Goal: Transaction & Acquisition: Purchase product/service

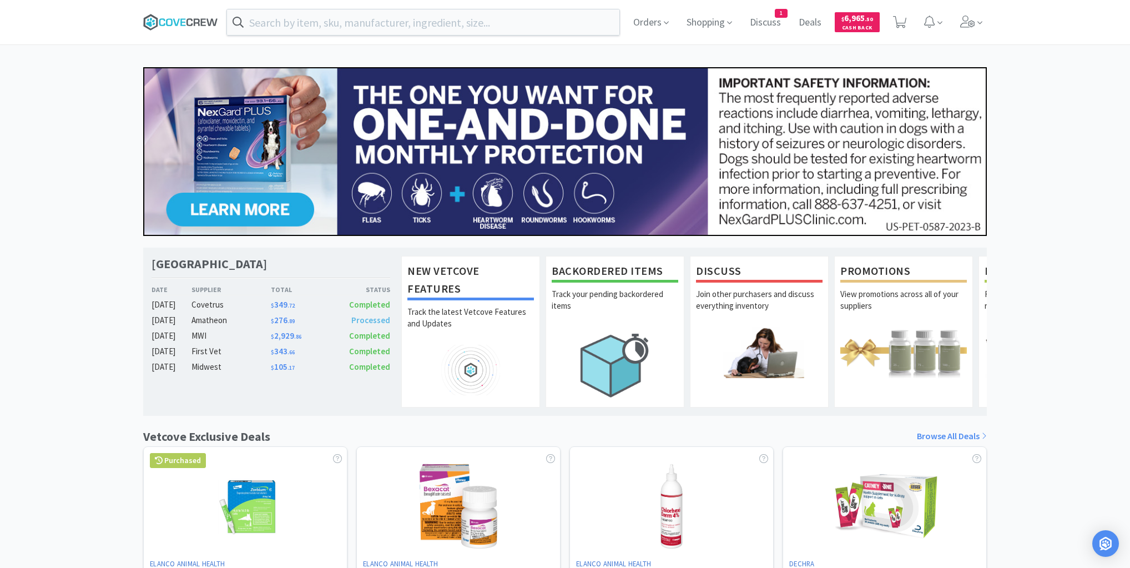
click at [189, 21] on icon at bounding box center [180, 22] width 75 height 17
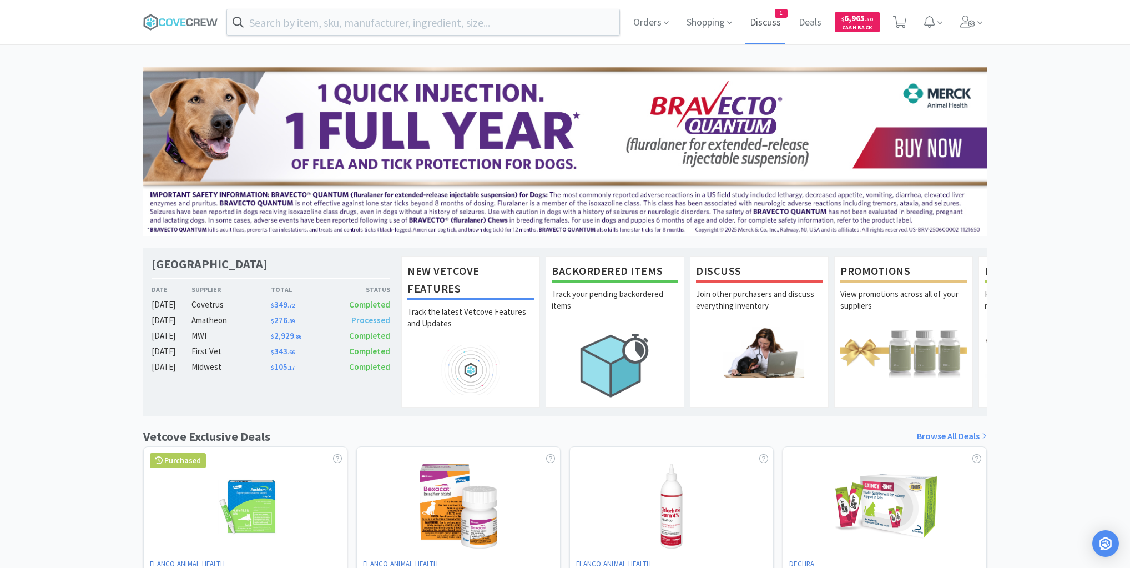
click at [768, 20] on span "Discuss" at bounding box center [766, 22] width 40 height 44
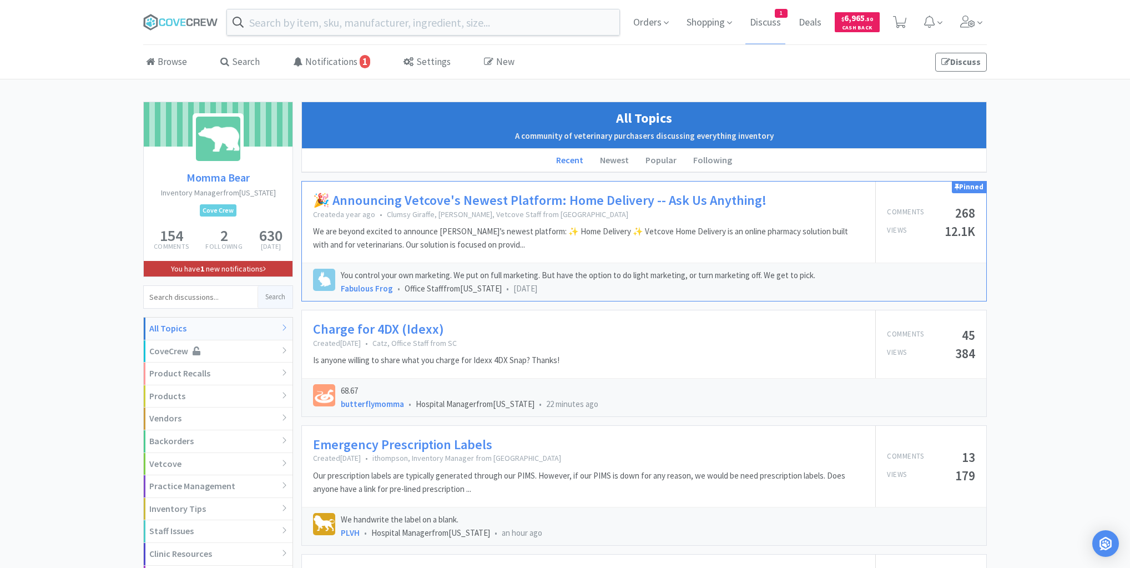
click at [251, 268] on link "You have 1 new notifications" at bounding box center [218, 269] width 149 height 16
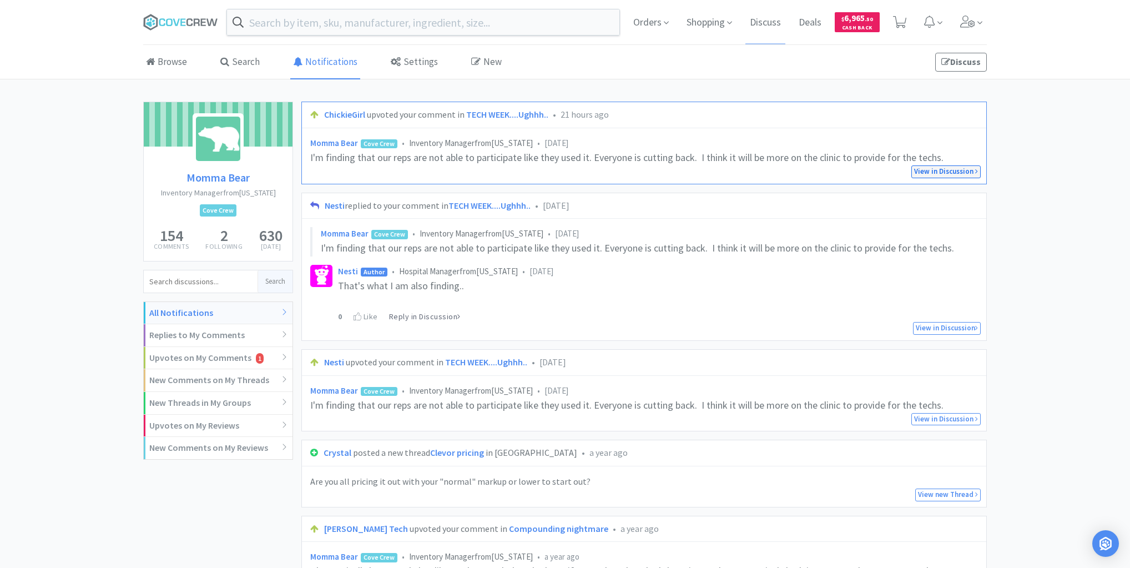
click at [939, 170] on link "View in Discussion" at bounding box center [945, 171] width 69 height 13
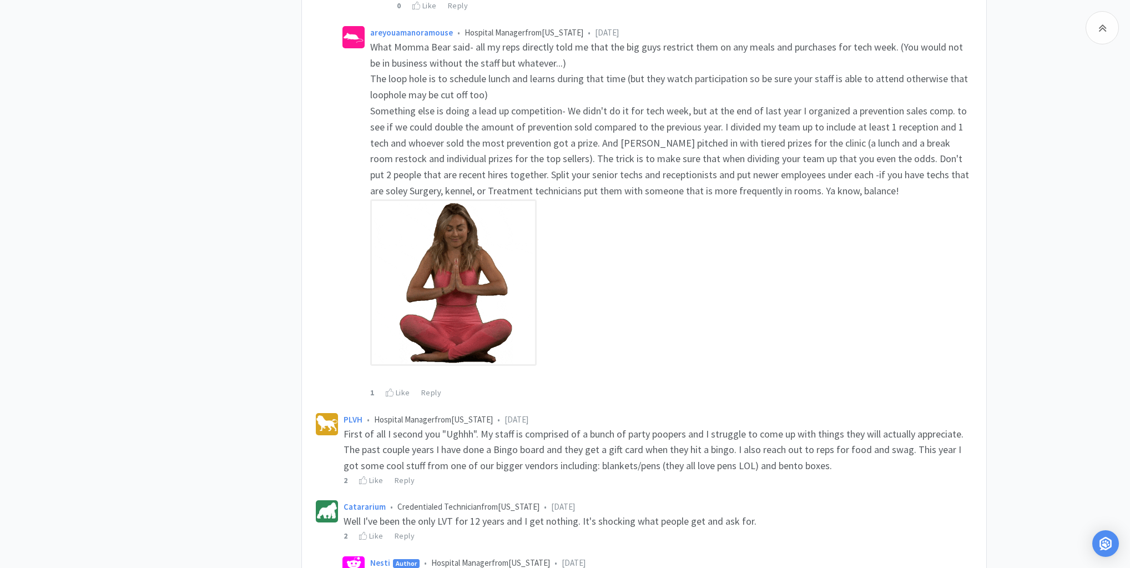
scroll to position [1687, 0]
click at [426, 391] on div "Reply" at bounding box center [431, 392] width 21 height 12
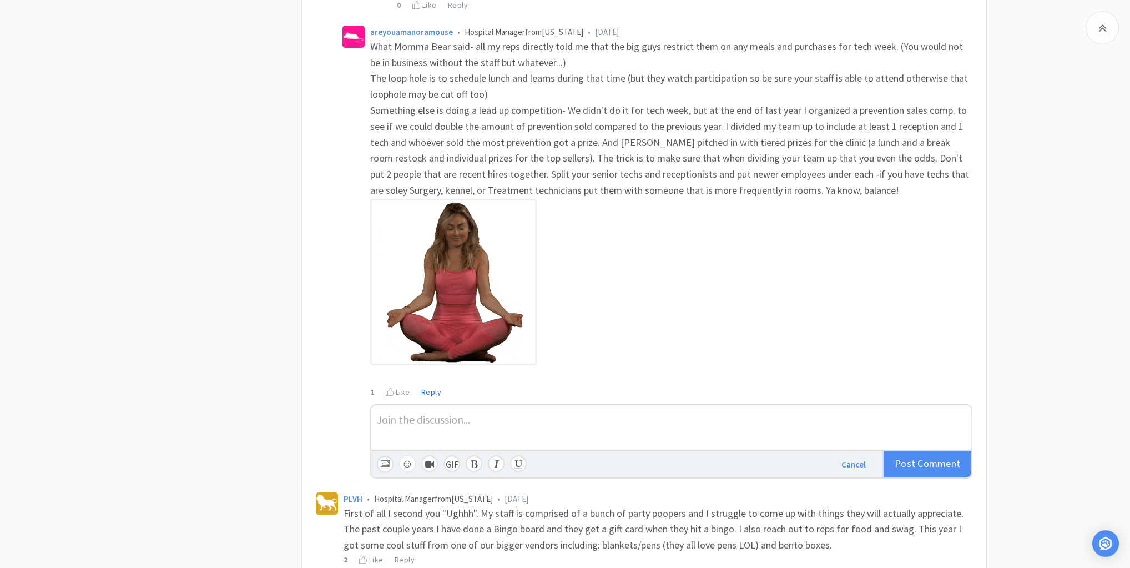
drag, startPoint x: 431, startPoint y: 417, endPoint x: 440, endPoint y: 418, distance: 8.9
click at [431, 417] on div at bounding box center [671, 419] width 589 height 16
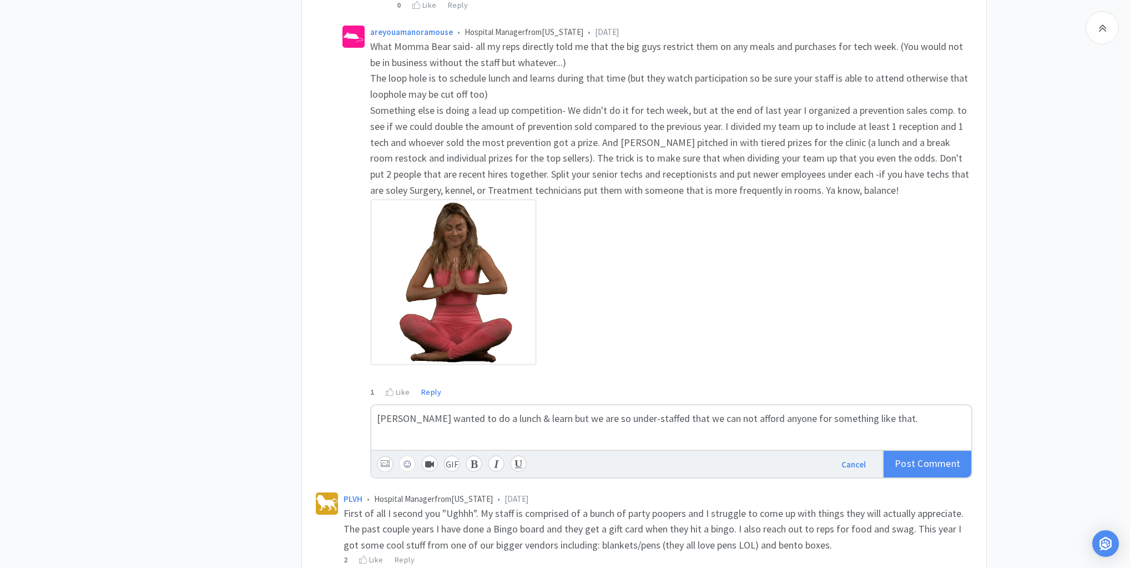
click at [734, 415] on span "Dechra wanted to do a lunch & learn but we are so under-staffed that we can not…" at bounding box center [647, 418] width 541 height 13
click at [921, 459] on span "Comment" at bounding box center [939, 463] width 43 height 13
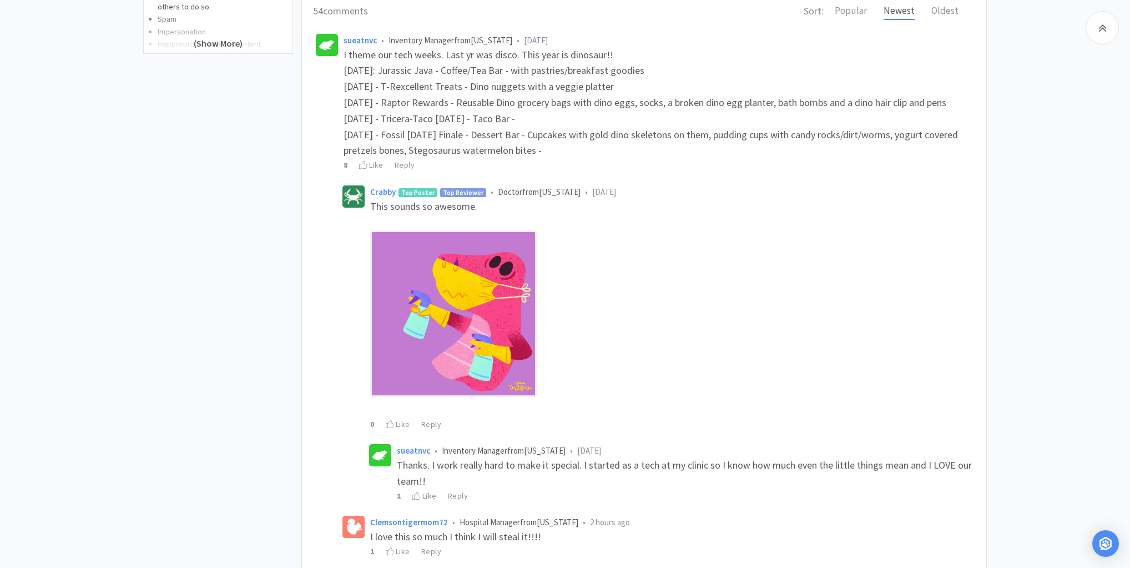
scroll to position [266, 0]
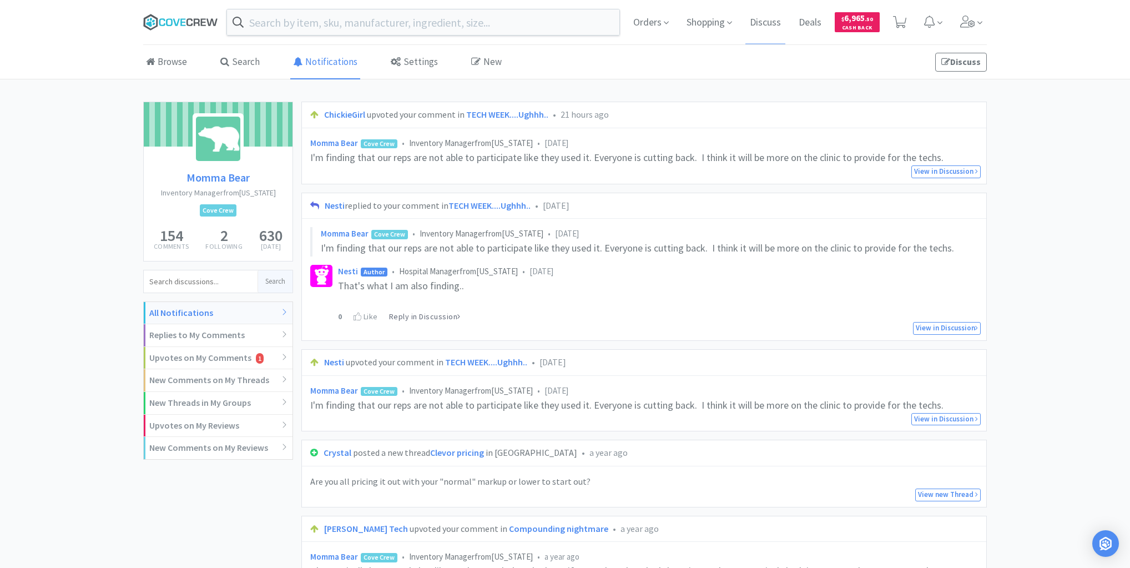
click at [188, 18] on icon at bounding box center [180, 22] width 75 height 17
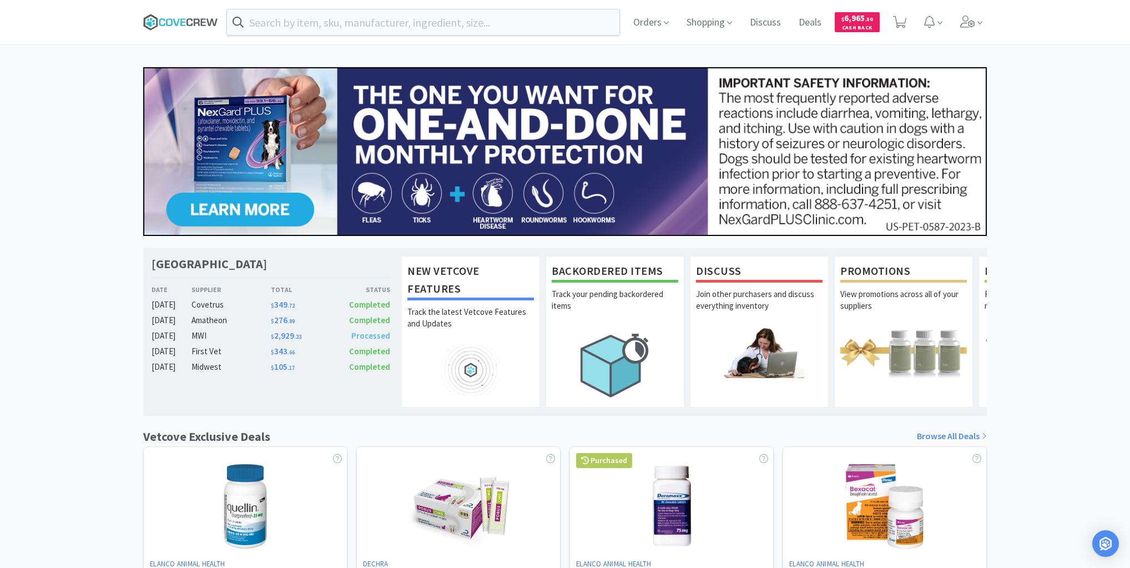
click at [183, 20] on icon at bounding box center [180, 22] width 75 height 17
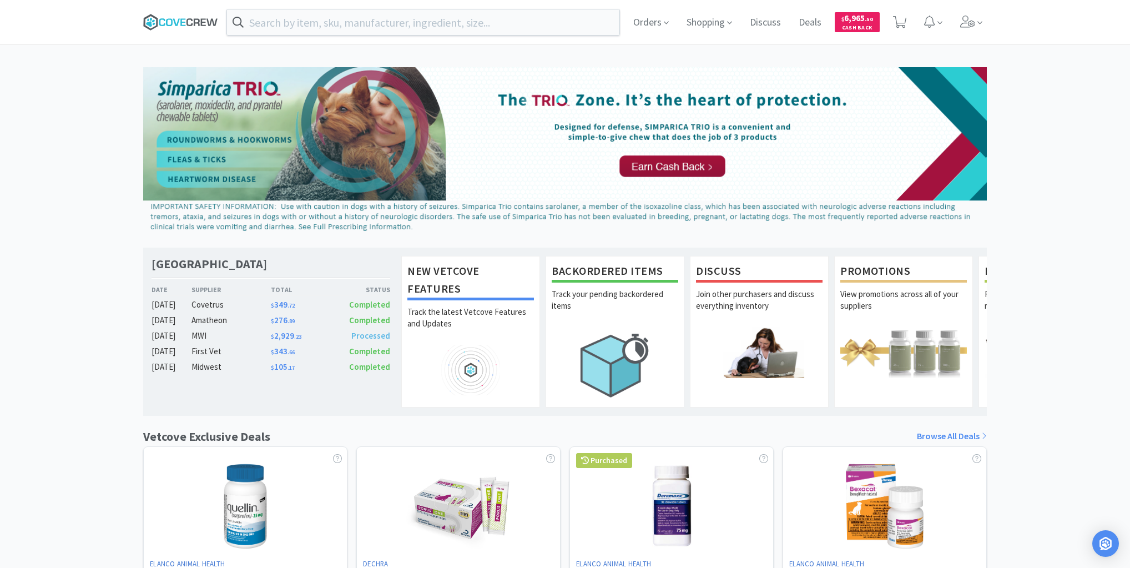
click at [176, 19] on icon at bounding box center [180, 22] width 75 height 17
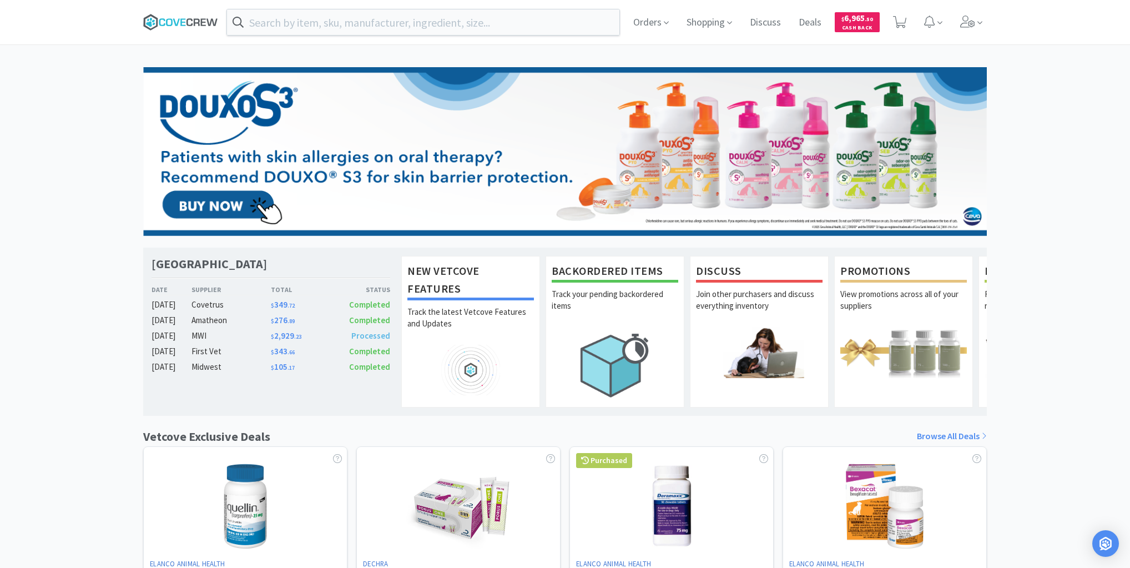
drag, startPoint x: 198, startPoint y: 18, endPoint x: 194, endPoint y: 29, distance: 11.6
click at [198, 20] on icon at bounding box center [197, 21] width 6 height 7
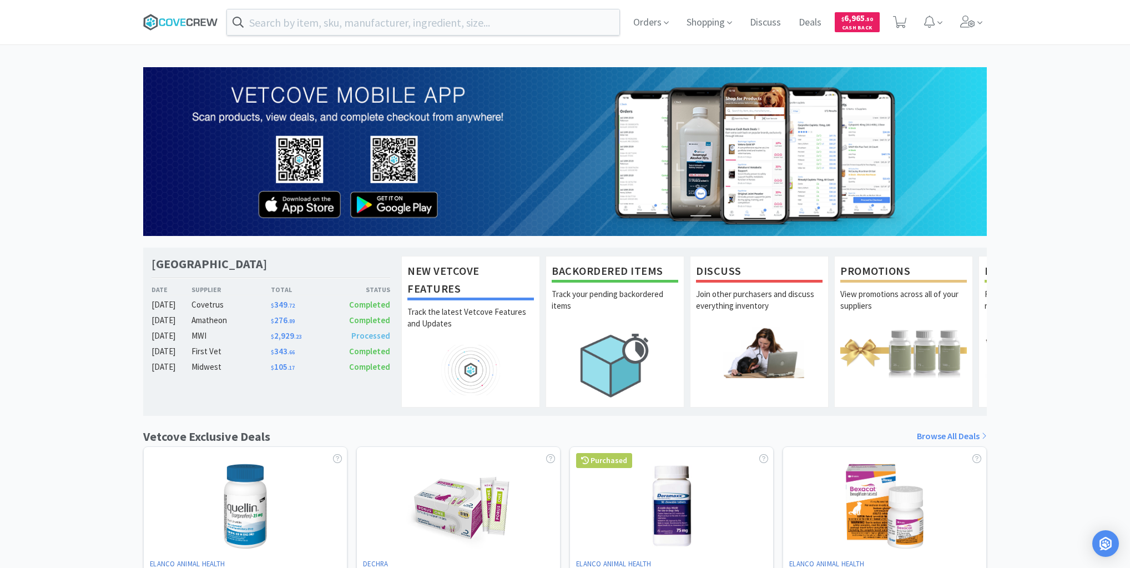
click at [192, 23] on icon at bounding box center [180, 22] width 75 height 17
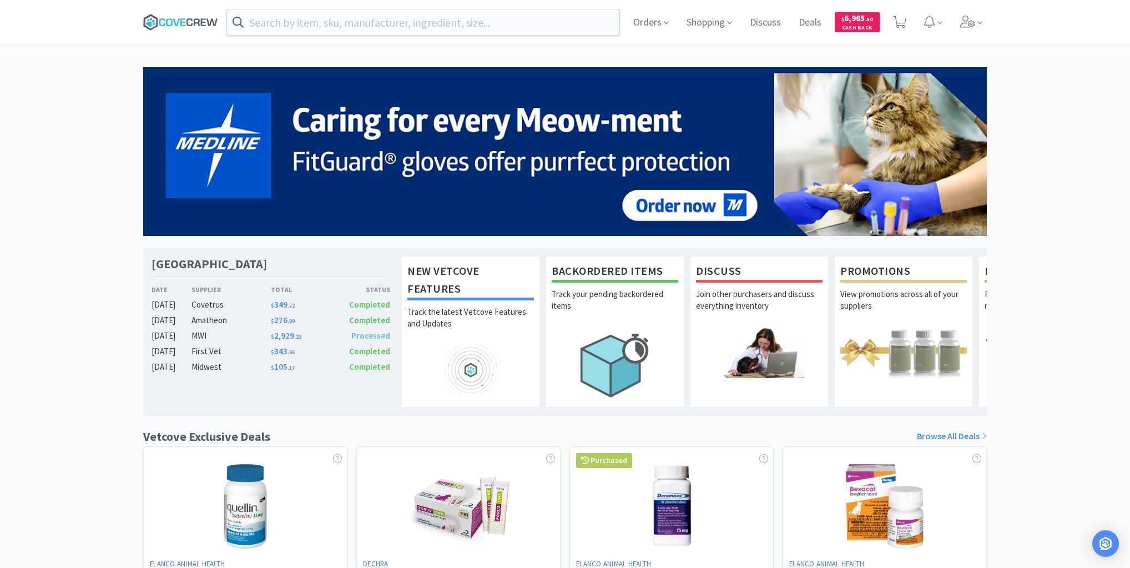
click at [205, 20] on icon at bounding box center [180, 22] width 75 height 17
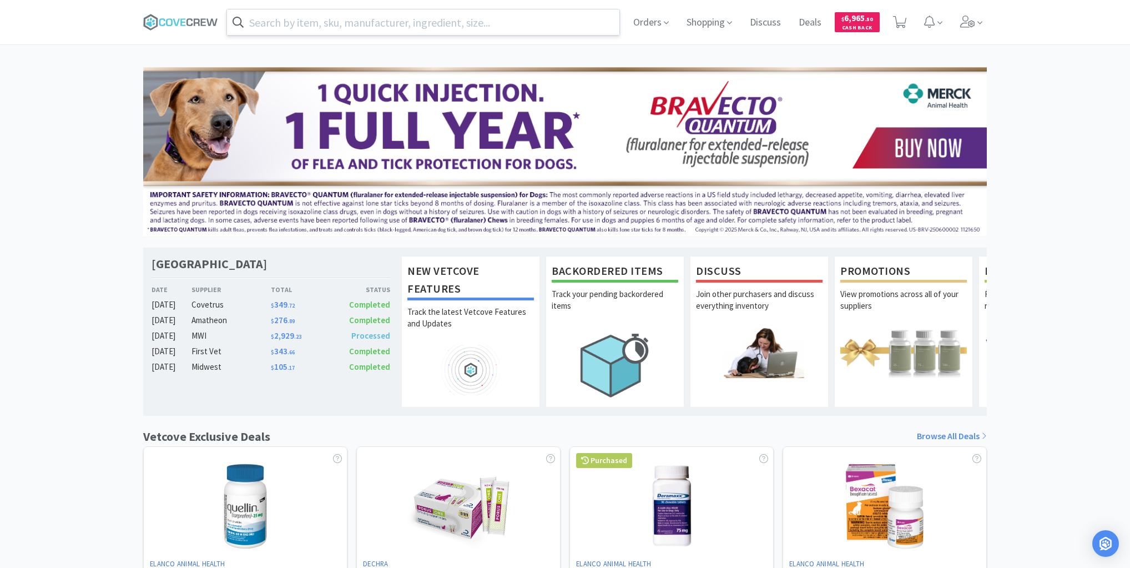
click at [293, 19] on input "text" at bounding box center [423, 22] width 392 height 26
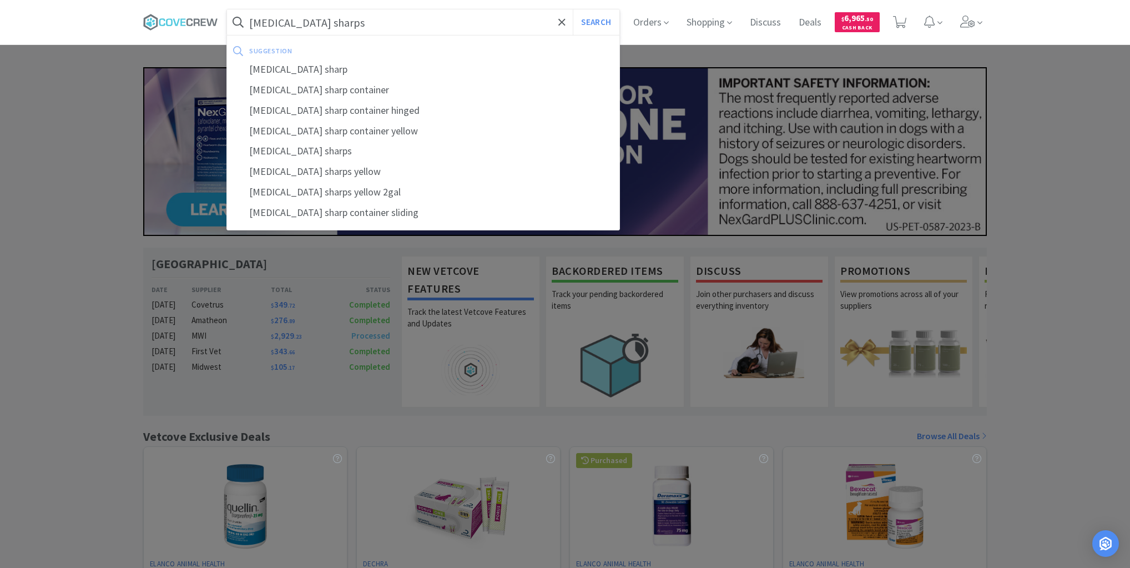
type input "chemo sharps"
click at [573, 9] on button "Search" at bounding box center [596, 22] width 46 height 26
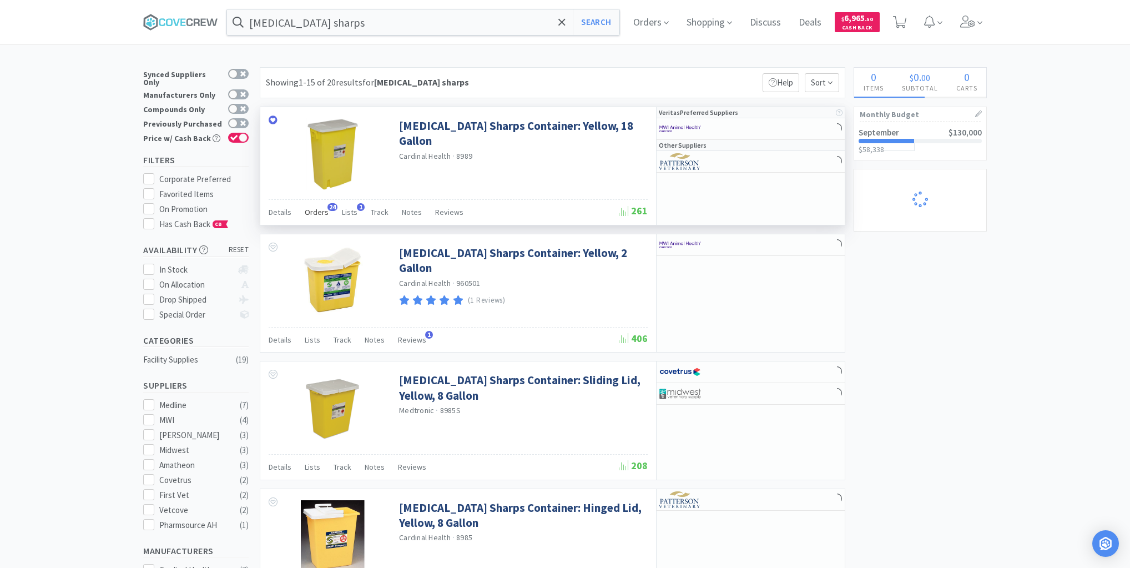
click at [318, 214] on span "Orders" at bounding box center [317, 212] width 24 height 10
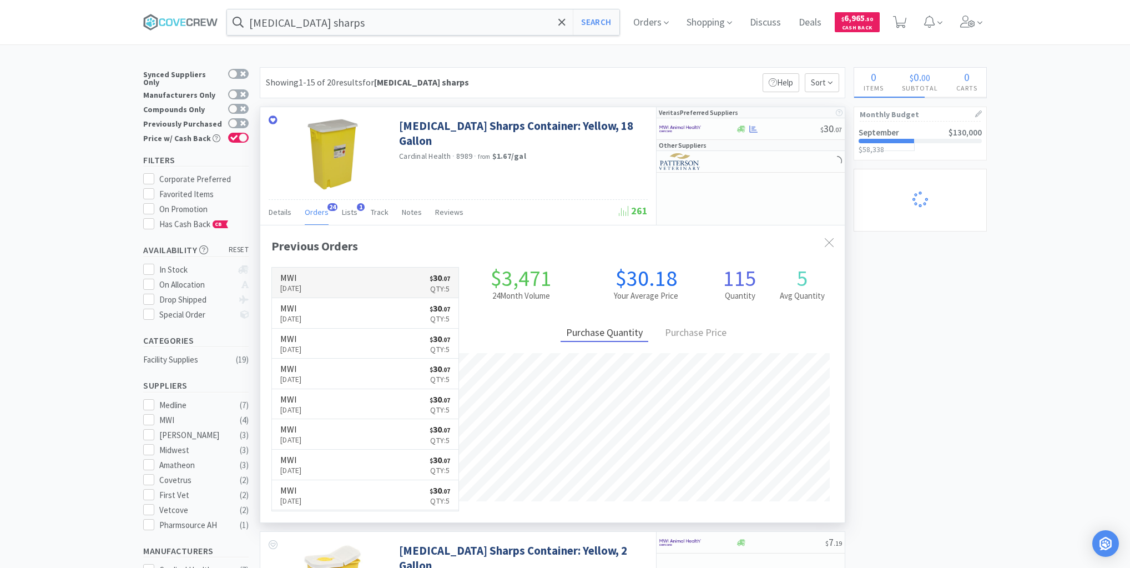
scroll to position [298, 585]
click at [355, 283] on link "MWI Sep 16th, 2025 $ 30 . 07 Qty: 5" at bounding box center [365, 283] width 187 height 31
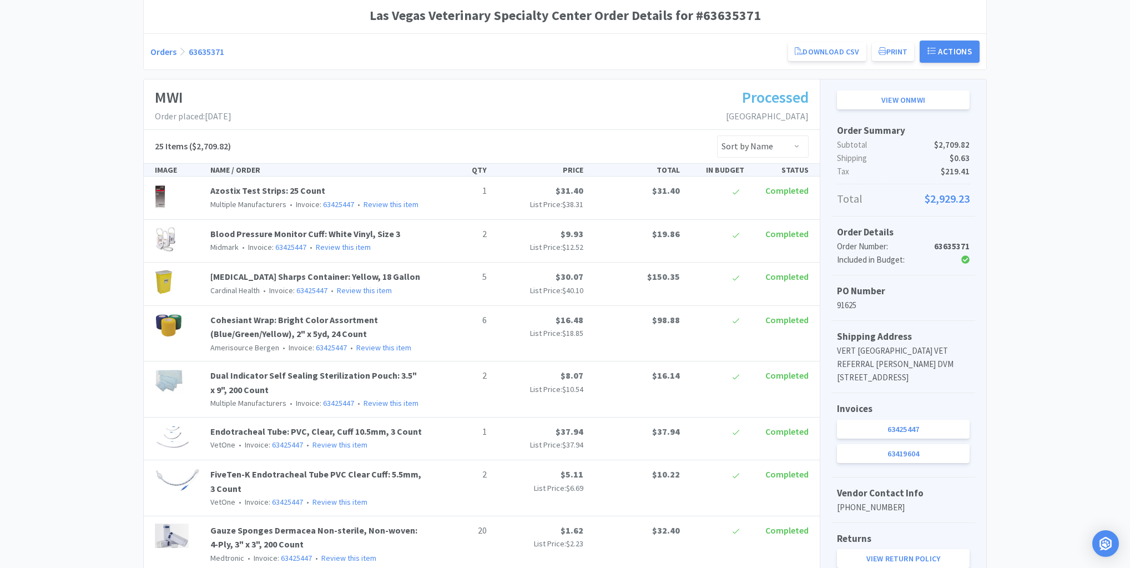
scroll to position [178, 0]
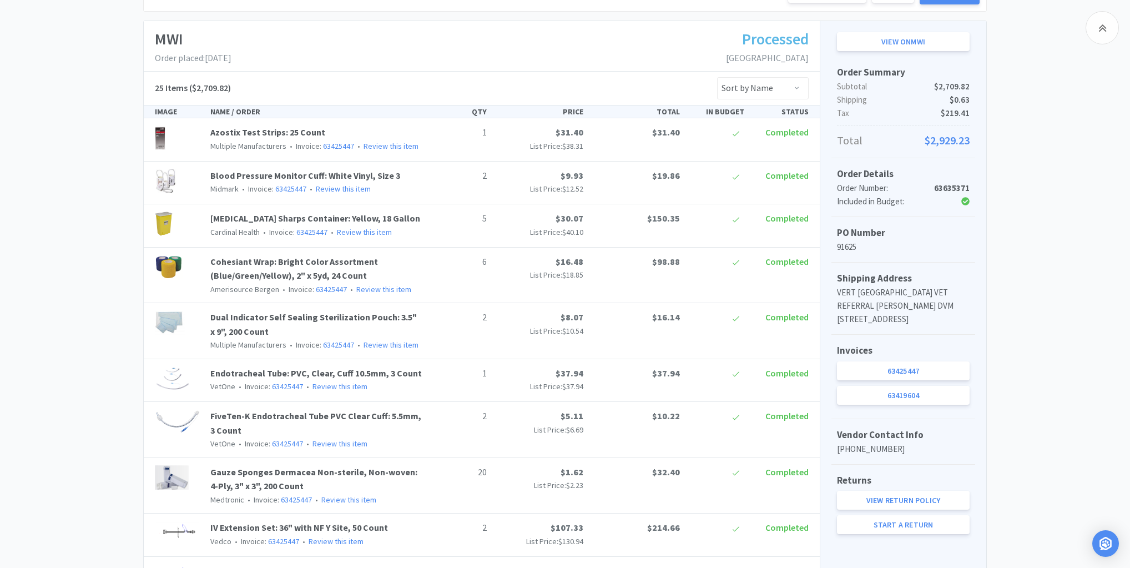
scroll to position [0, 0]
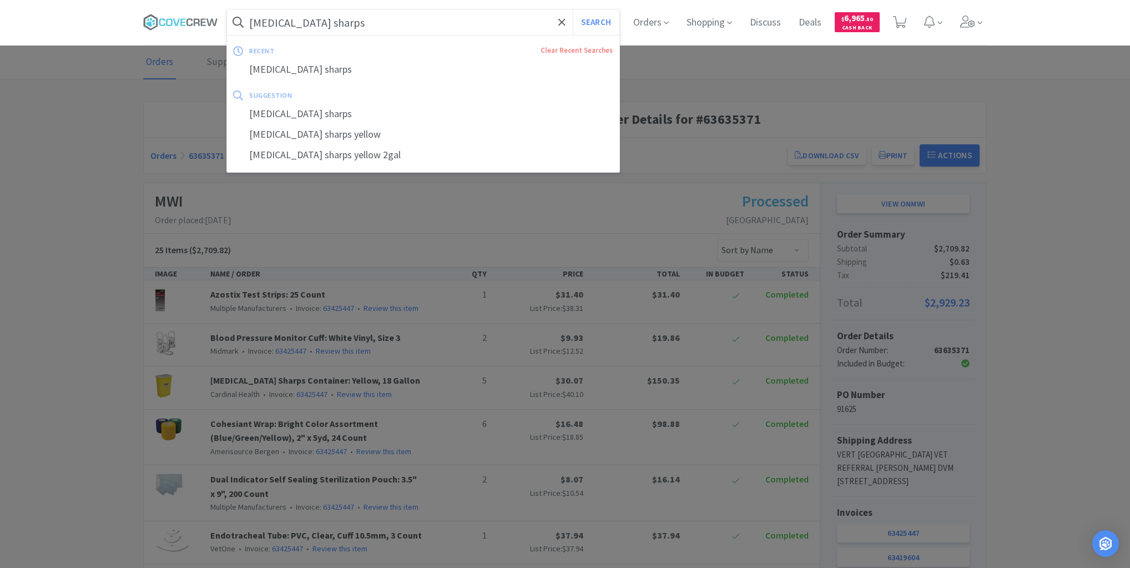
click at [345, 21] on input "chemo sharps" at bounding box center [423, 22] width 392 height 26
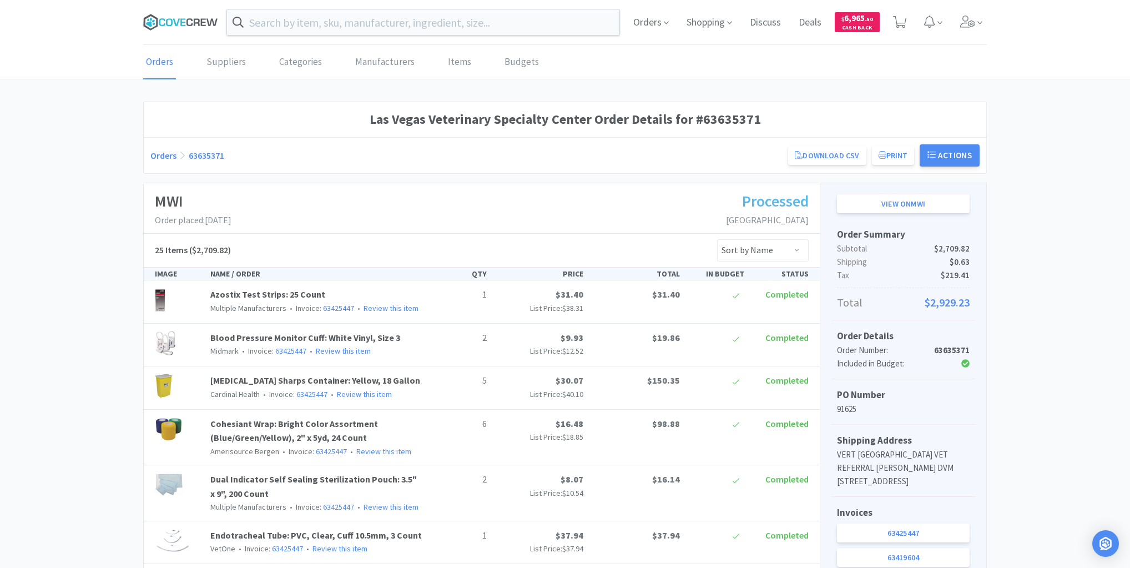
click at [187, 25] on icon at bounding box center [180, 22] width 75 height 17
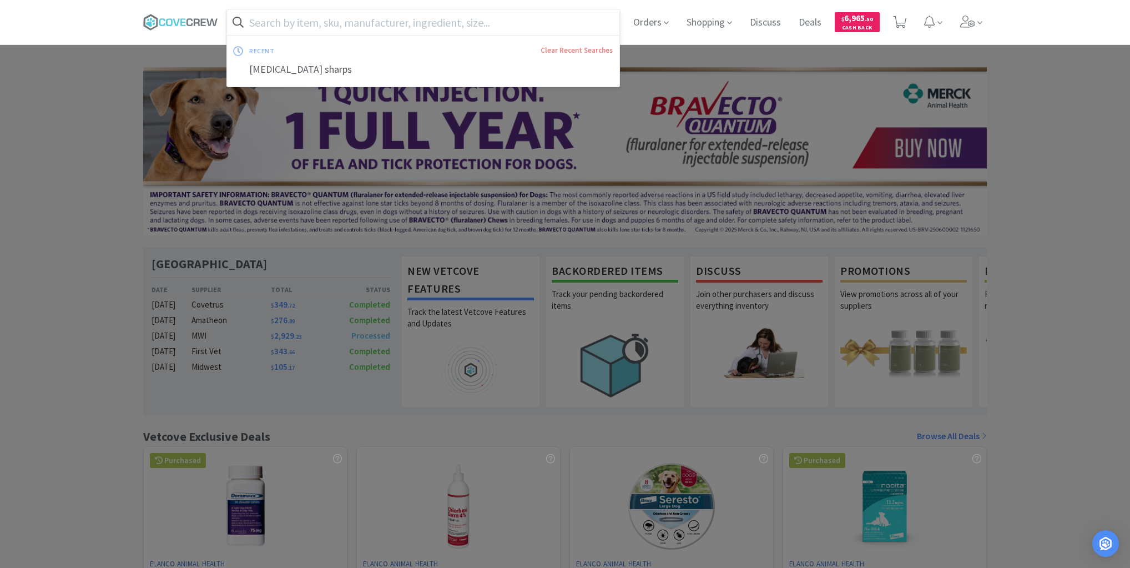
click at [278, 22] on input "text" at bounding box center [423, 22] width 392 height 26
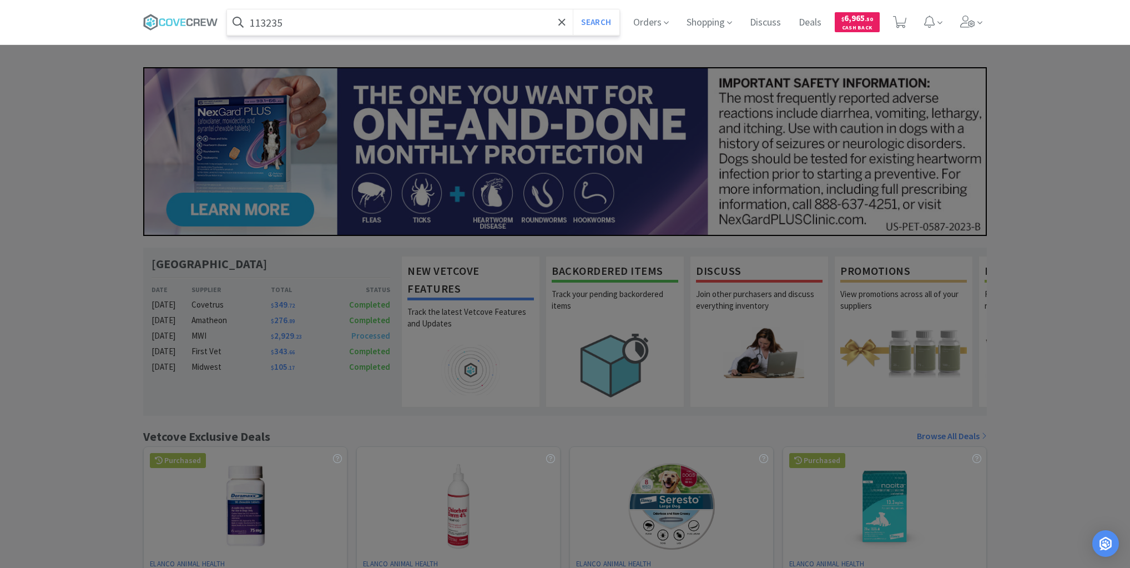
type input "113235"
click at [573, 9] on button "Search" at bounding box center [596, 22] width 46 height 26
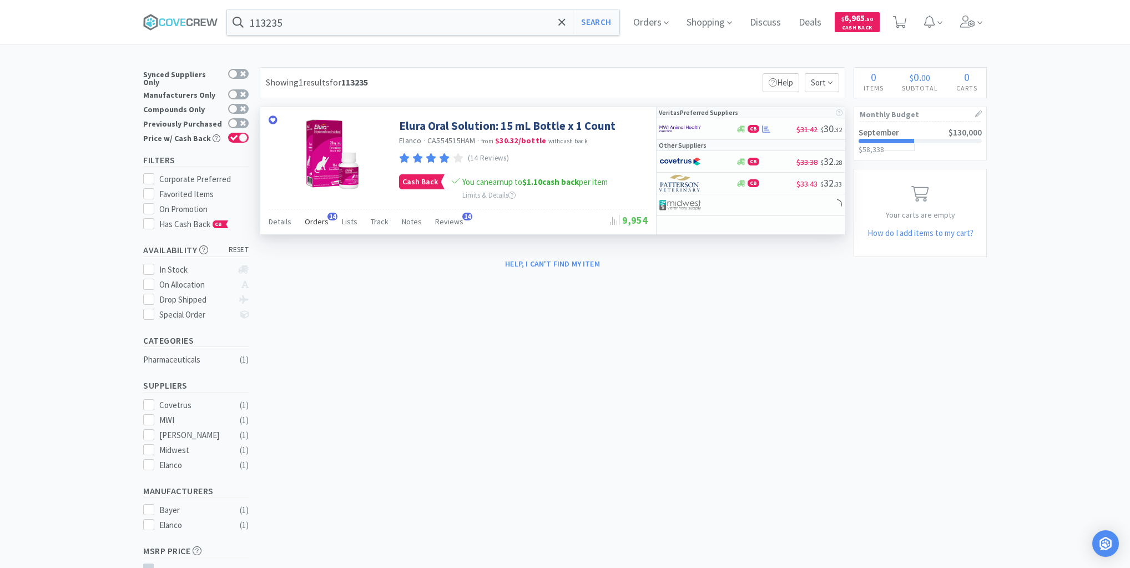
click at [316, 221] on span "Orders" at bounding box center [317, 221] width 24 height 10
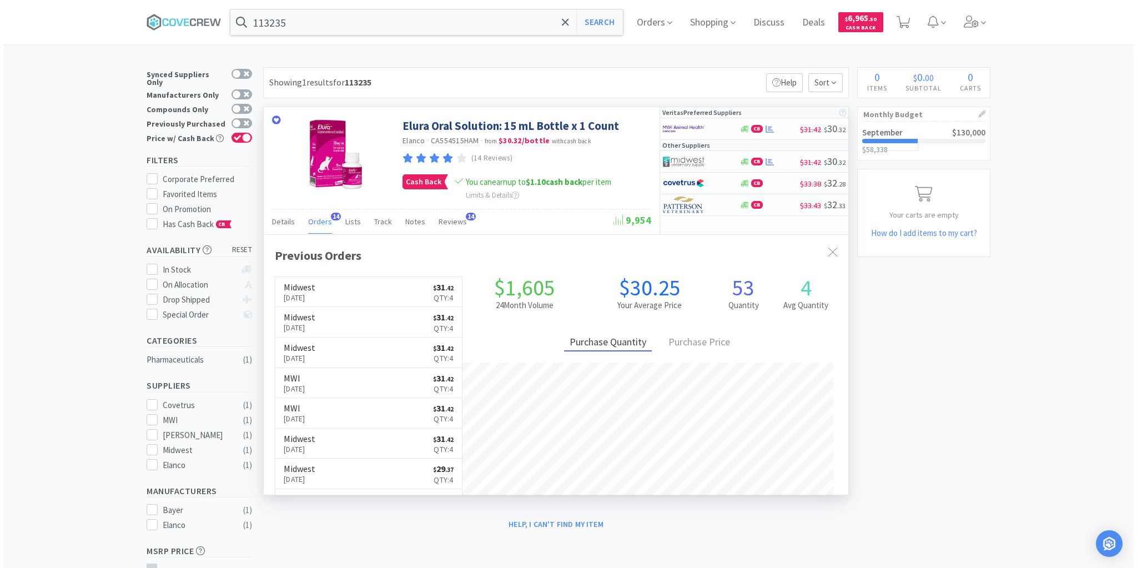
scroll to position [298, 585]
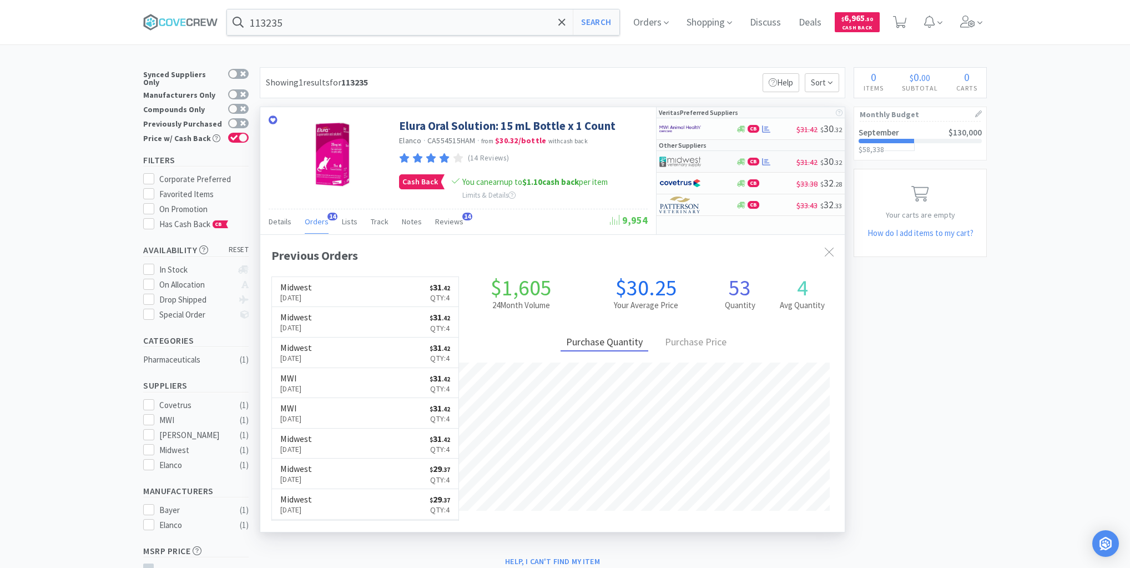
click at [718, 160] on div at bounding box center [689, 161] width 61 height 19
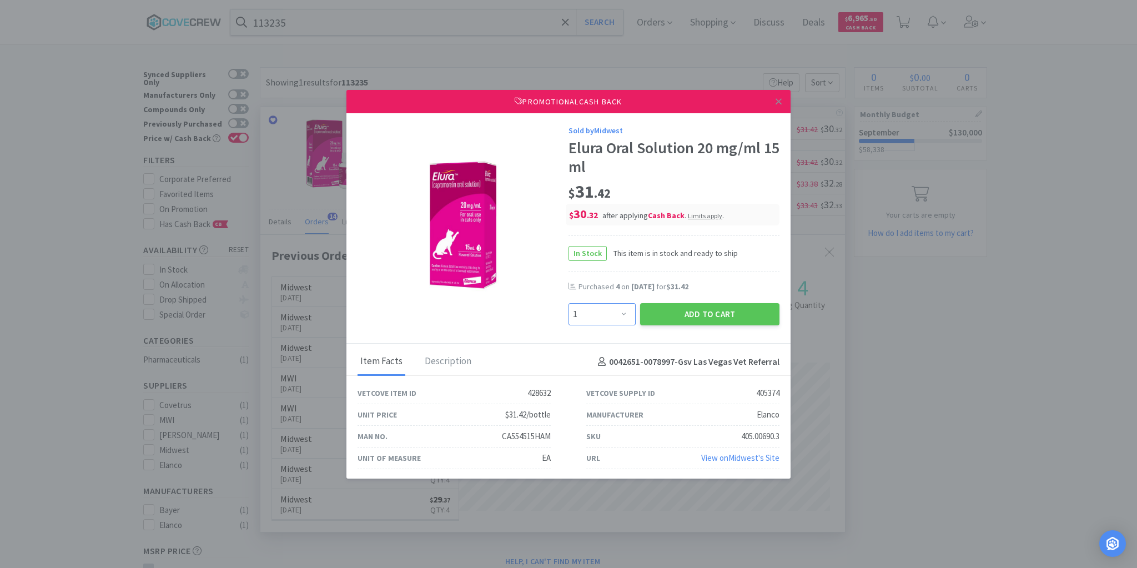
click at [619, 313] on select "Enter Quantity 1 2 3 4 5 6 7 8 9 10 11 12 13 14 15 16 17 18 19 20 Enter Quantity" at bounding box center [601, 314] width 67 height 22
select select "2"
click at [568, 303] on select "Enter Quantity 1 2 3 4 5 6 7 8 9 10 11 12 13 14 15 16 17 18 19 20 Enter Quantity" at bounding box center [601, 314] width 67 height 22
click at [701, 313] on button "Add to Cart" at bounding box center [709, 314] width 139 height 22
select select "1"
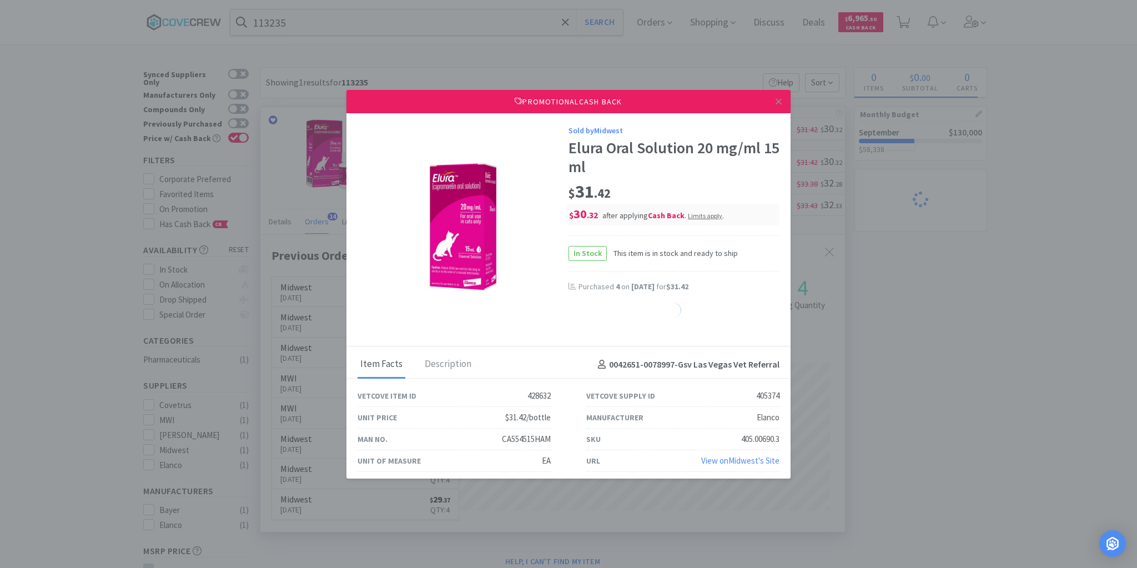
select select "1"
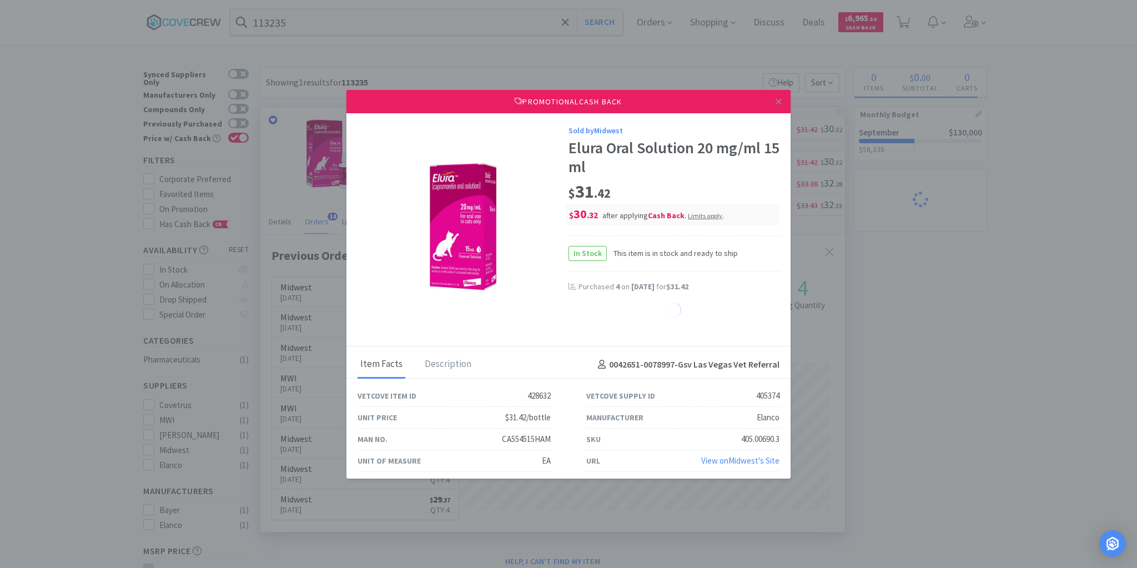
select select "1"
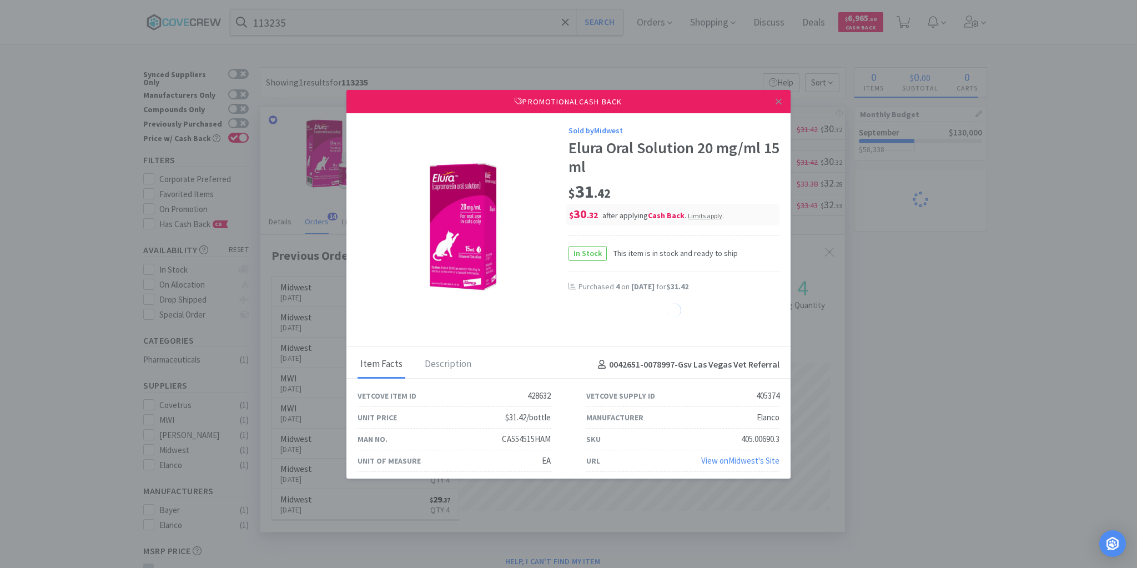
select select "1"
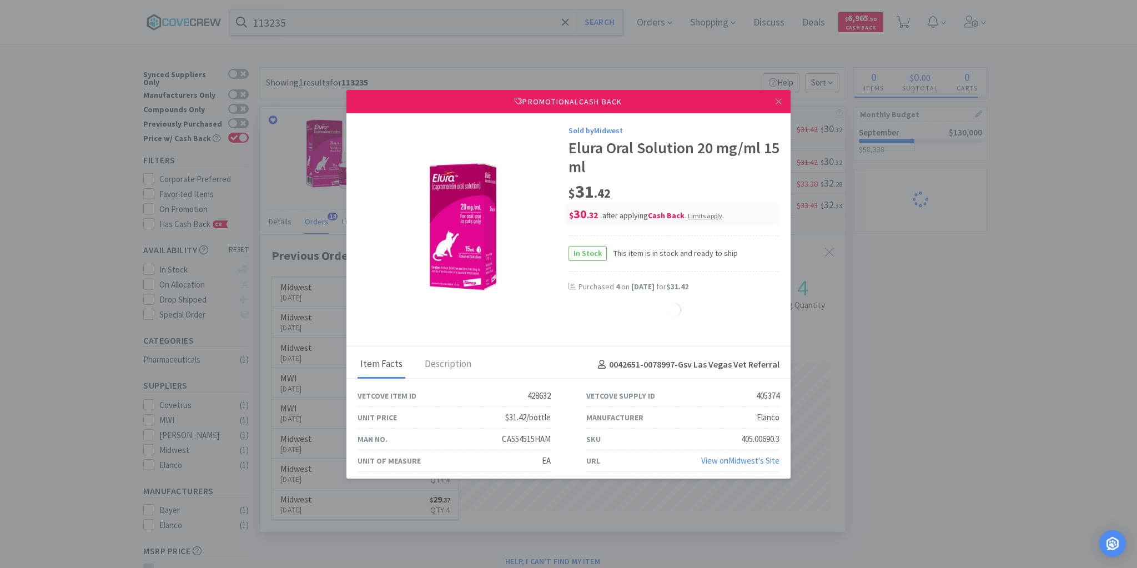
select select "1"
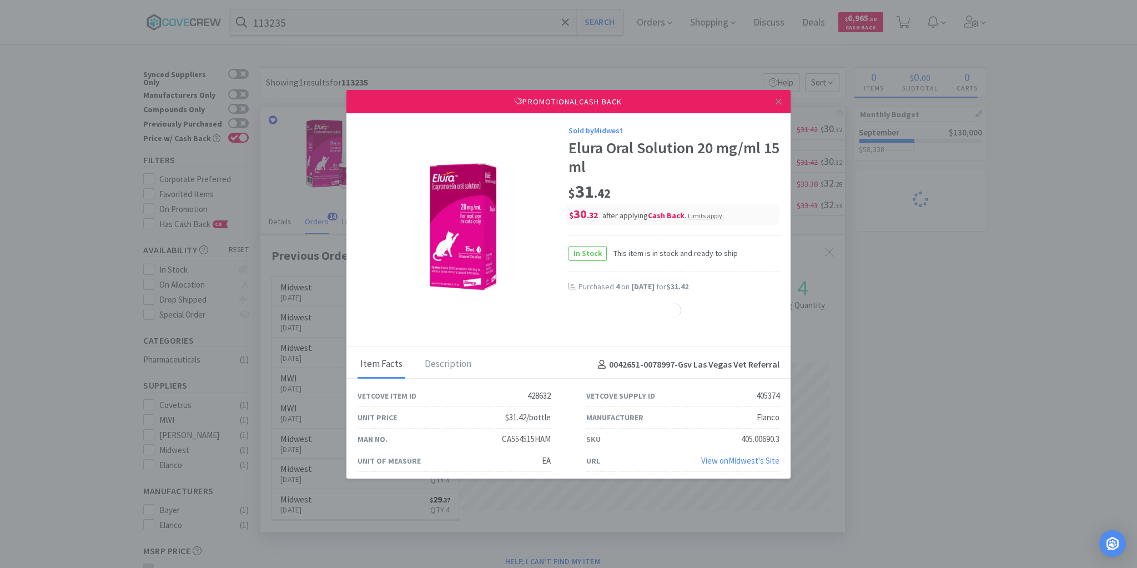
select select "1"
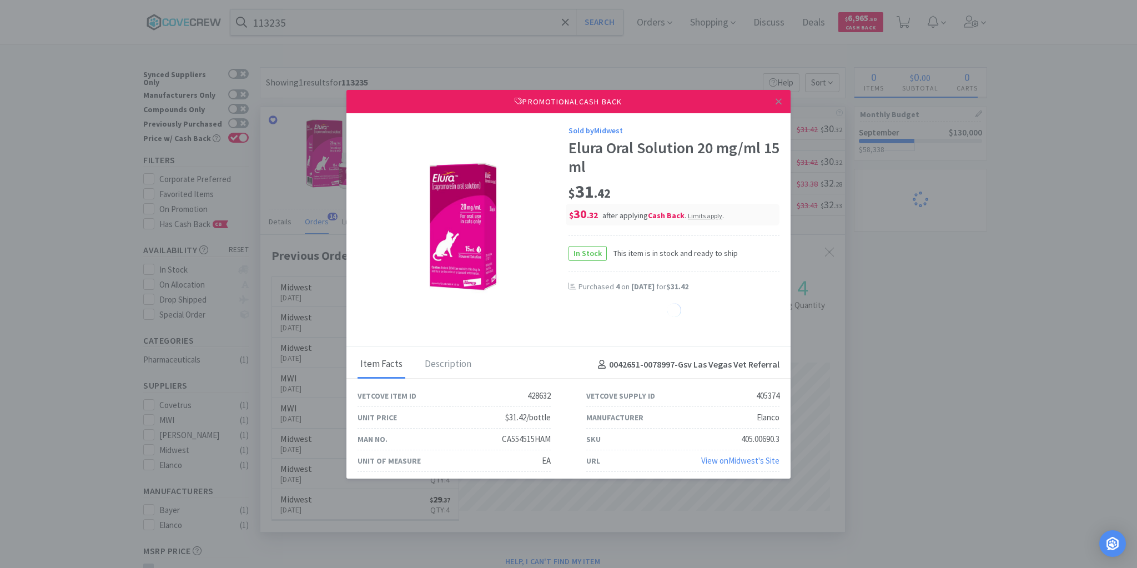
select select "1"
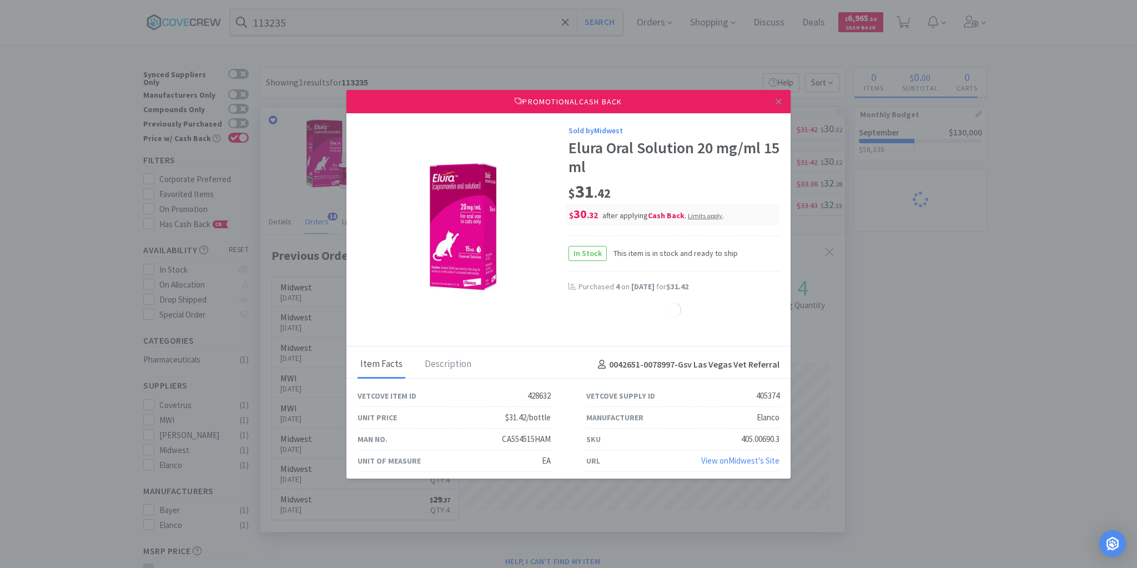
select select "1"
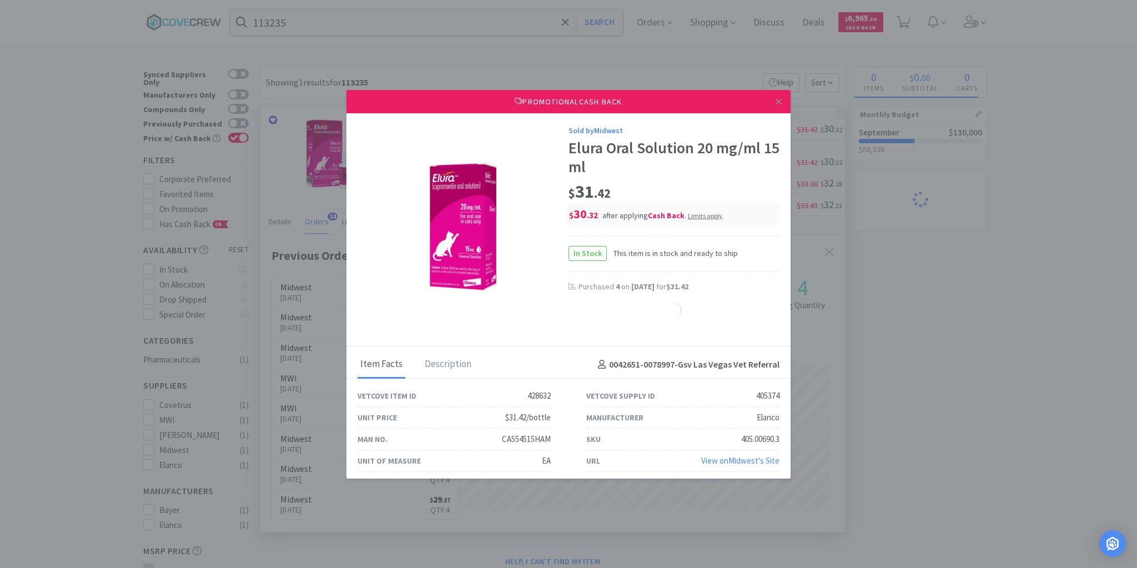
select select "1"
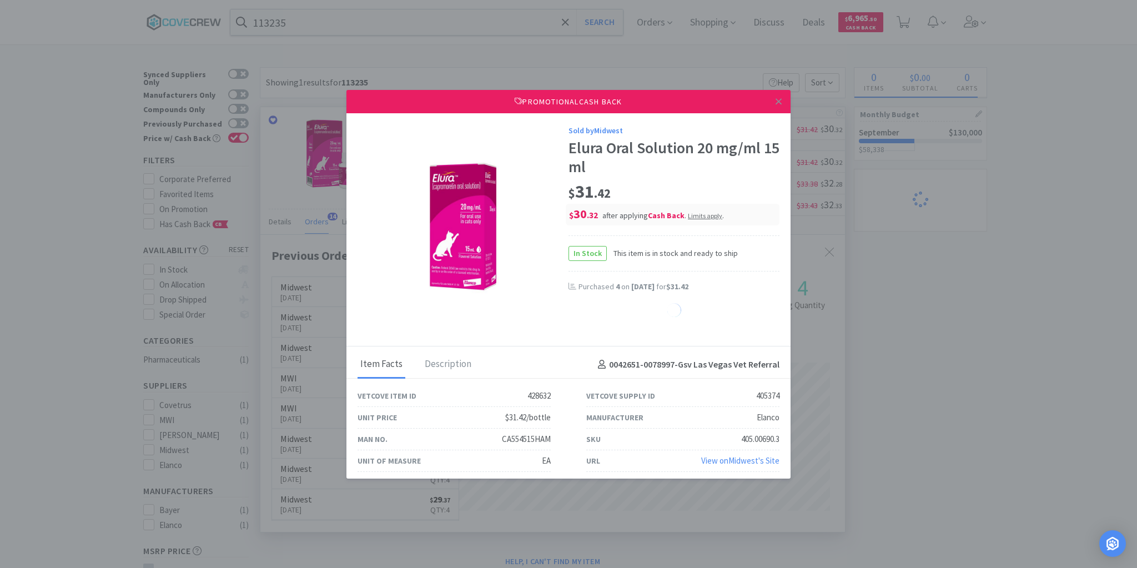
select select "1"
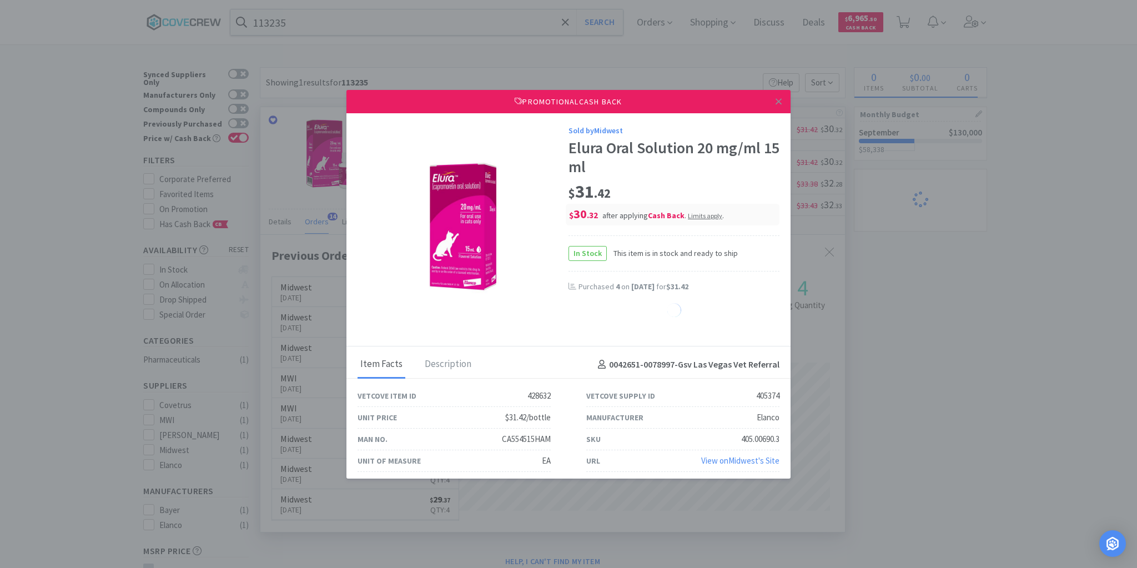
select select "1"
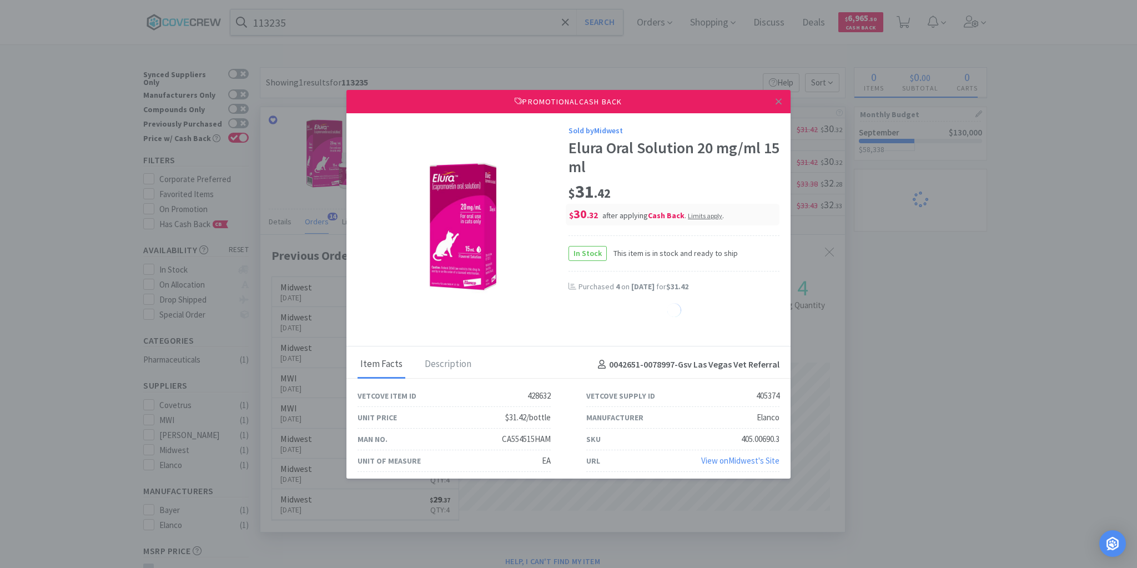
select select "1"
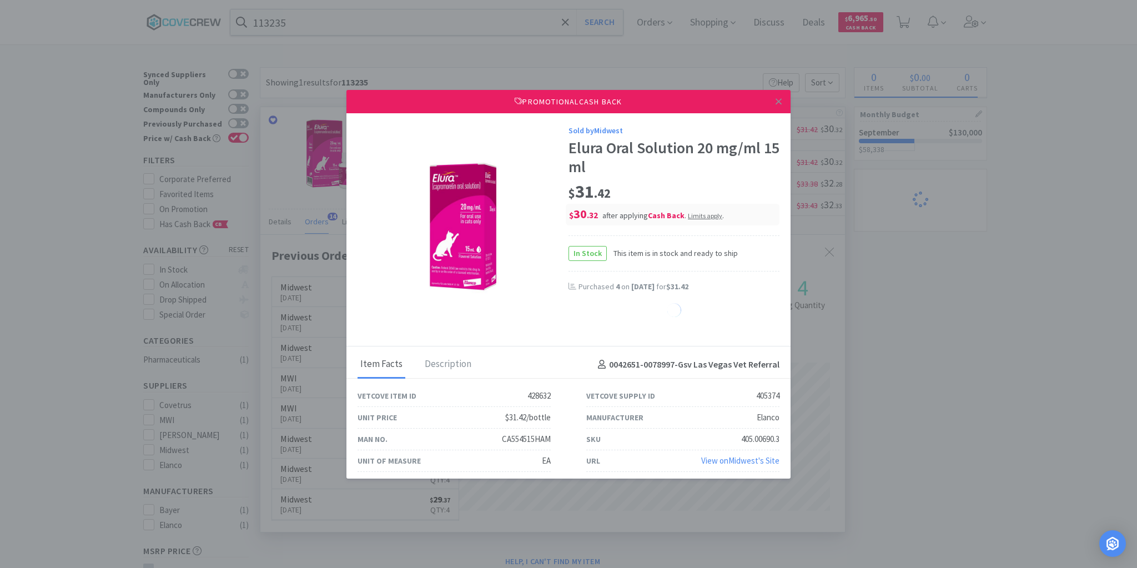
select select "1"
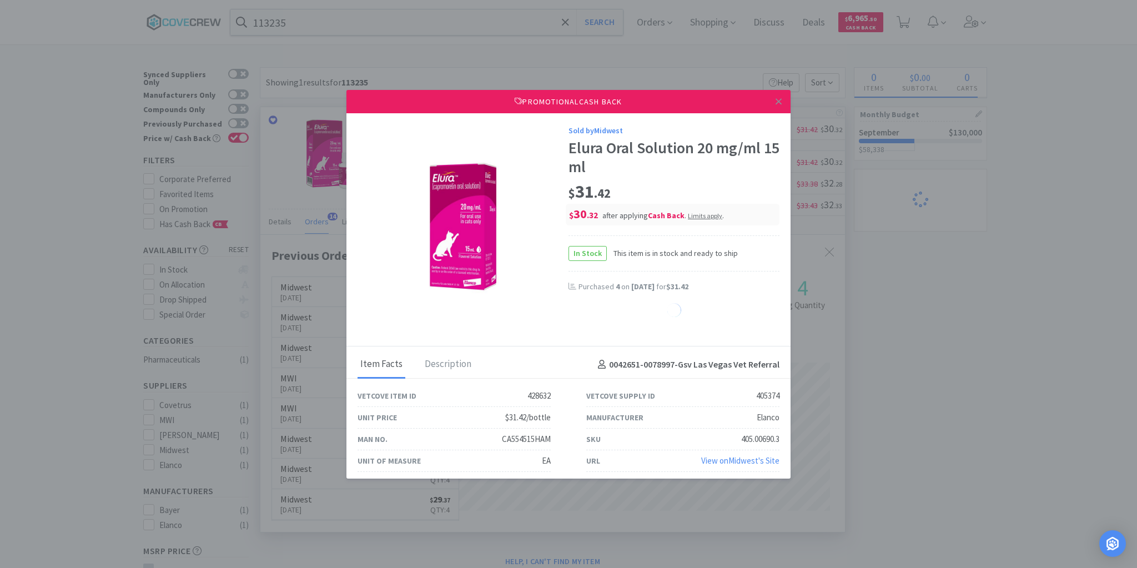
select select "1"
select select "2"
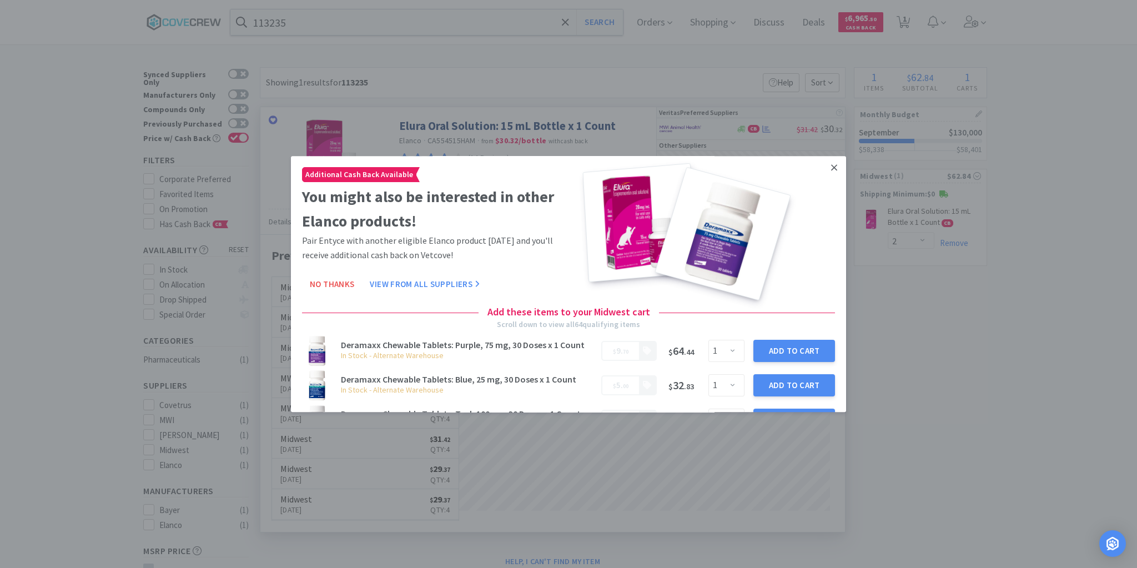
click at [831, 167] on icon at bounding box center [834, 168] width 6 height 10
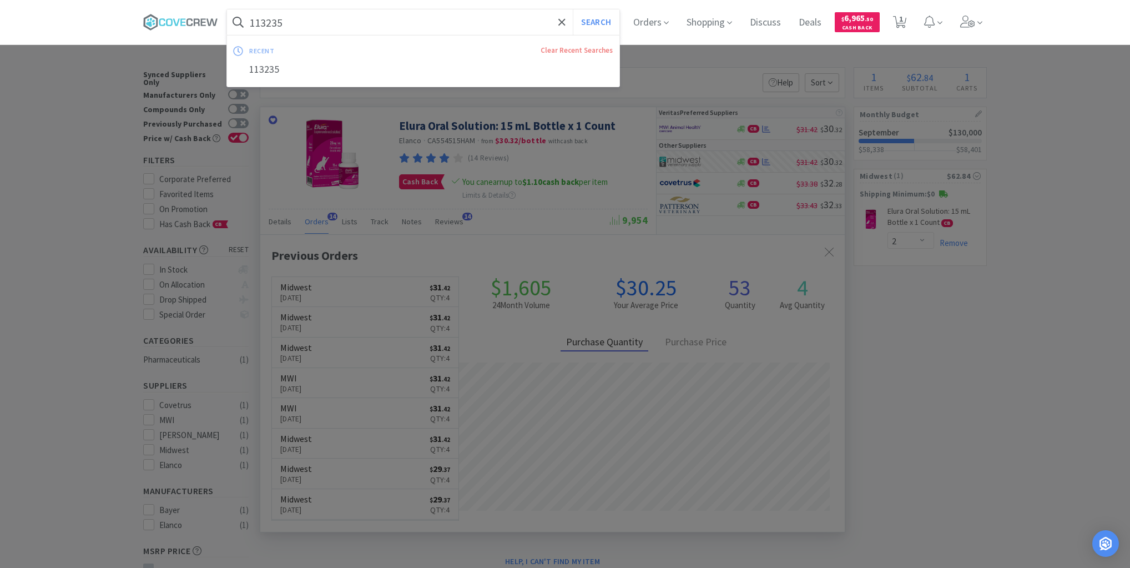
click at [345, 18] on input "113235" at bounding box center [423, 22] width 392 height 26
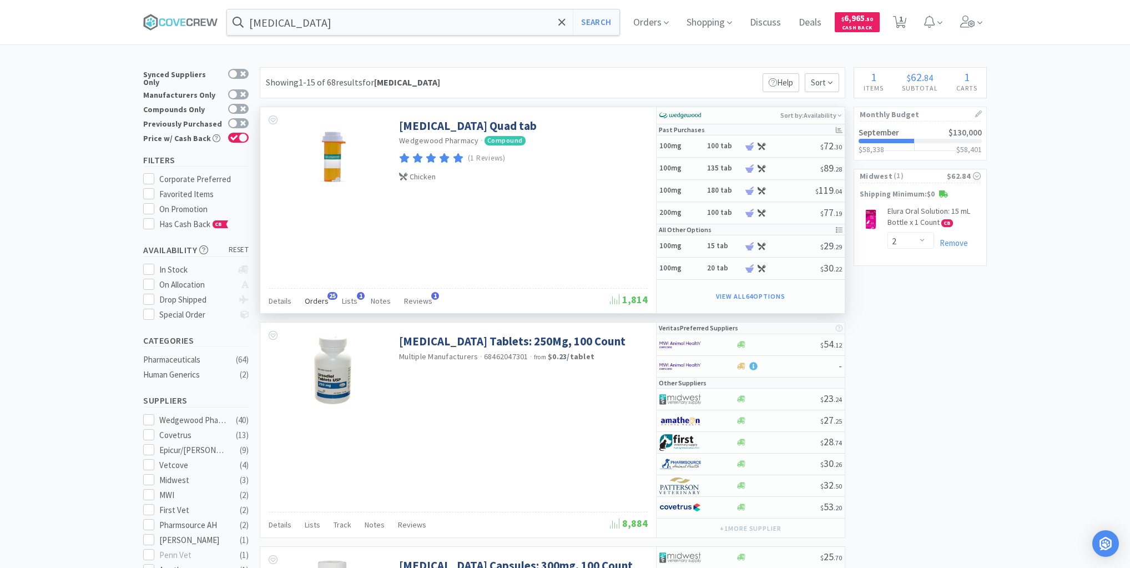
click at [317, 298] on span "Orders" at bounding box center [317, 301] width 24 height 10
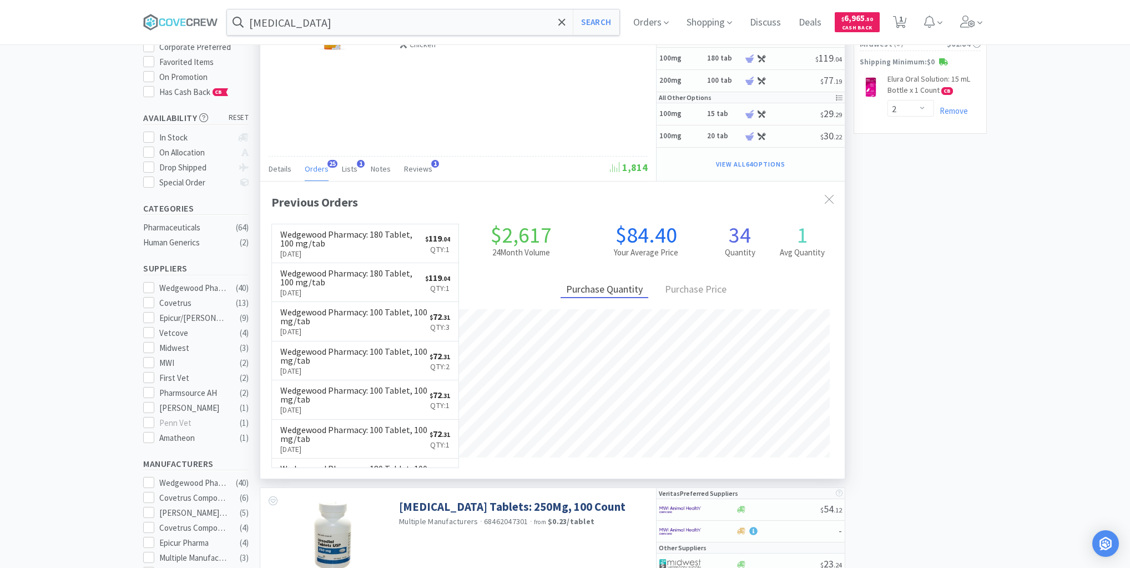
scroll to position [133, 0]
click at [397, 249] on p "[DATE]" at bounding box center [352, 252] width 145 height 12
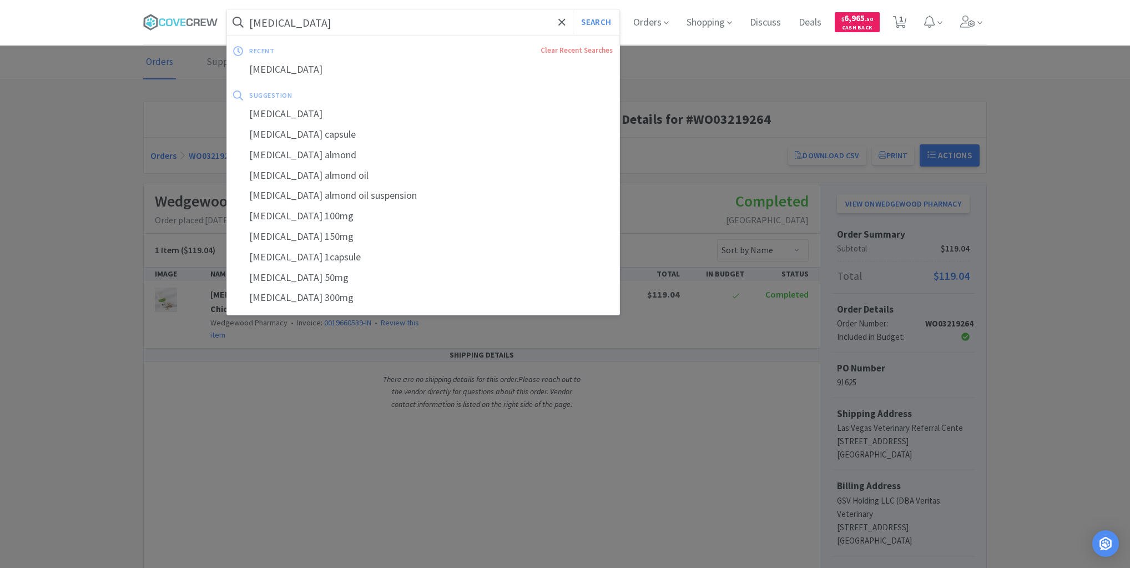
click at [520, 24] on input "[MEDICAL_DATA]" at bounding box center [423, 22] width 392 height 26
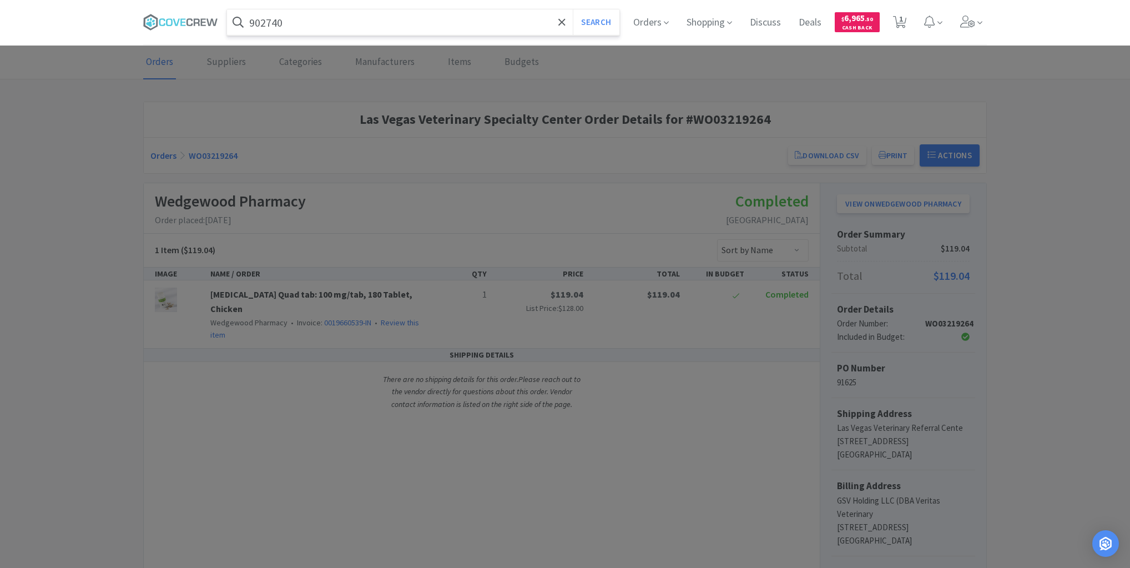
type input "902740"
click at [573, 9] on button "Search" at bounding box center [596, 22] width 46 height 26
select select "2"
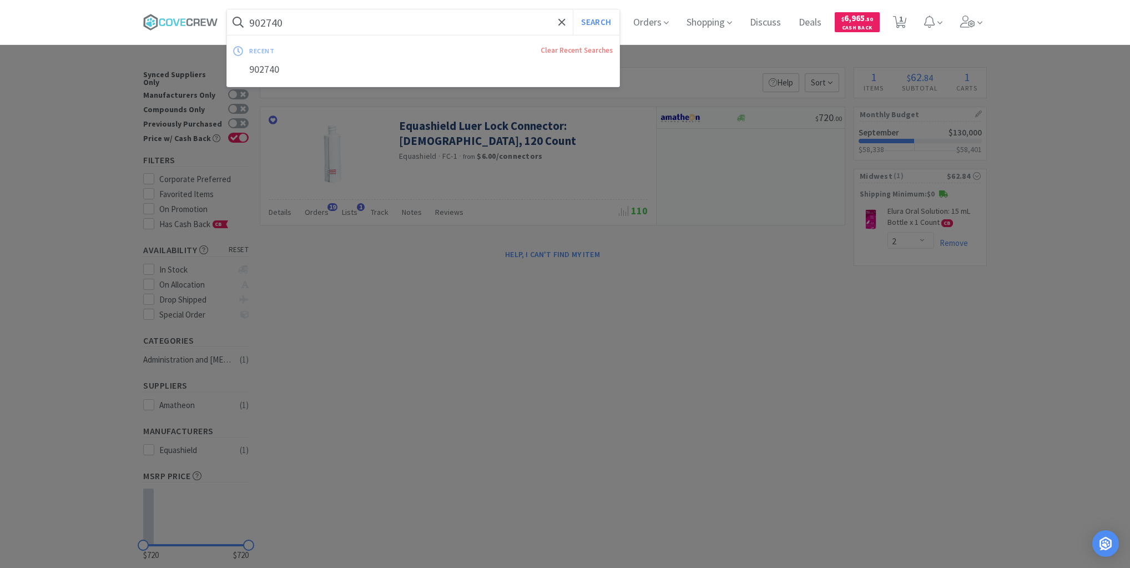
click at [517, 21] on input "902740" at bounding box center [423, 22] width 392 height 26
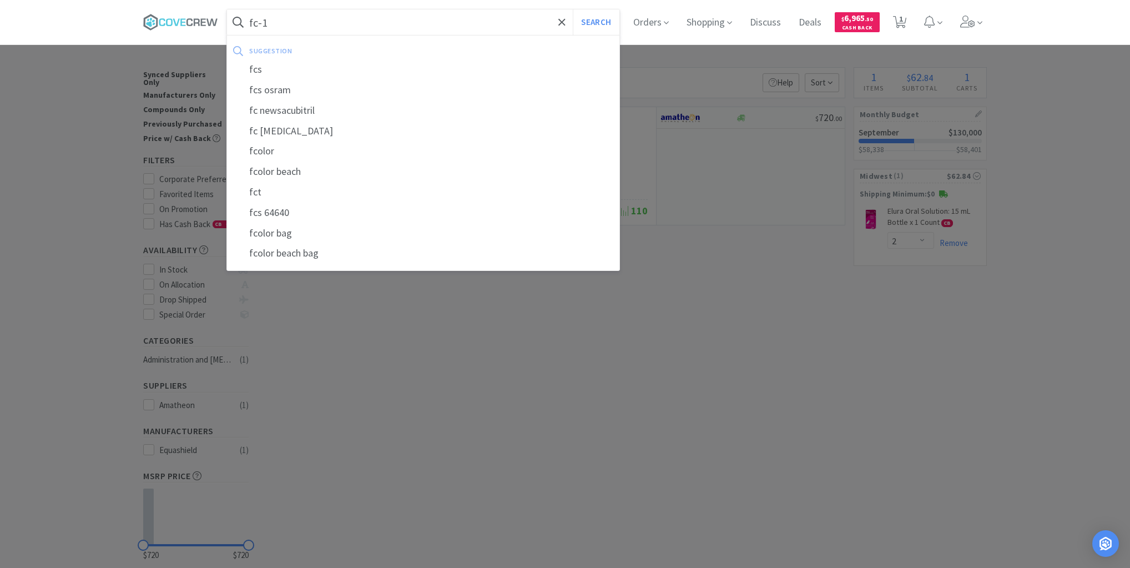
type input "fc-1"
click at [573, 9] on button "Search" at bounding box center [596, 22] width 46 height 26
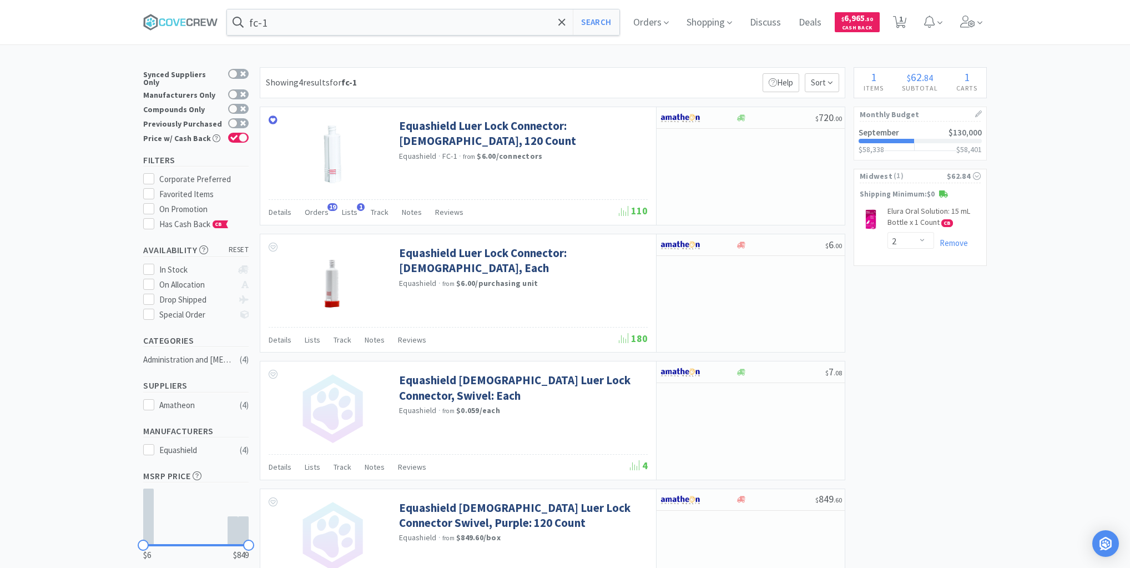
drag, startPoint x: 175, startPoint y: 21, endPoint x: 214, endPoint y: 34, distance: 40.9
click at [173, 21] on icon at bounding box center [169, 22] width 7 height 8
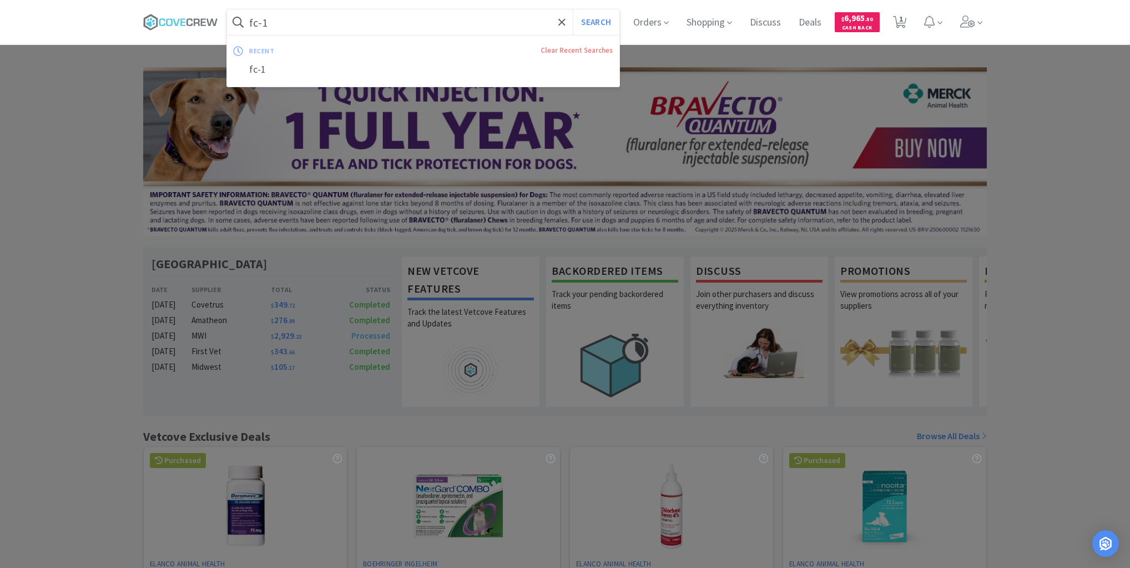
click at [311, 27] on input "fc-1" at bounding box center [423, 22] width 392 height 26
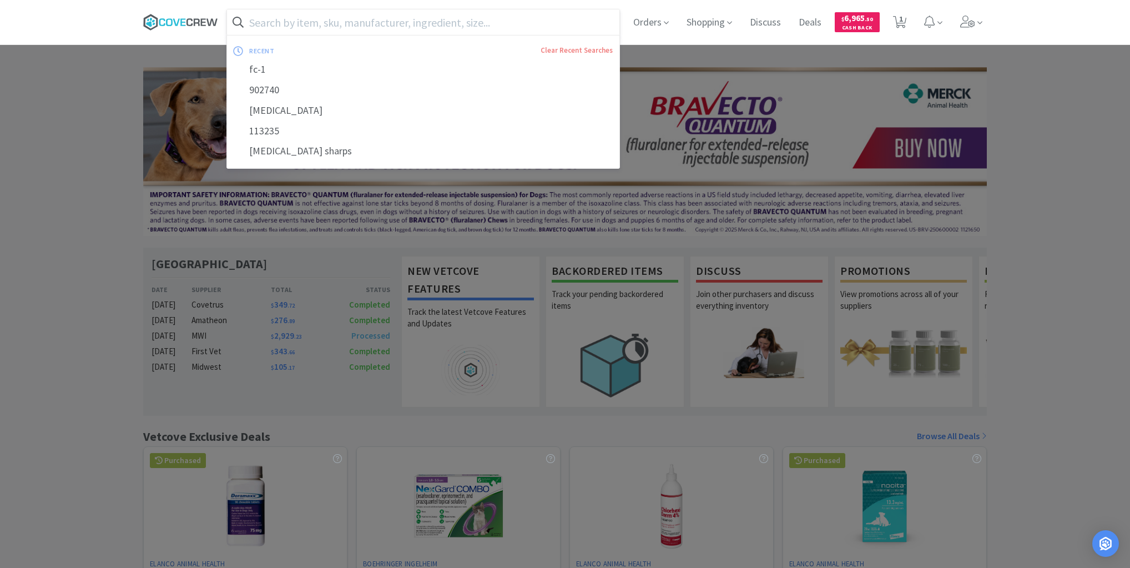
click at [180, 20] on icon at bounding box center [180, 22] width 75 height 17
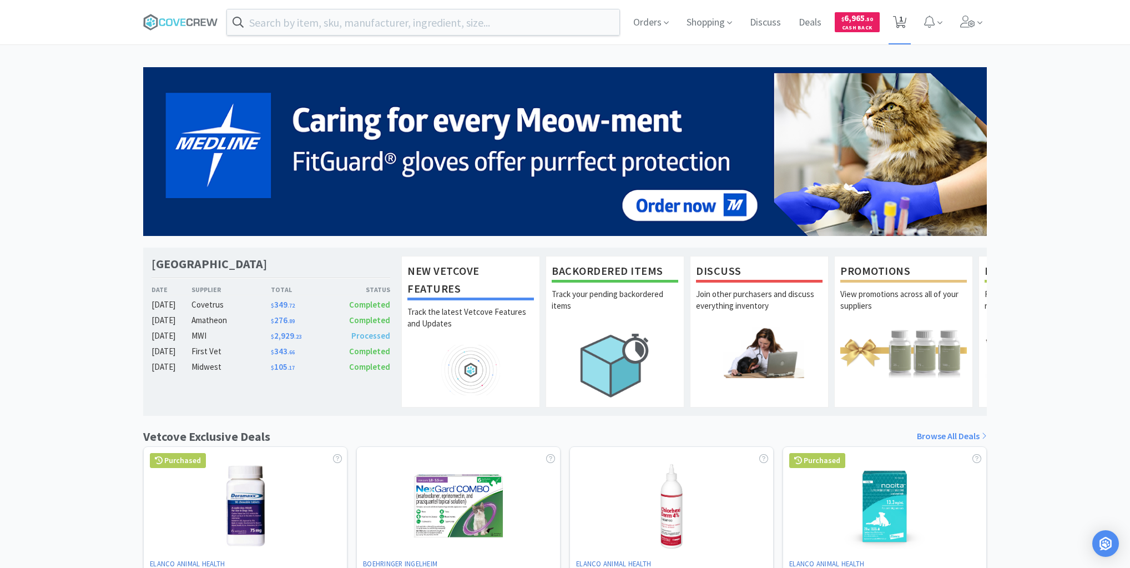
click at [904, 18] on icon at bounding box center [900, 22] width 14 height 12
select select "2"
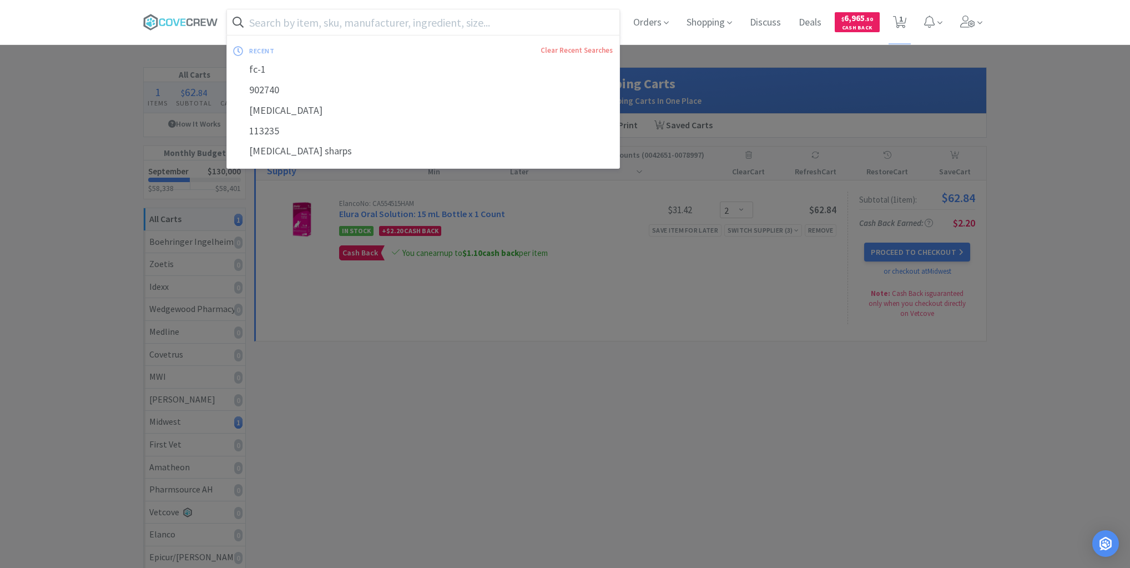
drag, startPoint x: 529, startPoint y: 16, endPoint x: 535, endPoint y: 29, distance: 14.2
click at [530, 18] on input "text" at bounding box center [423, 22] width 392 height 26
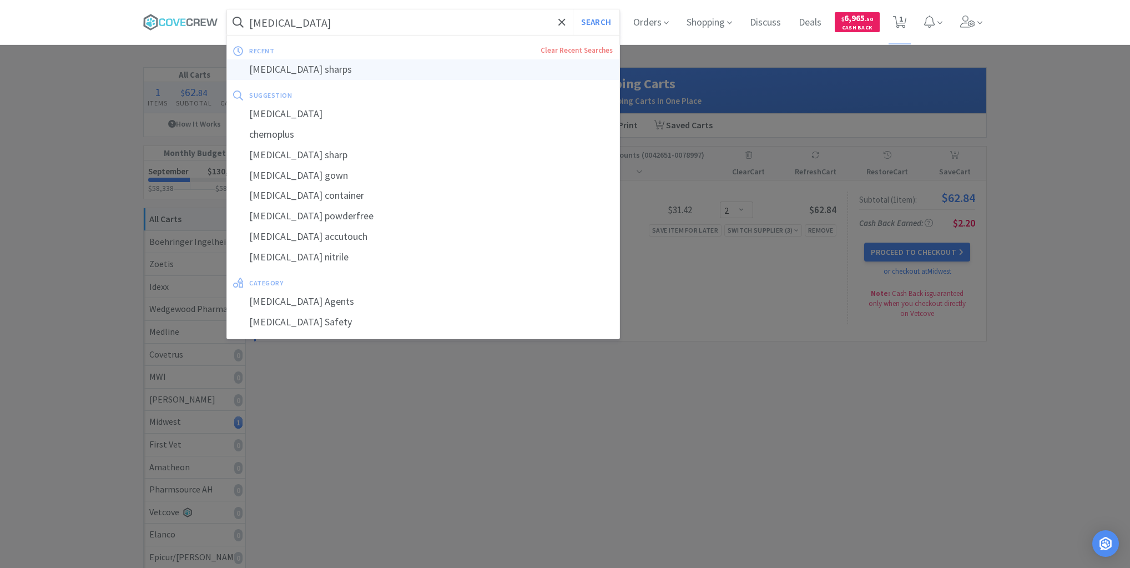
type input "chemo sharps"
select select "2"
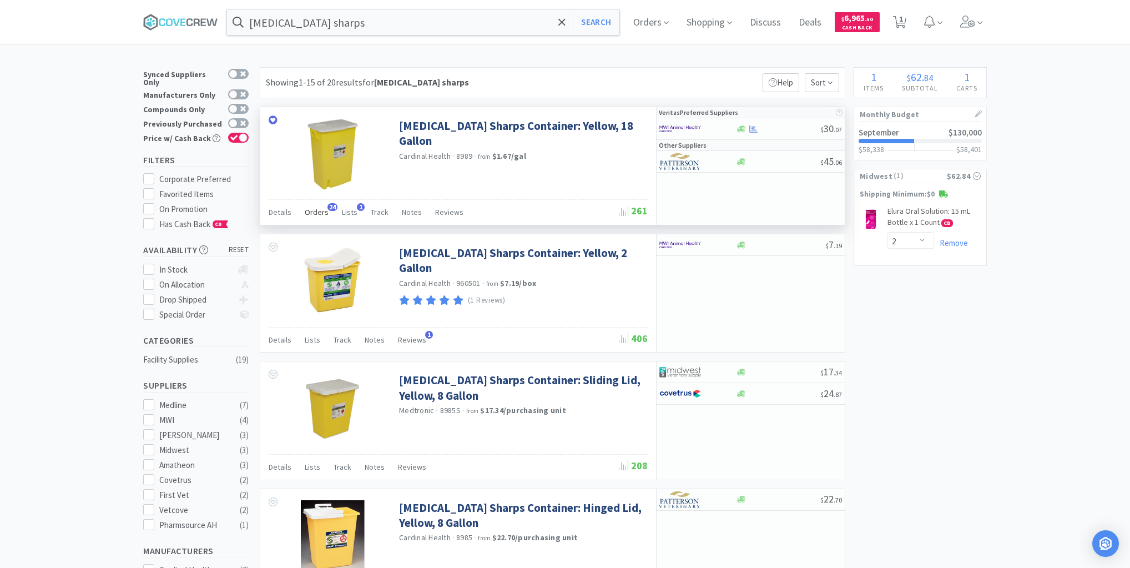
click at [318, 211] on span "Orders" at bounding box center [317, 212] width 24 height 10
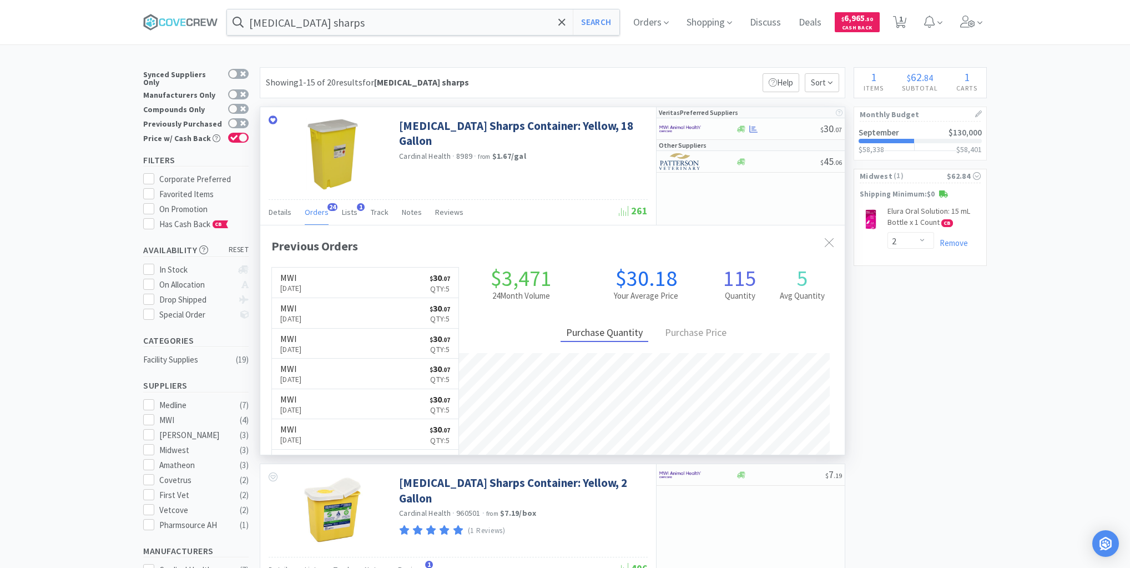
scroll to position [298, 585]
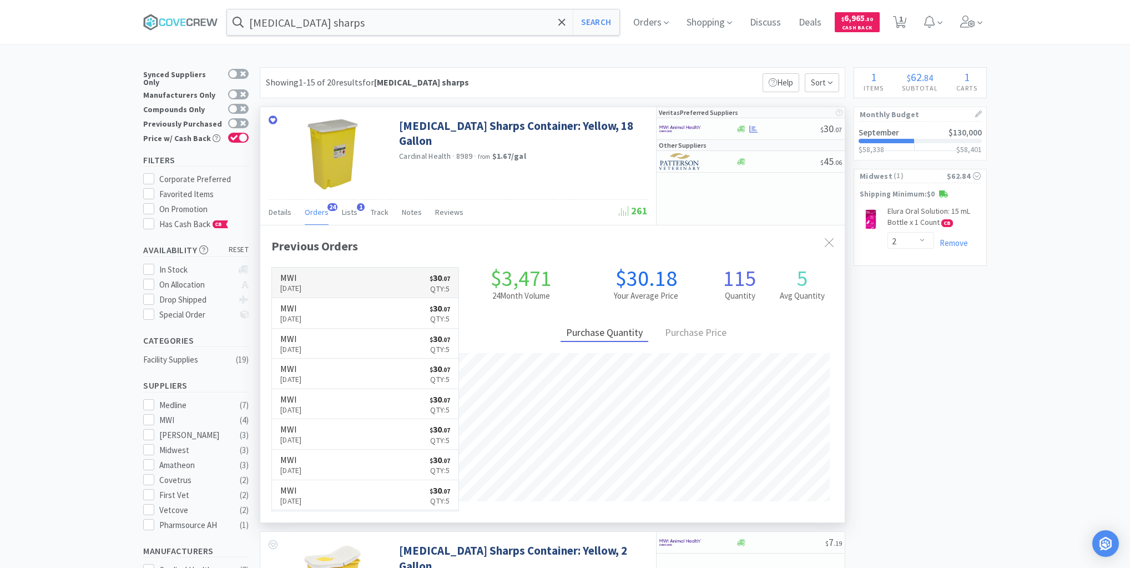
click at [348, 282] on link "MWI Sep 16th, 2025 $ 30 . 07 Qty: 5" at bounding box center [365, 283] width 187 height 31
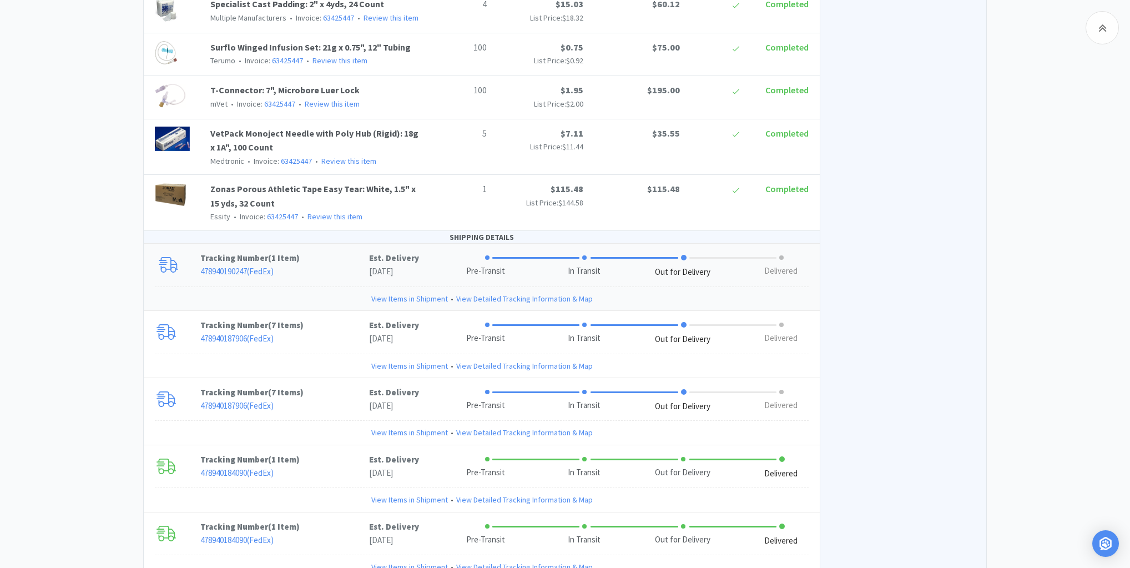
scroll to position [1288, 0]
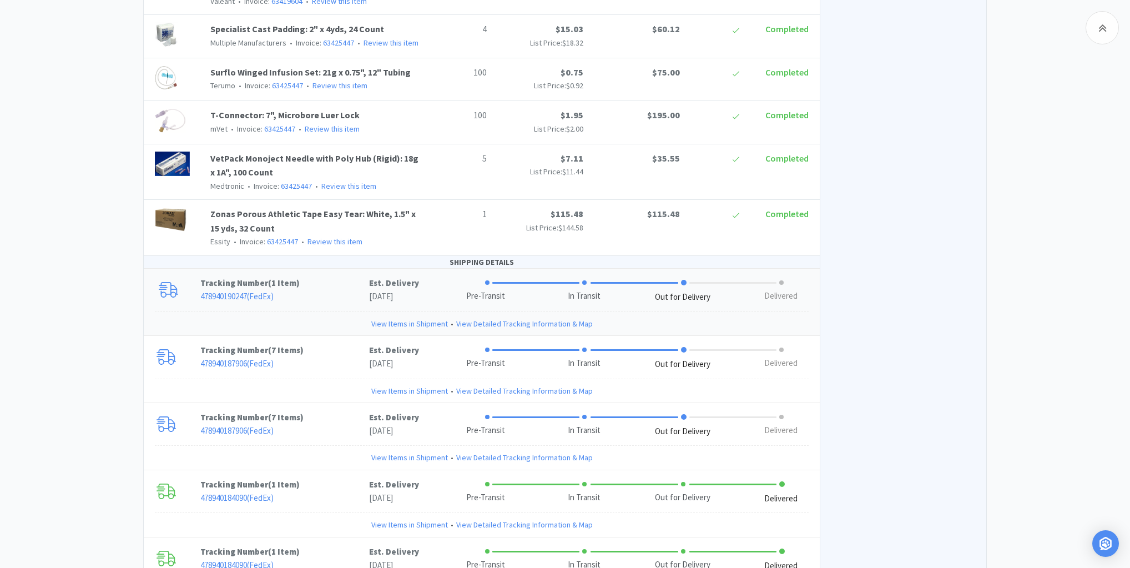
click at [380, 318] on link "View Items in Shipment" at bounding box center [409, 324] width 77 height 12
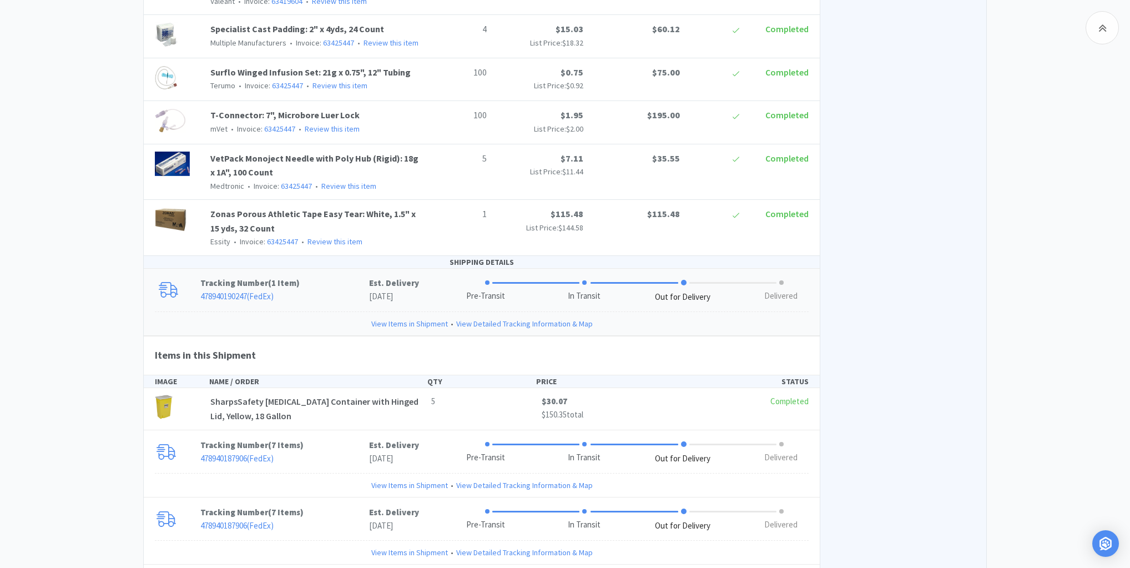
click at [381, 318] on link "View Items in Shipment" at bounding box center [409, 324] width 77 height 12
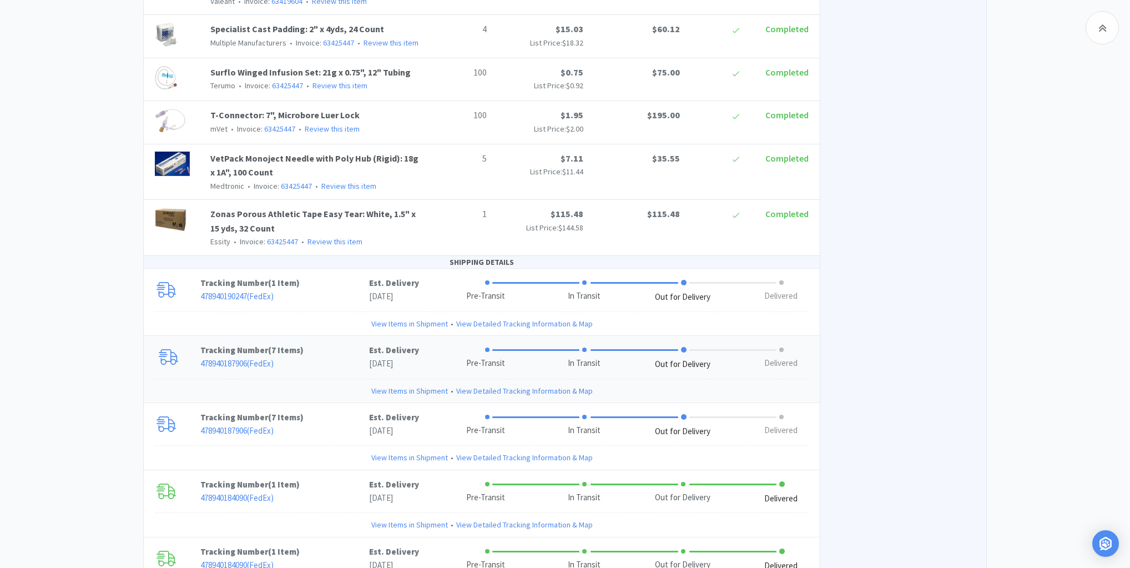
click at [384, 385] on link "View Items in Shipment" at bounding box center [409, 391] width 77 height 12
click at [405, 385] on link "View Items in Shipment" at bounding box center [409, 391] width 77 height 12
click at [380, 385] on link "View Items in Shipment" at bounding box center [409, 391] width 77 height 12
click at [400, 385] on link "View Items in Shipment" at bounding box center [409, 391] width 77 height 12
click at [396, 385] on link "View Items in Shipment" at bounding box center [409, 391] width 77 height 12
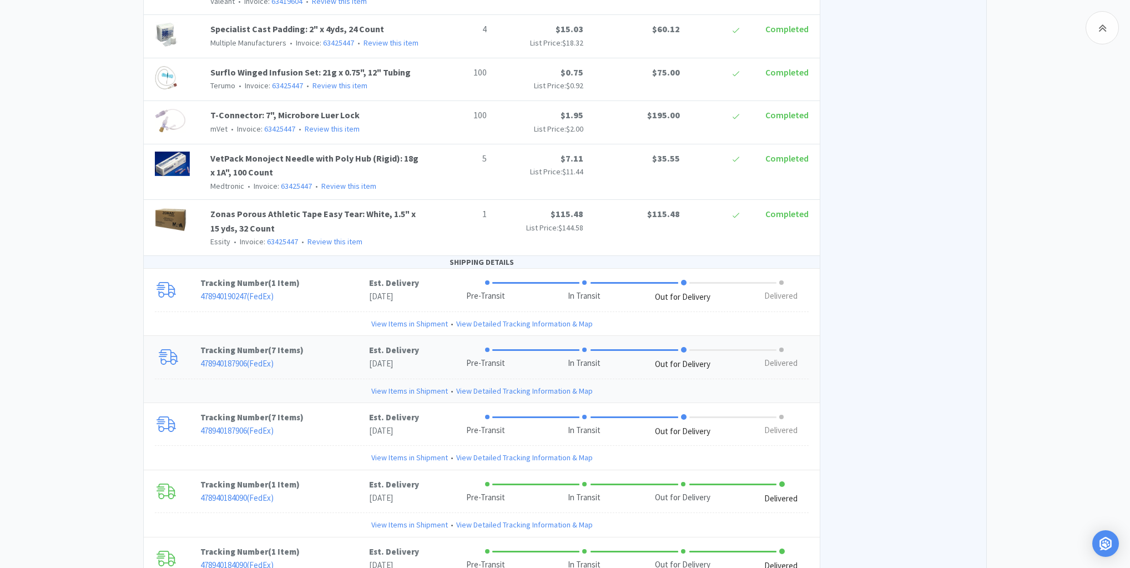
click at [392, 385] on link "View Items in Shipment" at bounding box center [409, 391] width 77 height 12
drag, startPoint x: 392, startPoint y: 352, endPoint x: 378, endPoint y: 405, distance: 54.7
click at [392, 385] on link "View Items in Shipment" at bounding box center [409, 391] width 77 height 12
click at [380, 451] on link "View Items in Shipment" at bounding box center [409, 457] width 77 height 12
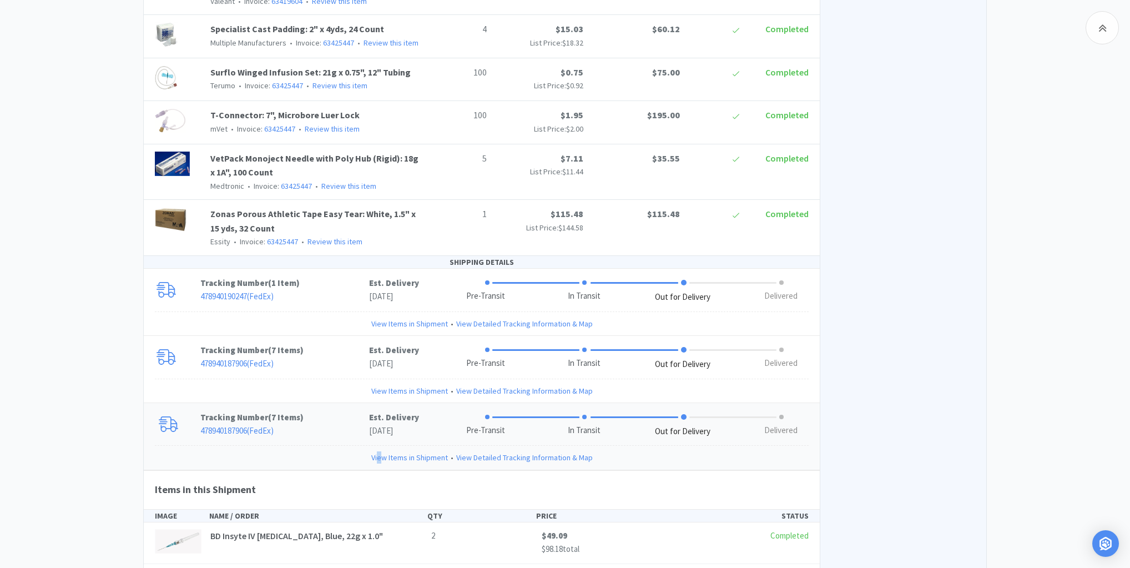
click at [380, 451] on link "View Items in Shipment" at bounding box center [409, 457] width 77 height 12
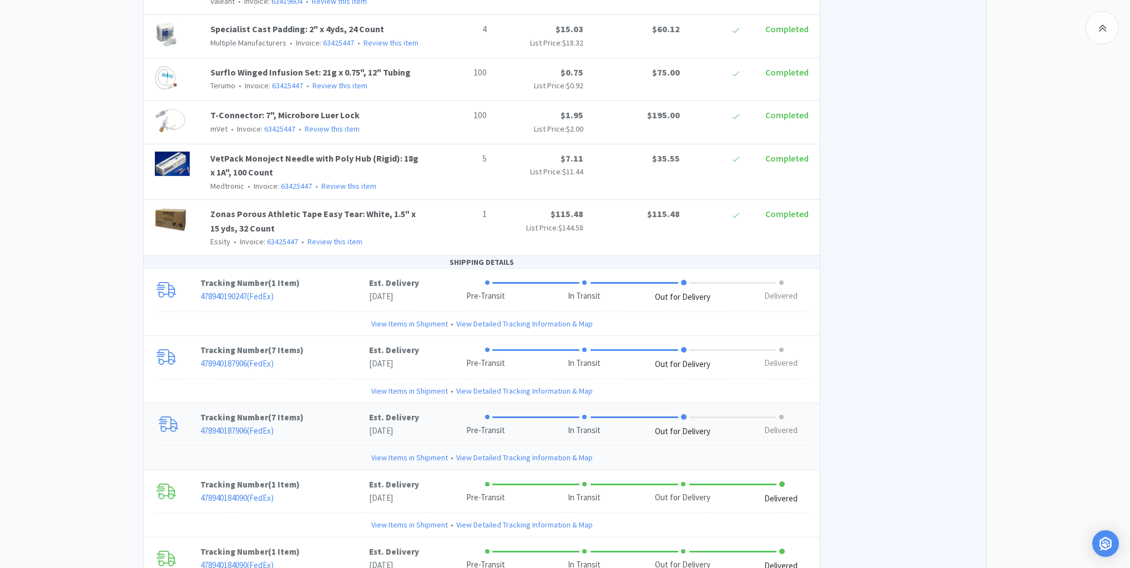
click at [422, 451] on link "View Items in Shipment" at bounding box center [409, 457] width 77 height 12
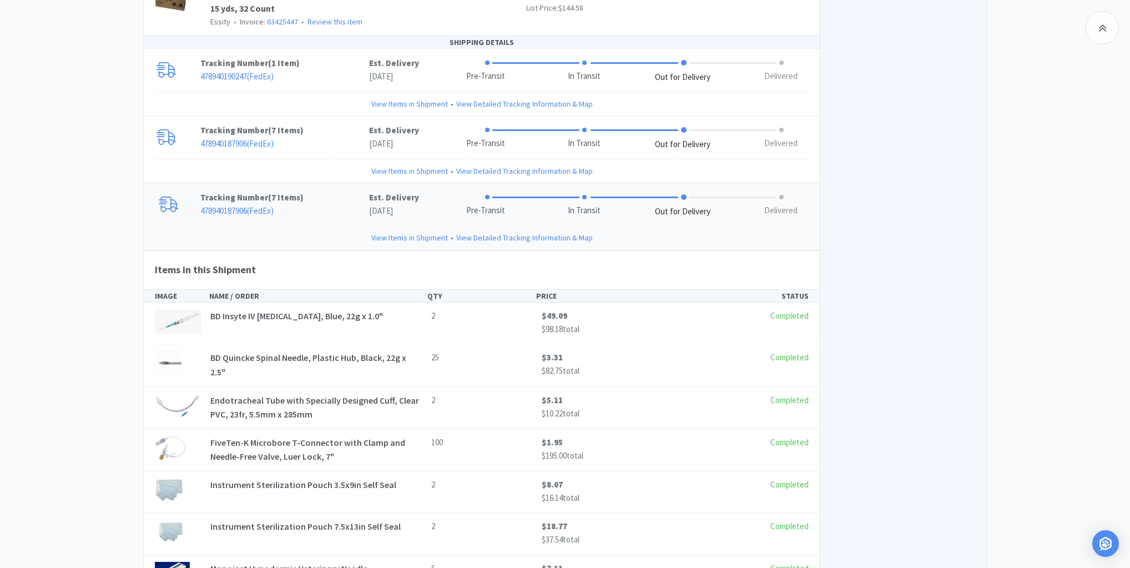
scroll to position [1465, 0]
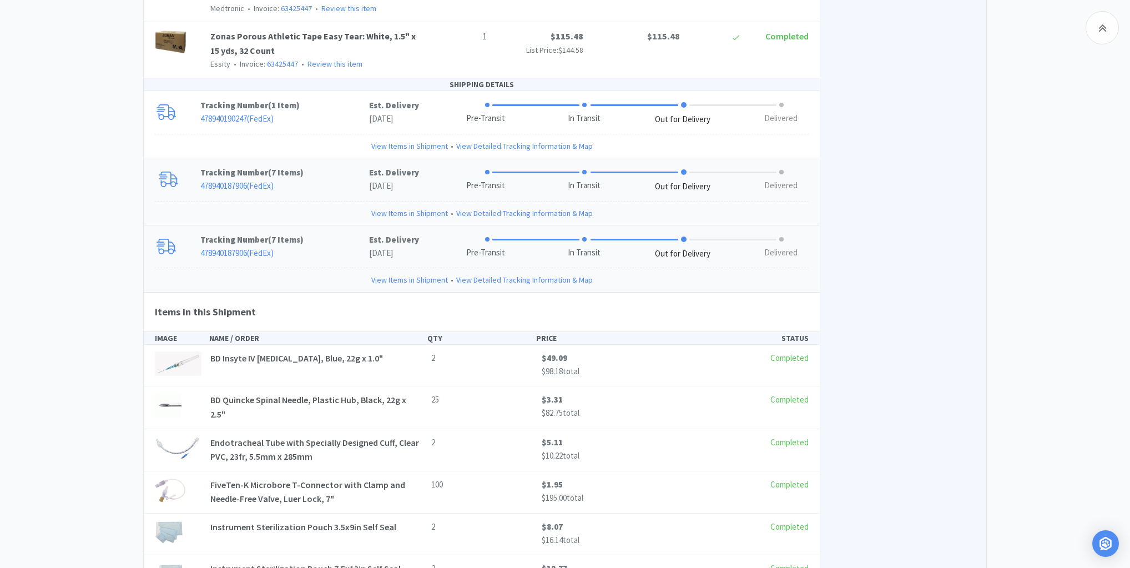
click at [416, 207] on link "View Items in Shipment" at bounding box center [409, 213] width 77 height 12
click at [404, 207] on link "View Items in Shipment" at bounding box center [409, 213] width 77 height 12
click at [389, 207] on link "View Items in Shipment" at bounding box center [409, 213] width 77 height 12
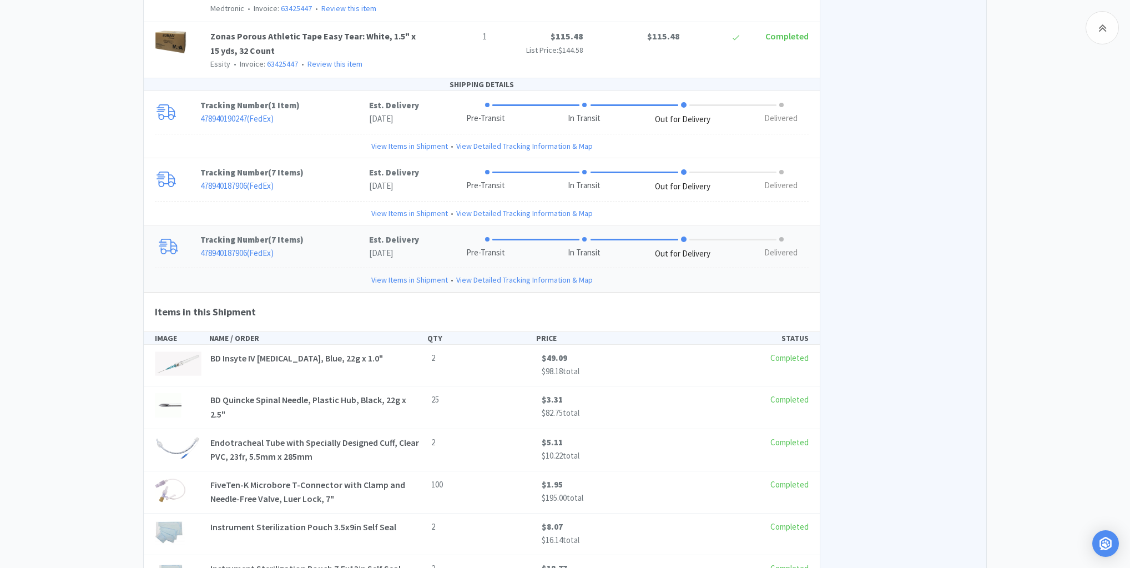
click at [391, 274] on link "View Items in Shipment" at bounding box center [409, 280] width 77 height 12
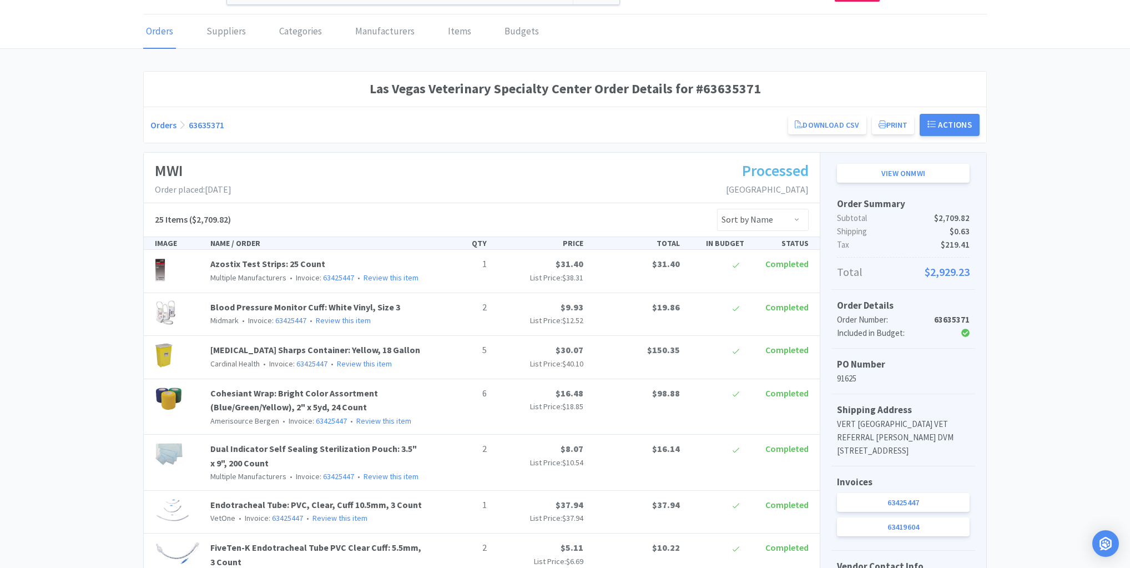
scroll to position [0, 0]
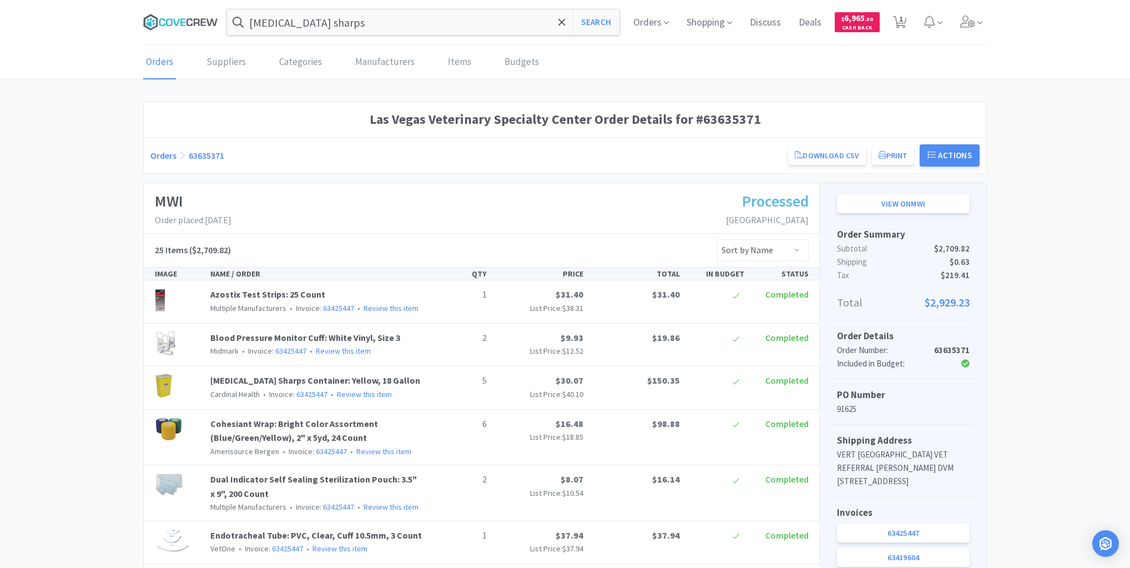
drag, startPoint x: 182, startPoint y: 21, endPoint x: 188, endPoint y: 26, distance: 8.3
click at [181, 21] on icon at bounding box center [182, 21] width 5 height 7
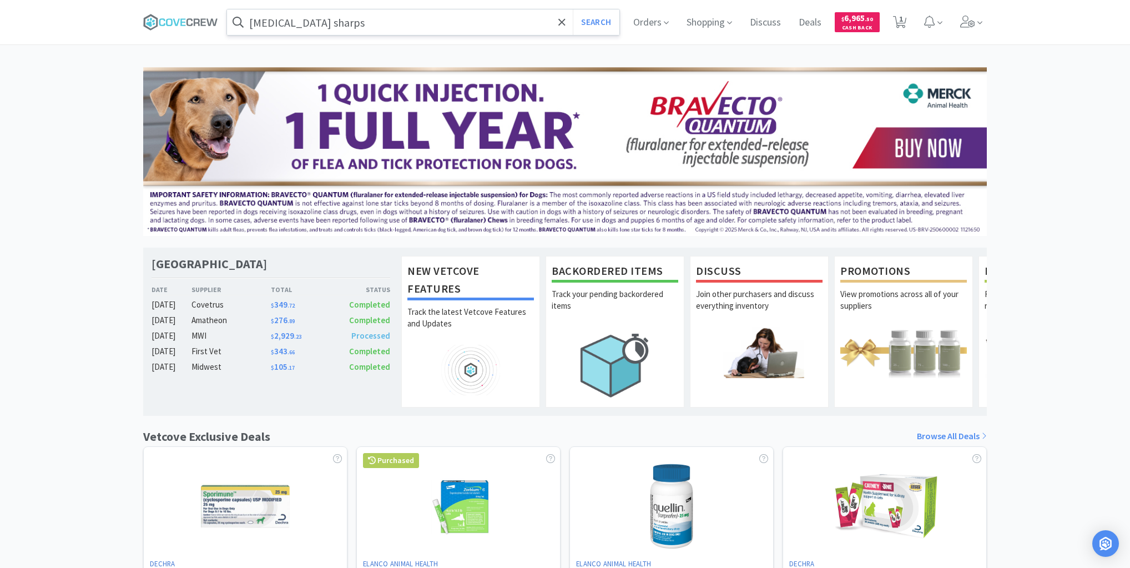
click at [338, 25] on input "chemo sharps" at bounding box center [423, 22] width 392 height 26
click at [198, 19] on icon at bounding box center [197, 21] width 6 height 7
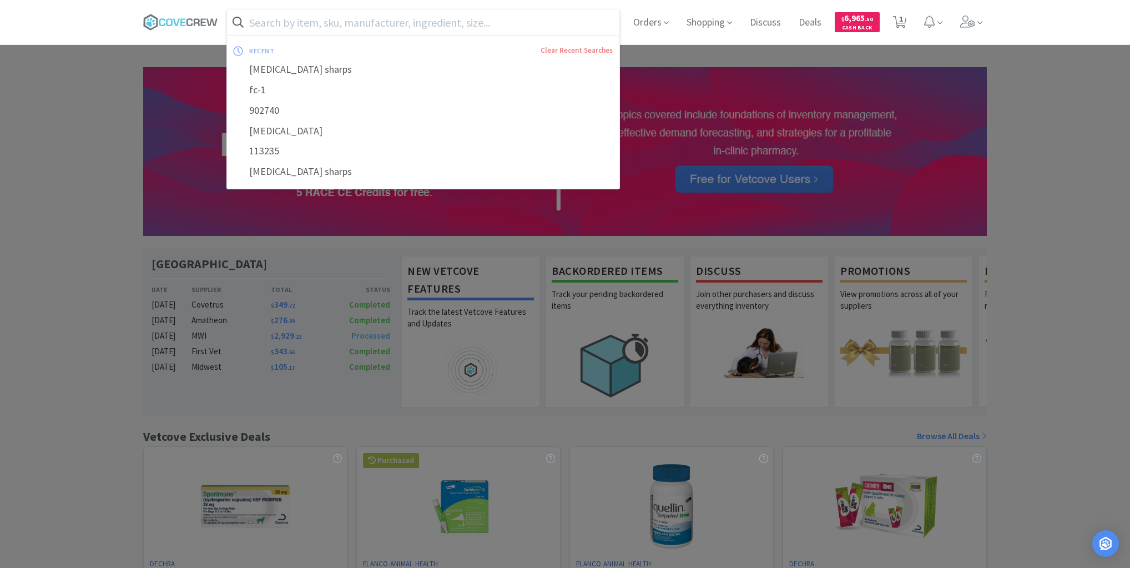
drag, startPoint x: 255, startPoint y: 19, endPoint x: 258, endPoint y: 42, distance: 22.9
click at [258, 19] on input "text" at bounding box center [423, 22] width 392 height 26
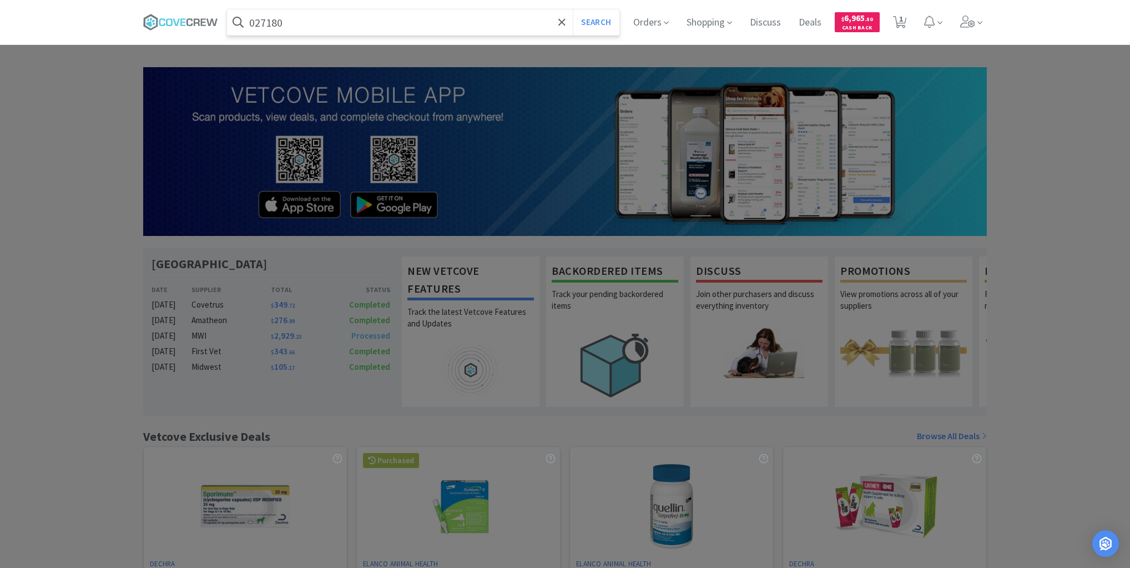
type input "027180"
click at [573, 9] on button "Search" at bounding box center [596, 22] width 46 height 26
select select "2"
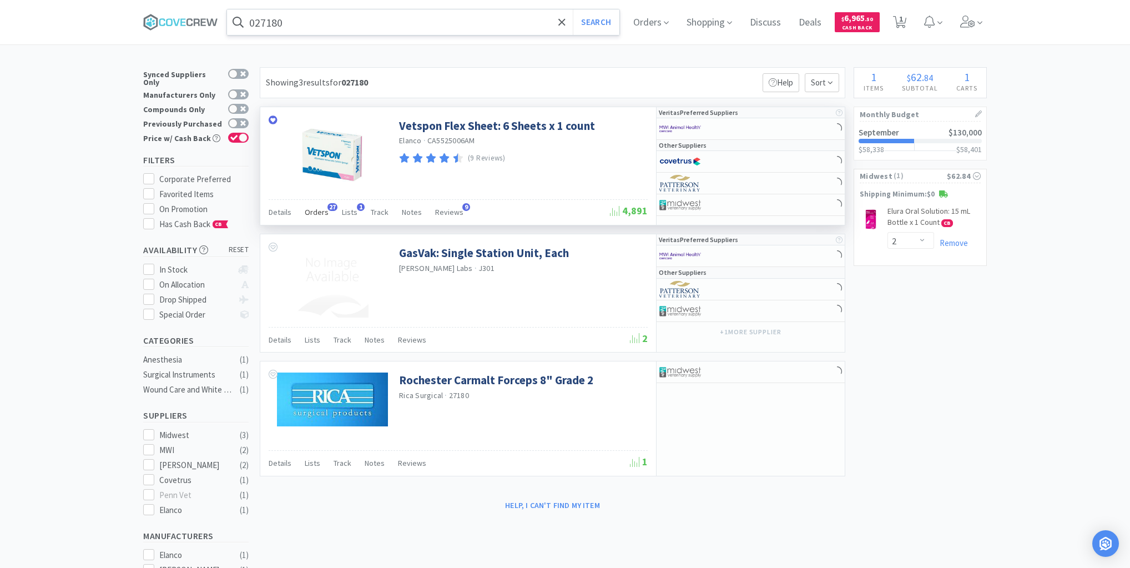
click at [321, 212] on span "Orders" at bounding box center [317, 212] width 24 height 10
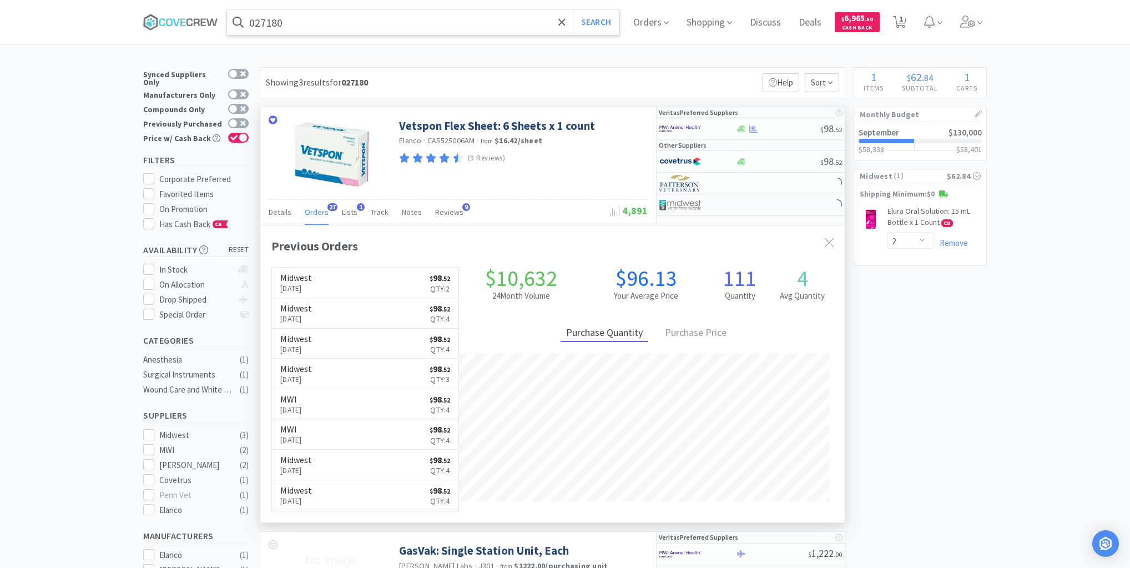
scroll to position [298, 585]
click at [764, 207] on div at bounding box center [751, 205] width 188 height 22
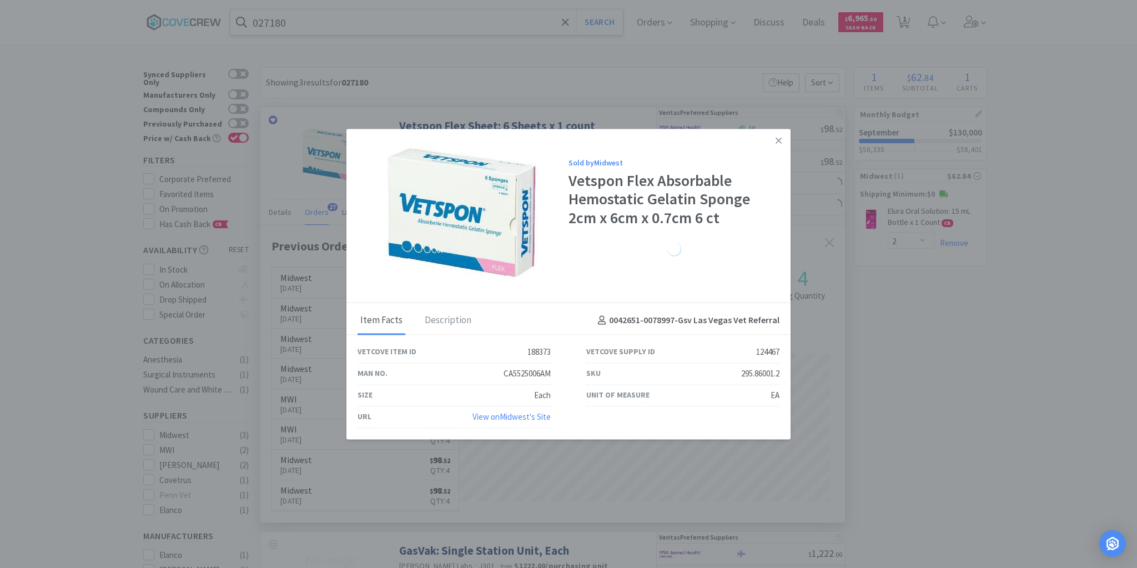
click at [779, 144] on icon at bounding box center [778, 140] width 6 height 10
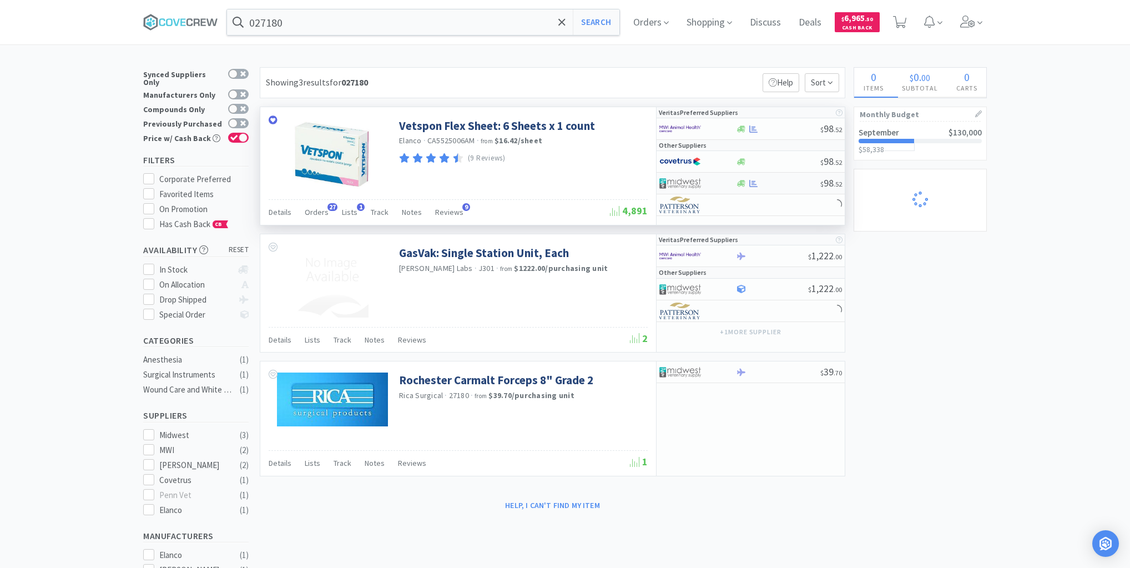
select select "2"
click at [791, 187] on div "$ 98 . 52" at bounding box center [751, 184] width 188 height 22
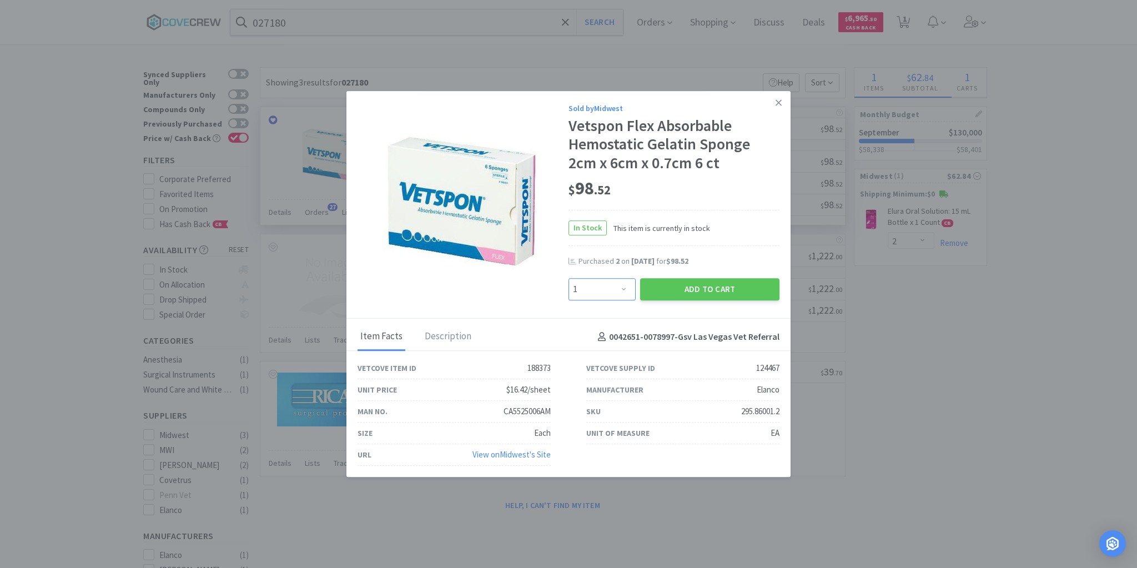
click at [628, 288] on select "Enter Quantity 1 2 3 4 5 6 7 8 9 10 11 12 13 14 15 16 17 18 19 20 Enter Quantity" at bounding box center [601, 289] width 67 height 22
select select "4"
click at [568, 278] on select "Enter Quantity 1 2 3 4 5 6 7 8 9 10 11 12 13 14 15 16 17 18 19 20 Enter Quantity" at bounding box center [601, 289] width 67 height 22
click at [698, 286] on button "Add to Cart" at bounding box center [709, 289] width 139 height 22
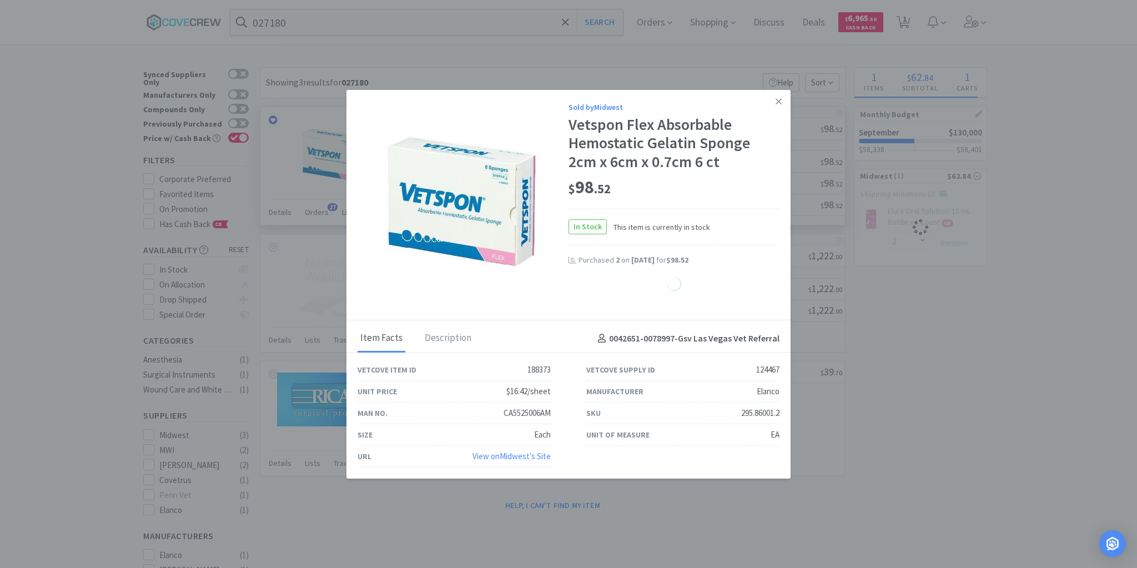
select select "4"
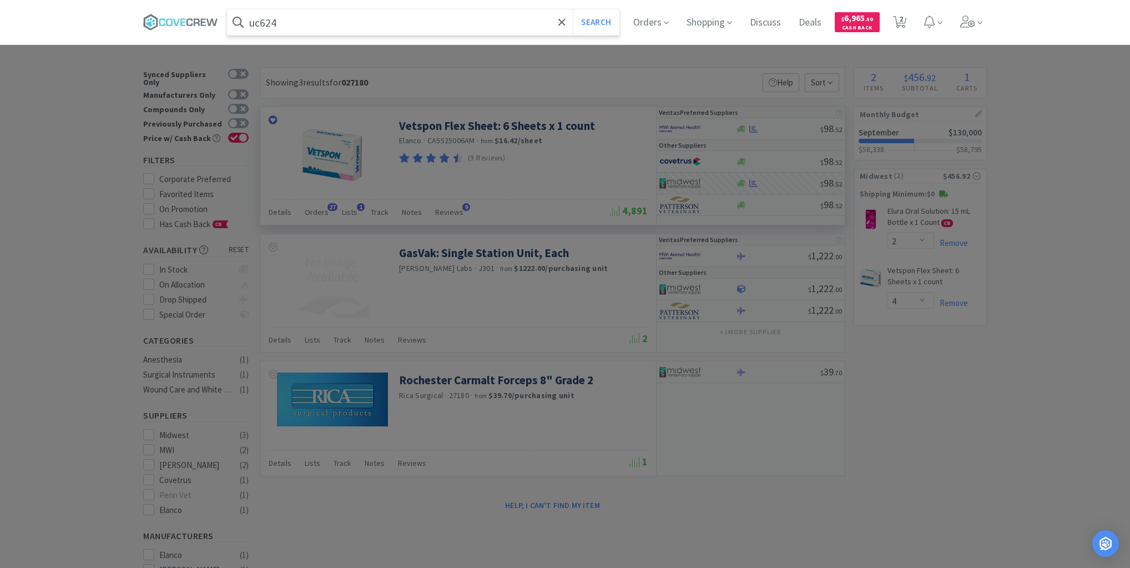
type input "uc624"
click at [573, 9] on button "Search" at bounding box center [596, 22] width 46 height 26
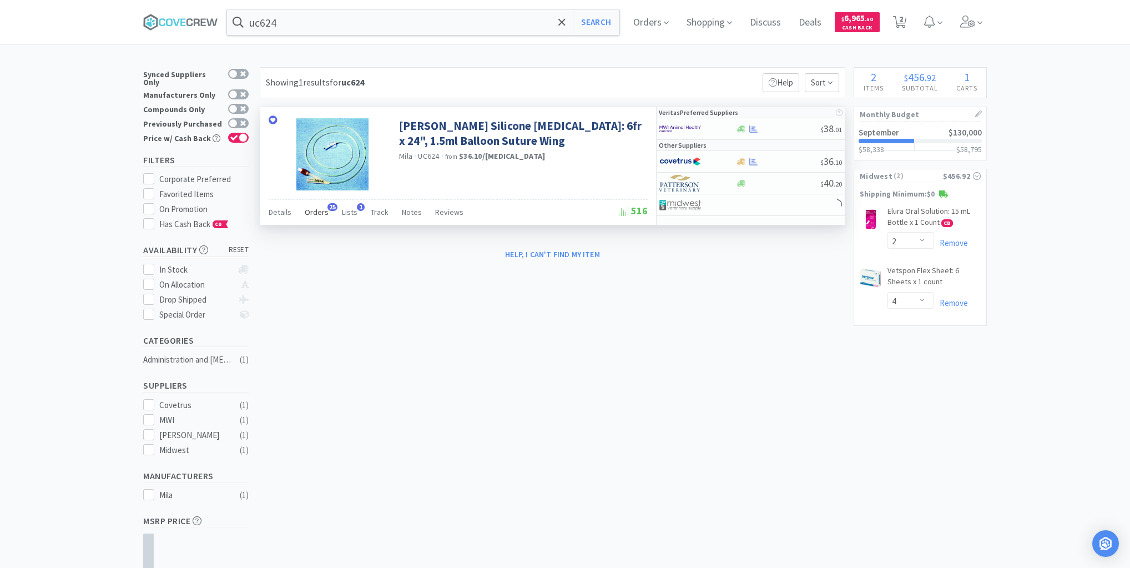
click at [316, 212] on span "Orders" at bounding box center [317, 212] width 24 height 10
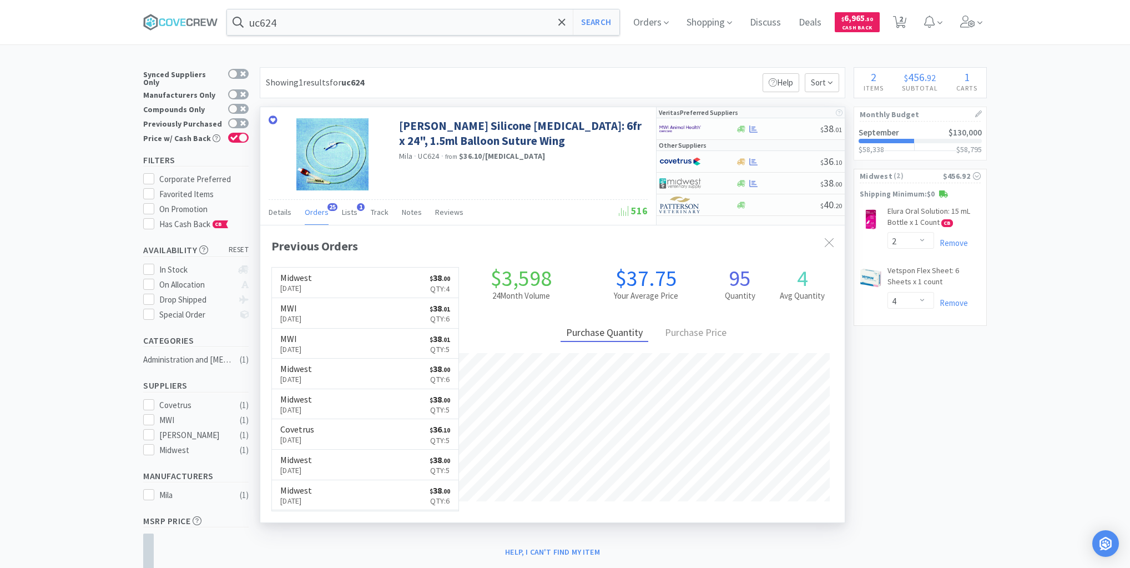
scroll to position [298, 585]
click at [784, 186] on div at bounding box center [778, 183] width 85 height 8
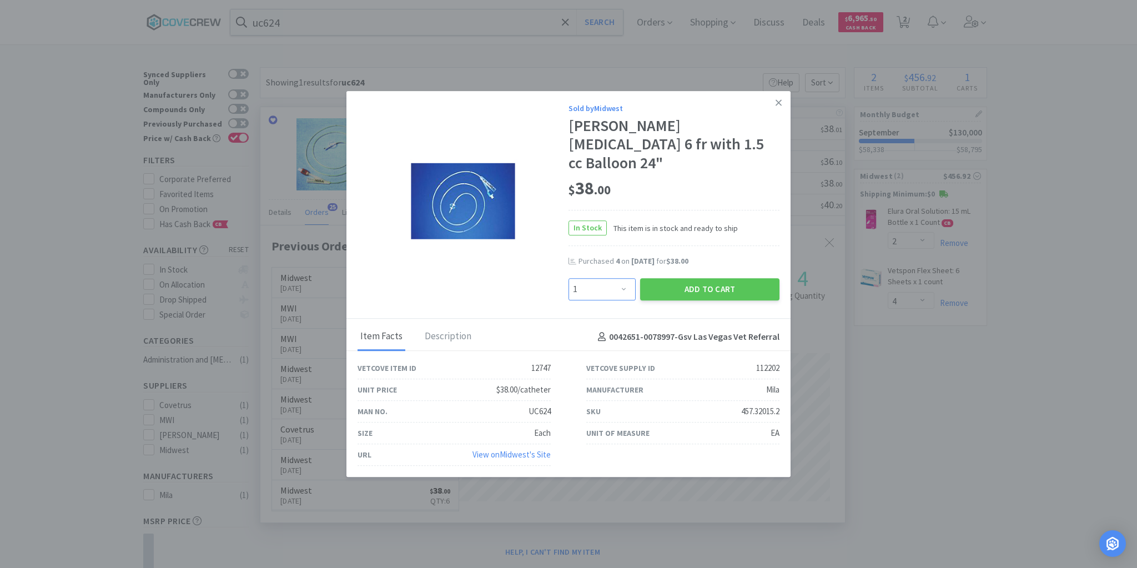
click at [623, 280] on select "Enter Quantity 1 2 3 4 5 6 7 8 9 10 11 12 13 14 15 16 17 18 19 20 Enter Quantity" at bounding box center [601, 289] width 67 height 22
select select "4"
click at [568, 278] on select "Enter Quantity 1 2 3 4 5 6 7 8 9 10 11 12 13 14 15 16 17 18 19 20 Enter Quantity" at bounding box center [601, 289] width 67 height 22
click at [673, 279] on button "Add to Cart" at bounding box center [709, 289] width 139 height 22
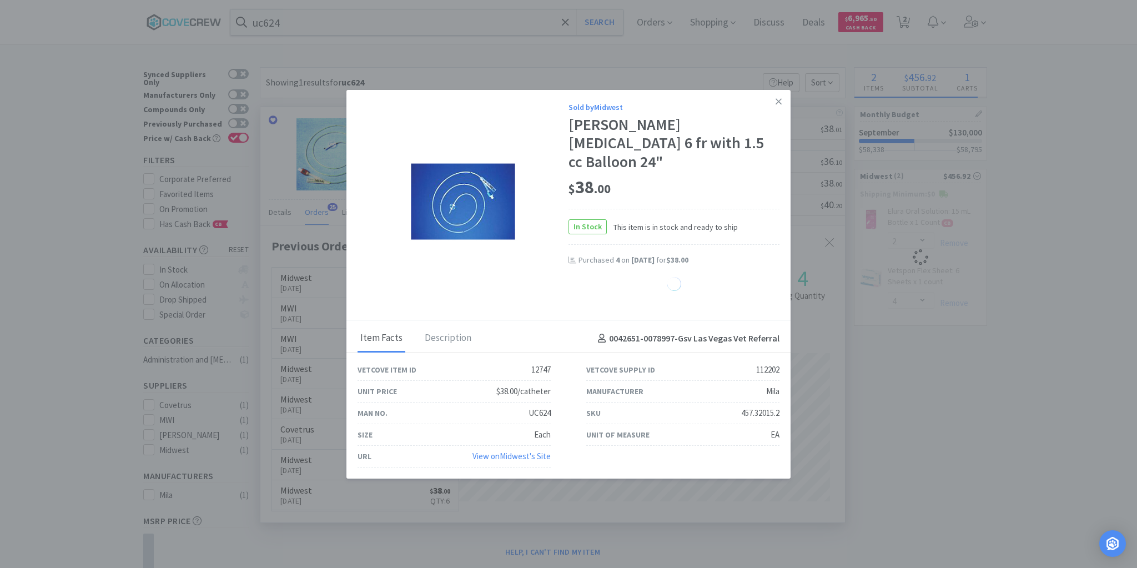
select select "4"
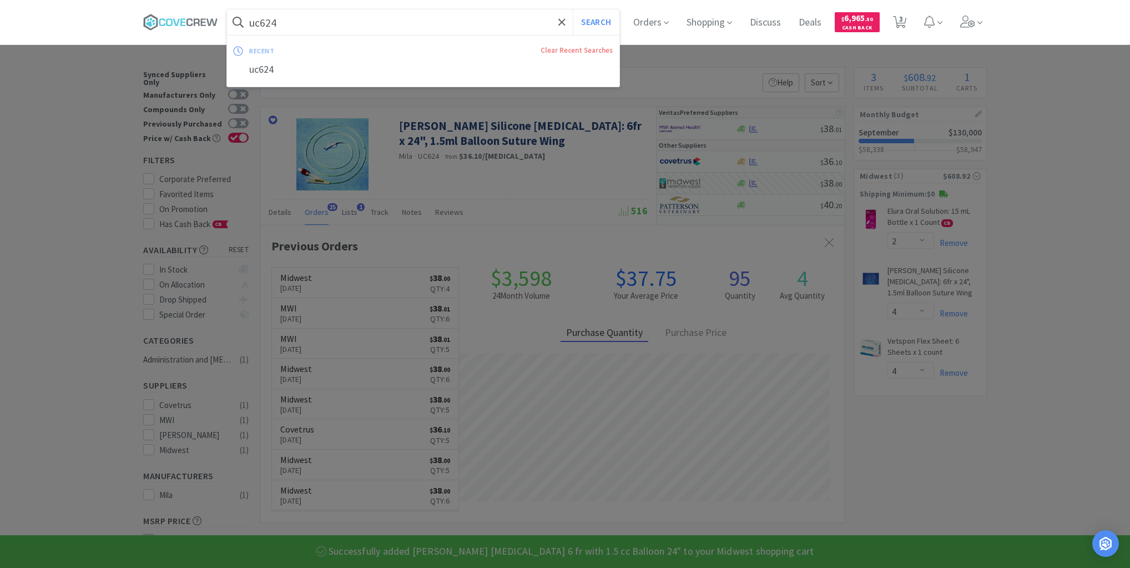
click at [470, 20] on input "uc624" at bounding box center [423, 22] width 392 height 26
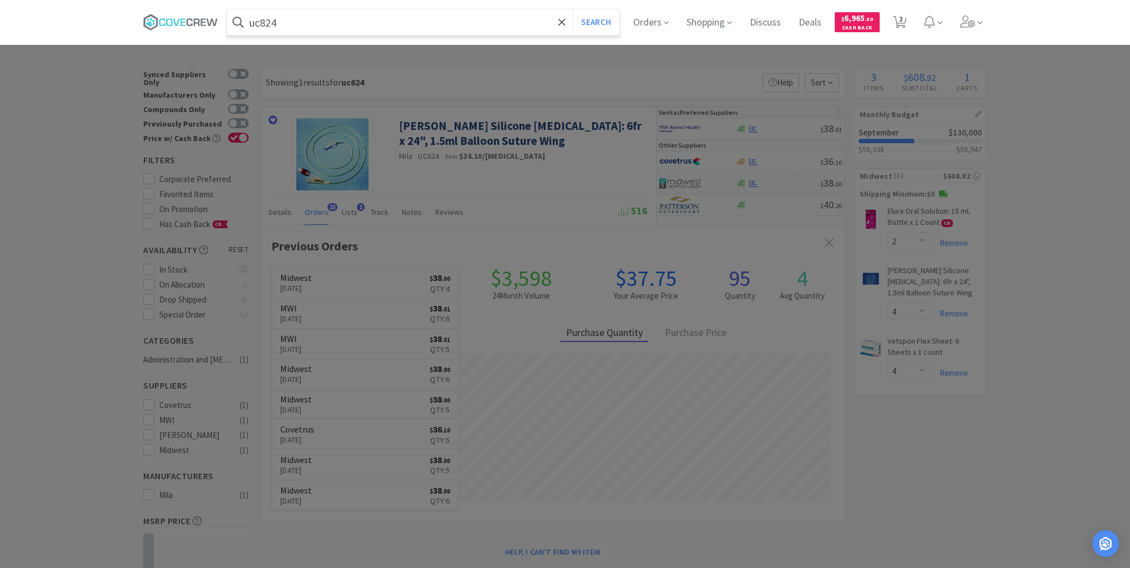
type input "uc824"
click at [573, 9] on button "Search" at bounding box center [596, 22] width 46 height 26
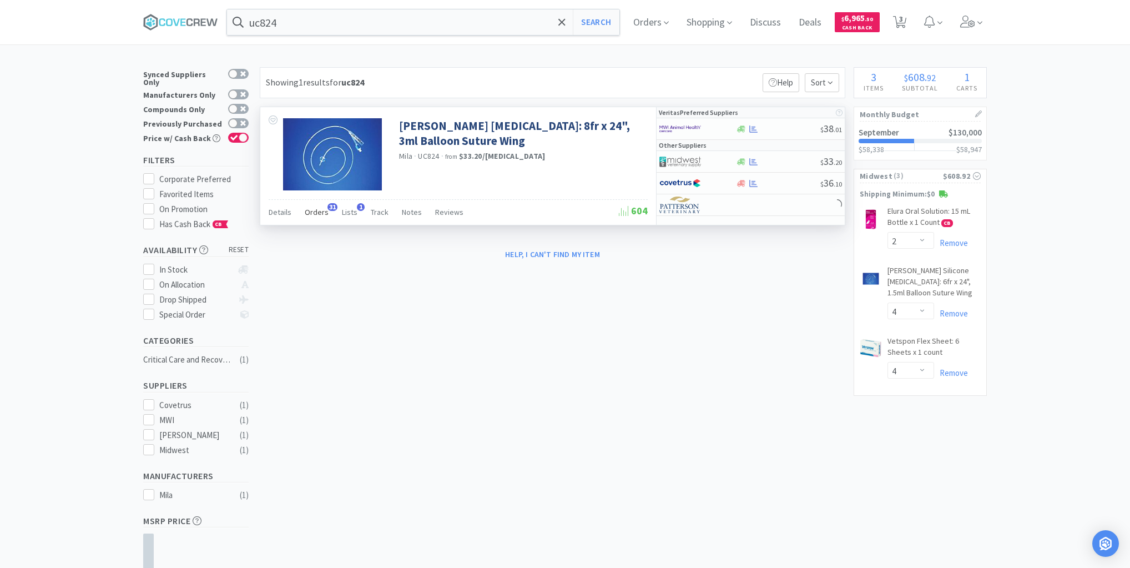
click at [316, 214] on span "Orders" at bounding box center [317, 212] width 24 height 10
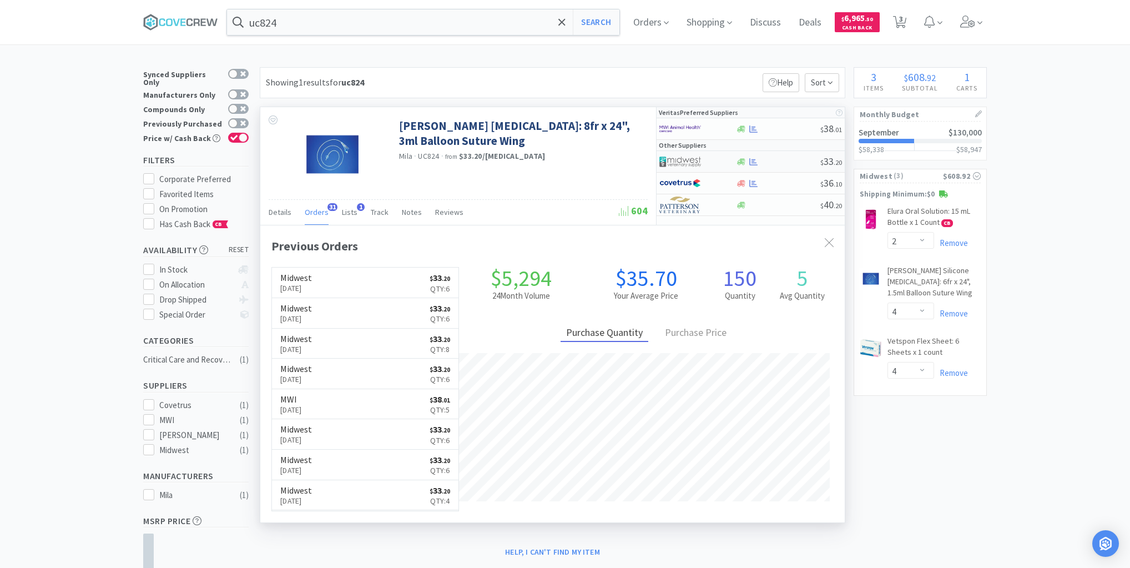
scroll to position [298, 585]
click at [780, 165] on div "$ 33 . 20" at bounding box center [751, 162] width 188 height 22
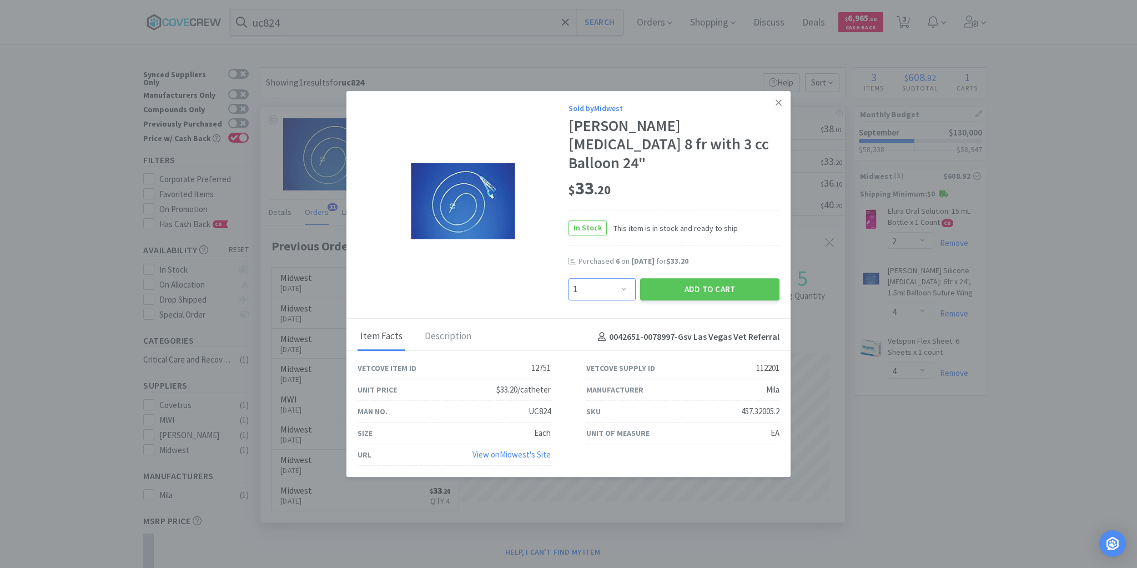
click at [626, 278] on select "Enter Quantity 1 2 3 4 5 6 7 8 9 10 11 12 13 14 15 16 17 18 19 20 Enter Quantity" at bounding box center [601, 289] width 67 height 22
select select "4"
click at [568, 278] on select "Enter Quantity 1 2 3 4 5 6 7 8 9 10 11 12 13 14 15 16 17 18 19 20 Enter Quantity" at bounding box center [601, 289] width 67 height 22
click at [712, 278] on button "Add to Cart" at bounding box center [709, 289] width 139 height 22
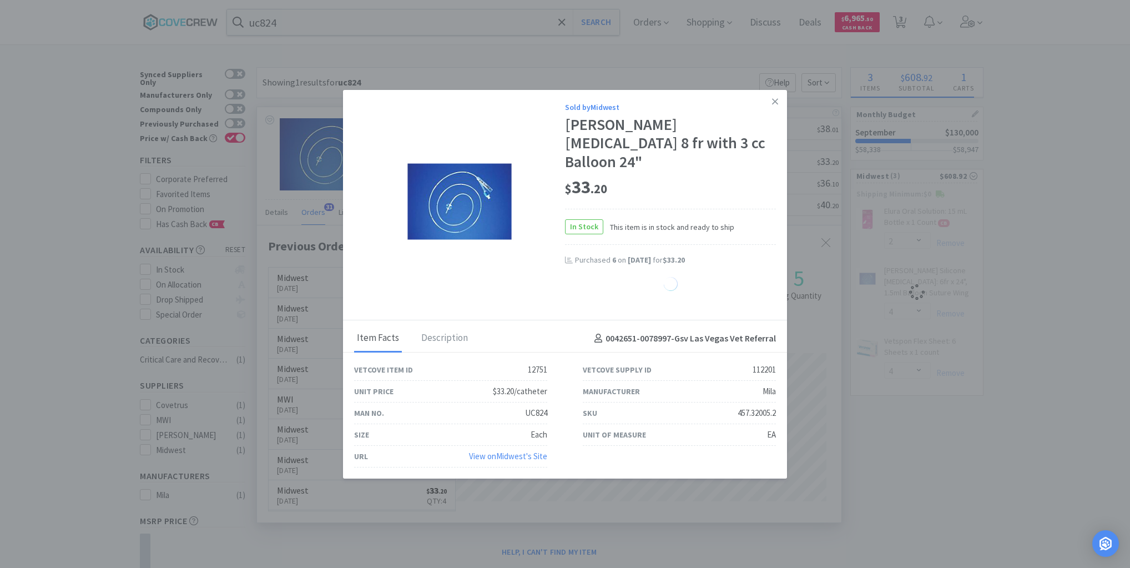
select select "4"
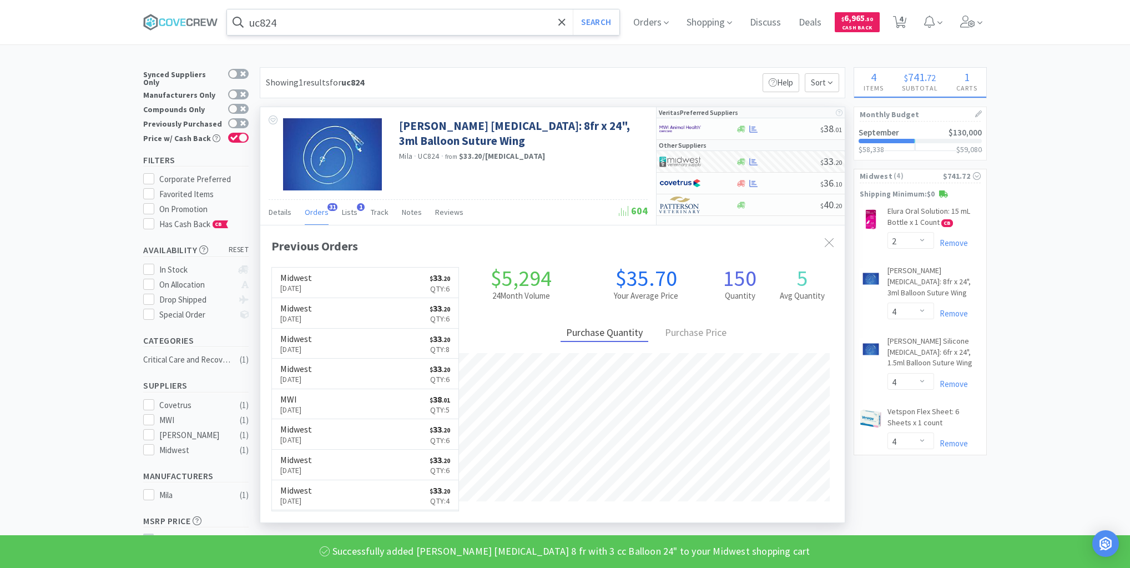
drag, startPoint x: 465, startPoint y: 22, endPoint x: 466, endPoint y: 29, distance: 6.8
click at [466, 22] on input "uc824" at bounding box center [423, 22] width 392 height 26
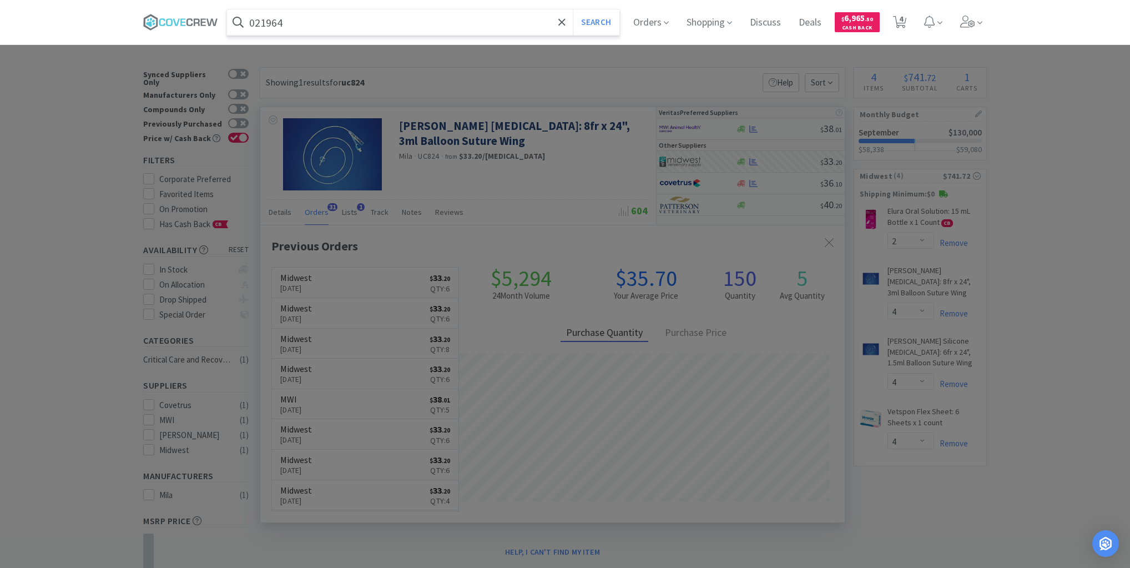
type input "021964"
click at [573, 9] on button "Search" at bounding box center [596, 22] width 46 height 26
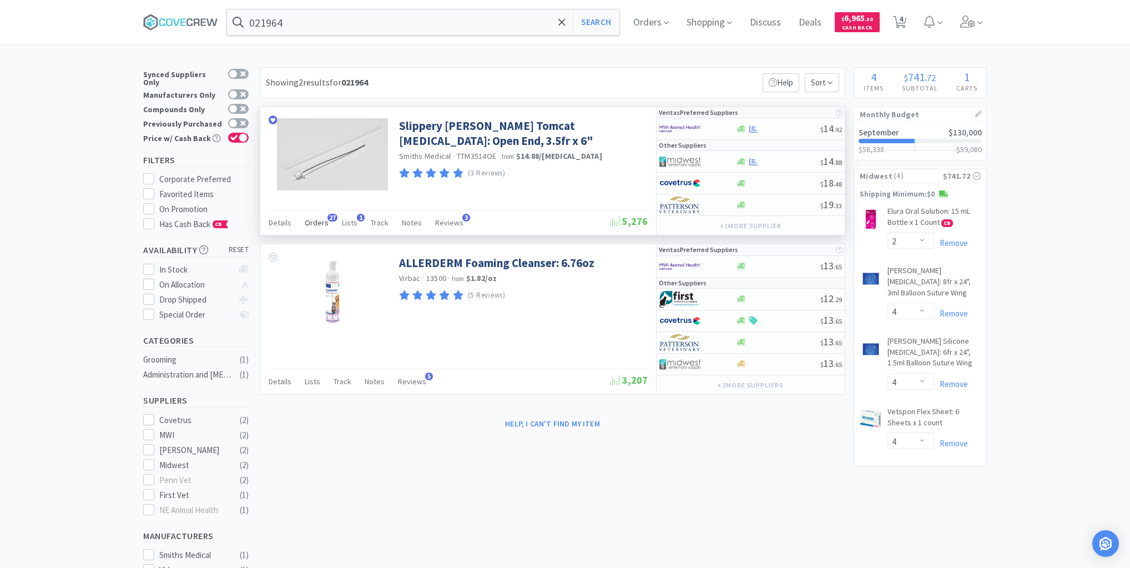
click at [317, 220] on span "Orders" at bounding box center [317, 223] width 24 height 10
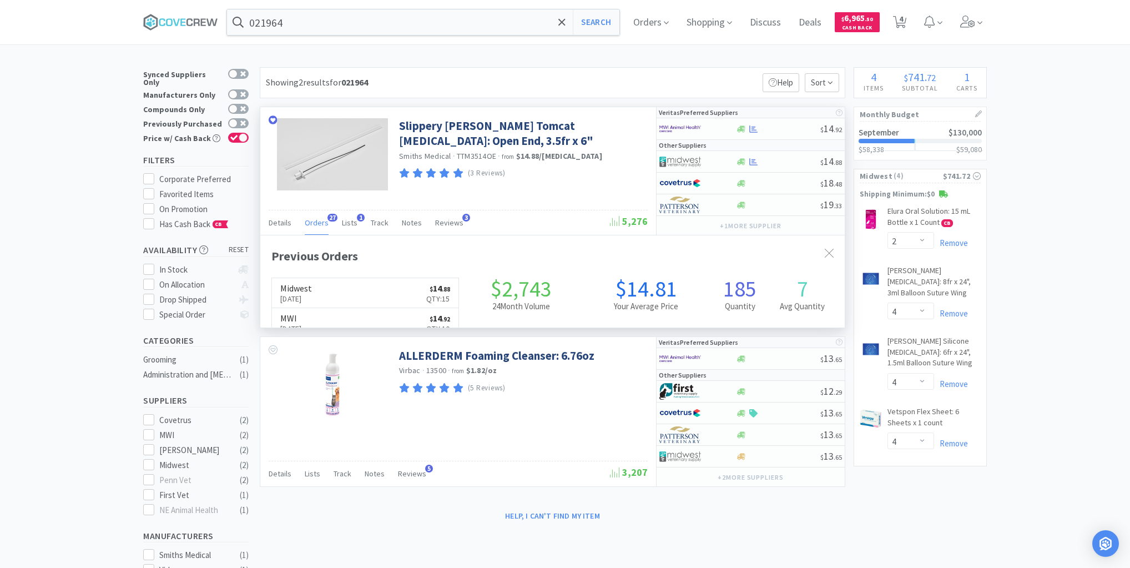
scroll to position [298, 585]
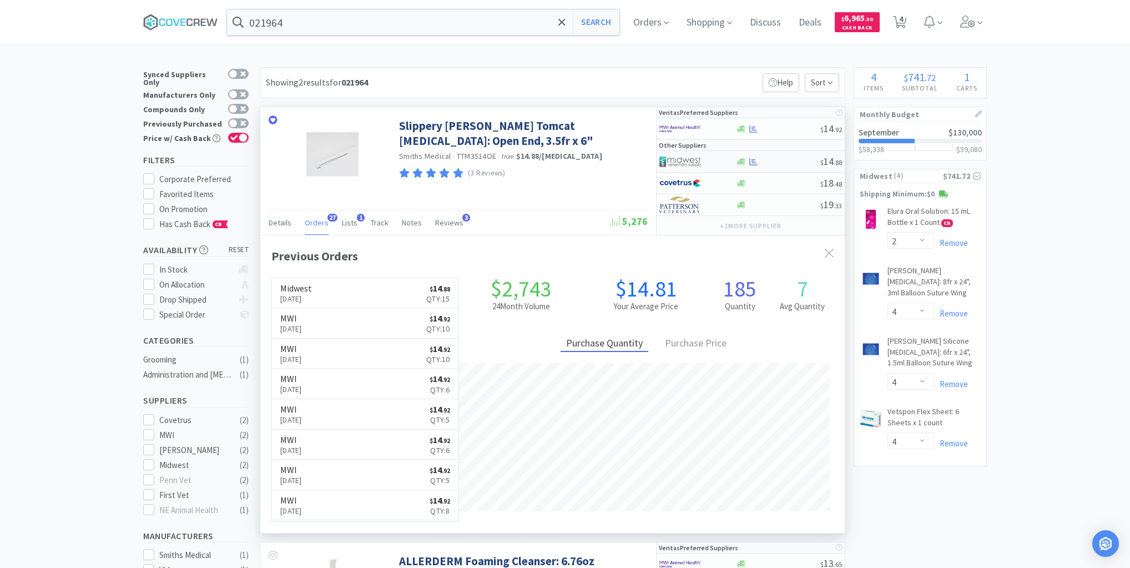
click at [779, 162] on div at bounding box center [778, 162] width 85 height 8
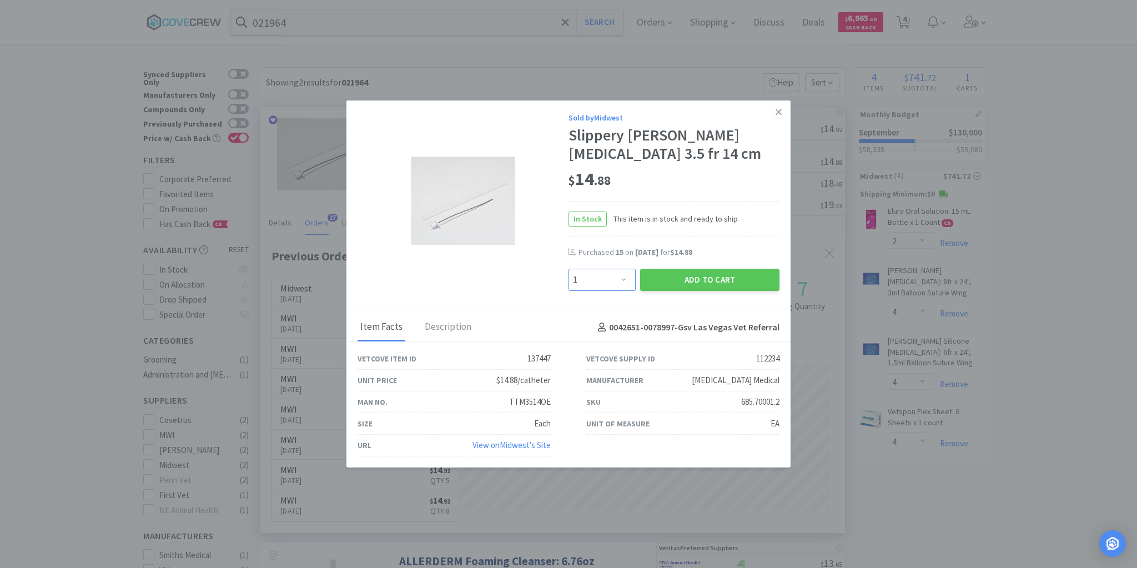
click at [624, 281] on select "Enter Quantity 1 2 3 4 5 6 7 8 9 10 11 12 13 14 15 16 17 18 19 20 Enter Quantity" at bounding box center [601, 280] width 67 height 22
select select "10"
click at [568, 269] on select "Enter Quantity 1 2 3 4 5 6 7 8 9 10 11 12 13 14 15 16 17 18 19 20 Enter Quantity" at bounding box center [601, 280] width 67 height 22
click at [687, 280] on button "Add to Cart" at bounding box center [709, 280] width 139 height 22
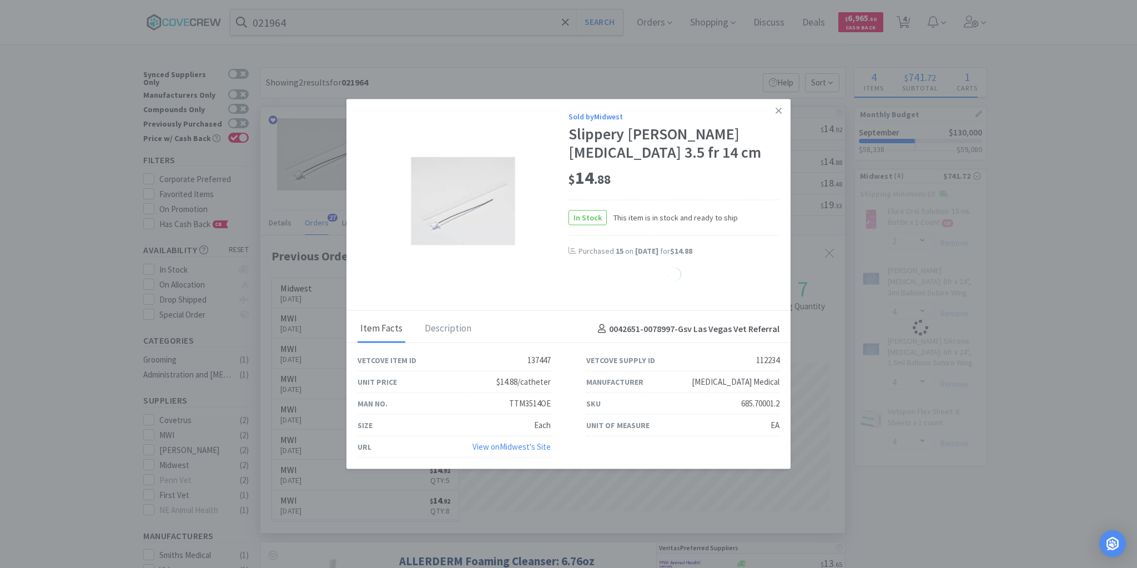
select select "10"
select select "4"
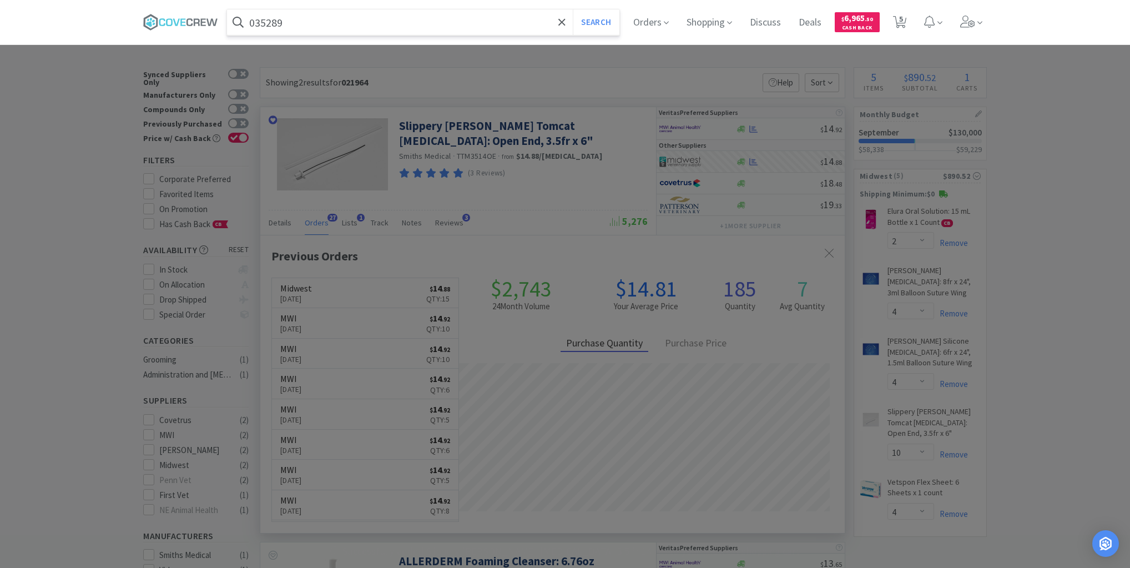
type input "035289"
click at [573, 9] on button "Search" at bounding box center [596, 22] width 46 height 26
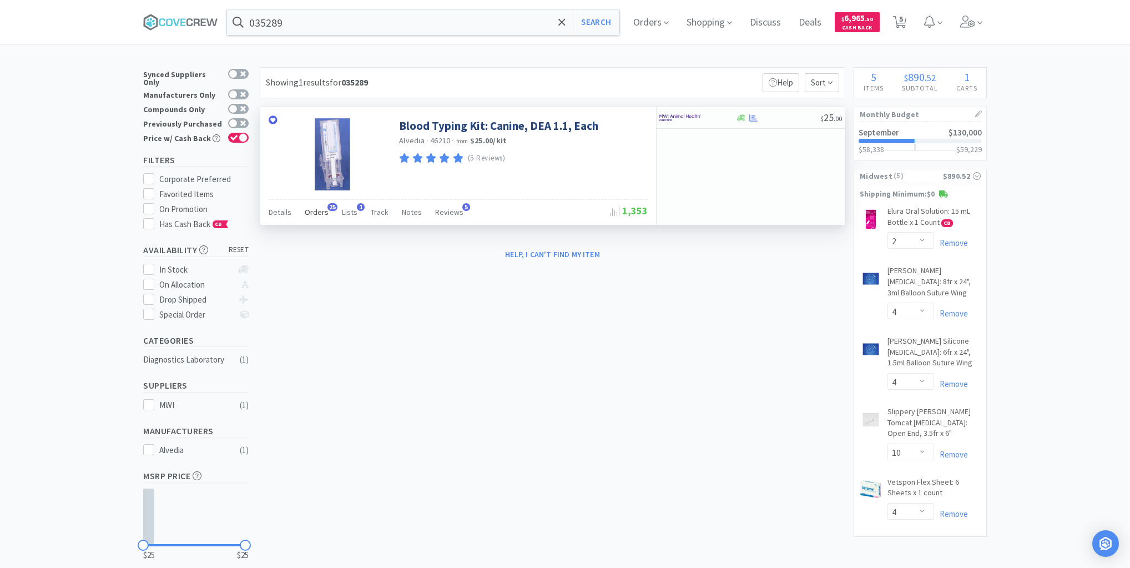
click at [316, 211] on span "Orders" at bounding box center [317, 212] width 24 height 10
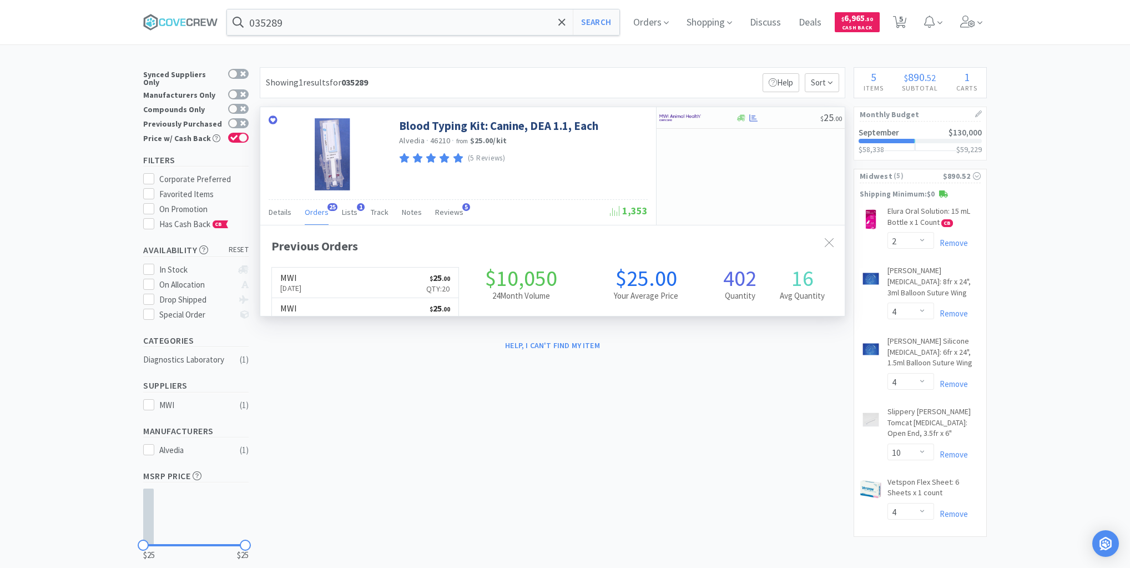
scroll to position [298, 585]
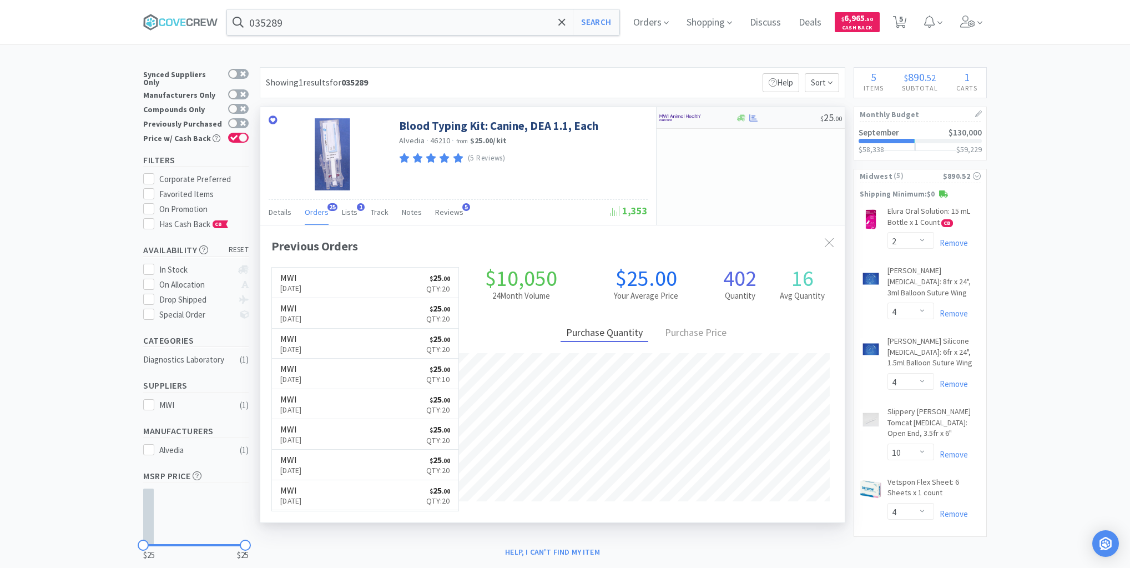
click at [785, 120] on div at bounding box center [778, 118] width 85 height 8
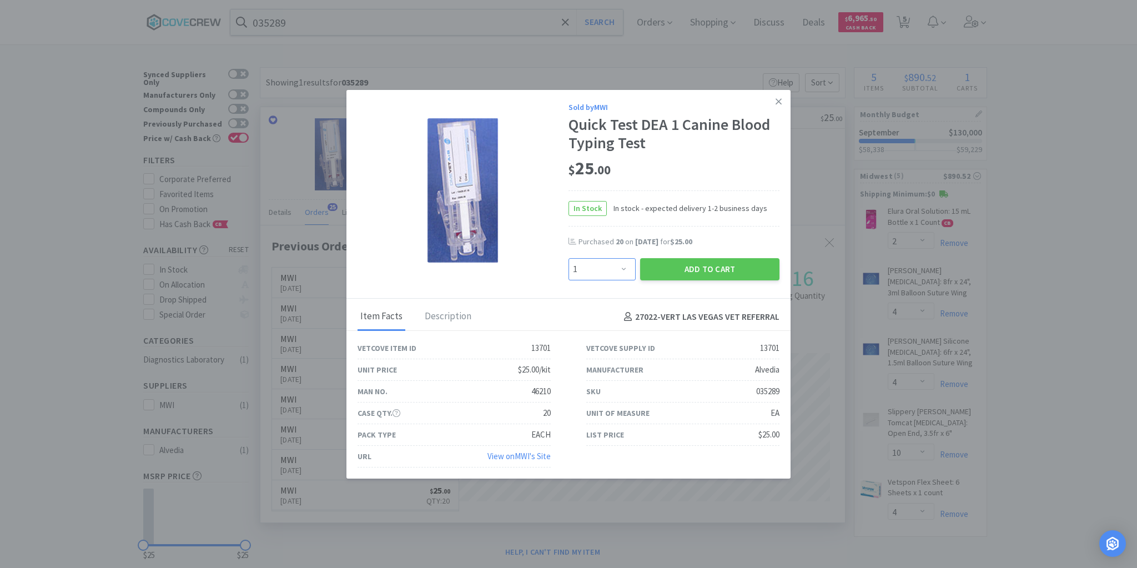
click at [626, 267] on select "Enter Quantity 1 2 3 4 5 6 7 8 9 10 11 12 13 14 15 16 17 18 19 20 Enter Quantity" at bounding box center [601, 269] width 67 height 22
select select "10"
click at [568, 258] on select "Enter Quantity 1 2 3 4 5 6 7 8 9 10 11 12 13 14 15 16 17 18 19 20 Enter Quantity" at bounding box center [601, 269] width 67 height 22
click at [699, 268] on button "Add to Cart" at bounding box center [709, 269] width 139 height 22
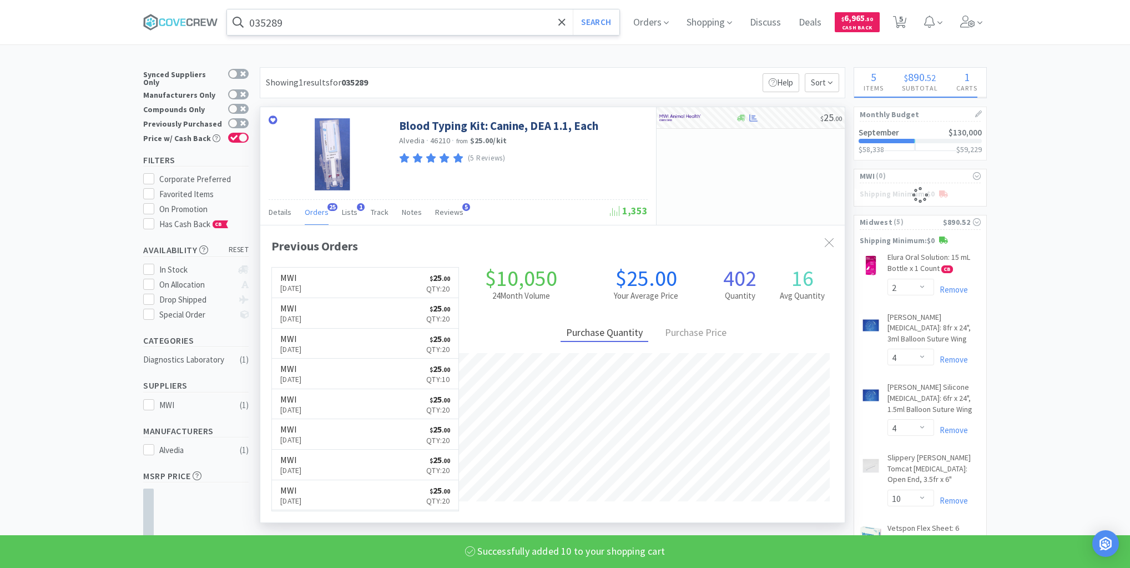
select select "10"
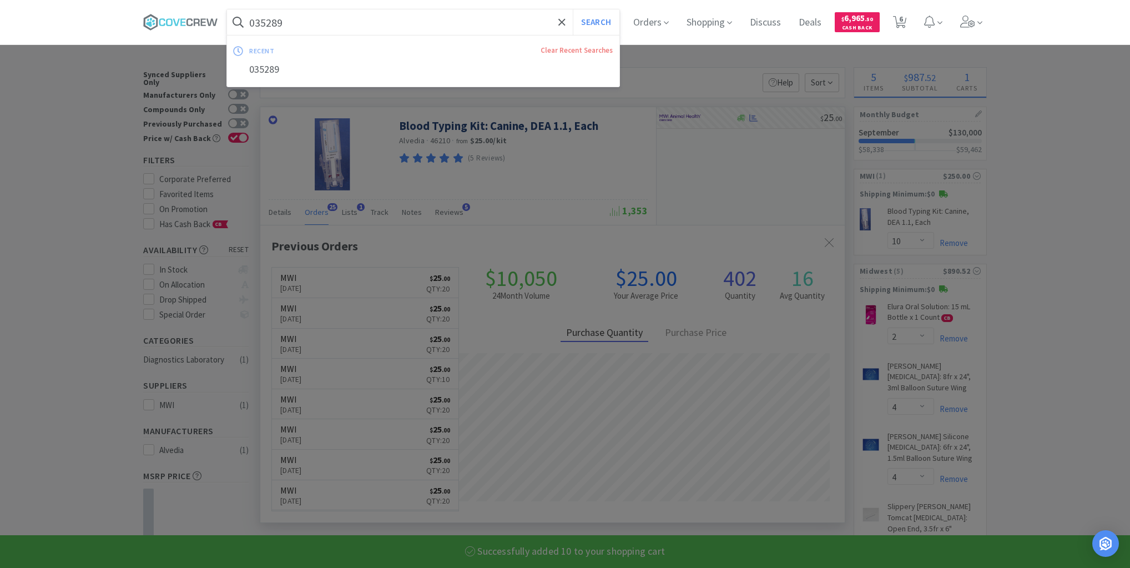
drag, startPoint x: 526, startPoint y: 18, endPoint x: 526, endPoint y: 30, distance: 12.2
click at [526, 18] on input "035289" at bounding box center [423, 22] width 392 height 26
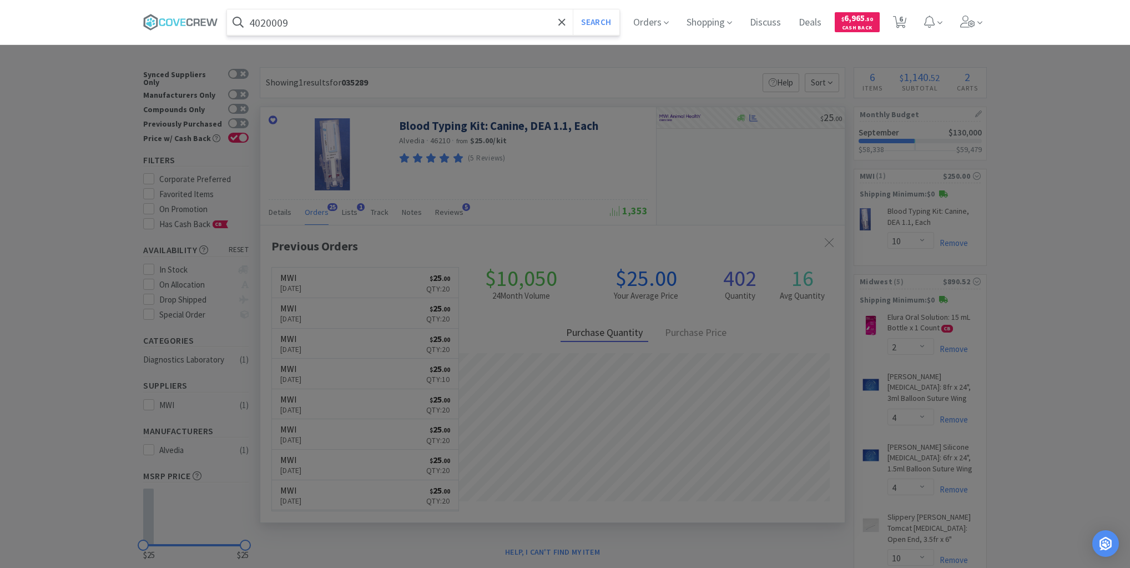
type input "4020009"
click at [573, 9] on button "Search" at bounding box center [596, 22] width 46 height 26
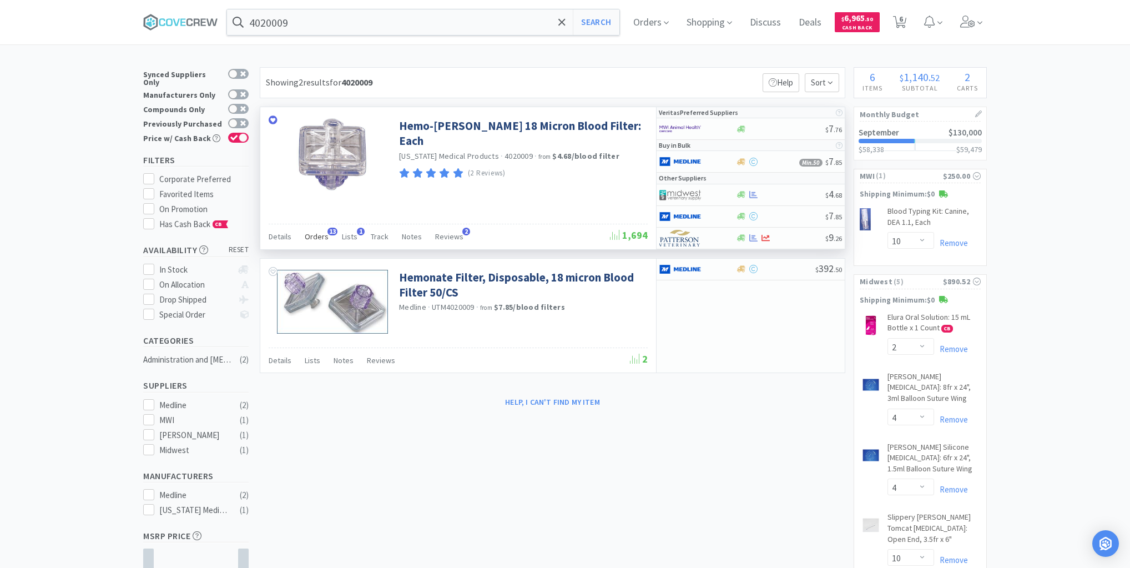
click at [320, 236] on span "Orders" at bounding box center [317, 236] width 24 height 10
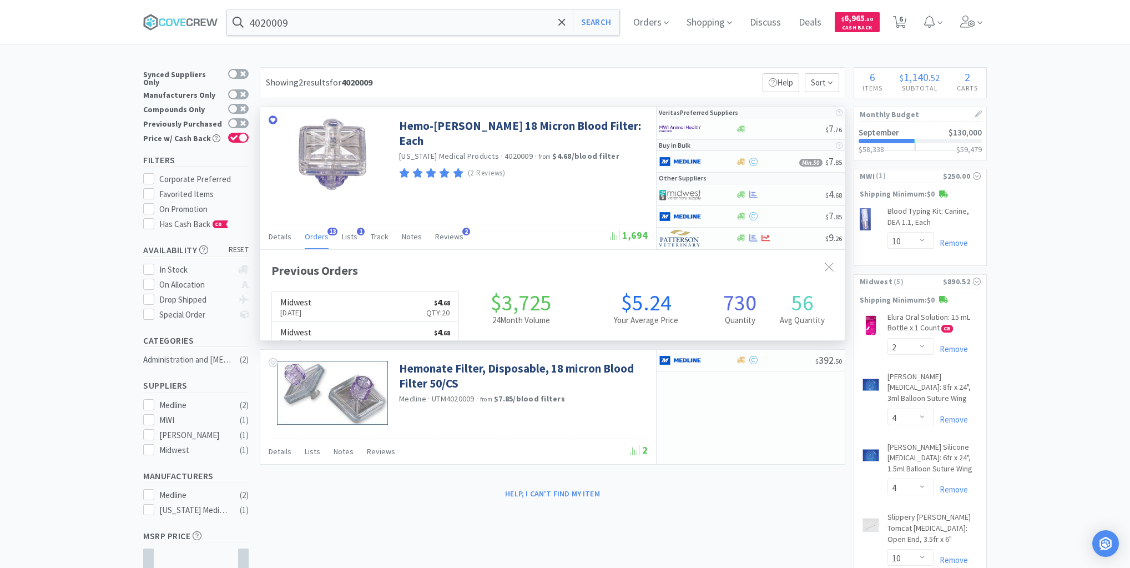
scroll to position [298, 585]
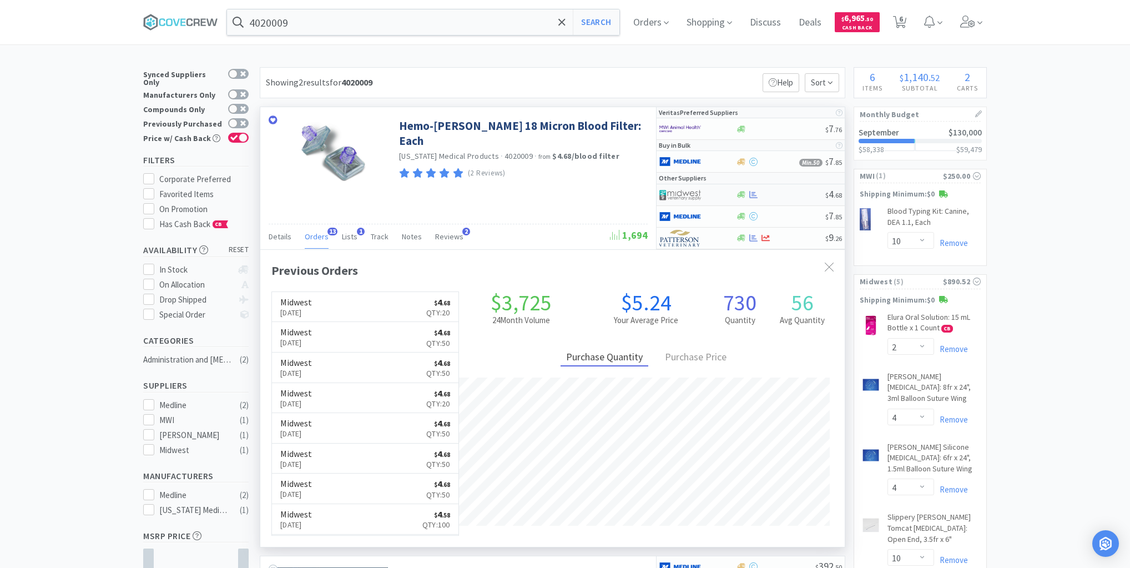
click at [798, 193] on div at bounding box center [781, 194] width 90 height 8
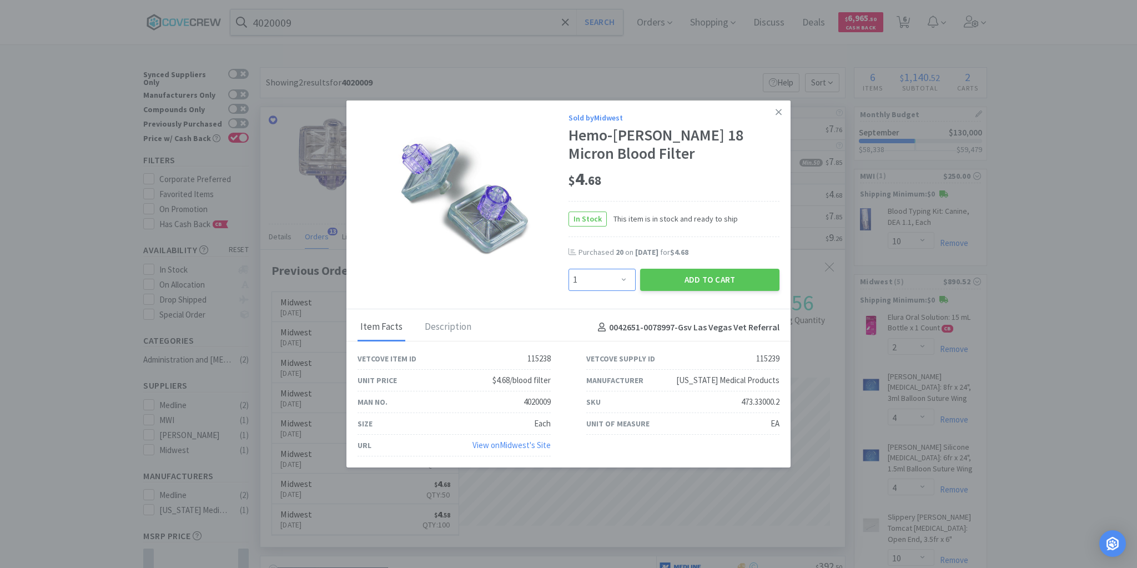
click at [626, 279] on select "Enter Quantity 1 2 3 4 5 6 7 8 9 10 11 12 13 14 15 16 17 18 19 20 Enter Quantity" at bounding box center [601, 280] width 67 height 22
select select "20"
click at [568, 269] on select "Enter Quantity 1 2 3 4 5 6 7 8 9 10 11 12 13 14 15 16 17 18 19 20 Enter Quantity" at bounding box center [601, 280] width 67 height 22
click at [688, 280] on button "Add to Cart" at bounding box center [709, 280] width 139 height 22
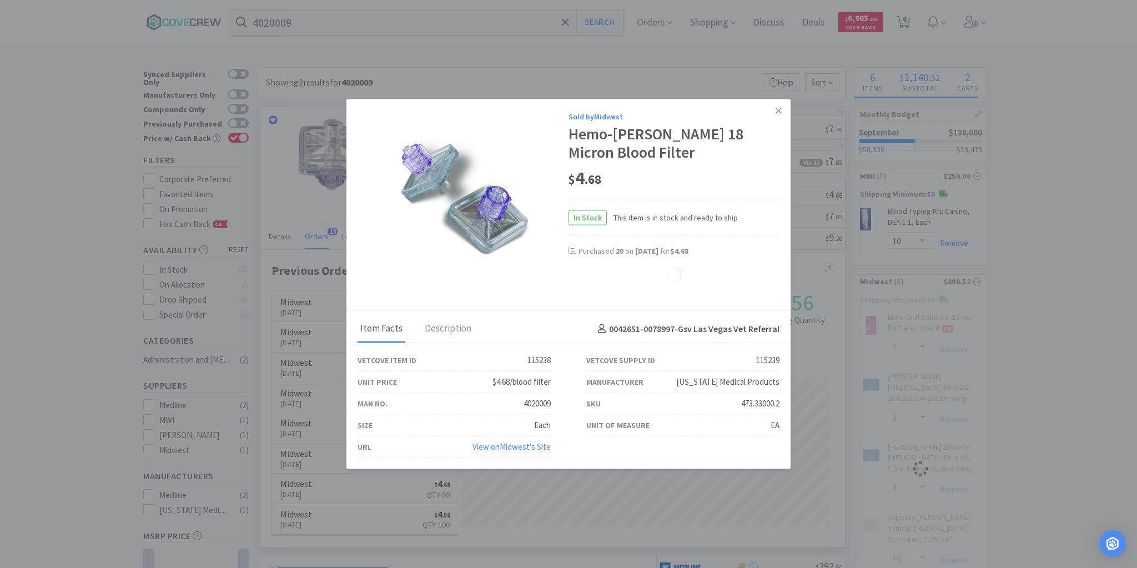
select select "20"
select select "10"
select select "4"
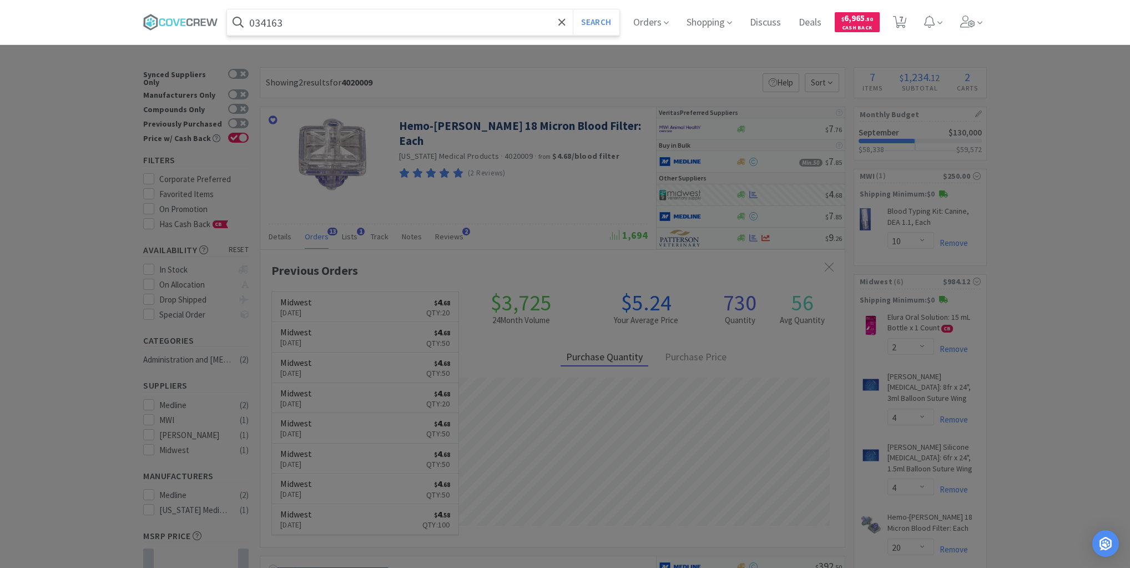
type input "034163"
click at [573, 9] on button "Search" at bounding box center [596, 22] width 46 height 26
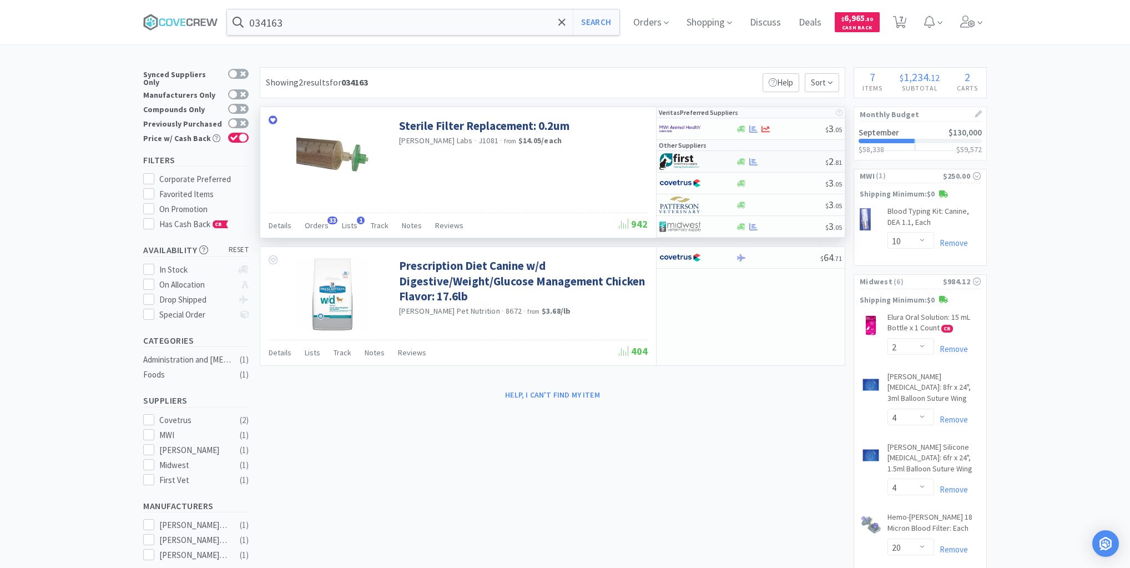
click at [788, 162] on div at bounding box center [781, 162] width 90 height 8
select select "1"
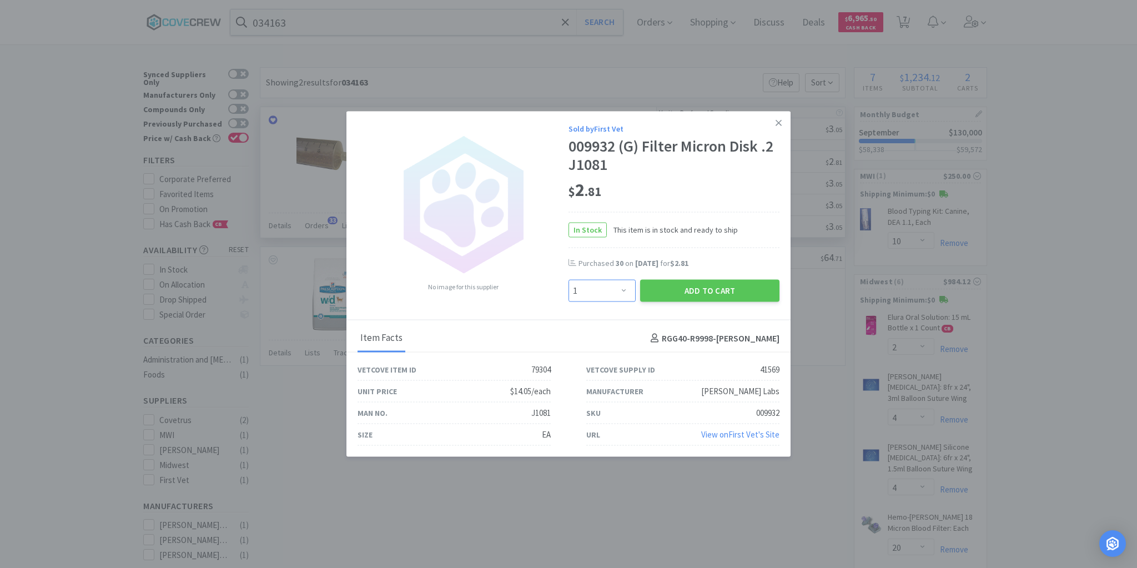
click at [622, 290] on select "Enter Quantity 1 2 3 4 5 6 7 8 9 10 11 12 13 14 15 16 17 18 19 20 Enter Quantity" at bounding box center [601, 291] width 67 height 22
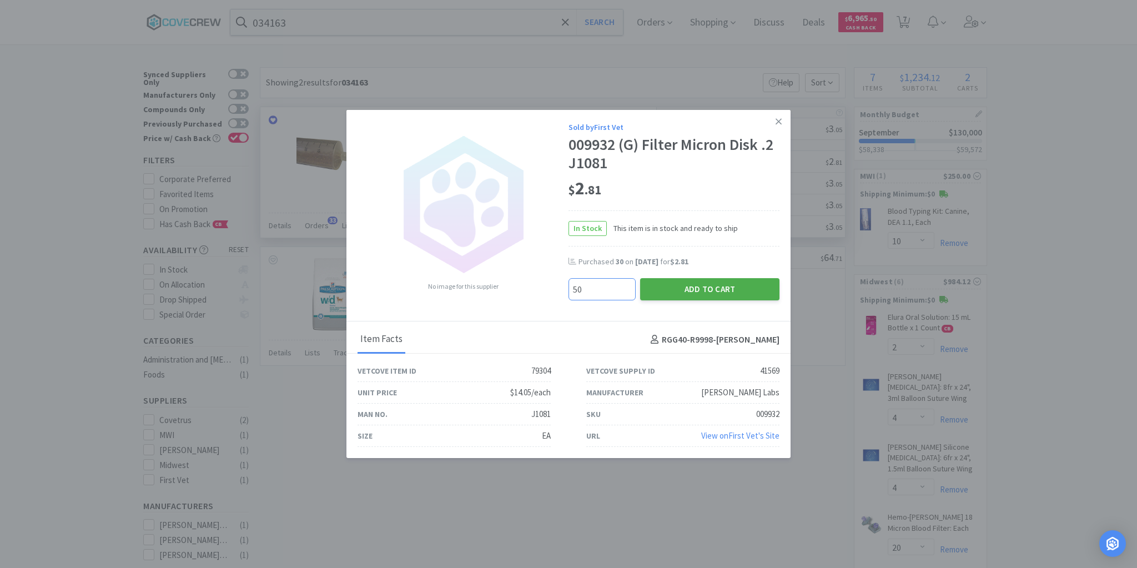
type input "50"
click at [720, 286] on button "Add to Cart" at bounding box center [709, 289] width 139 height 22
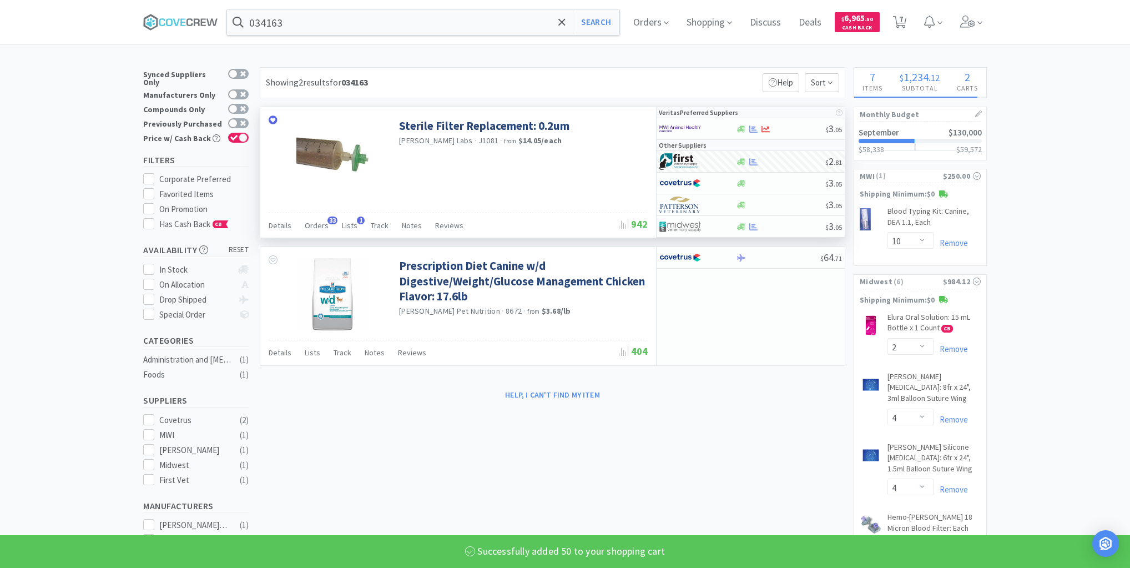
select select "50"
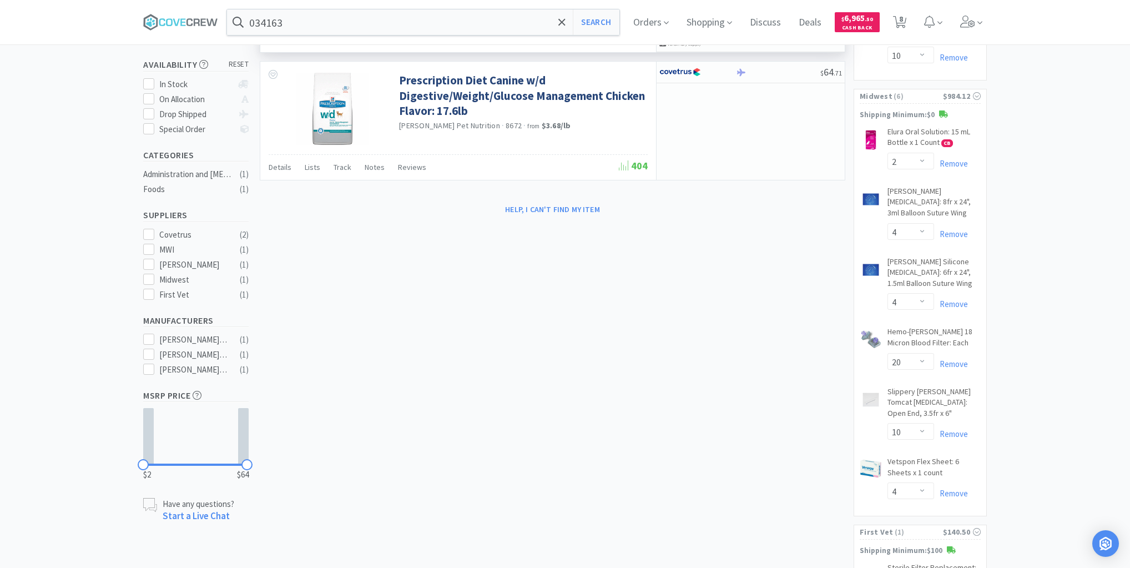
scroll to position [269, 0]
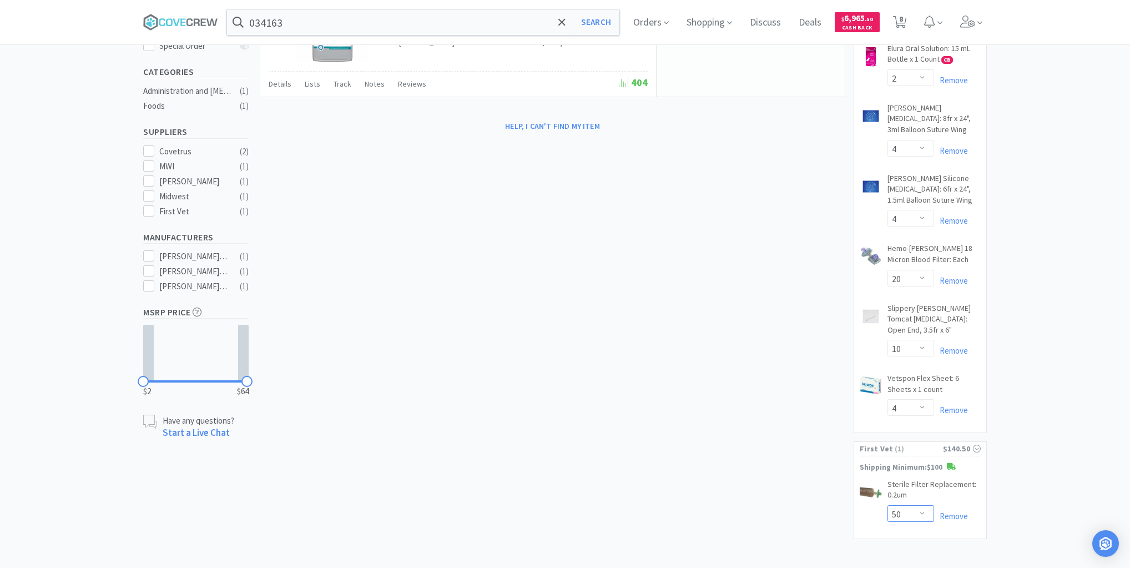
click at [922, 505] on select "Enter Quantity 1 2 3 4 5 6 7 8 9 10 11 12 13 14 15 16 17 18 19 20 50 Enter Quan…" at bounding box center [911, 513] width 47 height 17
type input "30"
click at [959, 506] on button "Update" at bounding box center [951, 513] width 37 height 17
select select "30"
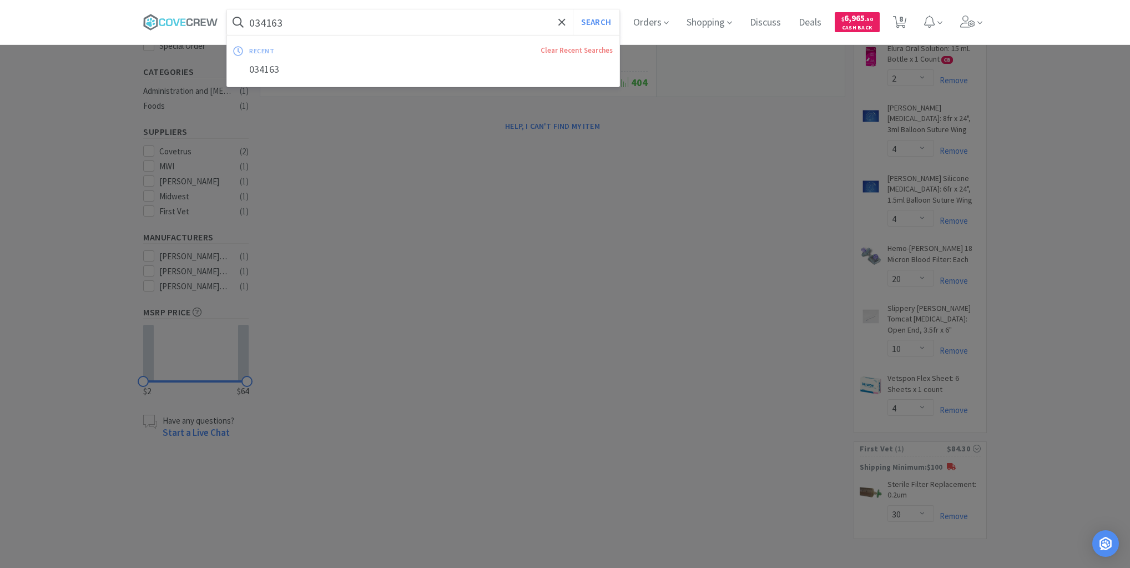
click at [500, 22] on input "034163" at bounding box center [423, 22] width 392 height 26
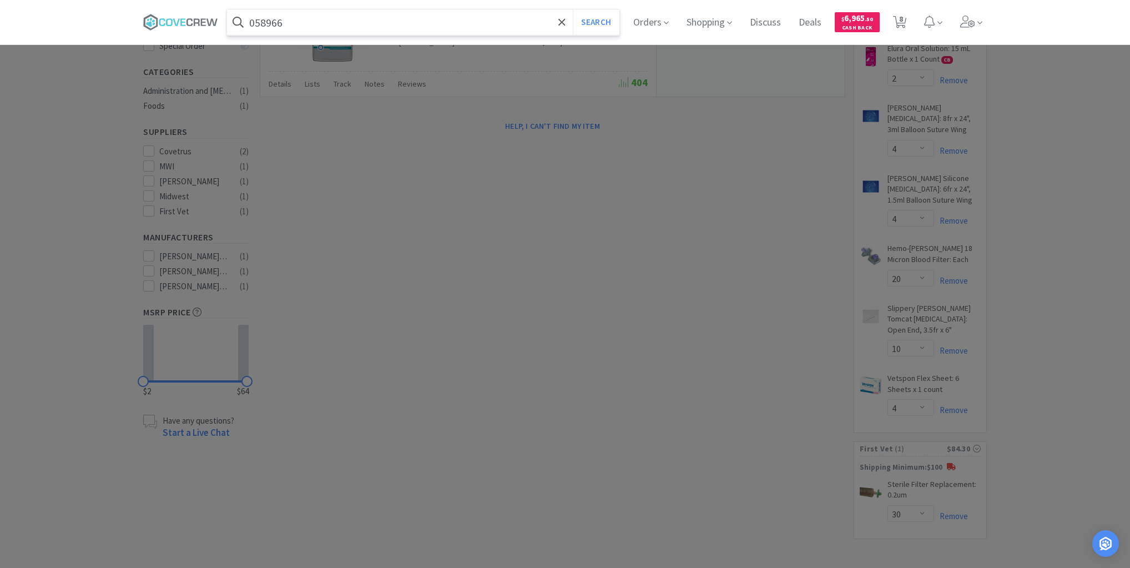
click at [573, 9] on button "Search" at bounding box center [596, 22] width 46 height 26
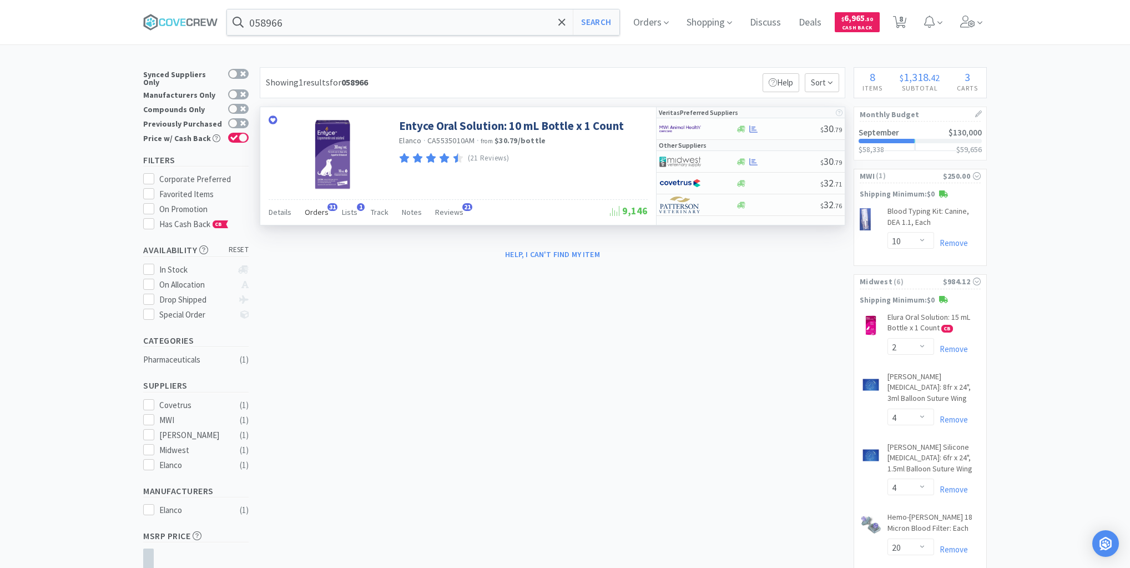
click at [316, 211] on span "Orders" at bounding box center [317, 212] width 24 height 10
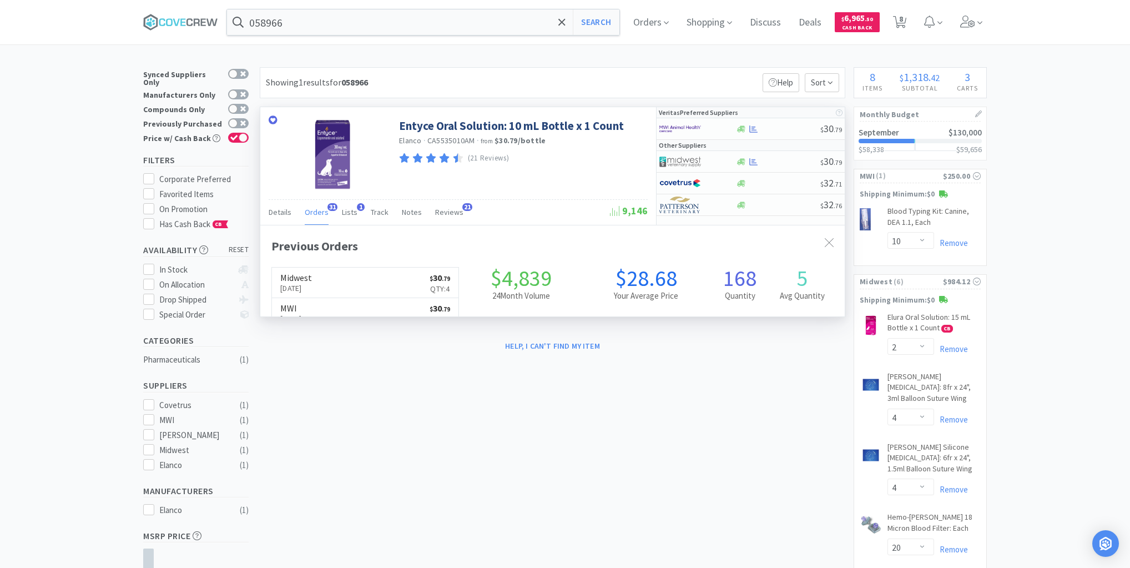
scroll to position [298, 585]
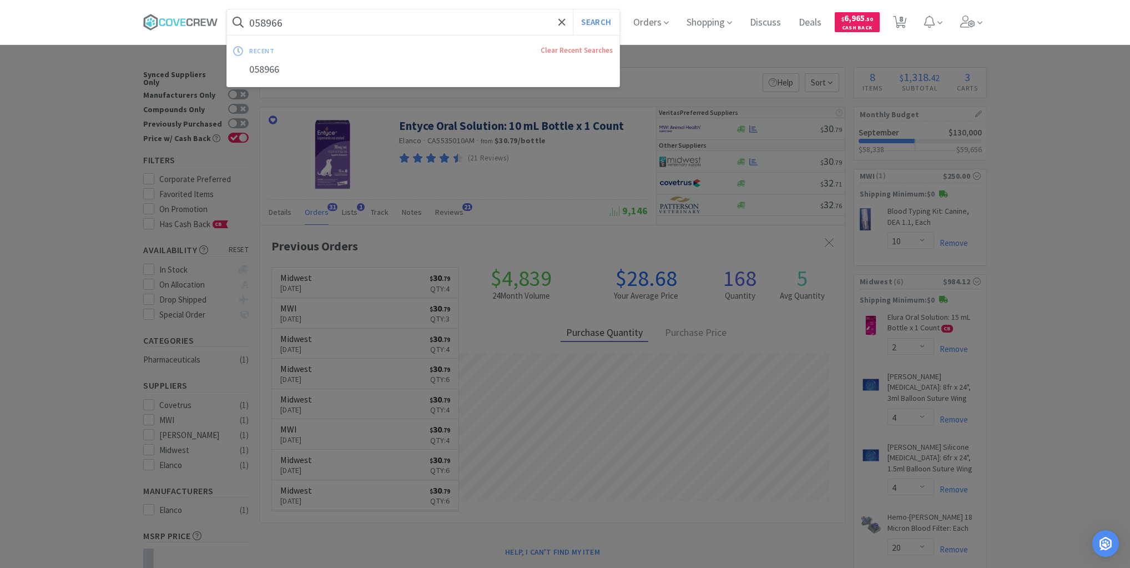
drag, startPoint x: 356, startPoint y: 22, endPoint x: 357, endPoint y: 30, distance: 7.8
click at [357, 22] on input "058966" at bounding box center [423, 22] width 392 height 26
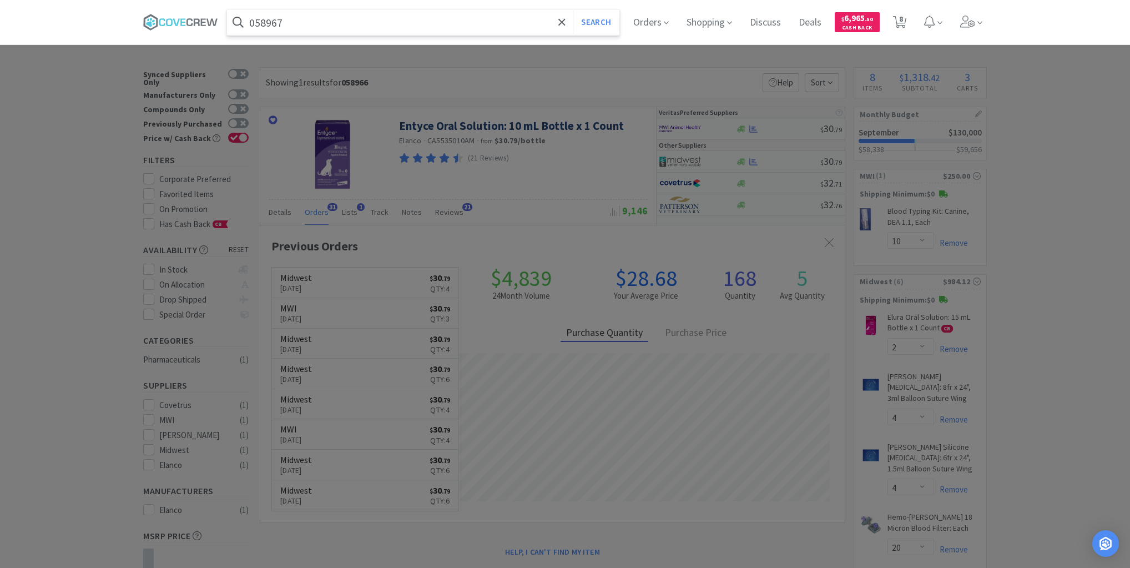
click at [573, 9] on button "Search" at bounding box center [596, 22] width 46 height 26
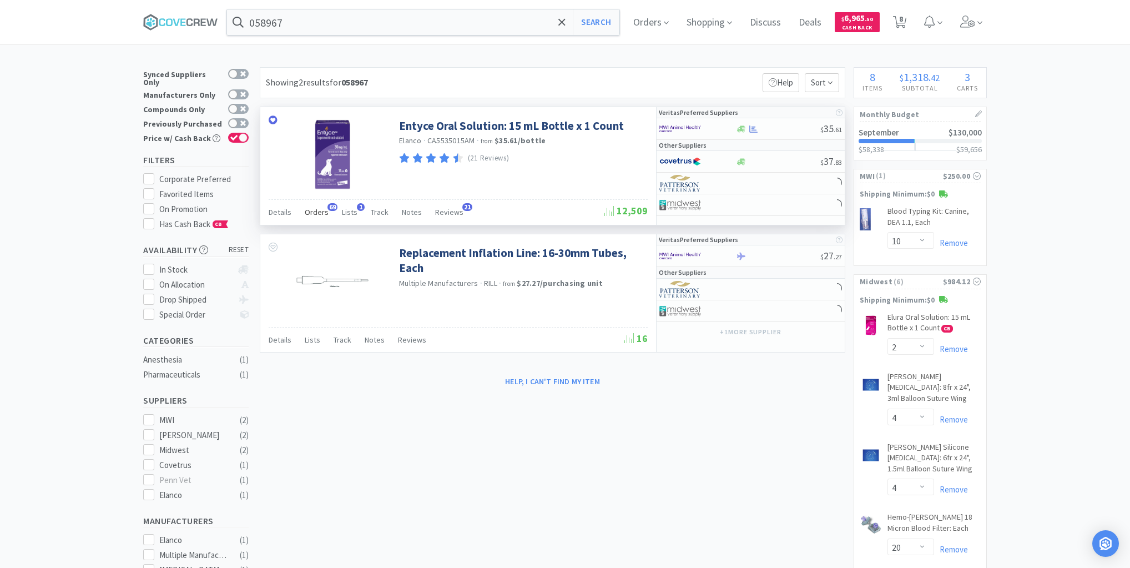
click at [323, 212] on span "Orders" at bounding box center [317, 212] width 24 height 10
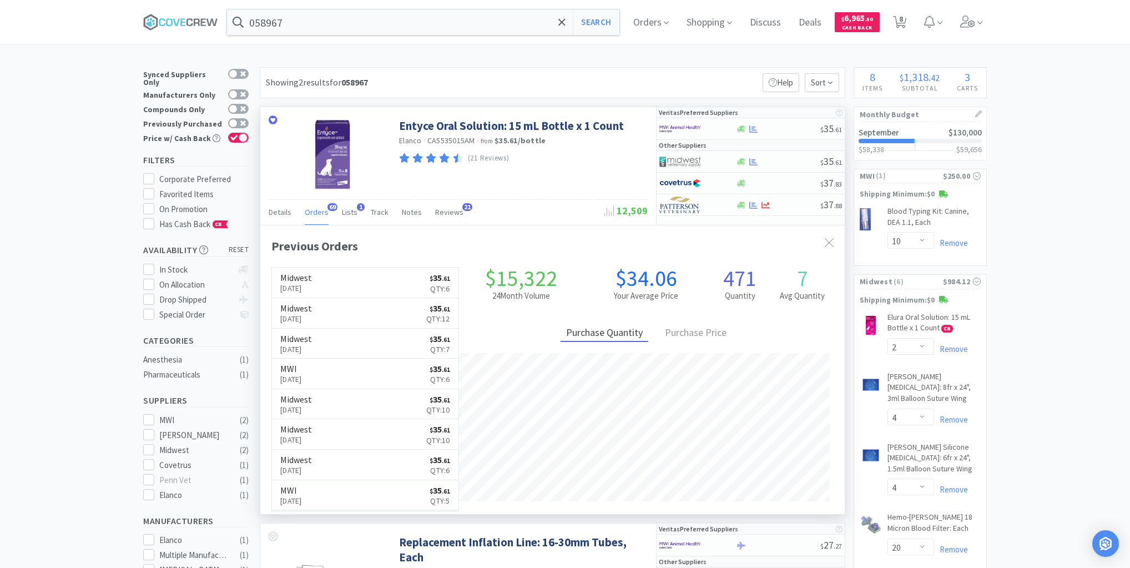
scroll to position [298, 585]
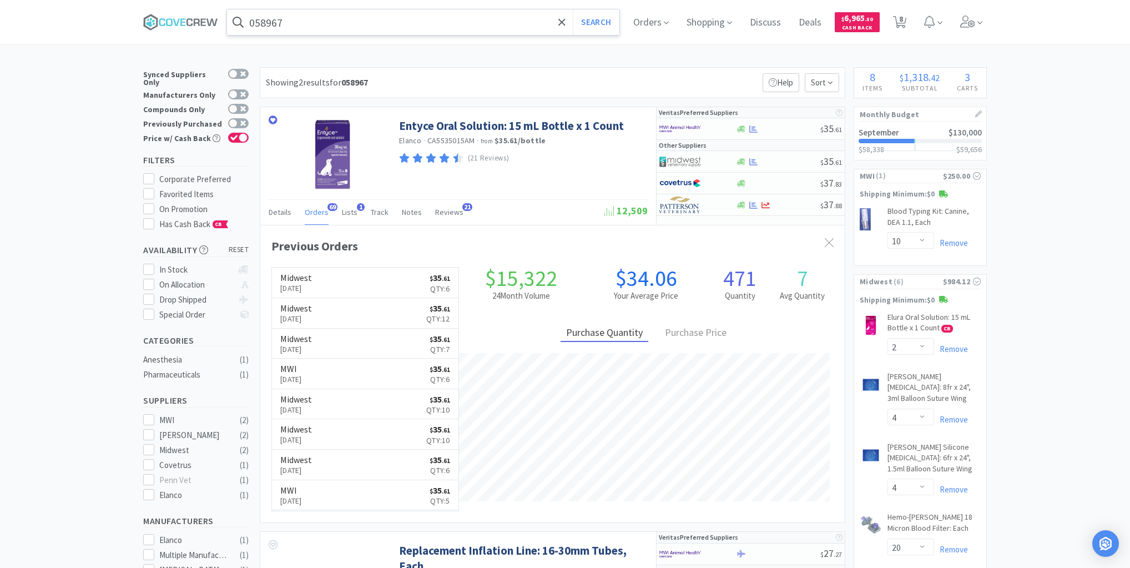
click at [369, 19] on input "058967" at bounding box center [423, 22] width 392 height 26
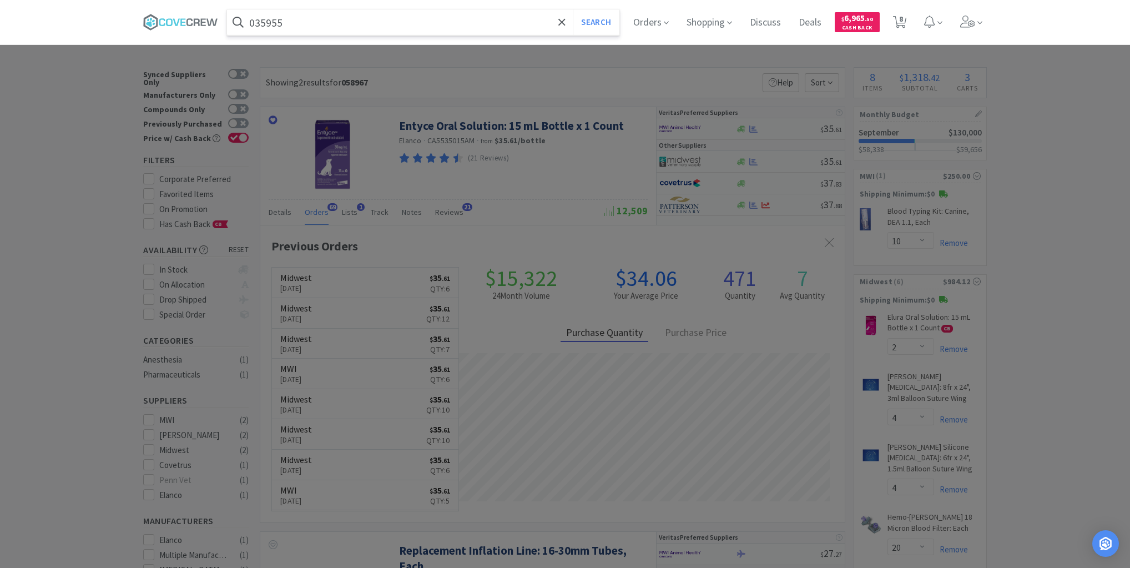
type input "035955"
click at [573, 9] on button "Search" at bounding box center [596, 22] width 46 height 26
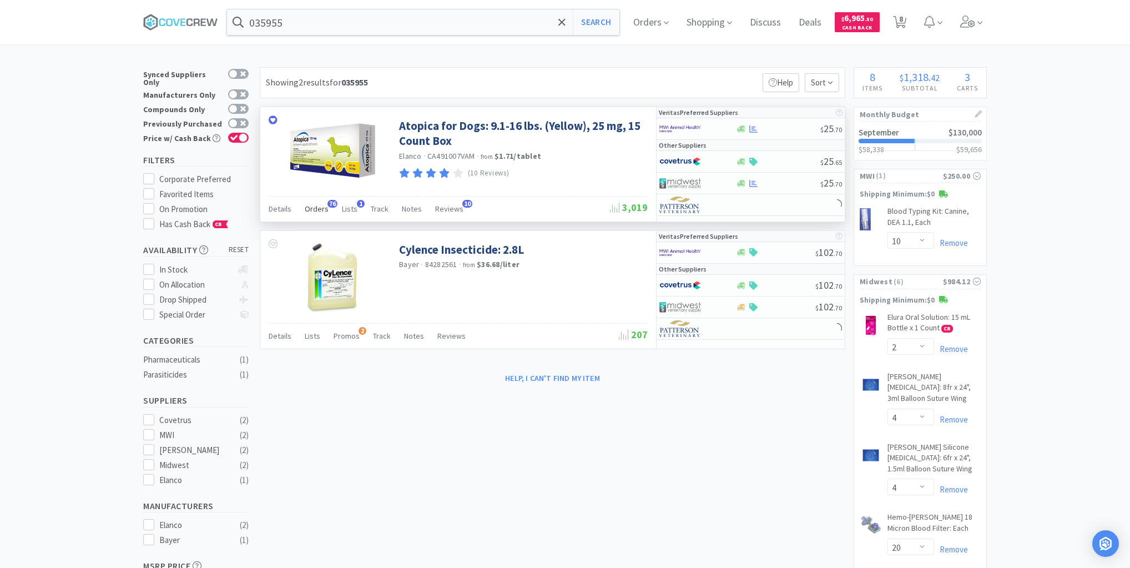
click at [319, 208] on span "Orders" at bounding box center [317, 209] width 24 height 10
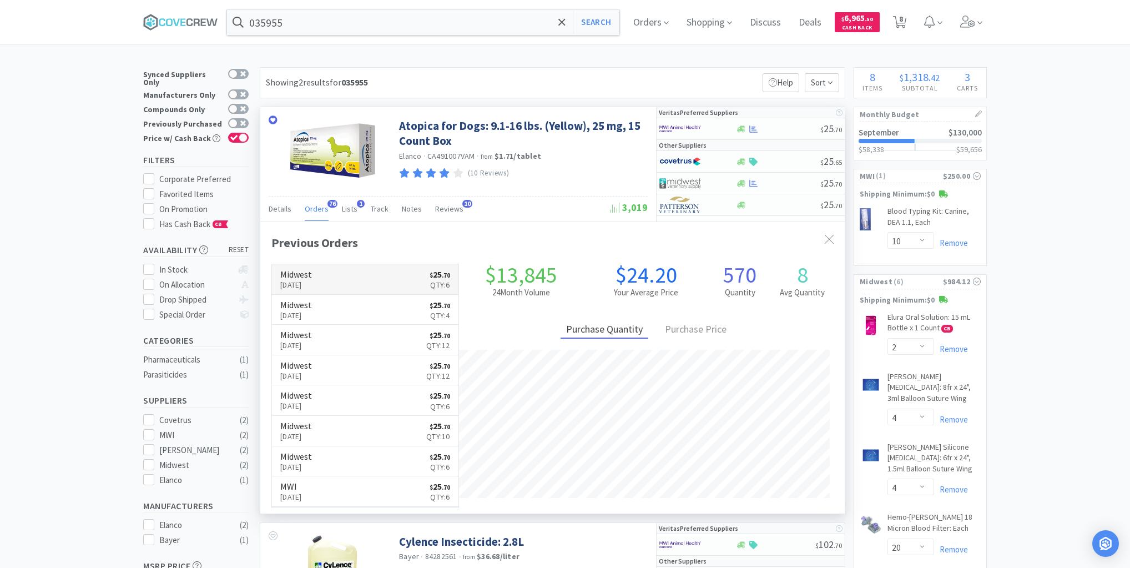
scroll to position [298, 585]
click at [380, 278] on link "Midwest [DATE] $ 25 . 70 Qty: 6" at bounding box center [365, 279] width 187 height 31
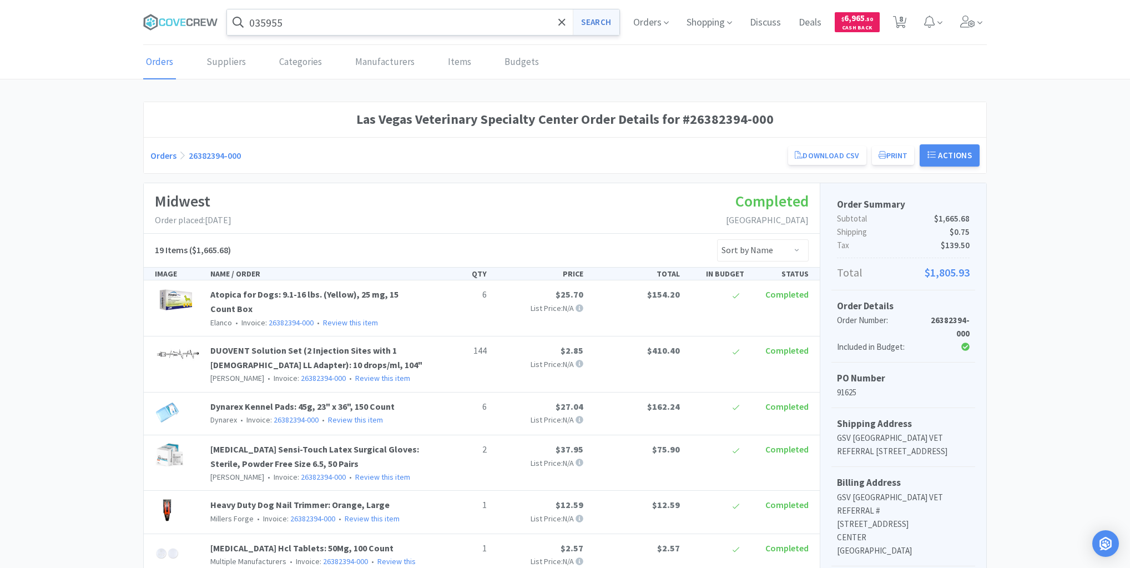
click at [595, 29] on button "Search" at bounding box center [596, 22] width 46 height 26
select select "10"
select select "2"
select select "4"
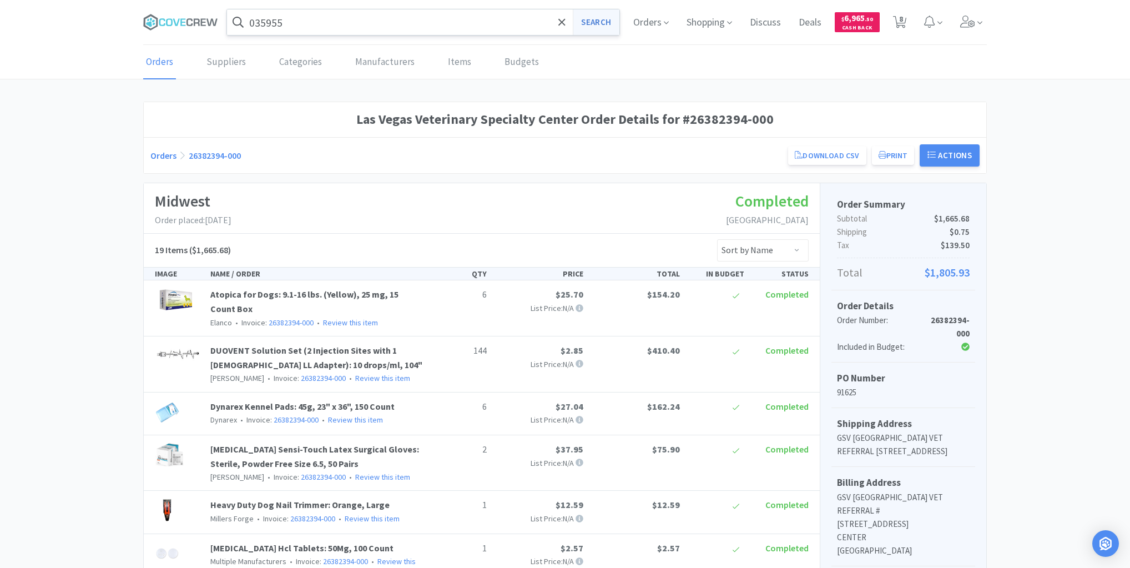
select select "20"
select select "10"
select select "4"
select select "30"
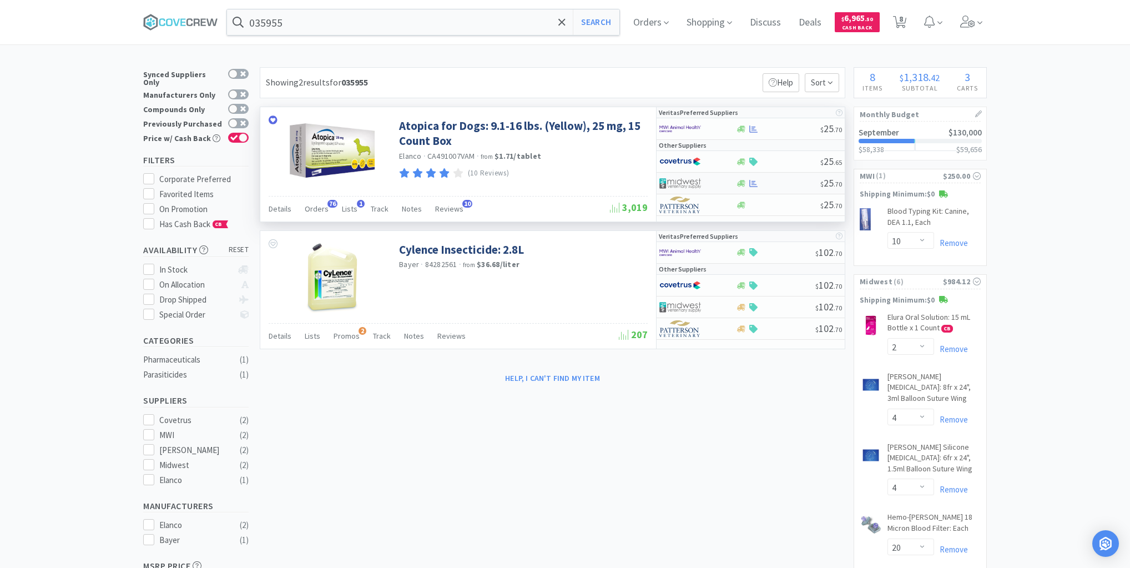
click at [779, 182] on div at bounding box center [778, 183] width 85 height 8
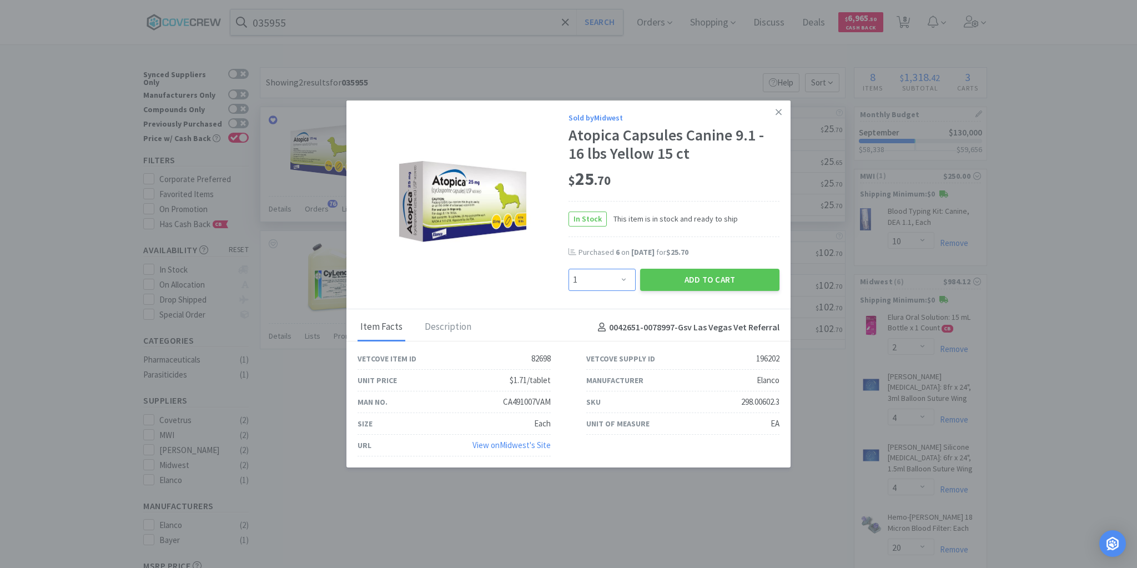
drag, startPoint x: 623, startPoint y: 282, endPoint x: 621, endPoint y: 275, distance: 7.0
click at [623, 282] on select "Enter Quantity 1 2 3 4 5 6 7 8 9 10 11 12 13 14 15 16 17 18 19 20 Enter Quantity" at bounding box center [601, 280] width 67 height 22
select select "6"
click at [568, 269] on select "Enter Quantity 1 2 3 4 5 6 7 8 9 10 11 12 13 14 15 16 17 18 19 20 Enter Quantity" at bounding box center [601, 280] width 67 height 22
click at [720, 279] on button "Add to Cart" at bounding box center [709, 280] width 139 height 22
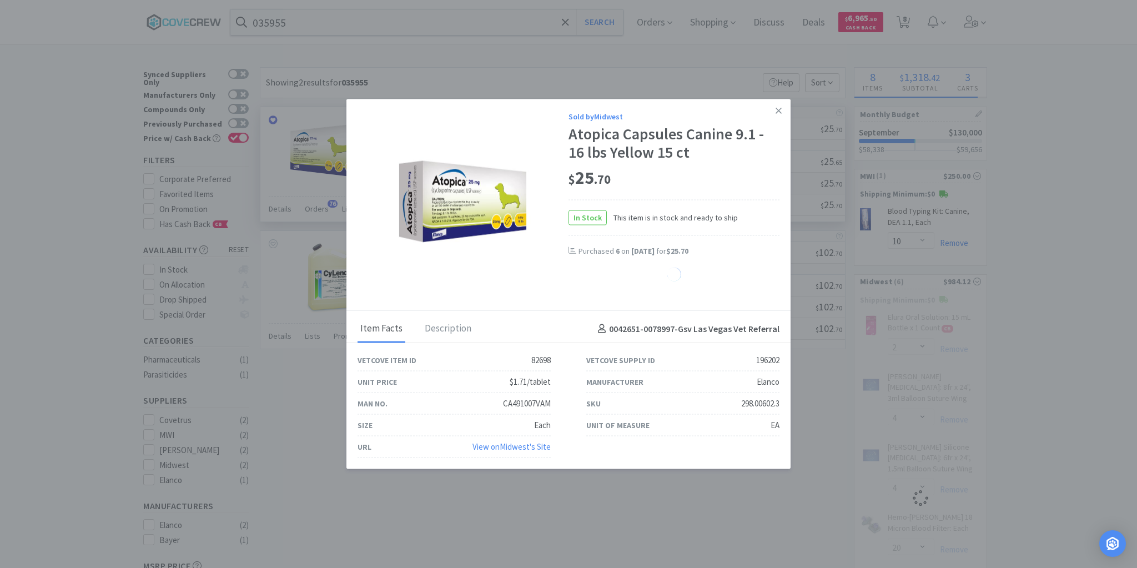
select select "6"
select select "2"
select select "4"
select select "20"
select select "10"
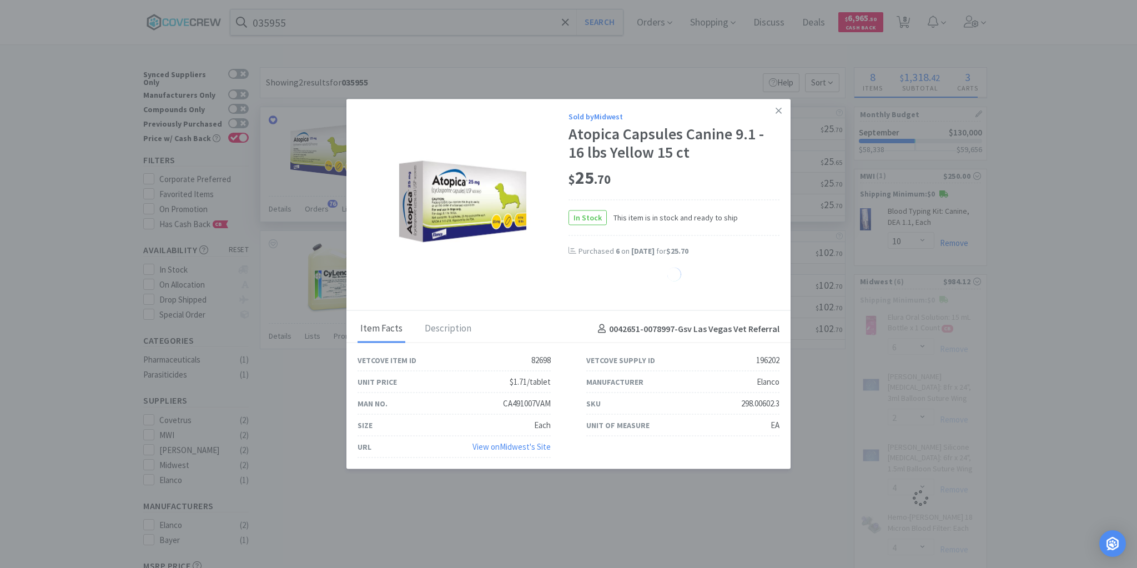
select select "4"
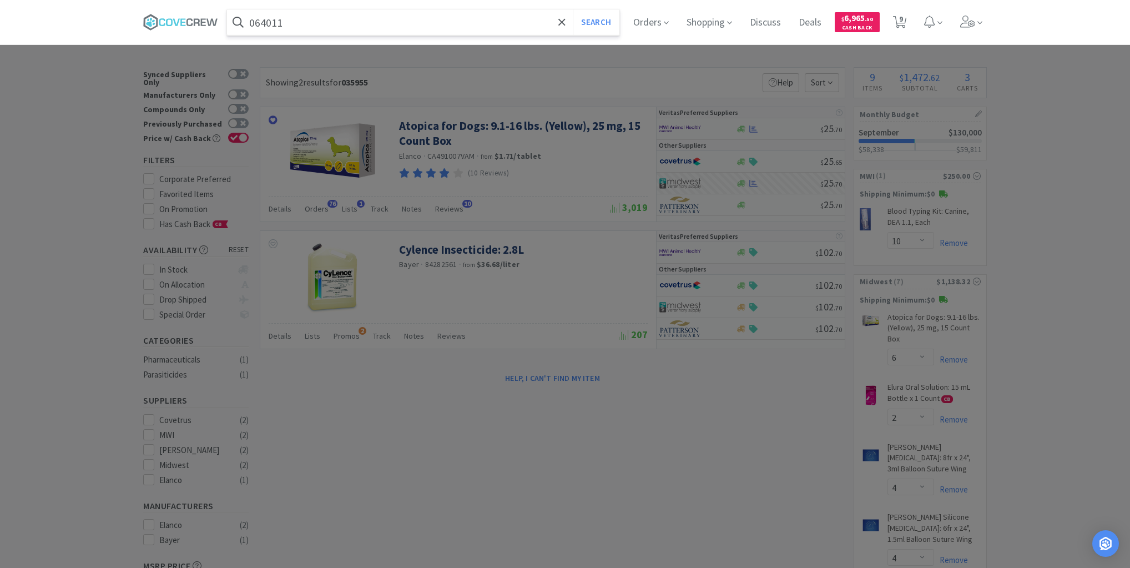
type input "064011"
click at [573, 9] on button "Search" at bounding box center [596, 22] width 46 height 26
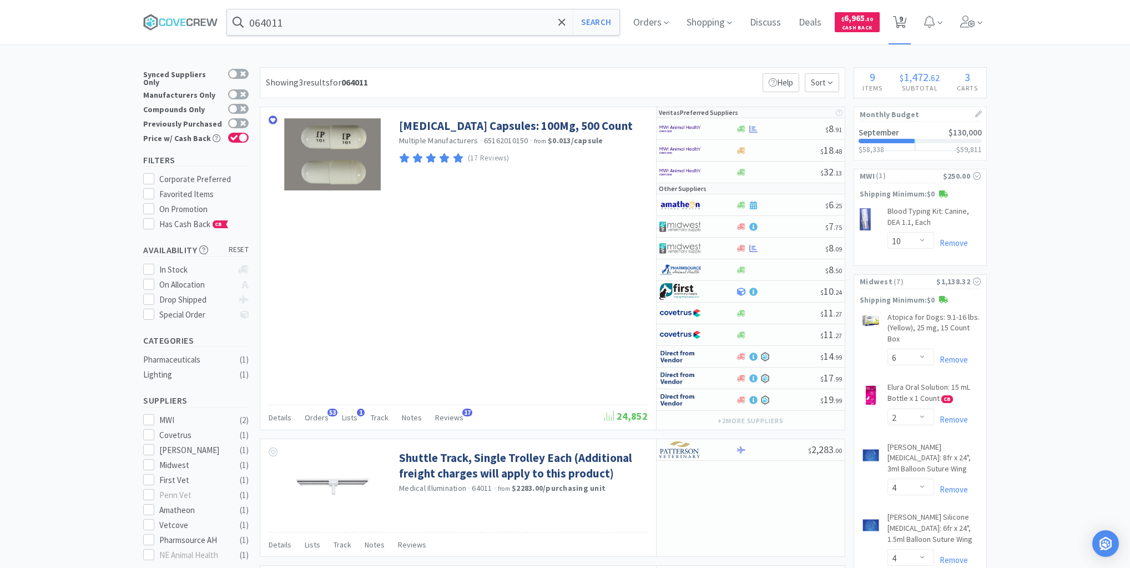
click at [901, 19] on icon at bounding box center [900, 22] width 14 height 12
select select "10"
select select "6"
select select "2"
select select "4"
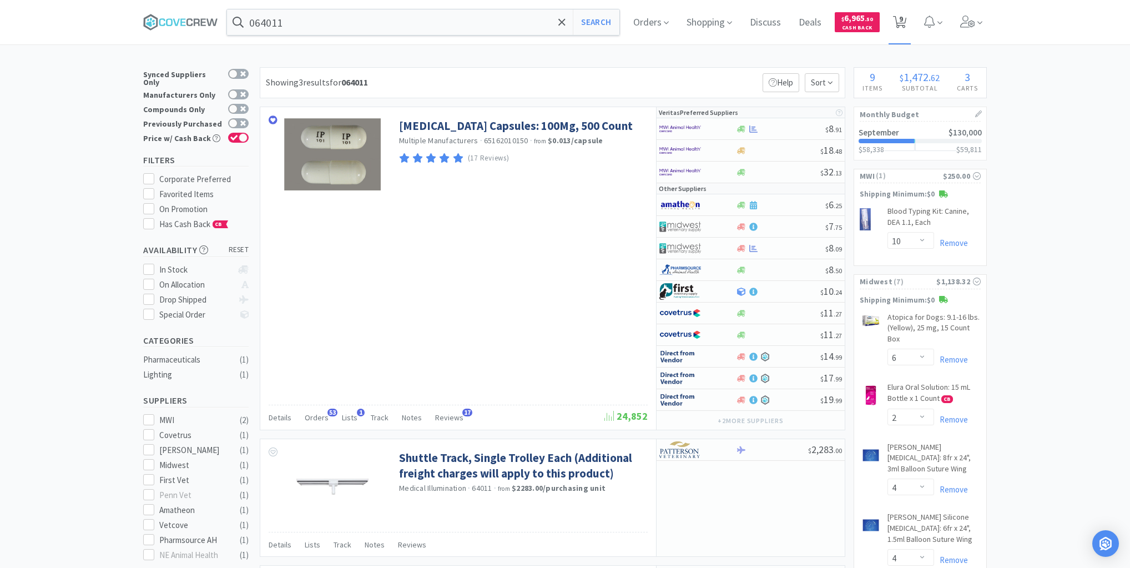
select select "4"
select select "20"
select select "10"
select select "4"
select select "30"
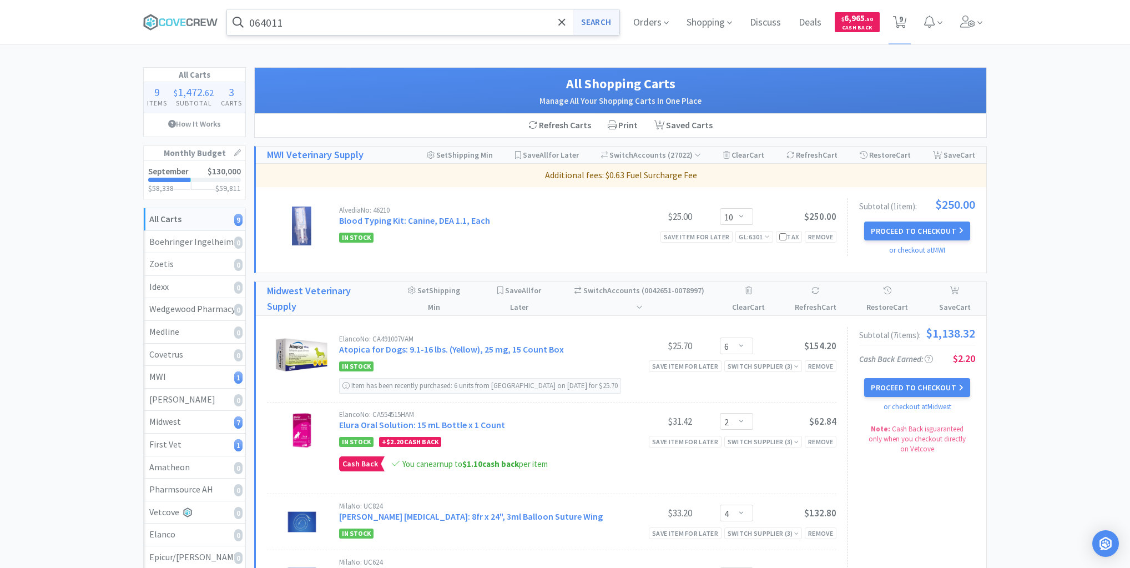
click at [590, 20] on button "Search" at bounding box center [596, 22] width 46 height 26
select select "10"
select select "6"
select select "2"
select select "4"
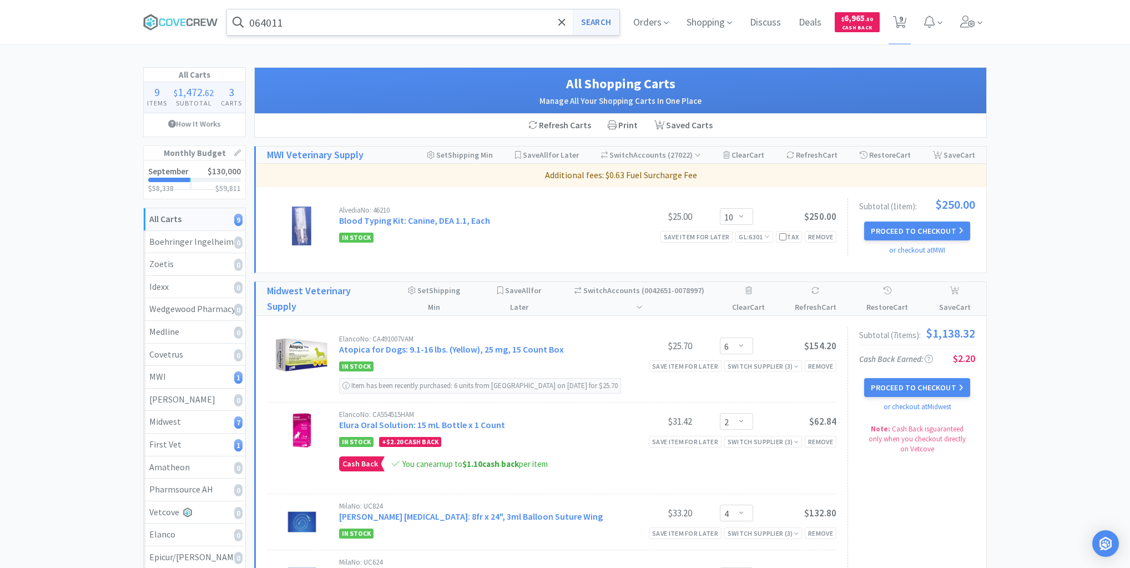
select select "4"
select select "20"
select select "10"
select select "4"
select select "30"
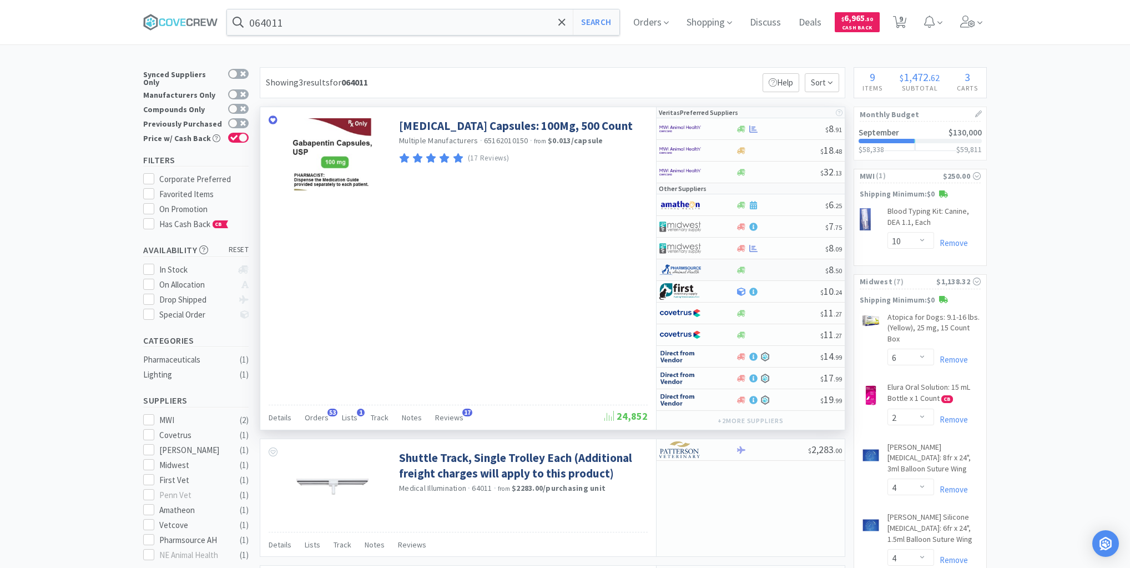
click at [792, 271] on div at bounding box center [781, 270] width 90 height 8
select select "1"
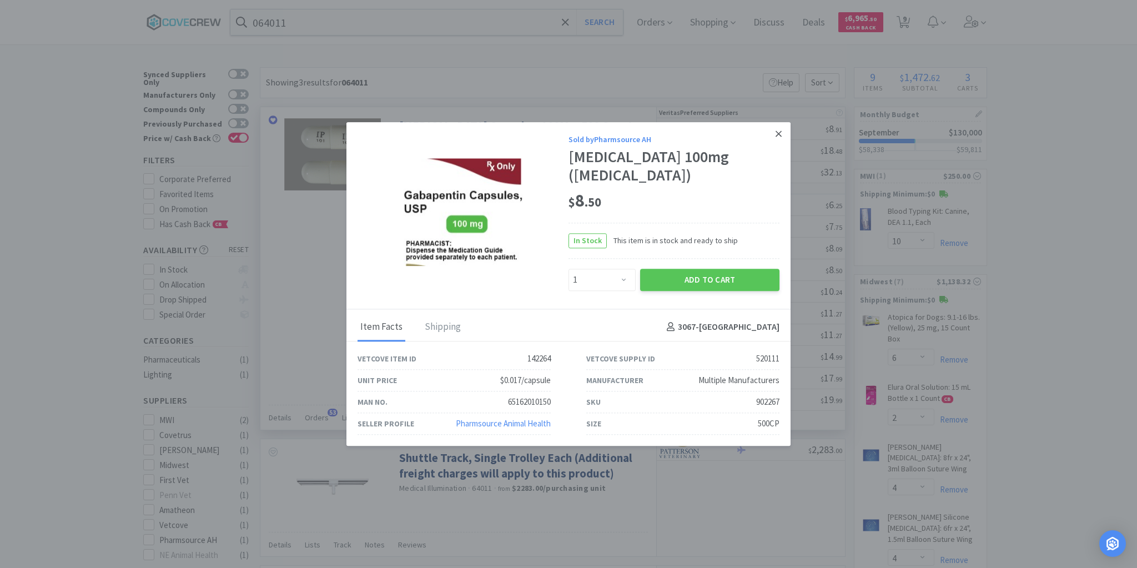
click at [780, 137] on icon at bounding box center [778, 133] width 6 height 6
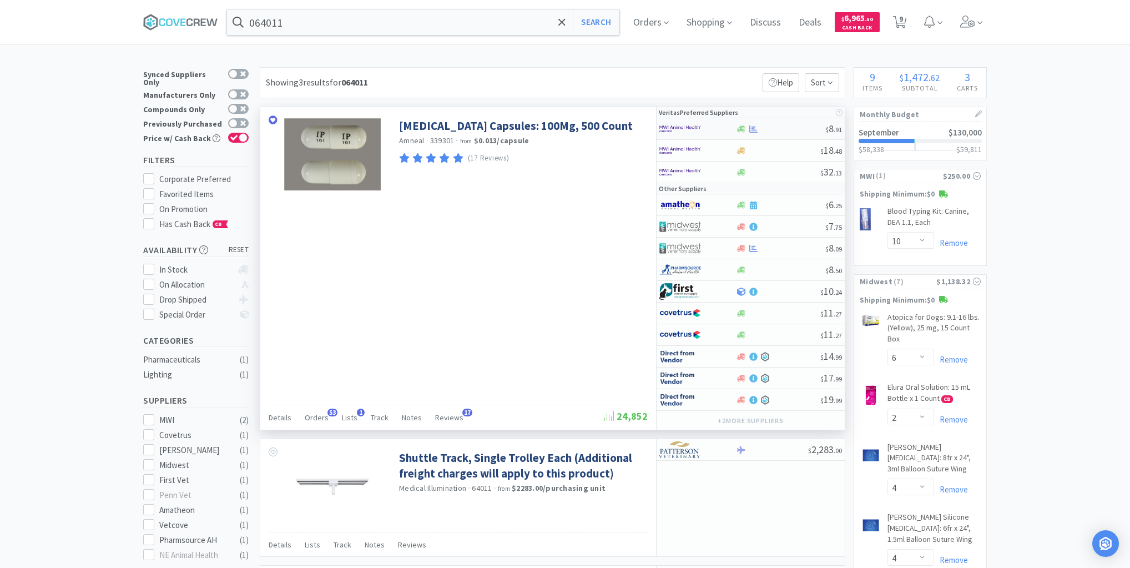
click at [777, 129] on div at bounding box center [781, 129] width 90 height 8
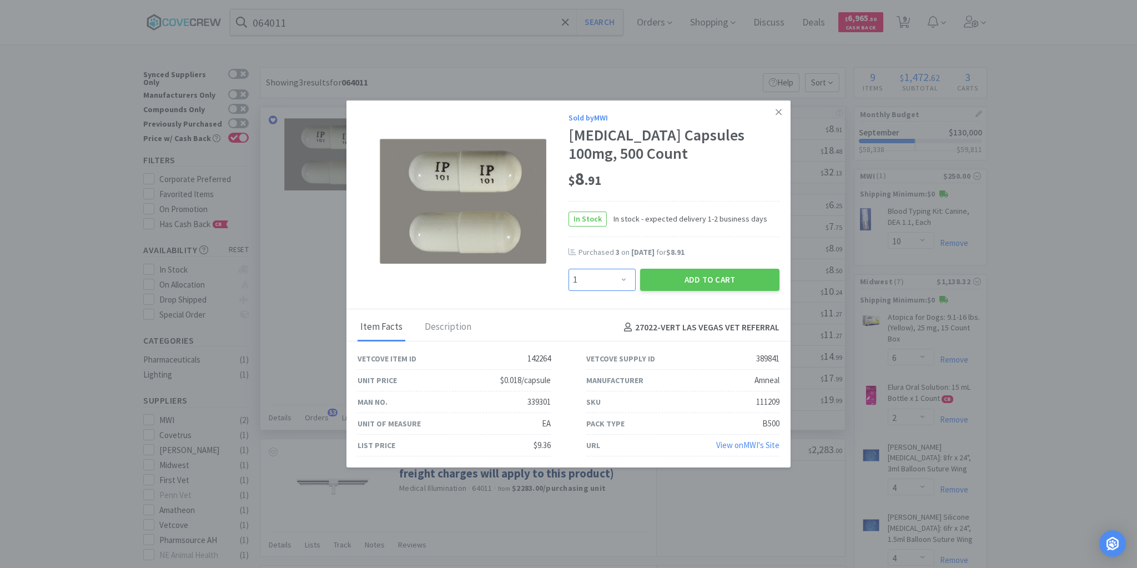
click at [624, 282] on select "Enter Quantity 1 2 3 4 5 6 7 8 9 10 11 12 13 14 15 16 17 18 19 20 Enter Quantity" at bounding box center [601, 280] width 67 height 22
select select "3"
click at [568, 269] on select "Enter Quantity 1 2 3 4 5 6 7 8 9 10 11 12 13 14 15 16 17 18 19 20 Enter Quantity" at bounding box center [601, 280] width 67 height 22
click at [707, 280] on button "Add to Cart" at bounding box center [709, 280] width 139 height 22
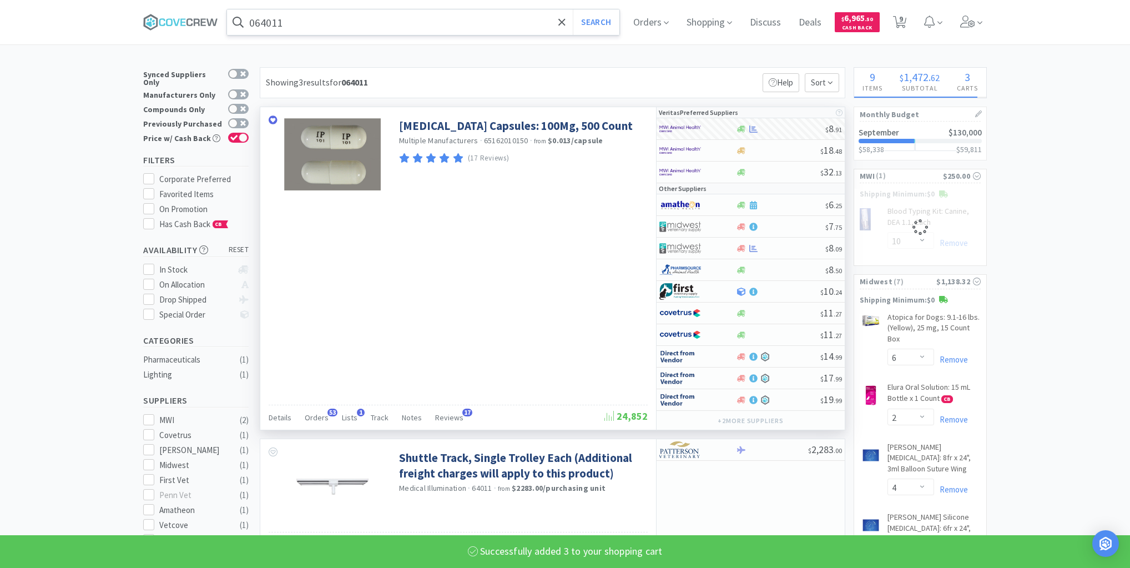
click at [498, 26] on input "064011" at bounding box center [423, 22] width 392 height 26
select select "3"
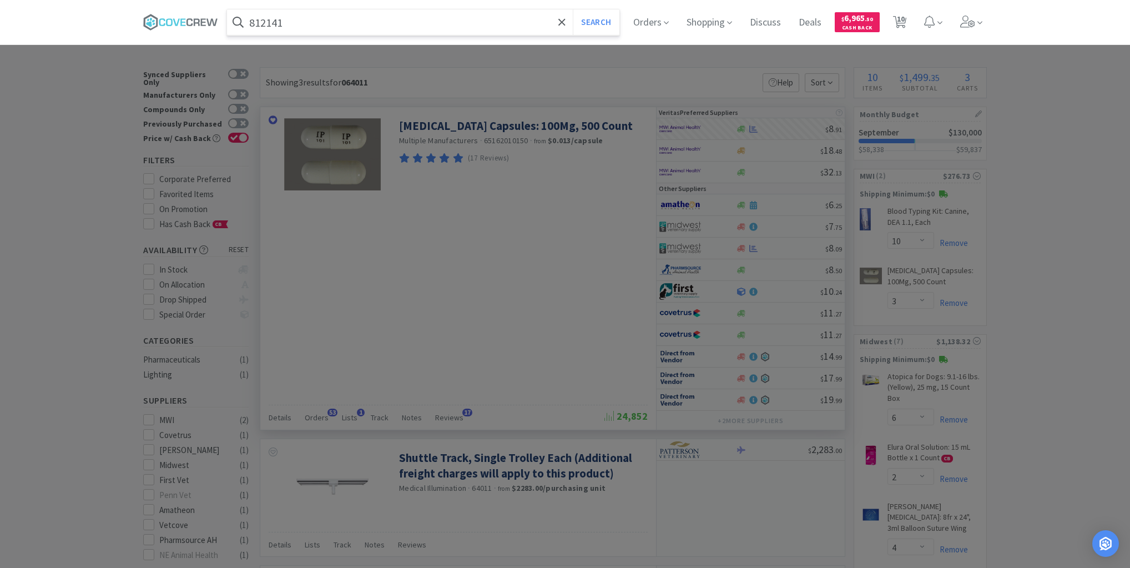
type input "812141"
click at [573, 9] on button "Search" at bounding box center [596, 22] width 46 height 26
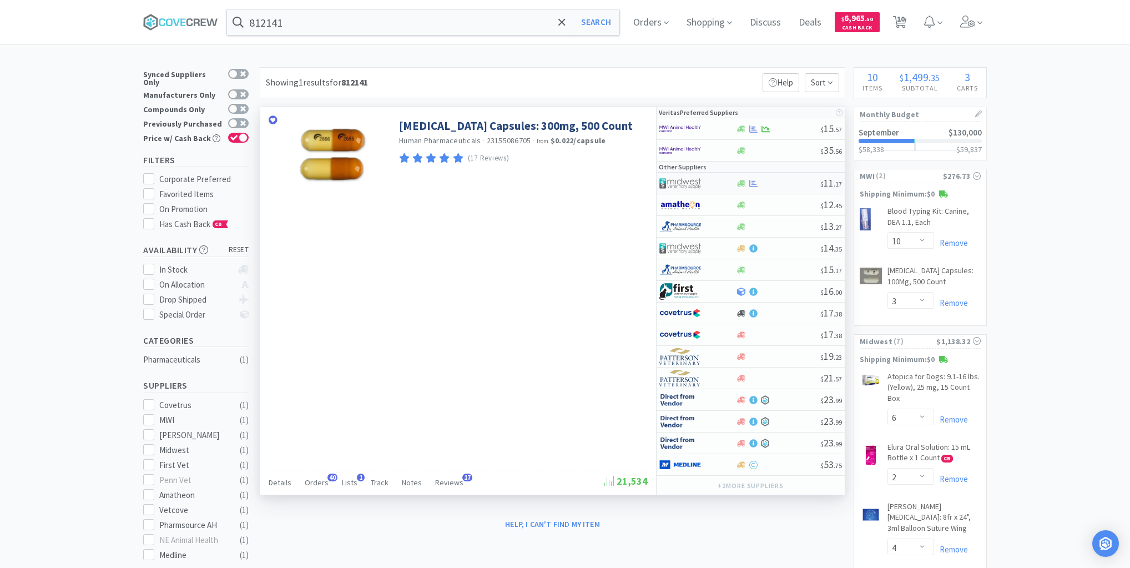
click at [784, 185] on div at bounding box center [778, 183] width 85 height 8
select select "1"
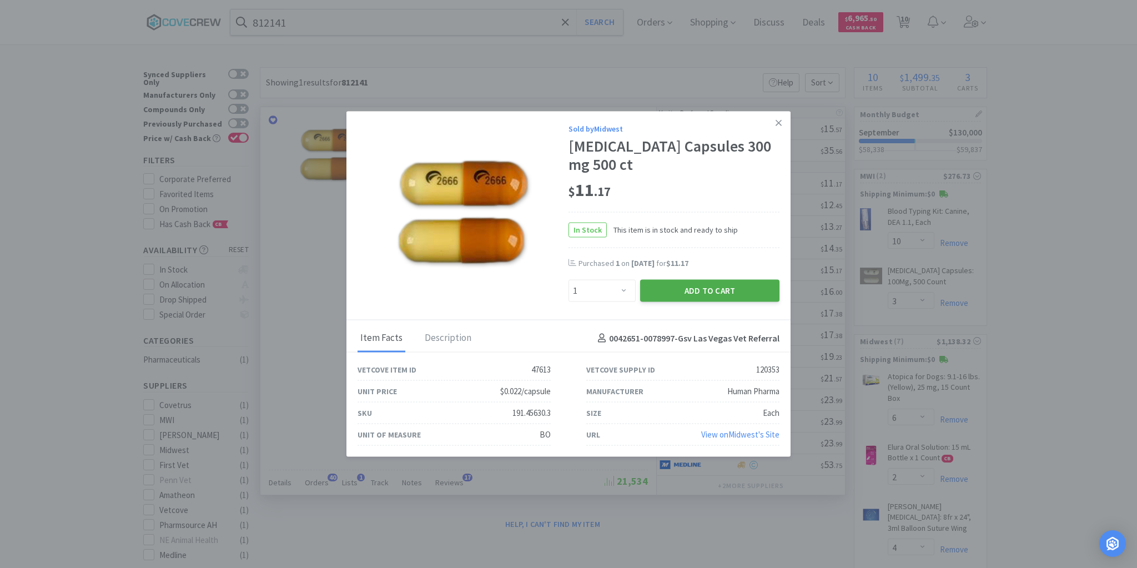
click at [715, 290] on button "Add to Cart" at bounding box center [709, 291] width 139 height 22
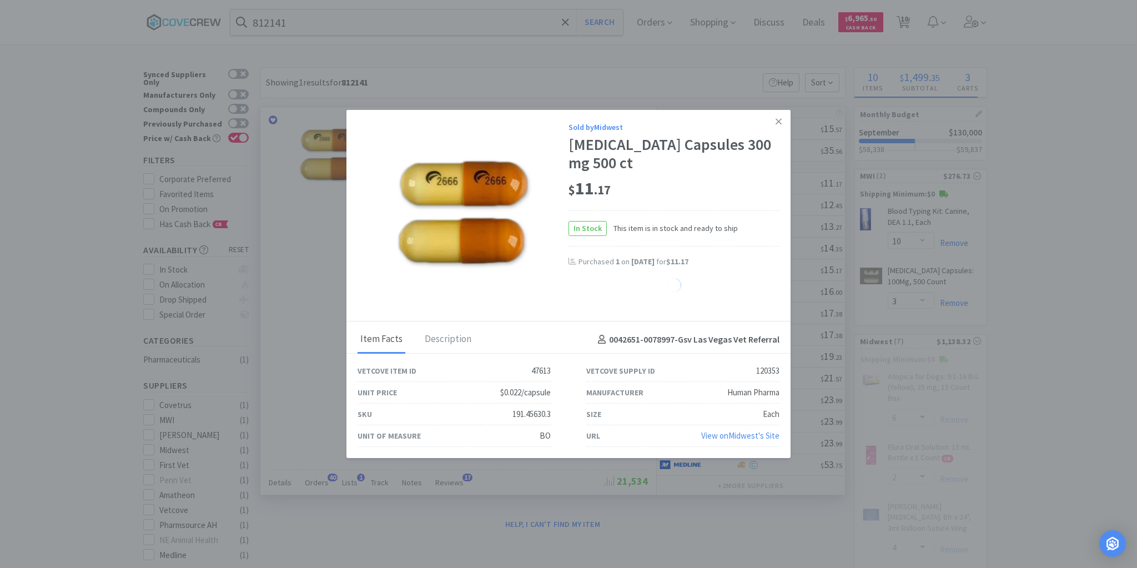
select select "1"
select select "20"
select select "10"
select select "4"
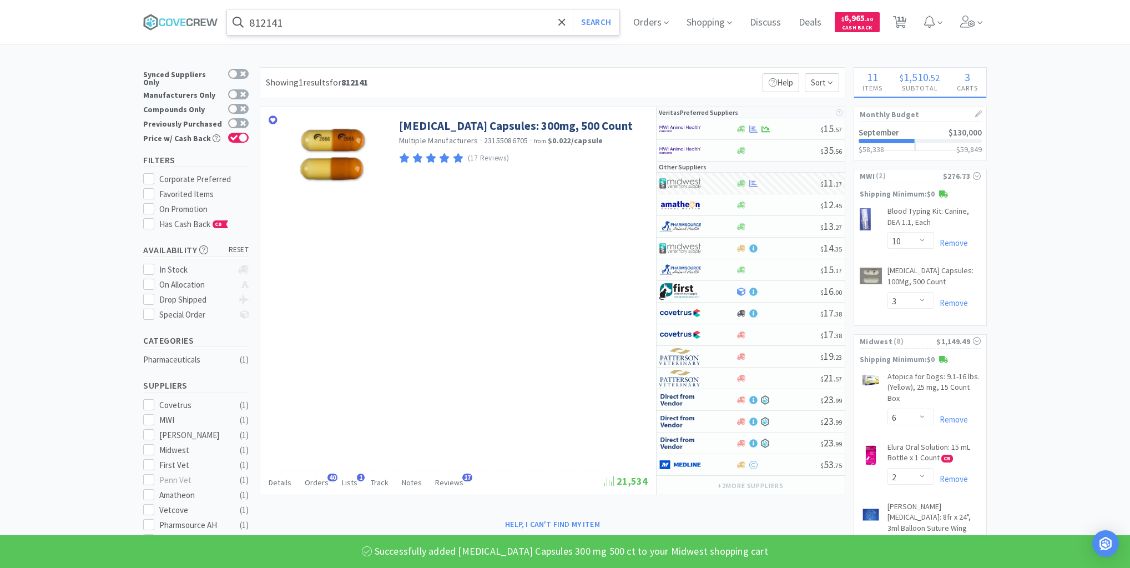
click at [524, 22] on input "812141" at bounding box center [423, 22] width 392 height 26
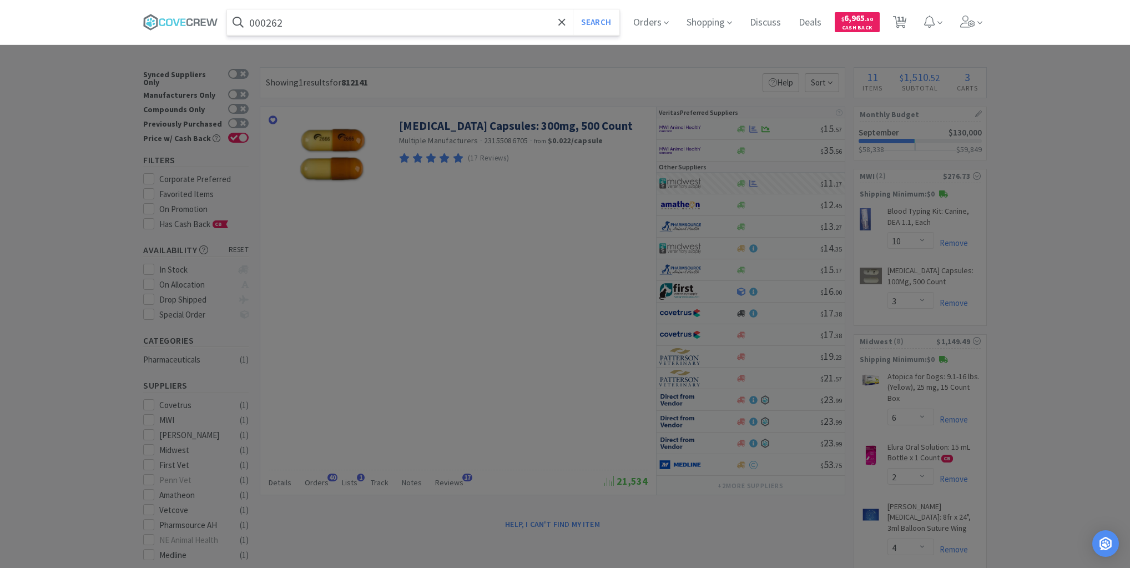
click at [573, 9] on button "Search" at bounding box center [596, 22] width 46 height 26
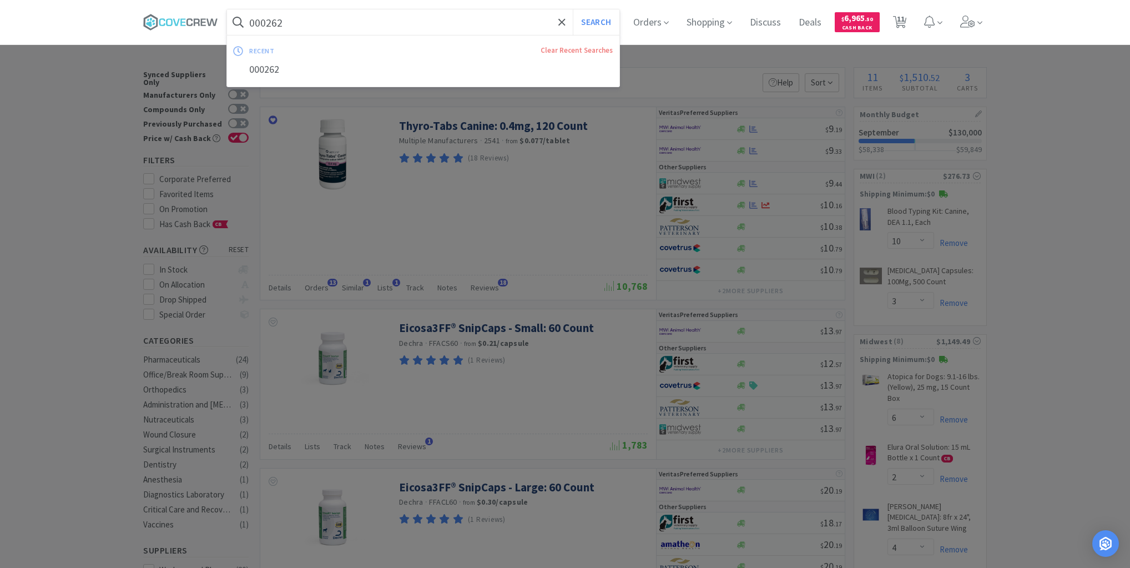
click at [501, 22] on input "000262" at bounding box center [423, 22] width 392 height 26
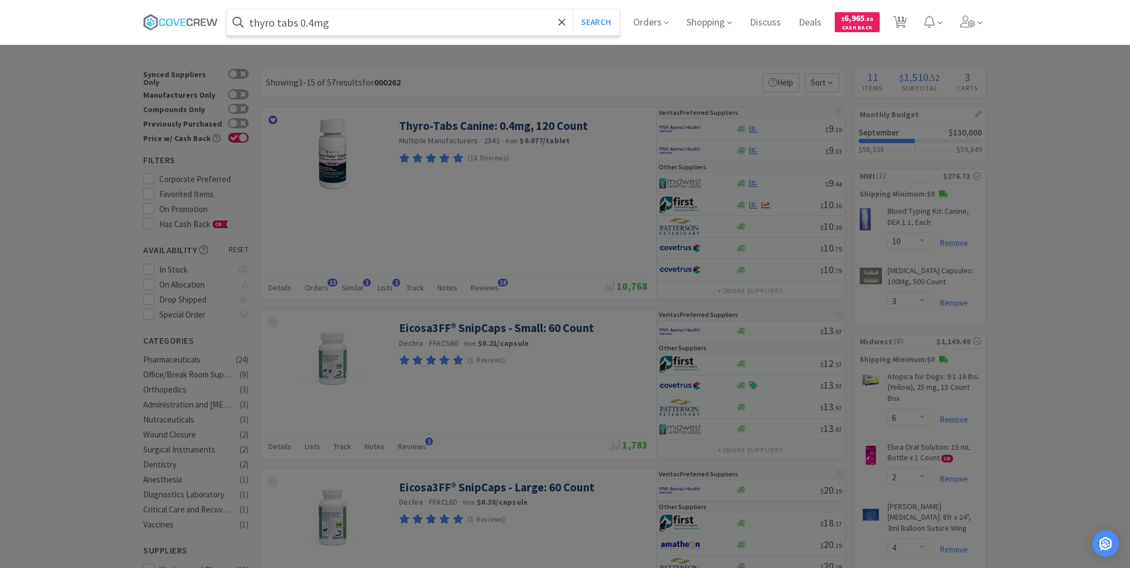
type input "thyro tabs 0.4mg"
click at [573, 9] on button "Search" at bounding box center [596, 22] width 46 height 26
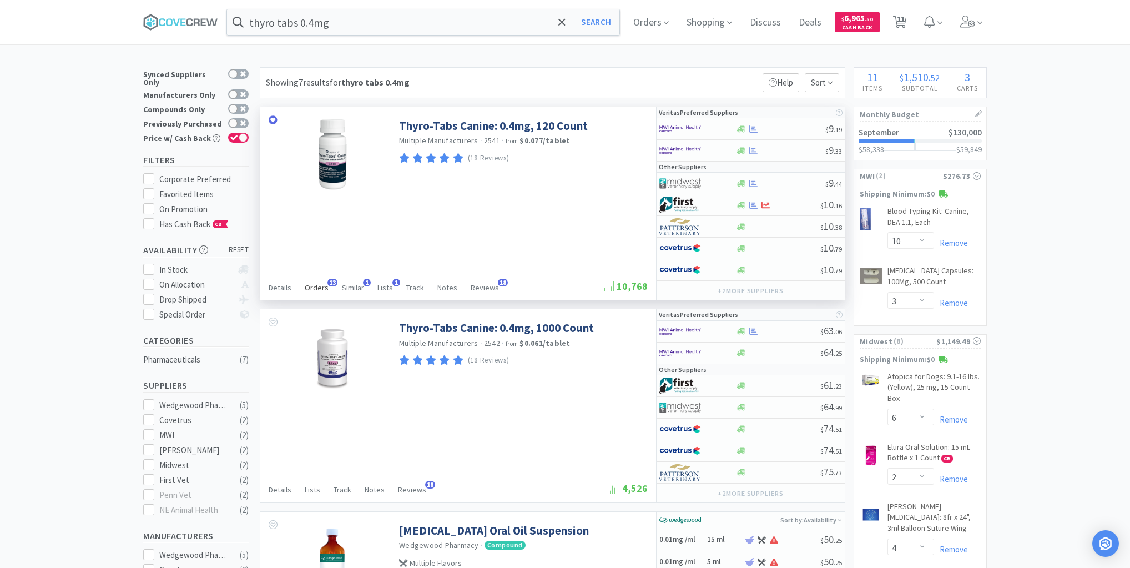
click at [313, 286] on span "Orders" at bounding box center [317, 288] width 24 height 10
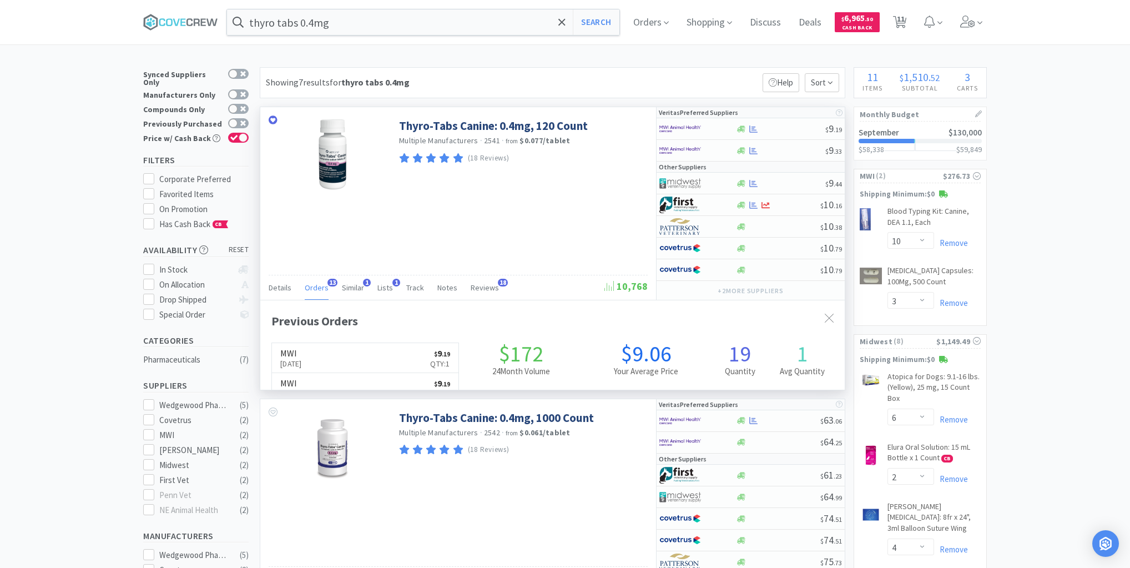
scroll to position [298, 585]
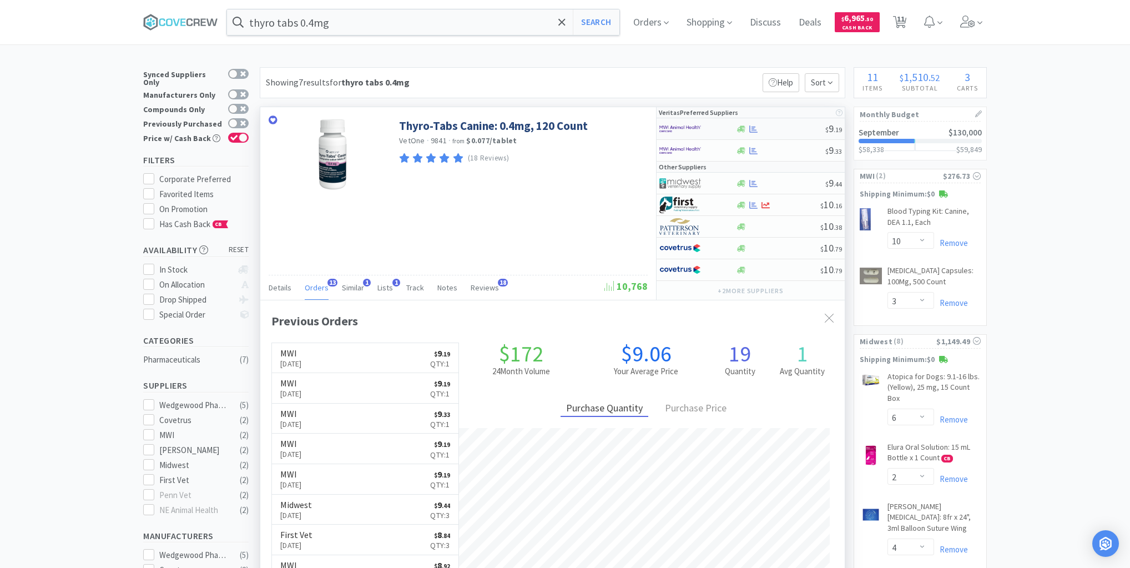
click at [778, 128] on div at bounding box center [781, 129] width 90 height 8
select select "1"
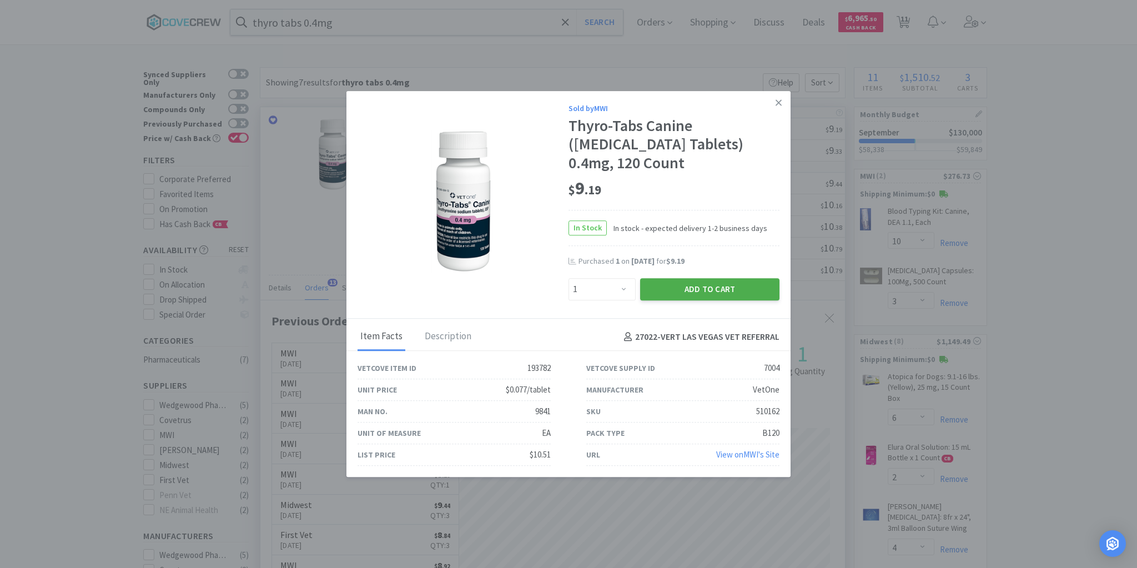
click at [714, 296] on button "Add to Cart" at bounding box center [709, 289] width 139 height 22
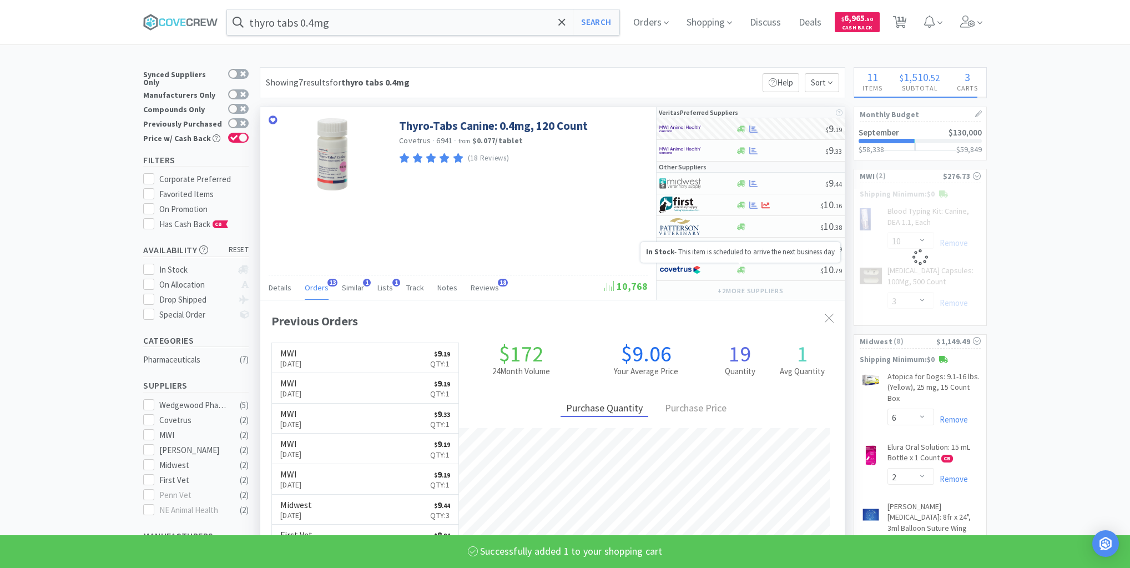
select select "1"
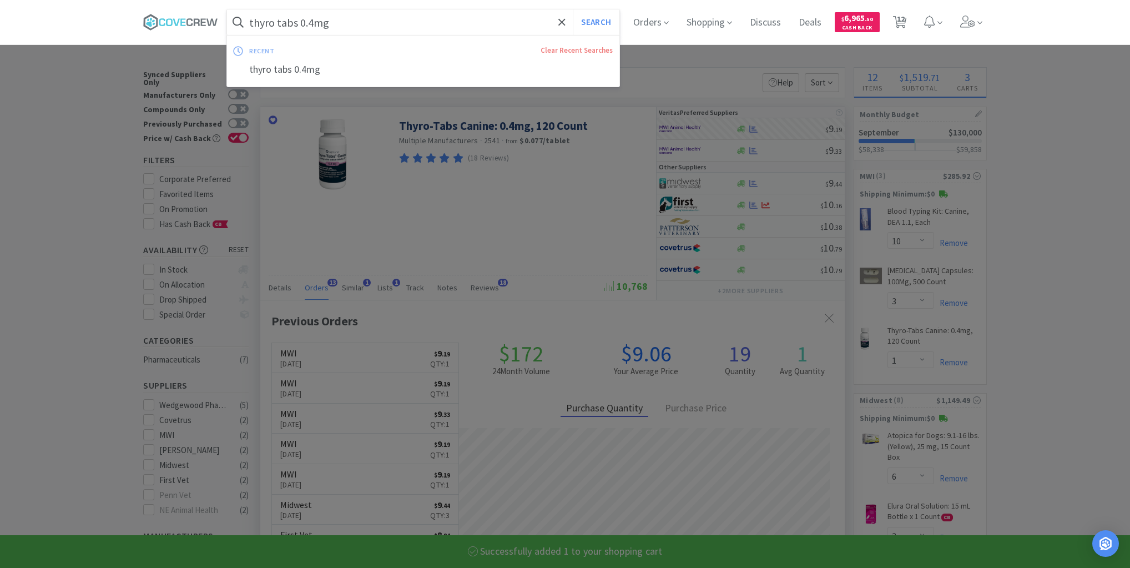
drag, startPoint x: 535, startPoint y: 22, endPoint x: 546, endPoint y: 44, distance: 24.6
click at [536, 22] on input "thyro tabs 0.4mg" at bounding box center [423, 22] width 392 height 26
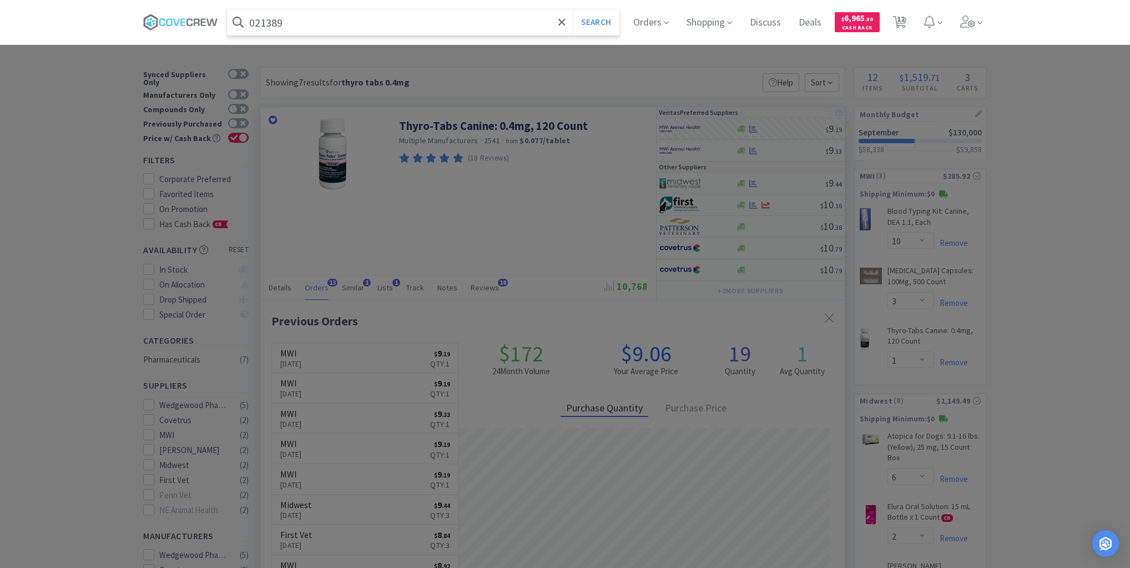
click at [573, 9] on button "Search" at bounding box center [596, 22] width 46 height 26
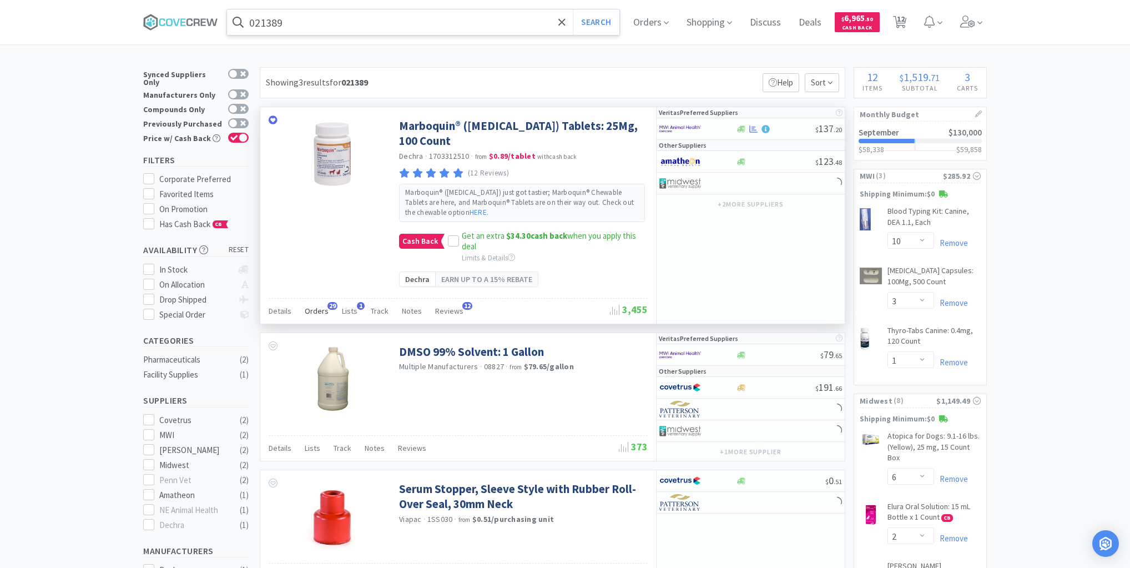
click at [319, 309] on span "Orders" at bounding box center [317, 311] width 24 height 10
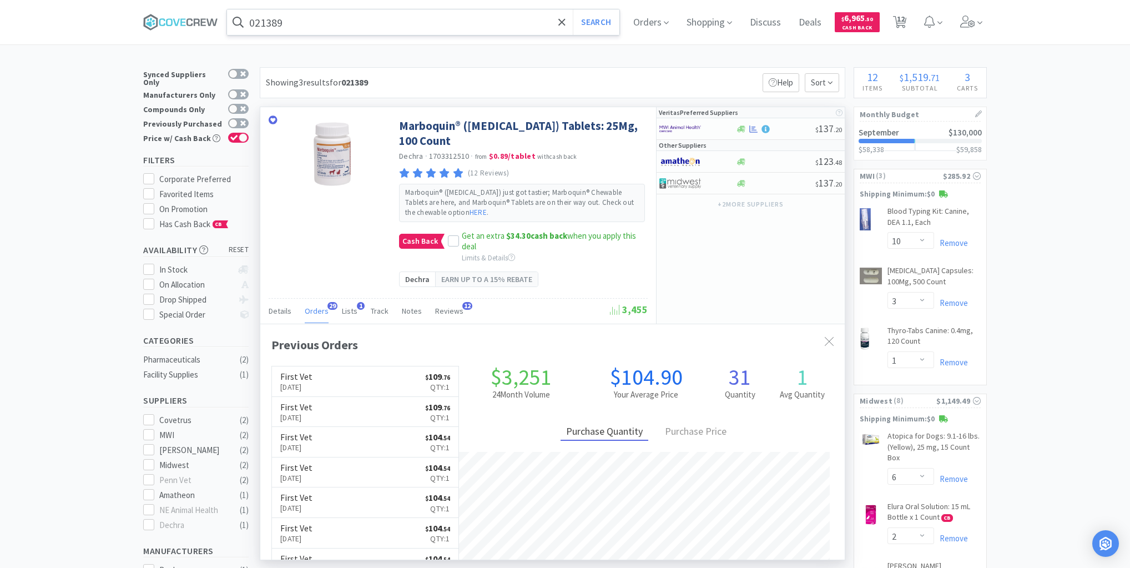
scroll to position [298, 585]
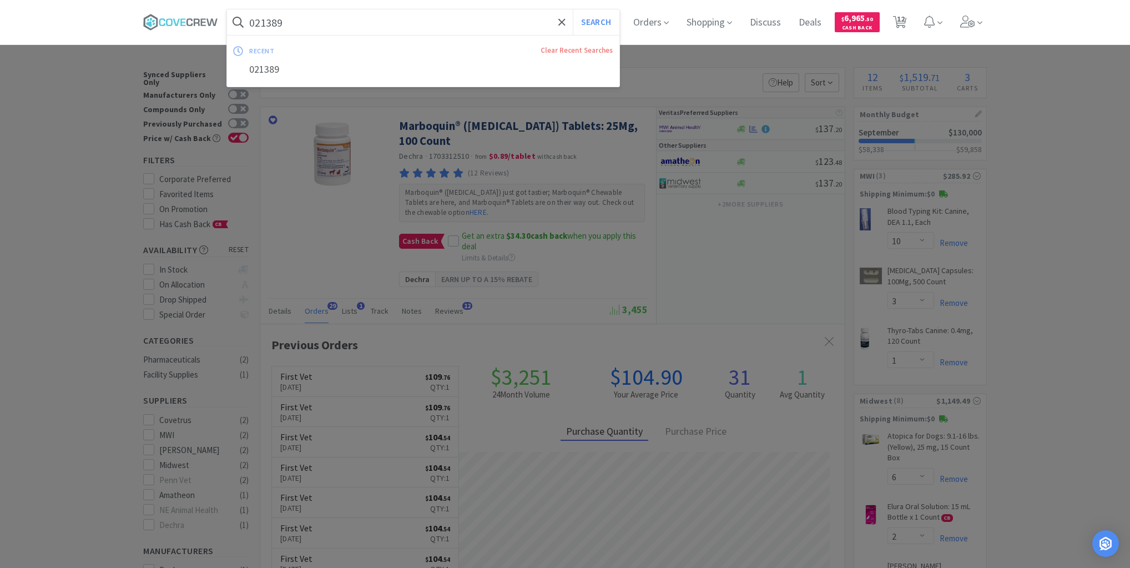
drag, startPoint x: 421, startPoint y: 16, endPoint x: 422, endPoint y: 23, distance: 7.9
click at [422, 16] on input "021389" at bounding box center [423, 22] width 392 height 26
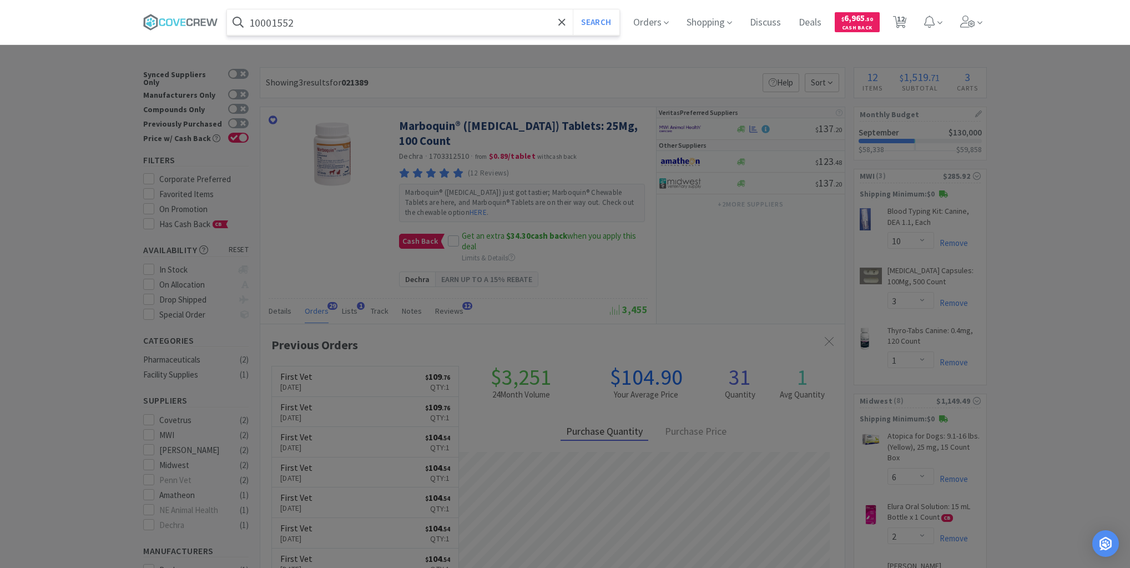
type input "10001552"
click at [573, 9] on button "Search" at bounding box center [596, 22] width 46 height 26
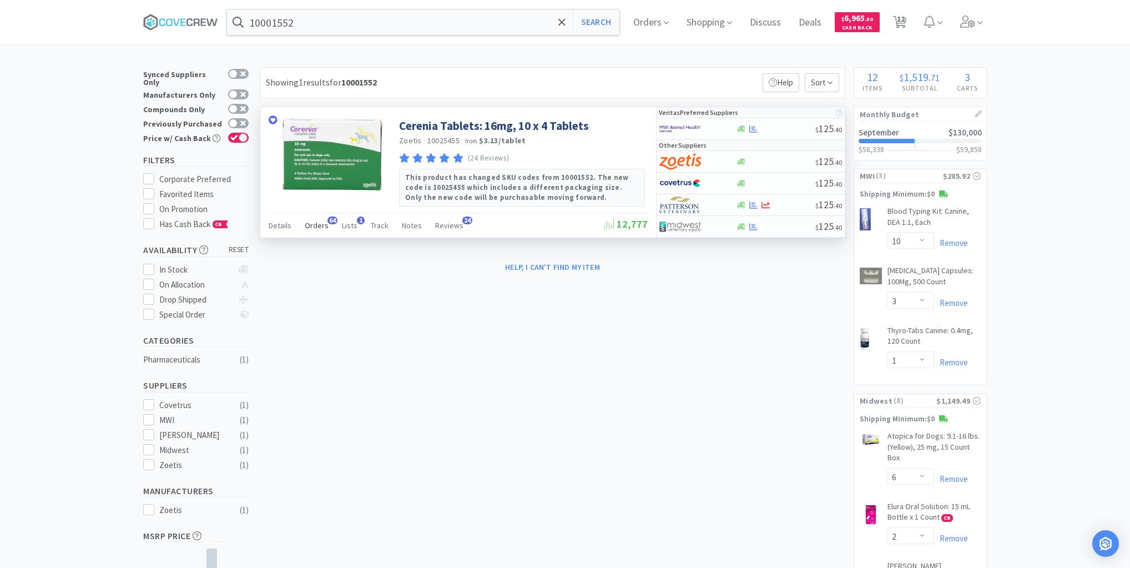
click at [320, 229] on div "Orders 64" at bounding box center [317, 226] width 24 height 21
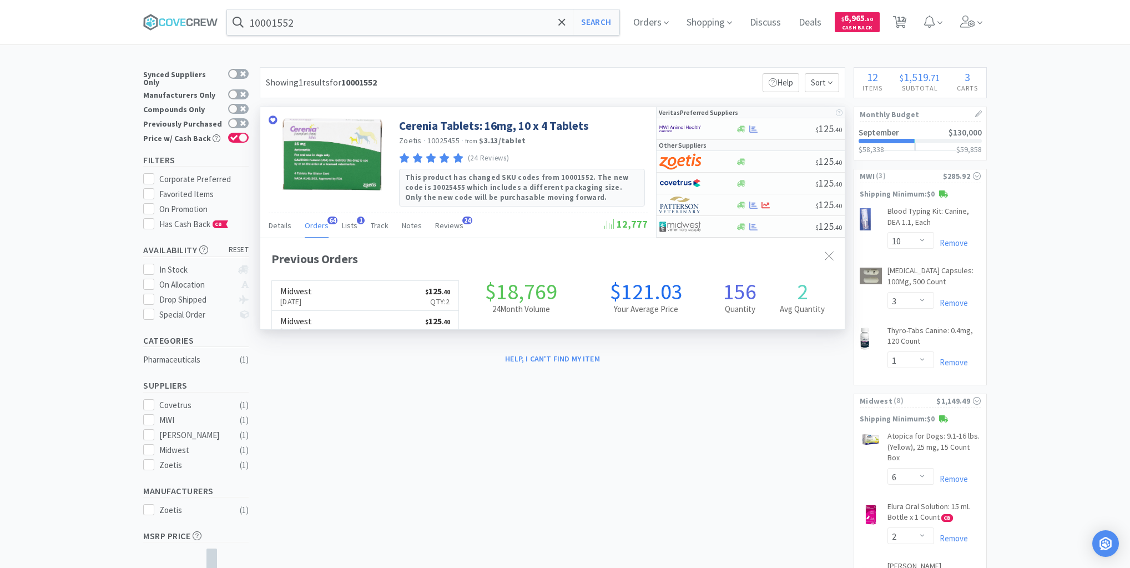
scroll to position [298, 585]
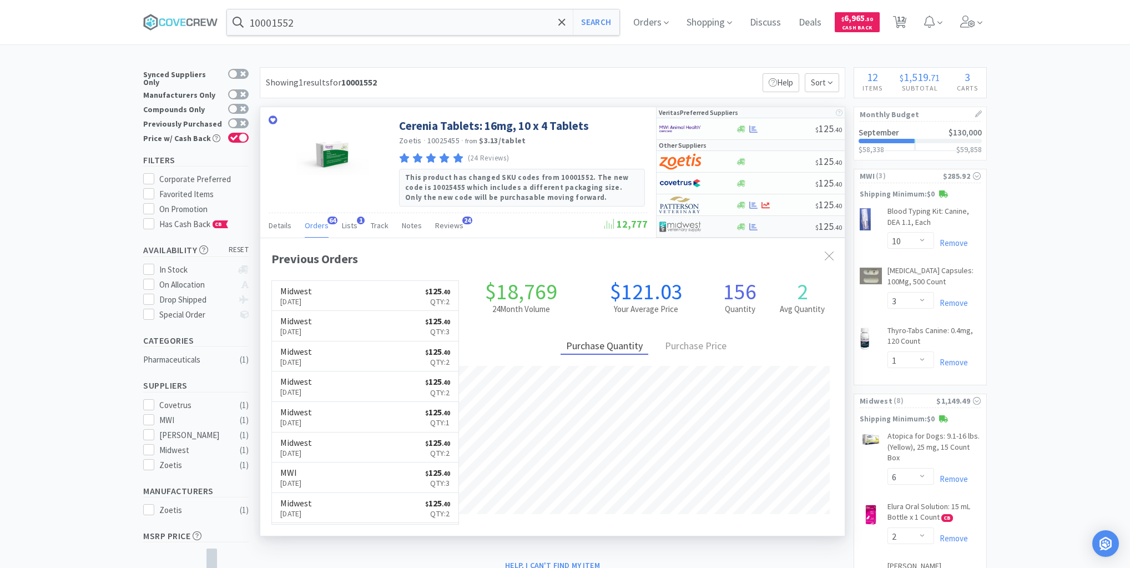
click at [784, 228] on div at bounding box center [776, 227] width 80 height 8
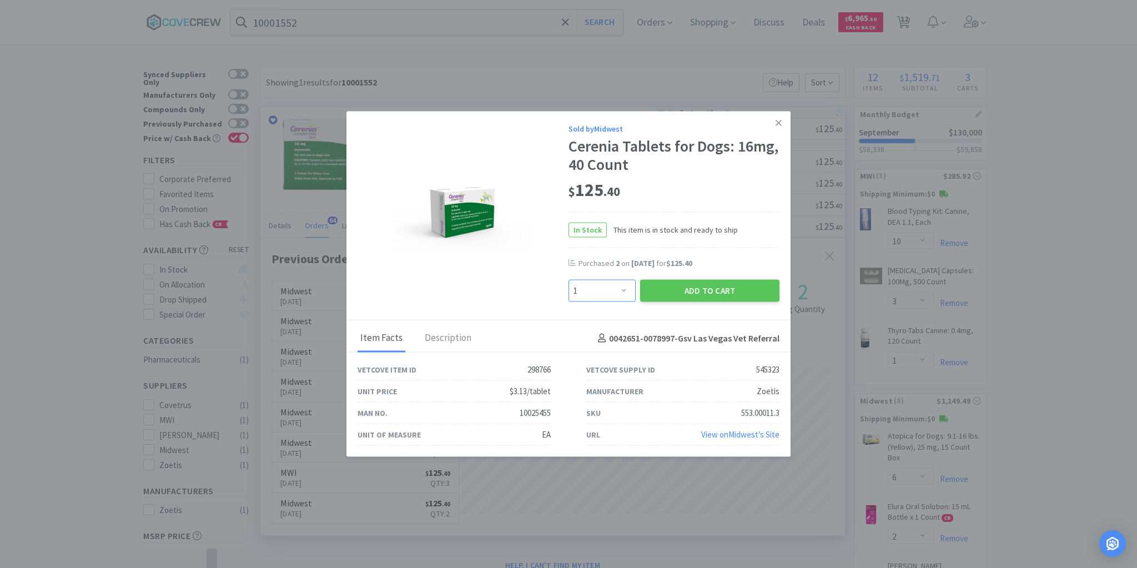
click at [623, 293] on select "Enter Quantity 1 2 3 4 5 6 7 8 9 10 11 12 13 14 15 16 17 18 19 20 Enter Quantity" at bounding box center [601, 291] width 67 height 22
select select "2"
click at [568, 280] on select "Enter Quantity 1 2 3 4 5 6 7 8 9 10 11 12 13 14 15 16 17 18 19 20 Enter Quantity" at bounding box center [601, 291] width 67 height 22
click at [686, 291] on button "Add to Cart" at bounding box center [709, 291] width 139 height 22
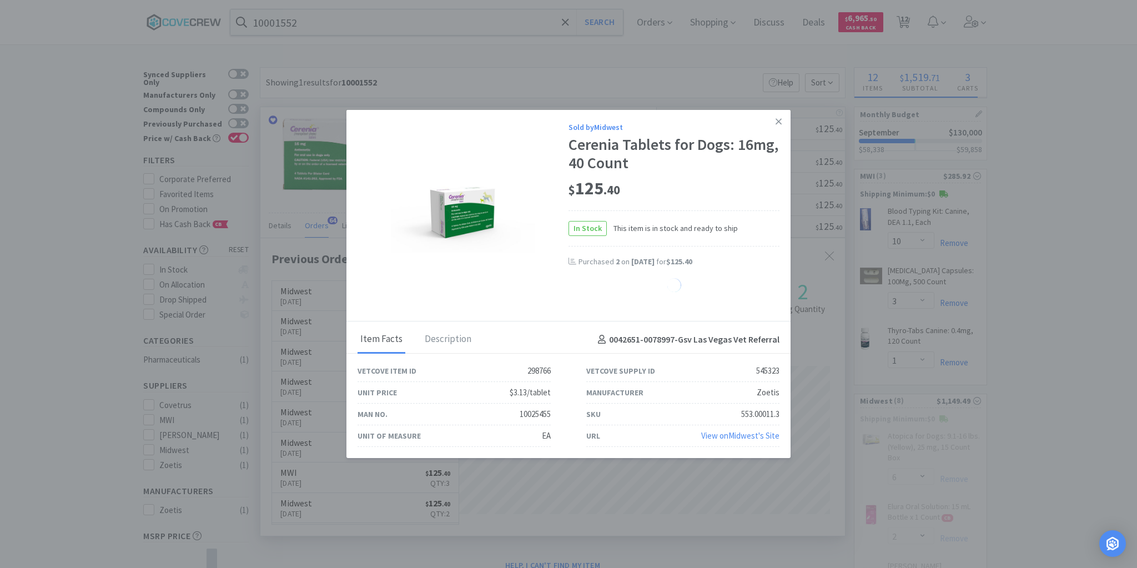
select select "2"
select select "4"
select select "1"
select select "20"
select select "10"
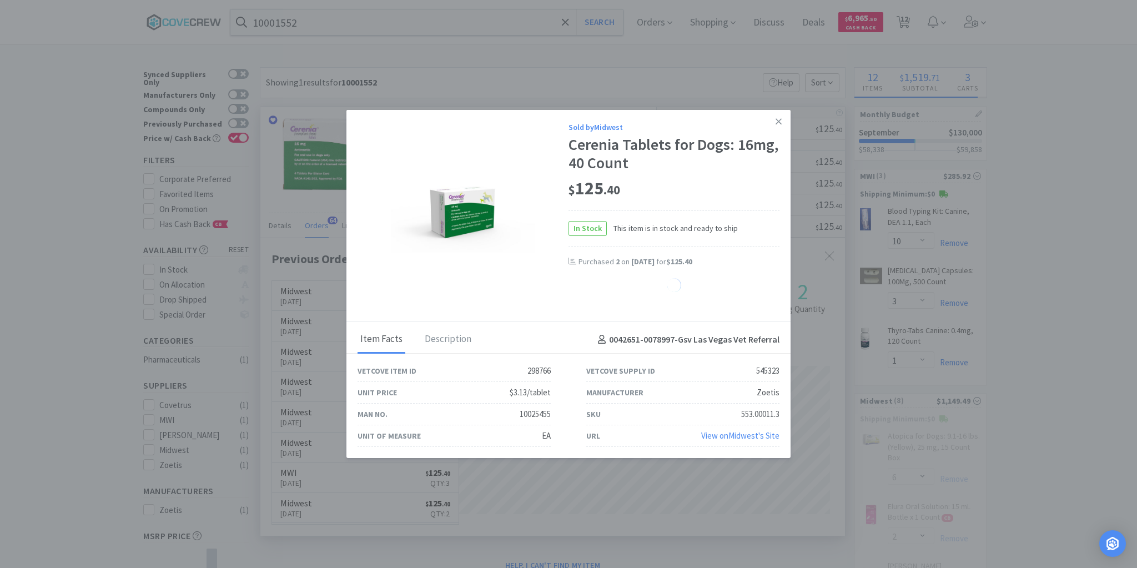
select select "4"
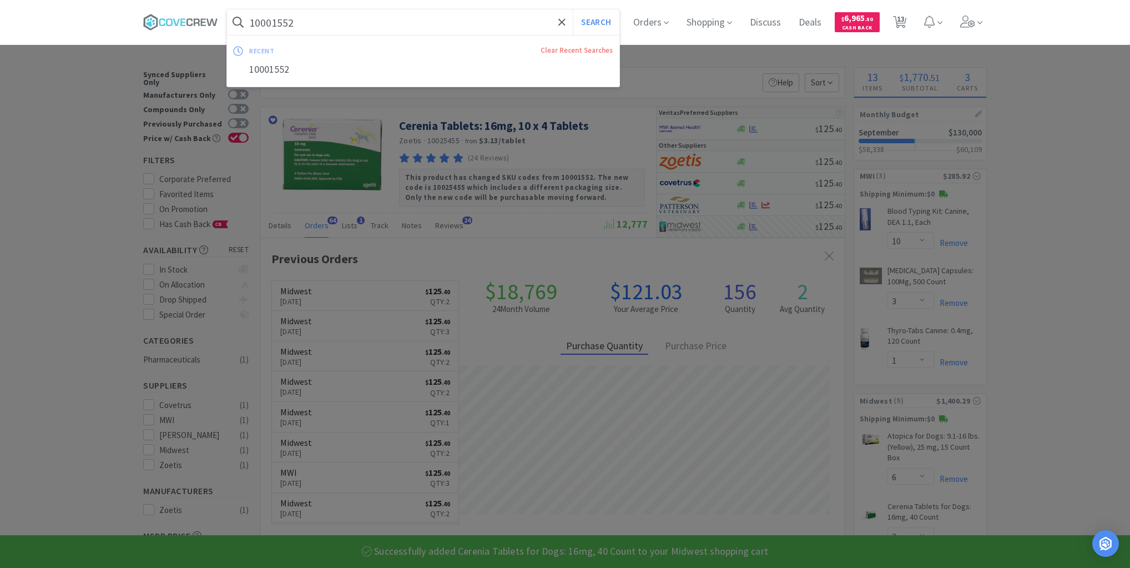
click at [515, 22] on input "10001552" at bounding box center [423, 22] width 392 height 26
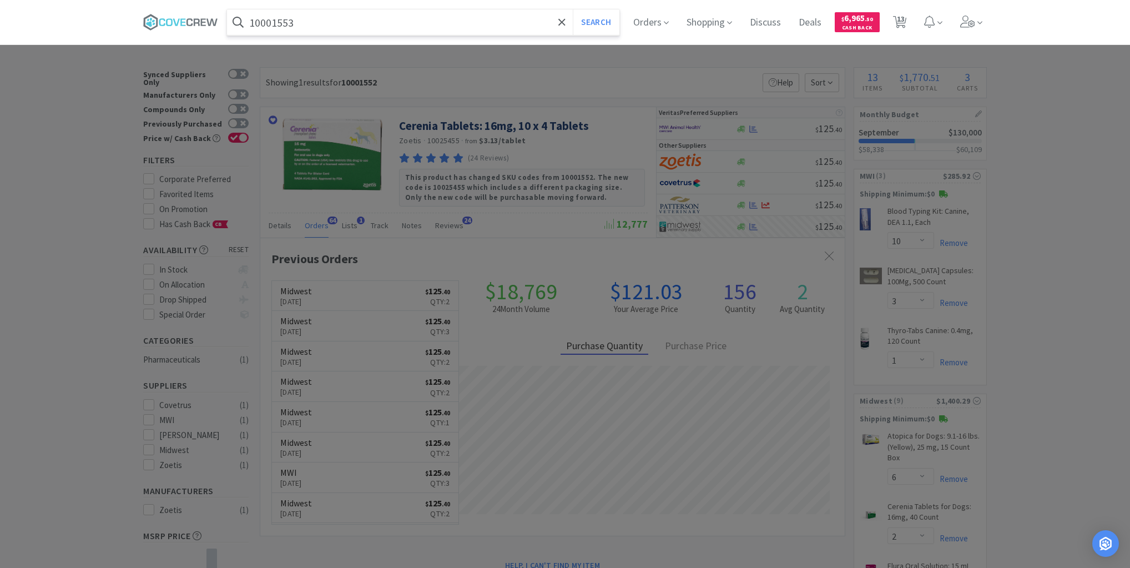
type input "10001553"
click at [573, 9] on button "Search" at bounding box center [596, 22] width 46 height 26
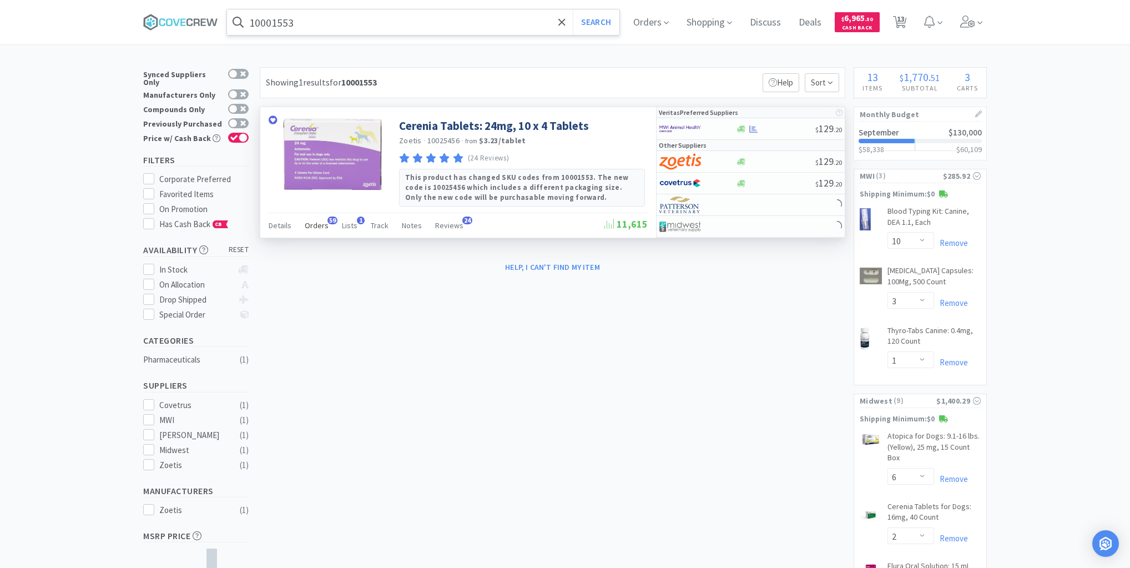
click at [313, 224] on span "Orders" at bounding box center [317, 225] width 24 height 10
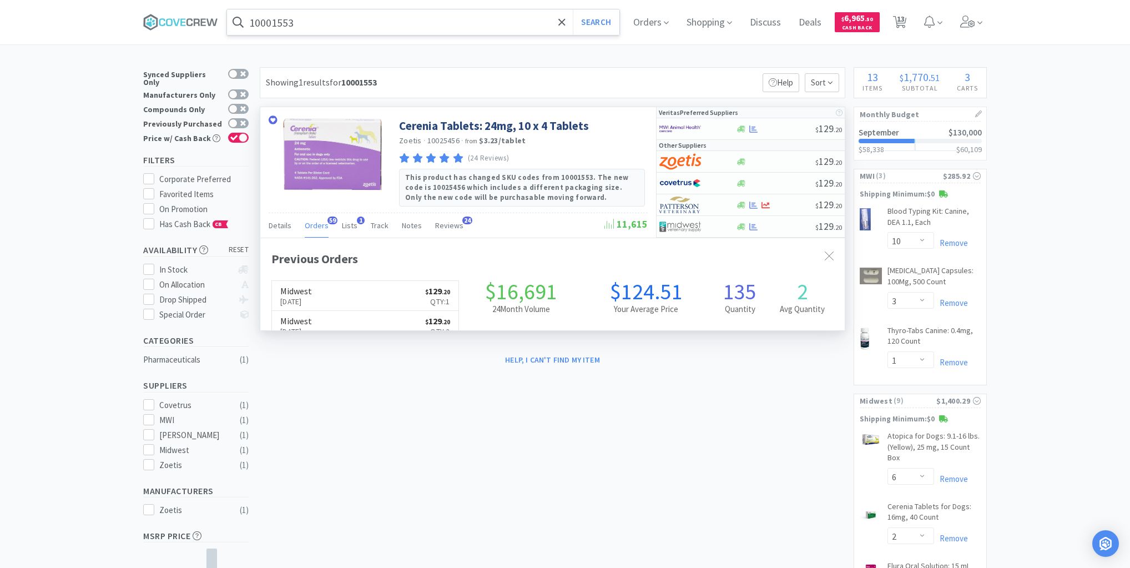
scroll to position [298, 585]
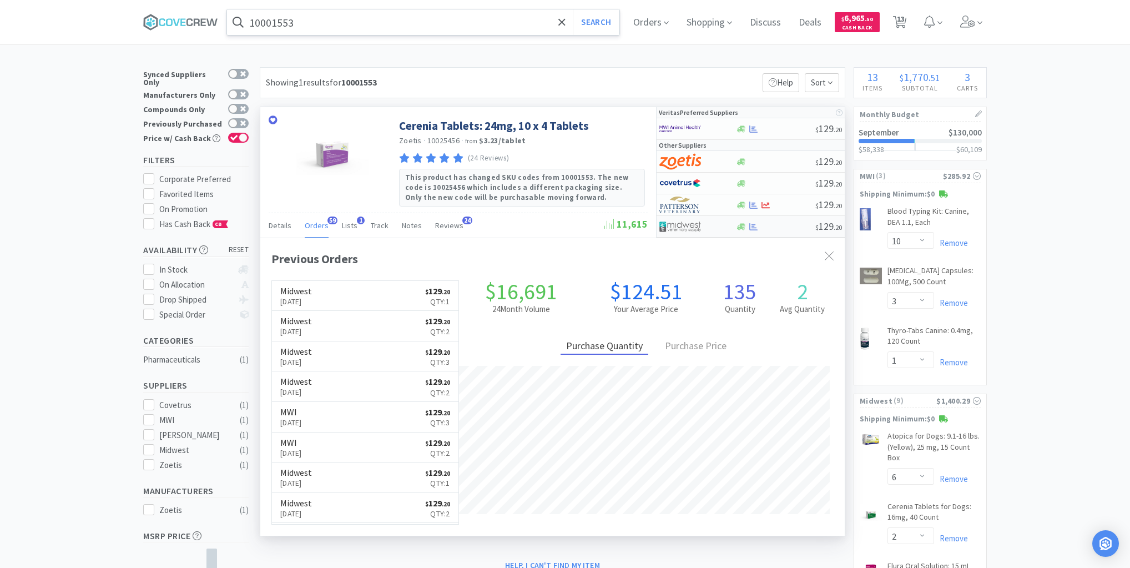
click at [783, 228] on div at bounding box center [776, 227] width 80 height 8
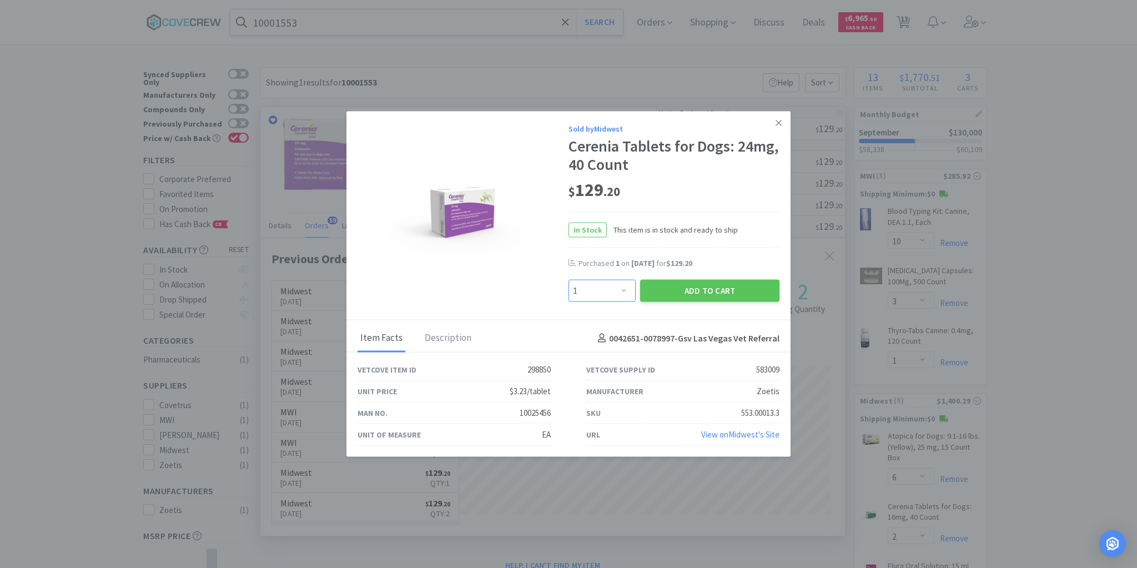
click at [628, 292] on select "Enter Quantity 1 2 3 4 5 6 7 8 9 10 11 12 13 14 15 16 17 18 19 20 Enter Quantity" at bounding box center [601, 291] width 67 height 22
select select "3"
click at [568, 280] on select "Enter Quantity 1 2 3 4 5 6 7 8 9 10 11 12 13 14 15 16 17 18 19 20 Enter Quantity" at bounding box center [601, 291] width 67 height 22
click at [712, 284] on button "Add to Cart" at bounding box center [709, 291] width 139 height 22
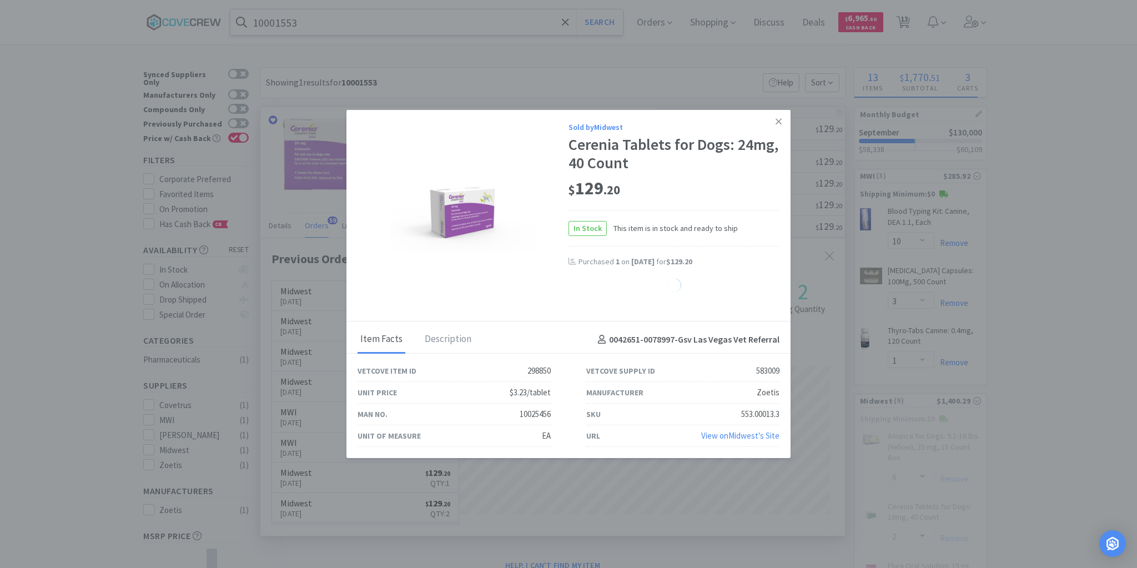
select select "3"
select select "2"
select select "4"
select select "1"
select select "20"
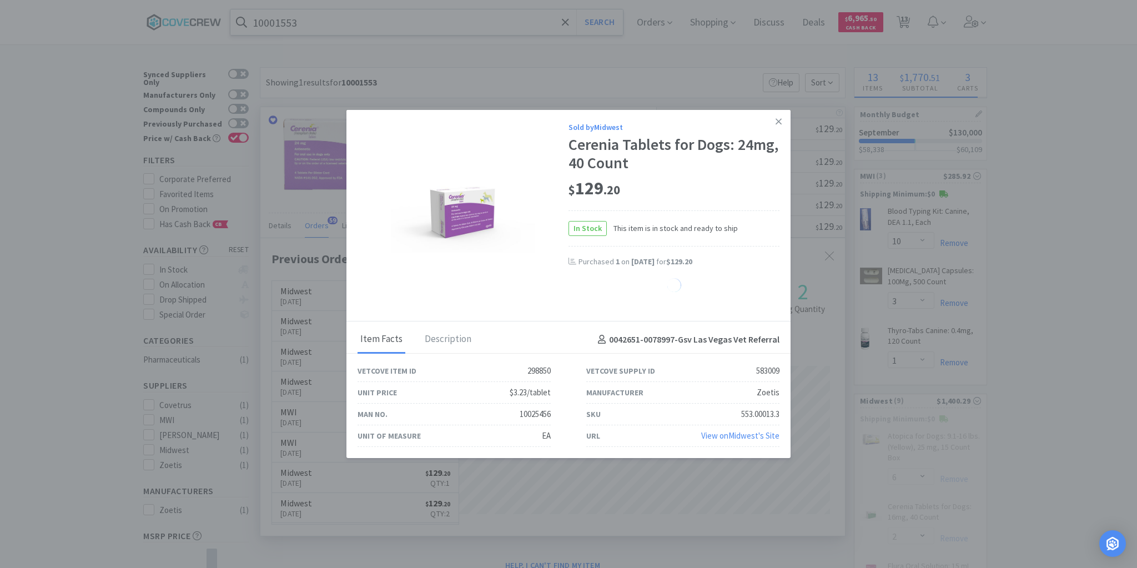
select select "10"
select select "4"
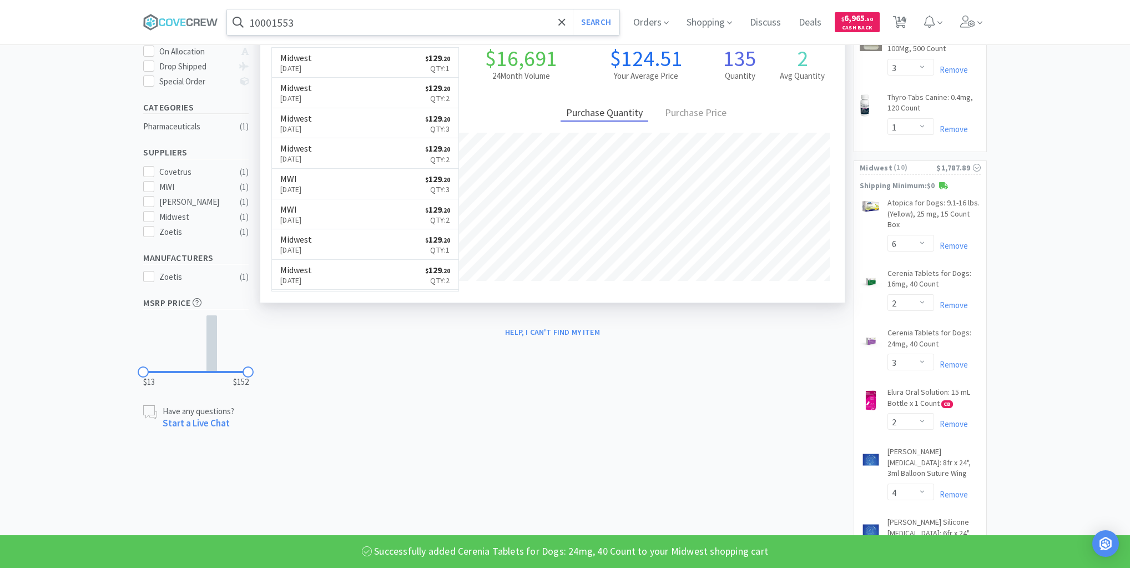
scroll to position [266, 0]
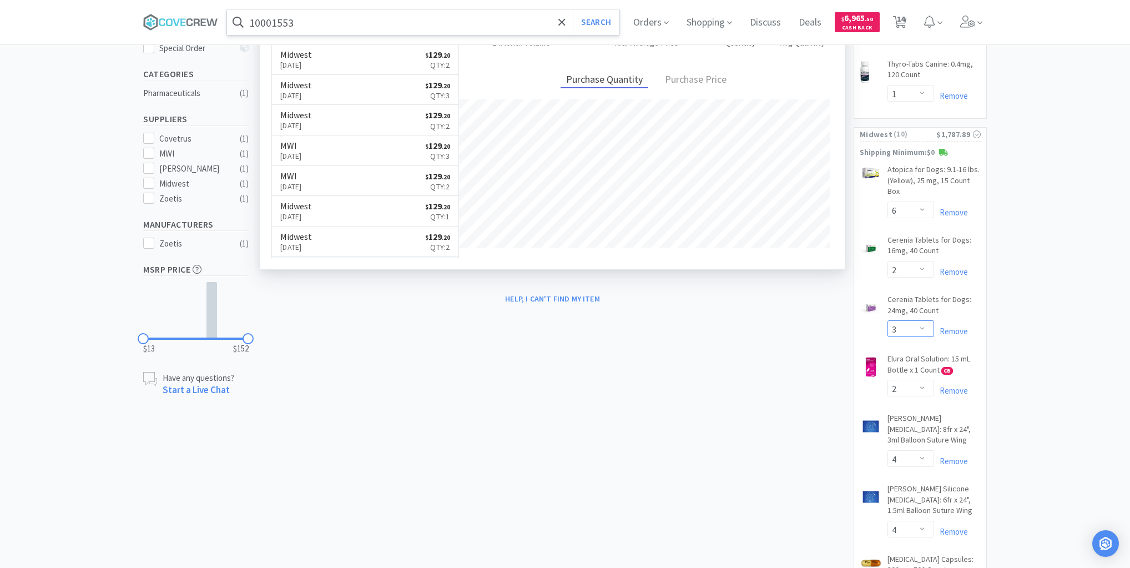
click at [925, 331] on select "Enter Quantity 1 2 3 4 5 6 7 8 9 10 11 12 13 14 15 16 17 18 19 20 Enter Quantity" at bounding box center [911, 328] width 47 height 17
click at [888, 320] on select "Enter Quantity 1 2 3 4 5 6 7 8 9 10 11 12 13 14 15 16 17 18 19 20 Enter Quantity" at bounding box center [911, 328] width 47 height 17
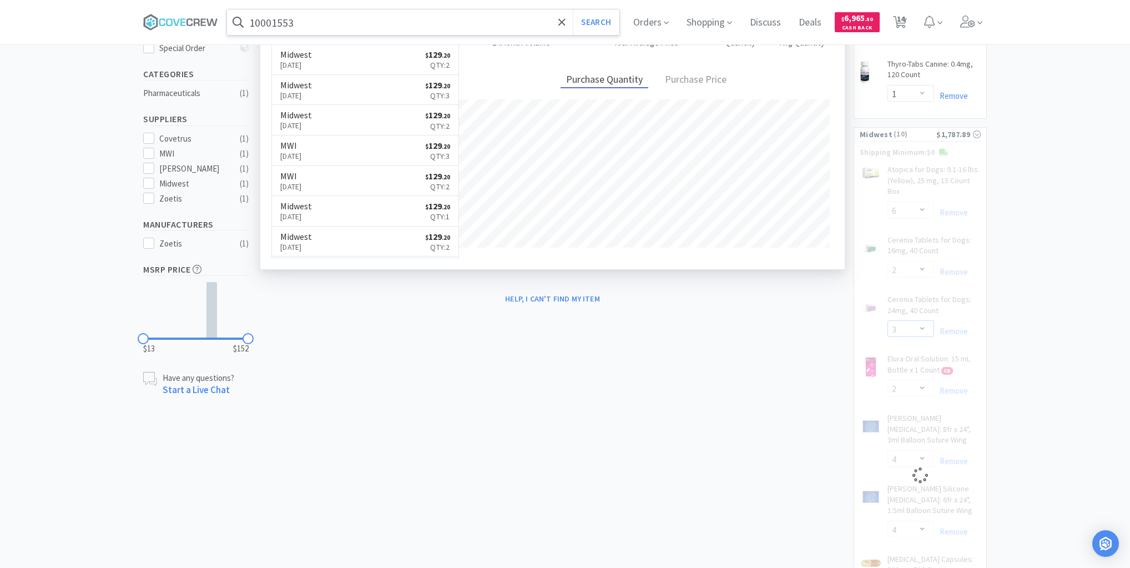
select select "2"
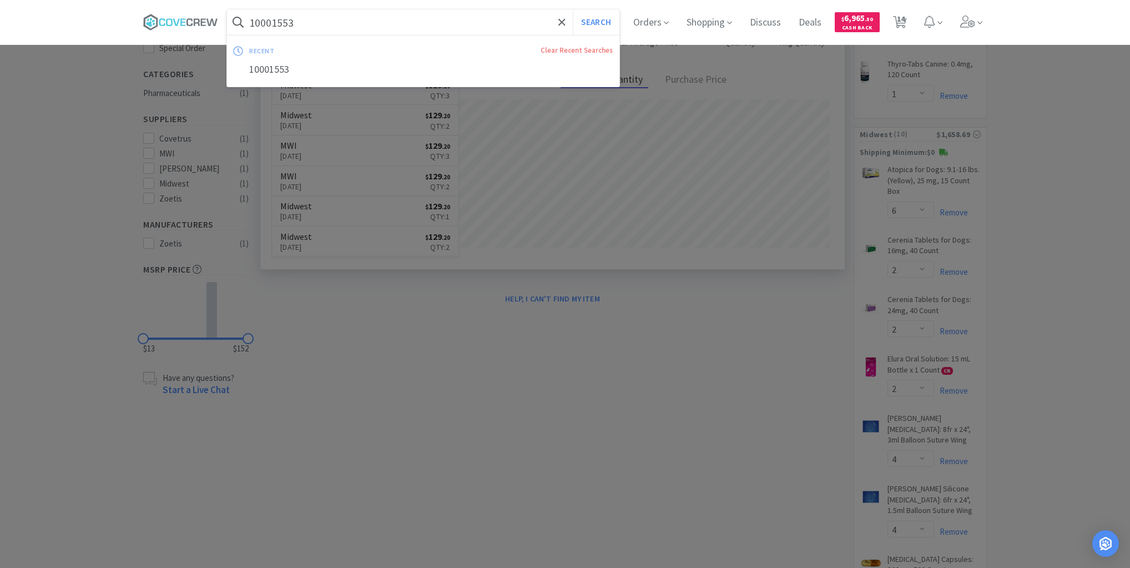
click at [479, 17] on input "10001553" at bounding box center [423, 22] width 392 height 26
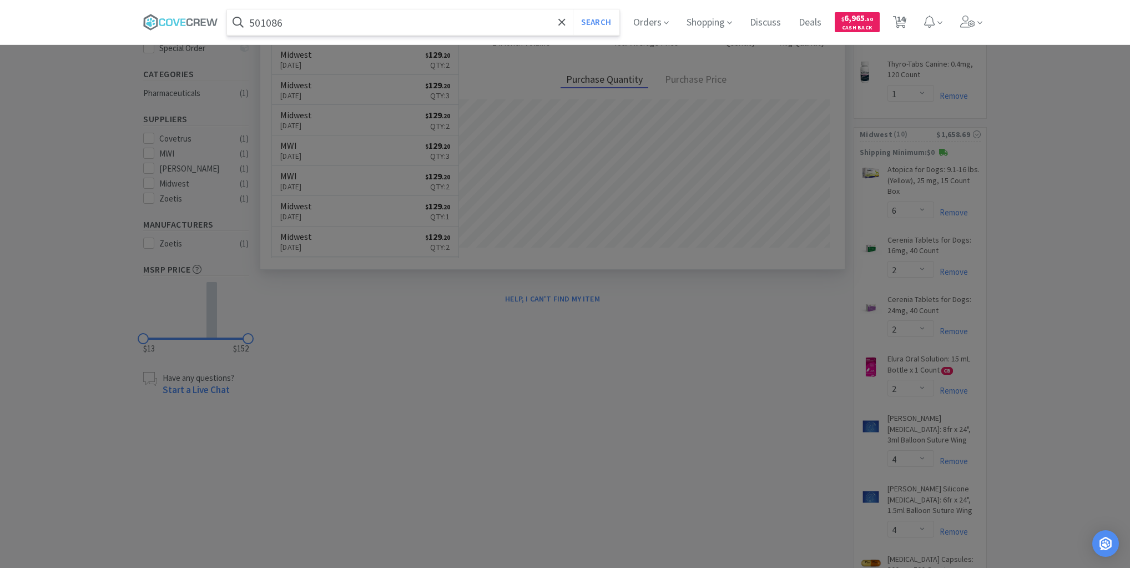
click at [573, 9] on button "Search" at bounding box center [596, 22] width 46 height 26
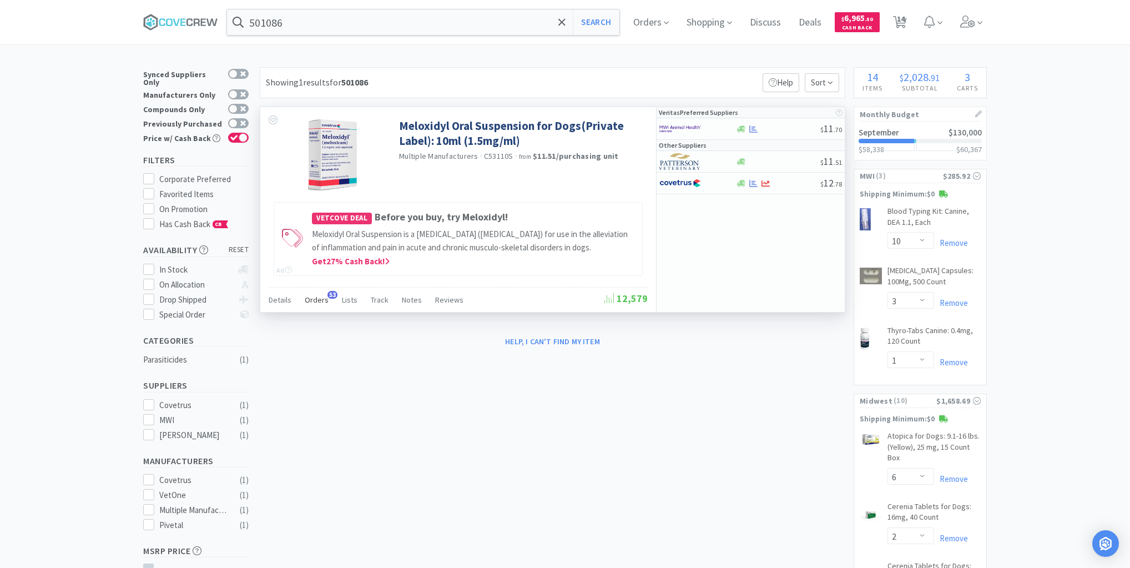
click at [315, 298] on span "Orders" at bounding box center [317, 300] width 24 height 10
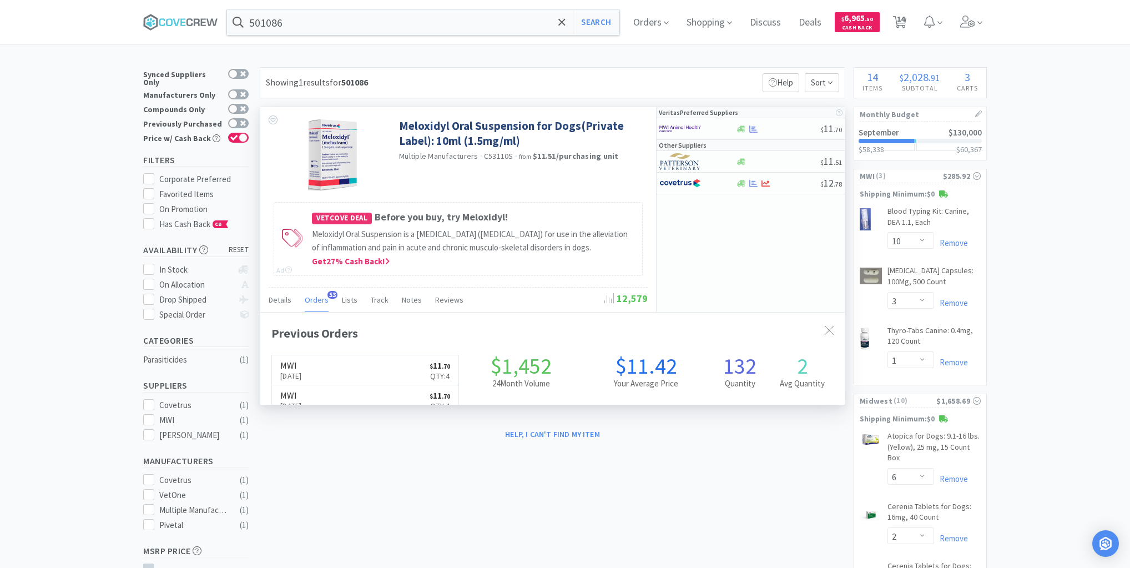
scroll to position [298, 585]
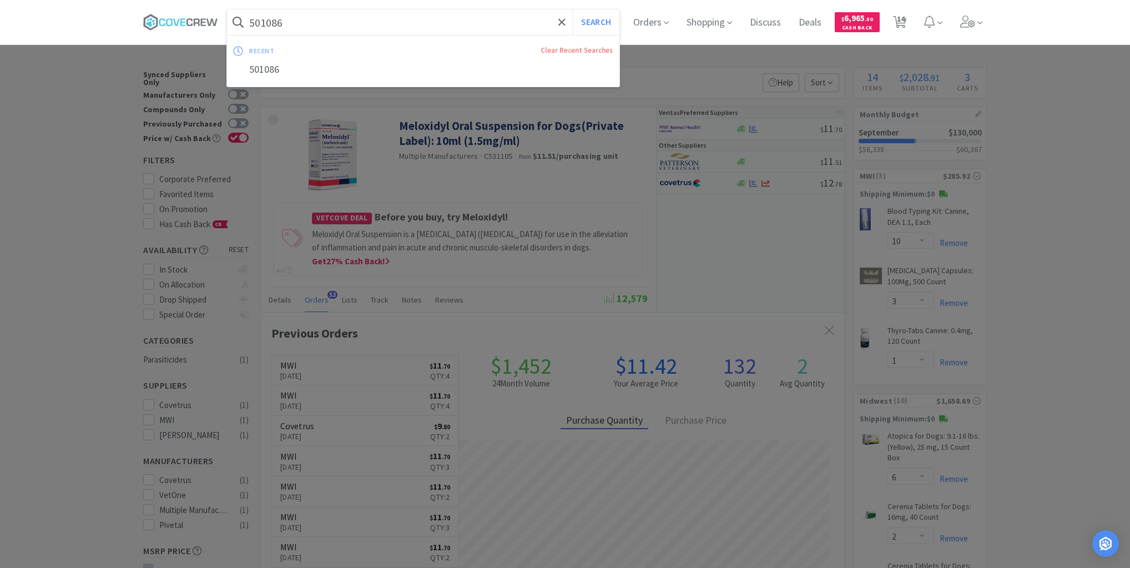
drag, startPoint x: 346, startPoint y: 25, endPoint x: 342, endPoint y: 35, distance: 10.9
click at [346, 25] on input "501086" at bounding box center [423, 22] width 392 height 26
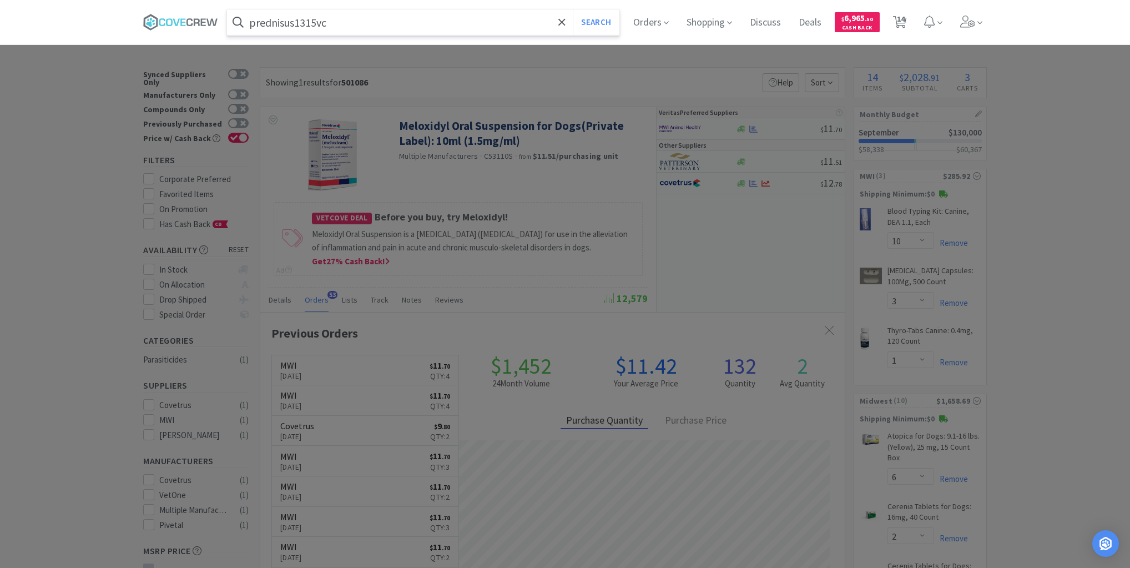
type input "prednisus1315vc"
click at [573, 9] on button "Search" at bounding box center [596, 22] width 46 height 26
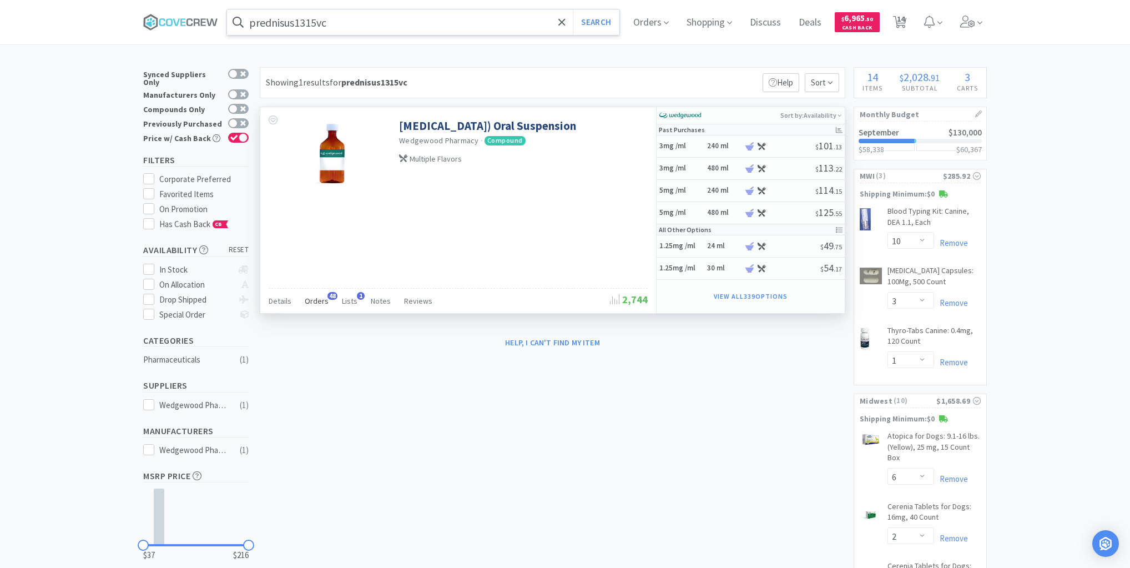
click at [311, 300] on span "Orders" at bounding box center [317, 301] width 24 height 10
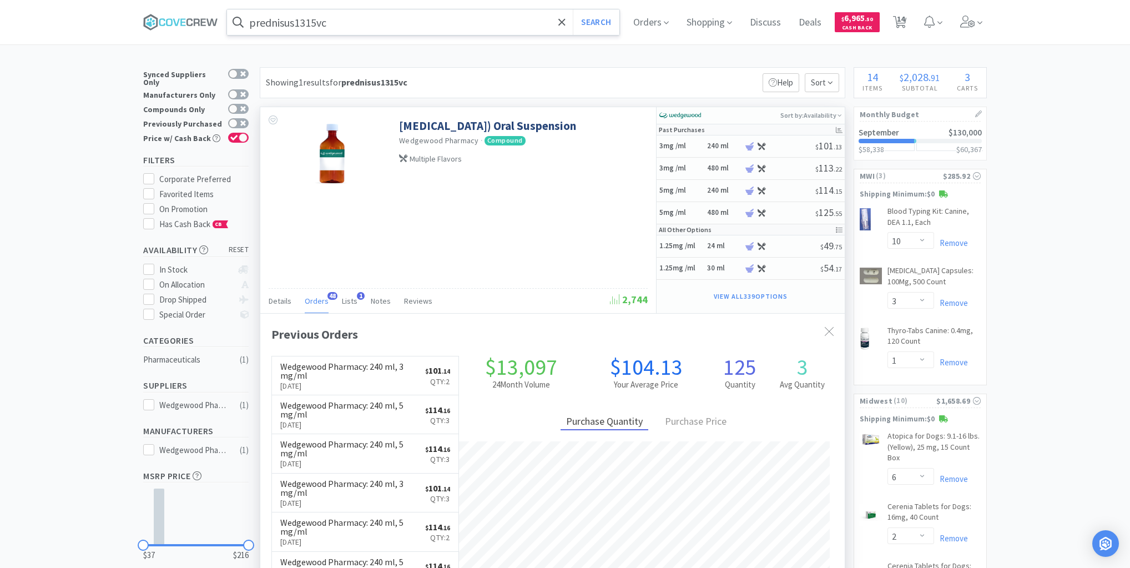
scroll to position [298, 585]
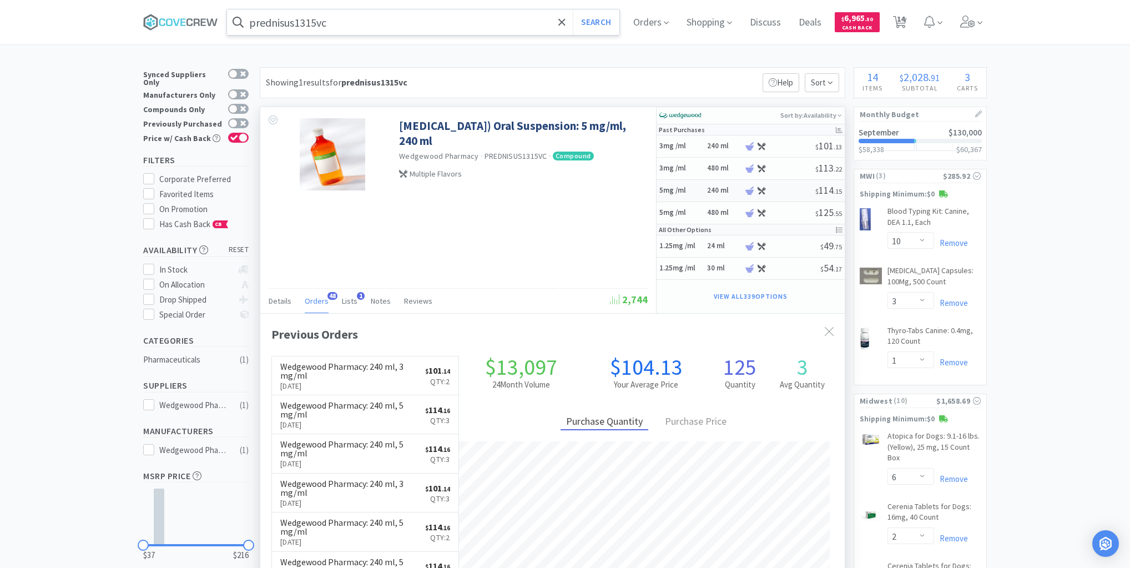
click at [696, 189] on h5 "5mg /ml" at bounding box center [681, 190] width 44 height 9
select select "1"
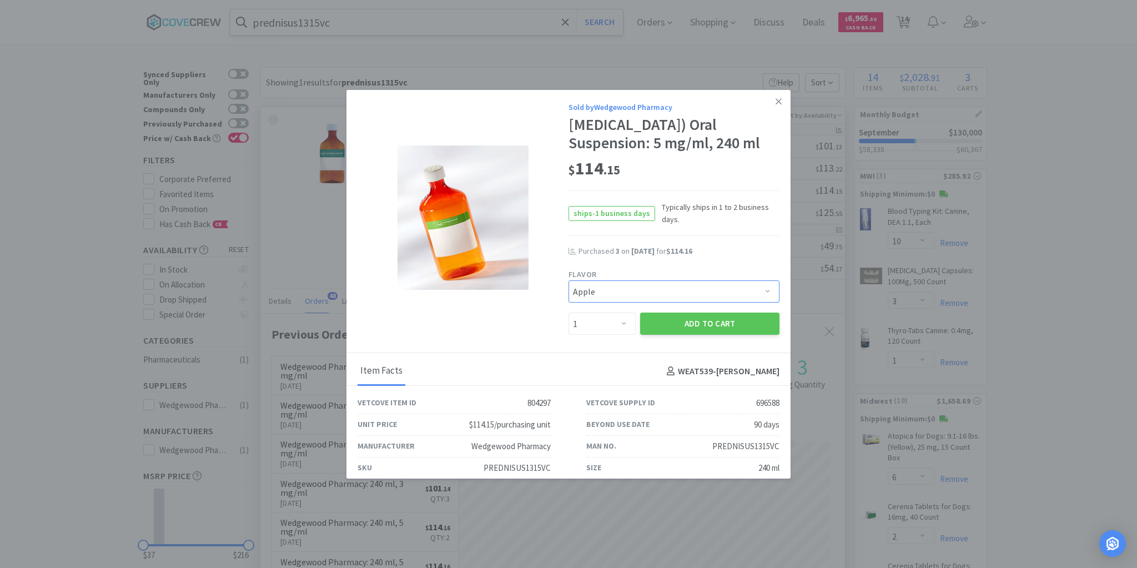
click at [762, 303] on select "Pick a Flavor Apple Apple-Molasses Banana Beef Beef/Vanilla Butternut - Water C…" at bounding box center [673, 291] width 211 height 22
select select "167"
click at [568, 299] on select "Pick a Flavor Apple Apple-Molasses Banana Beef Beef/Vanilla Butternut - Water C…" at bounding box center [673, 291] width 211 height 22
click at [712, 335] on button "Add to Cart" at bounding box center [709, 324] width 139 height 22
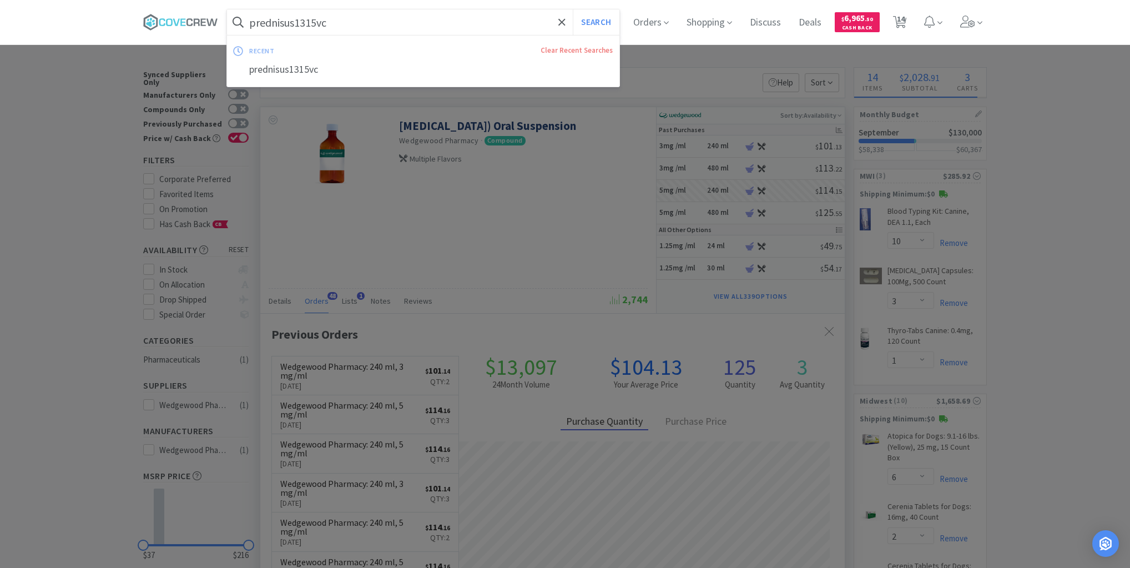
select select "1"
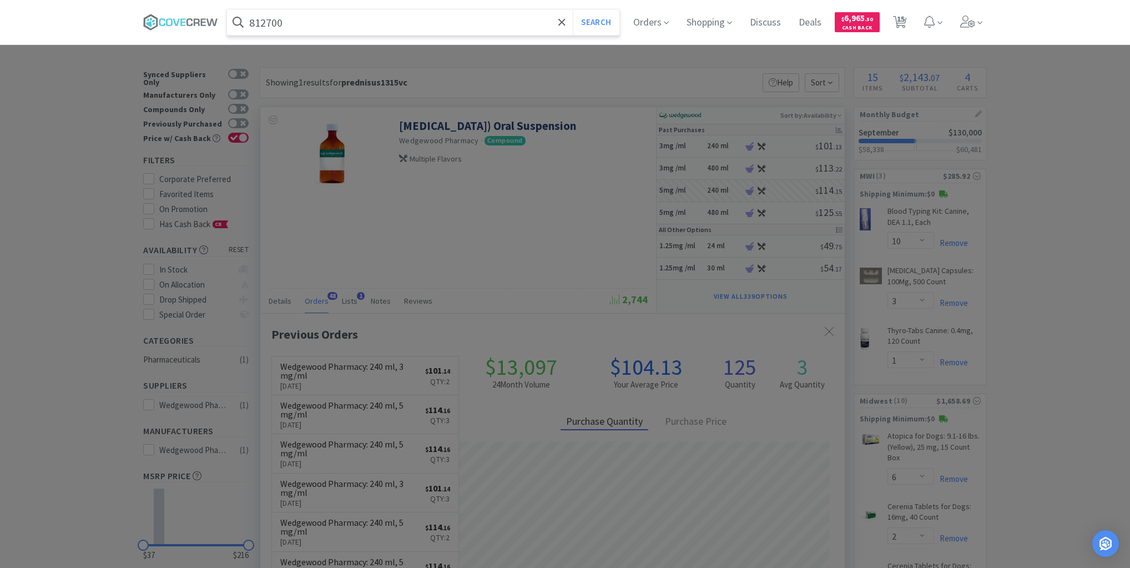
click at [573, 9] on button "Search" at bounding box center [596, 22] width 46 height 26
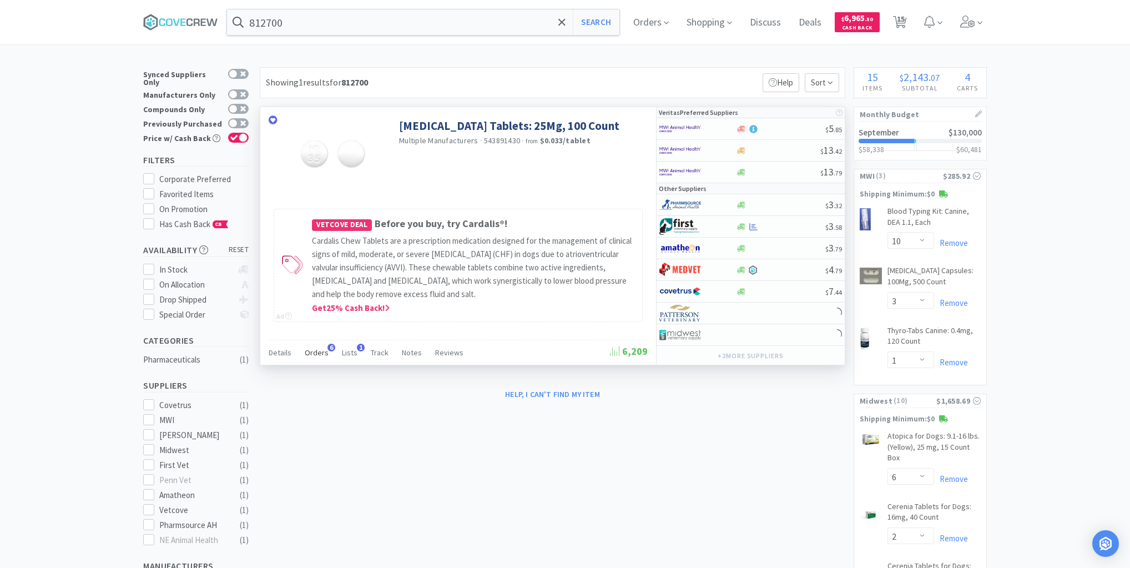
click at [318, 351] on span "Orders" at bounding box center [317, 352] width 24 height 10
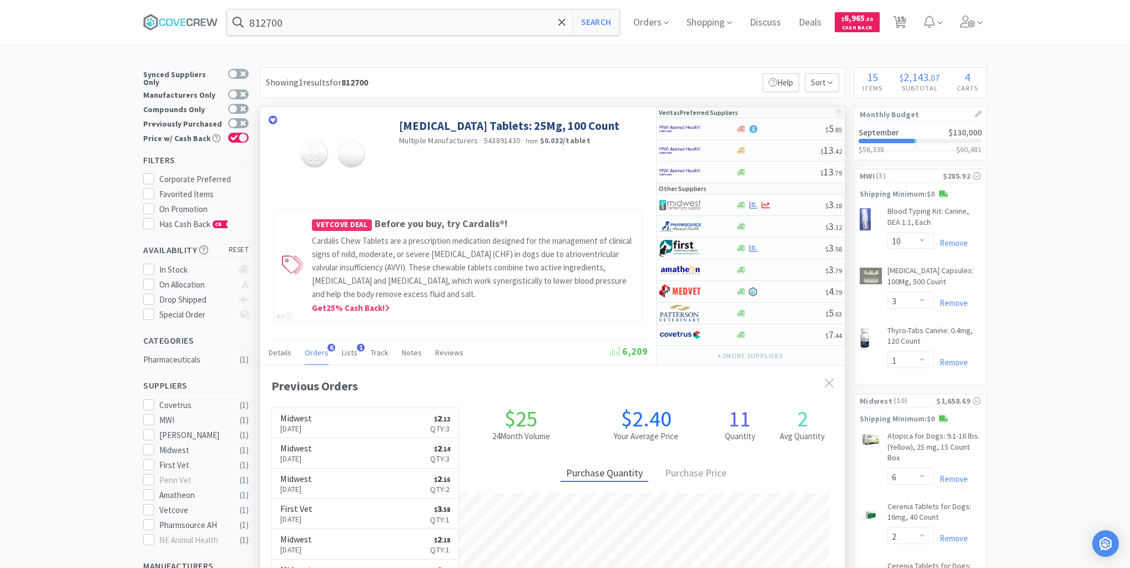
scroll to position [287, 585]
click at [498, 21] on input "812700" at bounding box center [423, 22] width 392 height 26
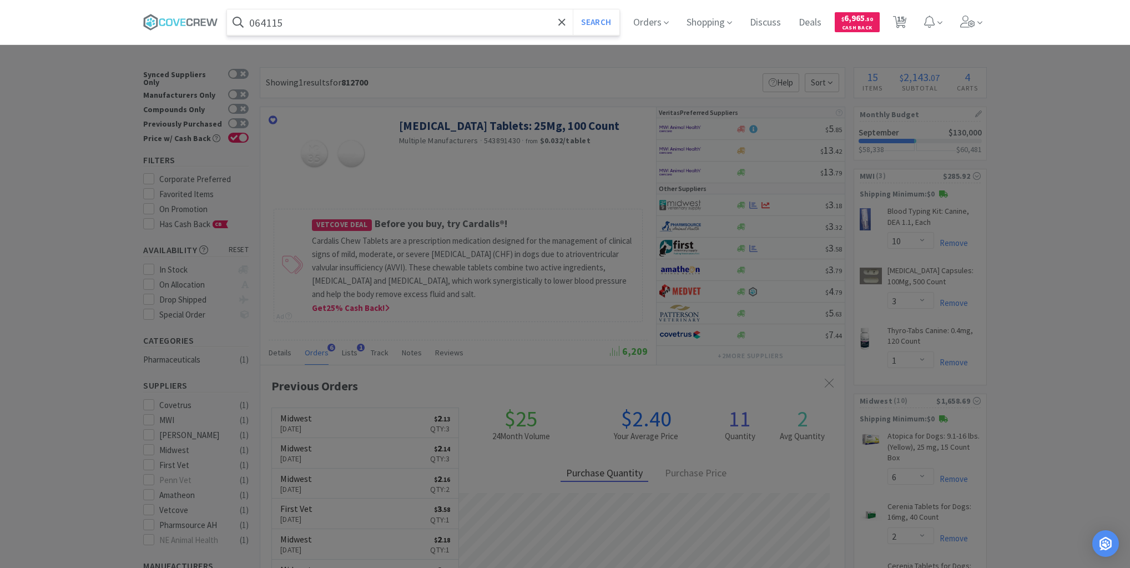
type input "064115"
click at [573, 9] on button "Search" at bounding box center [596, 22] width 46 height 26
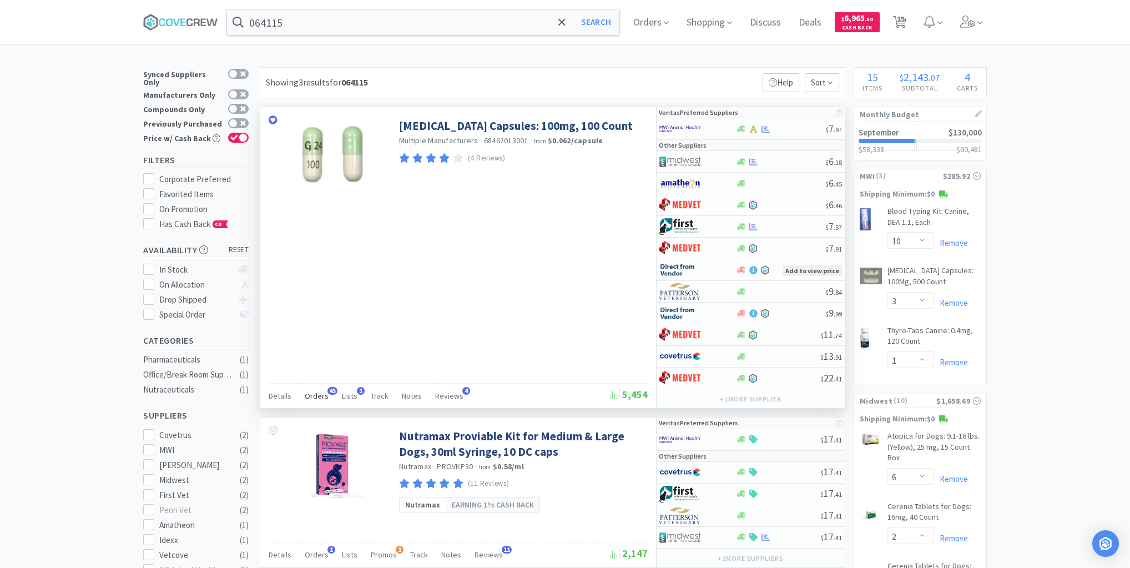
click at [315, 391] on span "Orders" at bounding box center [317, 396] width 24 height 10
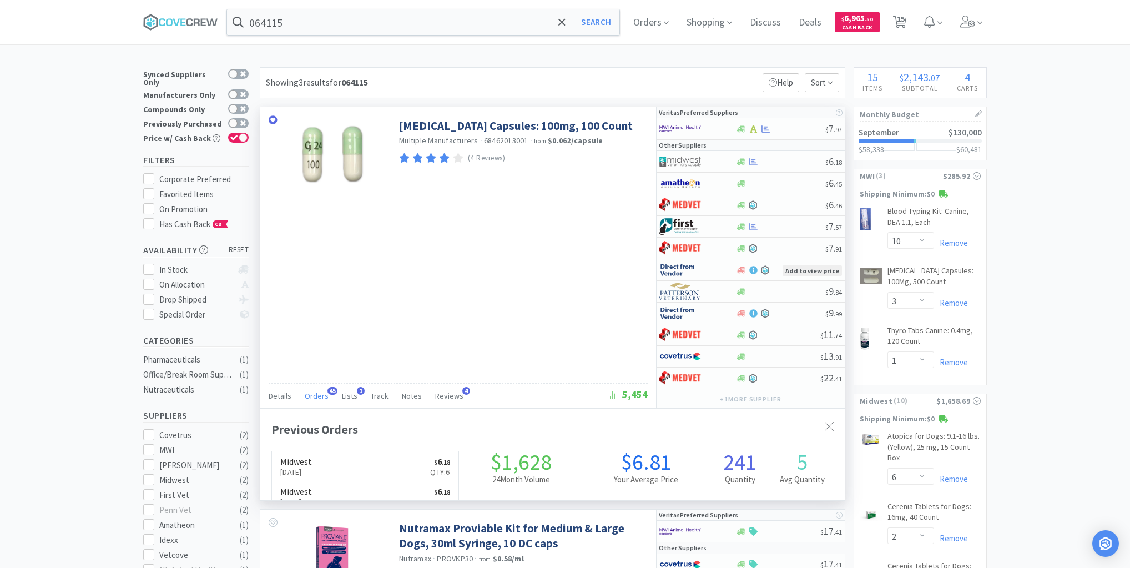
scroll to position [298, 585]
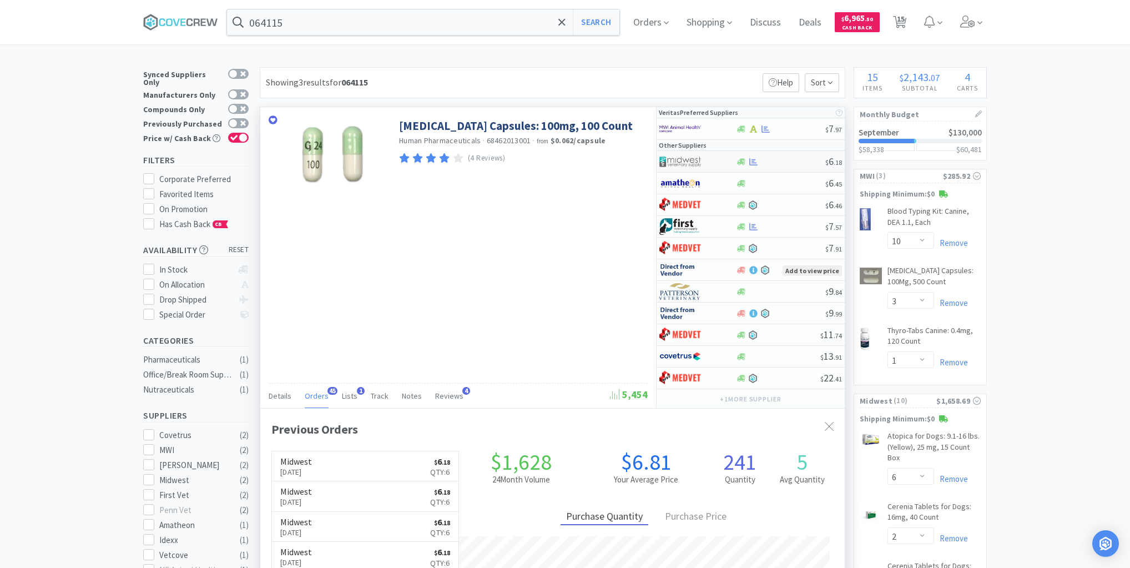
click at [779, 164] on div at bounding box center [781, 162] width 90 height 8
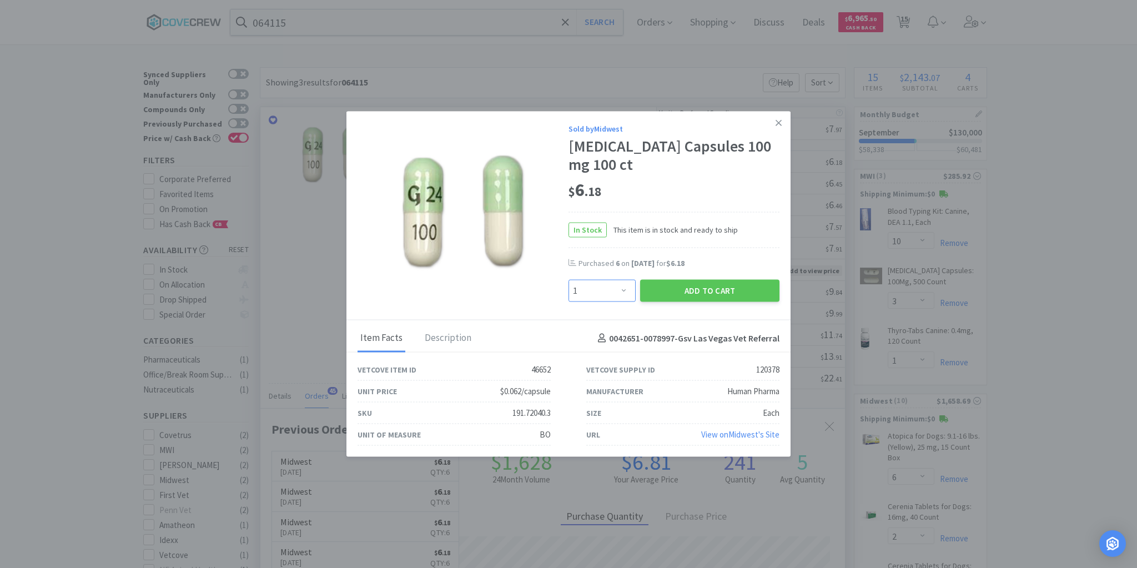
click at [623, 289] on select "Enter Quantity 1 2 3 4 5 6 7 8 9 10 11 12 13 14 15 16 17 18 19 20 Enter Quantity" at bounding box center [601, 291] width 67 height 22
select select "2"
click at [568, 280] on select "Enter Quantity 1 2 3 4 5 6 7 8 9 10 11 12 13 14 15 16 17 18 19 20 Enter Quantity" at bounding box center [601, 291] width 67 height 22
click at [694, 288] on button "Add to Cart" at bounding box center [709, 291] width 139 height 22
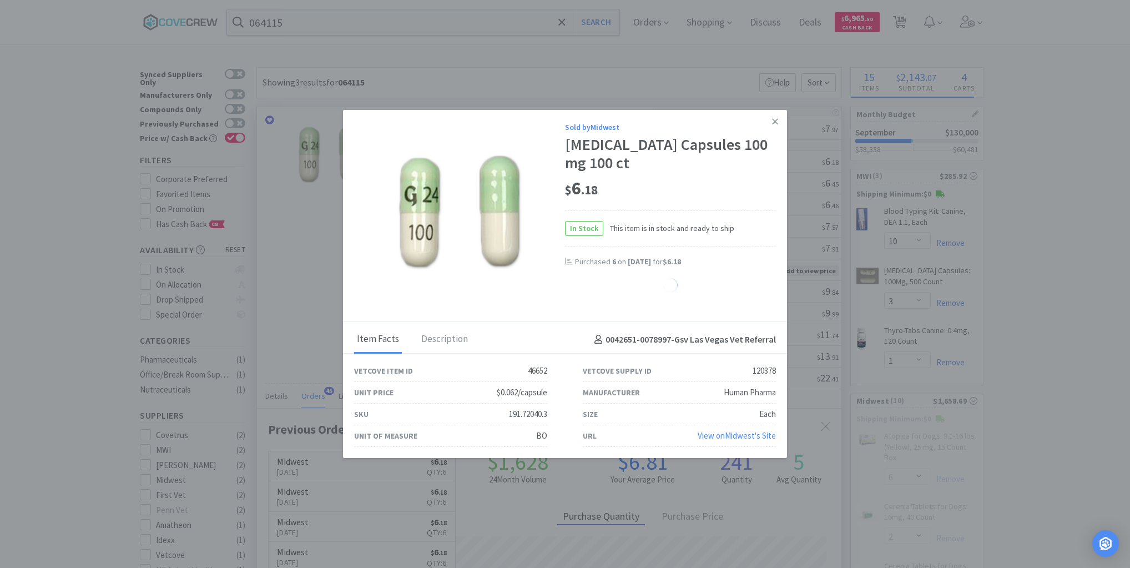
select select "2"
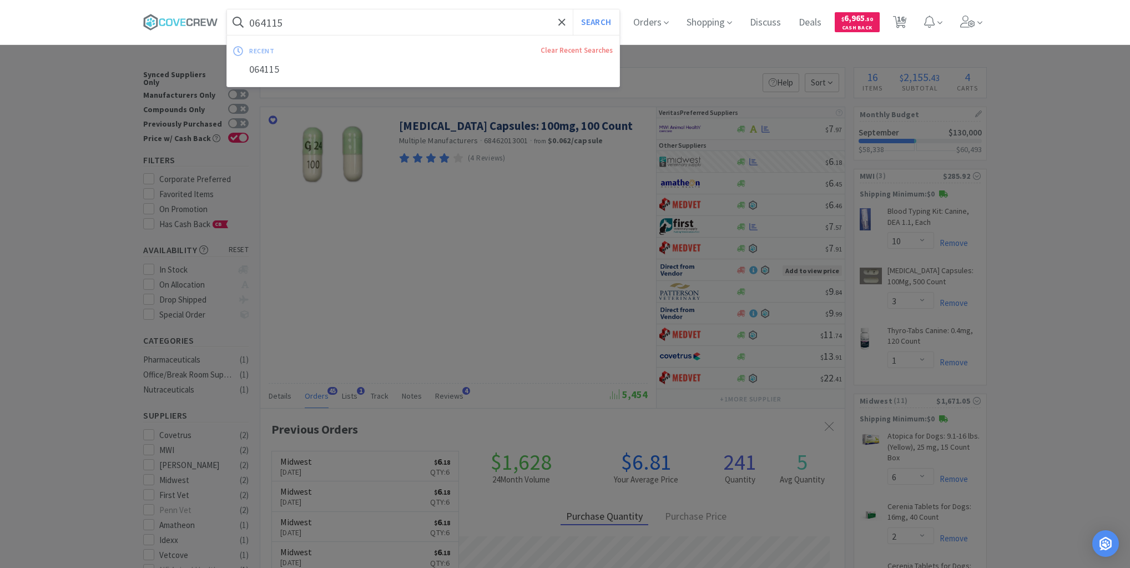
click at [466, 28] on input "064115" at bounding box center [423, 22] width 392 height 26
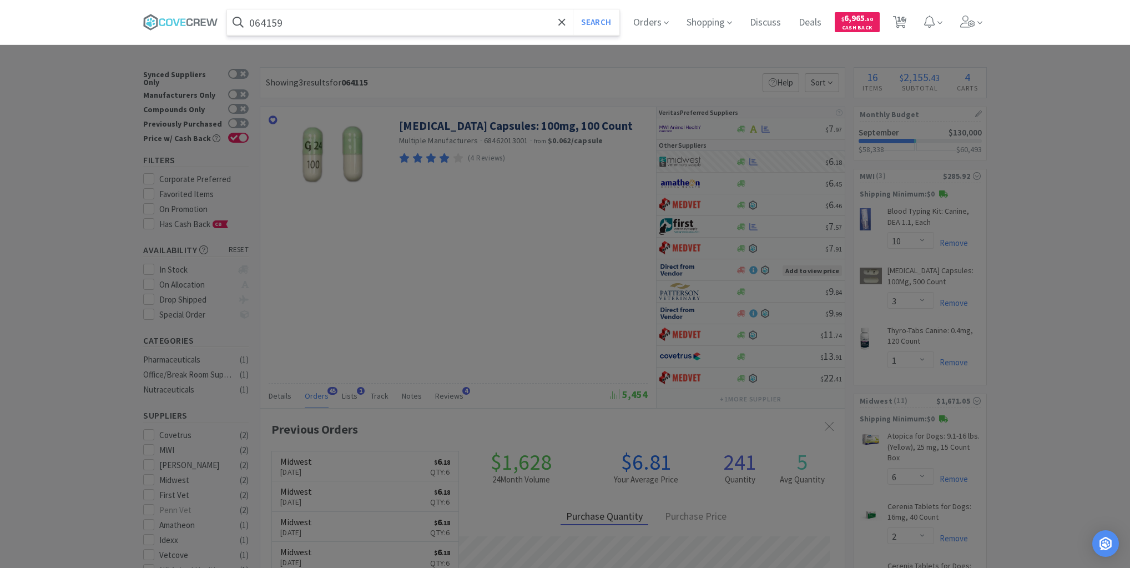
type input "064159"
click at [573, 9] on button "Search" at bounding box center [596, 22] width 46 height 26
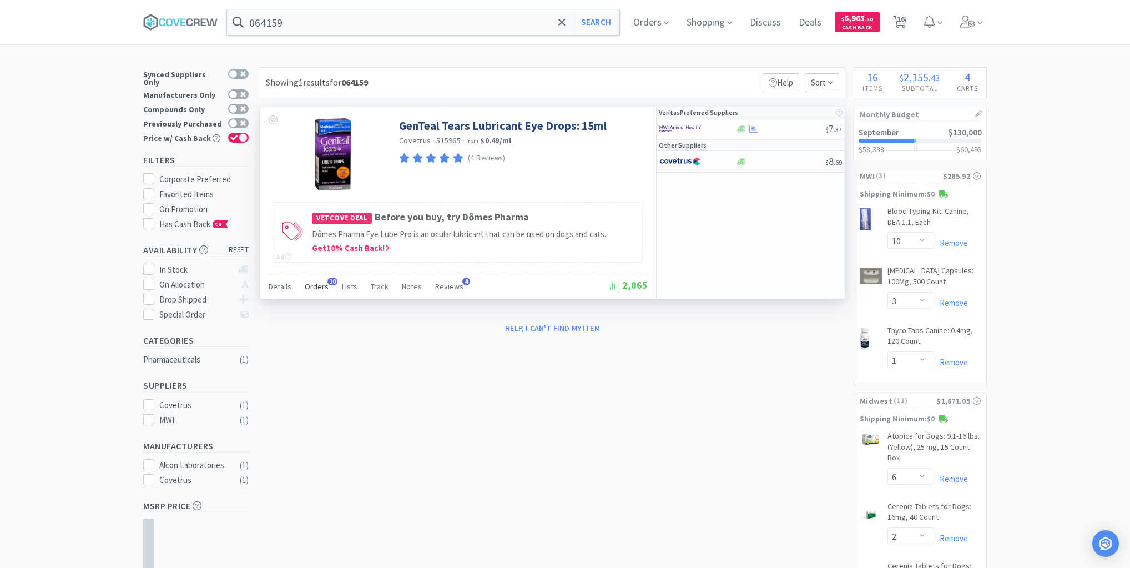
click at [316, 285] on span "Orders" at bounding box center [317, 286] width 24 height 10
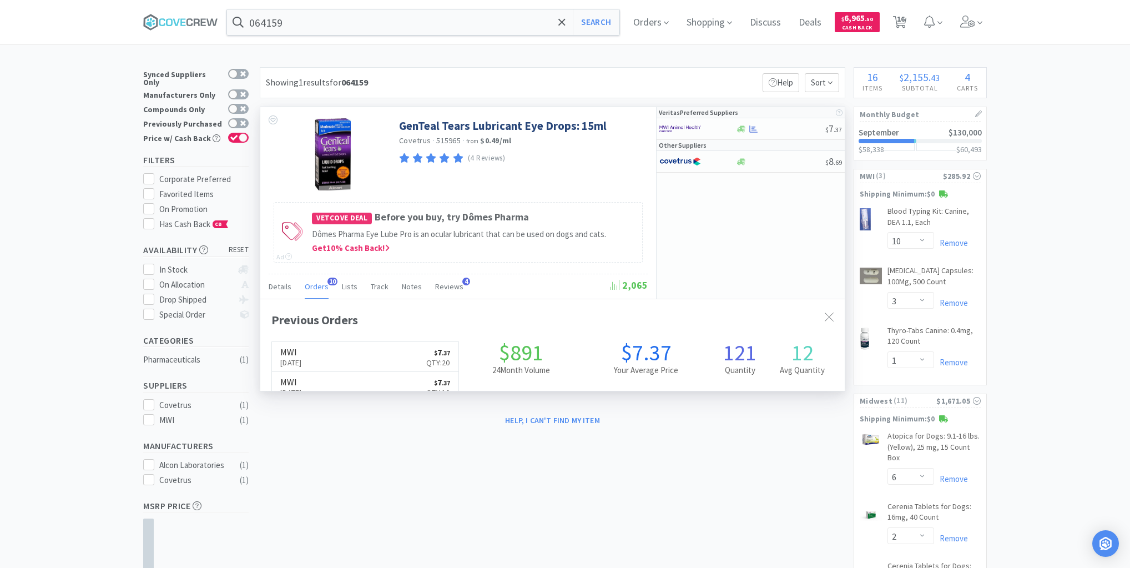
scroll to position [298, 585]
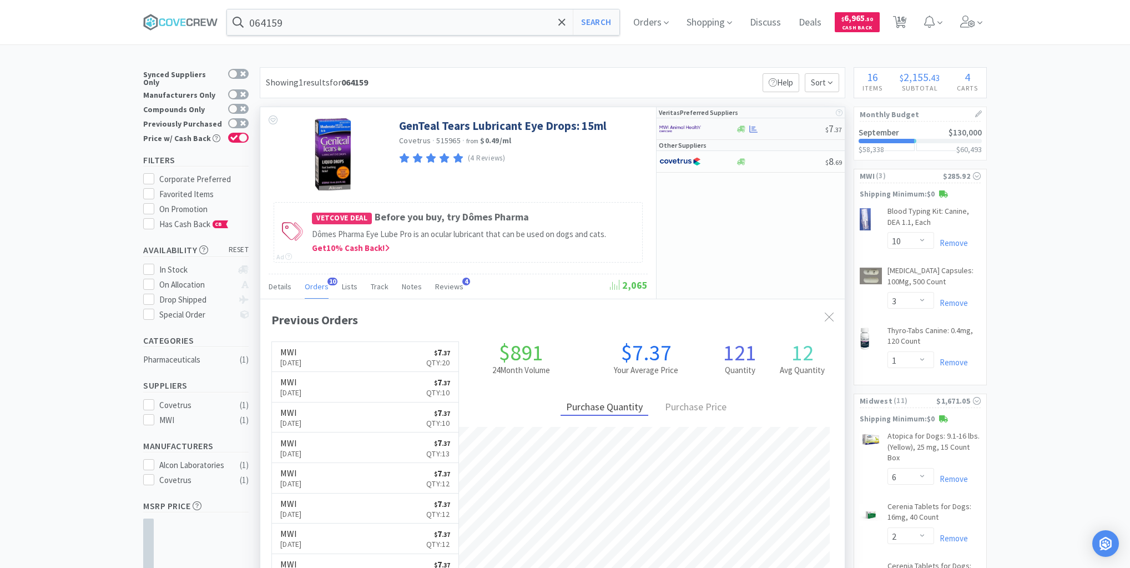
click at [782, 130] on div at bounding box center [781, 129] width 90 height 8
select select "1"
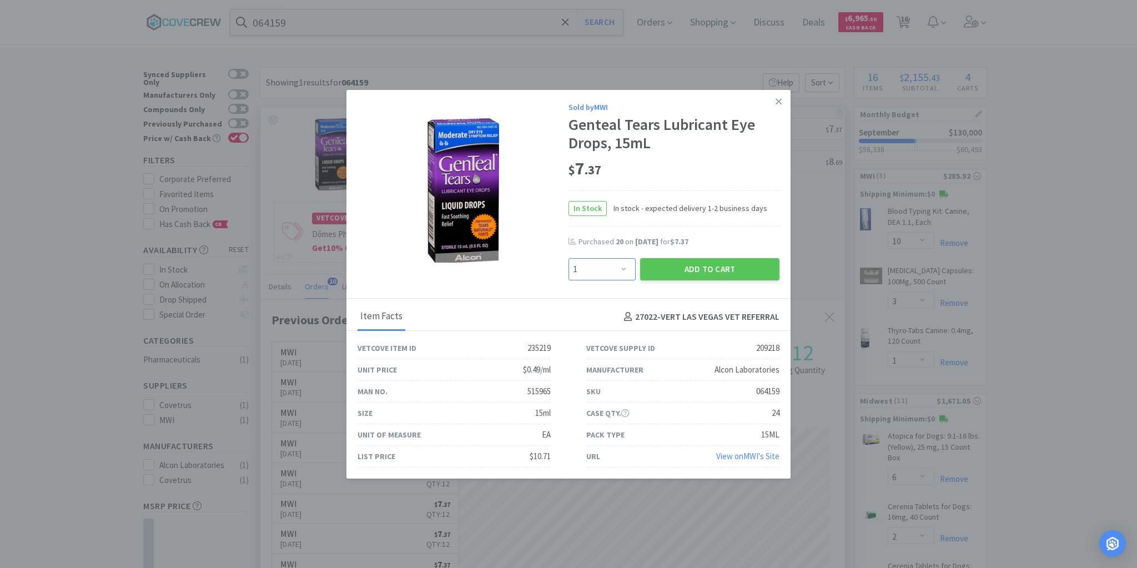
click at [624, 269] on select "Enter Quantity 1 2 3 4 5 6 7 8 9 10 11 12 13 14 15 16 17 18 19 20 Enter Quantity" at bounding box center [601, 269] width 67 height 22
click at [778, 102] on icon at bounding box center [778, 101] width 6 height 6
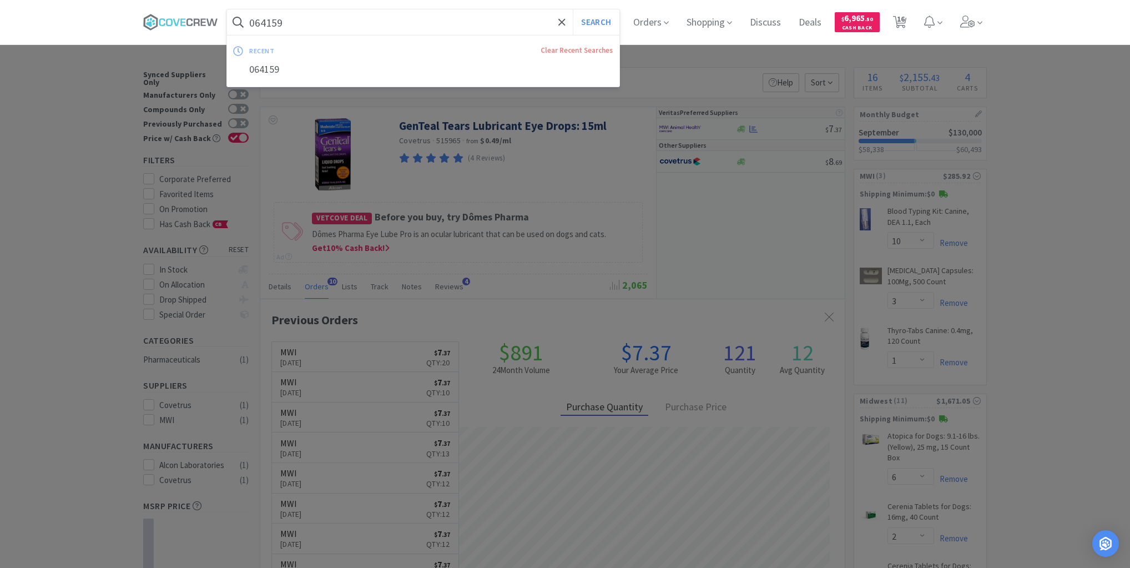
click at [526, 17] on input "064159" at bounding box center [423, 22] width 392 height 26
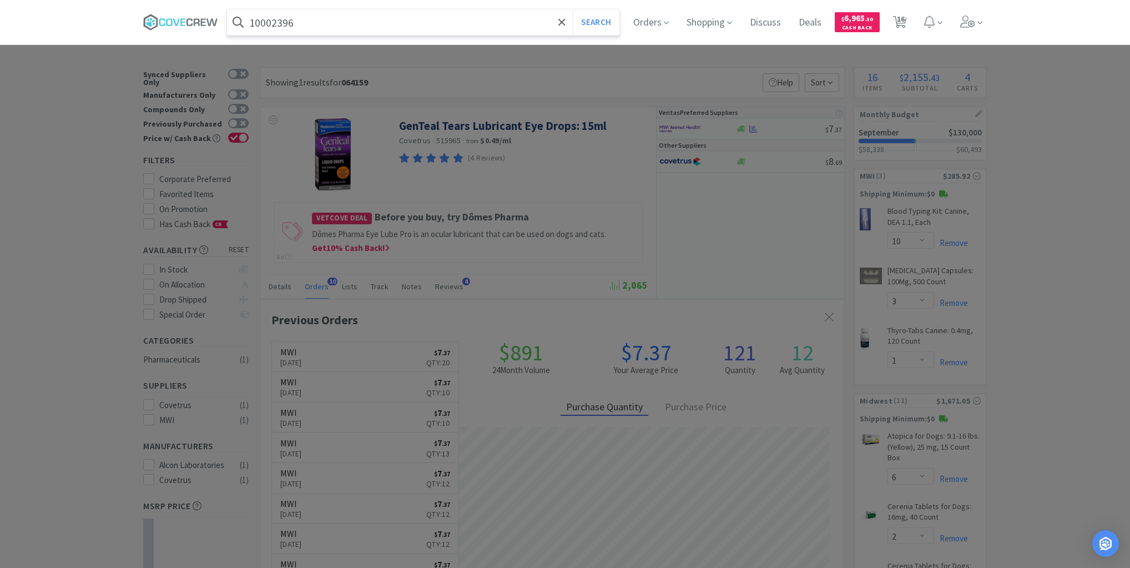
type input "10002396"
click at [573, 9] on button "Search" at bounding box center [596, 22] width 46 height 26
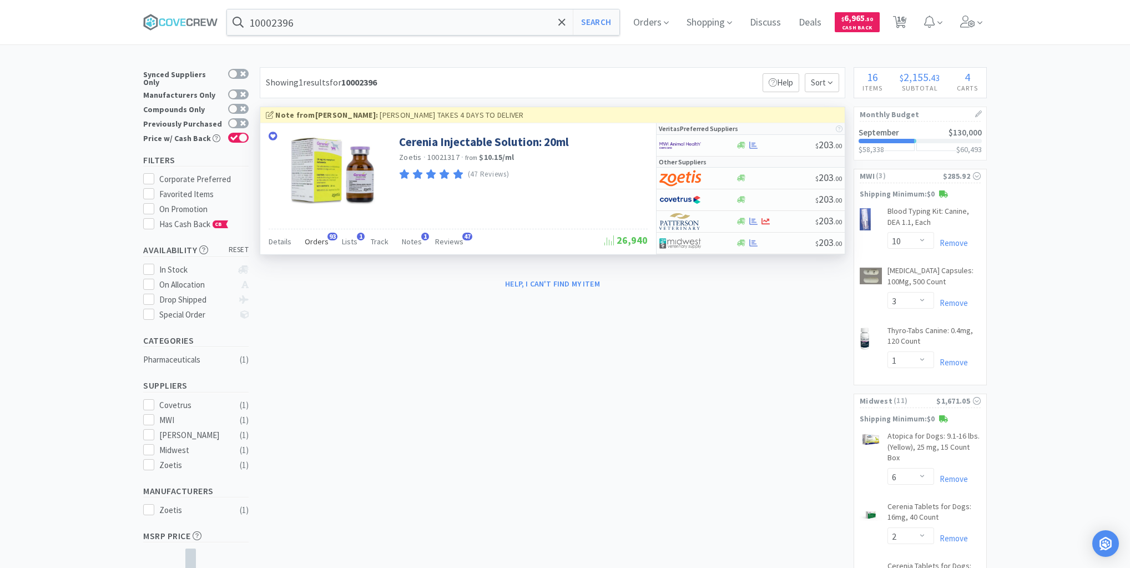
click at [318, 241] on span "Orders" at bounding box center [317, 241] width 24 height 10
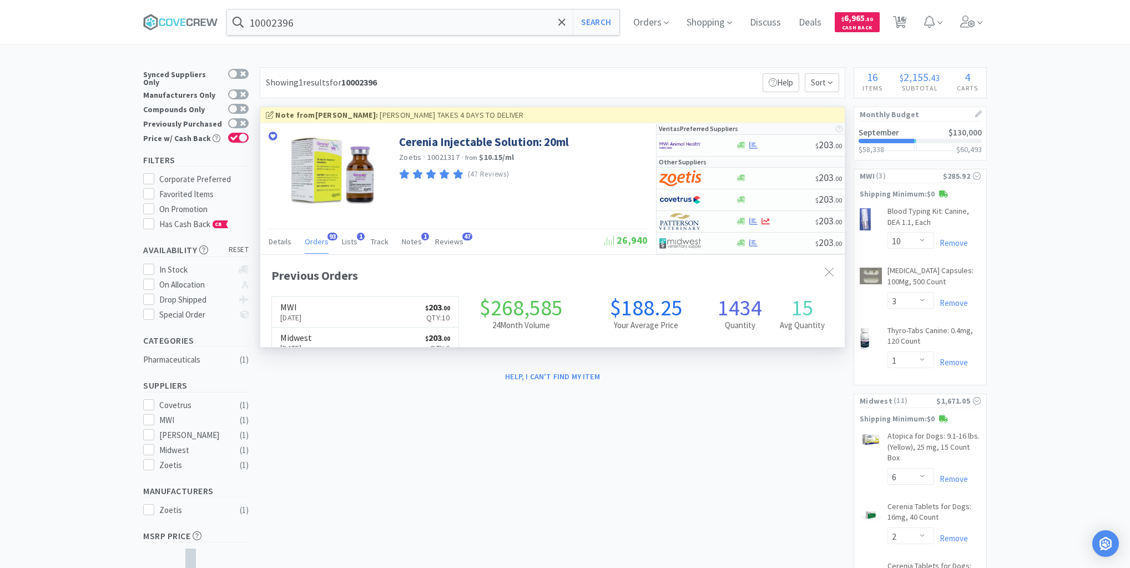
scroll to position [298, 585]
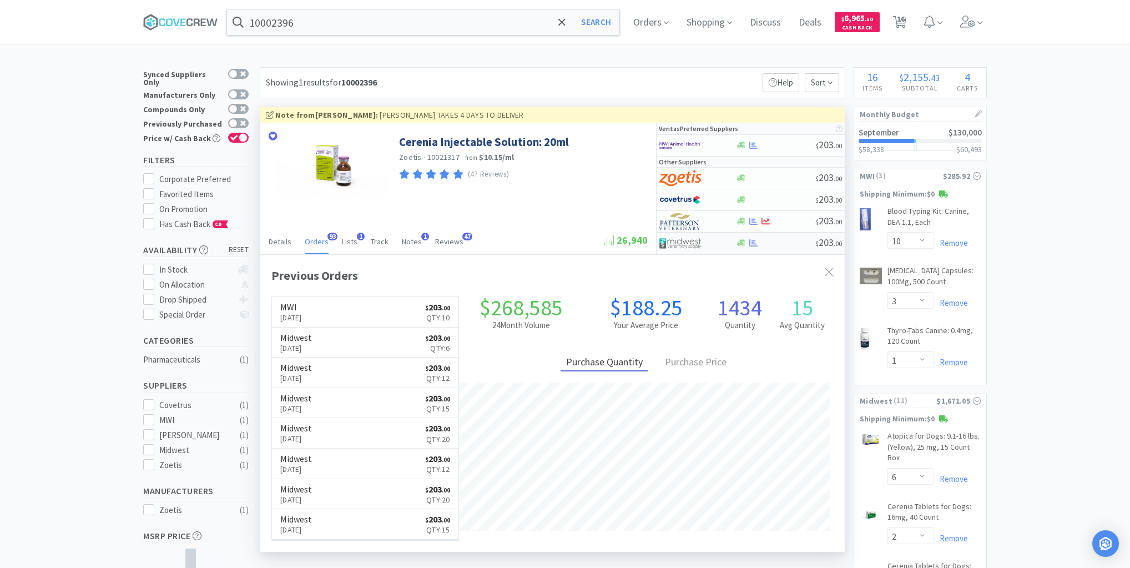
click at [783, 240] on div at bounding box center [776, 243] width 80 height 8
select select "1"
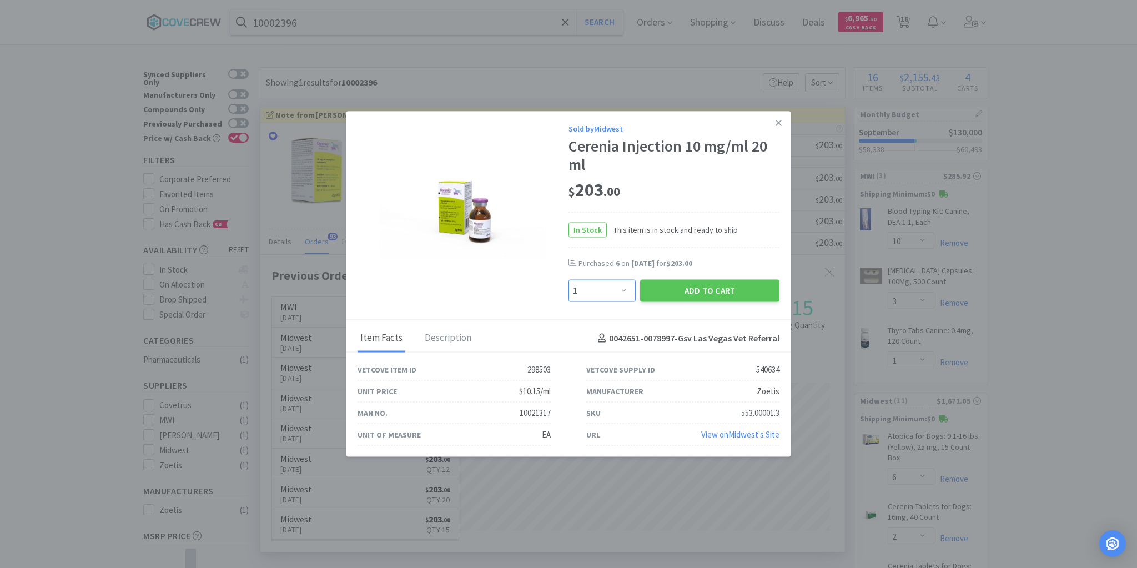
click at [628, 291] on select "Enter Quantity 1 2 3 4 5 6 7 8 9 10 11 12 13 14 15 16 17 18 19 20 Enter Quantity" at bounding box center [601, 291] width 67 height 22
click at [781, 120] on icon at bounding box center [778, 123] width 6 height 10
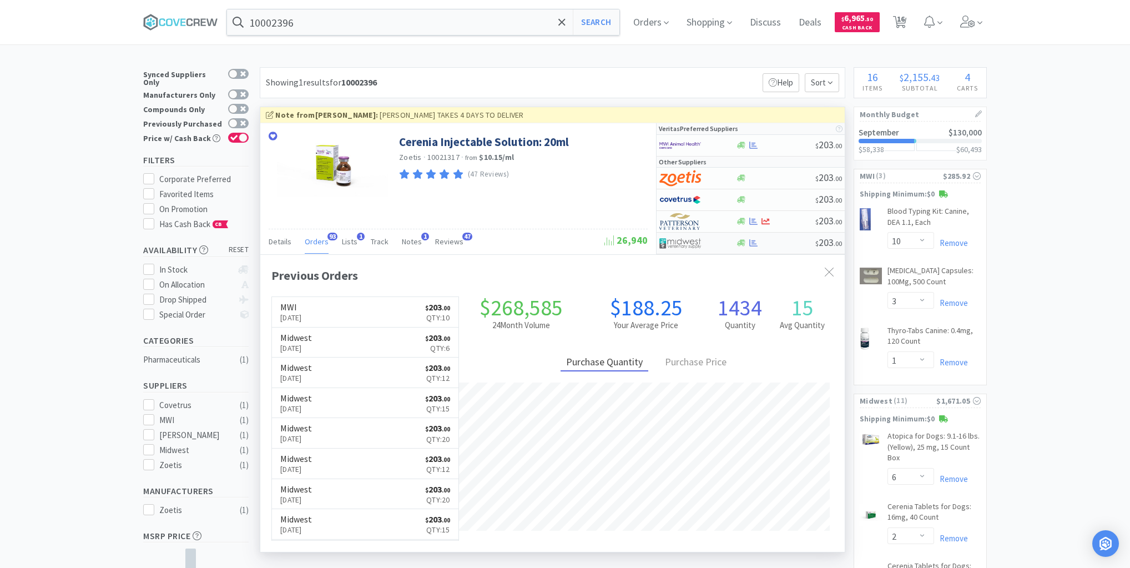
click at [786, 240] on div at bounding box center [776, 243] width 80 height 8
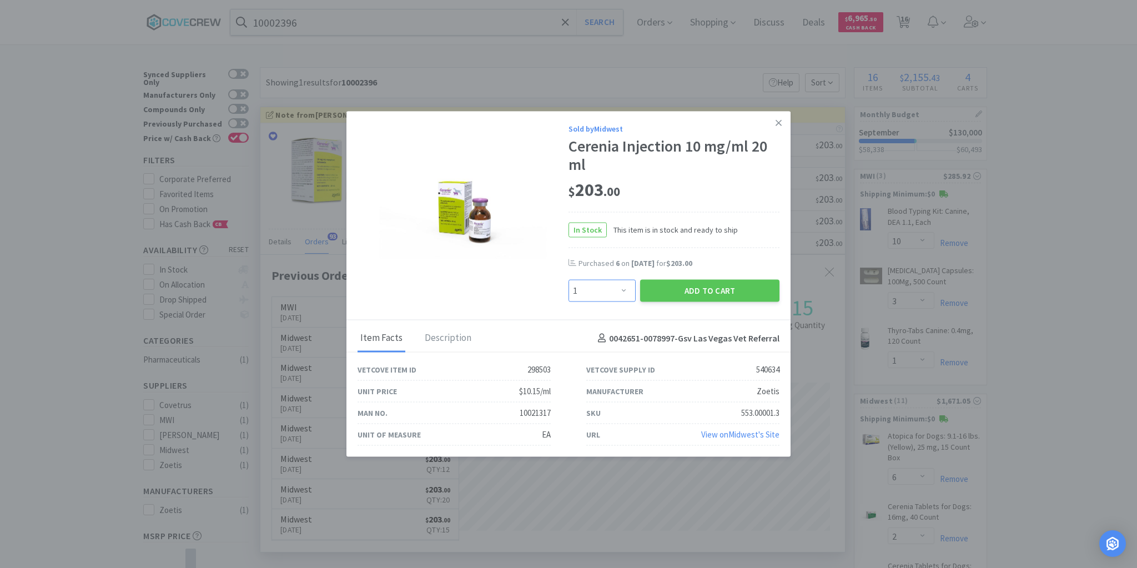
click at [624, 291] on select "Enter Quantity 1 2 3 4 5 6 7 8 9 10 11 12 13 14 15 16 17 18 19 20 Enter Quantity" at bounding box center [601, 291] width 67 height 22
select select "6"
click at [568, 280] on select "Enter Quantity 1 2 3 4 5 6 7 8 9 10 11 12 13 14 15 16 17 18 19 20 Enter Quantity" at bounding box center [601, 291] width 67 height 22
click at [703, 291] on button "Add to Cart" at bounding box center [709, 291] width 139 height 22
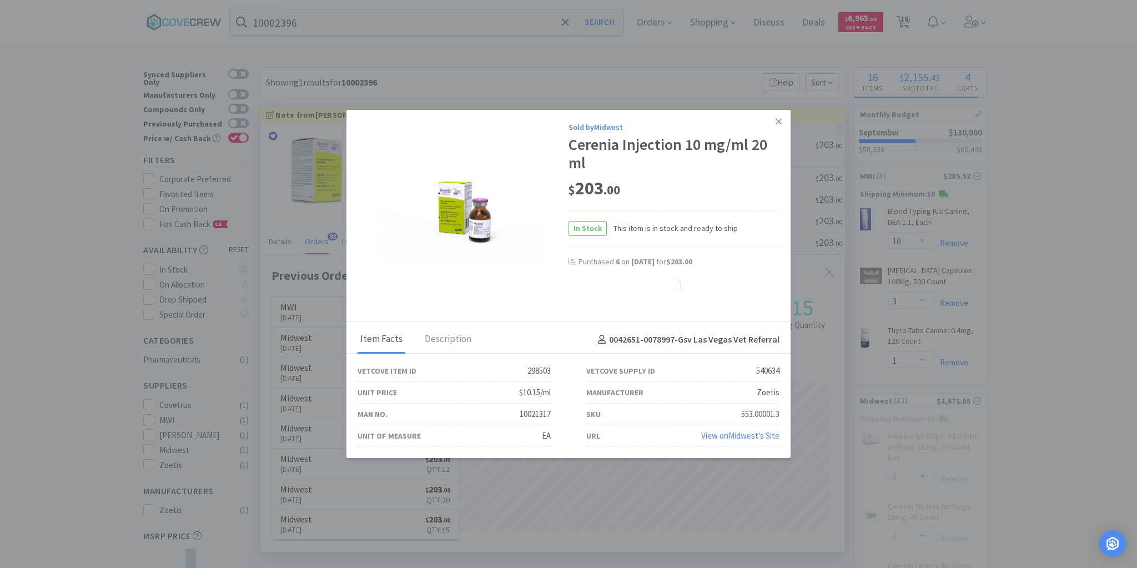
select select "6"
select select "2"
select select "4"
select select "1"
select select "20"
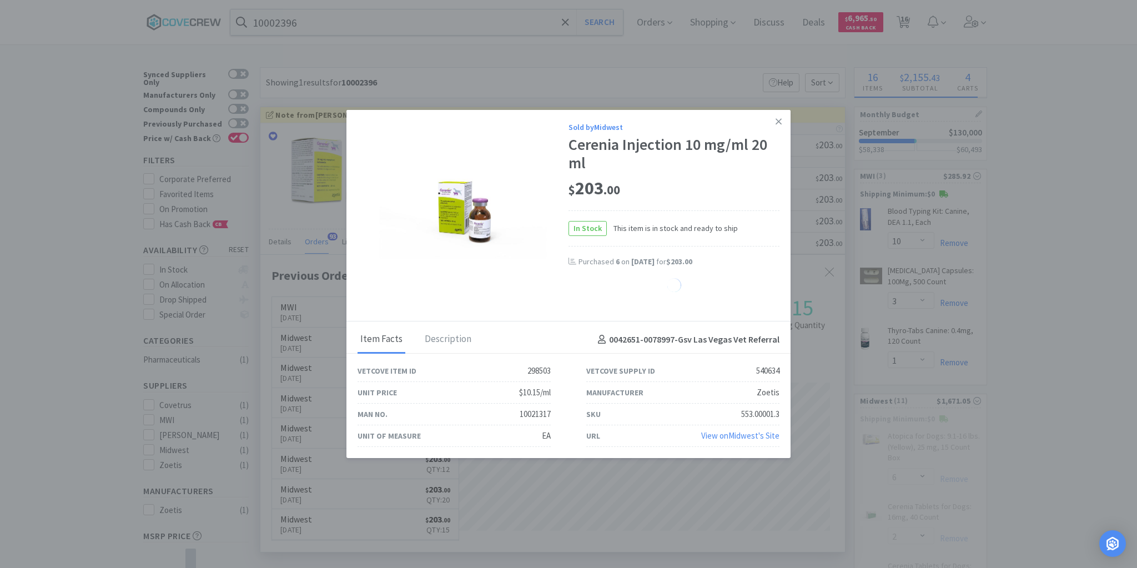
select select "10"
select select "4"
select select "2"
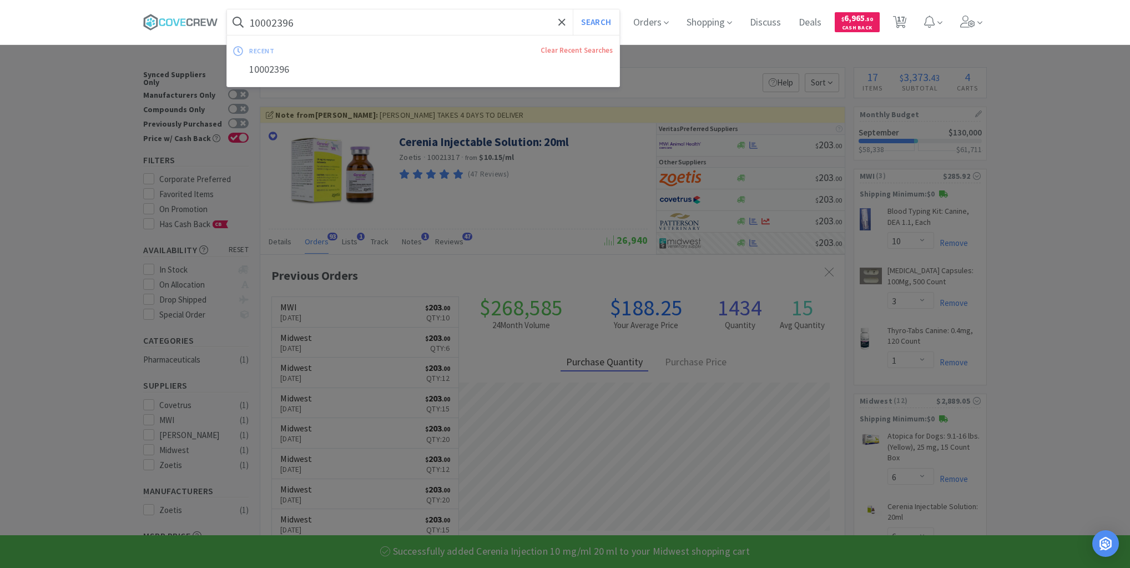
click at [527, 23] on input "10002396" at bounding box center [423, 22] width 392 height 26
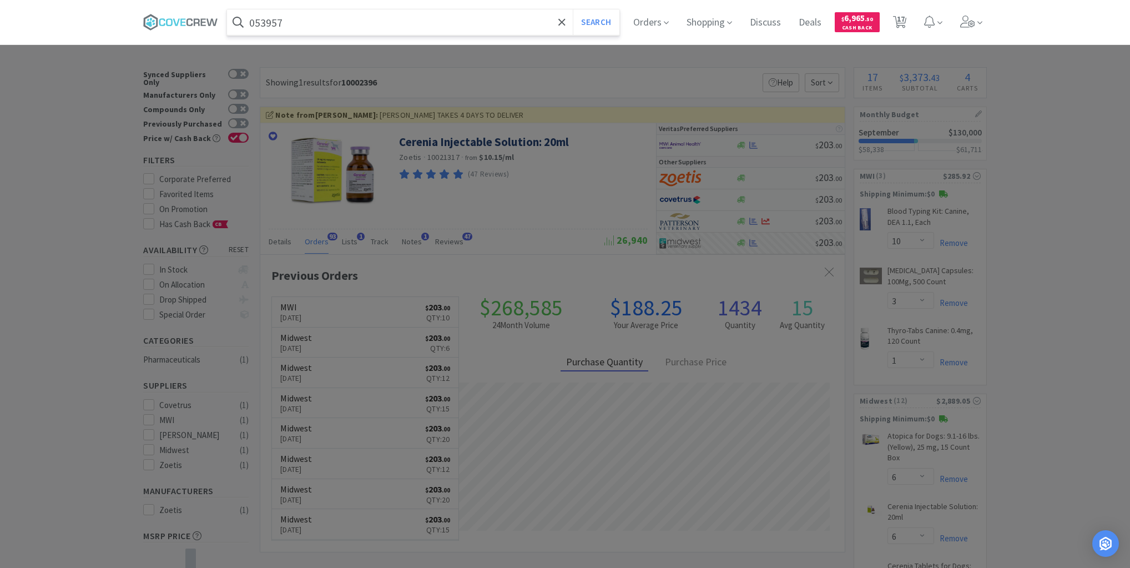
type input "053957"
click at [573, 9] on button "Search" at bounding box center [596, 22] width 46 height 26
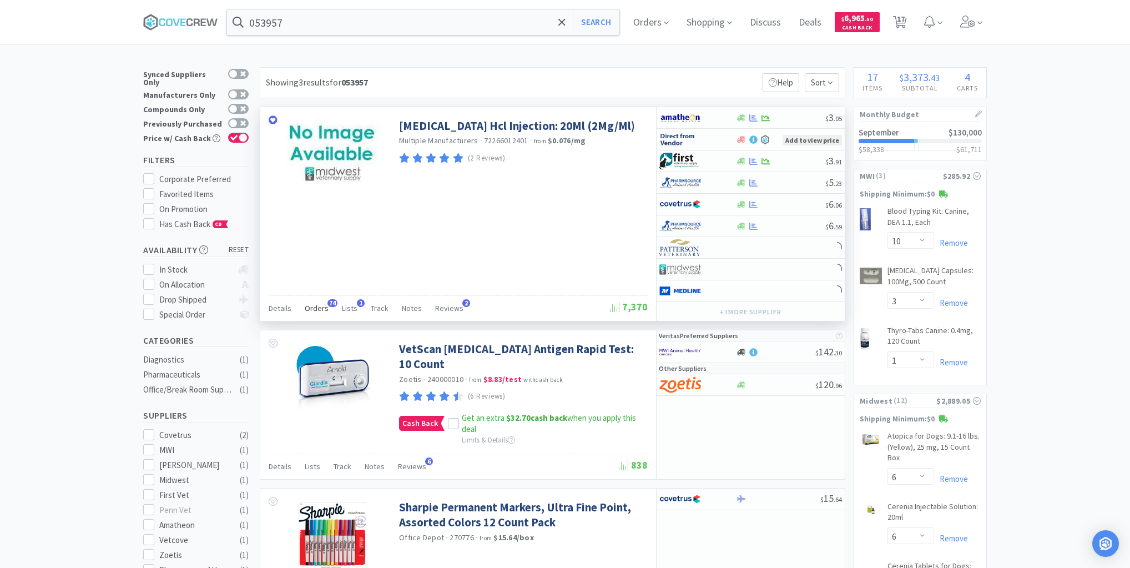
click at [322, 303] on span "Orders" at bounding box center [317, 308] width 24 height 10
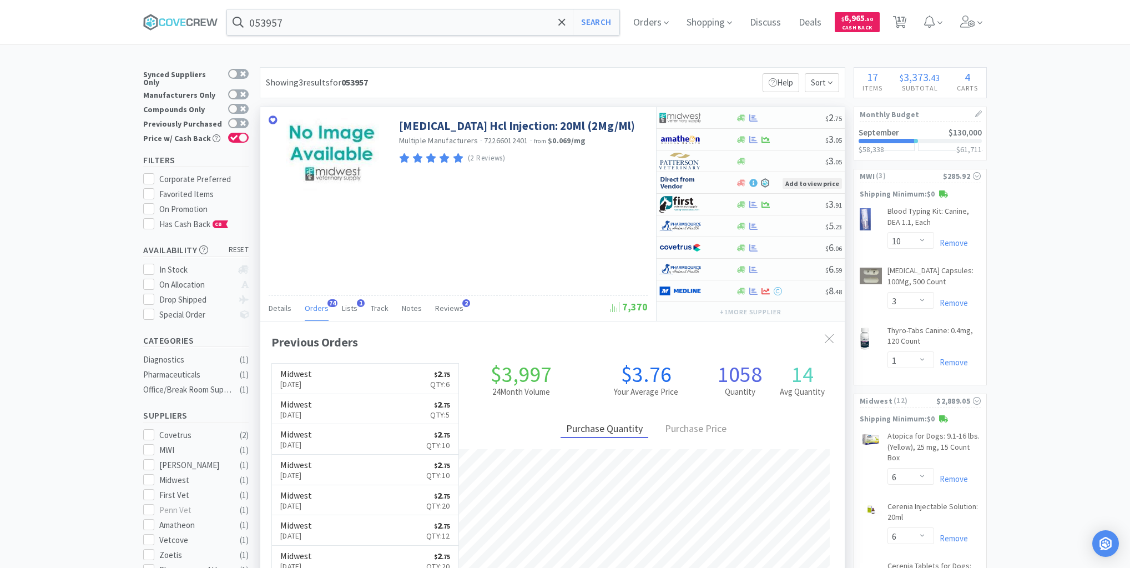
scroll to position [298, 585]
click at [777, 116] on div at bounding box center [781, 118] width 90 height 8
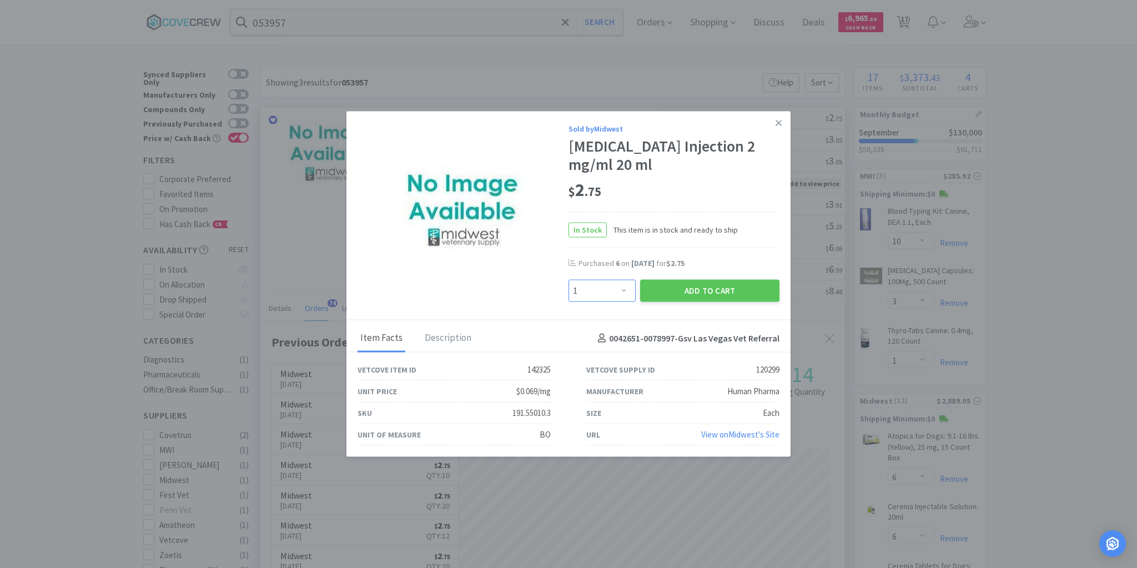
click at [624, 291] on select "Enter Quantity 1 2 3 4 5 6 7 8 9 10 11 12 13 14 15 16 17 18 19 20 Enter Quantity" at bounding box center [601, 291] width 67 height 22
select select "5"
click at [568, 280] on select "Enter Quantity 1 2 3 4 5 6 7 8 9 10 11 12 13 14 15 16 17 18 19 20 Enter Quantity" at bounding box center [601, 291] width 67 height 22
click at [779, 121] on icon at bounding box center [778, 123] width 6 height 10
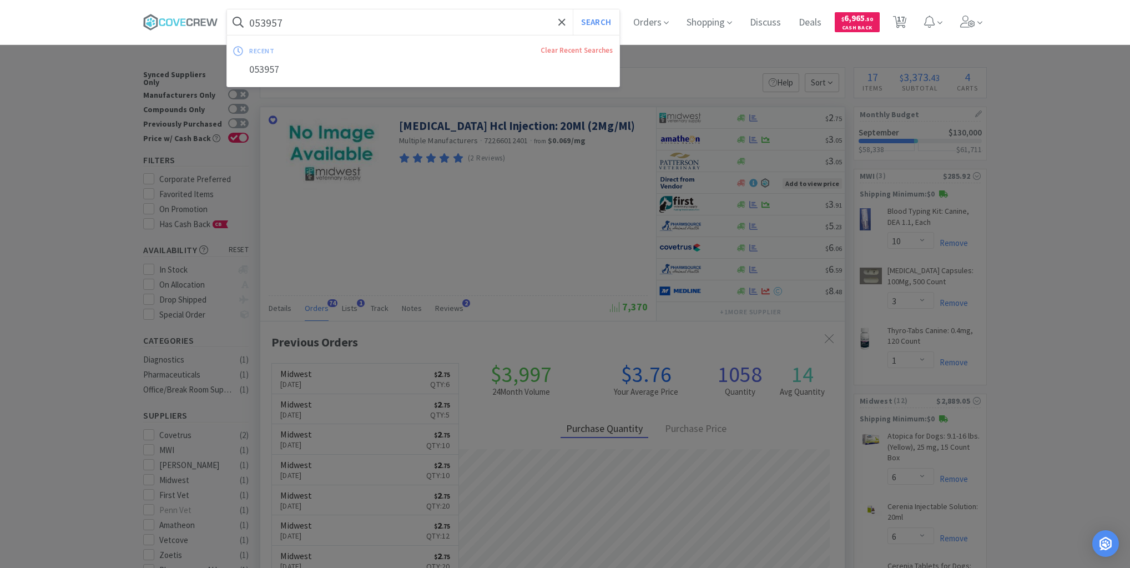
click at [537, 24] on input "053957" at bounding box center [423, 22] width 392 height 26
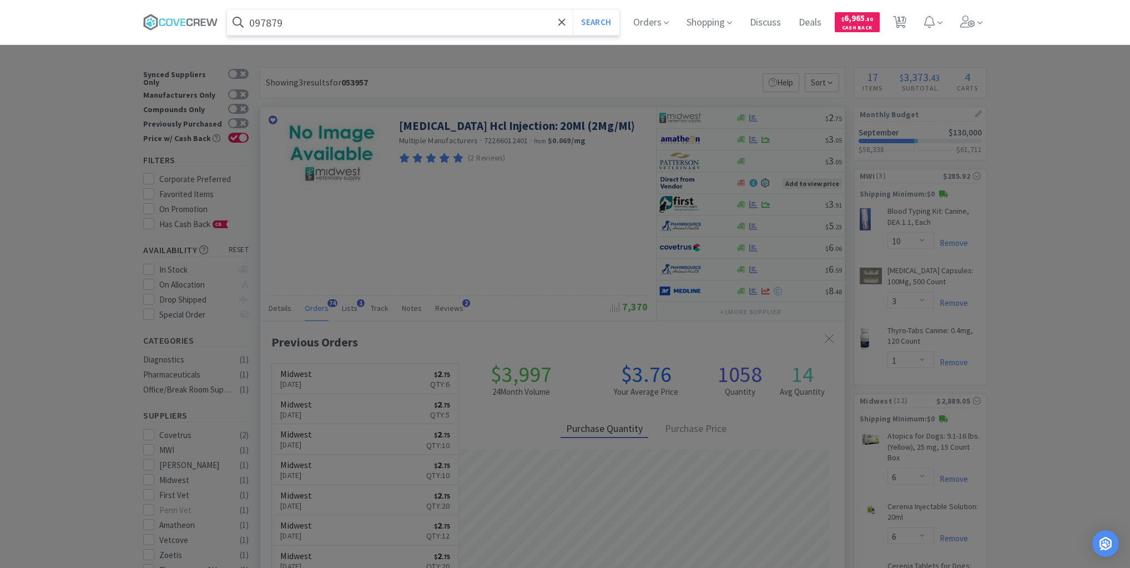
click at [573, 9] on button "Search" at bounding box center [596, 22] width 46 height 26
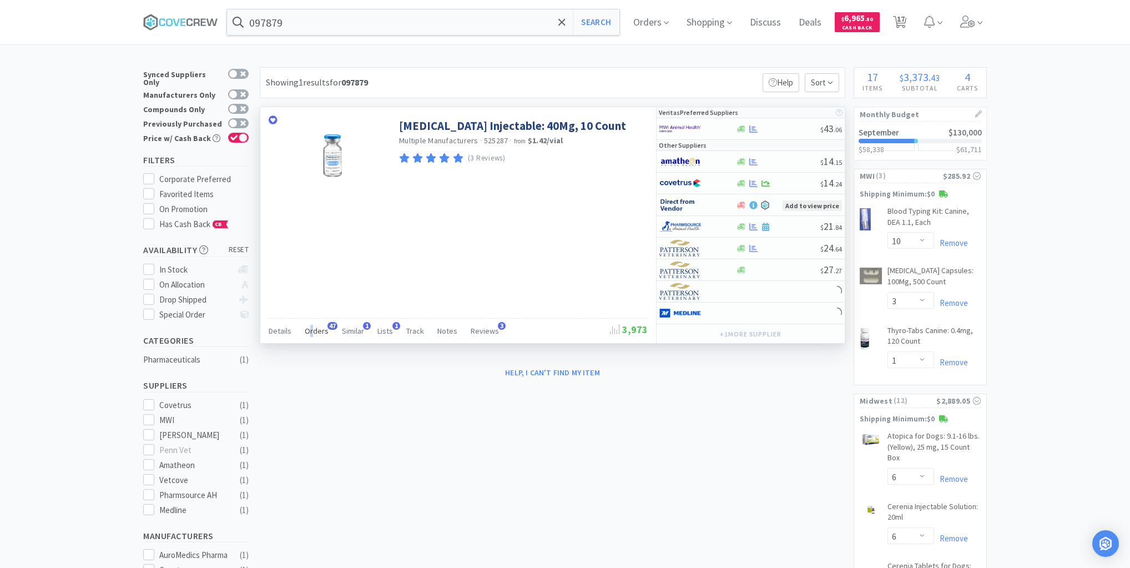
click at [311, 329] on span "Orders" at bounding box center [317, 331] width 24 height 10
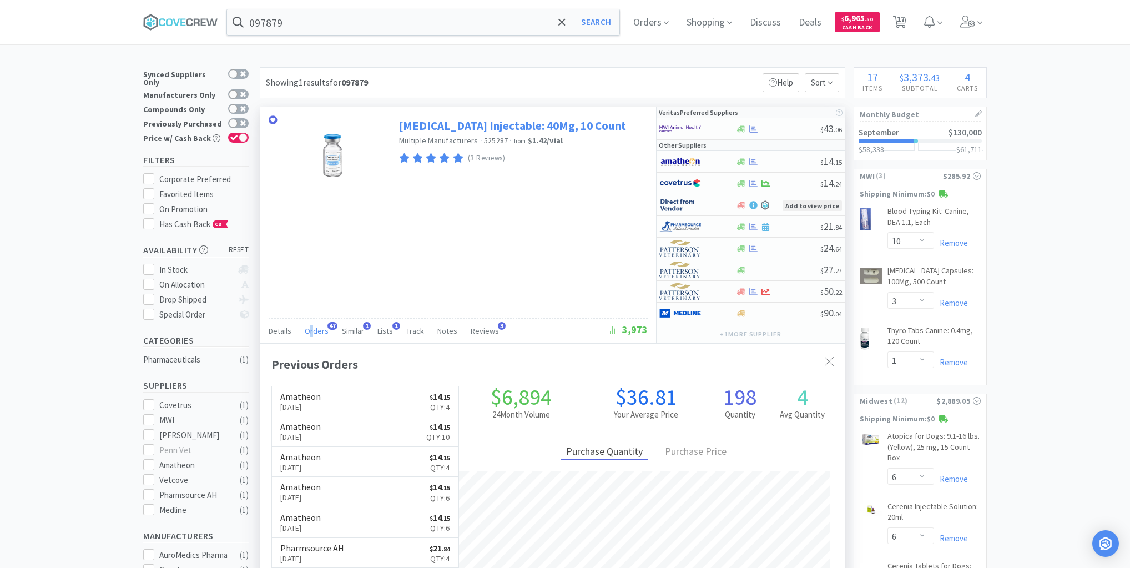
click at [498, 124] on link "[MEDICAL_DATA] Injectable: 40Mg, 10 Count" at bounding box center [512, 125] width 227 height 15
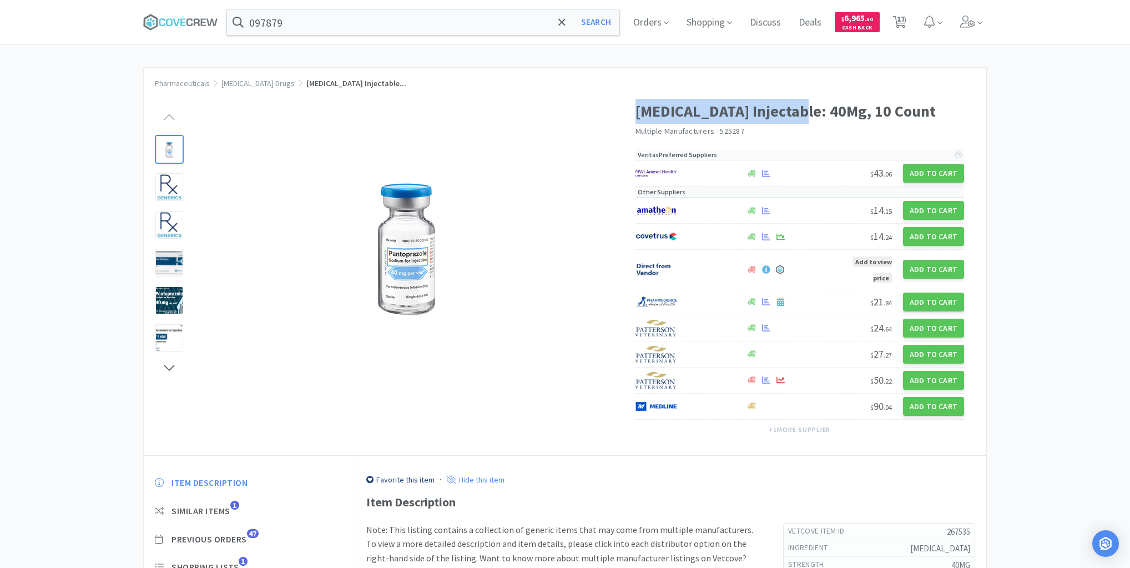
drag, startPoint x: 635, startPoint y: 110, endPoint x: 799, endPoint y: 113, distance: 164.3
click at [799, 113] on h1 "[MEDICAL_DATA] Injectable: 40Mg, 10 Count" at bounding box center [800, 111] width 329 height 25
copy h1 "[MEDICAL_DATA] Injectable"
click at [497, 26] on input "097879" at bounding box center [423, 22] width 392 height 26
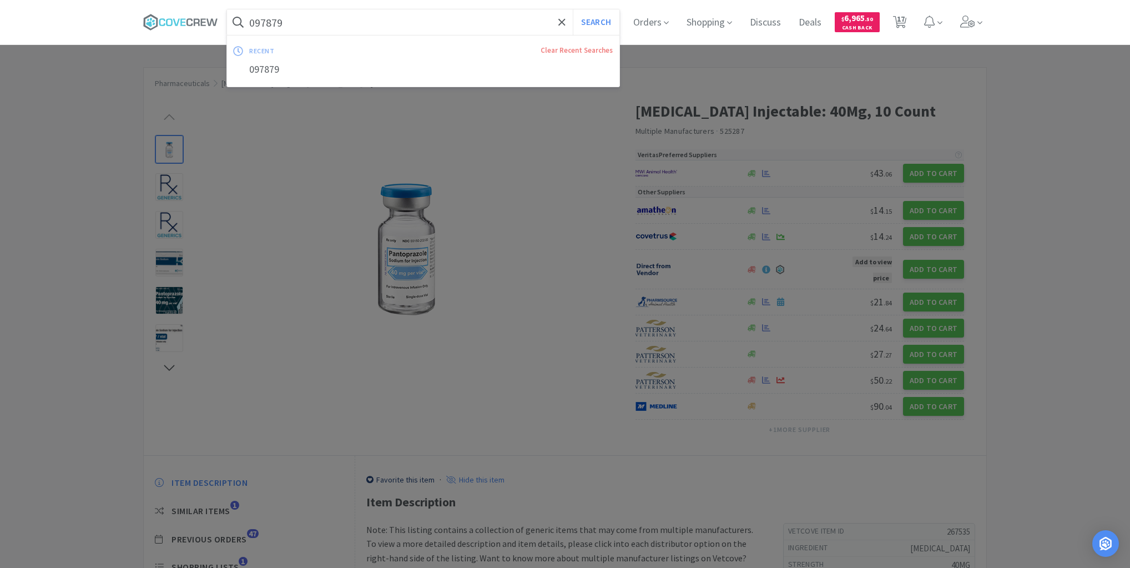
paste input "[MEDICAL_DATA] Injectable"
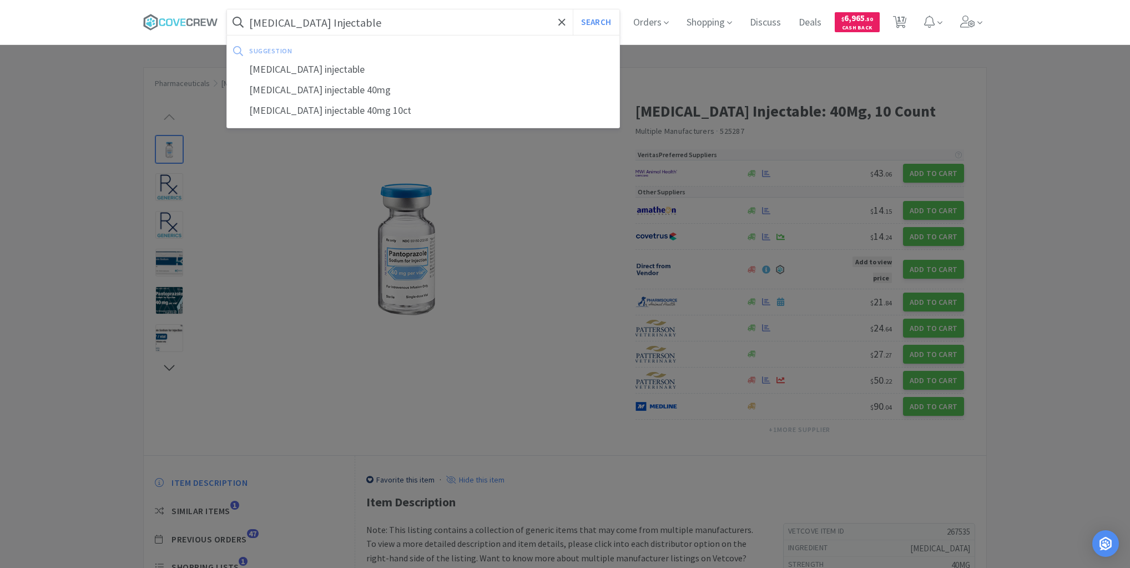
type input "[MEDICAL_DATA] Injectable"
click at [573, 9] on button "Search" at bounding box center [596, 22] width 46 height 26
select select "10"
select select "3"
select select "1"
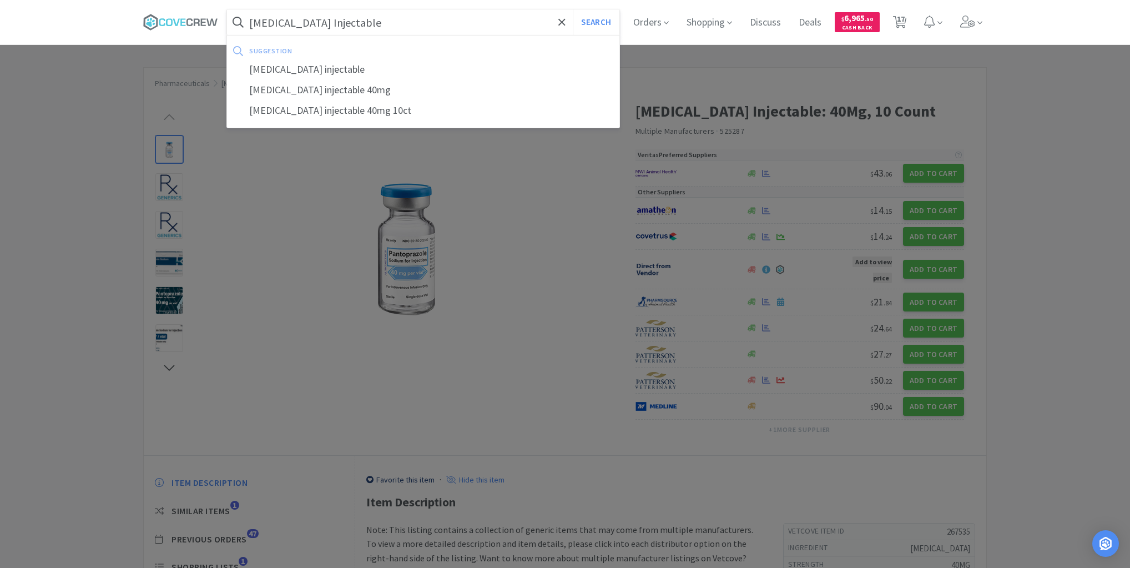
select select "6"
select select "2"
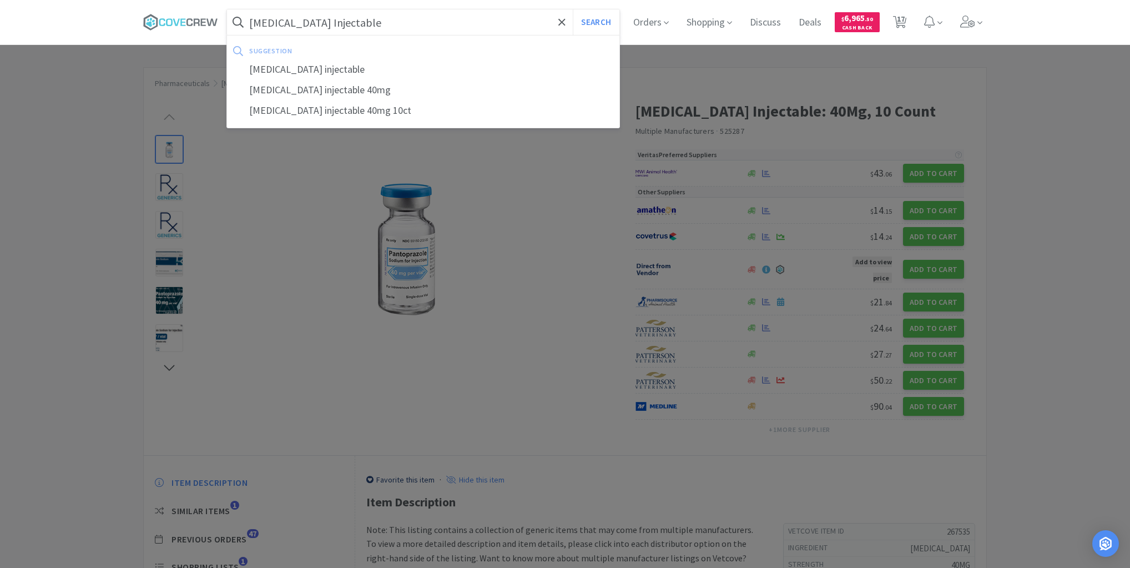
select select "4"
select select "1"
select select "20"
select select "10"
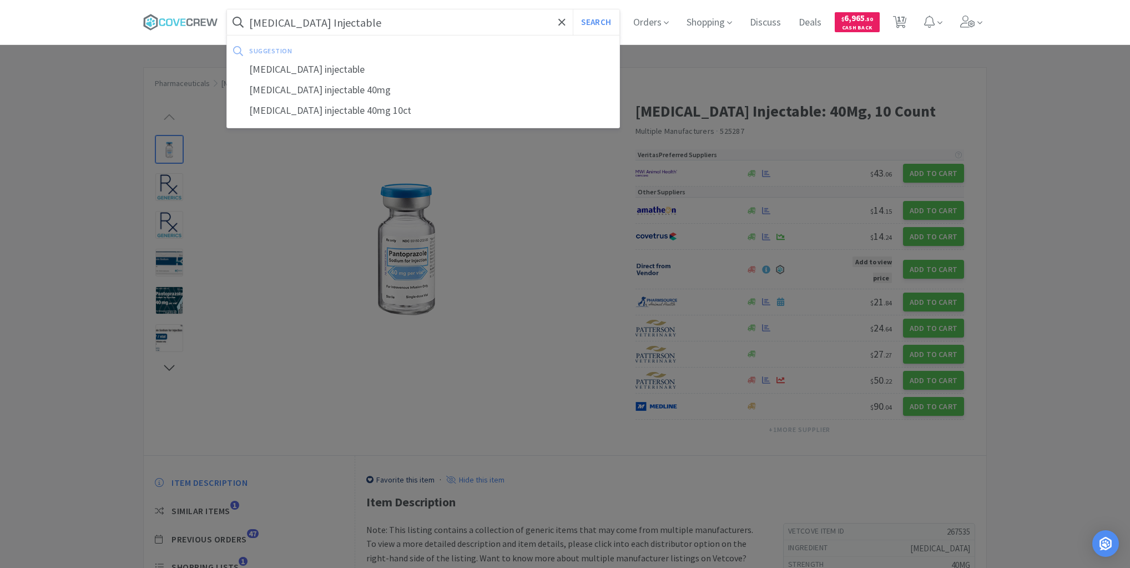
select select "4"
select select "2"
select select "30"
select select "1"
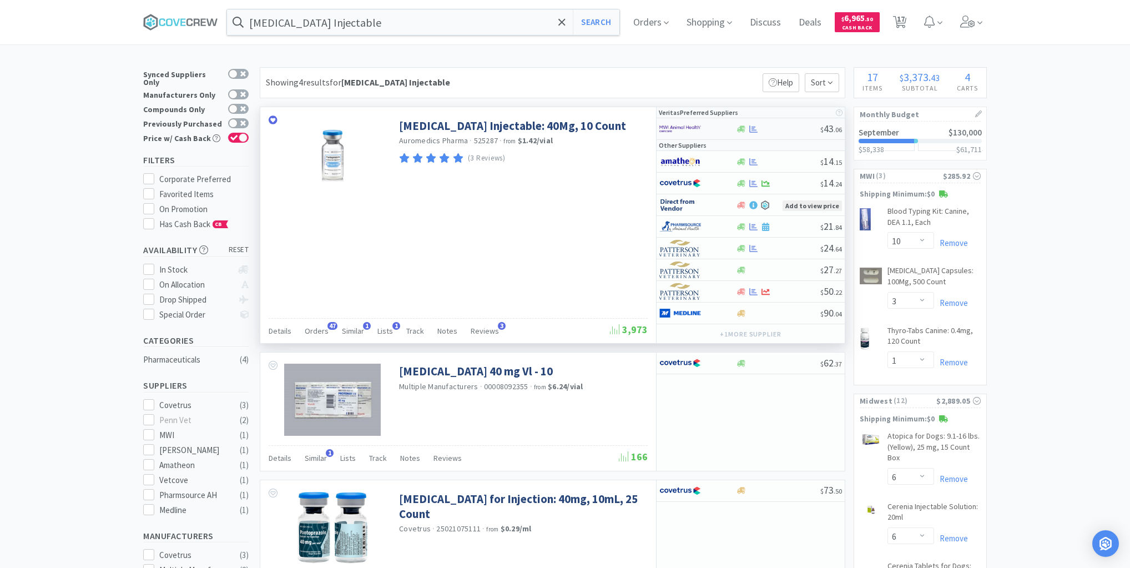
click at [777, 129] on div at bounding box center [778, 129] width 85 height 8
select select "1"
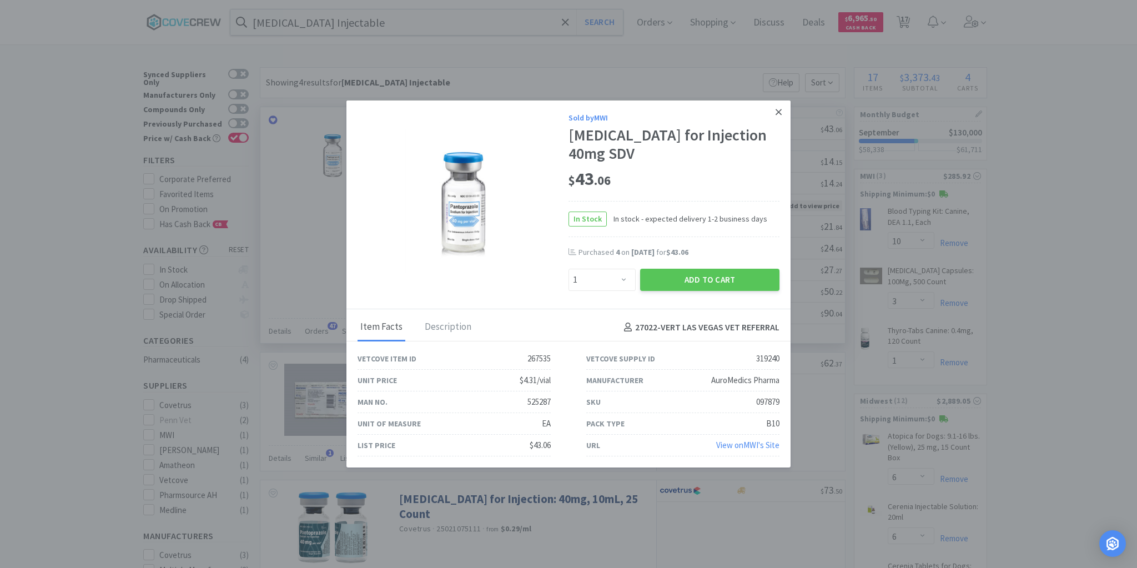
click at [777, 112] on icon at bounding box center [778, 112] width 6 height 10
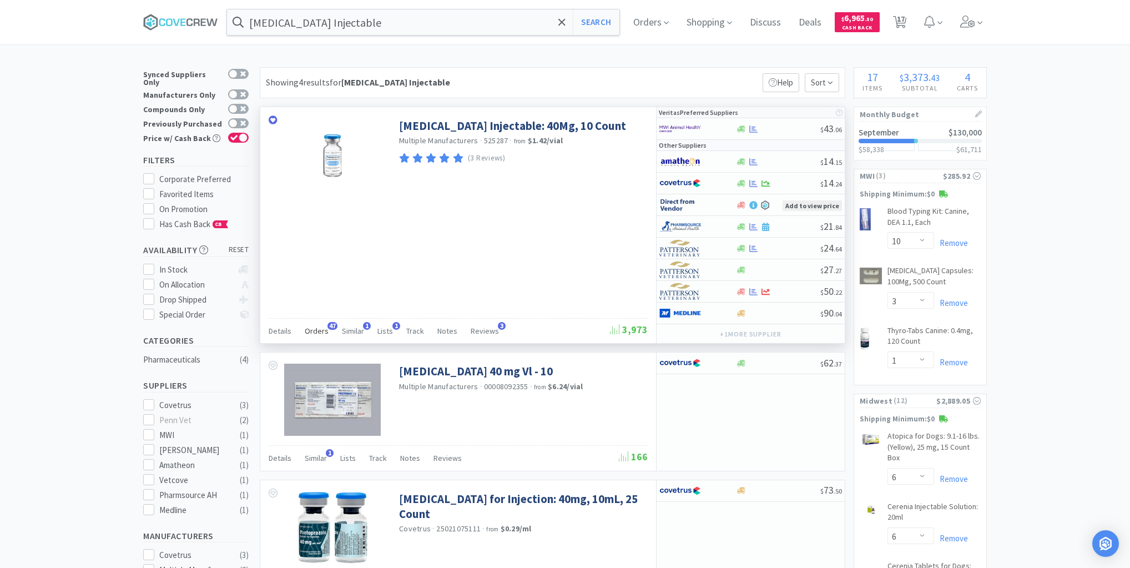
click at [317, 329] on span "Orders" at bounding box center [317, 331] width 24 height 10
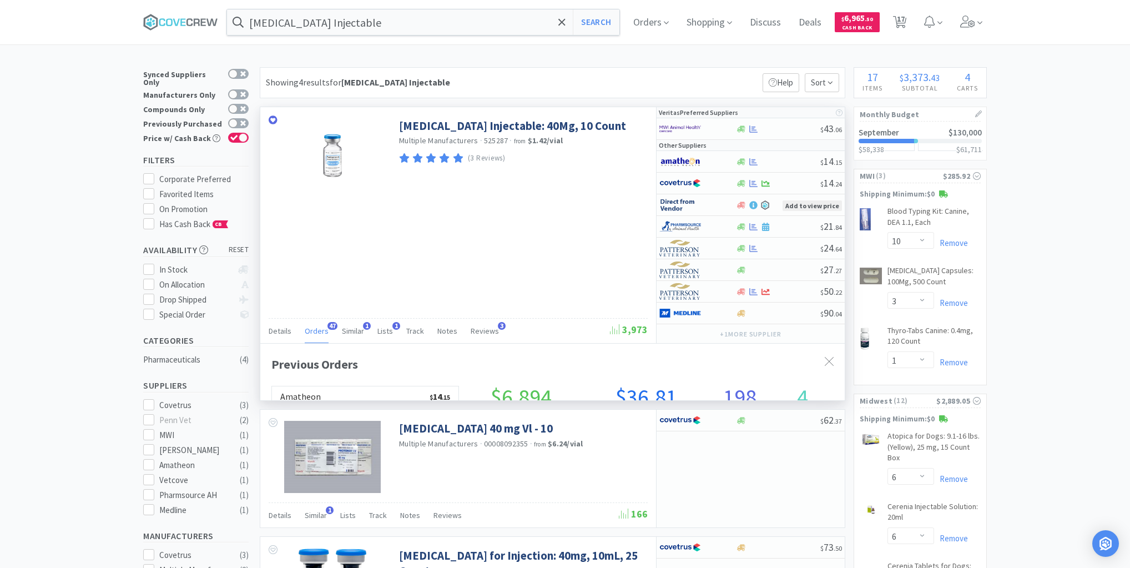
scroll to position [298, 585]
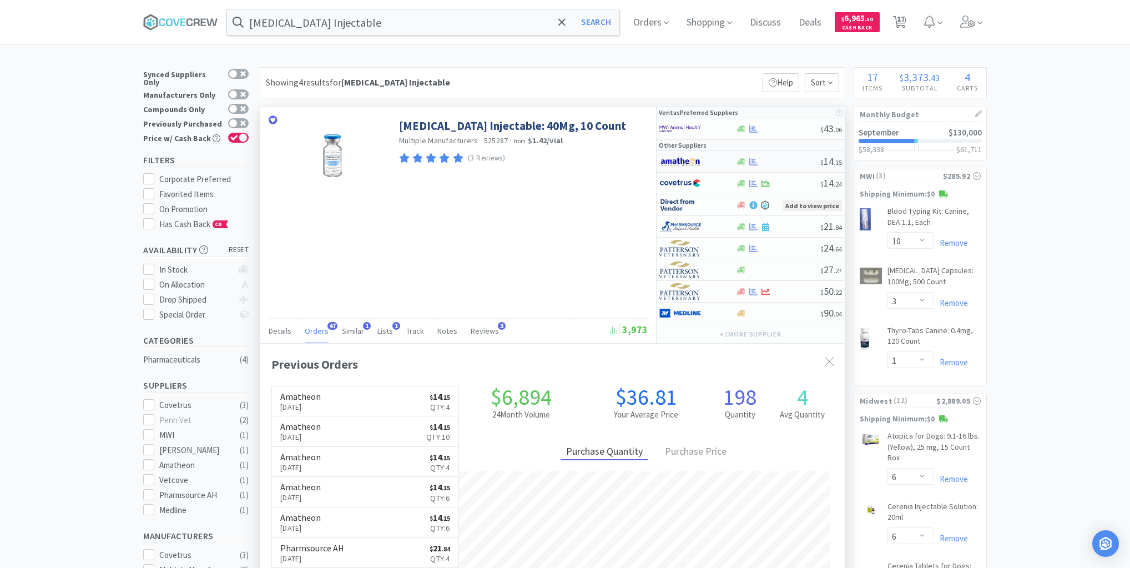
click at [788, 162] on div at bounding box center [778, 162] width 85 height 8
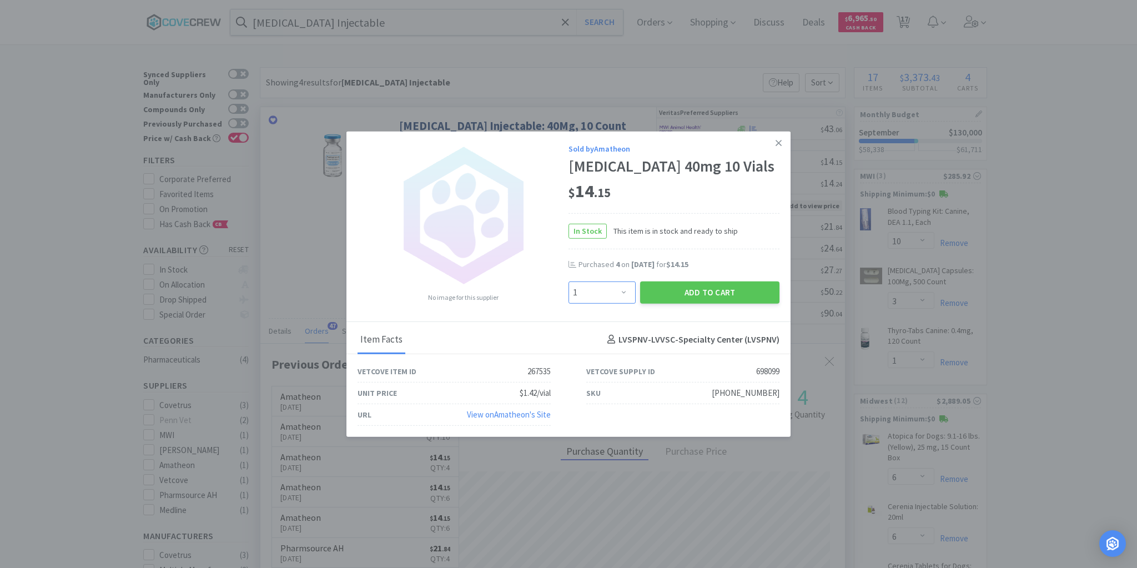
click at [624, 300] on select "Enter Quantity 1 2 3 4 5 6 7 8 9 10 11 12 13 14 15 16 17 18 19 20 Enter Quantity" at bounding box center [601, 292] width 67 height 22
select select "2"
click at [568, 290] on select "Enter Quantity 1 2 3 4 5 6 7 8 9 10 11 12 13 14 15 16 17 18 19 20 Enter Quantity" at bounding box center [601, 292] width 67 height 22
click at [687, 296] on button "Add to Cart" at bounding box center [709, 292] width 139 height 22
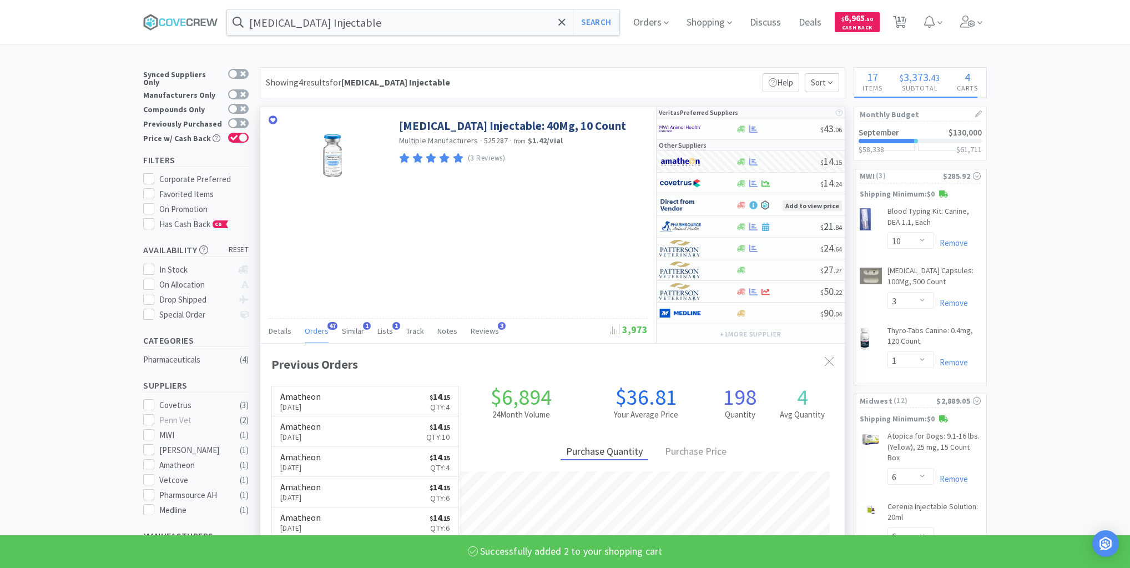
select select "2"
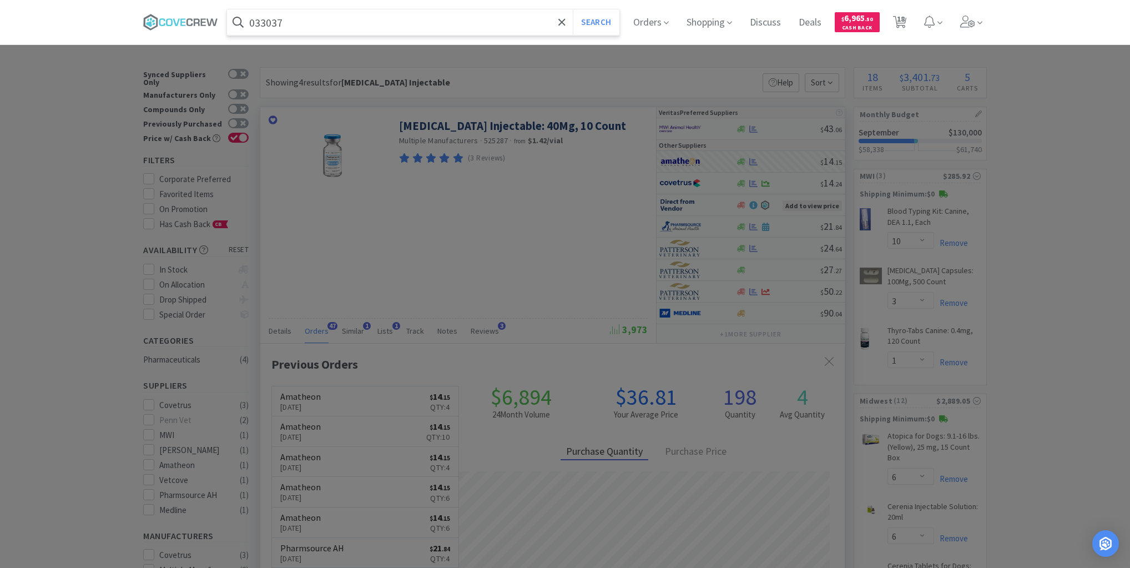
type input "033037"
click at [573, 9] on button "Search" at bounding box center [596, 22] width 46 height 26
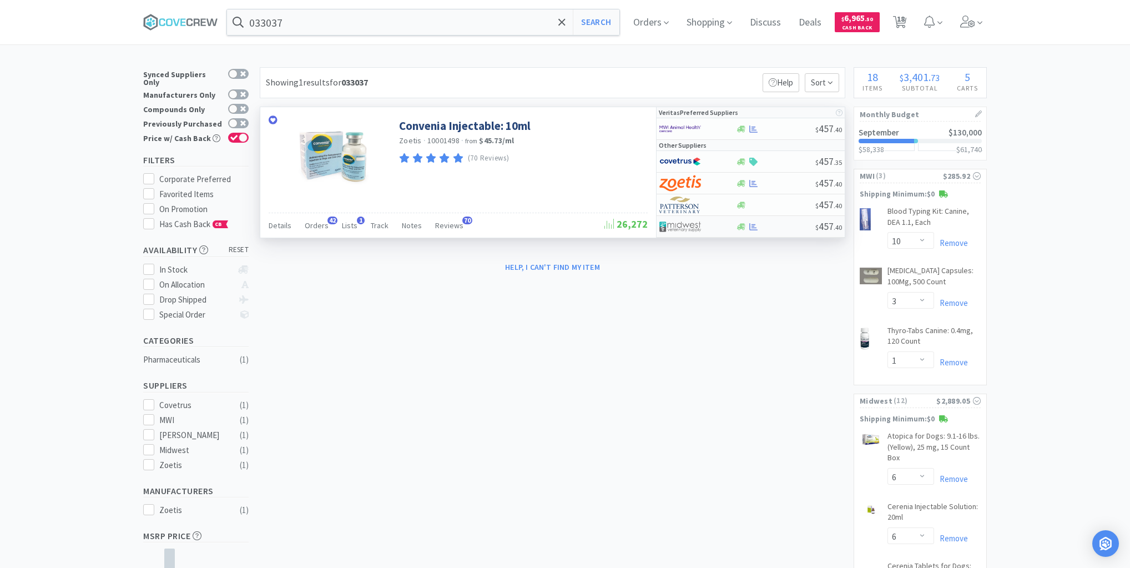
click at [785, 225] on div at bounding box center [776, 227] width 80 height 8
select select "1"
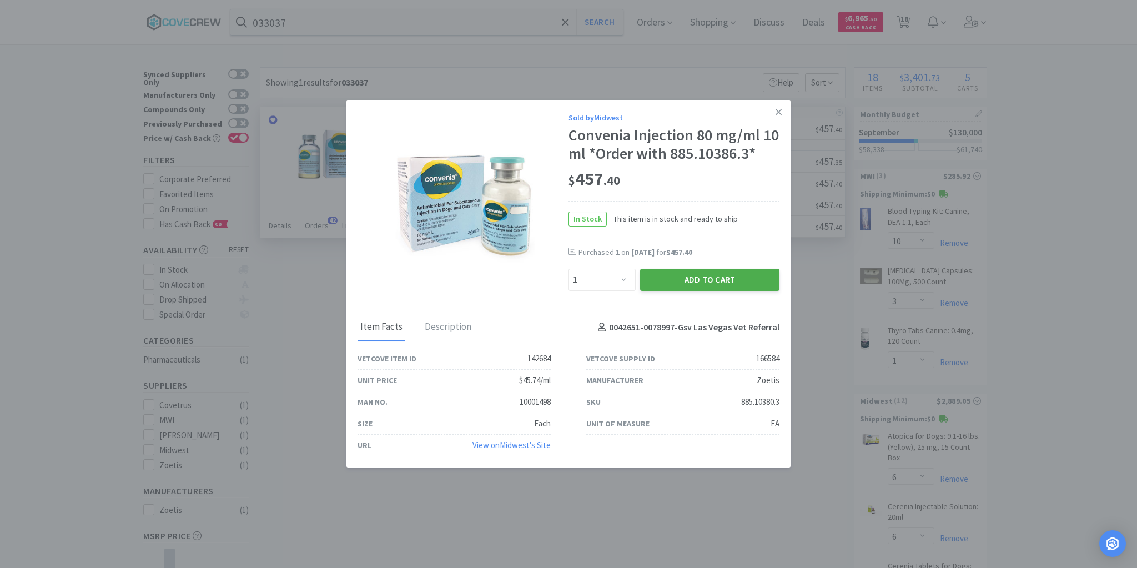
click at [728, 279] on button "Add to Cart" at bounding box center [709, 280] width 139 height 22
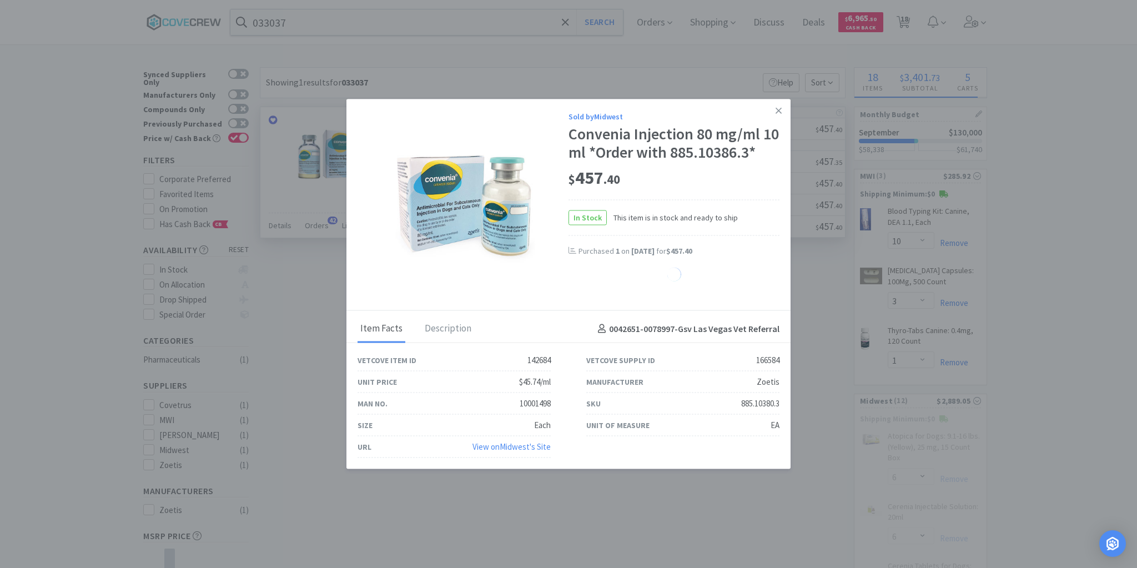
select select "1"
select select "2"
select select "4"
select select "1"
select select "20"
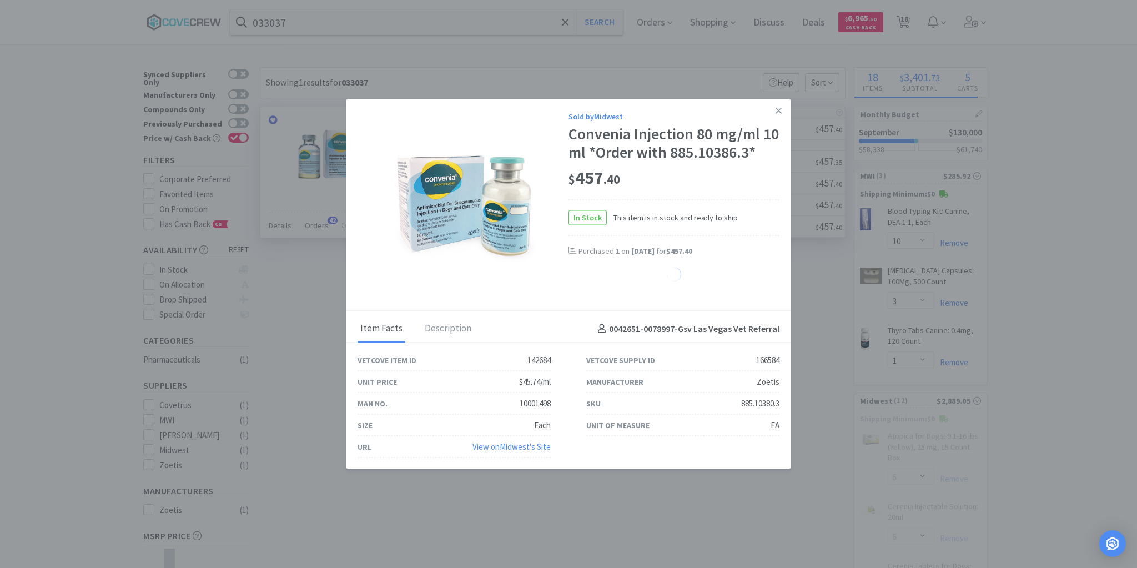
select select "10"
select select "4"
select select "2"
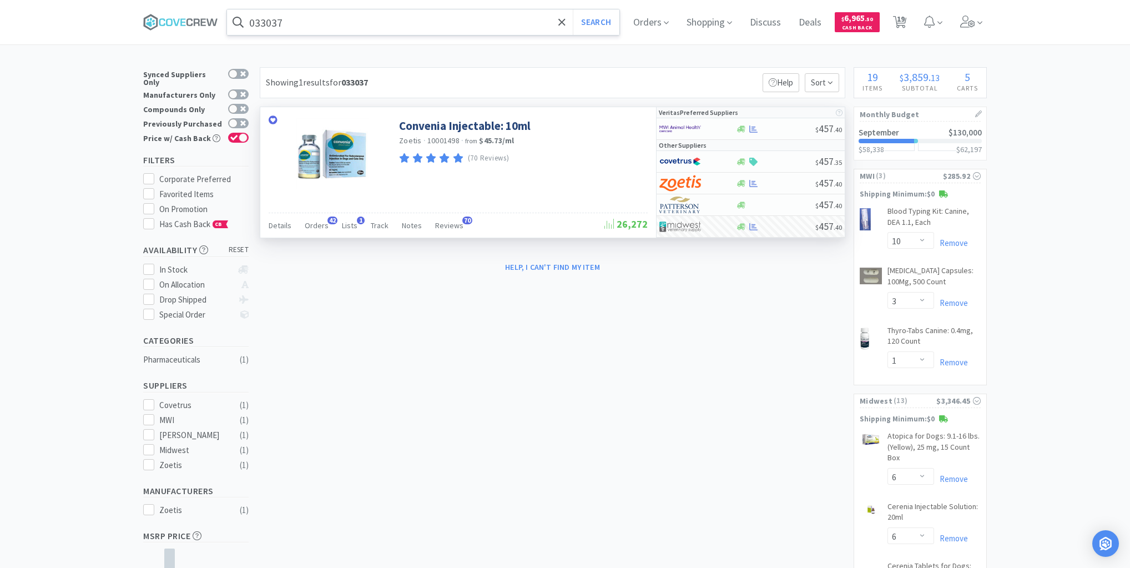
click at [393, 22] on input "033037" at bounding box center [423, 22] width 392 height 26
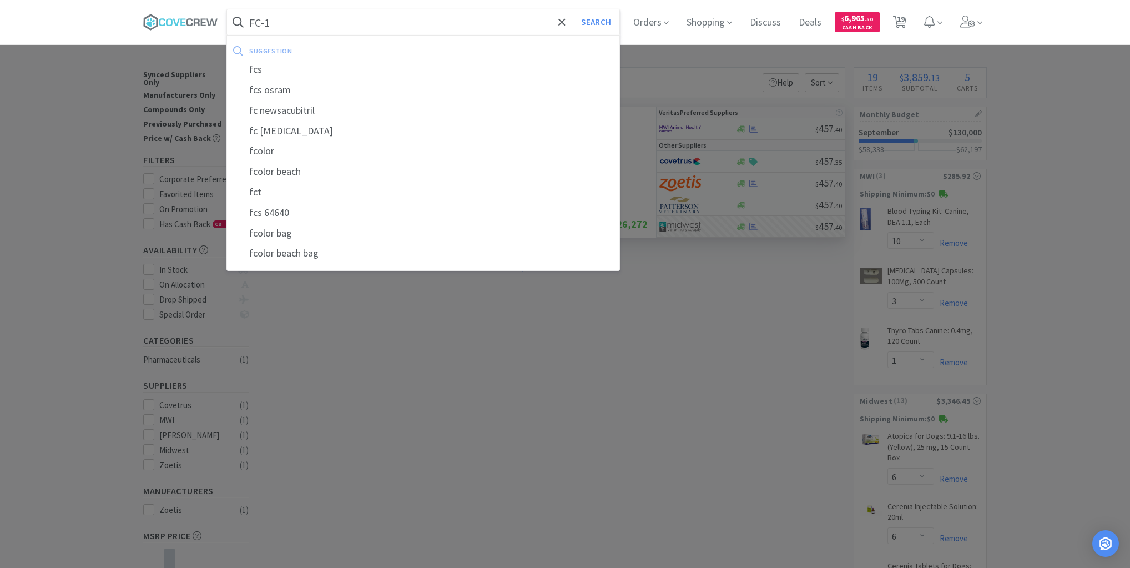
type input "FC-1"
click at [573, 9] on button "Search" at bounding box center [596, 22] width 46 height 26
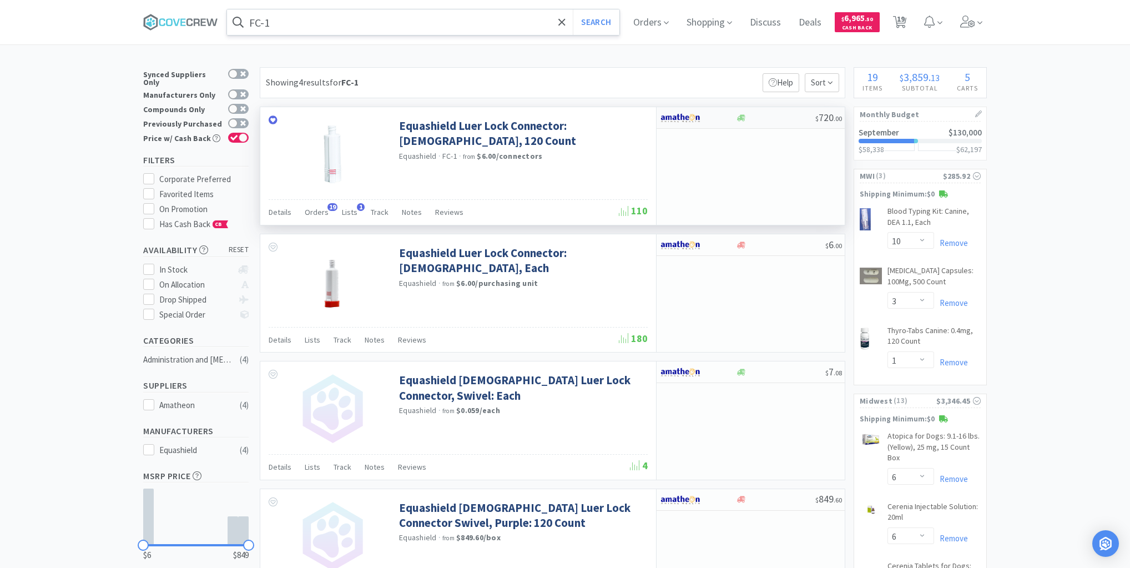
click at [782, 121] on div at bounding box center [776, 118] width 80 height 8
select select "1"
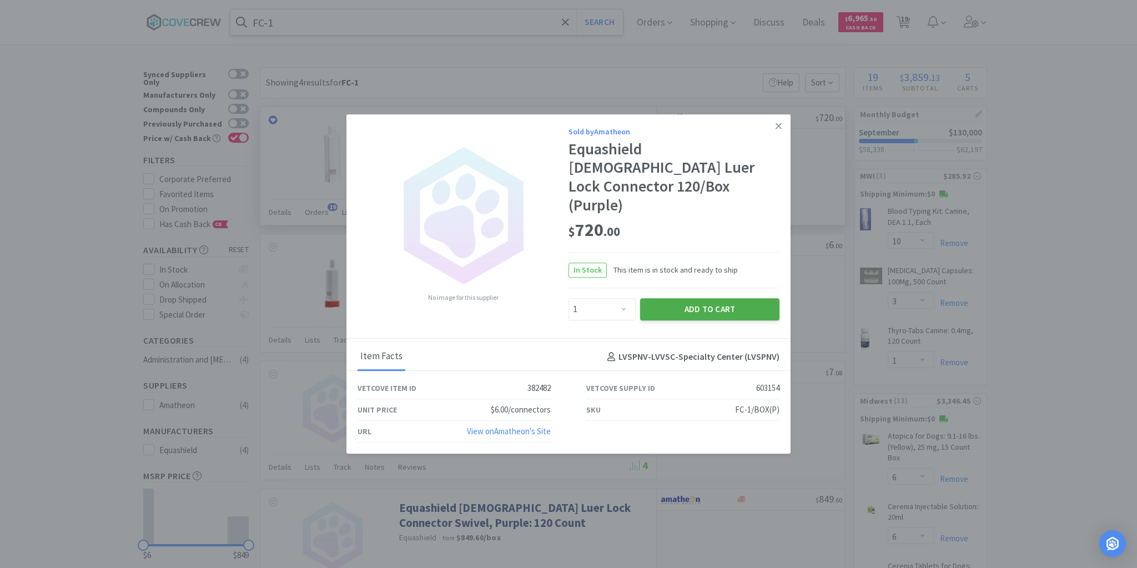
click at [717, 298] on button "Add to Cart" at bounding box center [709, 309] width 139 height 22
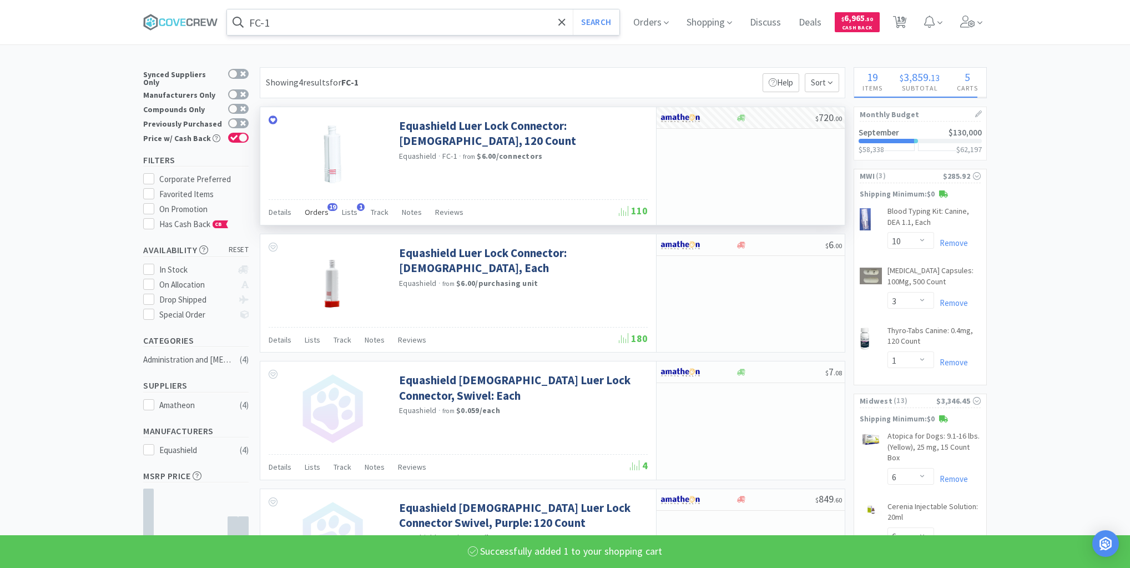
select select "1"
select select "2"
click at [312, 211] on span "Orders" at bounding box center [317, 212] width 24 height 10
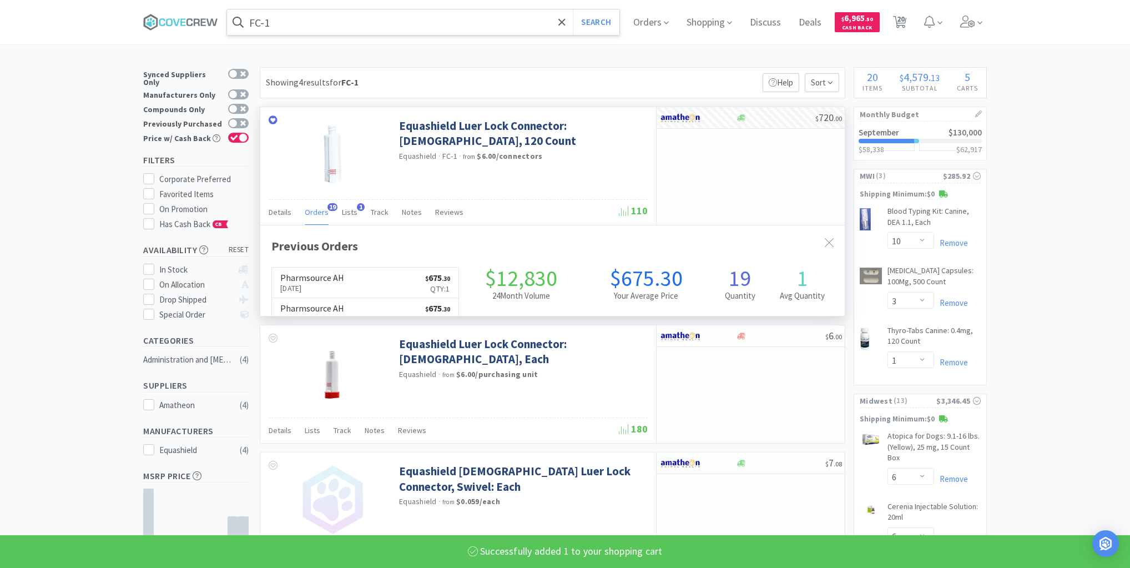
scroll to position [298, 585]
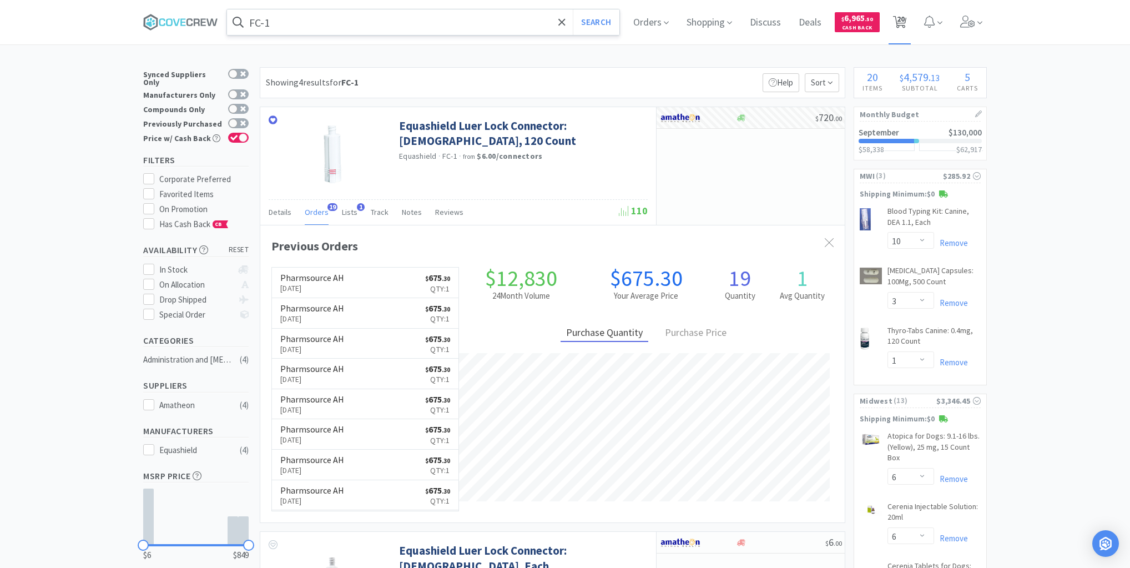
click at [901, 16] on span "20" at bounding box center [901, 19] width 8 height 44
select select "1"
select select "10"
select select "3"
select select "1"
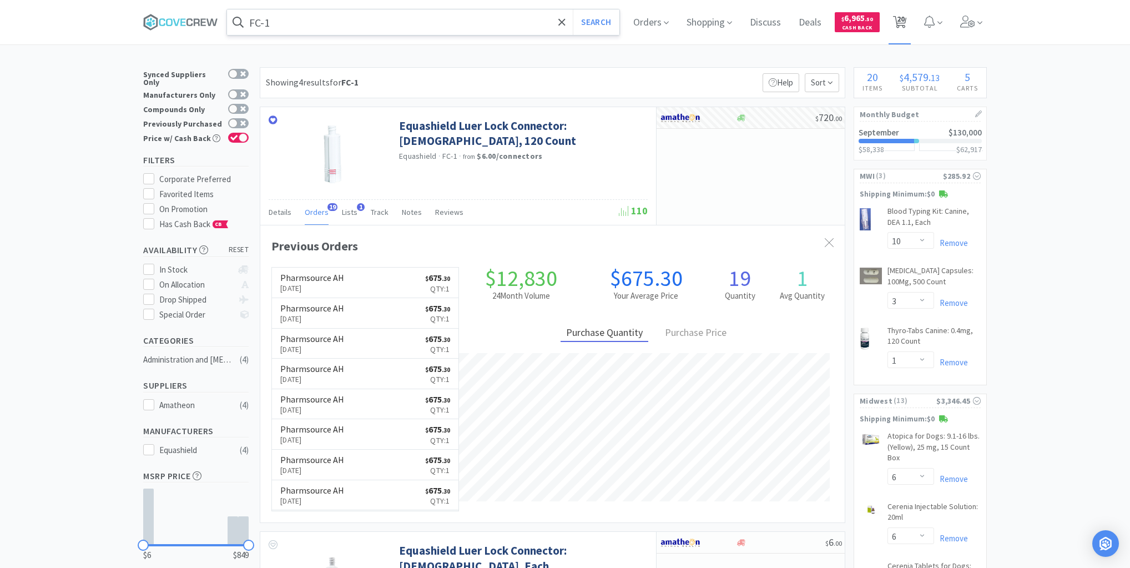
select select "6"
select select "2"
select select "1"
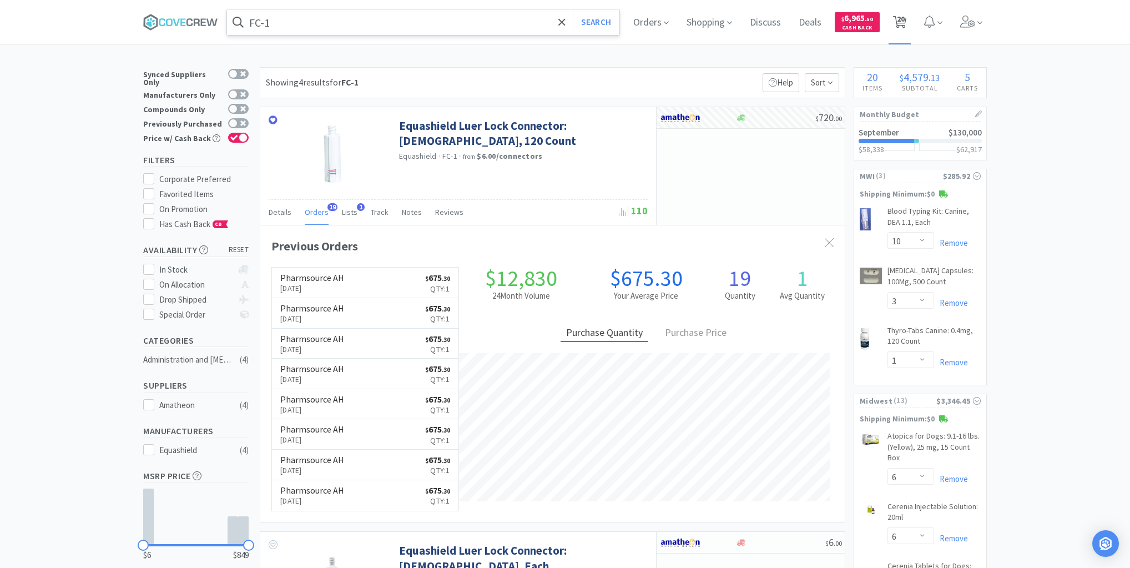
select select "2"
select select "4"
select select "1"
select select "20"
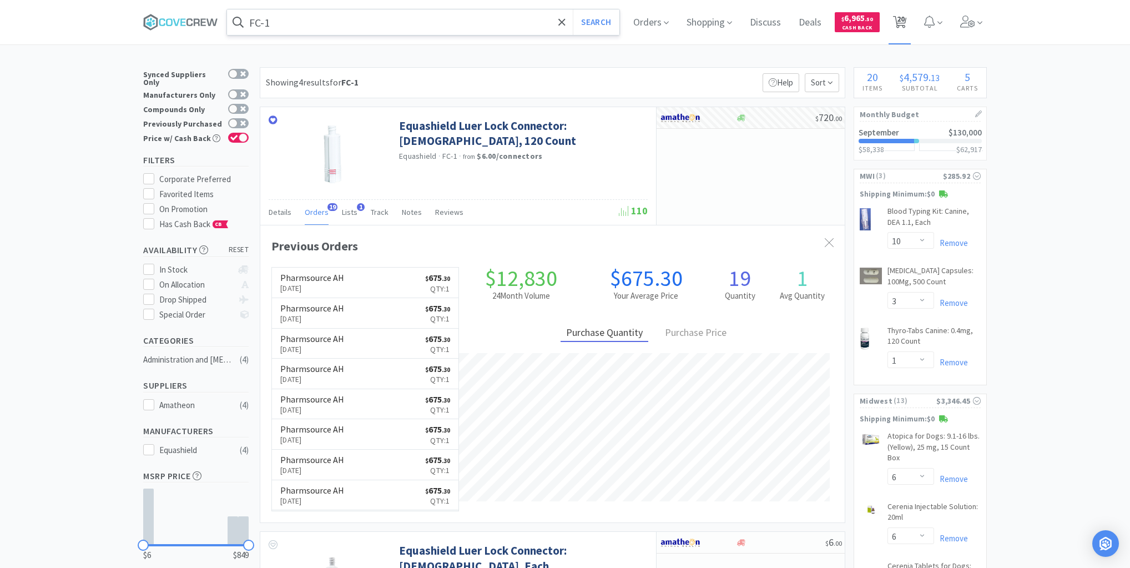
select select "10"
select select "4"
select select "2"
select select "30"
select select "1"
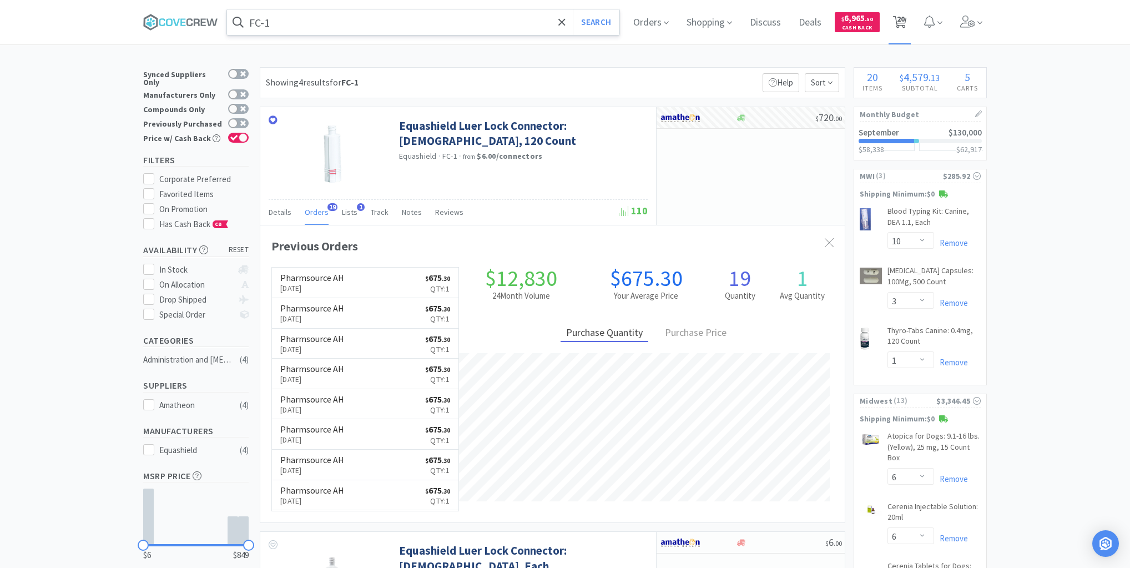
select select "2"
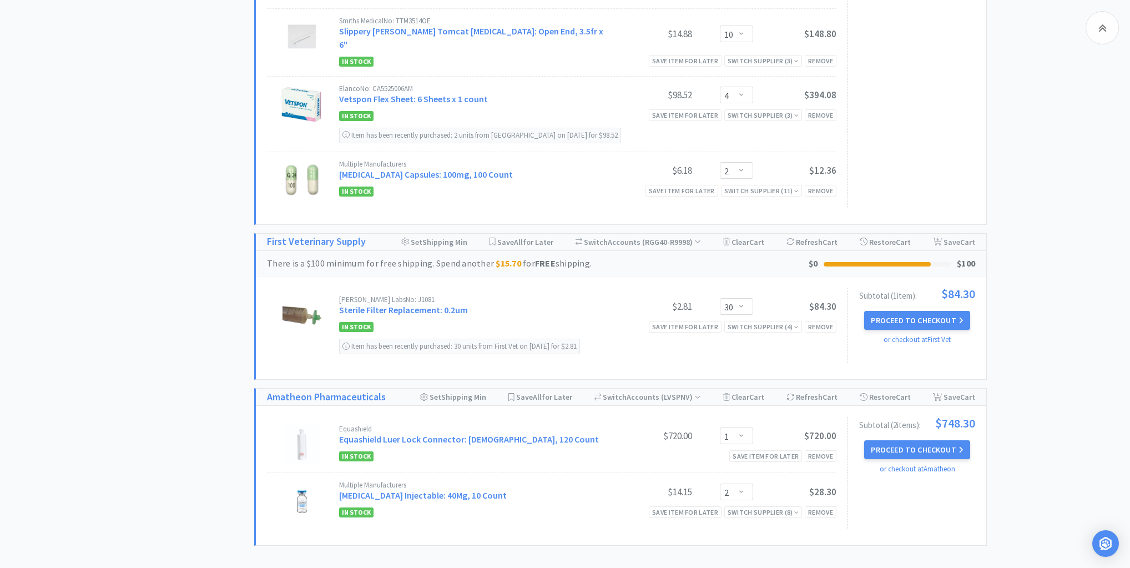
scroll to position [1280, 0]
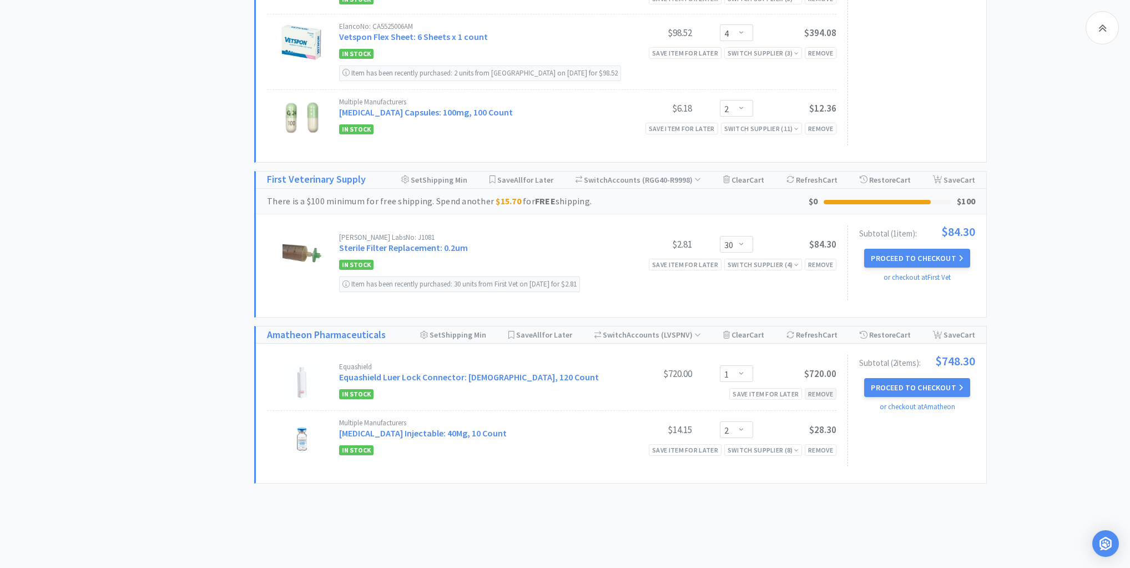
click at [820, 388] on div "Remove" at bounding box center [821, 394] width 32 height 12
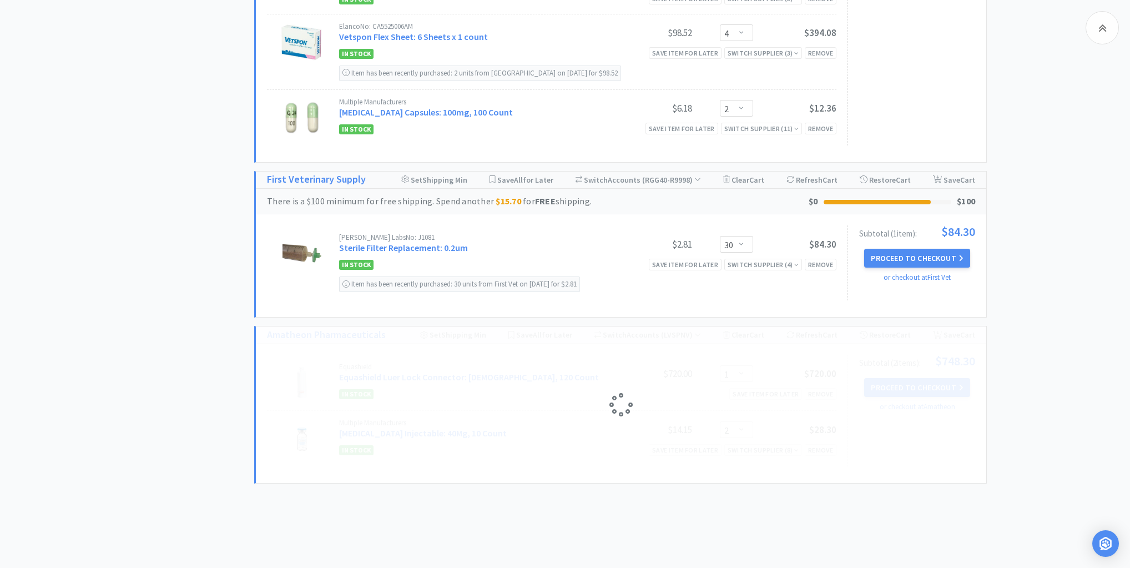
select select "2"
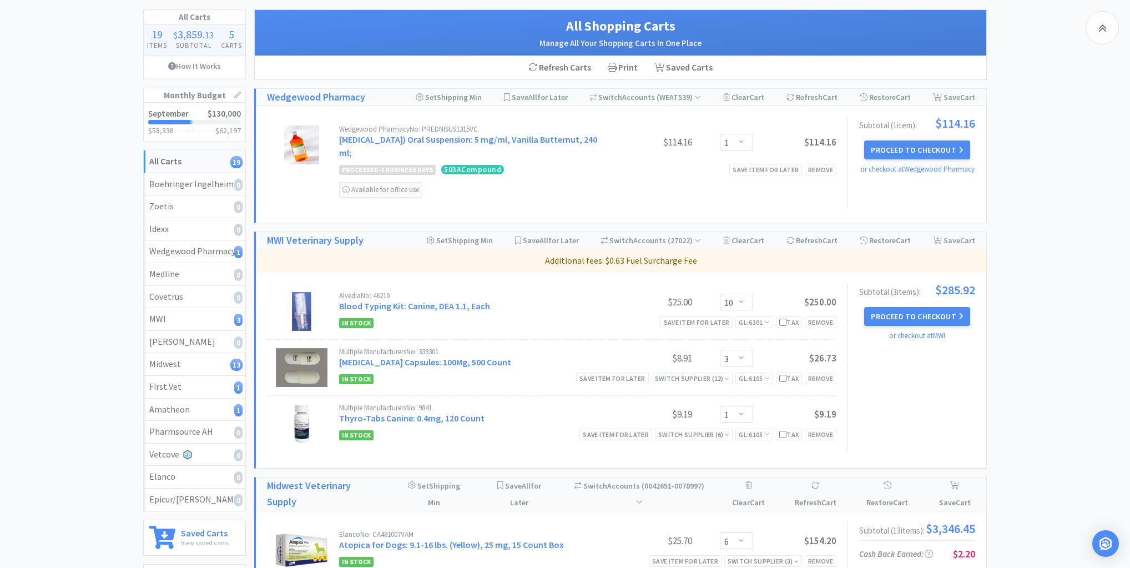
scroll to position [0, 0]
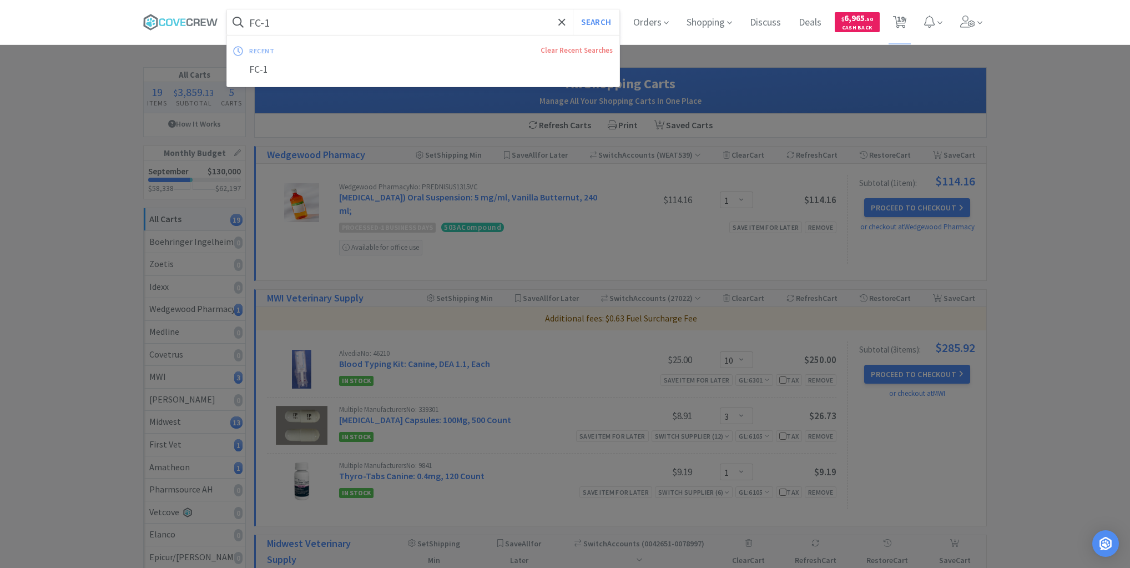
click at [295, 20] on input "FC-1" at bounding box center [423, 22] width 392 height 26
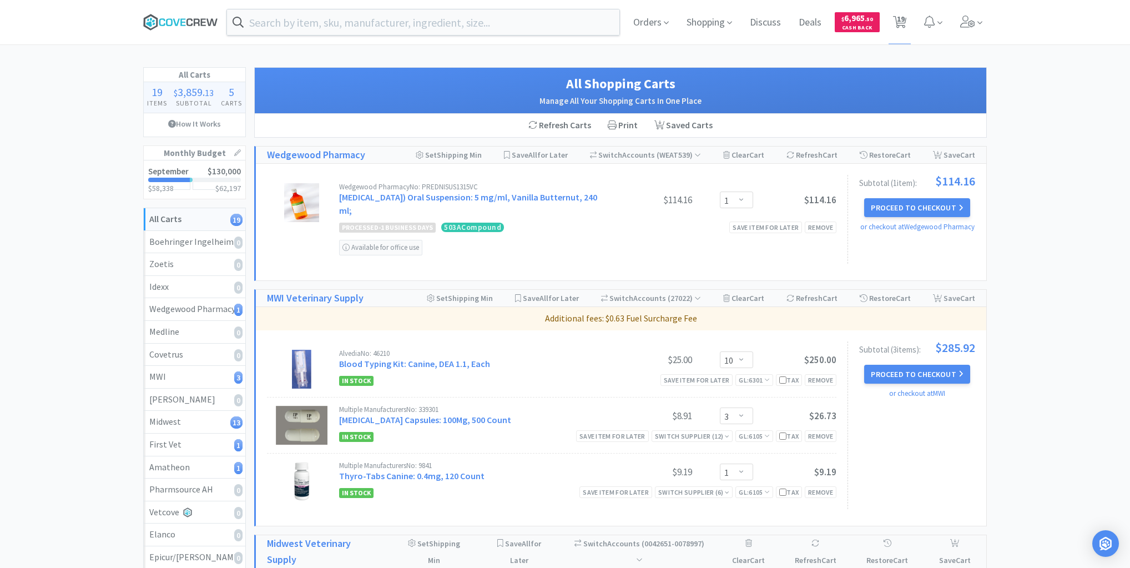
click at [193, 23] on icon at bounding box center [180, 22] width 75 height 17
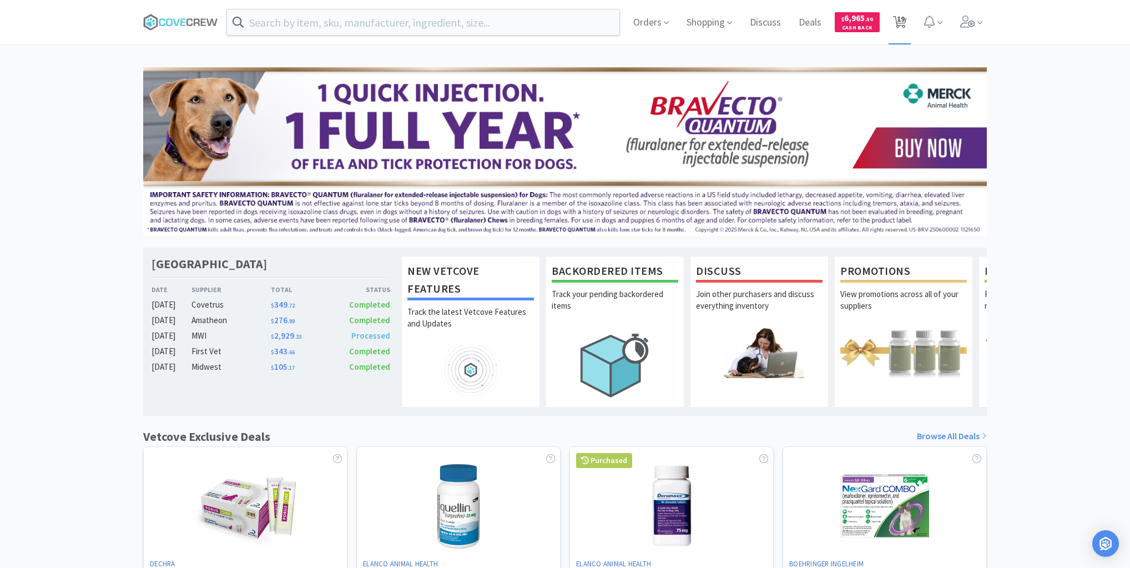
click at [901, 18] on span "19" at bounding box center [901, 19] width 8 height 44
select select "1"
select select "10"
select select "3"
select select "1"
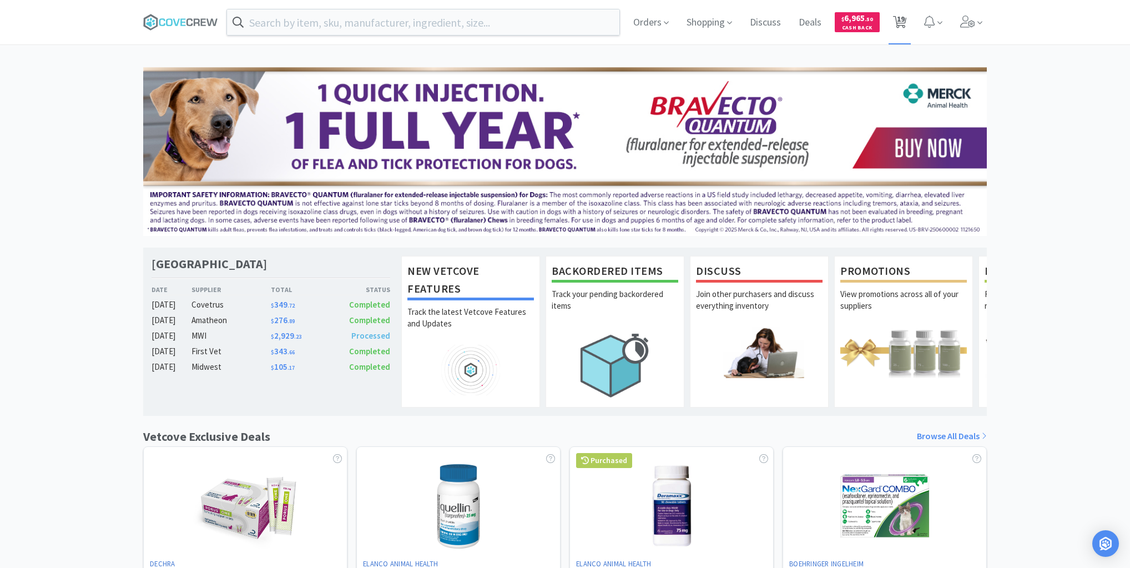
select select "6"
select select "2"
select select "1"
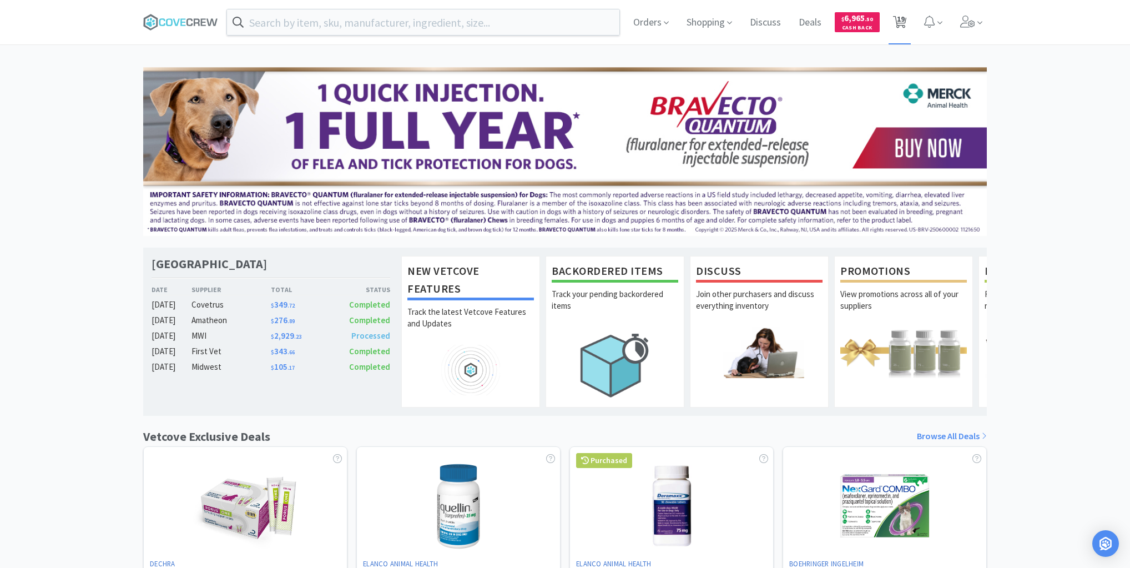
select select "2"
select select "4"
select select "1"
select select "20"
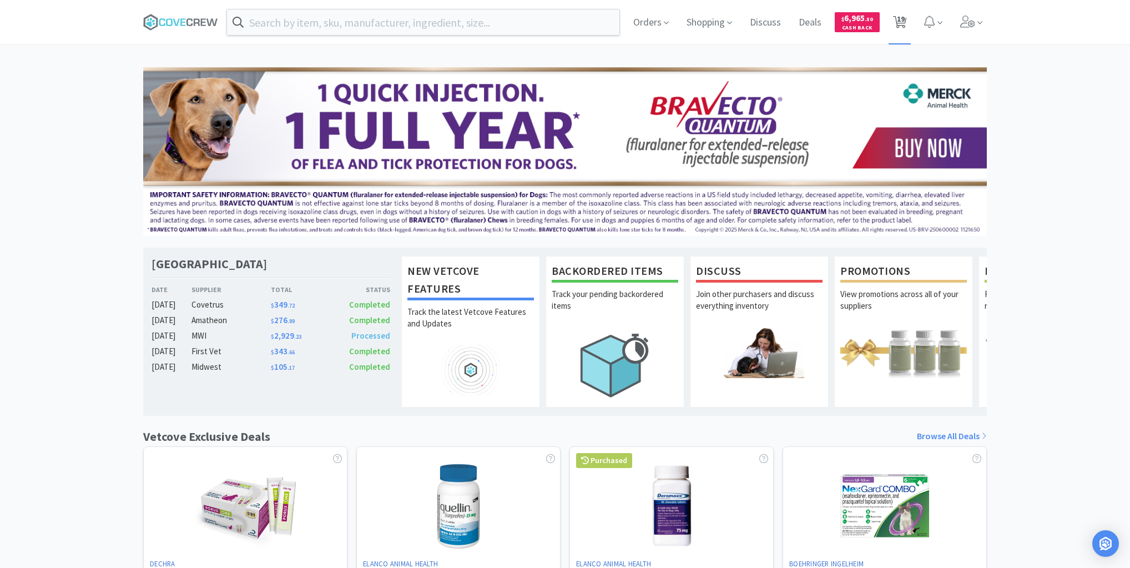
select select "10"
select select "4"
select select "2"
select select "30"
select select "2"
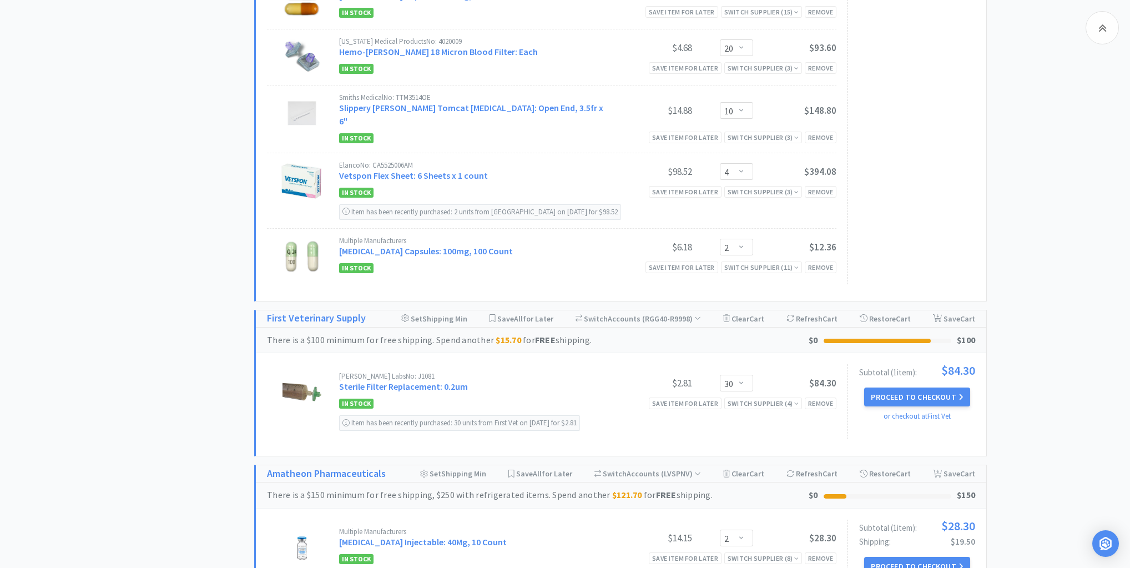
scroll to position [1243, 0]
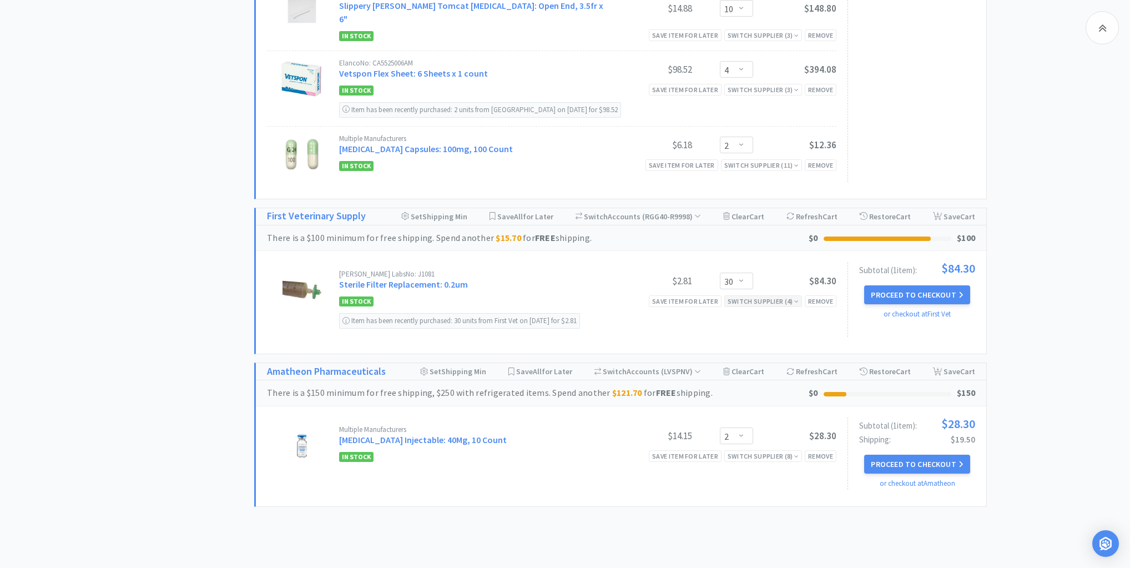
click at [795, 296] on div "Switch Supplier ( 4 )" at bounding box center [763, 301] width 71 height 11
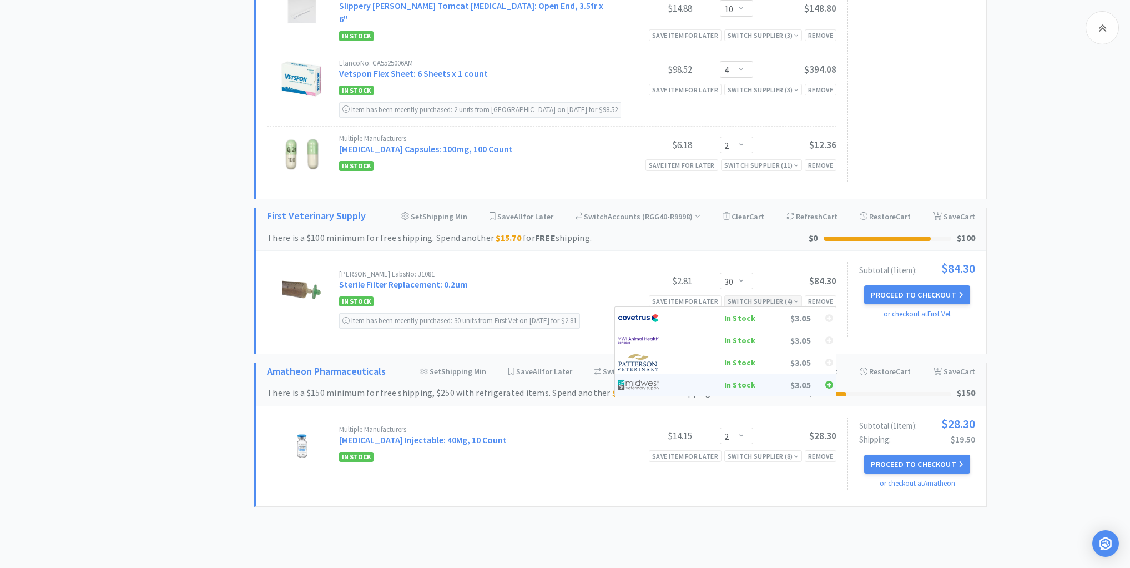
click at [756, 376] on div "$3.05" at bounding box center [784, 384] width 56 height 17
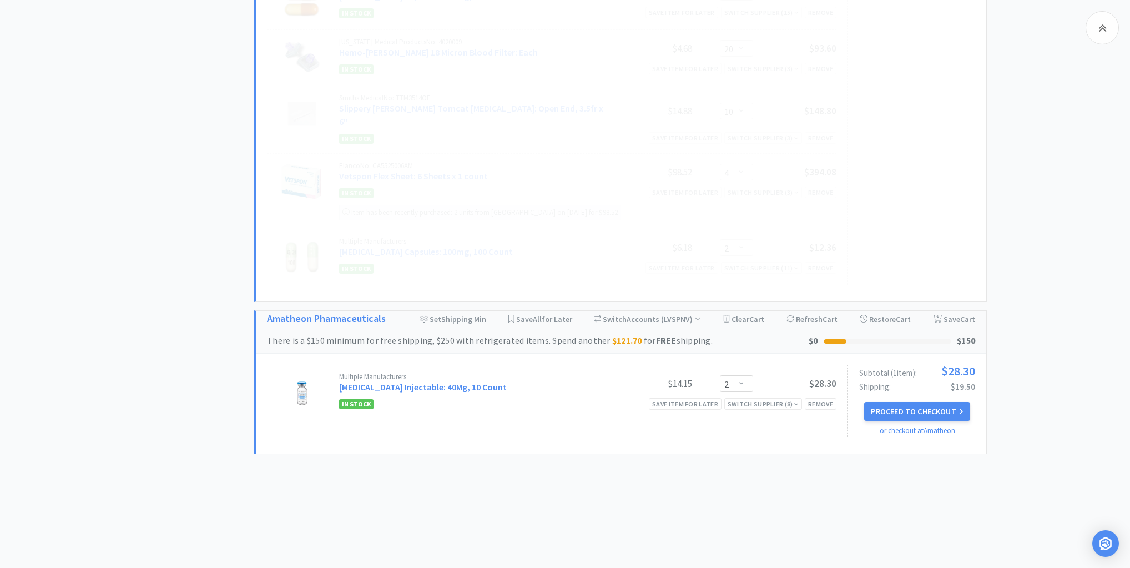
scroll to position [1112, 0]
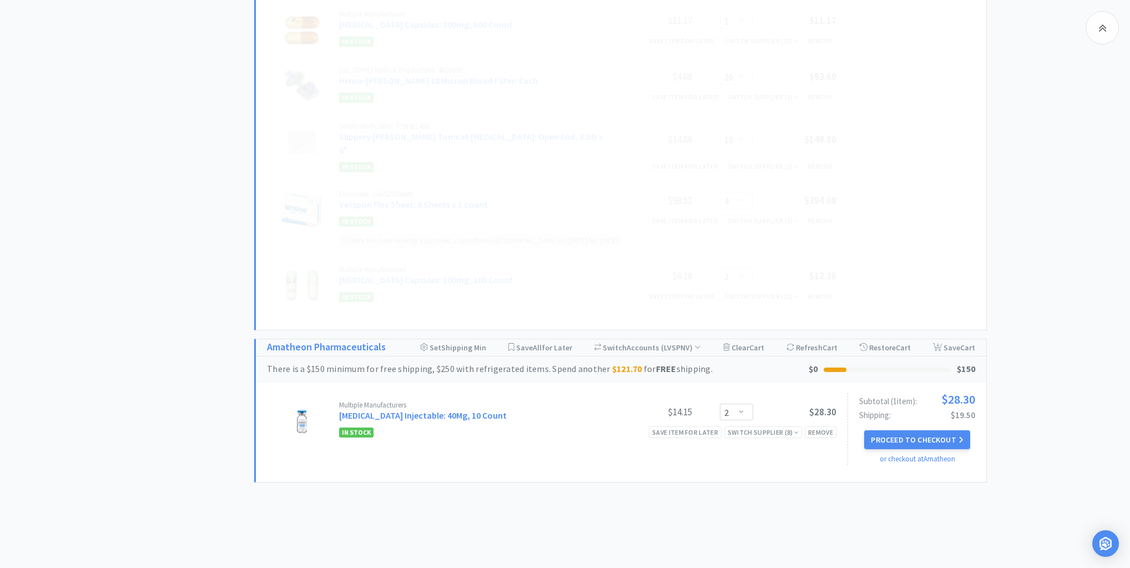
select select "4"
select select "30"
select select "2"
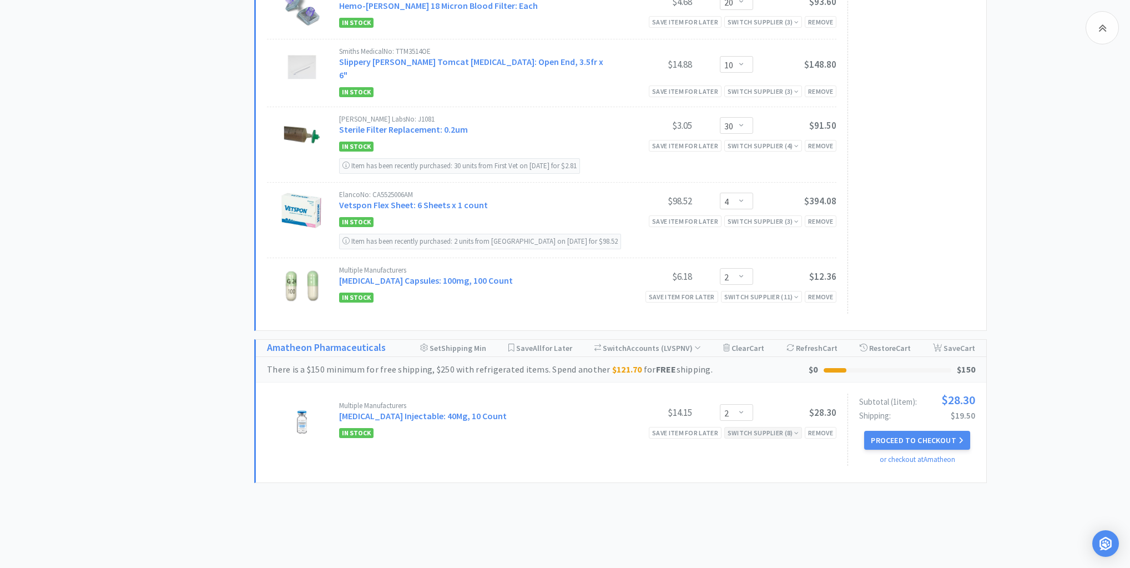
click at [797, 430] on icon at bounding box center [796, 433] width 4 height 7
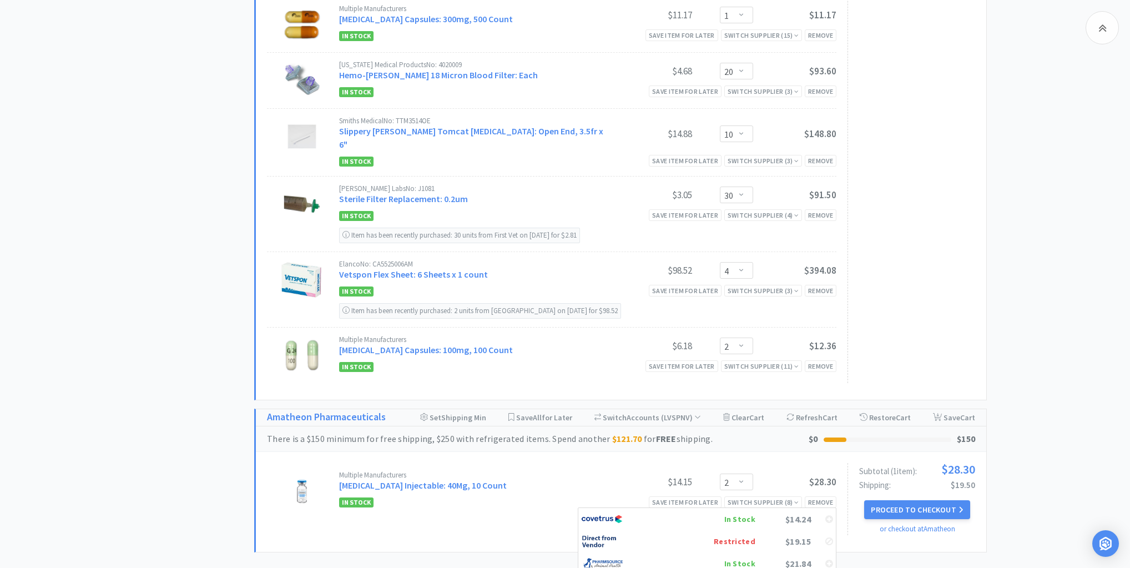
scroll to position [1207, 0]
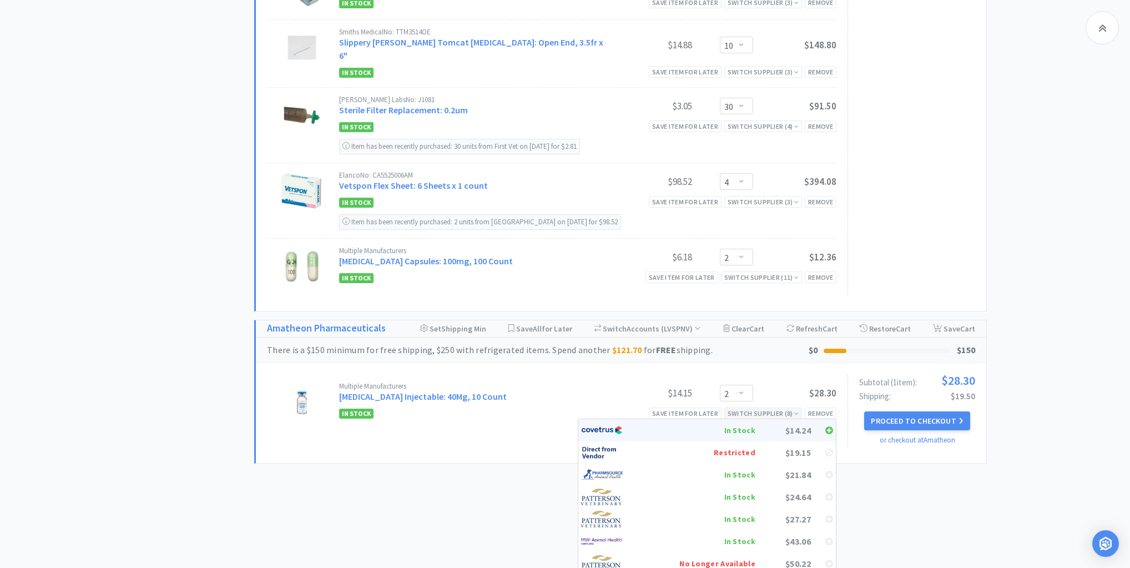
click at [742, 422] on div "In Stock" at bounding box center [696, 430] width 119 height 17
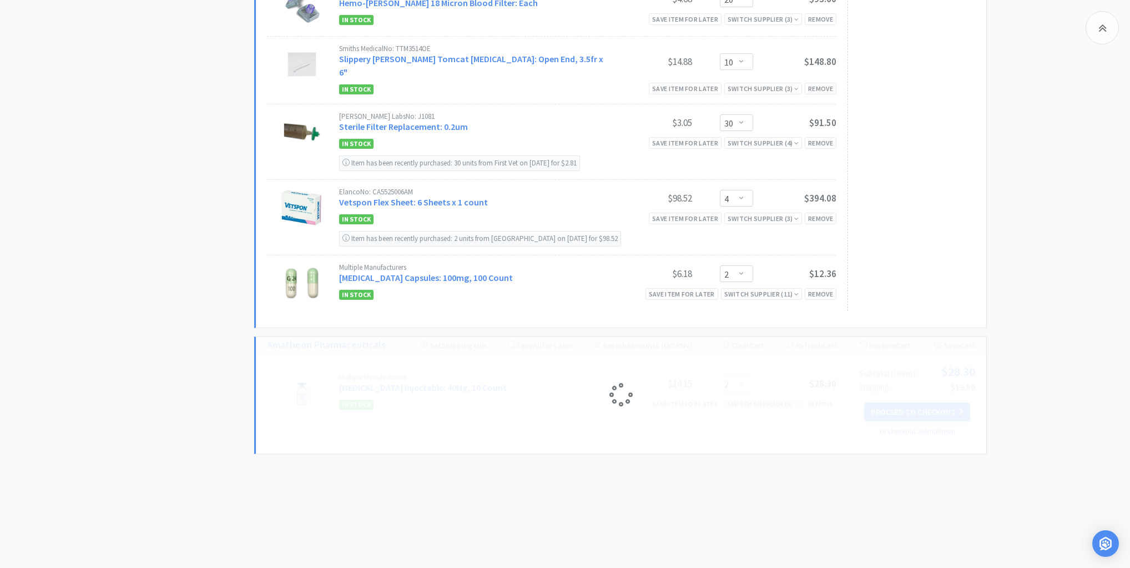
scroll to position [1161, 0]
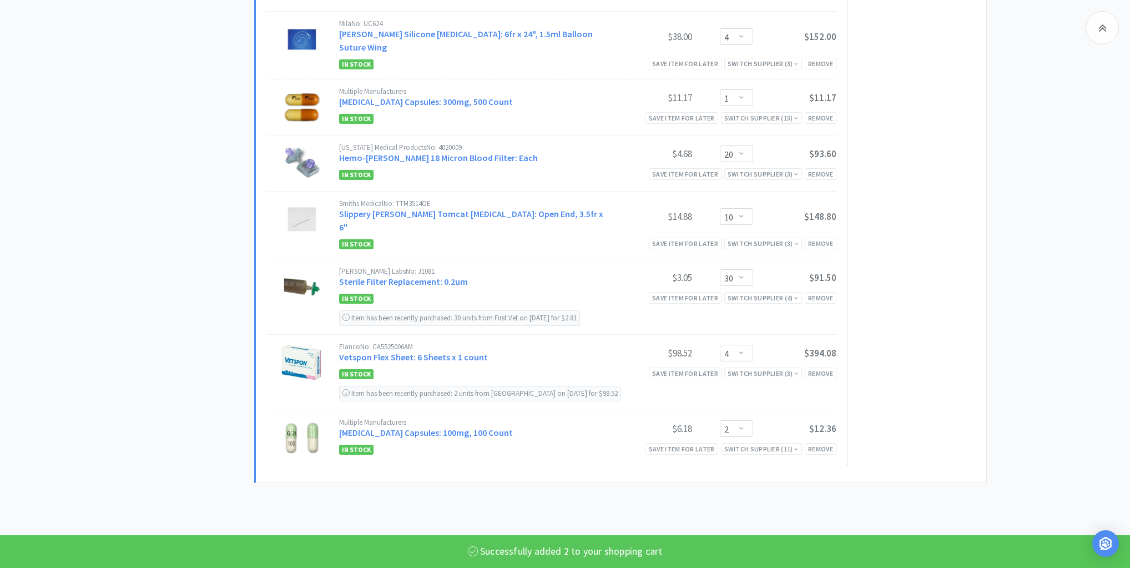
select select "2"
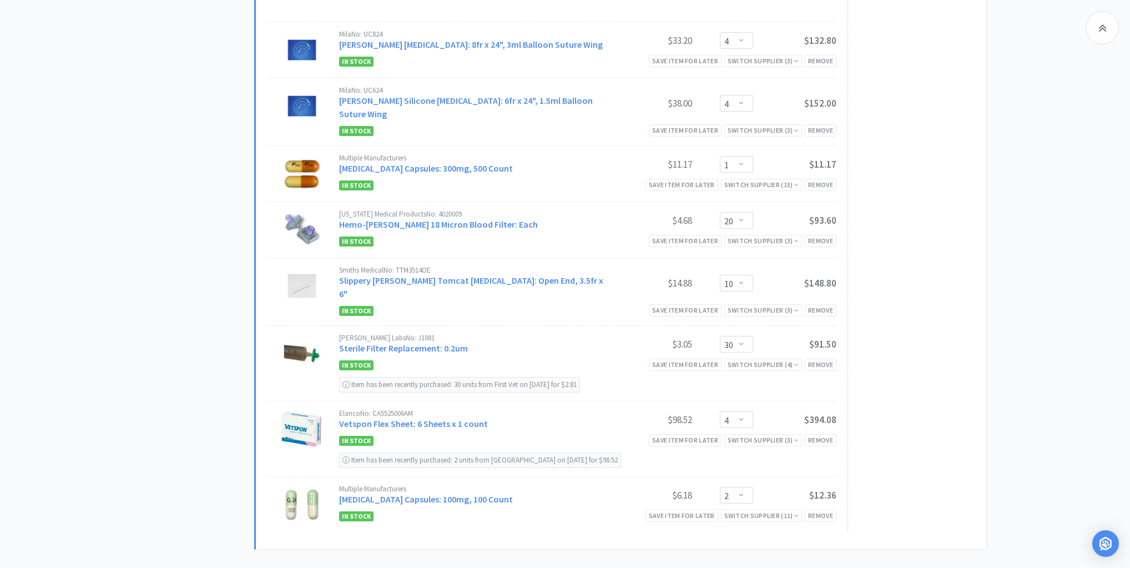
scroll to position [1040, 0]
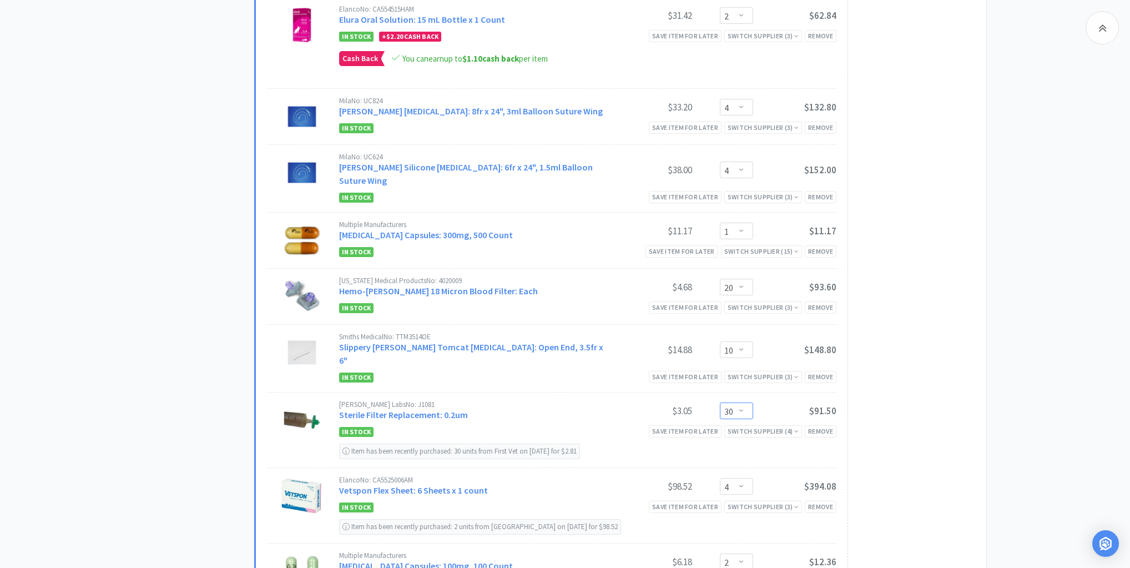
click at [742, 402] on select "Enter Quantity 1 2 3 4 5 6 7 8 9 10 11 12 13 14 15 16 17 18 19 20 30 Enter Quan…" at bounding box center [736, 410] width 33 height 17
click at [720, 402] on select "Enter Quantity 1 2 3 4 5 6 7 8 9 10 11 12 13 14 15 16 17 18 19 20 30 Enter Quan…" at bounding box center [736, 410] width 33 height 17
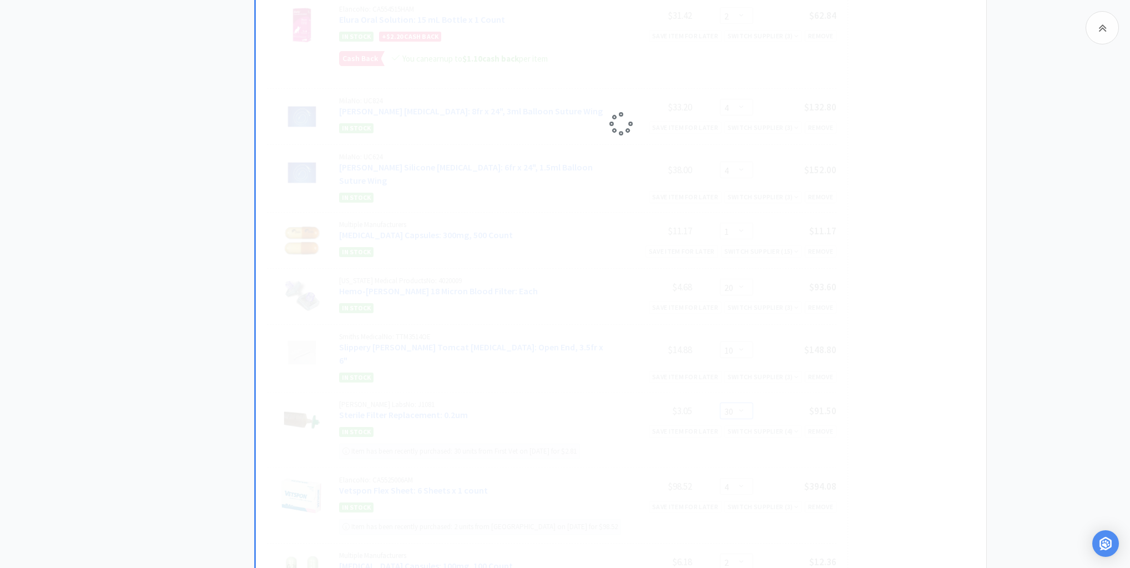
select select "20"
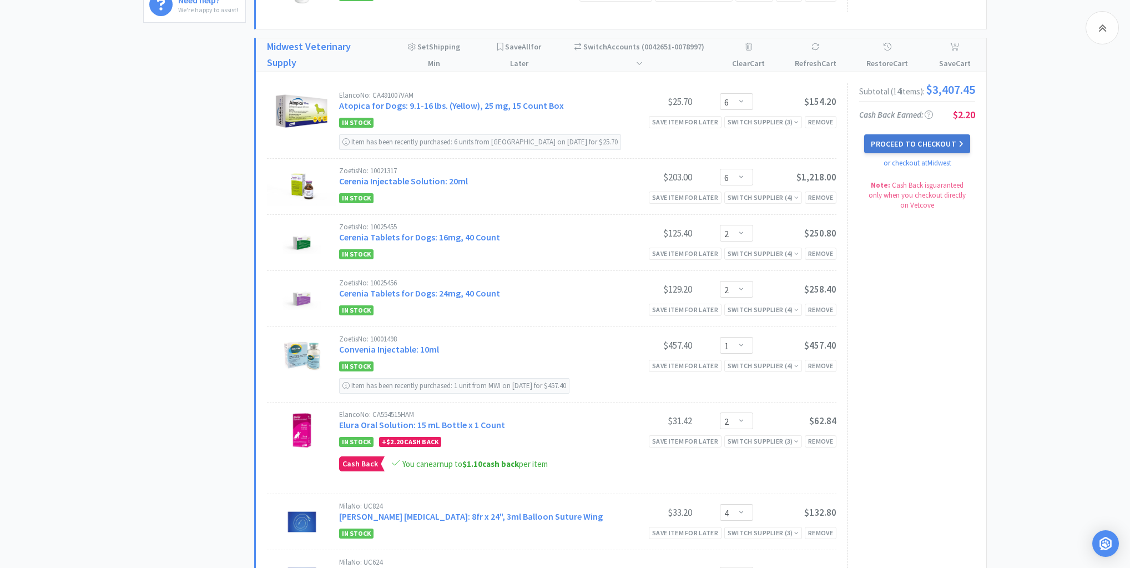
scroll to position [463, 0]
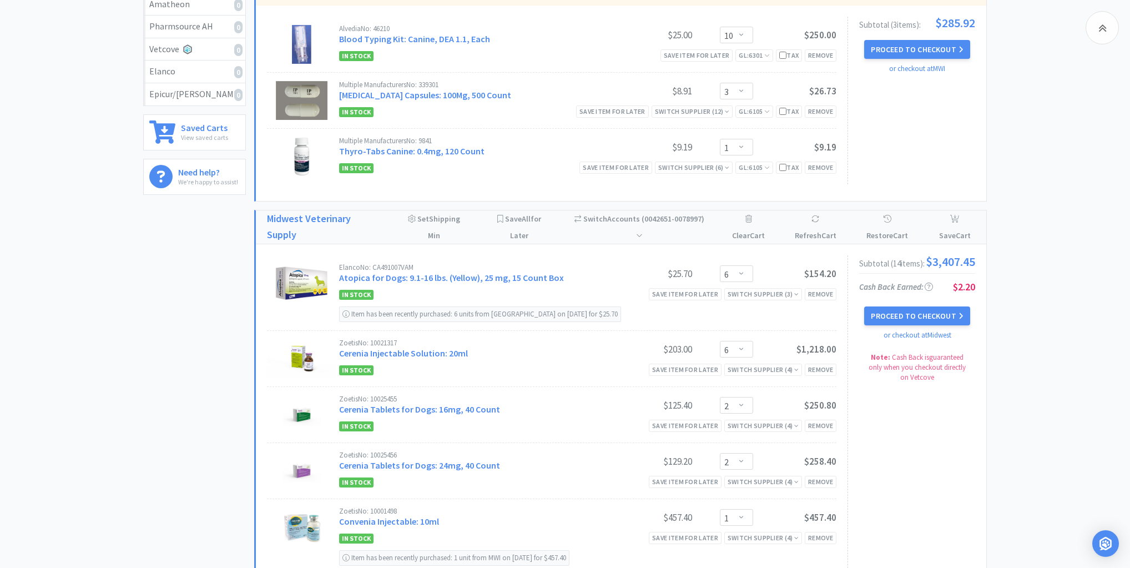
click at [913, 313] on button "Proceed to Checkout" at bounding box center [916, 315] width 105 height 19
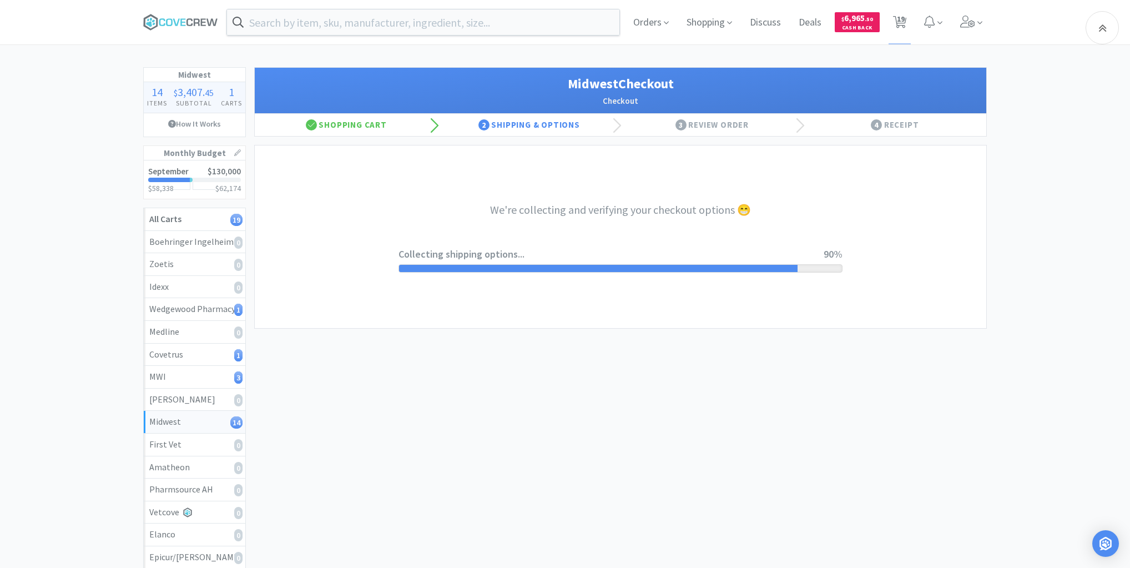
select select "3"
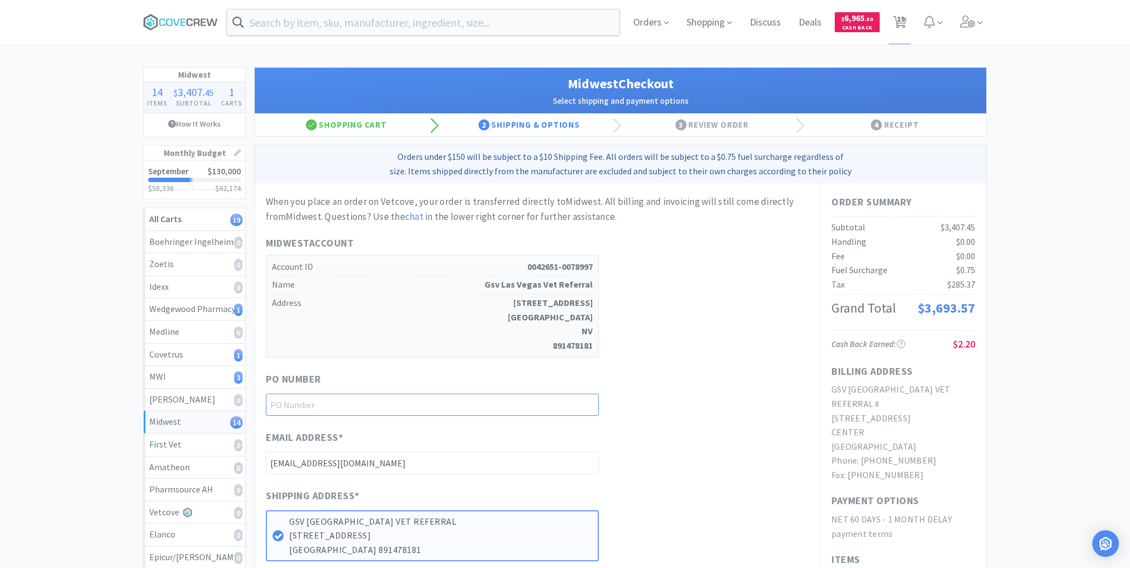
drag, startPoint x: 571, startPoint y: 399, endPoint x: 565, endPoint y: 406, distance: 9.0
click at [571, 400] on input "text" at bounding box center [432, 405] width 333 height 22
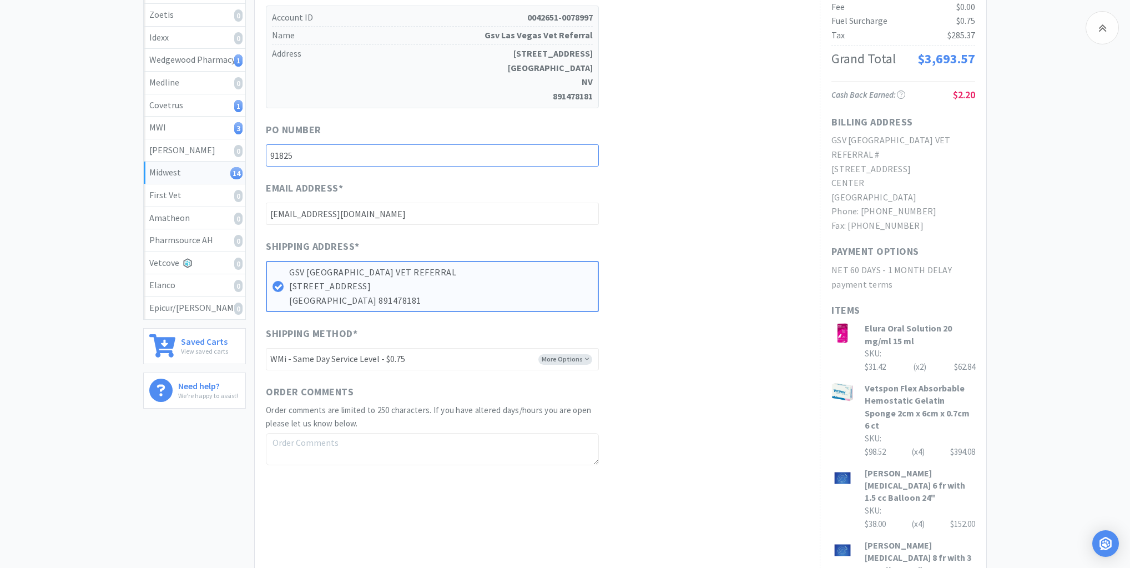
scroll to position [400, 0]
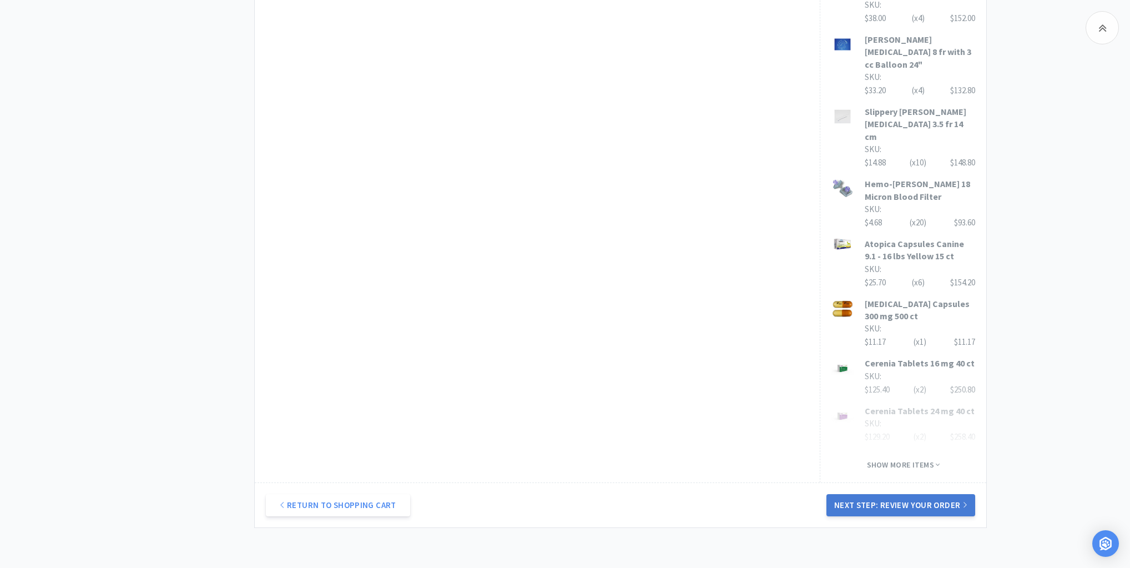
type input "91825"
click at [885, 494] on button "Next Step: Review Your Order" at bounding box center [901, 505] width 149 height 22
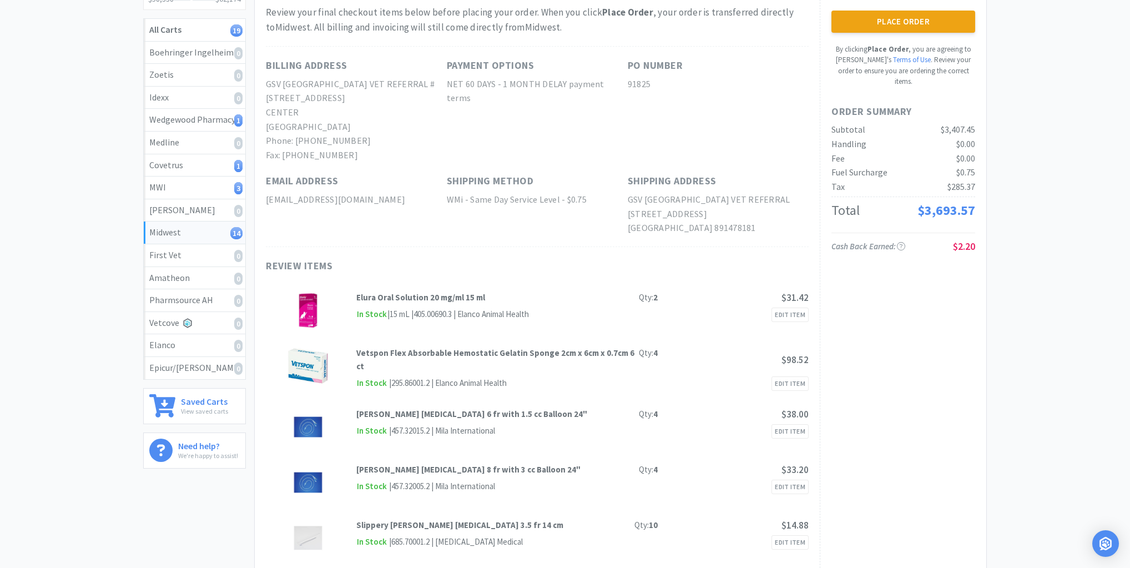
scroll to position [0, 0]
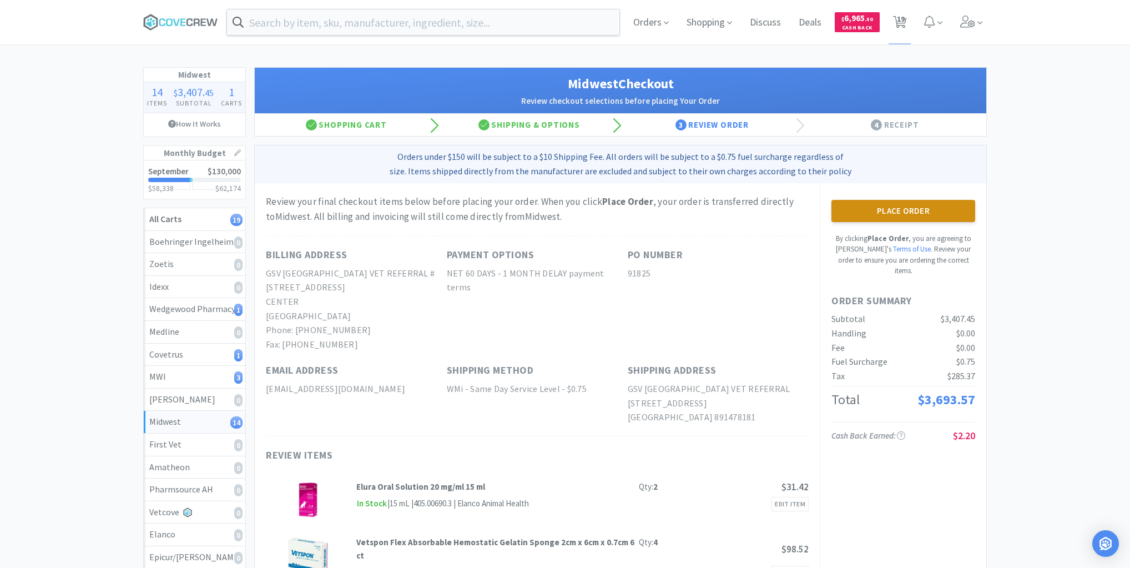
click at [904, 211] on button "Place Order" at bounding box center [904, 211] width 144 height 22
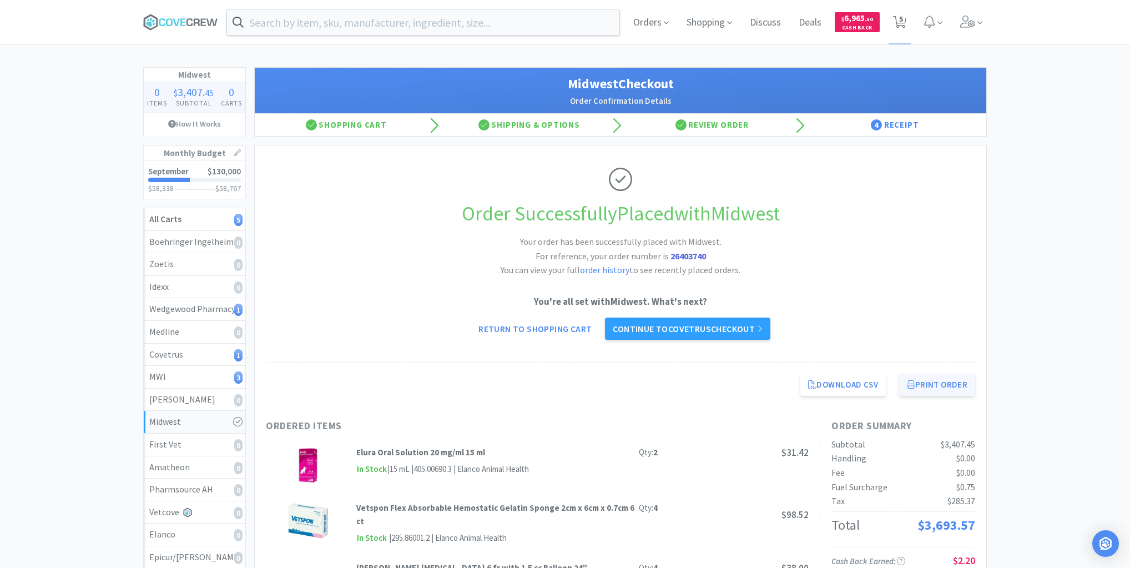
click at [943, 380] on button "Print Order" at bounding box center [937, 385] width 76 height 22
click at [182, 17] on icon at bounding box center [180, 22] width 75 height 17
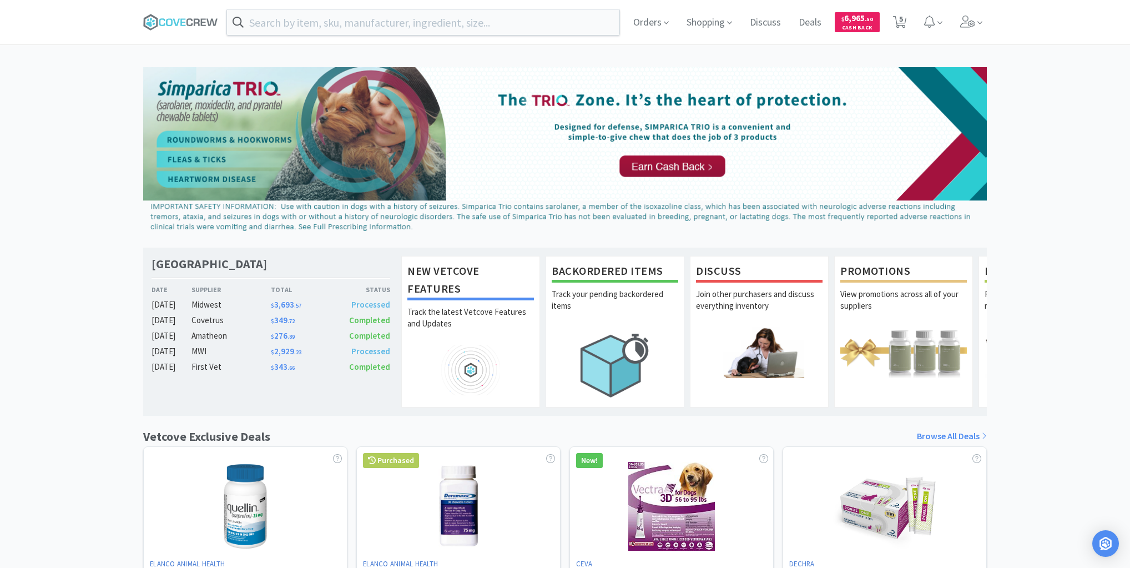
click at [87, 95] on div "Las Vegas Veterinary Specialty Center Date Supplier Total Status [DATE] Midwest…" at bounding box center [565, 489] width 1130 height 845
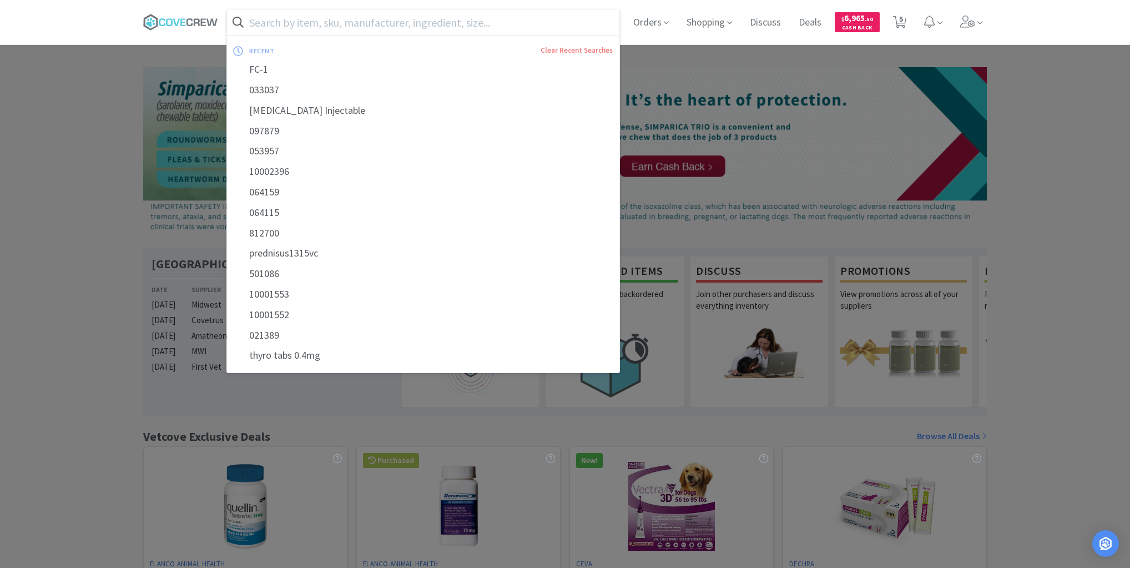
click at [315, 23] on input "text" at bounding box center [423, 22] width 392 height 26
click at [289, 121] on div "097879" at bounding box center [423, 131] width 392 height 21
type input "097879"
select select "2"
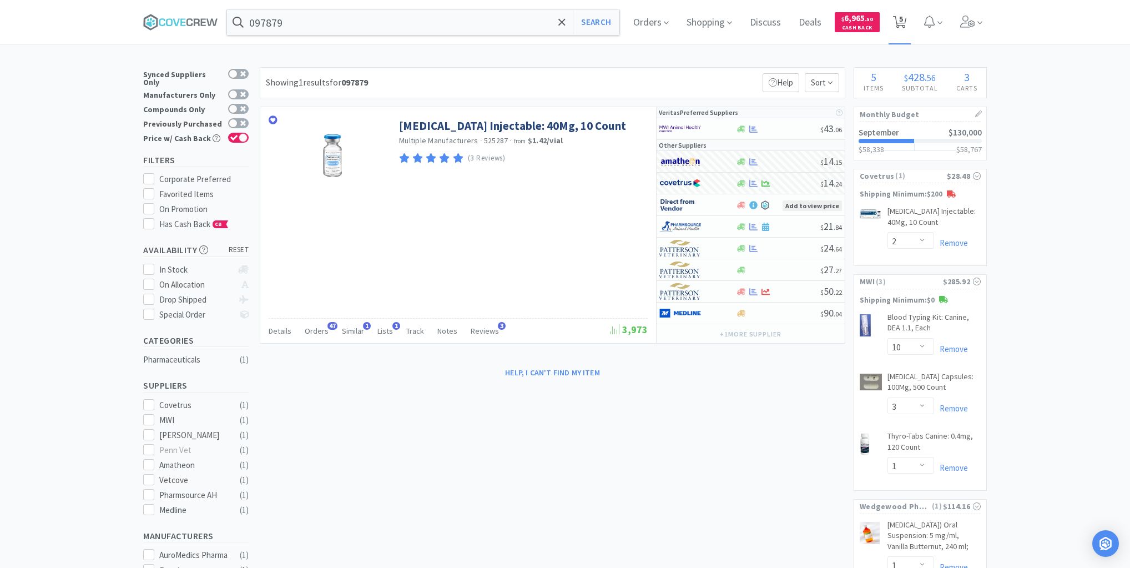
click at [903, 20] on span "5" at bounding box center [901, 19] width 4 height 44
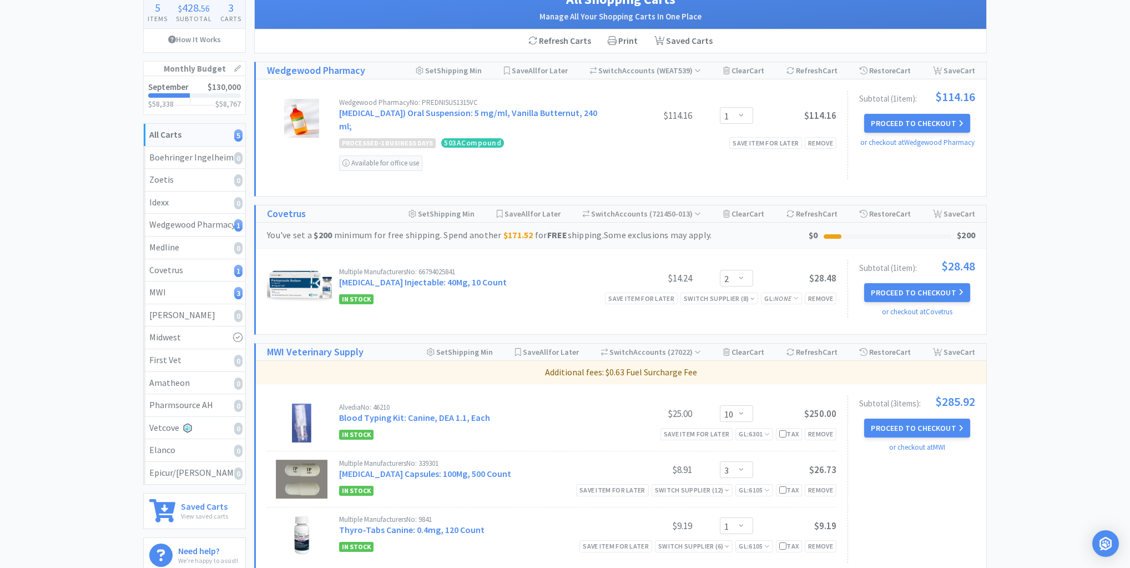
scroll to position [178, 0]
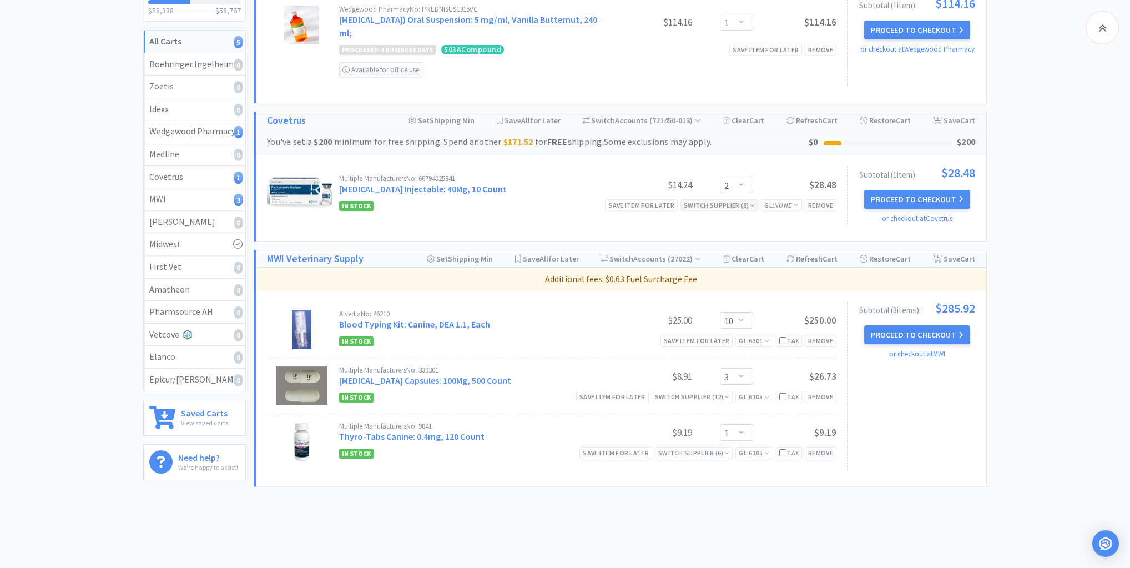
click at [752, 204] on icon at bounding box center [753, 205] width 4 height 7
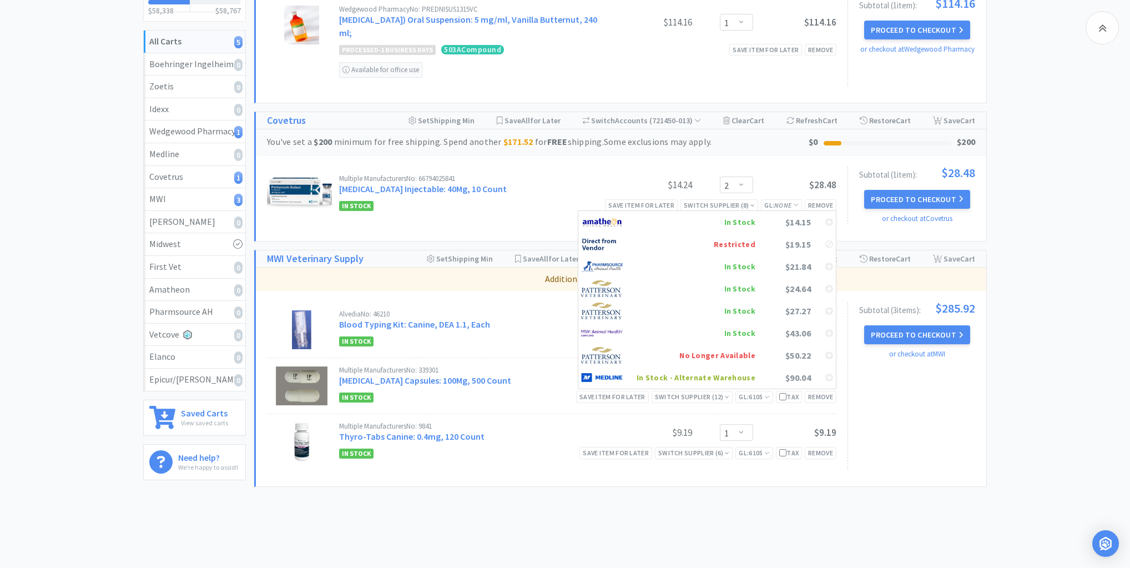
click at [756, 263] on div "$21.84" at bounding box center [784, 266] width 56 height 17
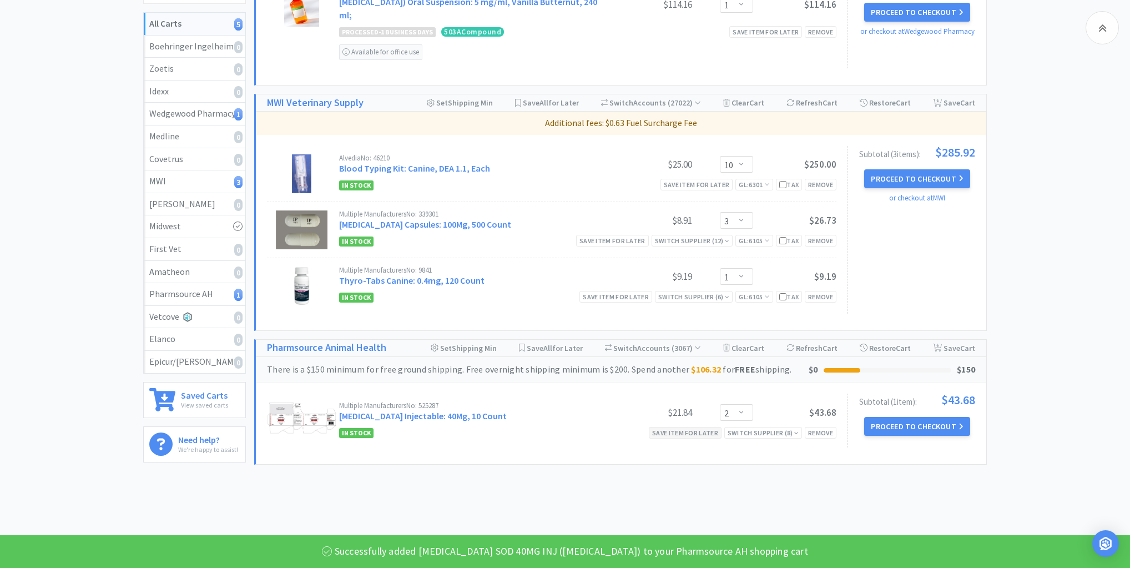
scroll to position [203, 0]
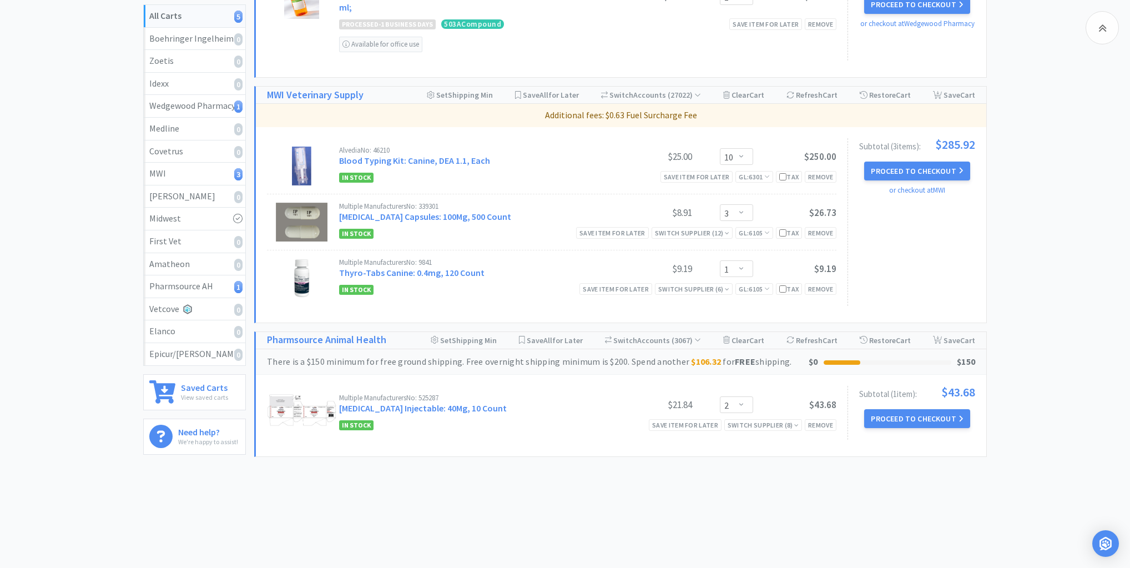
click at [536, 424] on div "In Stock Save item for later Switch Supplier ( 8 ) Remove" at bounding box center [587, 424] width 497 height 13
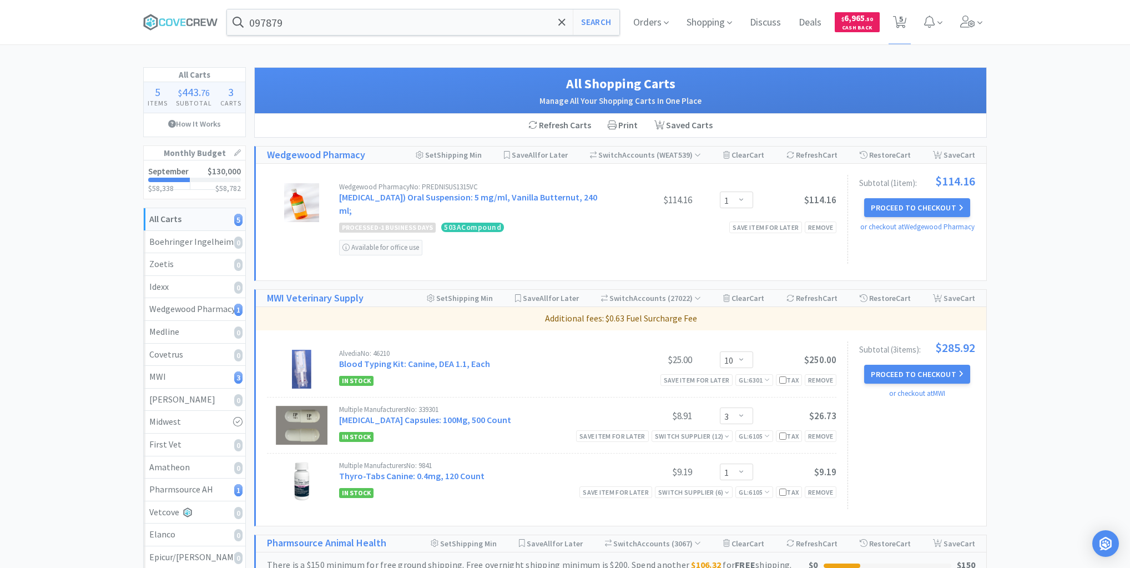
scroll to position [0, 0]
click at [182, 22] on icon at bounding box center [182, 21] width 5 height 7
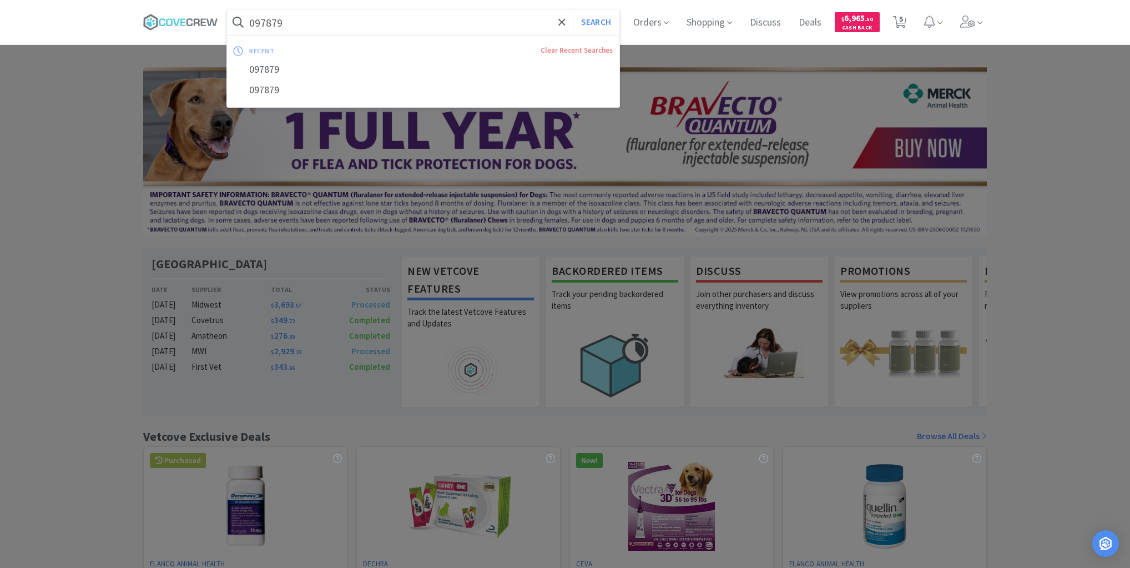
click at [343, 28] on input "097879" at bounding box center [423, 22] width 392 height 26
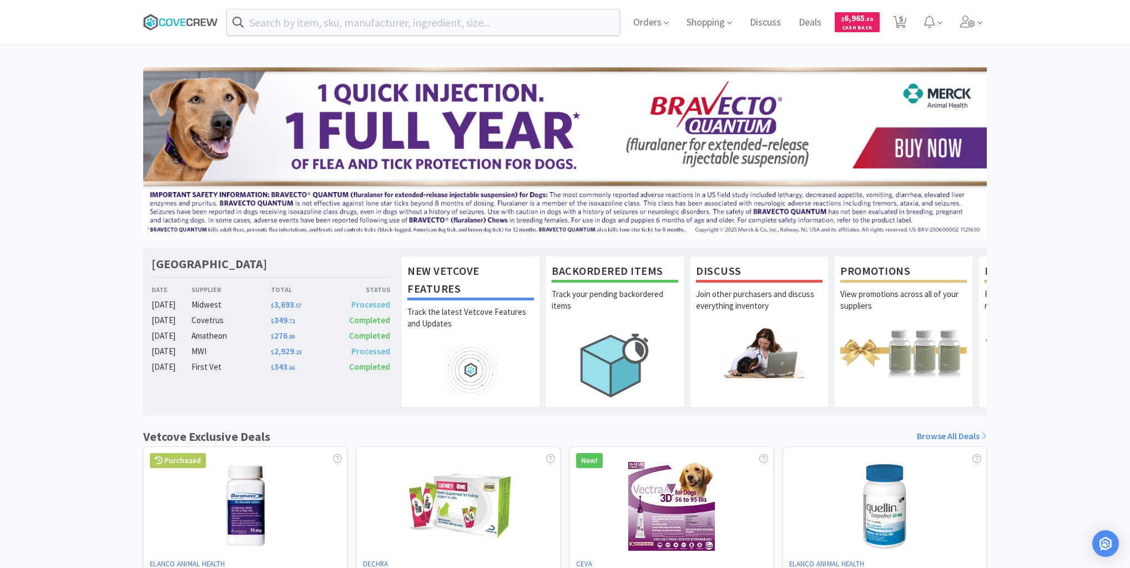
click at [173, 16] on icon at bounding box center [180, 22] width 75 height 17
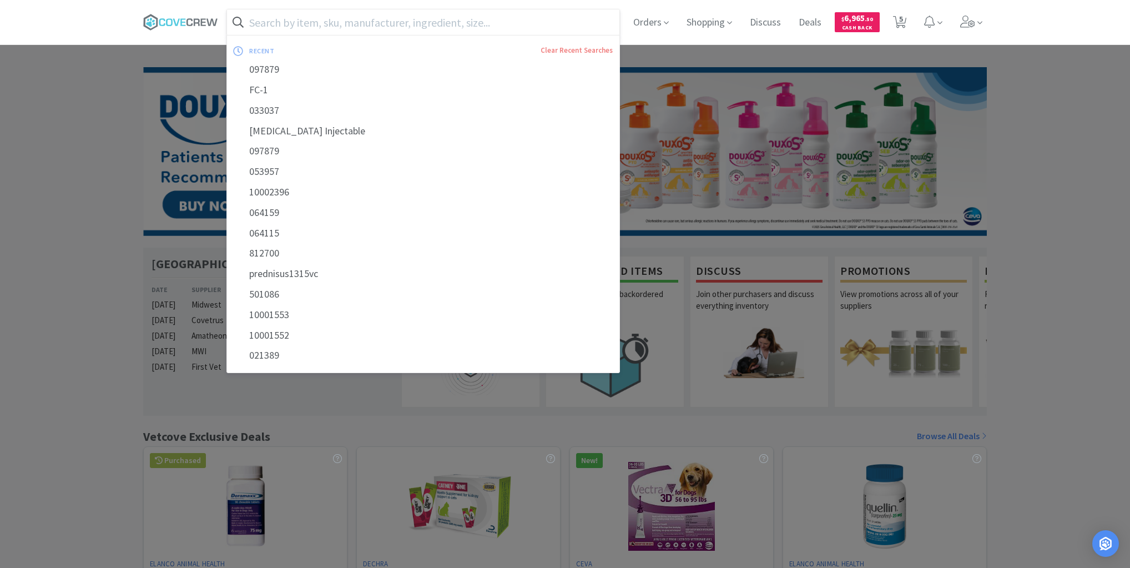
click at [542, 24] on input "text" at bounding box center [423, 22] width 392 height 26
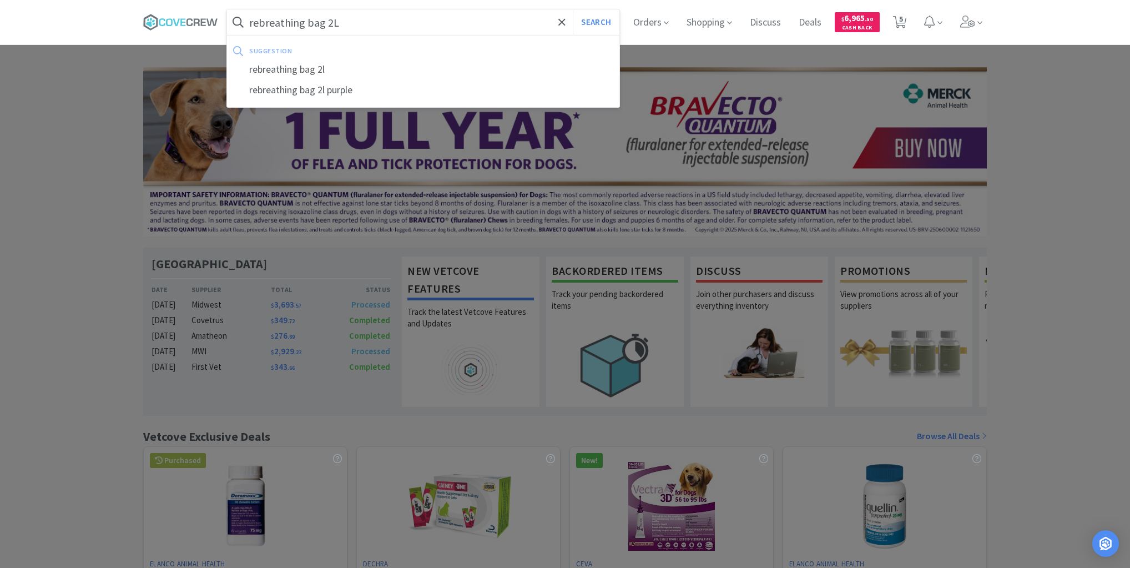
click at [573, 9] on button "Search" at bounding box center [596, 22] width 46 height 26
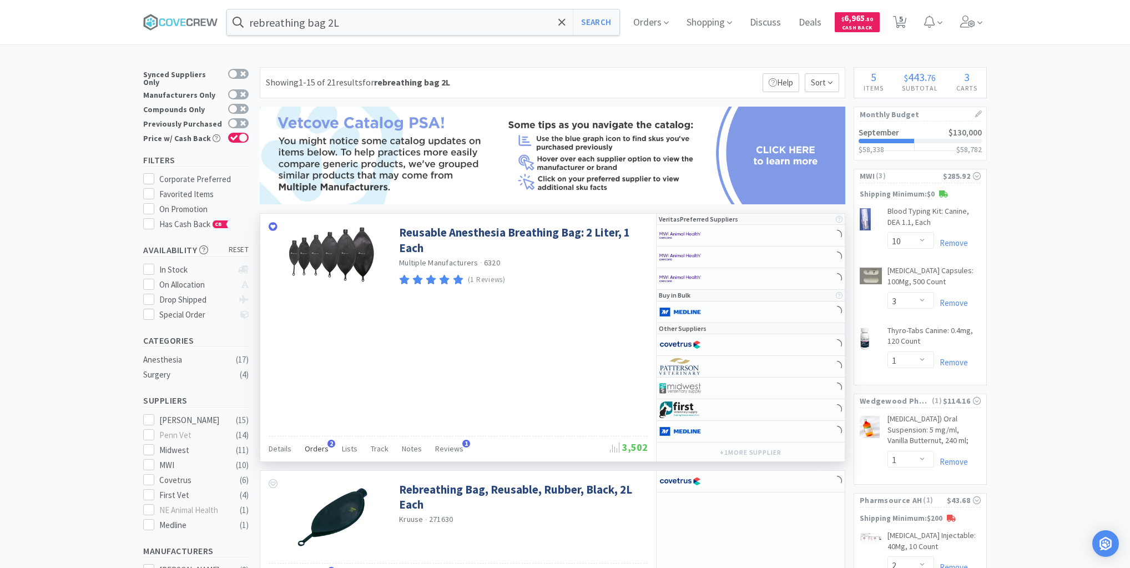
click at [321, 445] on span "Orders" at bounding box center [317, 449] width 24 height 10
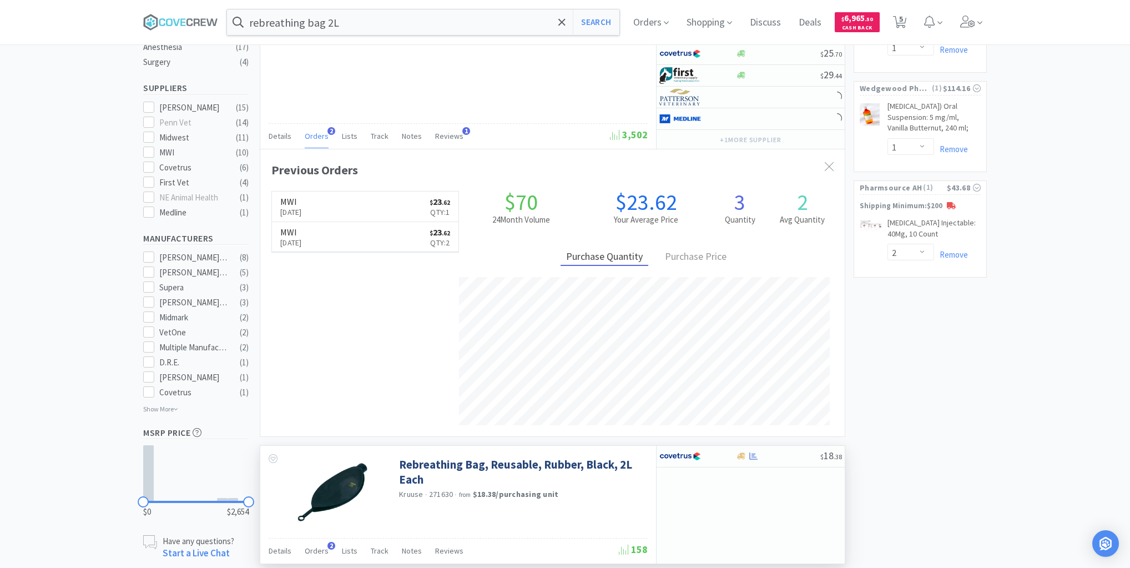
scroll to position [488, 0]
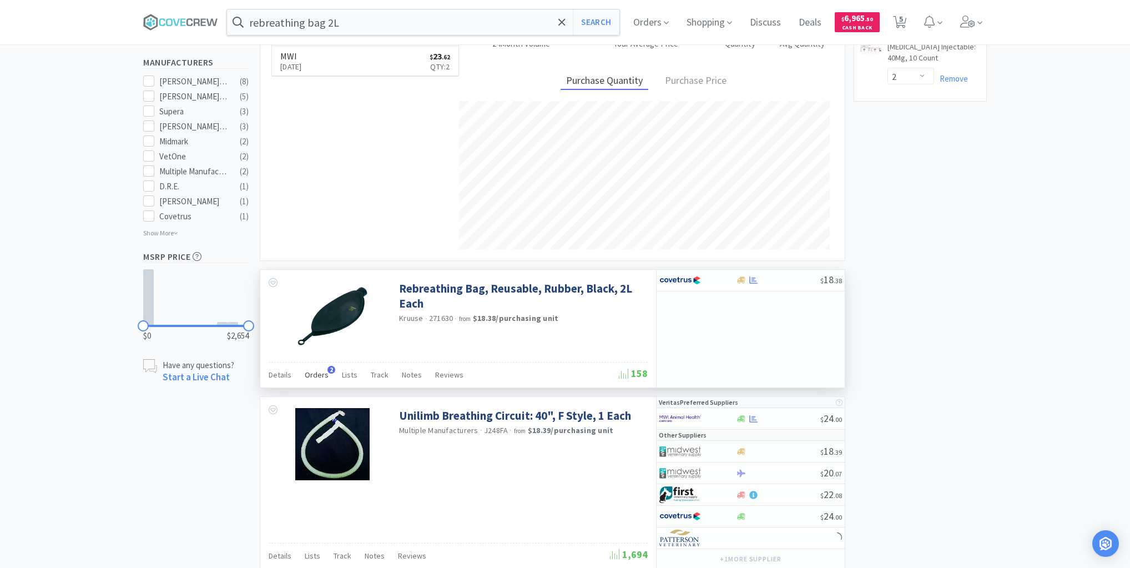
click at [313, 375] on span "Orders" at bounding box center [317, 375] width 24 height 10
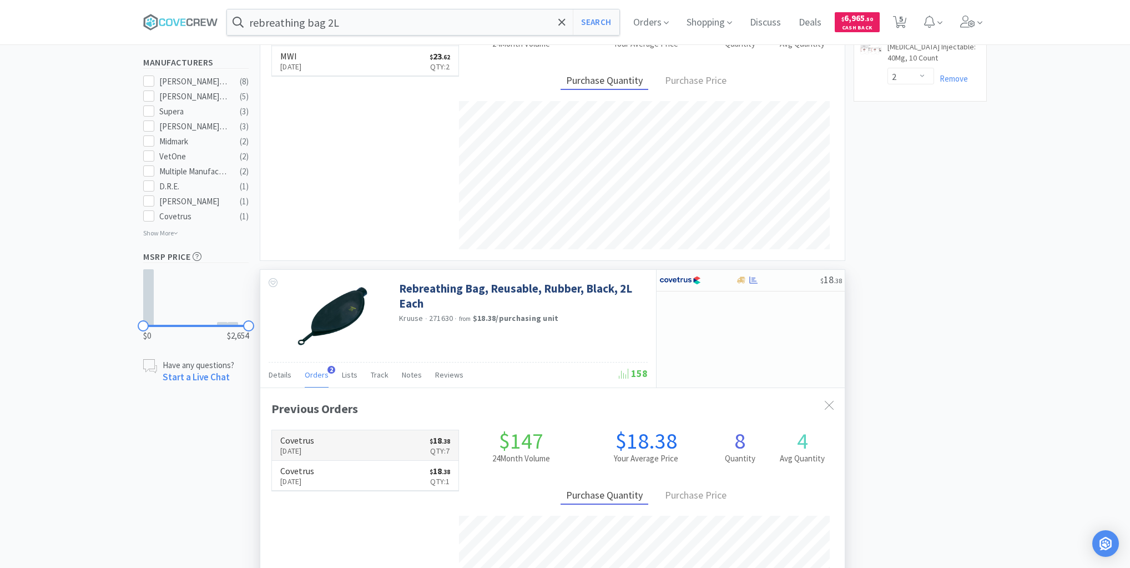
scroll to position [287, 585]
click at [365, 440] on link "Covetrus [DATE] $ 18 . 38 Qty: 7" at bounding box center [365, 445] width 187 height 31
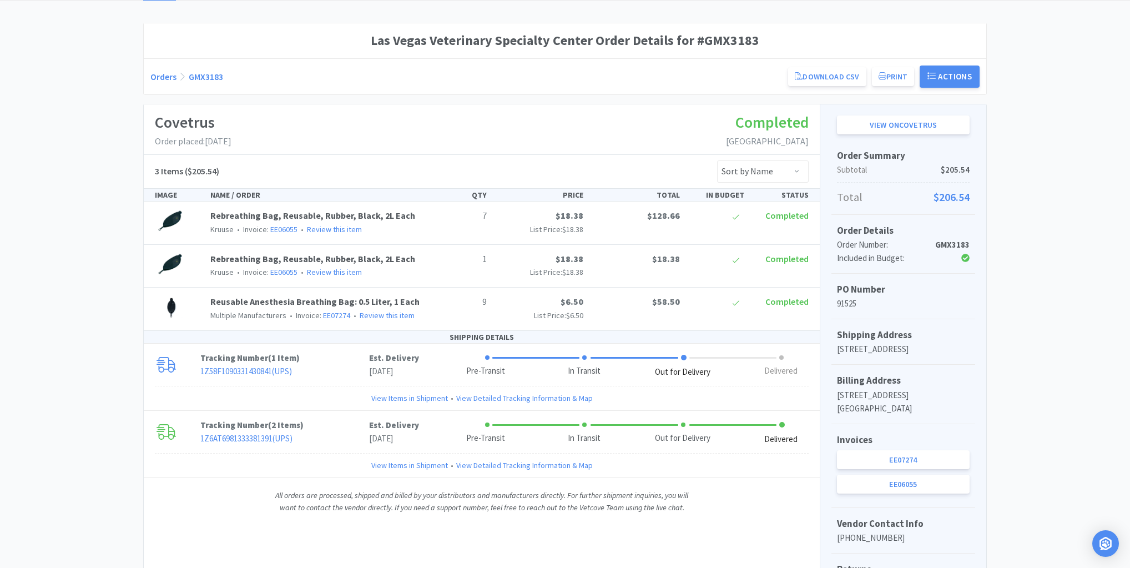
scroll to position [174, 0]
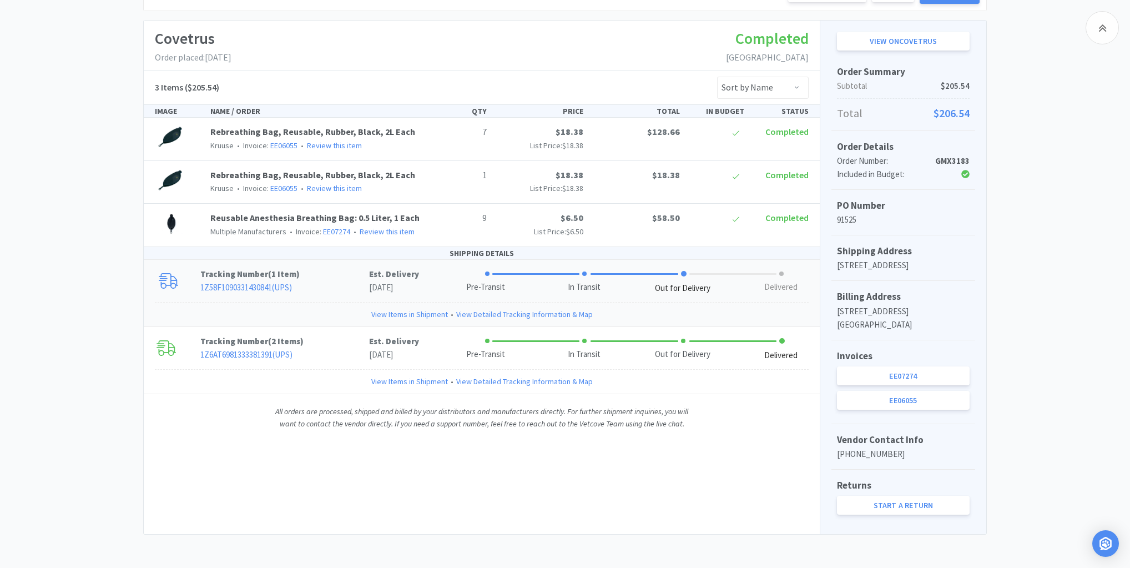
click at [426, 308] on link "View Items in Shipment" at bounding box center [409, 314] width 77 height 12
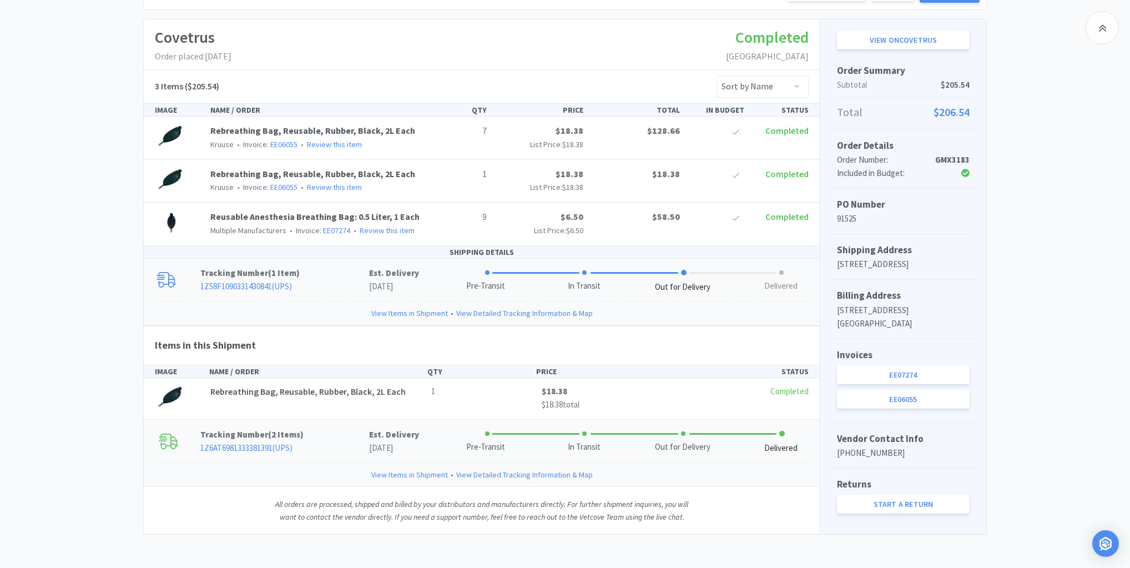
click at [403, 469] on link "View Items in Shipment" at bounding box center [409, 475] width 77 height 12
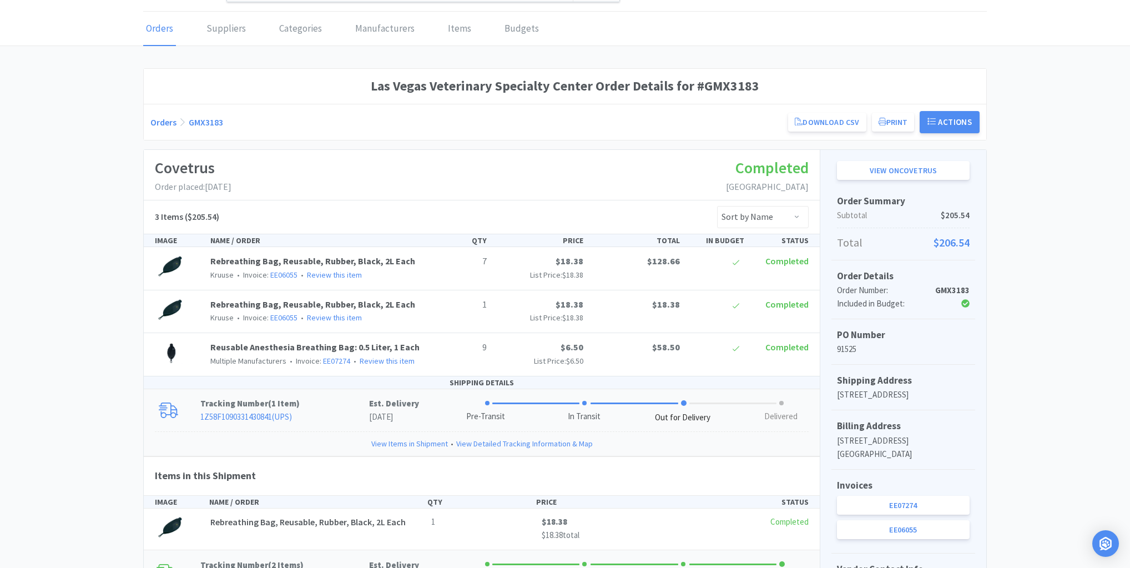
scroll to position [0, 0]
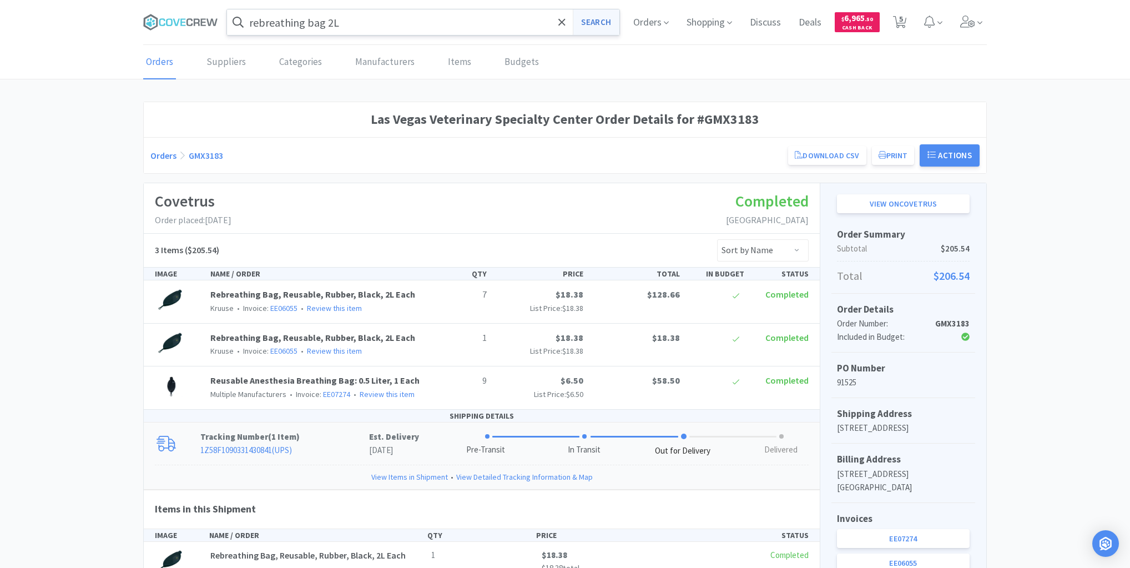
click at [591, 23] on button "Search" at bounding box center [596, 22] width 46 height 26
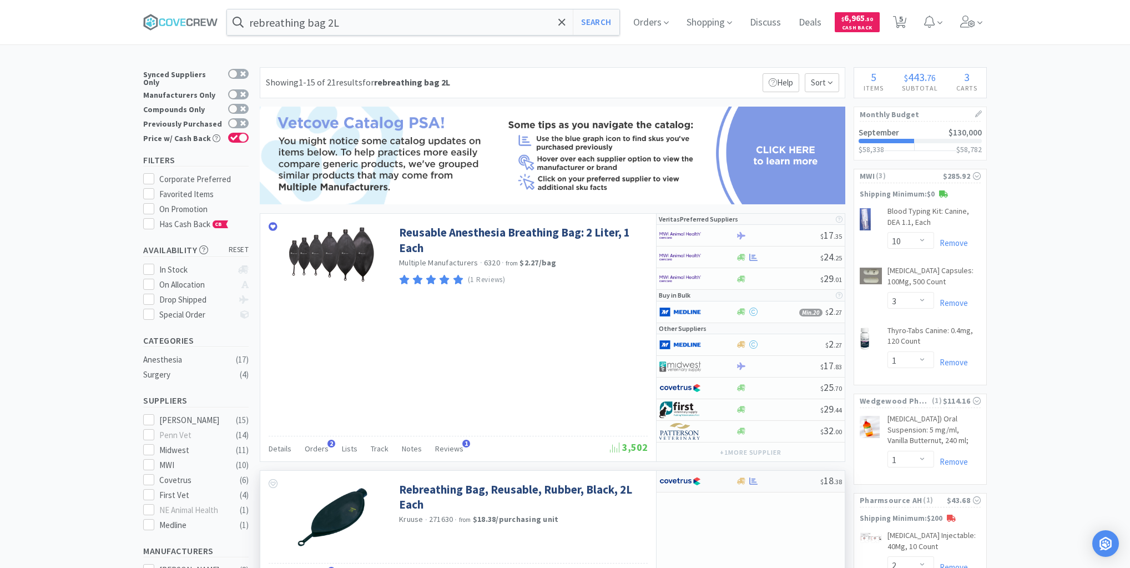
click at [782, 480] on div at bounding box center [778, 481] width 85 height 8
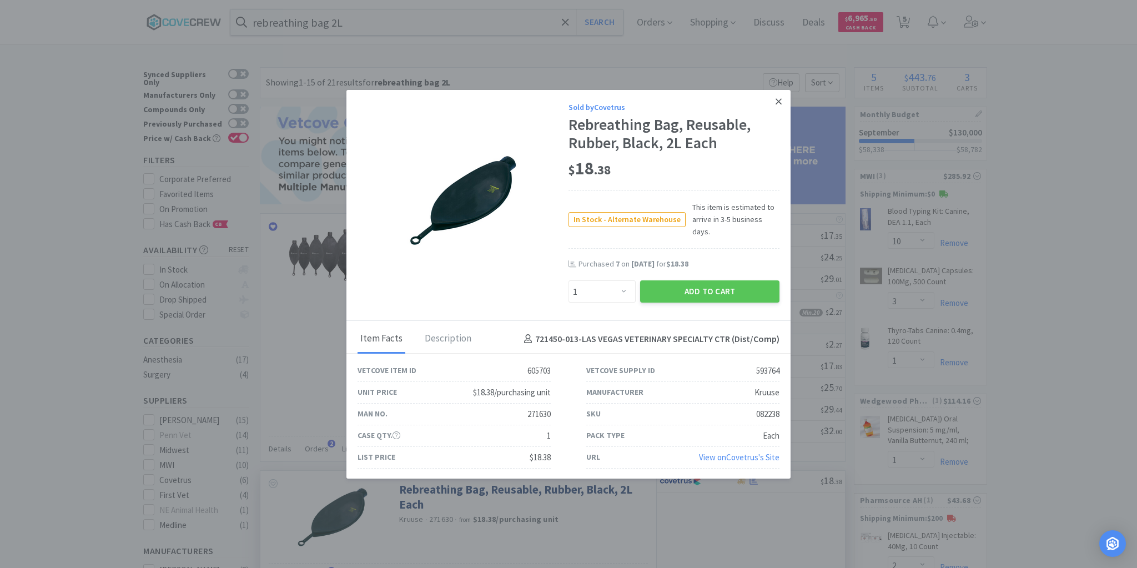
click at [777, 104] on icon at bounding box center [778, 101] width 6 height 6
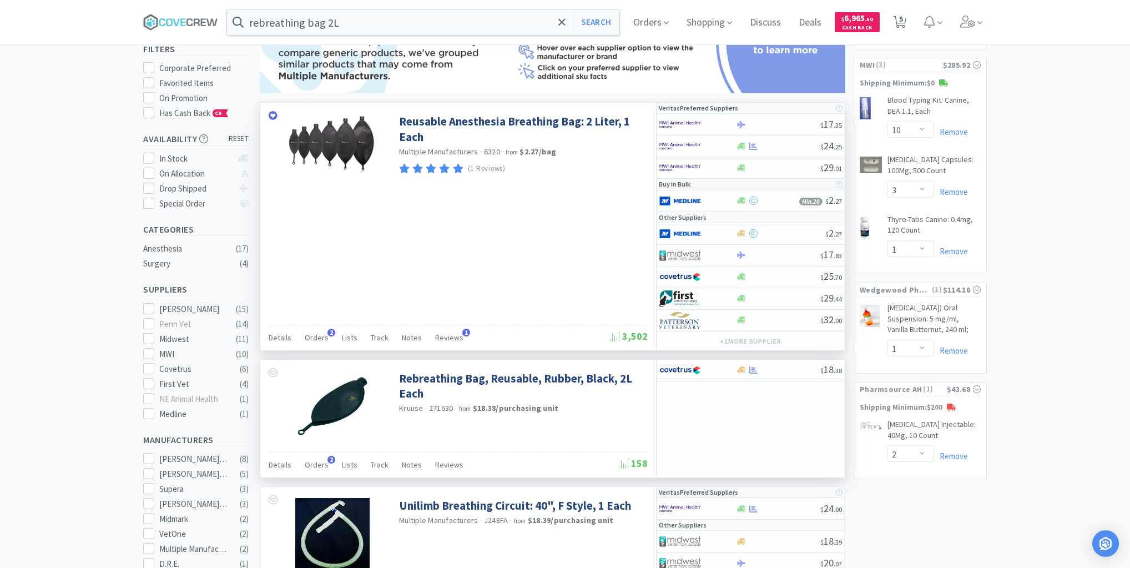
scroll to position [178, 0]
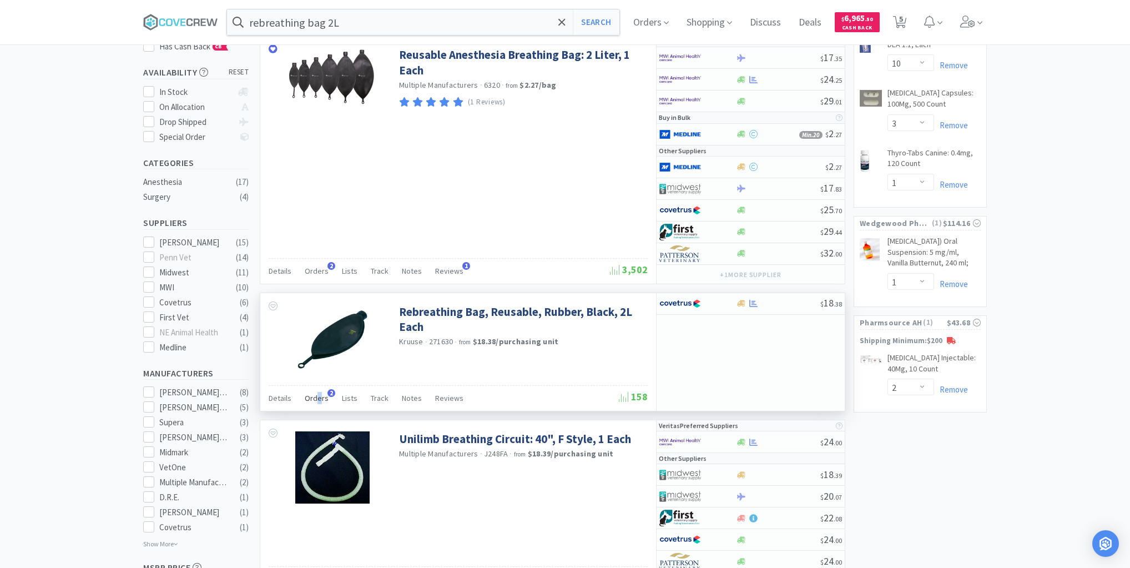
click at [318, 396] on span "Orders" at bounding box center [317, 398] width 24 height 10
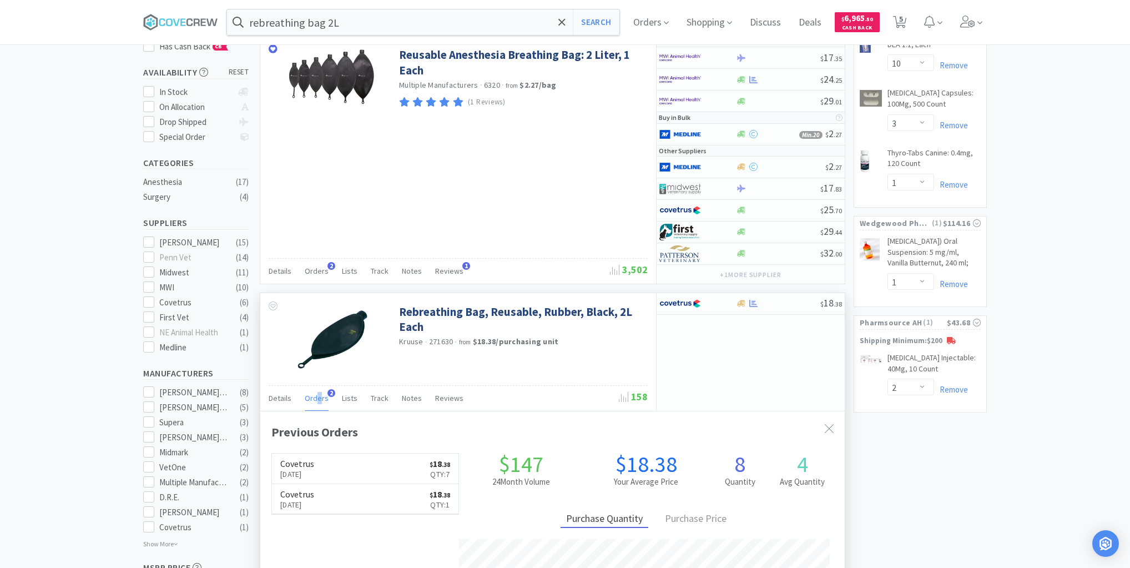
scroll to position [287, 585]
click at [393, 465] on link "Covetrus [DATE] $ 18 . 38 Qty: 7" at bounding box center [365, 469] width 187 height 31
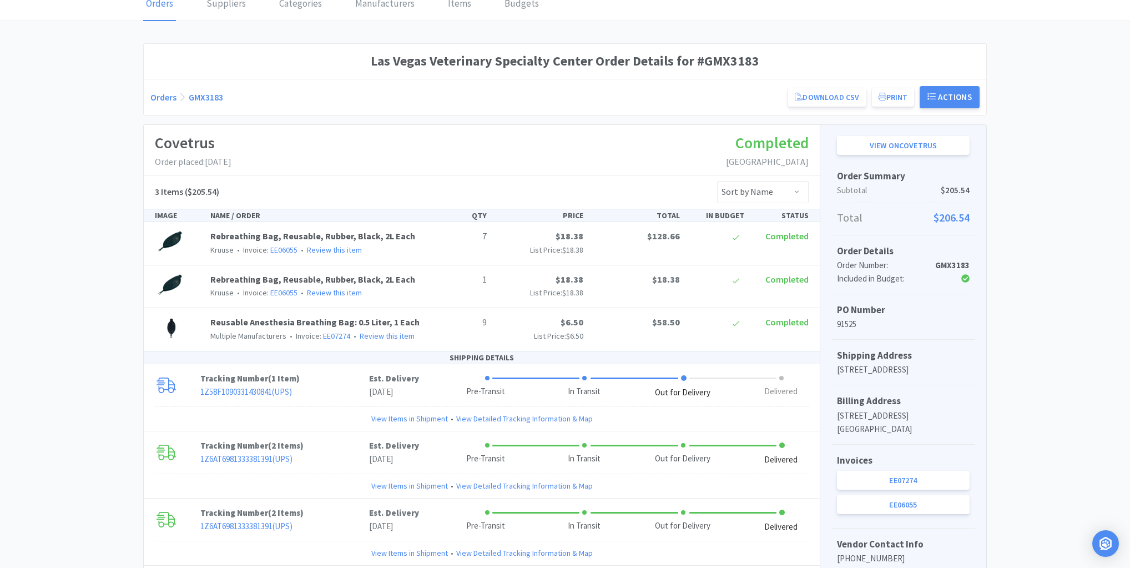
scroll to position [133, 0]
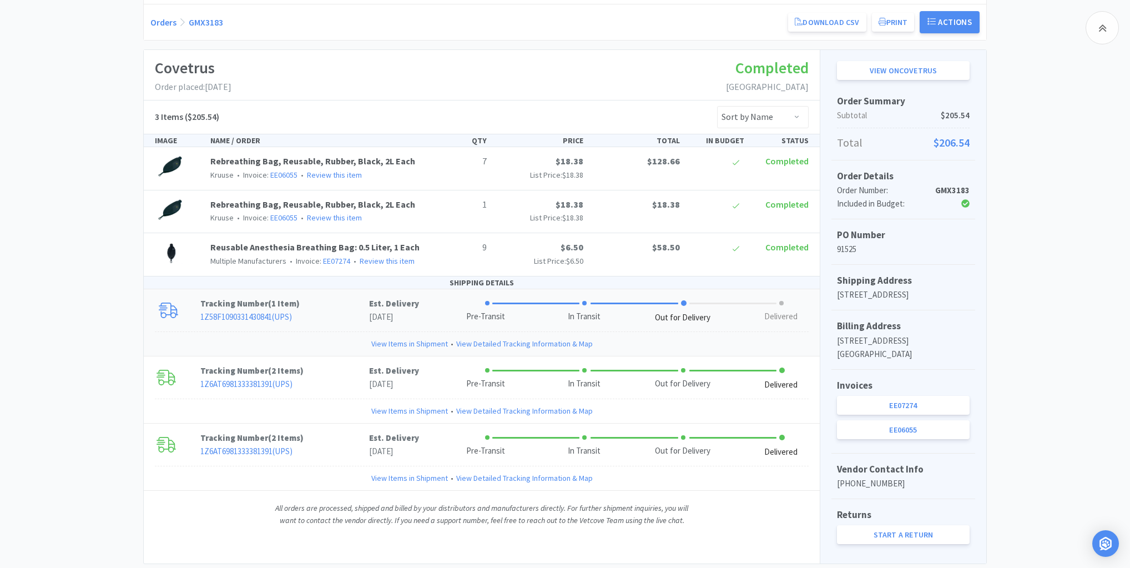
click at [436, 342] on link "View Items in Shipment" at bounding box center [409, 344] width 77 height 12
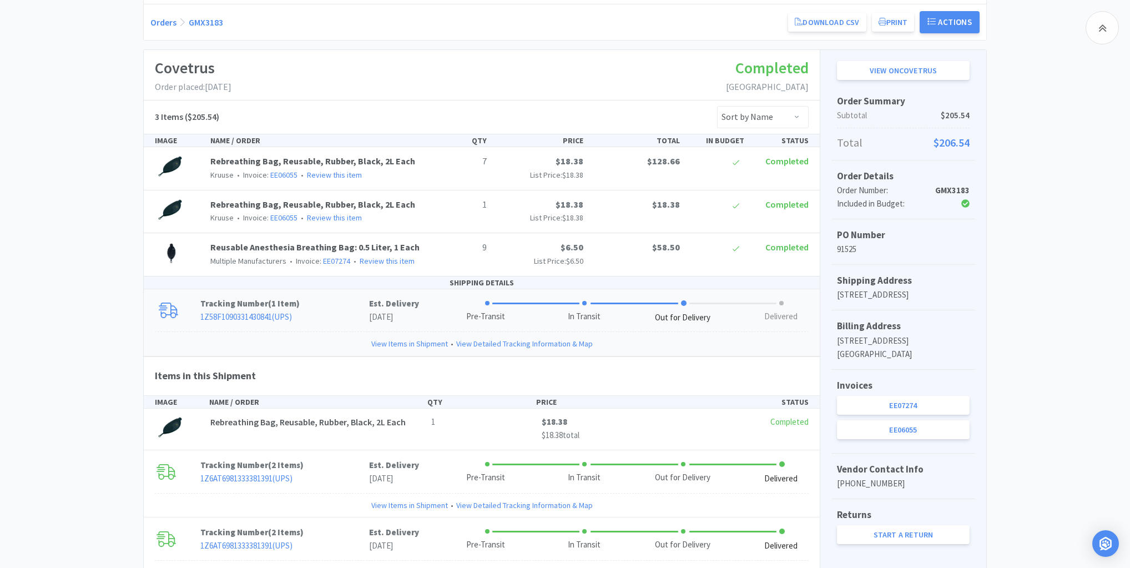
click at [436, 342] on link "View Items in Shipment" at bounding box center [409, 344] width 77 height 12
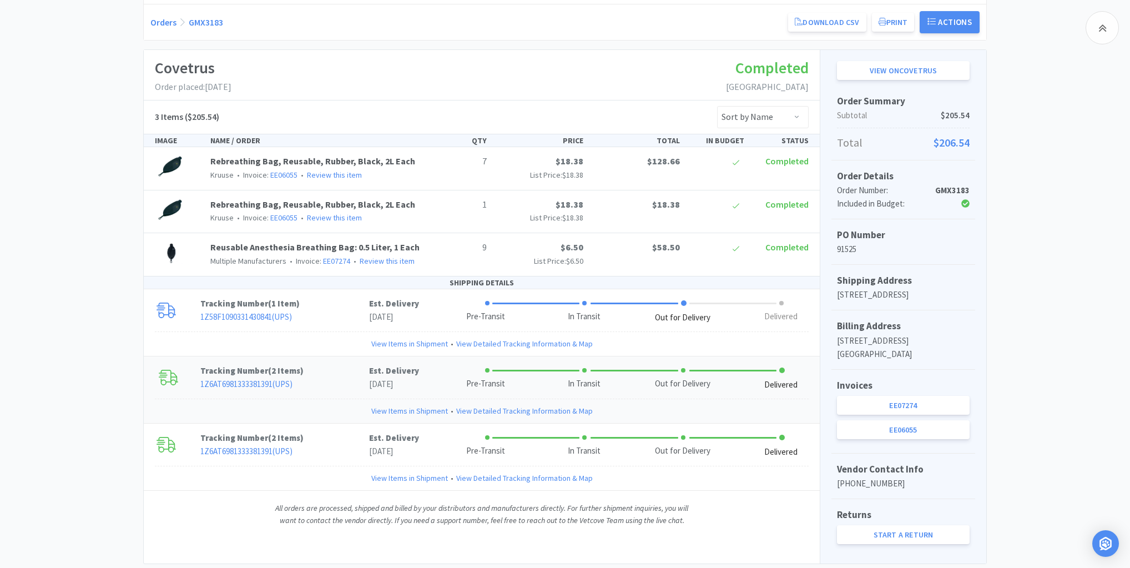
click at [409, 411] on link "View Items in Shipment" at bounding box center [409, 411] width 77 height 12
click at [389, 409] on link "View Items in Shipment" at bounding box center [409, 411] width 77 height 12
click at [391, 477] on link "View Items in Shipment" at bounding box center [409, 478] width 77 height 12
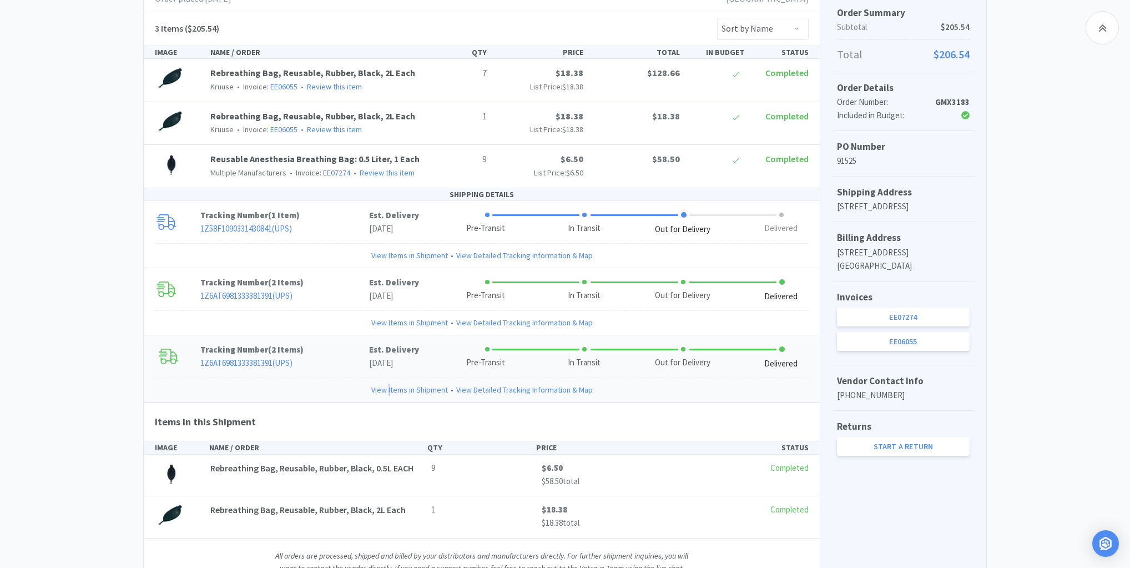
scroll to position [266, 0]
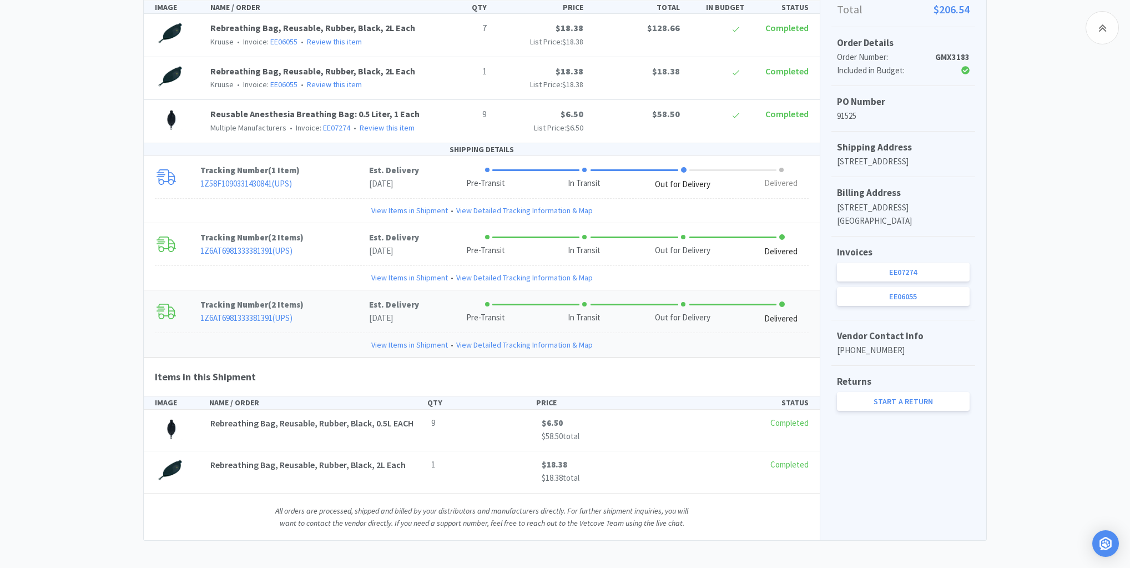
click at [874, 473] on div "View on Covetrus Order Summary Subtotal $205.54 Total $206.54 Order Details Ord…" at bounding box center [903, 229] width 167 height 624
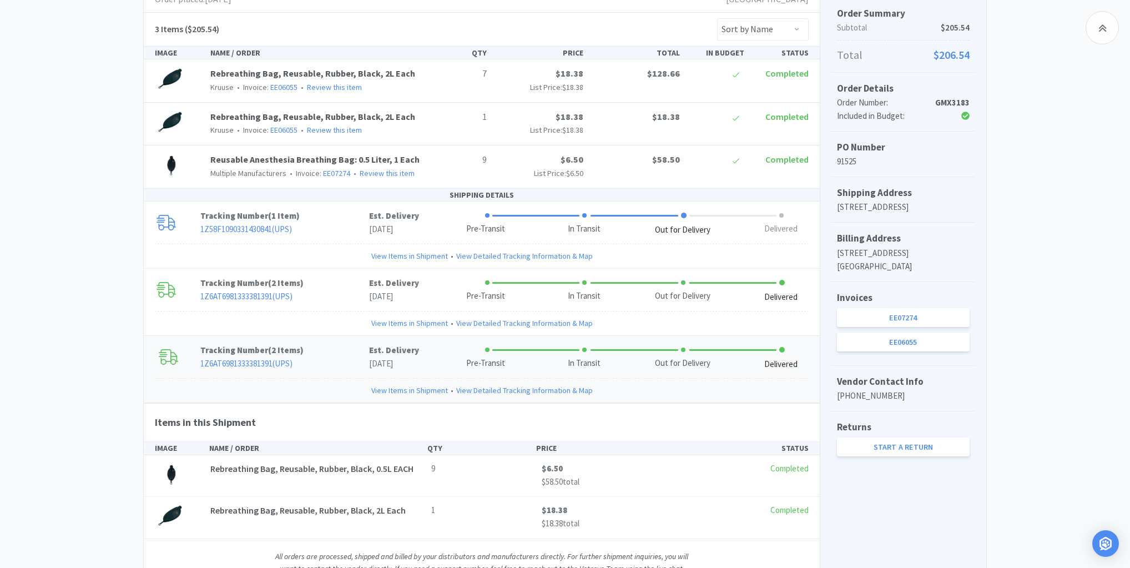
scroll to position [178, 0]
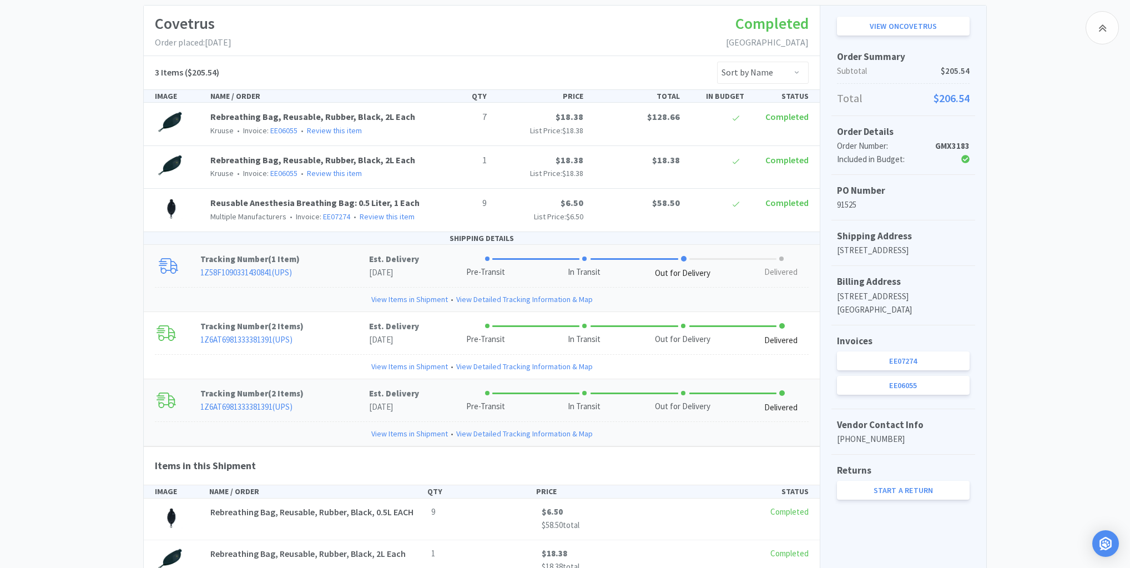
click at [411, 297] on link "View Items in Shipment" at bounding box center [409, 299] width 77 height 12
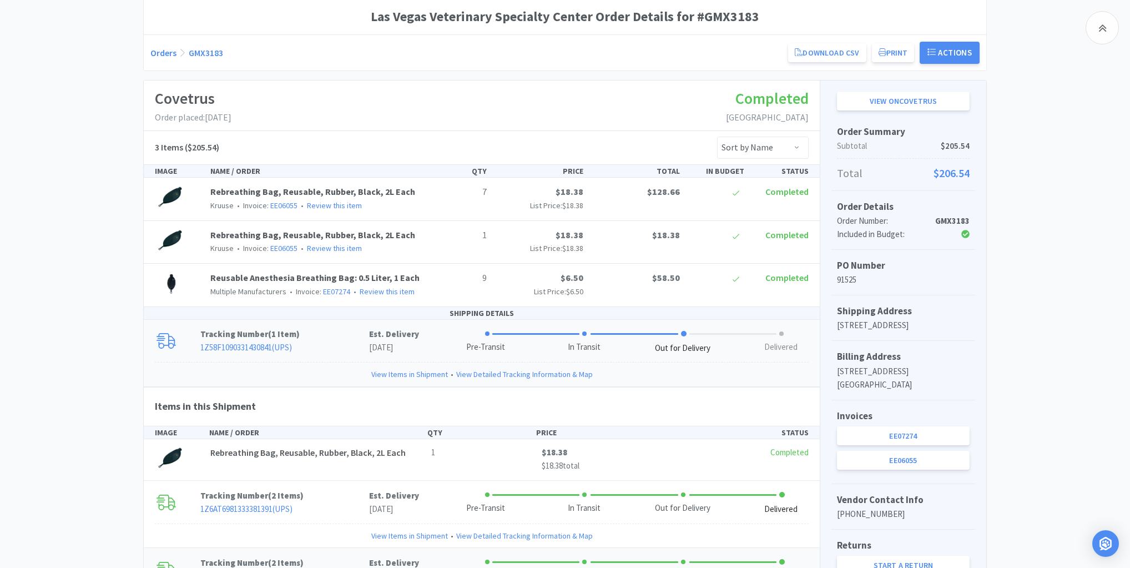
scroll to position [0, 0]
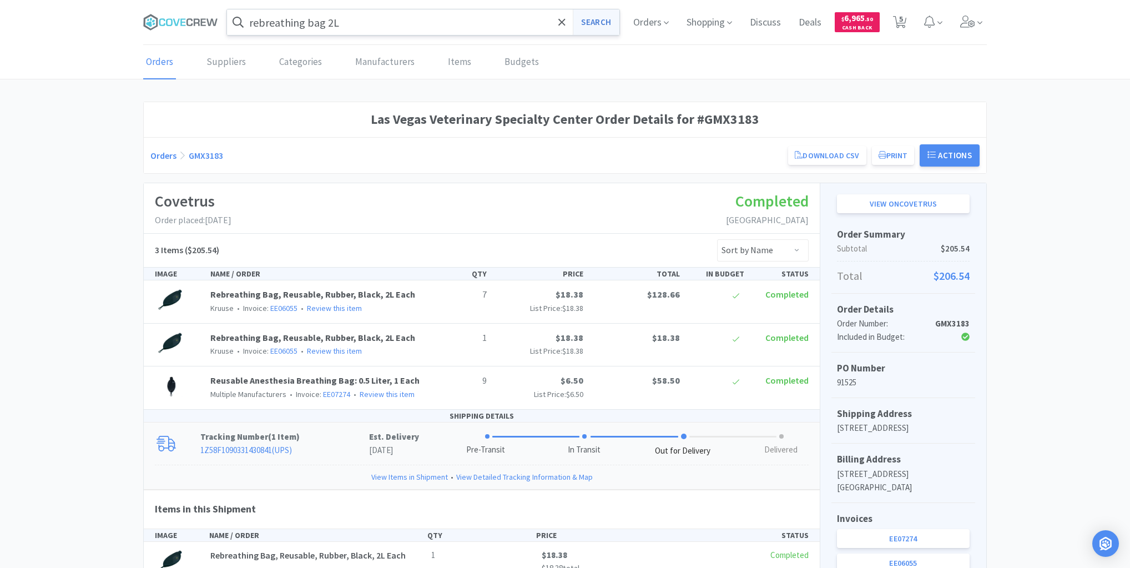
click at [595, 21] on button "Search" at bounding box center [596, 22] width 46 height 26
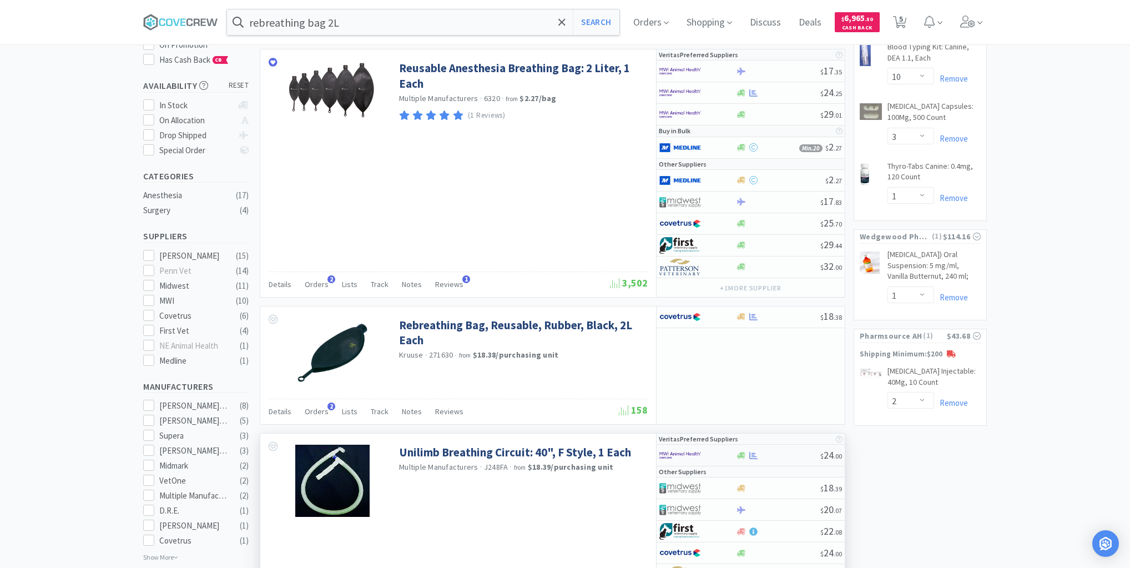
scroll to position [222, 0]
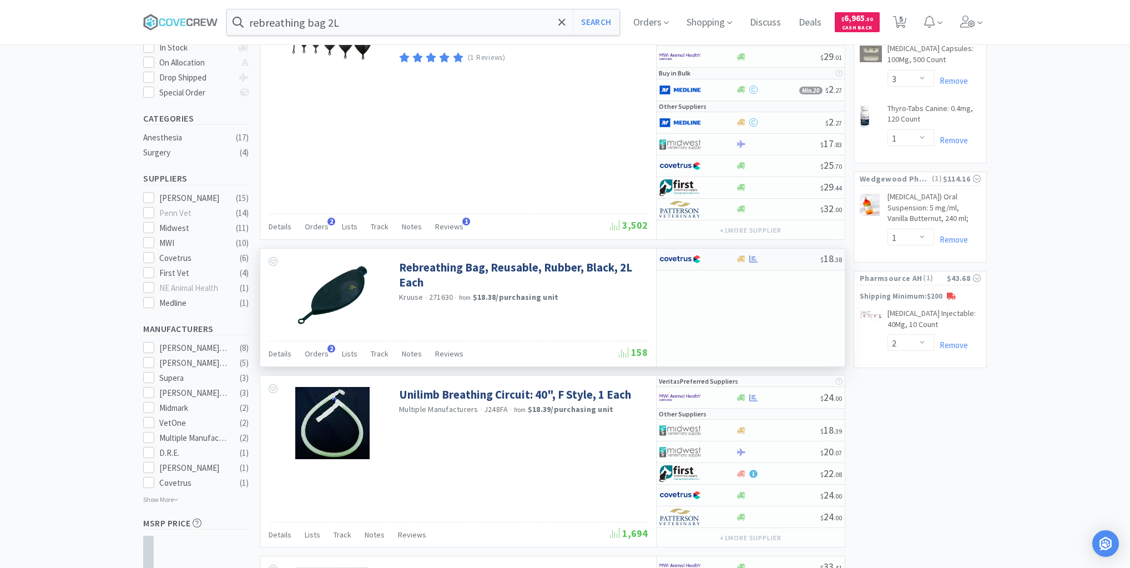
click at [780, 258] on div at bounding box center [778, 259] width 85 height 8
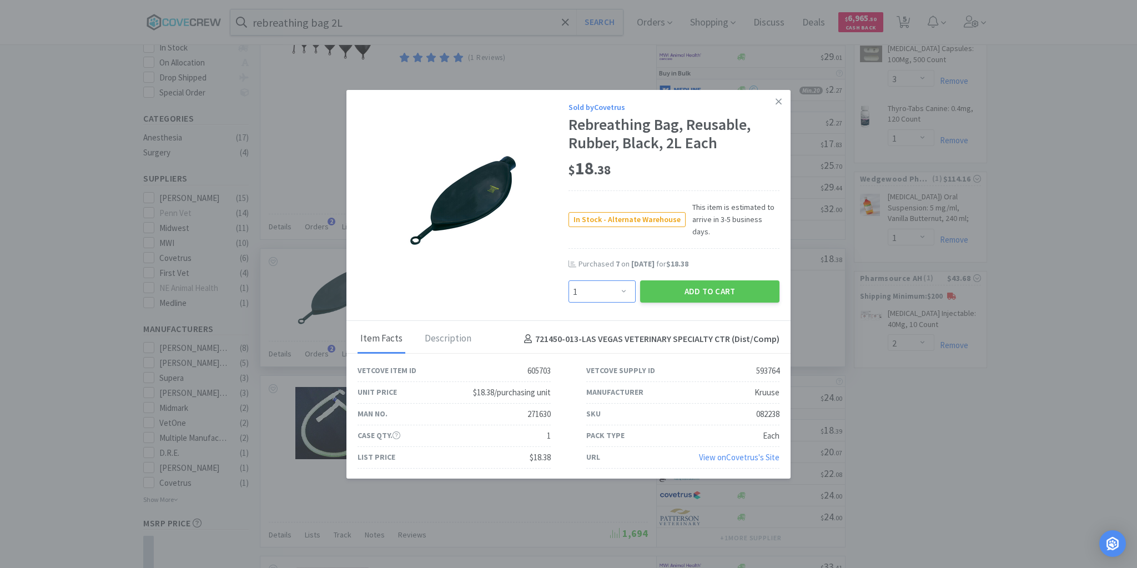
click at [622, 285] on select "Enter Quantity 1 2 3 4 5 6 7 8 9 10 11 12 13 14 15 16 17 18 19 20 Enter Quantity" at bounding box center [601, 291] width 67 height 22
click at [568, 280] on select "Enter Quantity 1 2 3 4 5 6 7 8 9 10 11 12 13 14 15 16 17 18 19 20 Enter Quantity" at bounding box center [601, 291] width 67 height 22
click at [706, 289] on button "Add to Cart" at bounding box center [709, 291] width 139 height 22
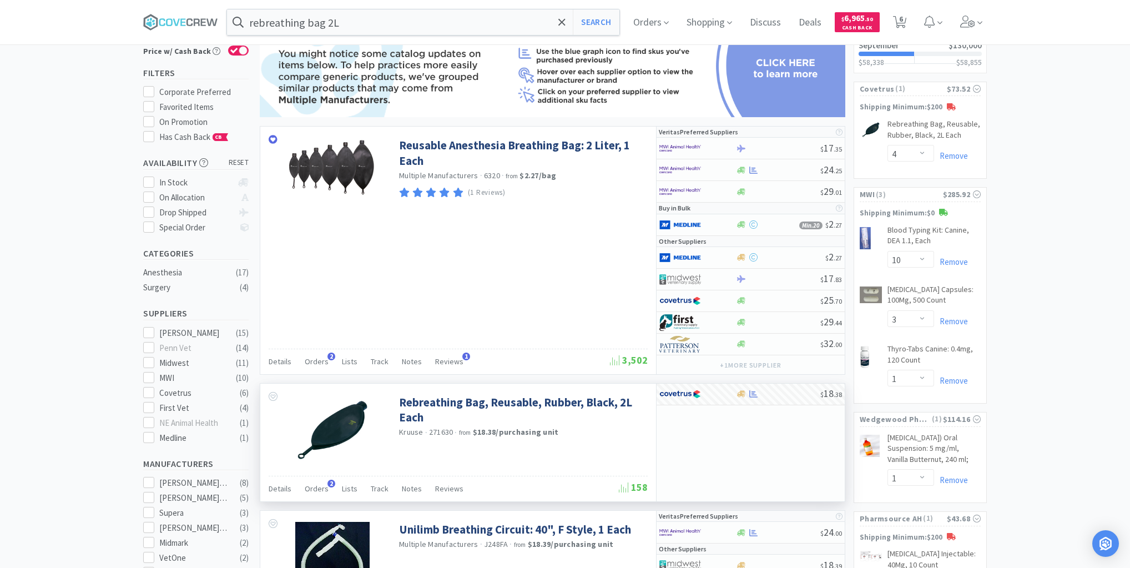
scroll to position [0, 0]
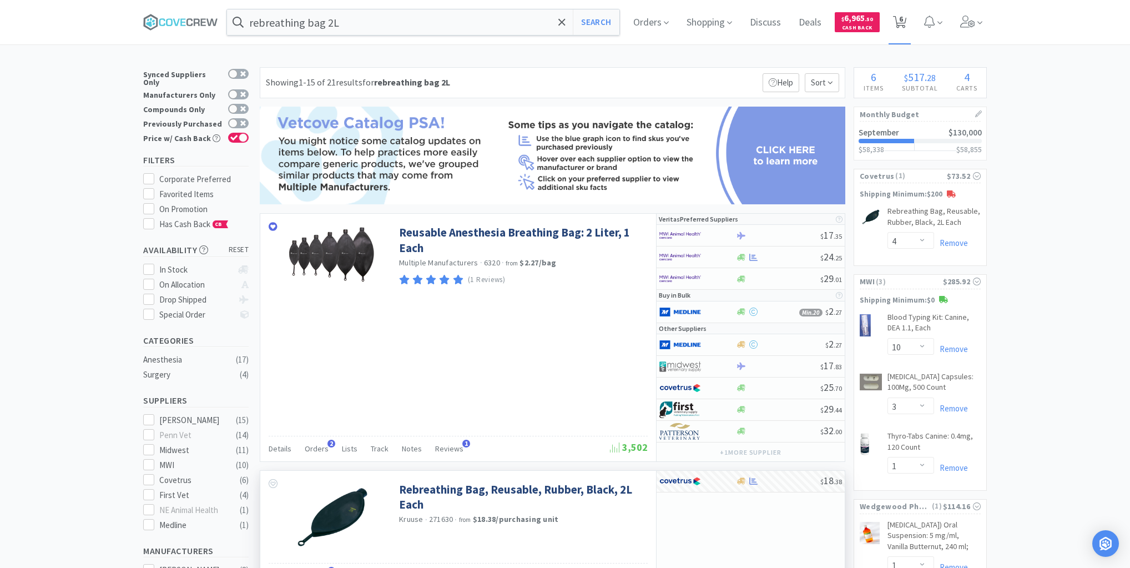
click at [901, 18] on icon at bounding box center [900, 22] width 14 height 12
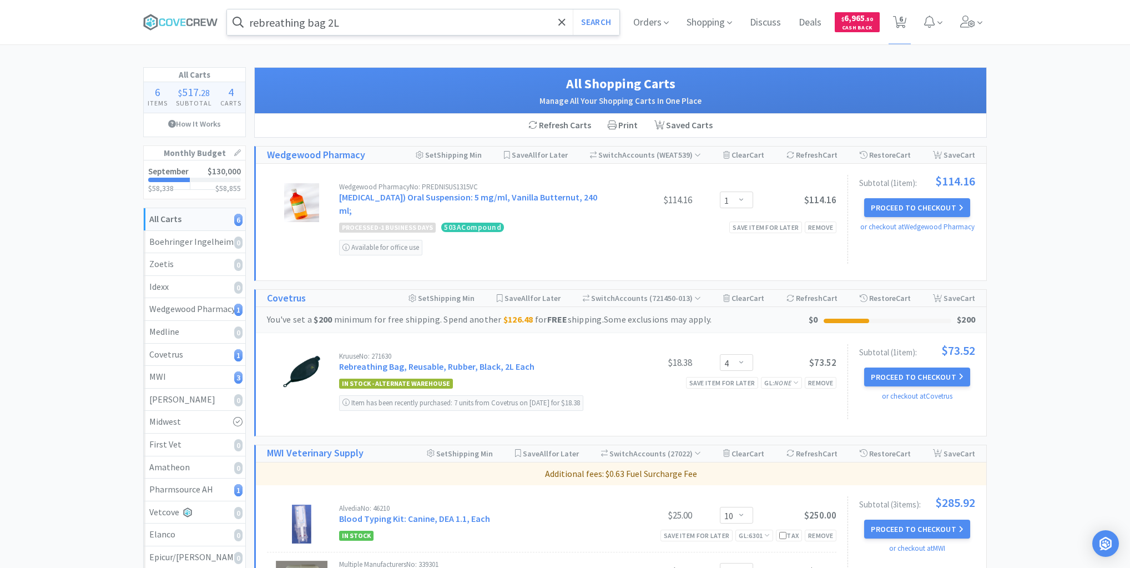
click at [357, 24] on input "rebreathing bag 2L" at bounding box center [423, 22] width 392 height 26
click at [197, 25] on icon at bounding box center [180, 22] width 75 height 17
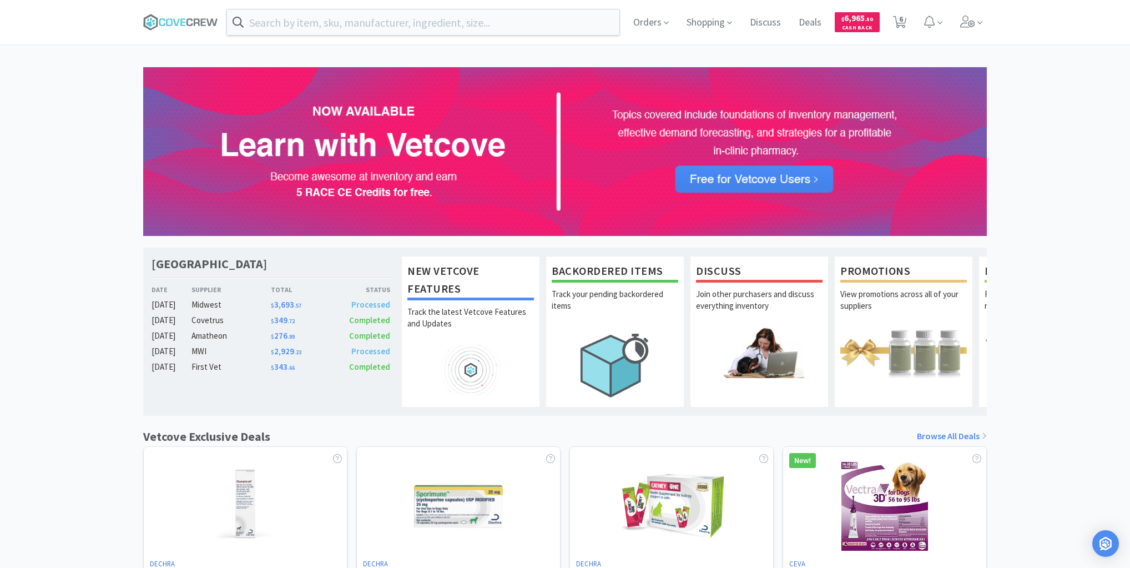
click at [1049, 167] on div "Las Vegas Veterinary Specialty Center Date Supplier Total Status [DATE] Midwest…" at bounding box center [565, 489] width 1130 height 845
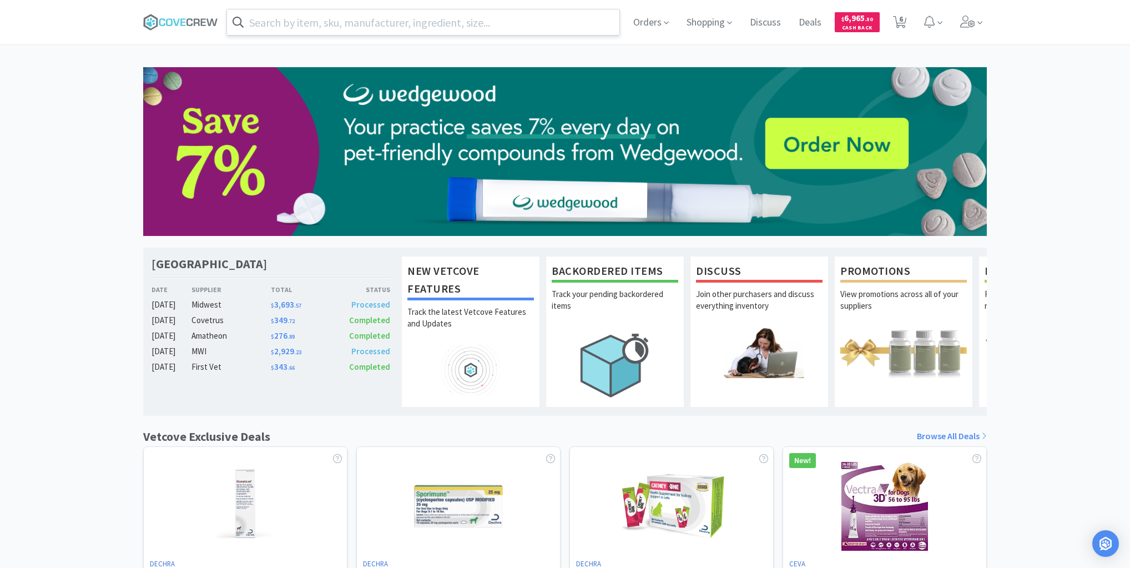
click at [427, 25] on input "text" at bounding box center [423, 22] width 392 height 26
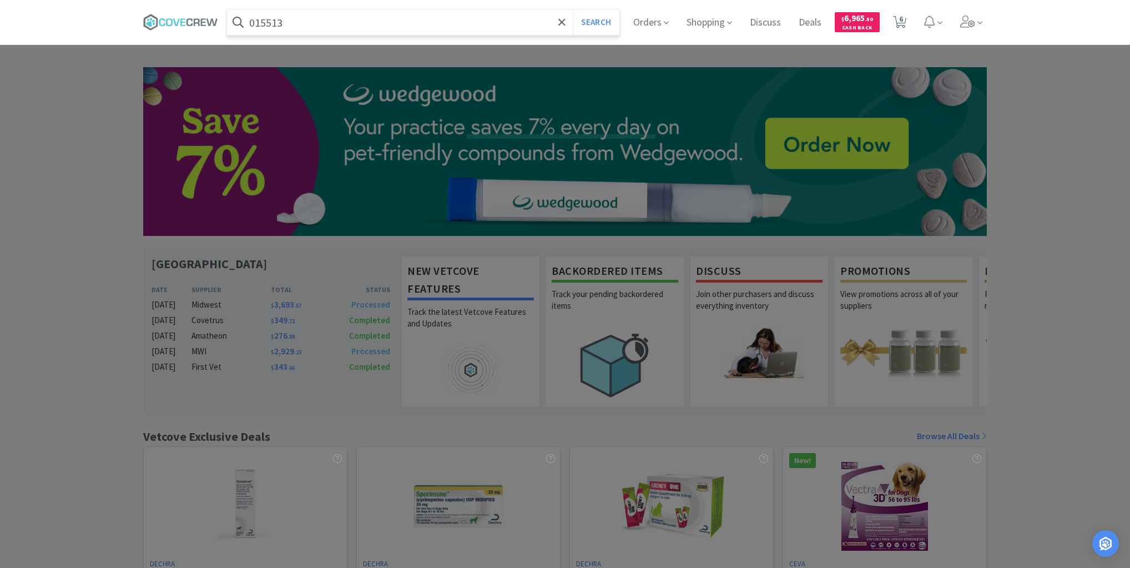
click at [573, 9] on button "Search" at bounding box center [596, 22] width 46 height 26
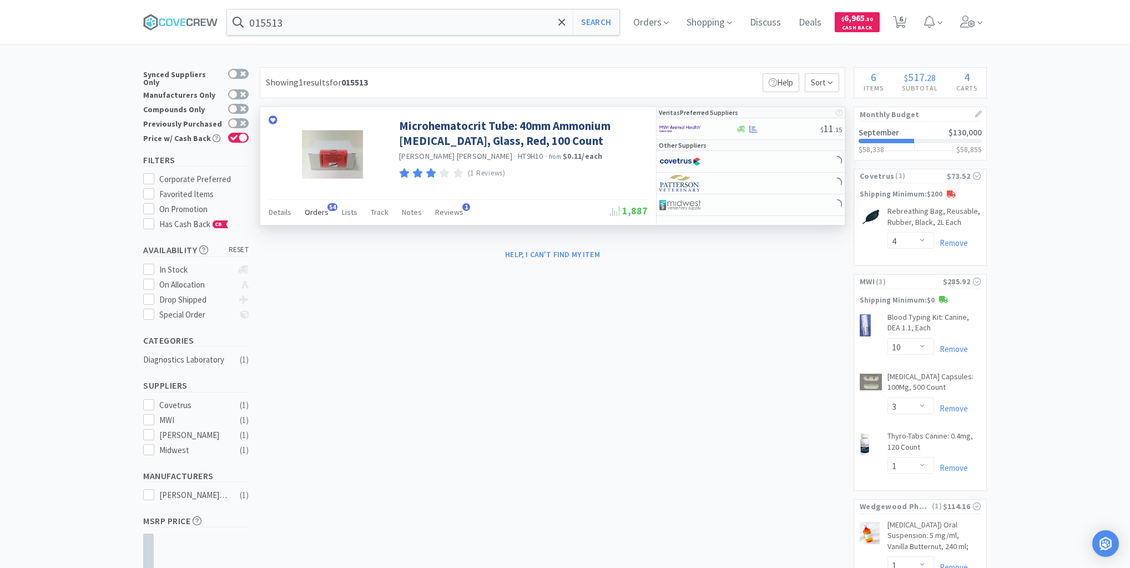
click at [311, 214] on span "Orders" at bounding box center [317, 212] width 24 height 10
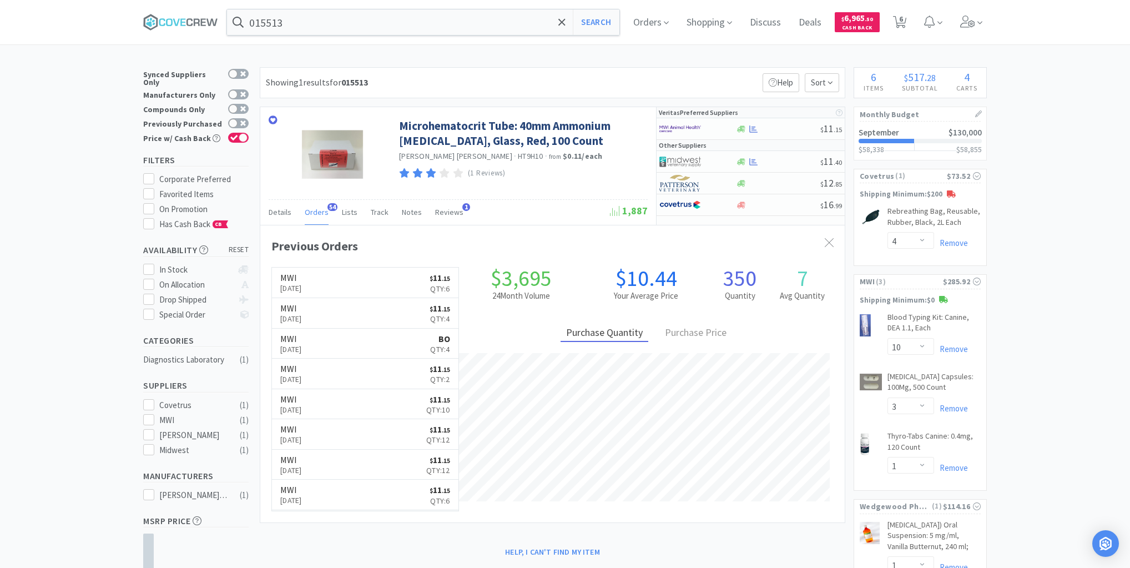
scroll to position [298, 585]
click at [341, 21] on input "015513" at bounding box center [423, 22] width 392 height 26
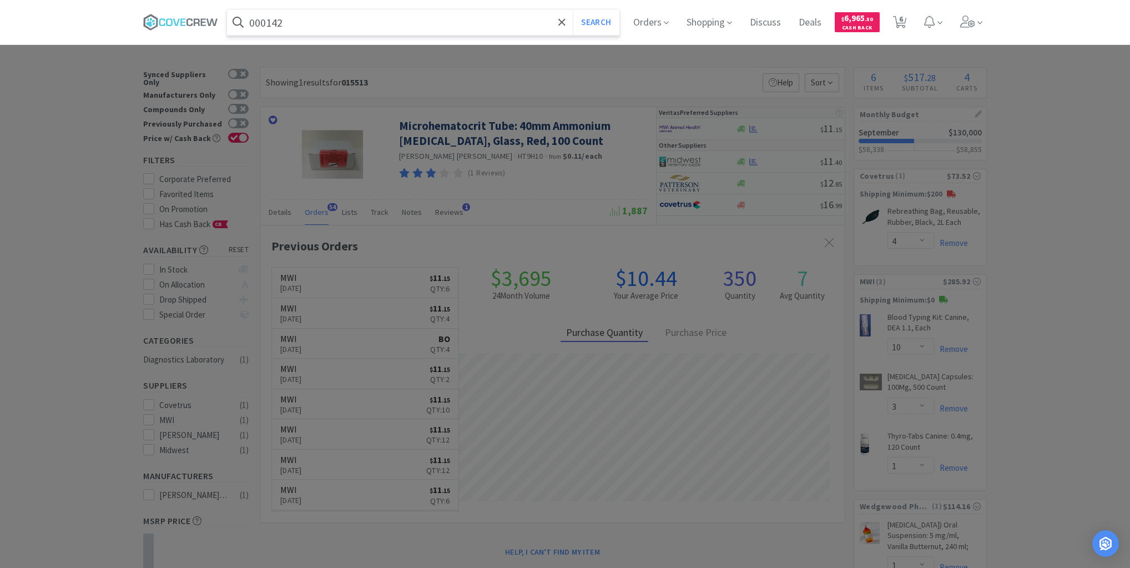
click at [573, 9] on button "Search" at bounding box center [596, 22] width 46 height 26
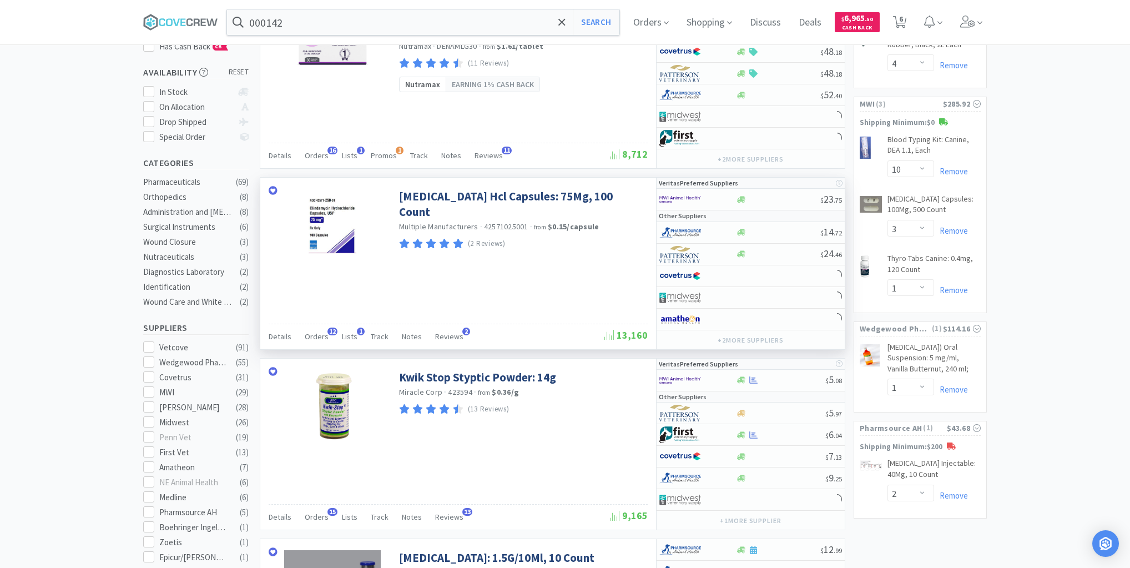
scroll to position [355, 0]
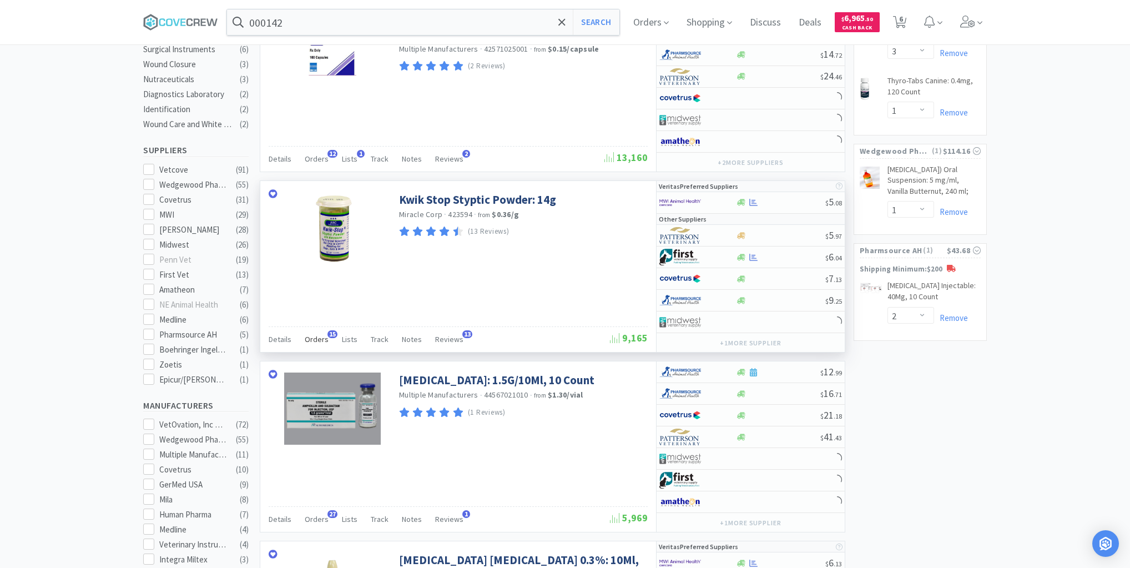
click at [318, 337] on span "Orders" at bounding box center [317, 339] width 24 height 10
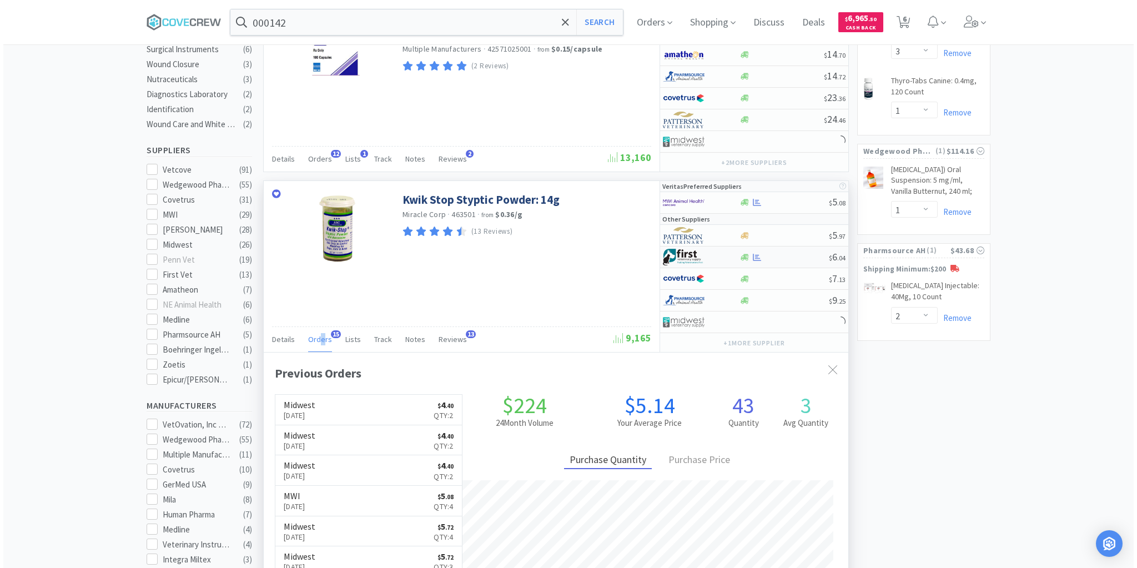
scroll to position [298, 585]
click at [777, 198] on div at bounding box center [781, 202] width 90 height 8
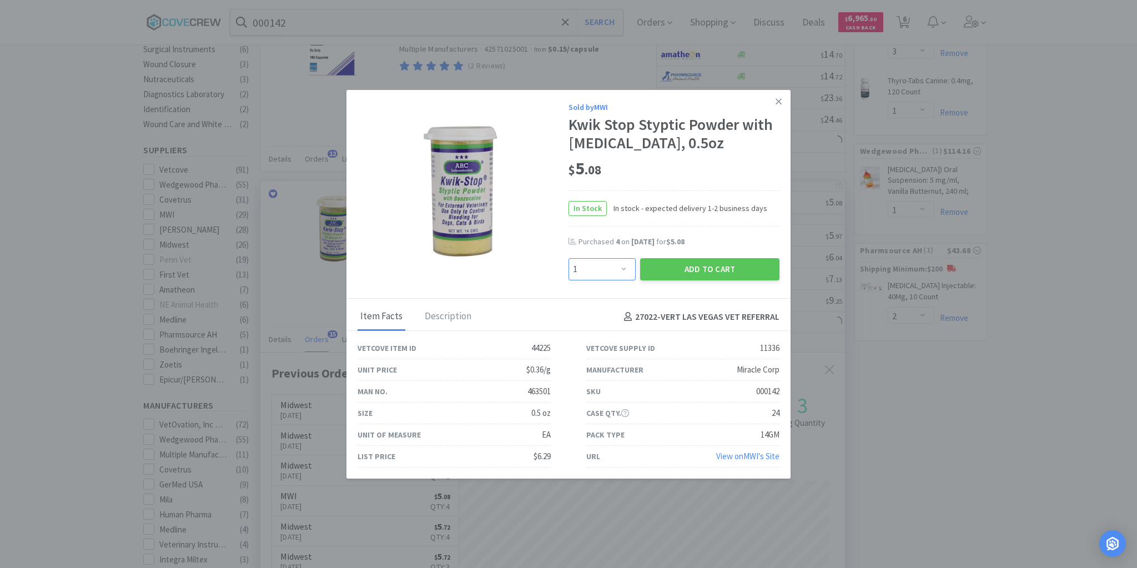
click at [621, 271] on select "Enter Quantity 1 2 3 4 5 6 7 8 9 10 11 12 13 14 15 16 17 18 19 20 Enter Quantity" at bounding box center [601, 269] width 67 height 22
click at [568, 258] on select "Enter Quantity 1 2 3 4 5 6 7 8 9 10 11 12 13 14 15 16 17 18 19 20 Enter Quantity" at bounding box center [601, 269] width 67 height 22
click at [690, 265] on button "Add to Cart" at bounding box center [709, 269] width 139 height 22
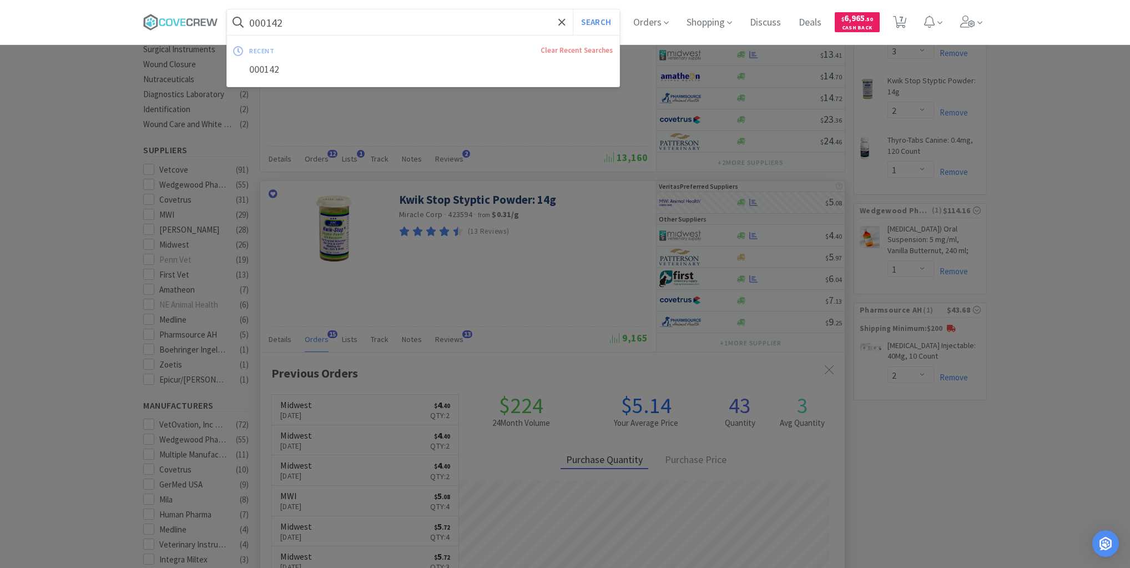
click at [363, 20] on input "000142" at bounding box center [423, 22] width 392 height 26
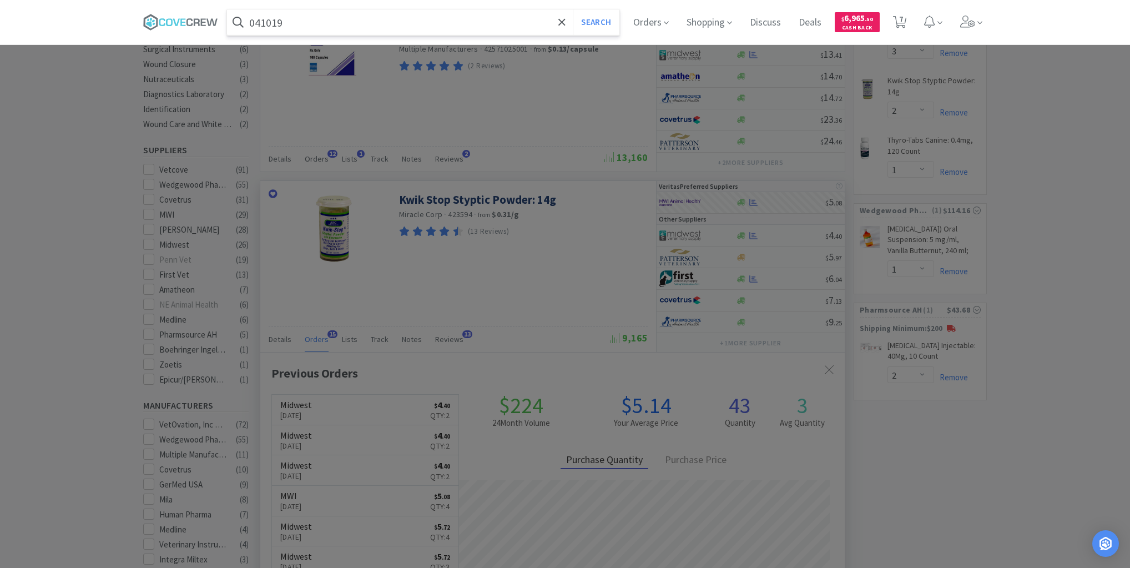
click at [573, 9] on button "Search" at bounding box center [596, 22] width 46 height 26
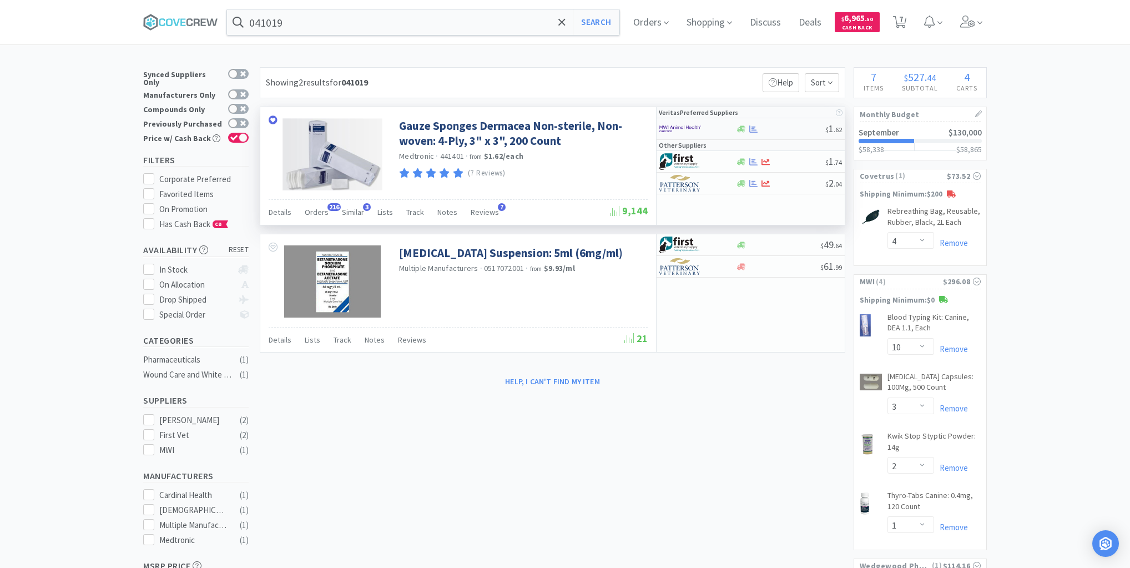
click at [788, 126] on div at bounding box center [781, 129] width 90 height 8
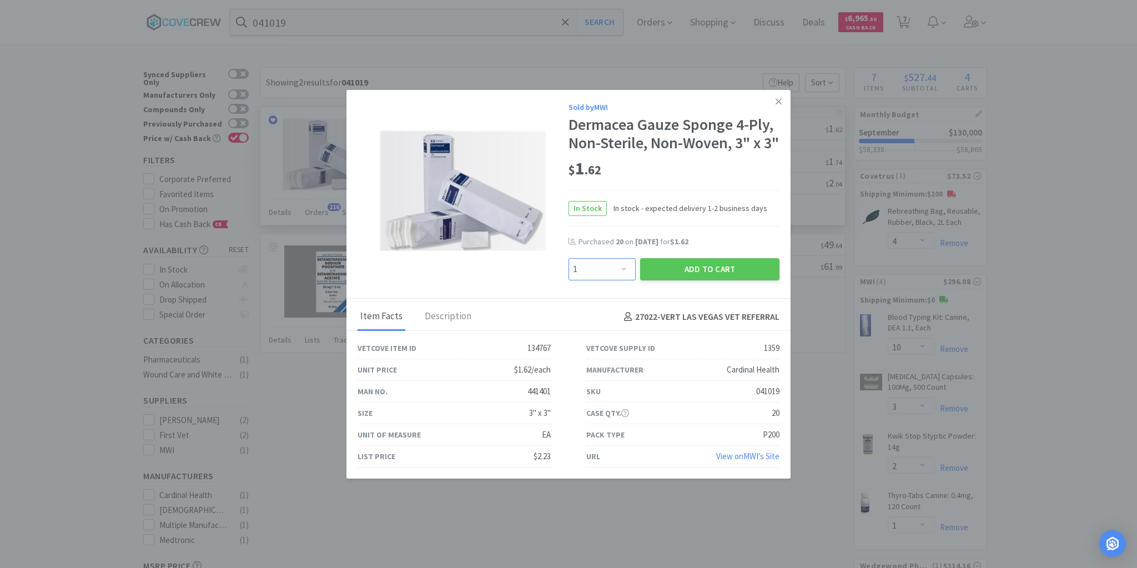
click at [619, 280] on select "Enter Quantity 1 2 3 4 5 6 7 8 9 10 11 12 13 14 15 16 17 18 19 20 Enter Quantity" at bounding box center [601, 269] width 67 height 22
click at [688, 280] on button "Add to Cart" at bounding box center [709, 269] width 139 height 22
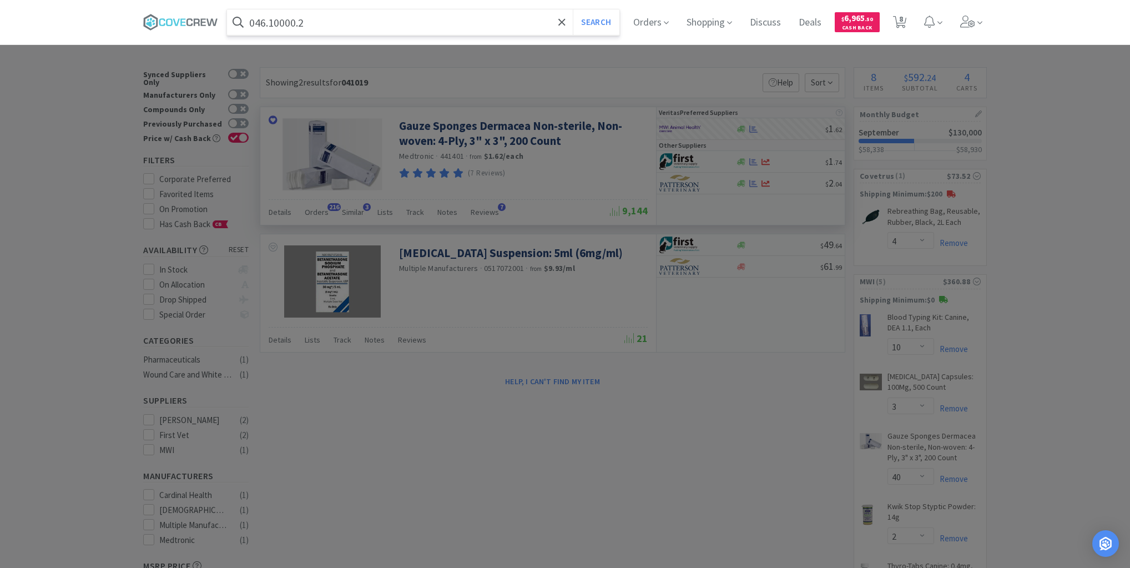
click at [573, 9] on button "Search" at bounding box center [596, 22] width 46 height 26
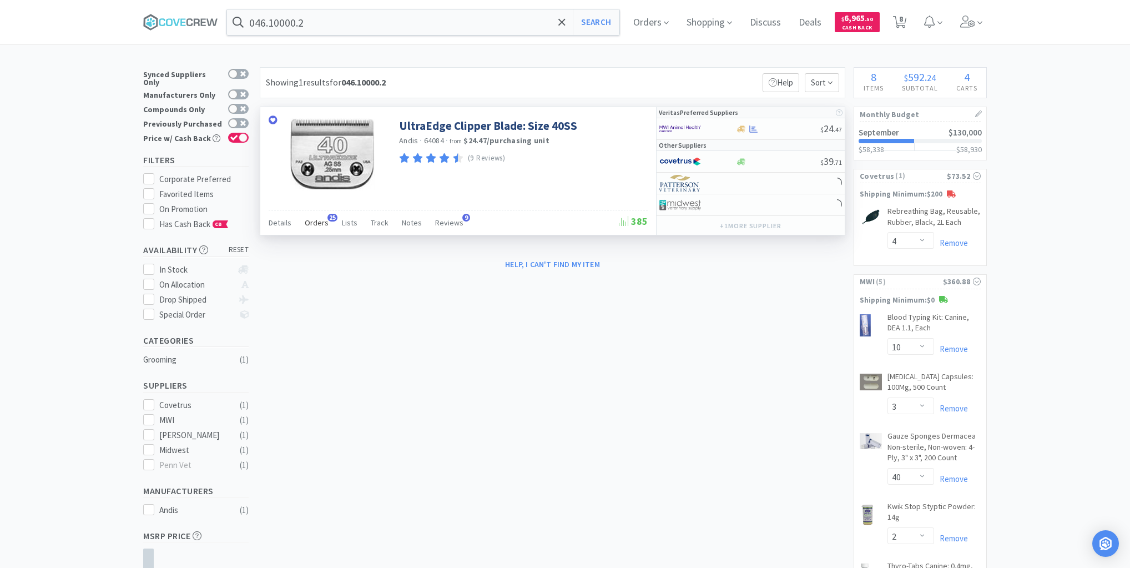
click at [320, 219] on span "Orders" at bounding box center [317, 223] width 24 height 10
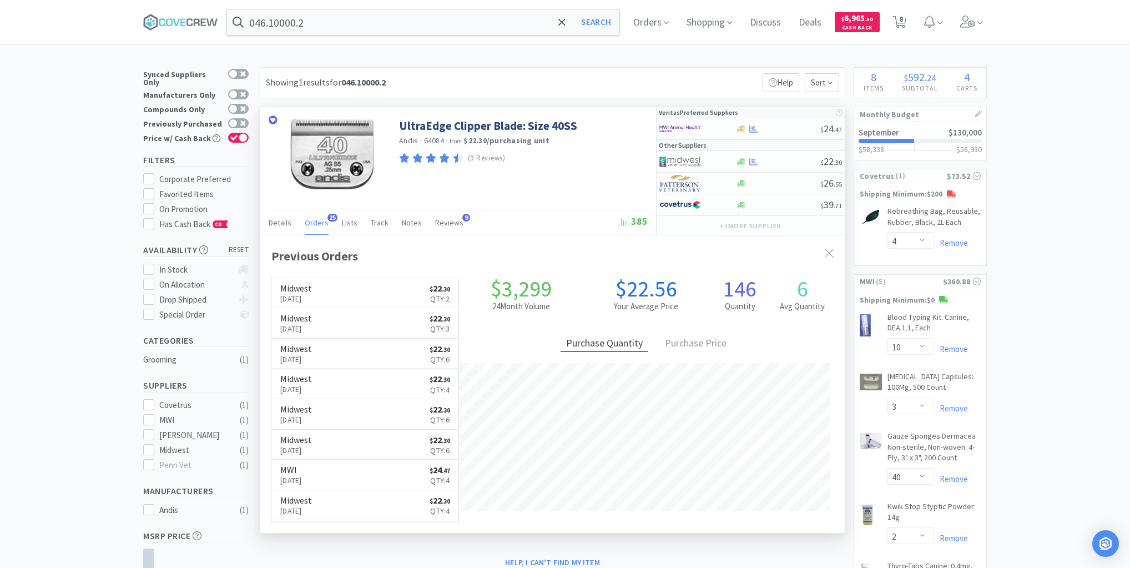
scroll to position [298, 585]
click at [773, 164] on div at bounding box center [778, 162] width 85 height 8
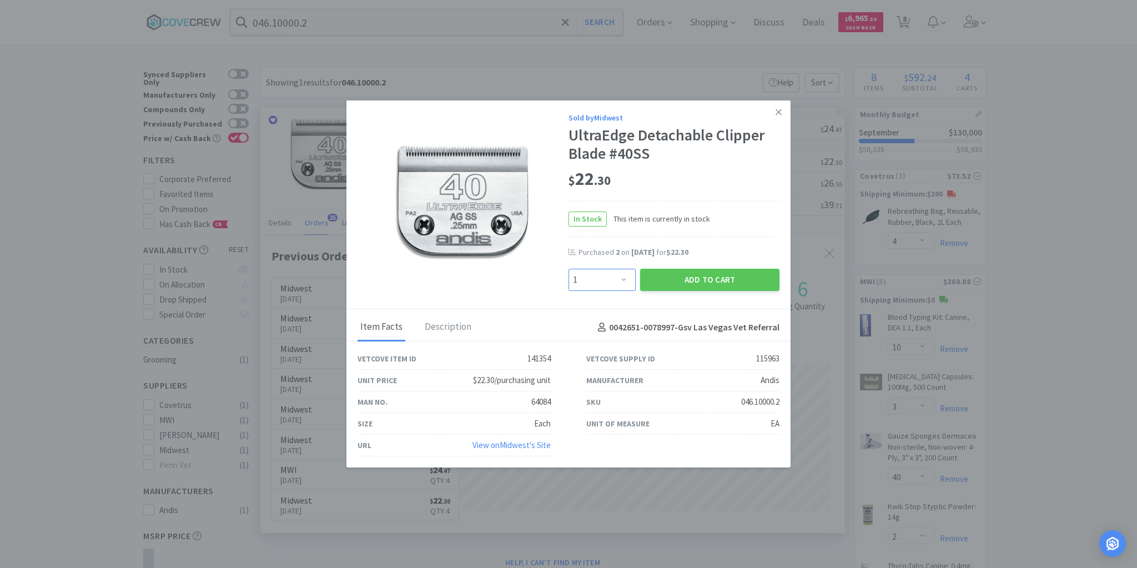
click at [626, 280] on select "Enter Quantity 1 2 3 4 5 6 7 8 9 10 11 12 13 14 15 16 17 18 19 20 Enter Quantity" at bounding box center [601, 280] width 67 height 22
click at [568, 269] on select "Enter Quantity 1 2 3 4 5 6 7 8 9 10 11 12 13 14 15 16 17 18 19 20 Enter Quantity" at bounding box center [601, 280] width 67 height 22
click at [697, 277] on button "Add to Cart" at bounding box center [709, 280] width 139 height 22
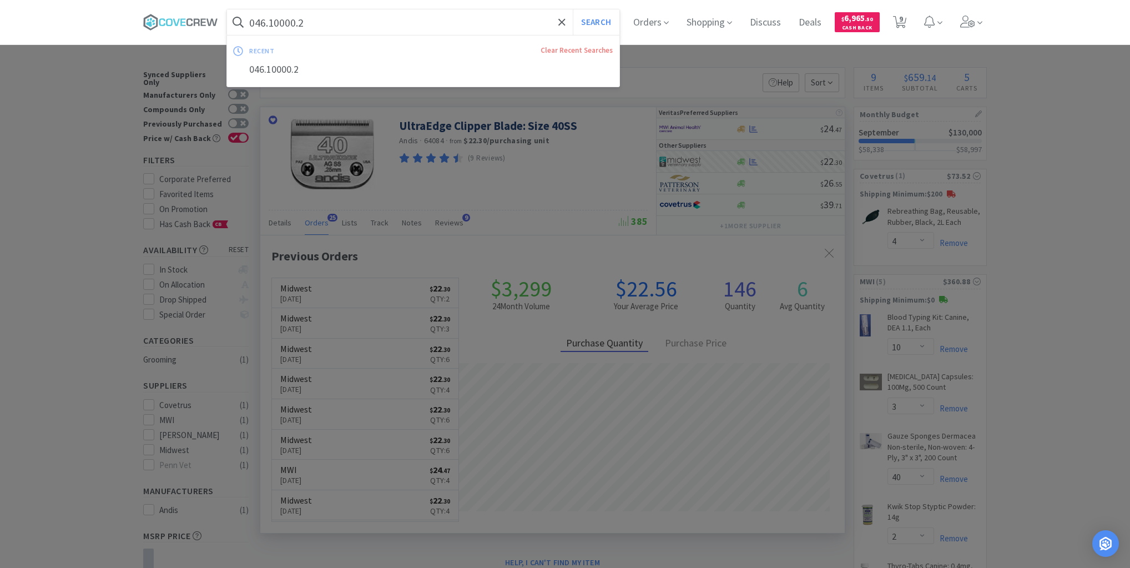
click at [454, 16] on input "046.10000.2" at bounding box center [423, 22] width 392 height 26
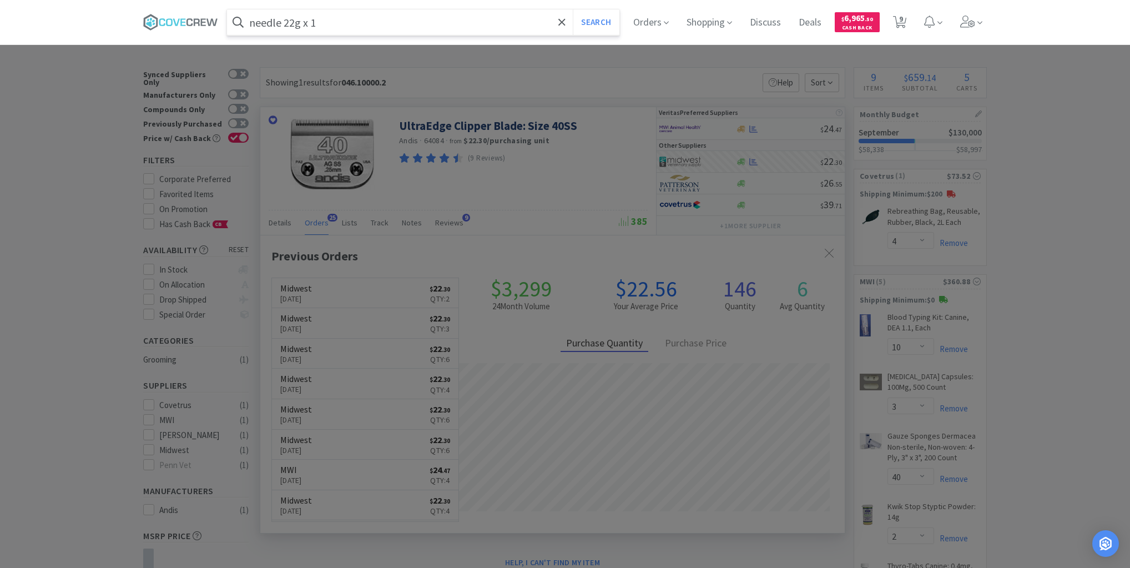
click at [573, 9] on button "Search" at bounding box center [596, 22] width 46 height 26
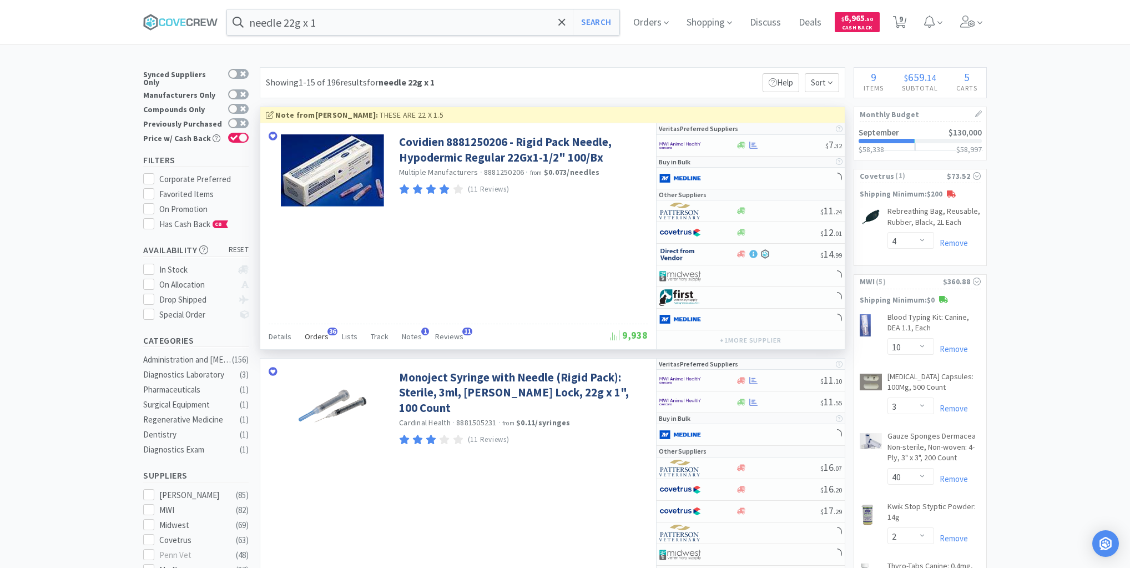
click at [314, 338] on span "Orders" at bounding box center [317, 336] width 24 height 10
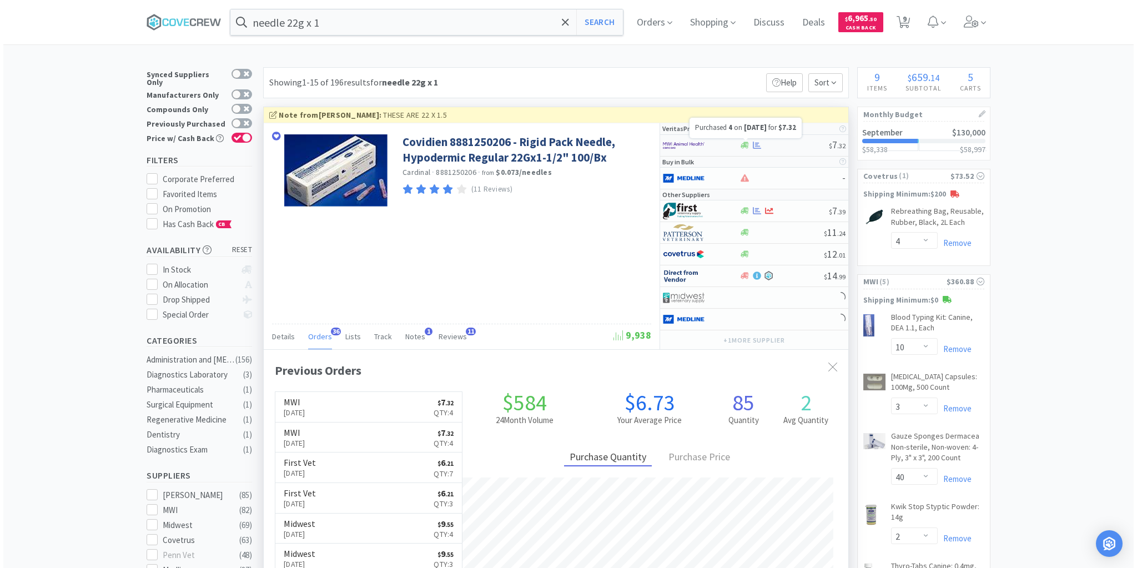
scroll to position [298, 585]
click at [774, 144] on div at bounding box center [781, 145] width 90 height 8
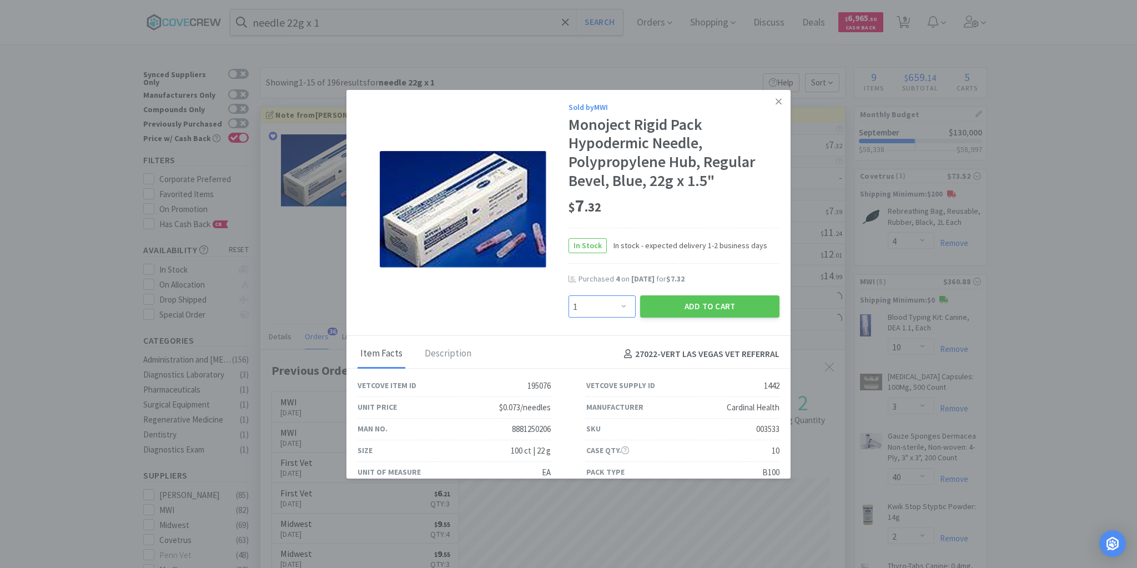
click at [617, 306] on select "Enter Quantity 1 2 3 4 5 6 7 8 9 10 11 12 13 14 15 16 17 18 19 20 Enter Quantity" at bounding box center [601, 306] width 67 height 22
click at [568, 295] on select "Enter Quantity 1 2 3 4 5 6 7 8 9 10 11 12 13 14 15 16 17 18 19 20 Enter Quantity" at bounding box center [601, 306] width 67 height 22
click at [704, 303] on button "Add to Cart" at bounding box center [709, 306] width 139 height 22
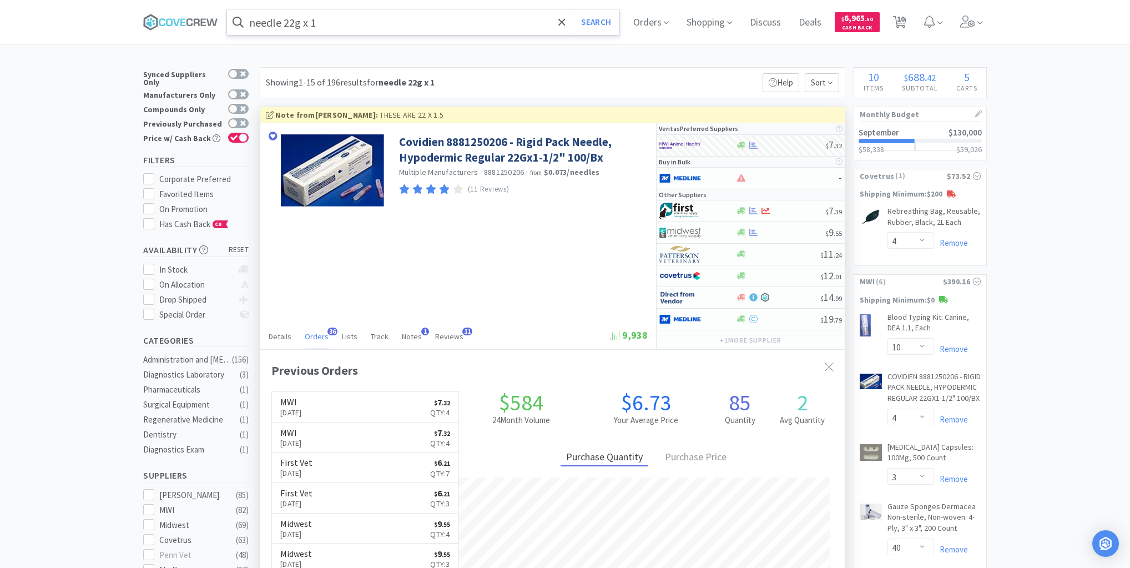
drag, startPoint x: 485, startPoint y: 27, endPoint x: 486, endPoint y: 34, distance: 7.3
click at [484, 28] on input "needle 22g x 1" at bounding box center [423, 22] width 392 height 26
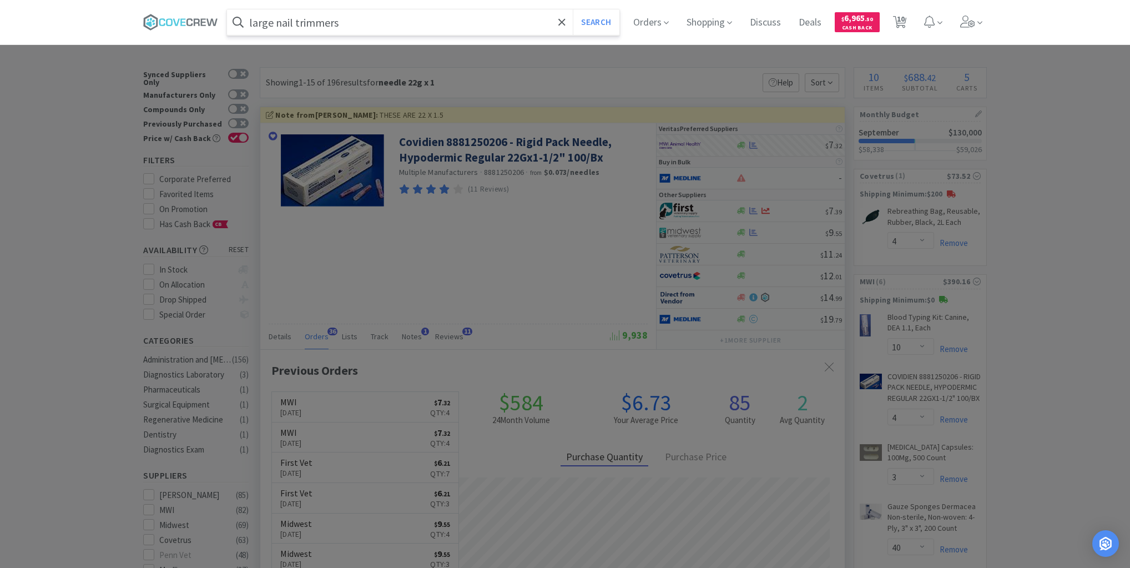
click at [573, 9] on button "Search" at bounding box center [596, 22] width 46 height 26
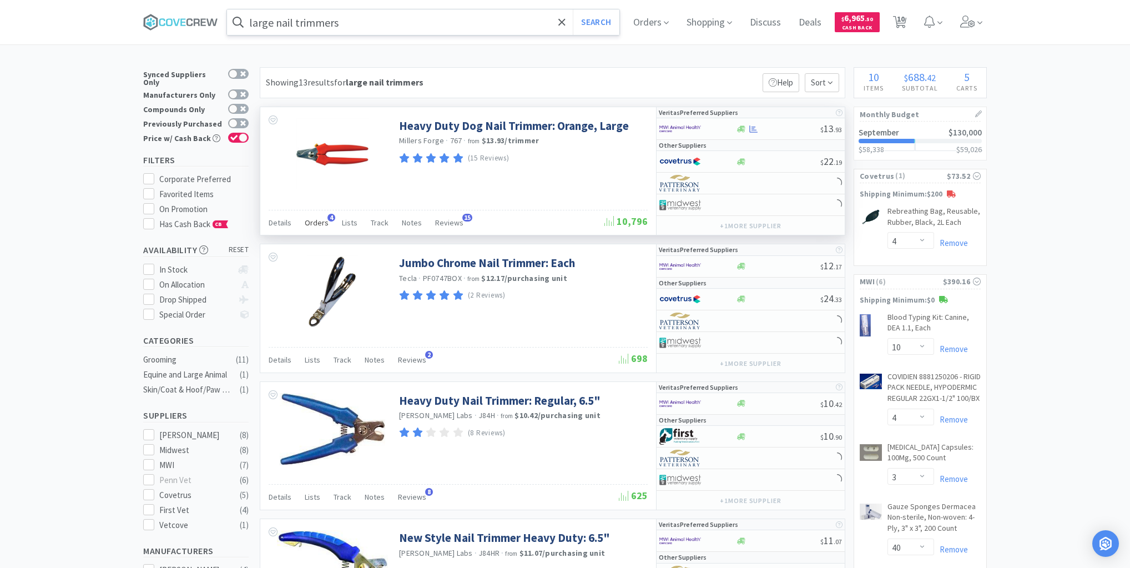
click at [318, 220] on span "Orders" at bounding box center [317, 223] width 24 height 10
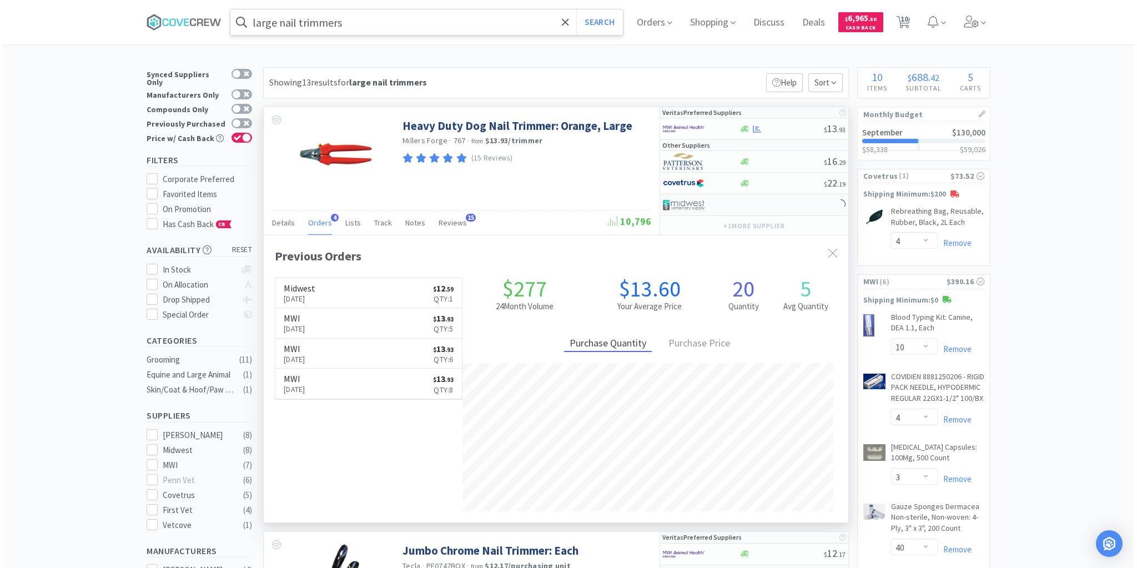
scroll to position [287, 585]
click at [791, 202] on div at bounding box center [751, 205] width 188 height 22
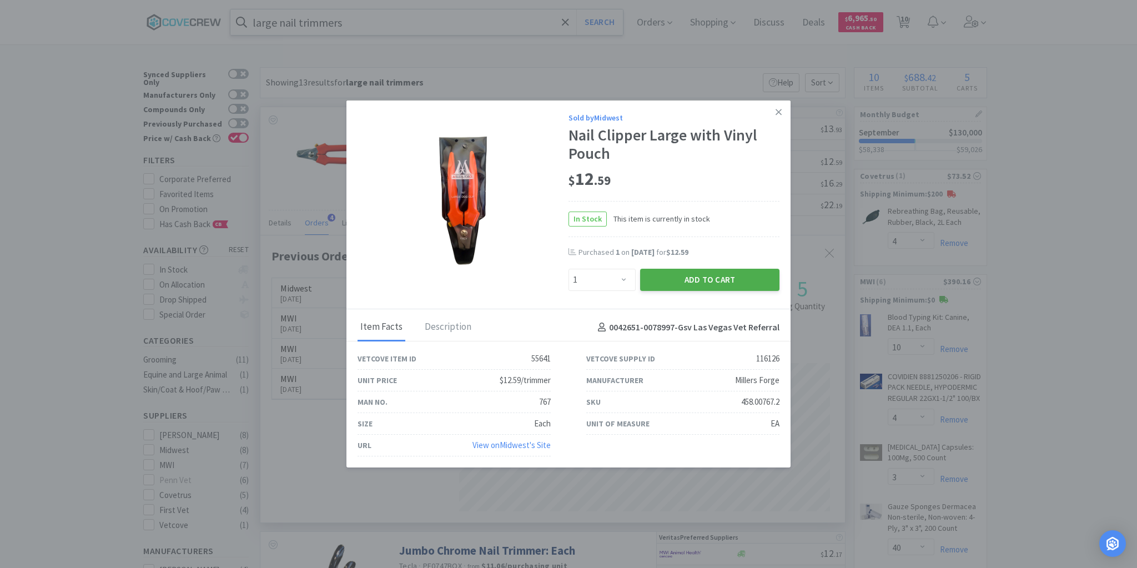
click at [684, 277] on button "Add to Cart" at bounding box center [709, 280] width 139 height 22
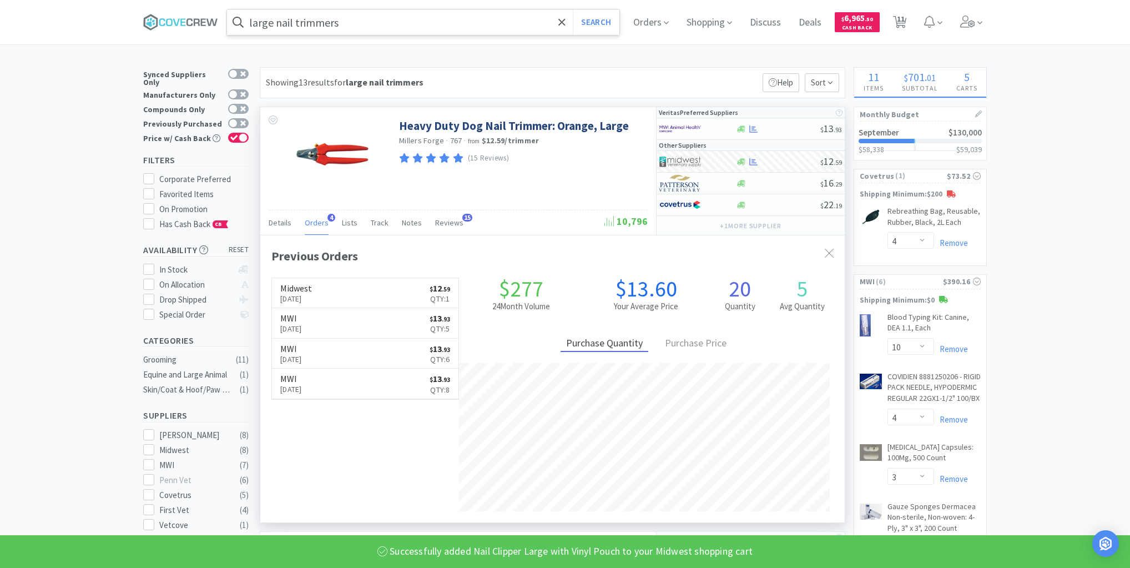
drag, startPoint x: 530, startPoint y: 22, endPoint x: 528, endPoint y: 31, distance: 8.5
click at [531, 22] on input "large nail trimmers" at bounding box center [423, 22] width 392 height 26
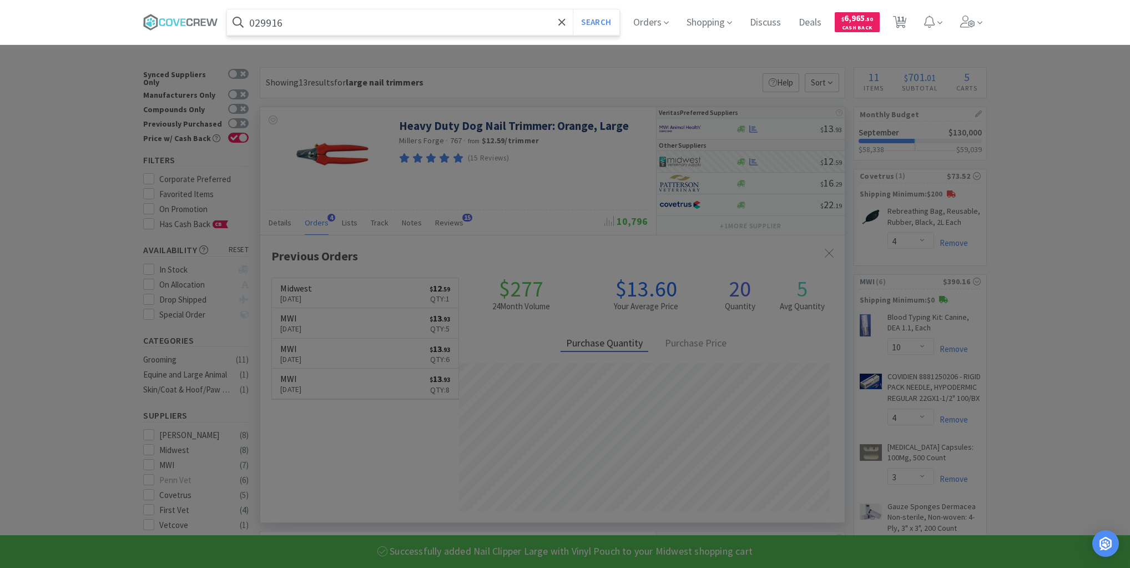
click at [573, 9] on button "Search" at bounding box center [596, 22] width 46 height 26
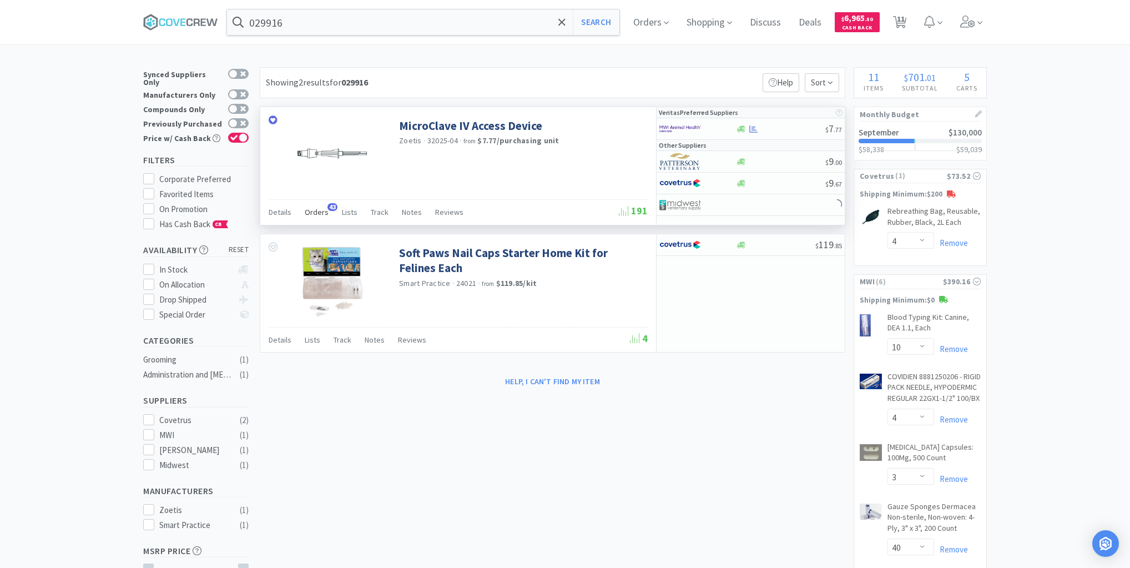
click at [316, 209] on span "Orders" at bounding box center [317, 212] width 24 height 10
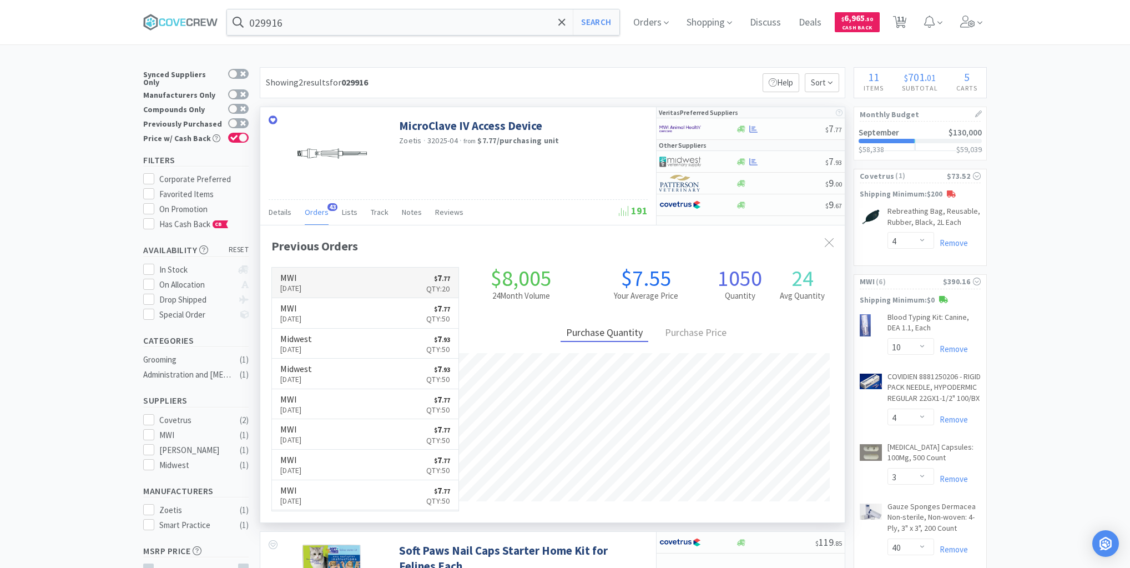
scroll to position [298, 585]
click at [777, 125] on div at bounding box center [781, 129] width 90 height 8
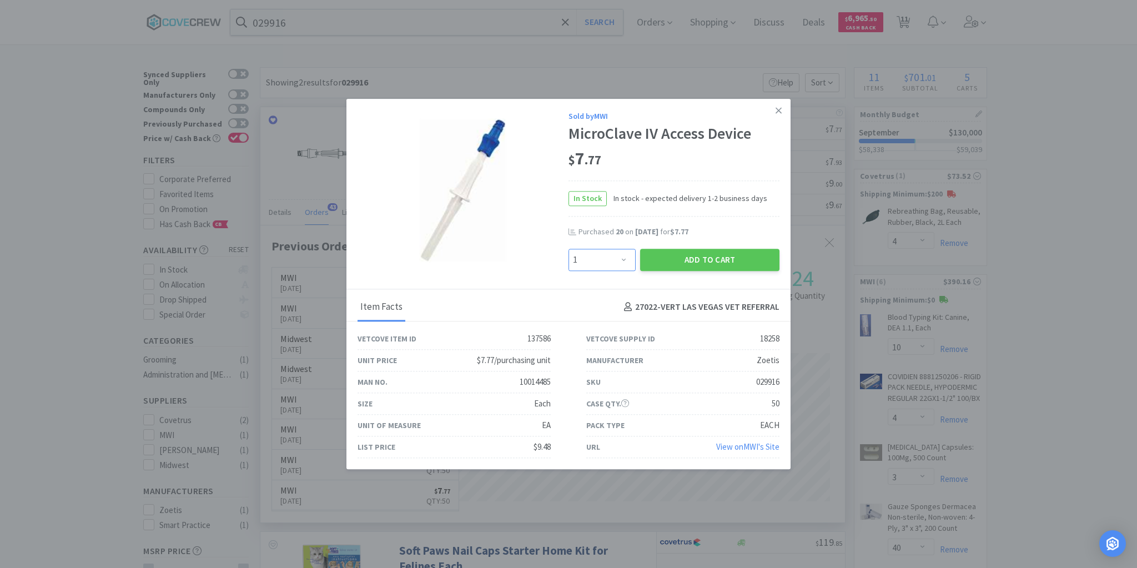
click at [624, 258] on select "Enter Quantity 1 2 3 4 5 6 7 8 9 10 11 12 13 14 15 16 17 18 19 20 Enter Quantity" at bounding box center [601, 260] width 67 height 22
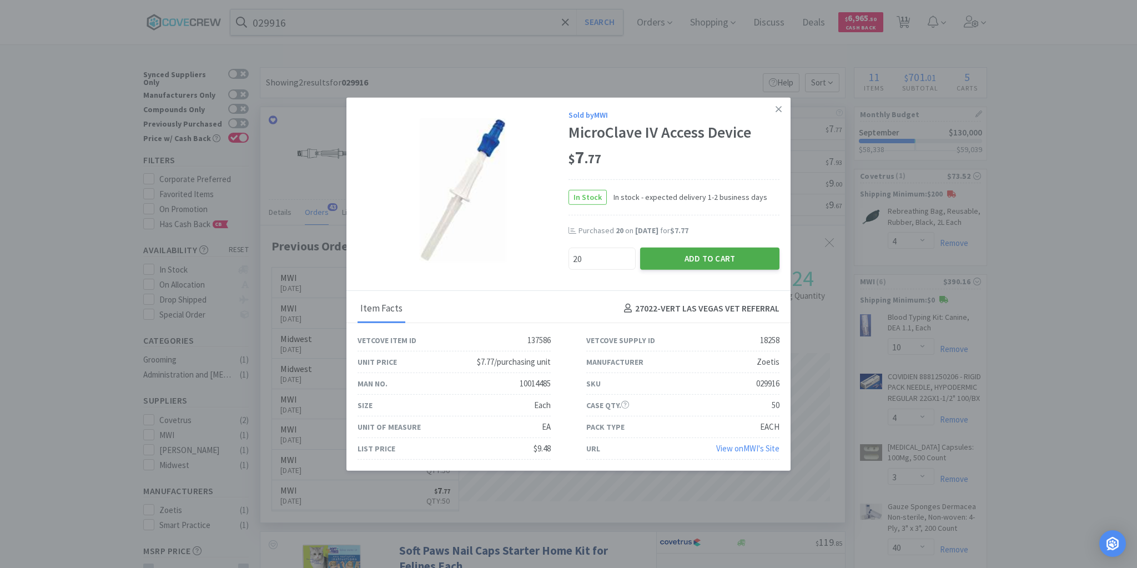
click at [721, 259] on button "Add to Cart" at bounding box center [709, 258] width 139 height 22
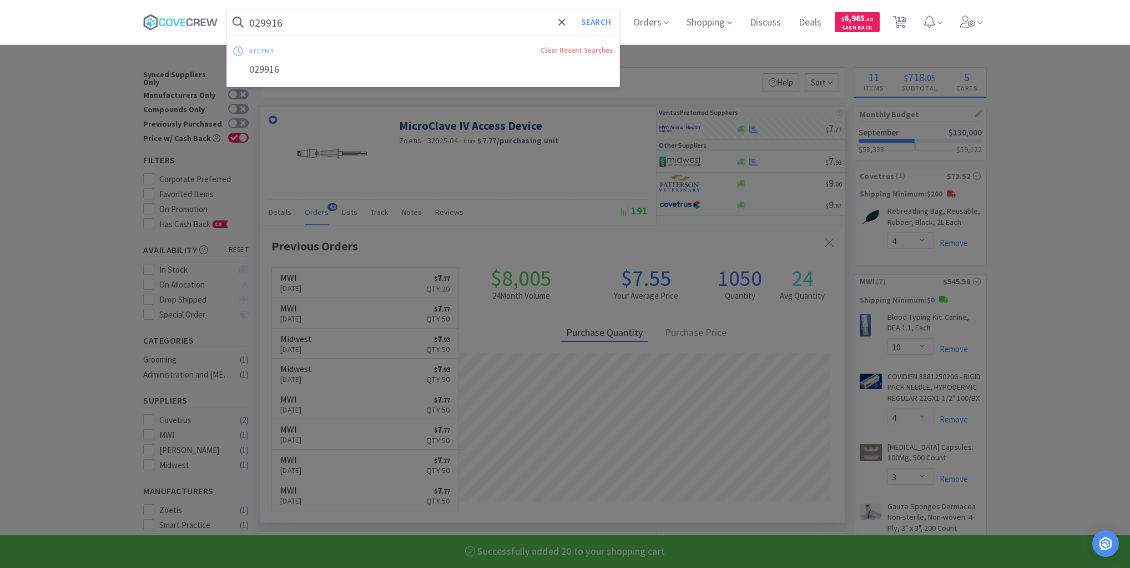
drag, startPoint x: 531, startPoint y: 22, endPoint x: 531, endPoint y: 28, distance: 6.1
click at [531, 22] on input "029916" at bounding box center [423, 22] width 392 height 26
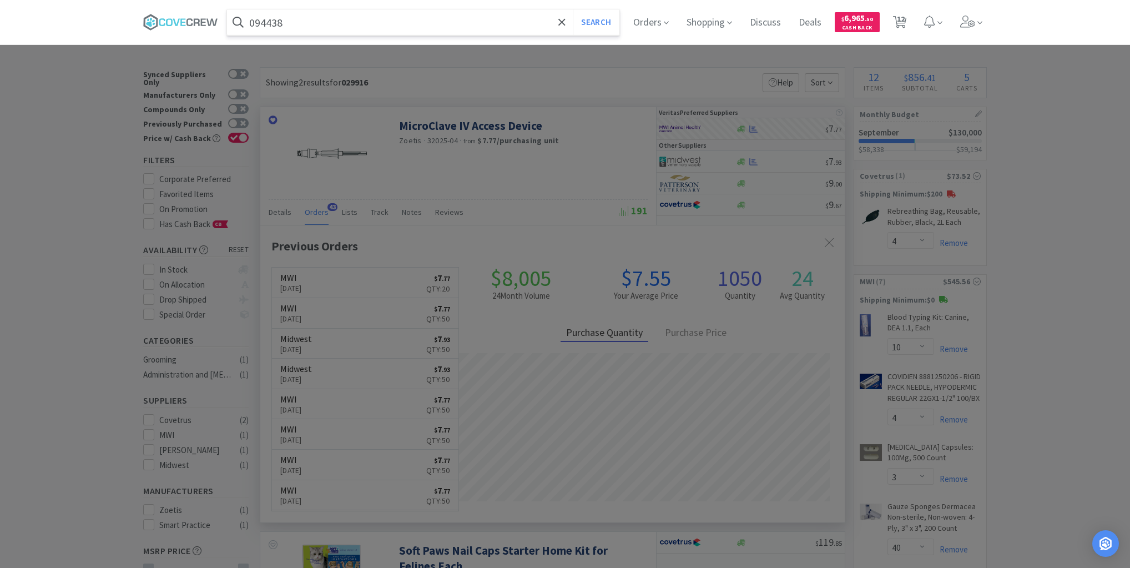
click at [573, 9] on button "Search" at bounding box center [596, 22] width 46 height 26
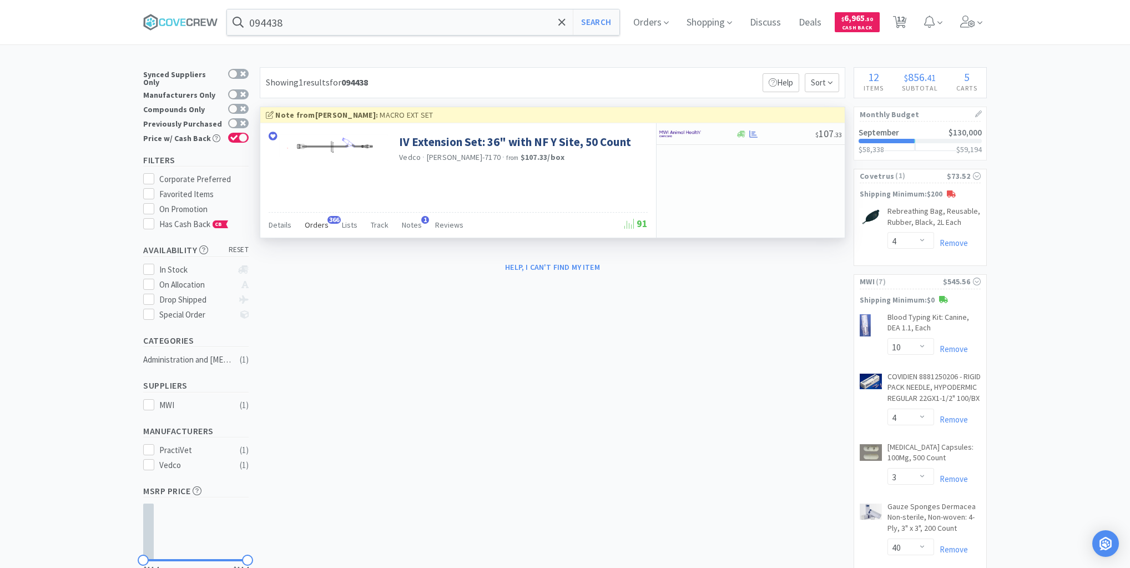
click at [315, 229] on span "Orders" at bounding box center [317, 225] width 24 height 10
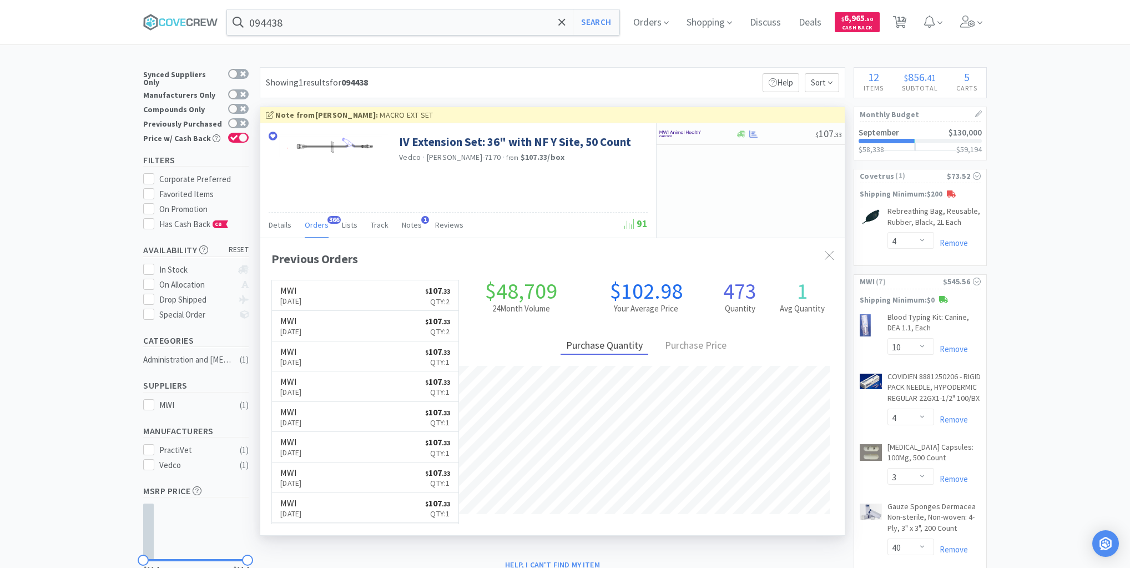
scroll to position [298, 585]
click at [771, 139] on div "$ 107 . 33" at bounding box center [751, 134] width 188 height 22
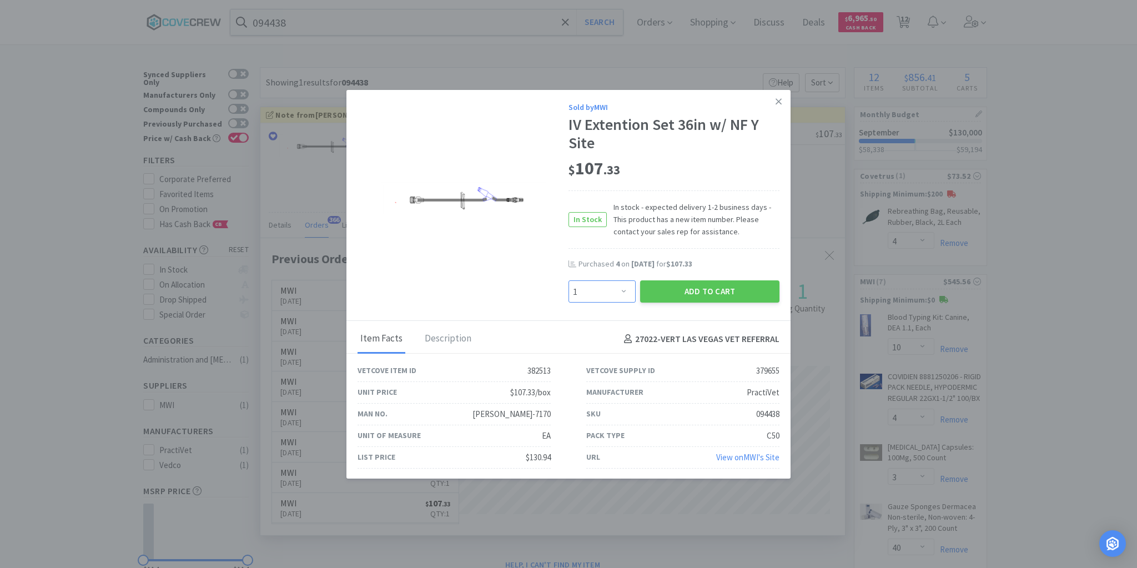
click at [624, 291] on select "Enter Quantity 1 2 3 4 5 6 7 8 9 10 11 12 13 14 15 16 17 18 19 20 Enter Quantity" at bounding box center [601, 291] width 67 height 22
click at [568, 280] on select "Enter Quantity 1 2 3 4 5 6 7 8 9 10 11 12 13 14 15 16 17 18 19 20 Enter Quantity" at bounding box center [601, 291] width 67 height 22
click at [777, 100] on icon at bounding box center [778, 102] width 6 height 10
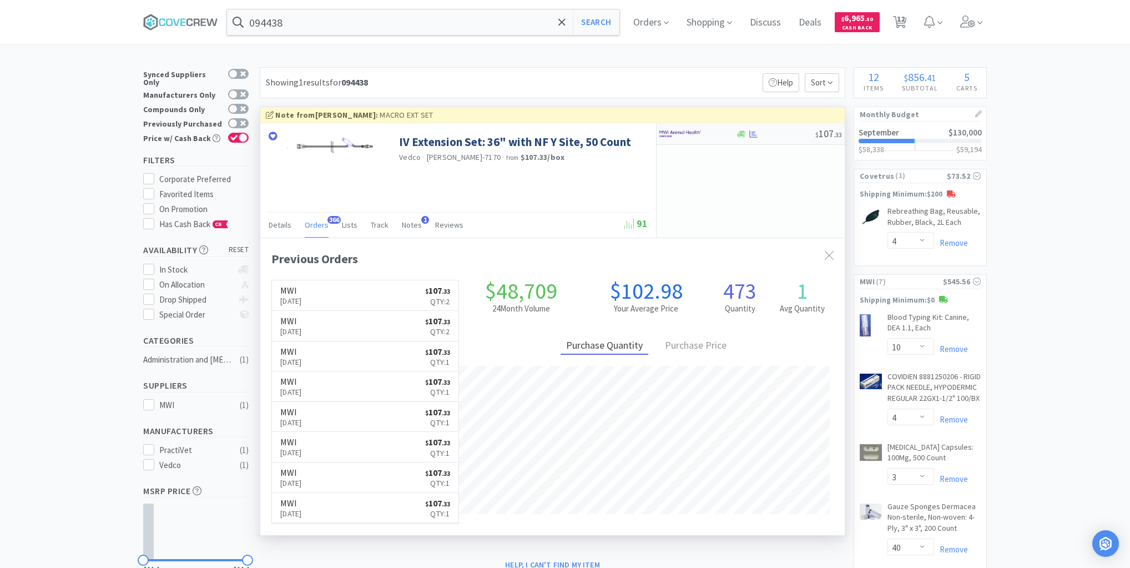
click at [775, 133] on div at bounding box center [776, 134] width 80 height 8
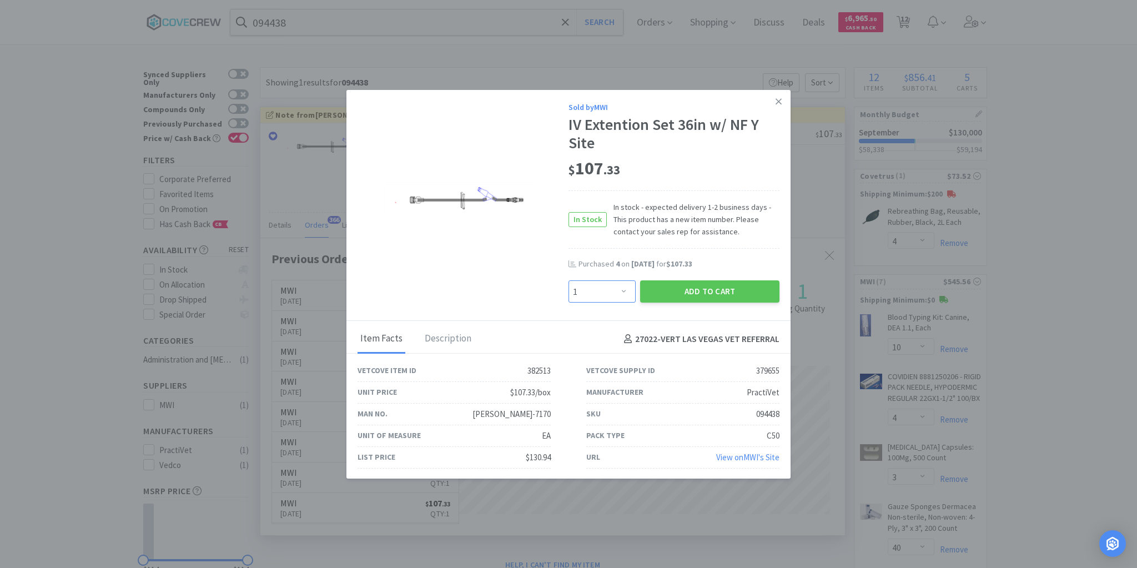
click at [624, 291] on select "Enter Quantity 1 2 3 4 5 6 7 8 9 10 11 12 13 14 15 16 17 18 19 20 Enter Quantity" at bounding box center [601, 291] width 67 height 22
click at [568, 280] on select "Enter Quantity 1 2 3 4 5 6 7 8 9 10 11 12 13 14 15 16 17 18 19 20 Enter Quantity" at bounding box center [601, 291] width 67 height 22
click at [623, 291] on select "Enter Quantity 1 2 3 4 5 6 7 8 9 10 11 12 13 14 15 16 17 18 19 20 Enter Quantity" at bounding box center [601, 291] width 67 height 22
click at [568, 280] on select "Enter Quantity 1 2 3 4 5 6 7 8 9 10 11 12 13 14 15 16 17 18 19 20 Enter Quantity" at bounding box center [601, 291] width 67 height 22
click at [726, 293] on button "Add to Cart" at bounding box center [709, 291] width 139 height 22
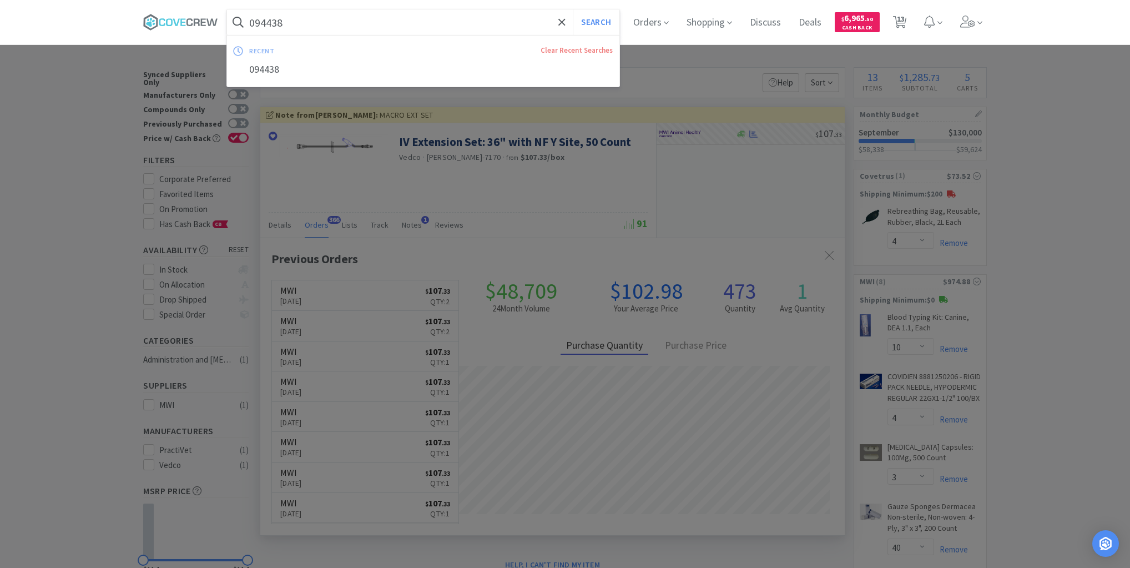
click at [449, 23] on input "094438" at bounding box center [423, 22] width 392 height 26
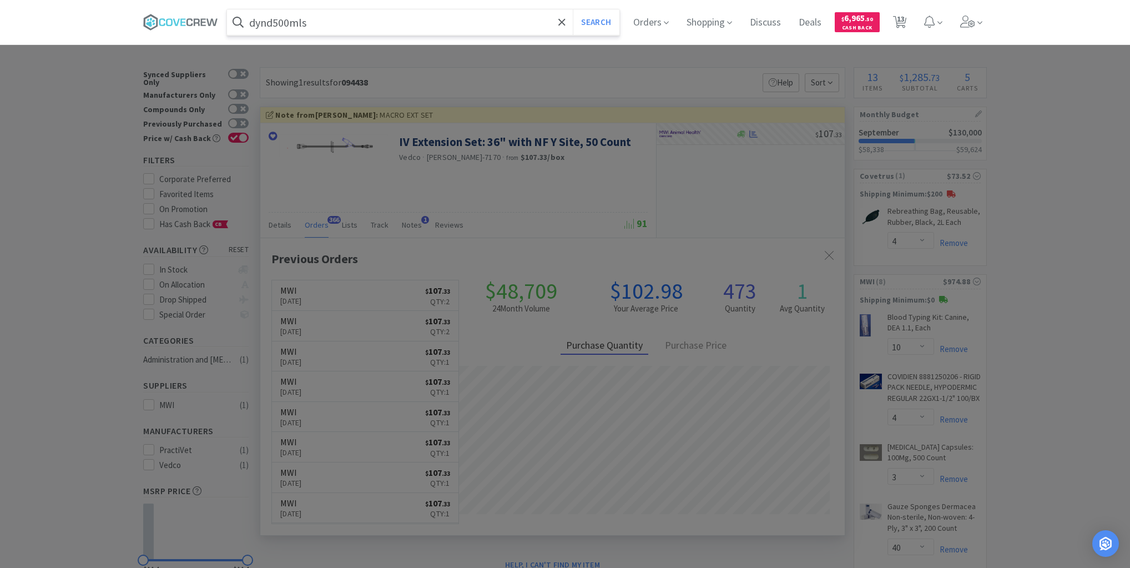
click at [573, 9] on button "Search" at bounding box center [596, 22] width 46 height 26
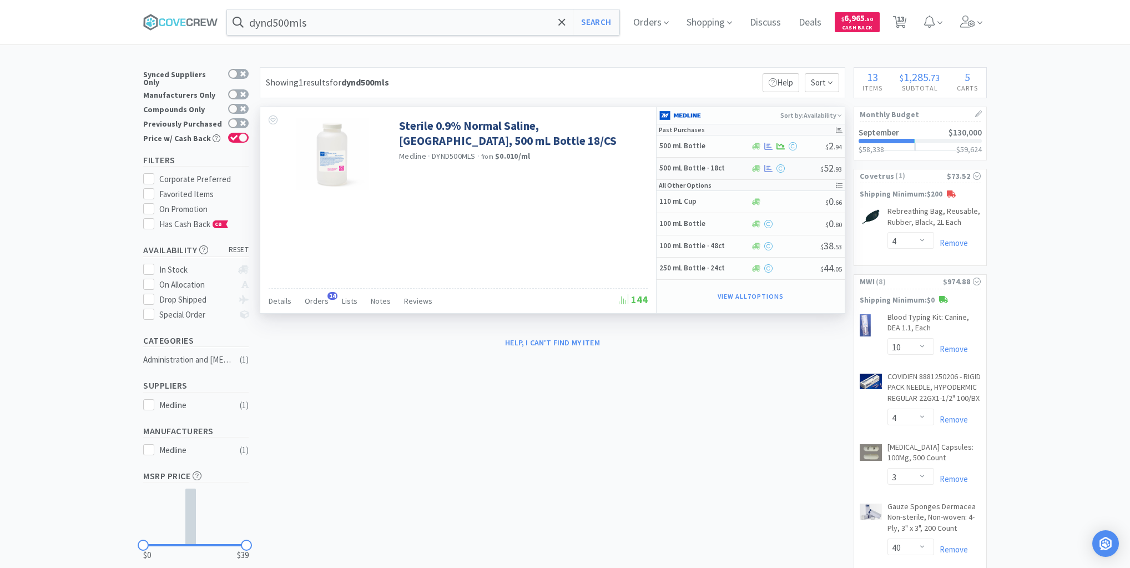
click at [737, 166] on h5 "500 mL Bottle · 18ct" at bounding box center [703, 168] width 89 height 9
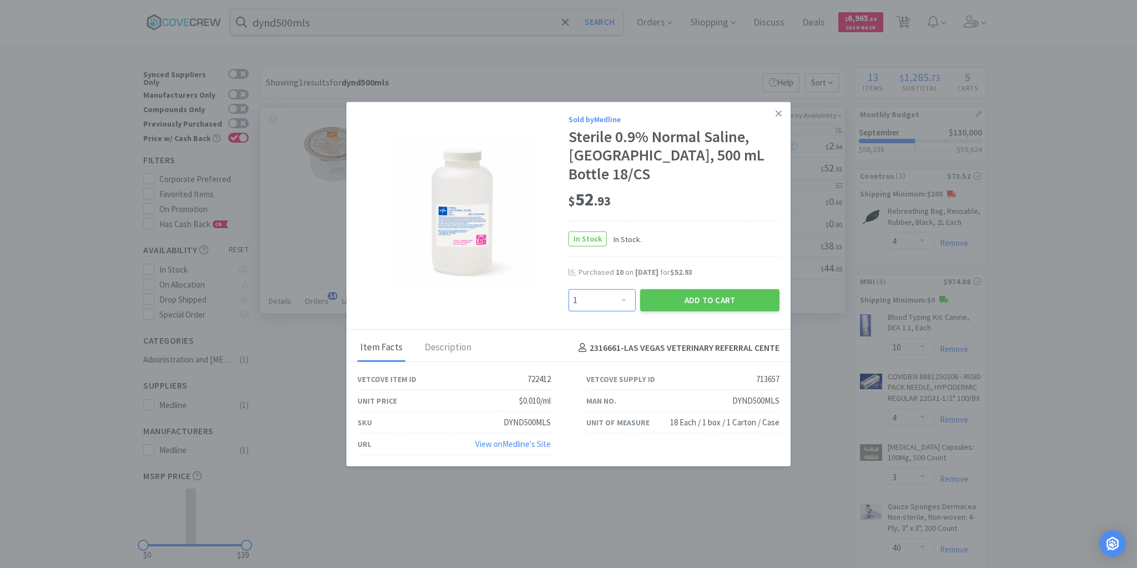
click at [624, 290] on select "Enter Quantity 1 2 3 4 5 6 7 8 9 10 11 12 13 14 15 16 17 18 19 20 Enter Quantity" at bounding box center [601, 300] width 67 height 22
click at [568, 289] on select "Enter Quantity 1 2 3 4 5 6 7 8 9 10 11 12 13 14 15 16 17 18 19 20 Enter Quantity" at bounding box center [601, 300] width 67 height 22
click at [704, 289] on button "Add to Cart" at bounding box center [709, 300] width 139 height 22
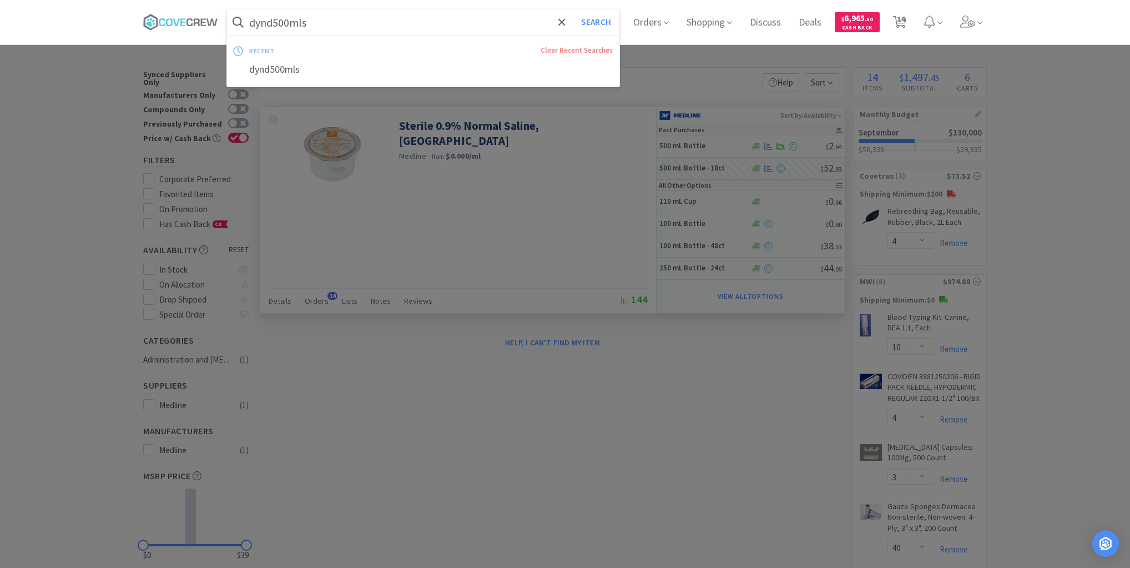
drag, startPoint x: 449, startPoint y: 20, endPoint x: 437, endPoint y: 46, distance: 28.4
click at [449, 21] on input "dynd500mls" at bounding box center [423, 22] width 392 height 26
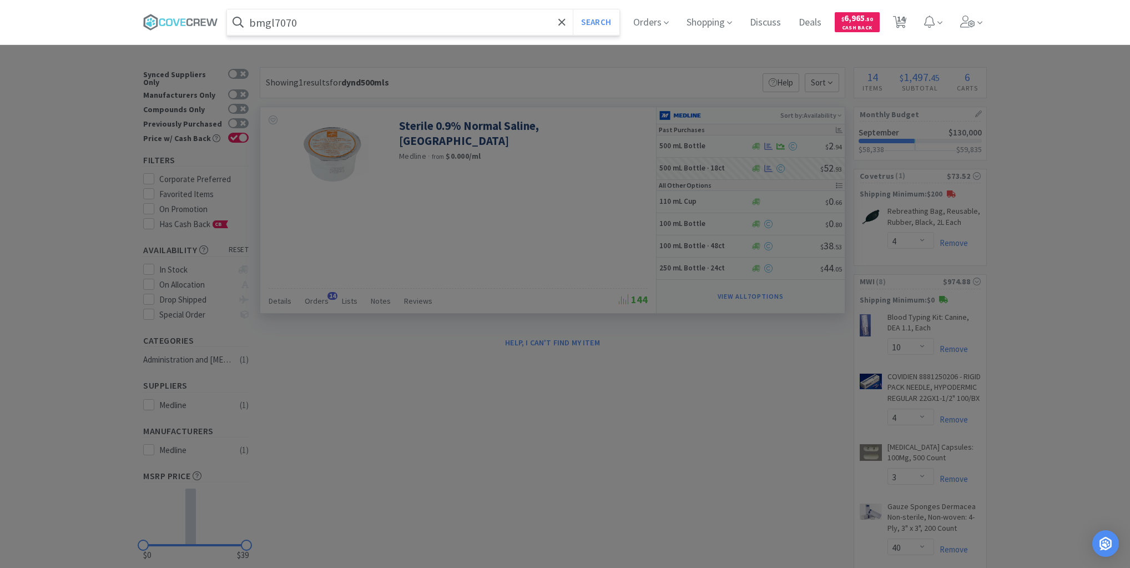
click at [573, 9] on button "Search" at bounding box center [596, 22] width 46 height 26
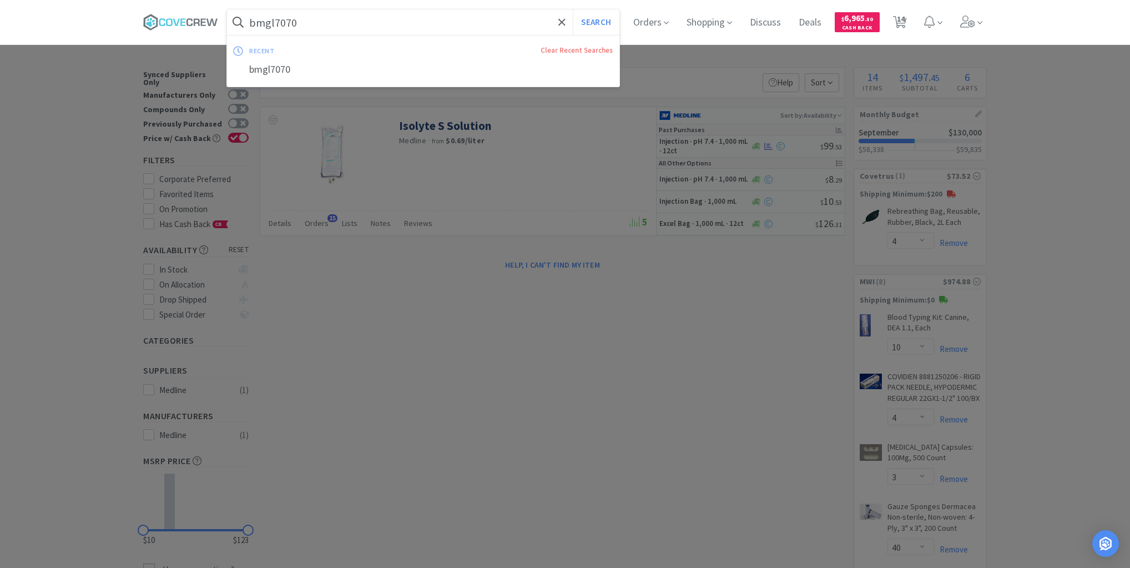
click at [376, 26] on input "bmgl7070" at bounding box center [423, 22] width 392 height 26
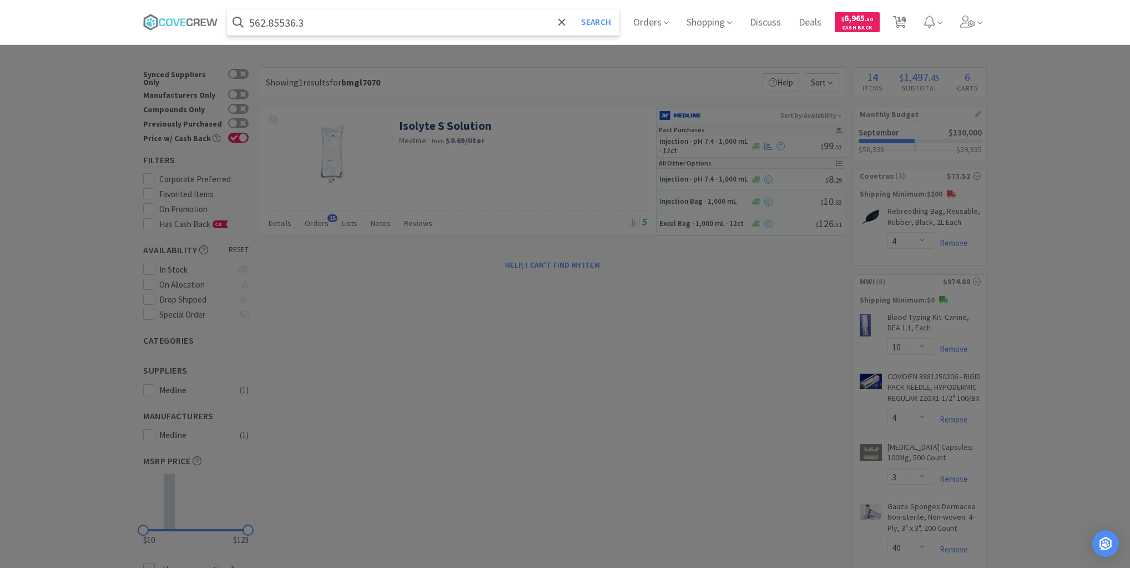
click at [573, 9] on button "Search" at bounding box center [596, 22] width 46 height 26
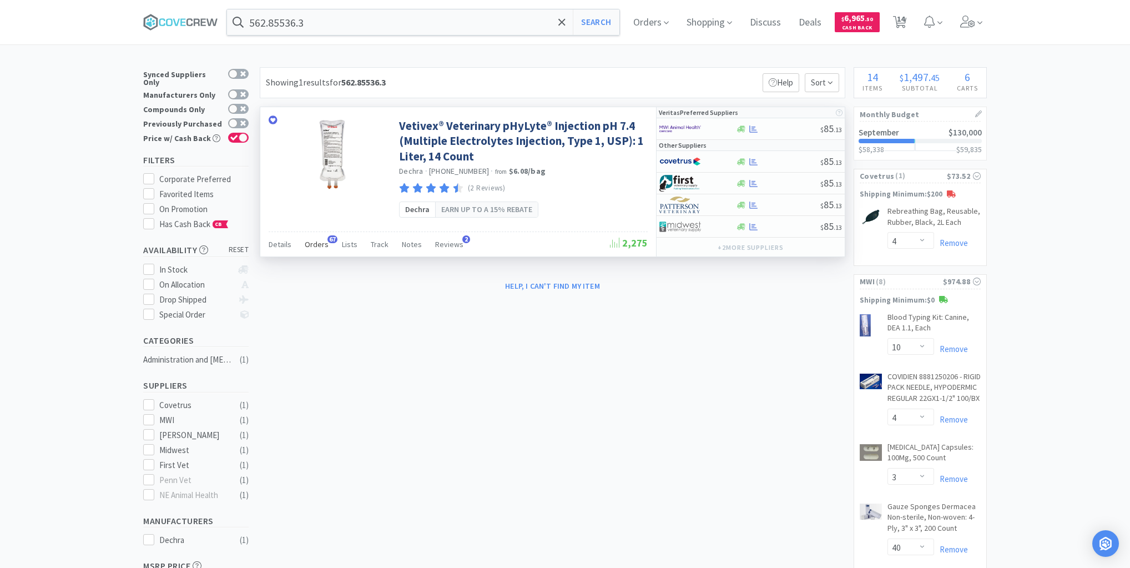
click at [315, 244] on span "Orders" at bounding box center [317, 244] width 24 height 10
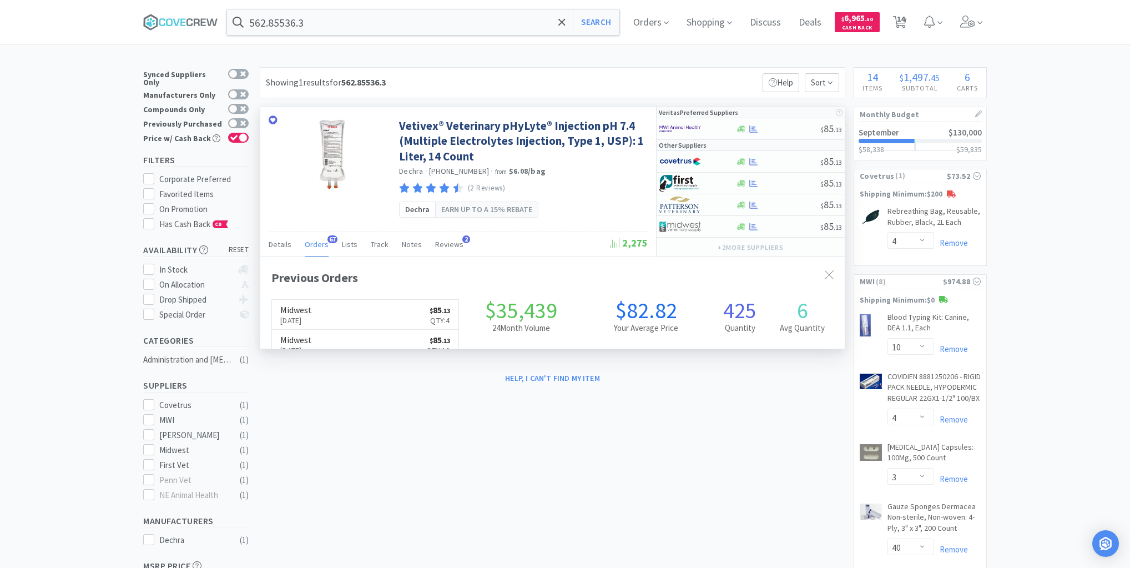
scroll to position [298, 585]
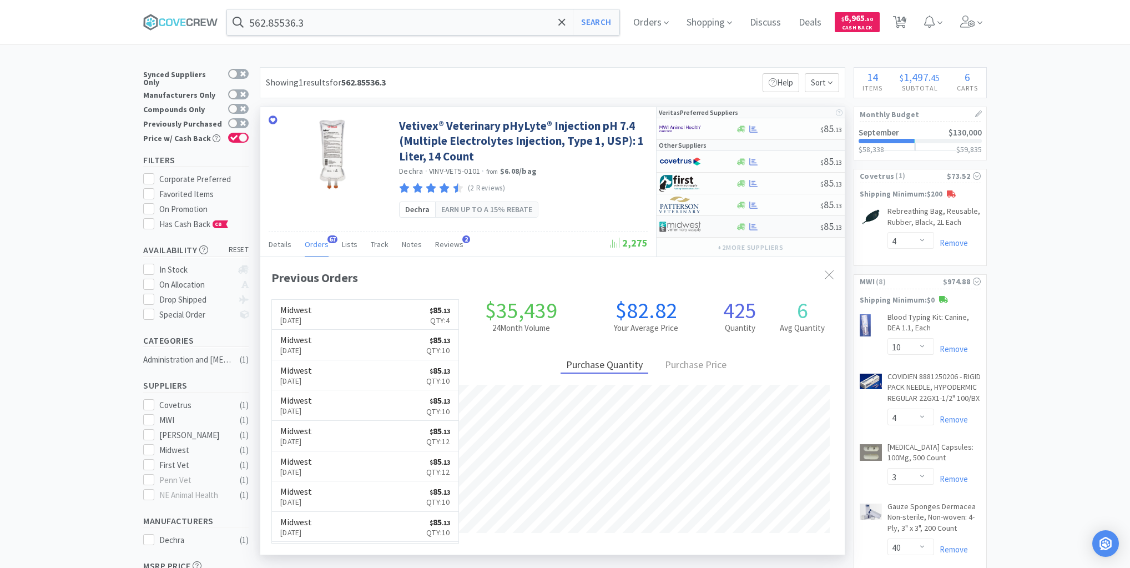
click at [772, 226] on div at bounding box center [778, 227] width 85 height 8
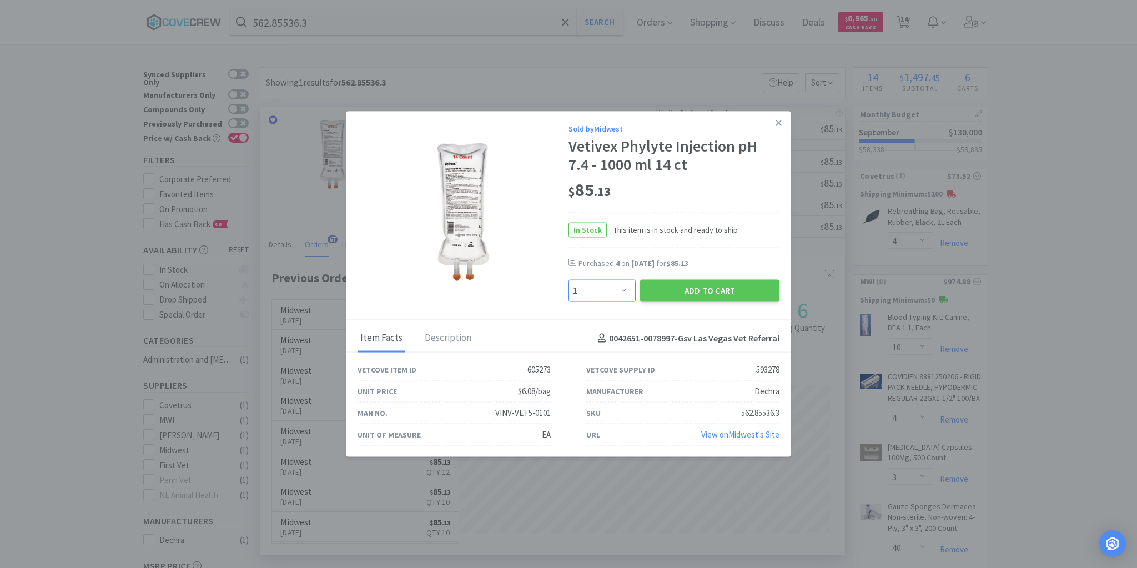
click at [626, 293] on select "Enter Quantity 1 2 3 4 5 6 7 8 9 10 11 12 13 14 15 16 17 18 19 20 Enter Quantity" at bounding box center [601, 291] width 67 height 22
click at [568, 280] on select "Enter Quantity 1 2 3 4 5 6 7 8 9 10 11 12 13 14 15 16 17 18 19 20 Enter Quantity" at bounding box center [601, 291] width 67 height 22
click at [696, 291] on button "Add to Cart" at bounding box center [709, 291] width 139 height 22
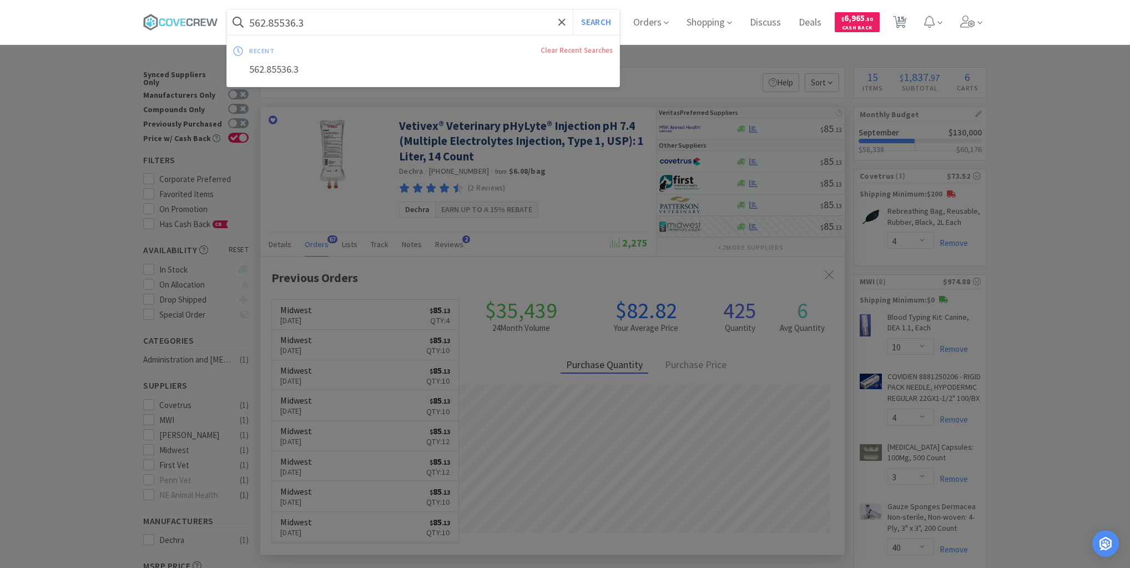
click at [511, 26] on input "562.85536.3" at bounding box center [423, 22] width 392 height 26
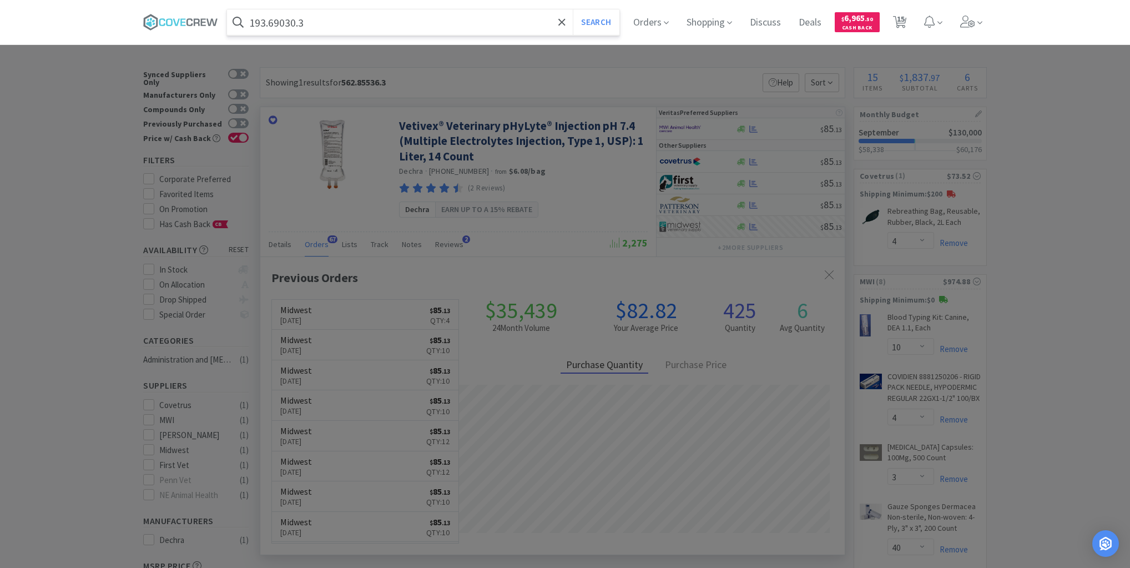
click at [573, 9] on button "Search" at bounding box center [596, 22] width 46 height 26
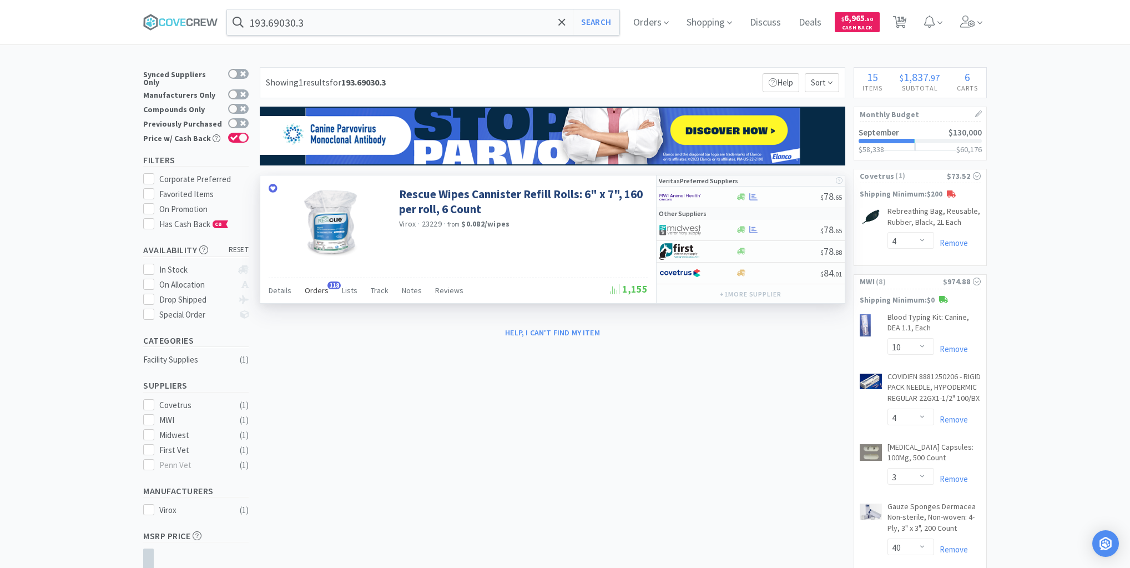
click at [316, 289] on span "Orders" at bounding box center [317, 290] width 24 height 10
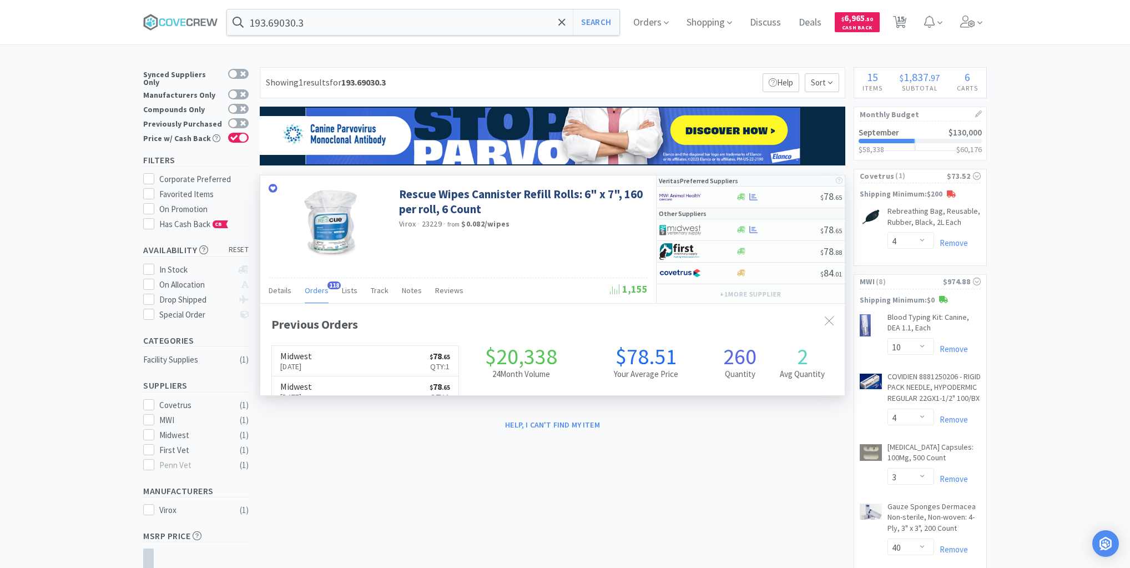
scroll to position [298, 585]
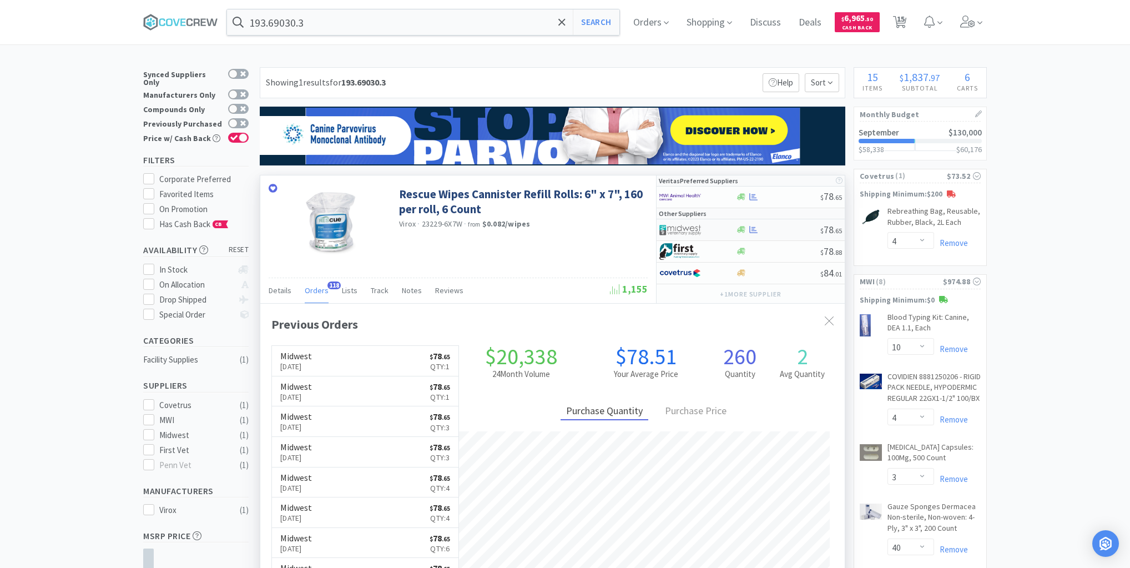
click at [775, 233] on div "$ 78 . 65" at bounding box center [751, 230] width 188 height 22
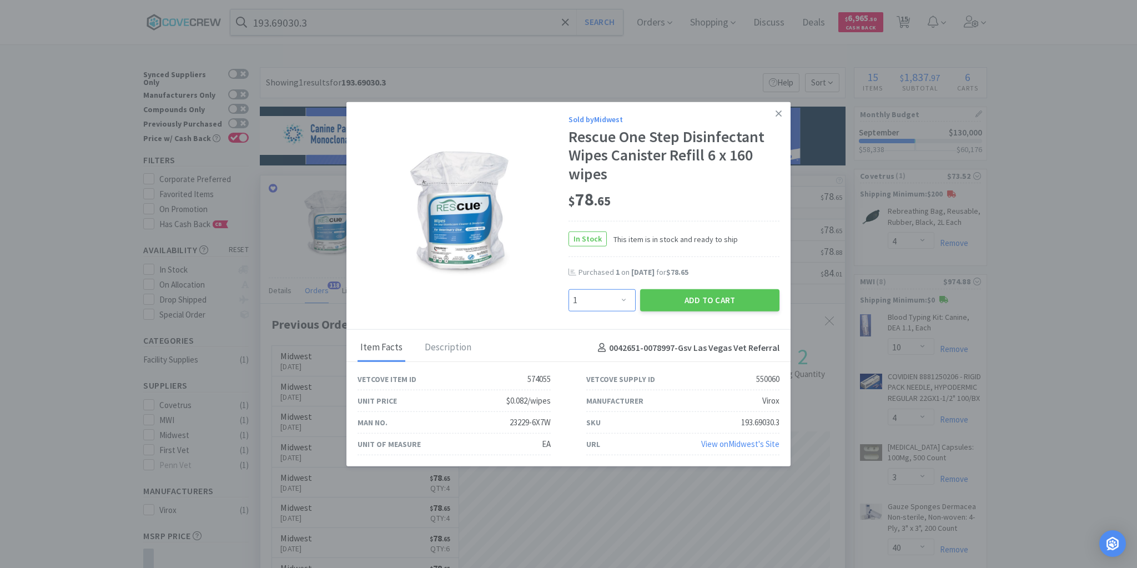
click at [618, 302] on select "Enter Quantity 1 2 3 4 5 6 7 8 9 10 11 12 13 14 15 16 17 18 19 20 Enter Quantity" at bounding box center [601, 300] width 67 height 22
click at [568, 289] on select "Enter Quantity 1 2 3 4 5 6 7 8 9 10 11 12 13 14 15 16 17 18 19 20 Enter Quantity" at bounding box center [601, 300] width 67 height 22
click at [682, 298] on button "Add to Cart" at bounding box center [709, 300] width 139 height 22
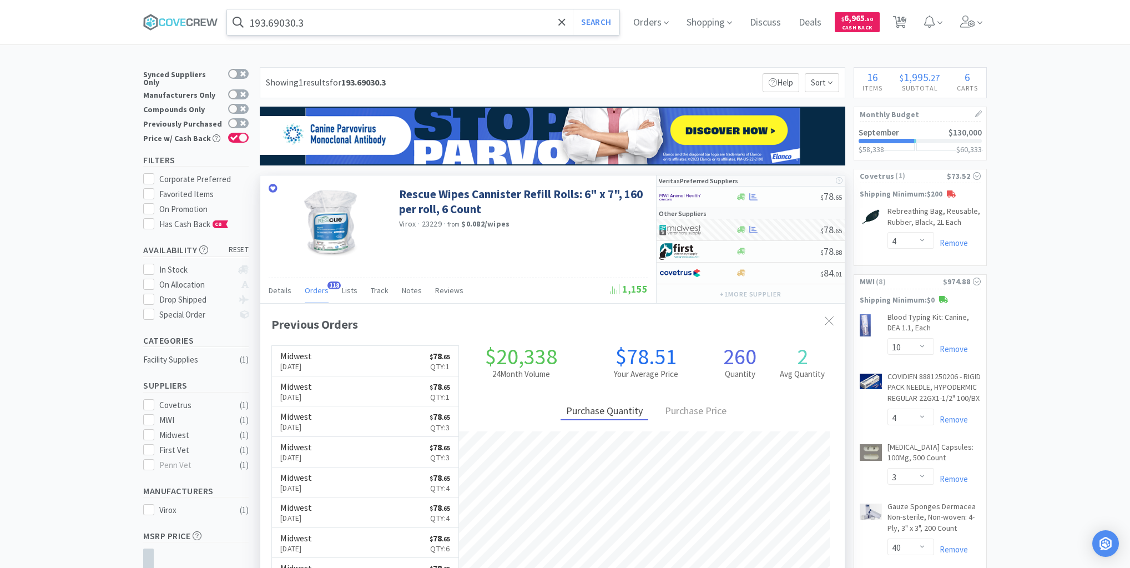
click at [520, 23] on input "193.69030.3" at bounding box center [423, 22] width 392 height 26
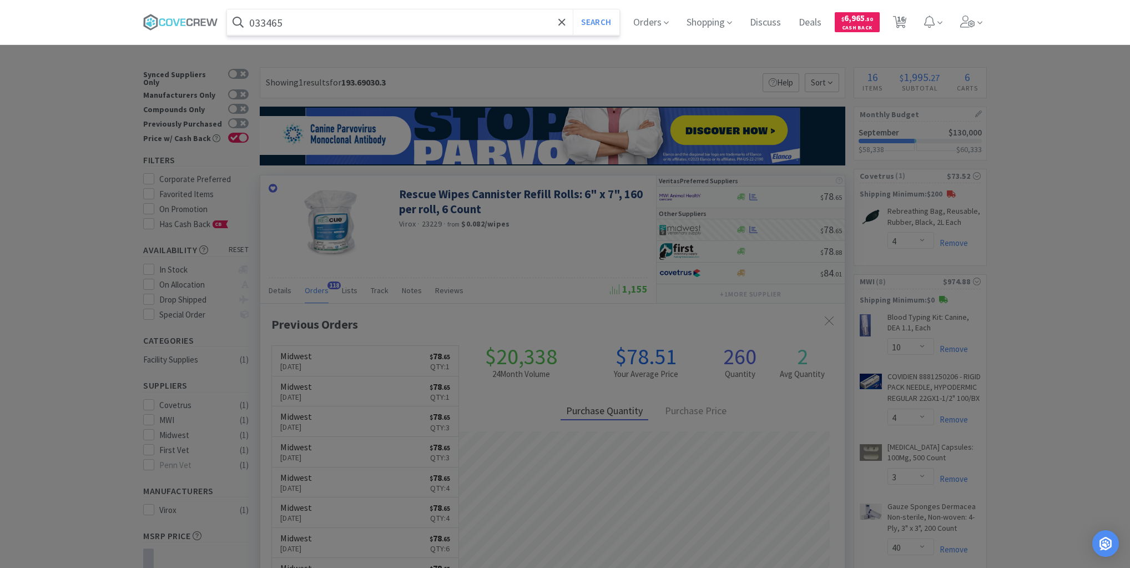
click at [573, 9] on button "Search" at bounding box center [596, 22] width 46 height 26
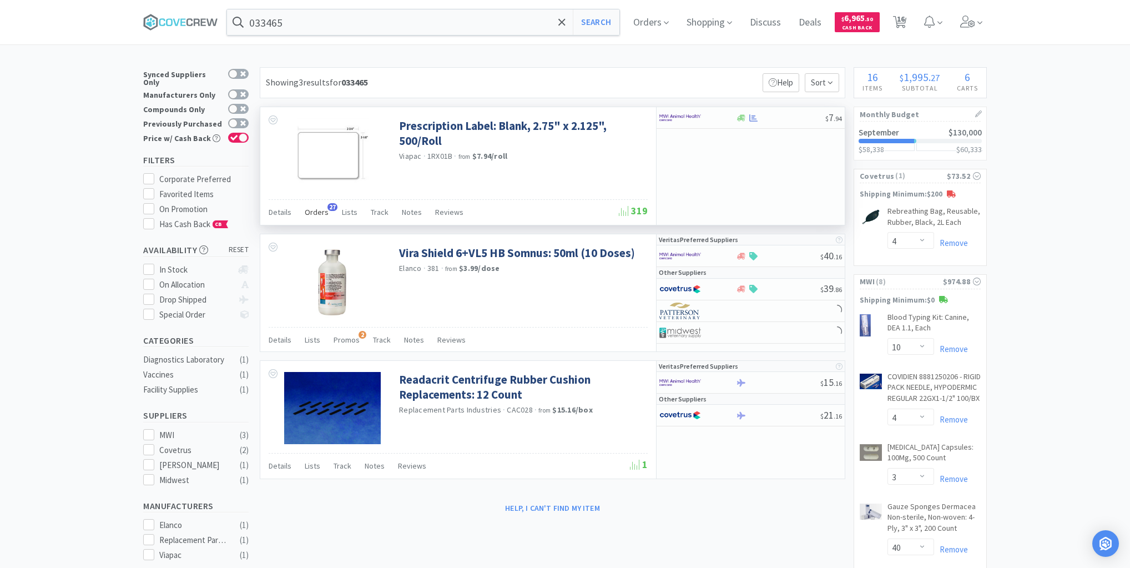
click at [317, 213] on span "Orders" at bounding box center [317, 212] width 24 height 10
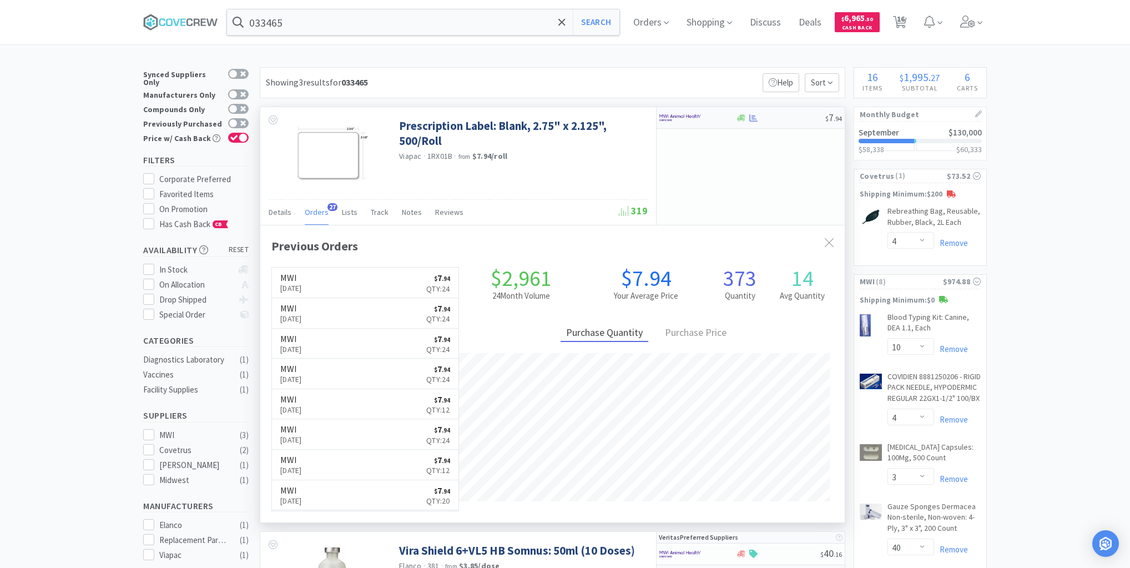
scroll to position [298, 585]
click at [774, 117] on div at bounding box center [781, 118] width 90 height 8
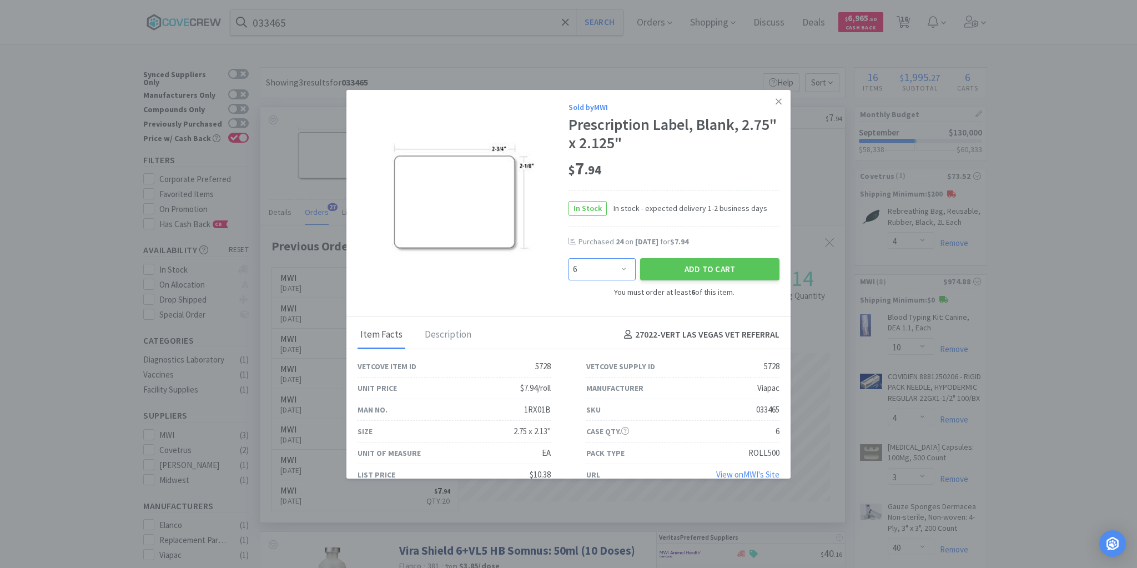
click at [618, 269] on select "Enter Quantity 6 12 18 24 30 36 42 48 54 60 66 72 78 84 90 96 102 108 114 120 E…" at bounding box center [601, 269] width 67 height 22
click at [568, 258] on select "Enter Quantity 6 12 18 24 30 36 42 48 54 60 66 72 78 84 90 96 102 108 114 120 E…" at bounding box center [601, 269] width 67 height 22
click at [717, 269] on button "Add to Cart" at bounding box center [709, 269] width 139 height 22
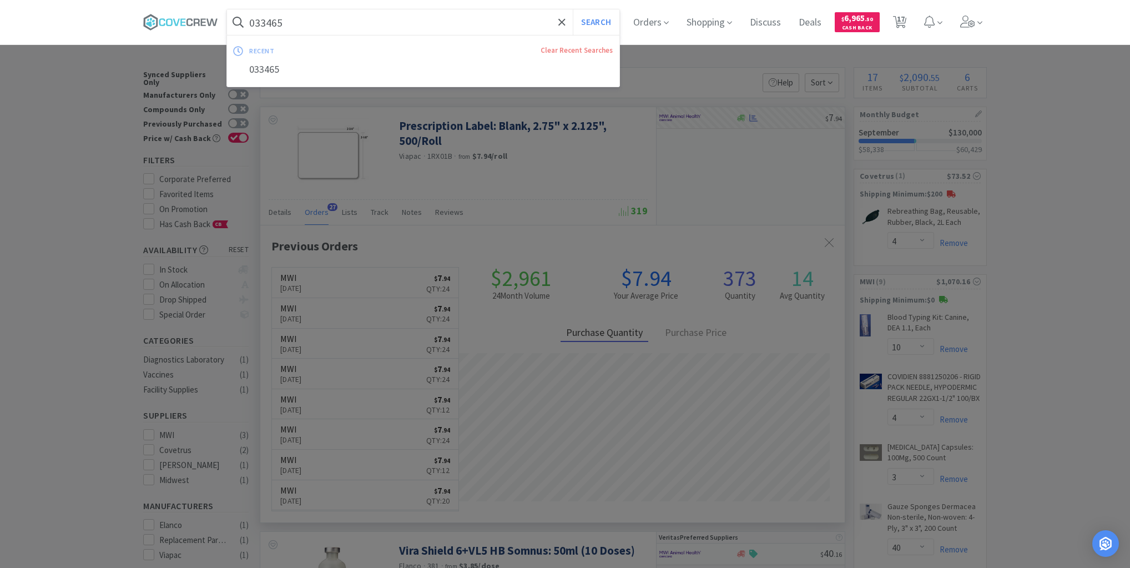
click at [333, 20] on input "033465" at bounding box center [423, 22] width 392 height 26
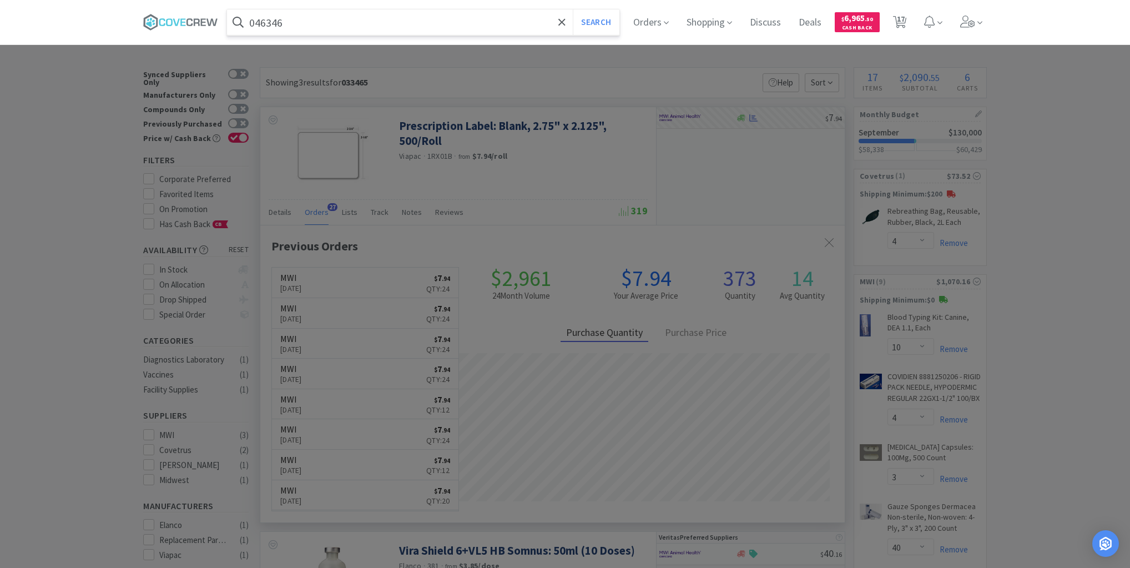
click at [573, 9] on button "Search" at bounding box center [596, 22] width 46 height 26
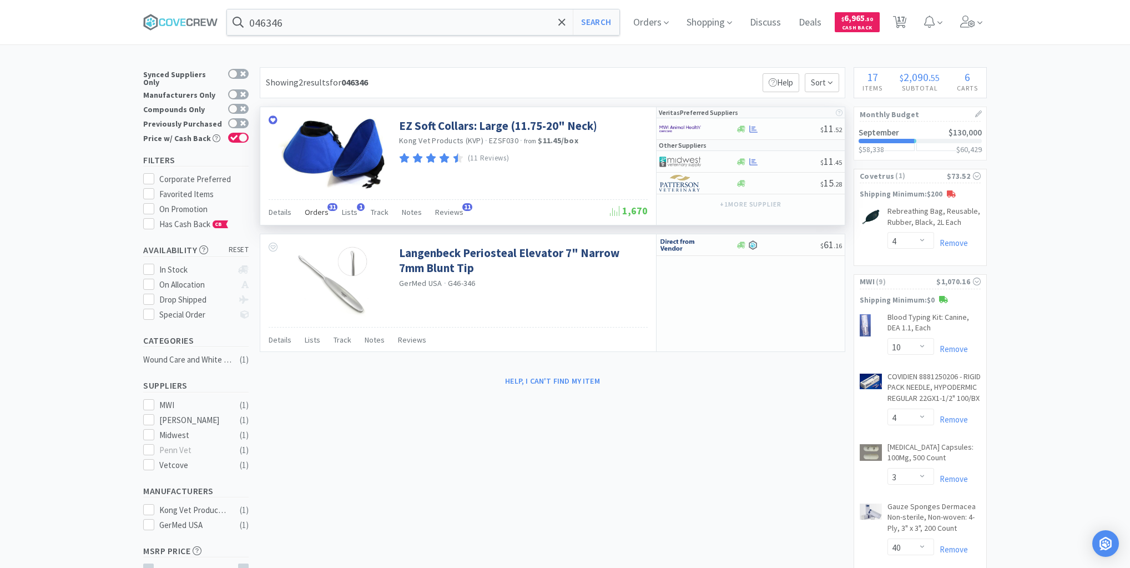
click at [320, 212] on span "Orders" at bounding box center [317, 212] width 24 height 10
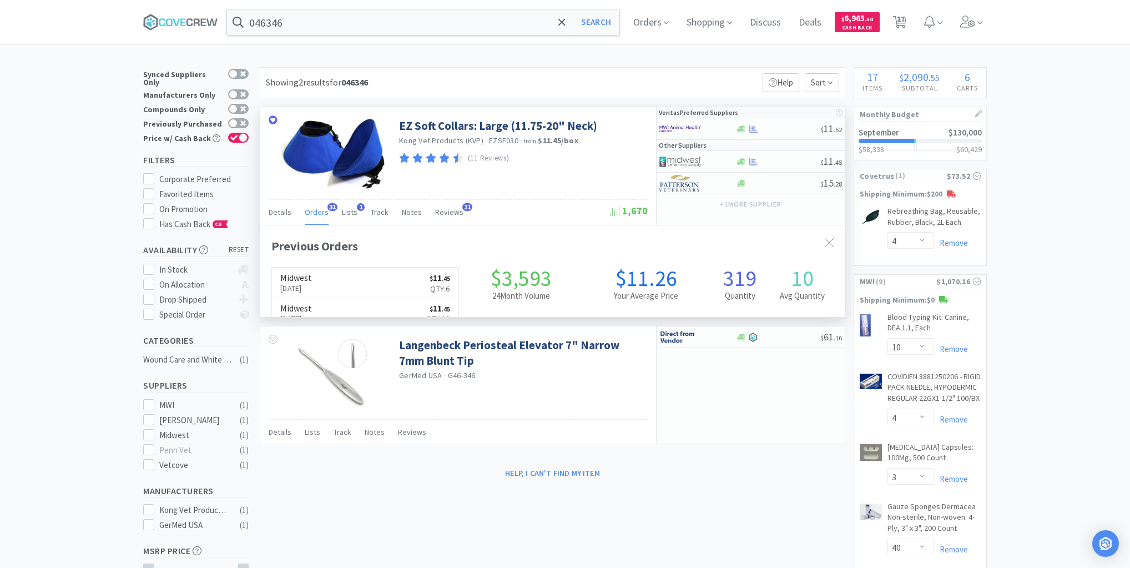
scroll to position [298, 585]
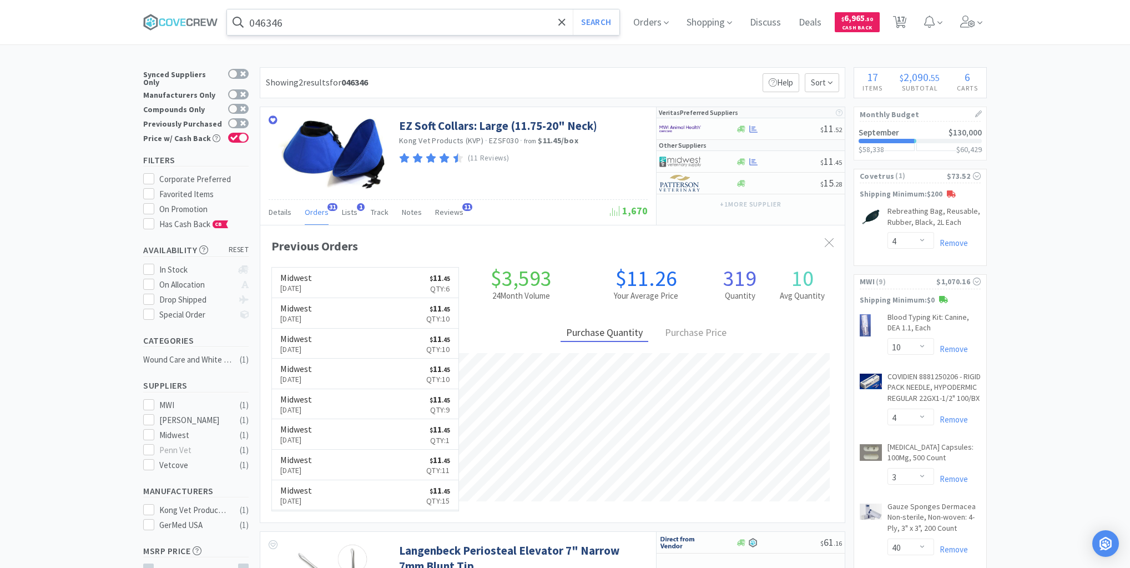
drag, startPoint x: 382, startPoint y: 23, endPoint x: 382, endPoint y: 30, distance: 7.2
click at [382, 23] on input "046346" at bounding box center [423, 22] width 392 height 26
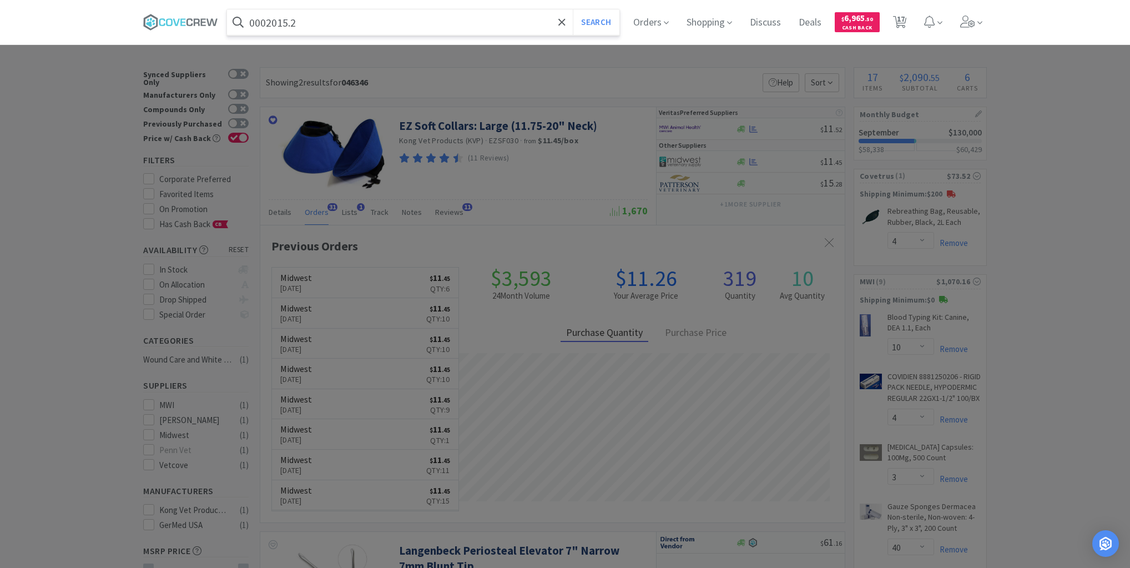
click at [573, 9] on button "Search" at bounding box center [596, 22] width 46 height 26
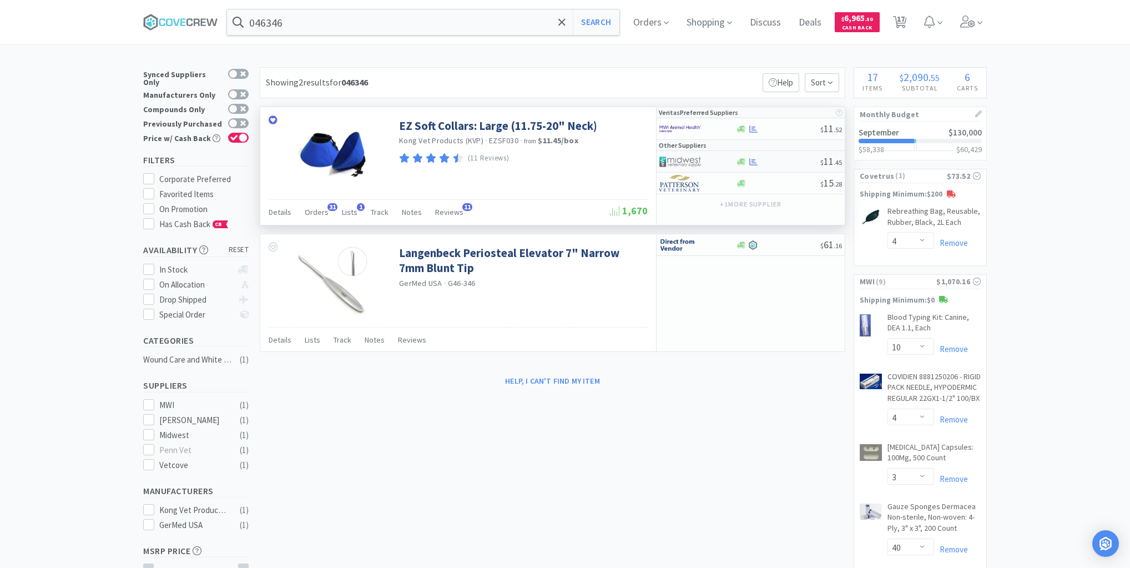
click at [784, 160] on div at bounding box center [778, 162] width 85 height 8
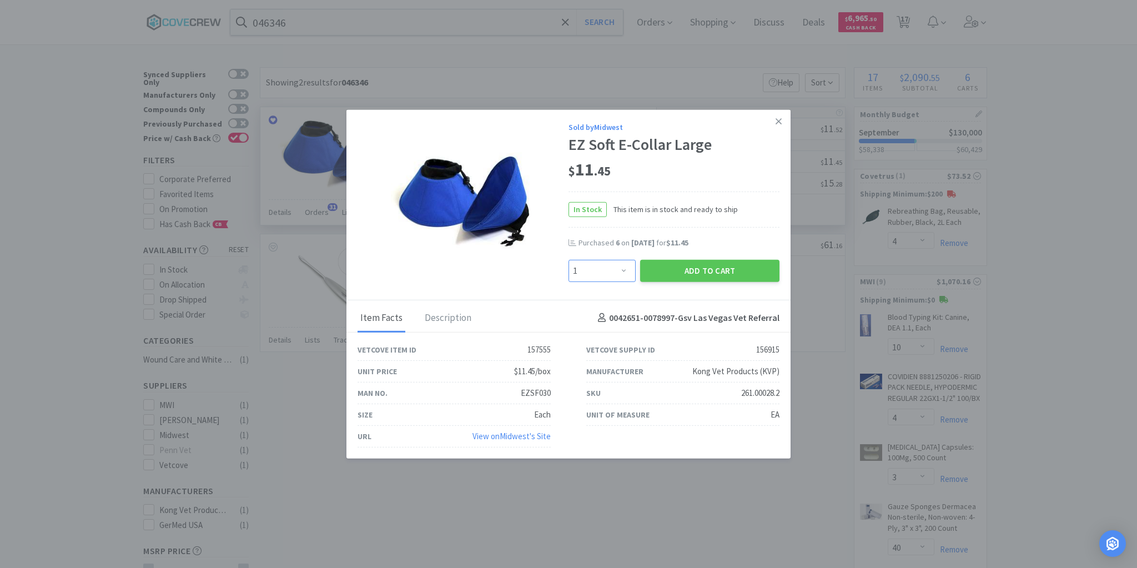
click at [622, 271] on select "Enter Quantity 1 2 3 4 5 6 7 8 9 10 11 12 13 14 15 16 17 18 19 20 Enter Quantity" at bounding box center [601, 270] width 67 height 22
click at [568, 260] on select "Enter Quantity 1 2 3 4 5 6 7 8 9 10 11 12 13 14 15 16 17 18 19 20 Enter Quantity" at bounding box center [601, 270] width 67 height 22
click at [700, 268] on button "Add to Cart" at bounding box center [709, 270] width 139 height 22
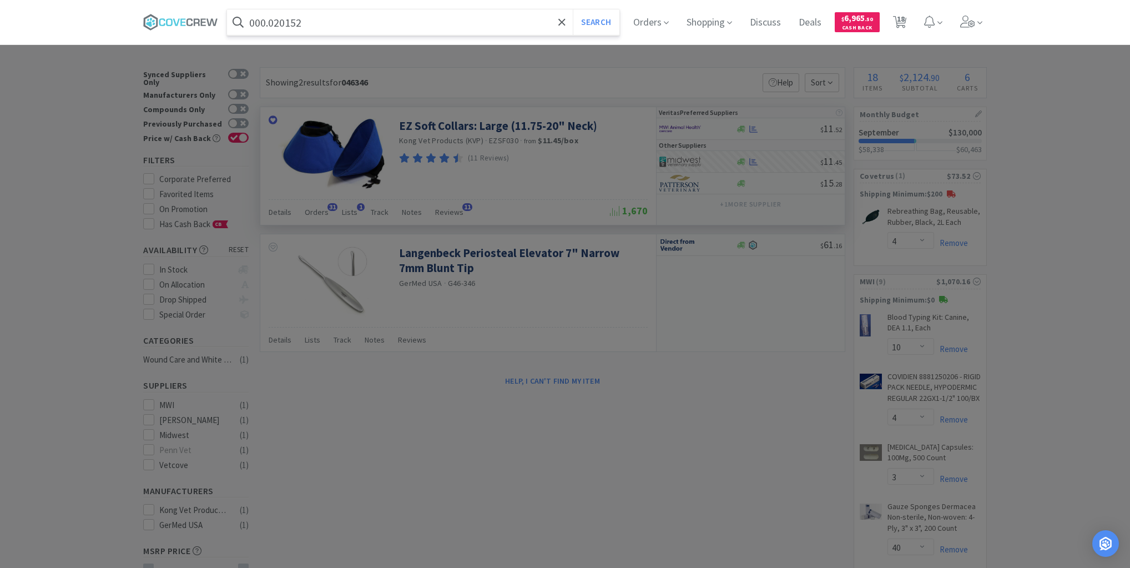
click at [573, 9] on button "Search" at bounding box center [596, 22] width 46 height 26
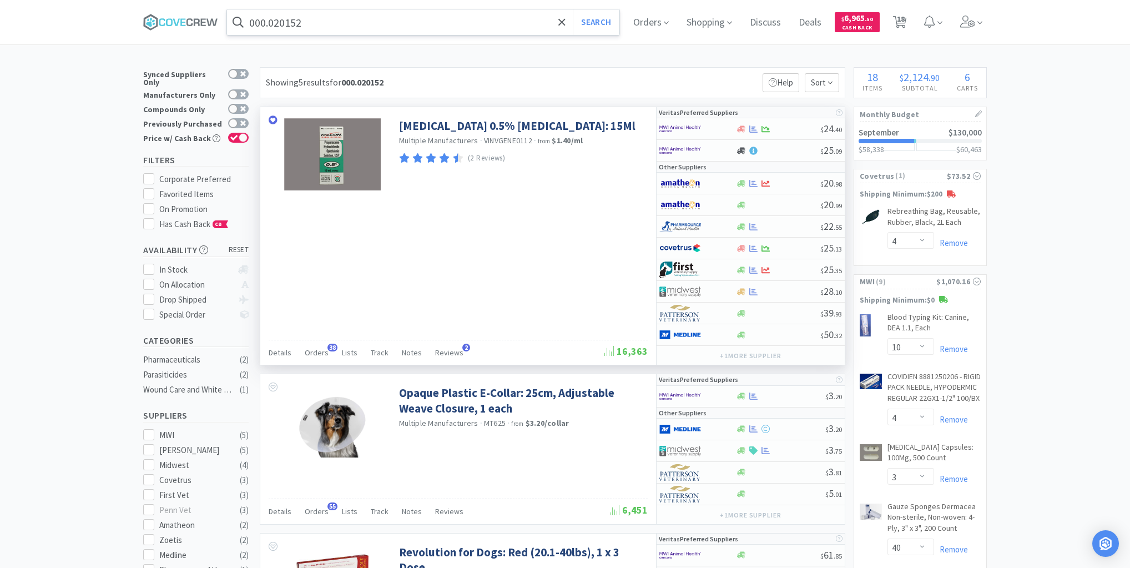
scroll to position [89, 0]
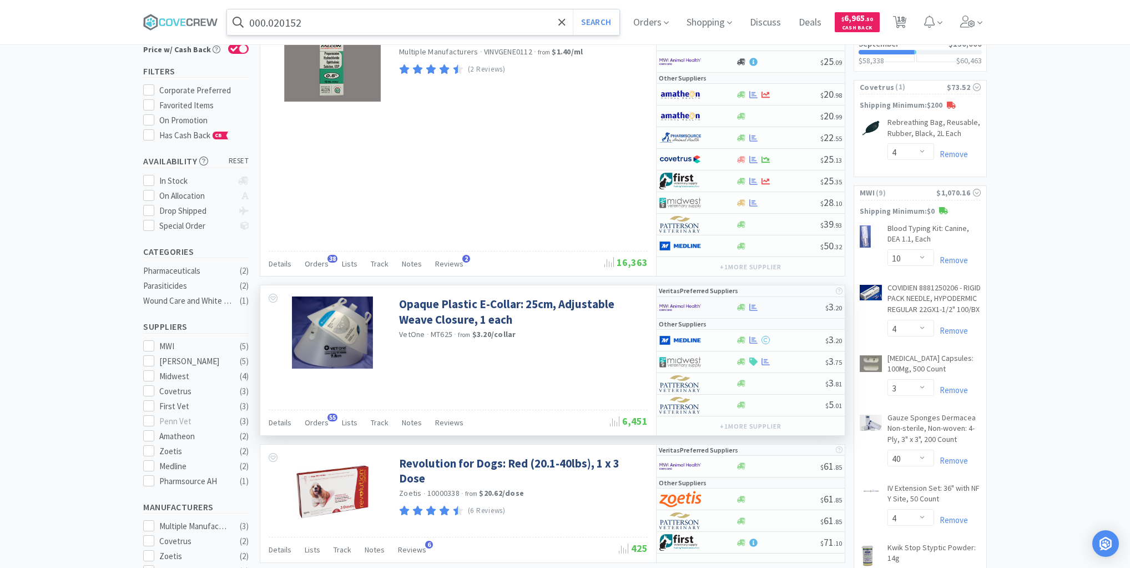
click at [788, 308] on div at bounding box center [781, 307] width 90 height 8
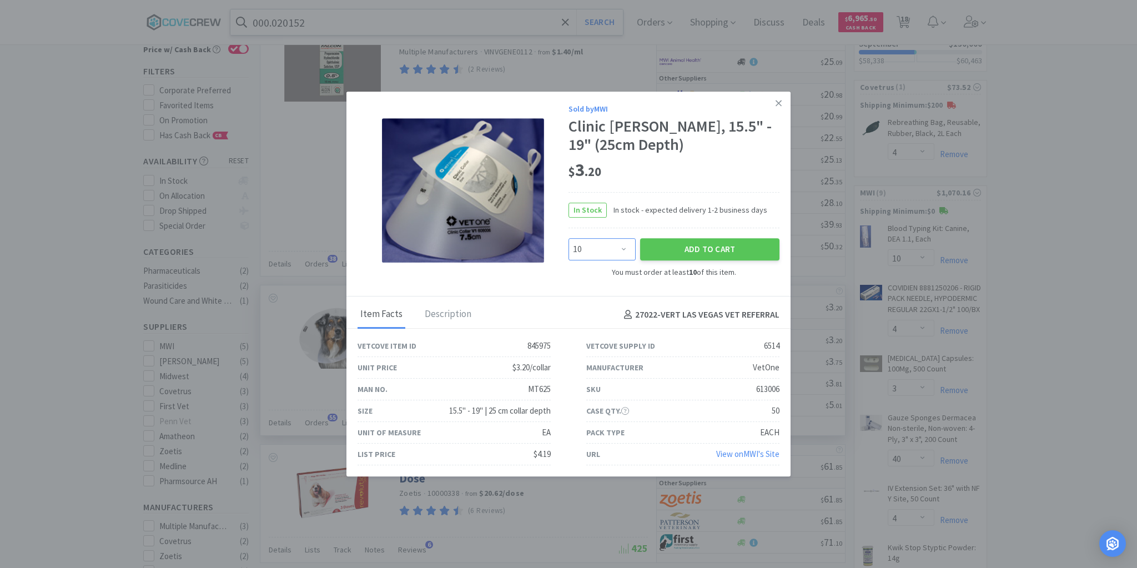
click at [624, 250] on select "Enter Quantity 10 20 30 40 50 60 70 80 90 100 110 120 130 140 150 160 170 180 1…" at bounding box center [601, 249] width 67 height 22
click at [568, 238] on select "Enter Quantity 10 20 30 40 50 60 70 80 90 100 110 120 130 140 150 160 170 180 1…" at bounding box center [601, 249] width 67 height 22
click at [709, 248] on button "Add to Cart" at bounding box center [709, 249] width 139 height 22
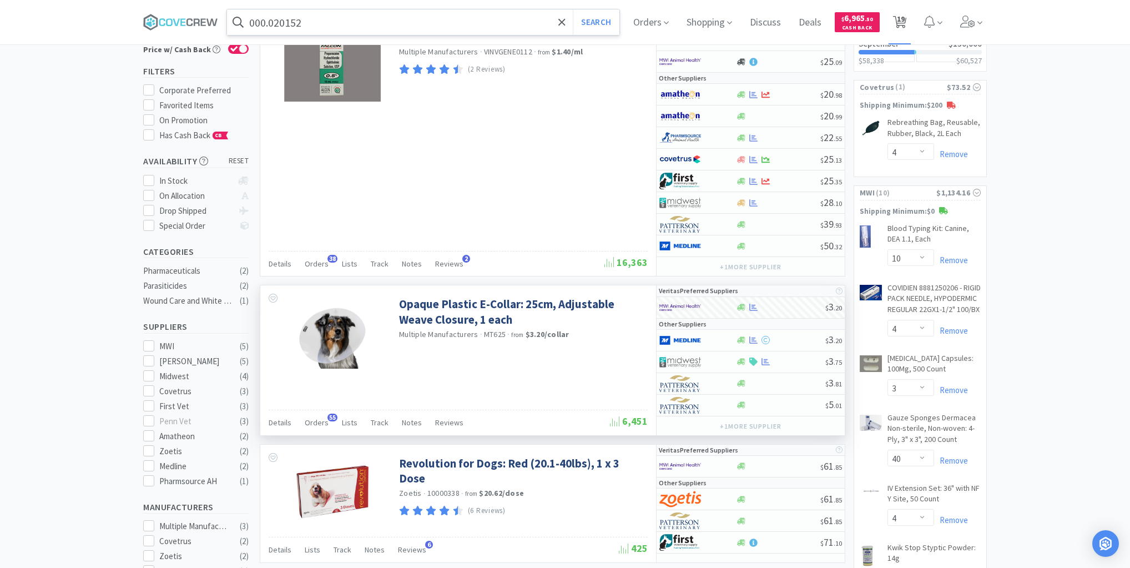
click at [904, 19] on span "19" at bounding box center [901, 19] width 8 height 44
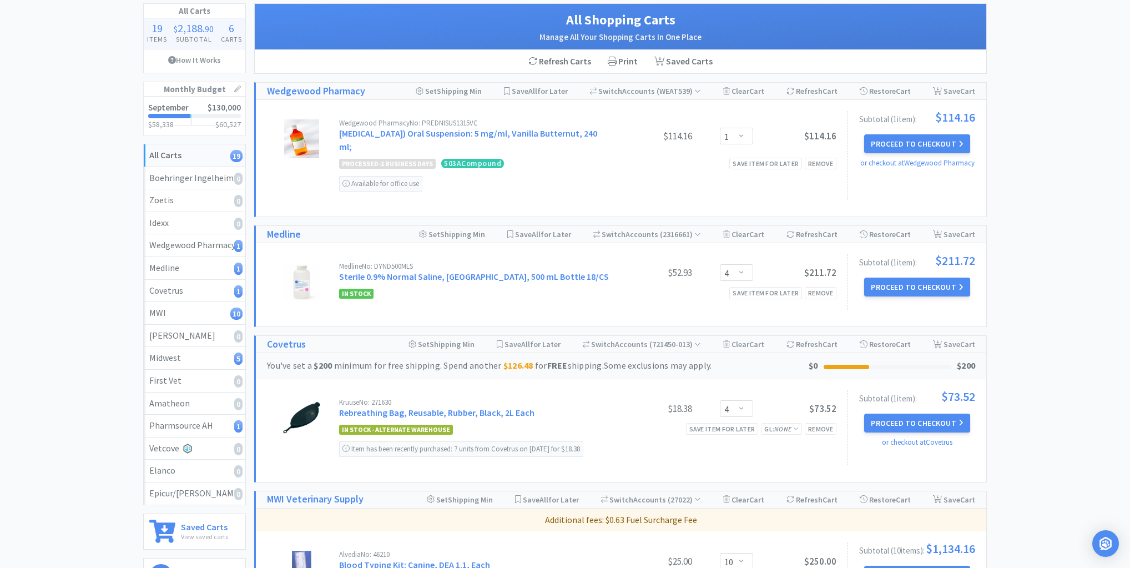
scroll to position [178, 0]
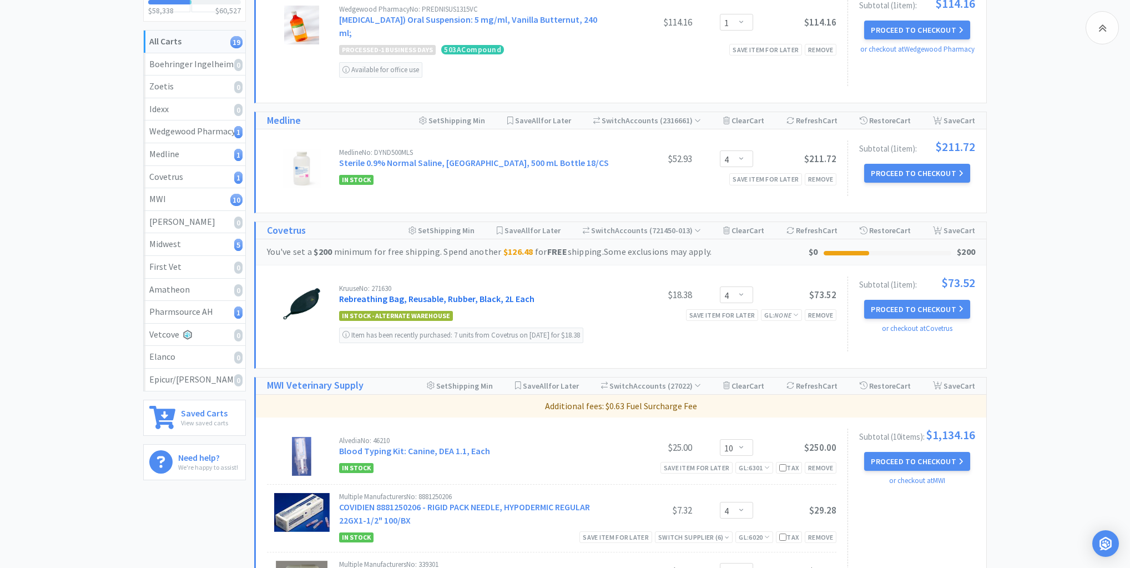
click at [408, 298] on link "Rebreathing Bag, Reusable, Rubber, Black, 2L Each" at bounding box center [436, 298] width 195 height 11
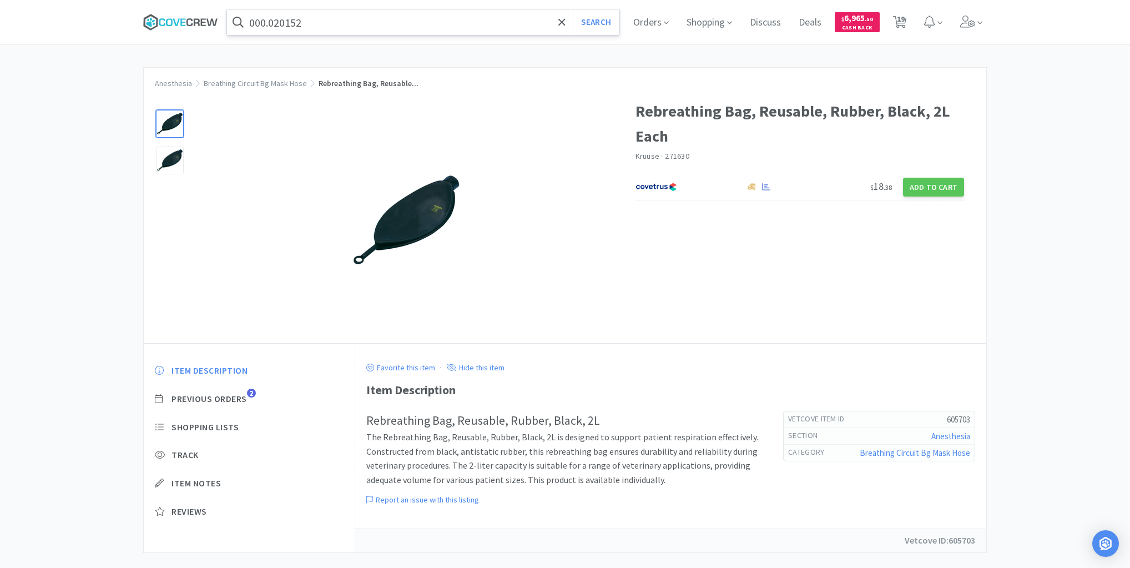
click at [197, 18] on icon at bounding box center [180, 22] width 75 height 17
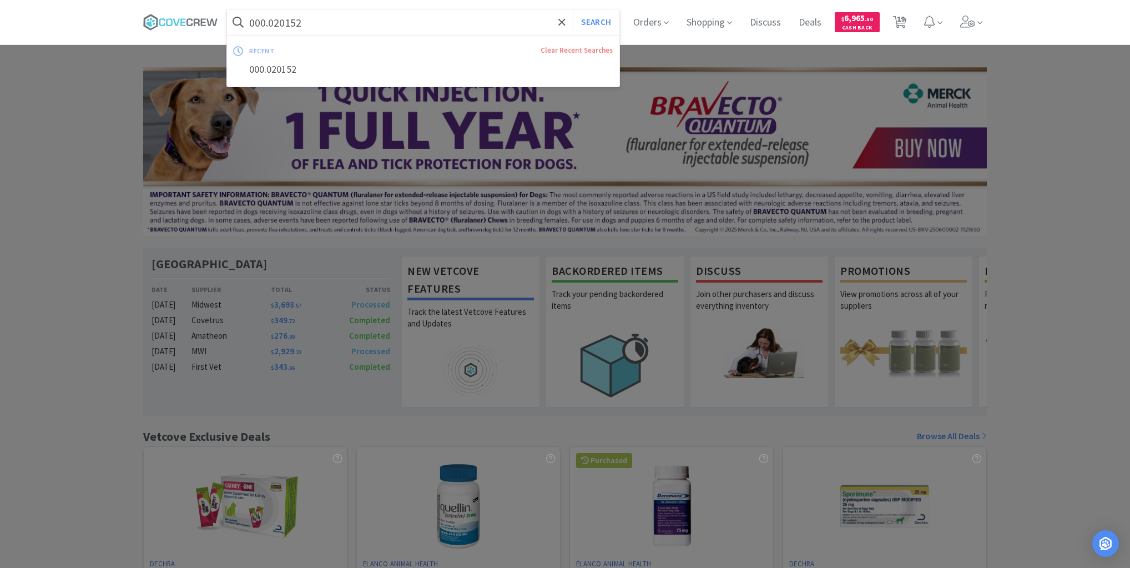
click at [367, 18] on input "000.020152" at bounding box center [423, 22] width 392 height 26
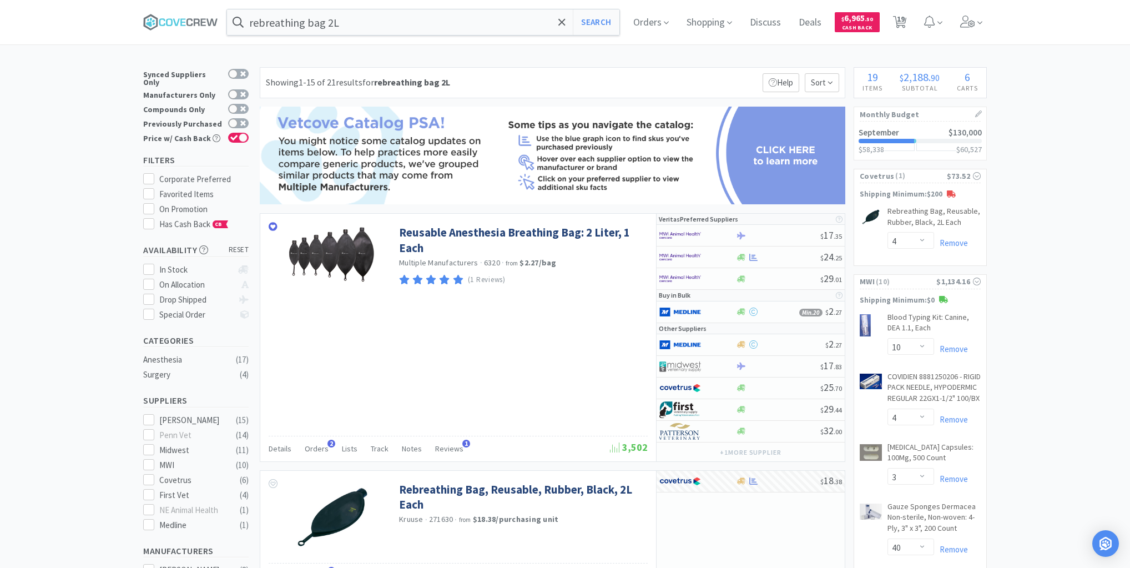
click at [603, 24] on button "Search" at bounding box center [596, 22] width 46 height 26
click at [603, 18] on button "Search" at bounding box center [596, 22] width 46 height 26
click at [775, 255] on div at bounding box center [778, 257] width 85 height 8
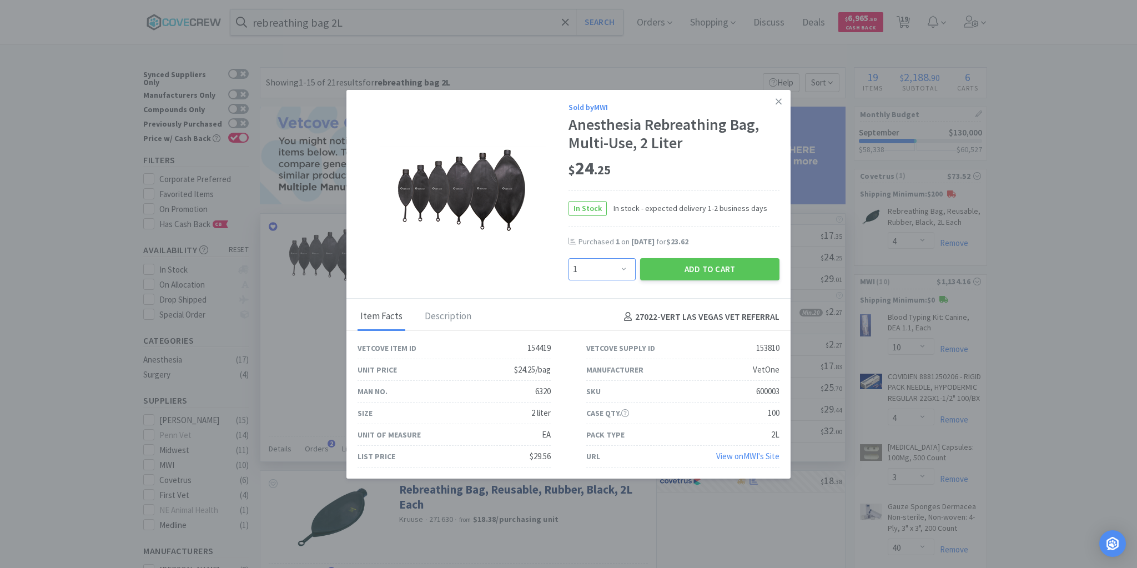
click at [624, 270] on select "Enter Quantity 1 2 3 4 5 6 7 8 9 10 11 12 13 14 15 16 17 18 19 20 Enter Quantity" at bounding box center [601, 269] width 67 height 22
click at [568, 258] on select "Enter Quantity 1 2 3 4 5 6 7 8 9 10 11 12 13 14 15 16 17 18 19 20 Enter Quantity" at bounding box center [601, 269] width 67 height 22
click at [691, 267] on button "Add to Cart" at bounding box center [709, 269] width 139 height 22
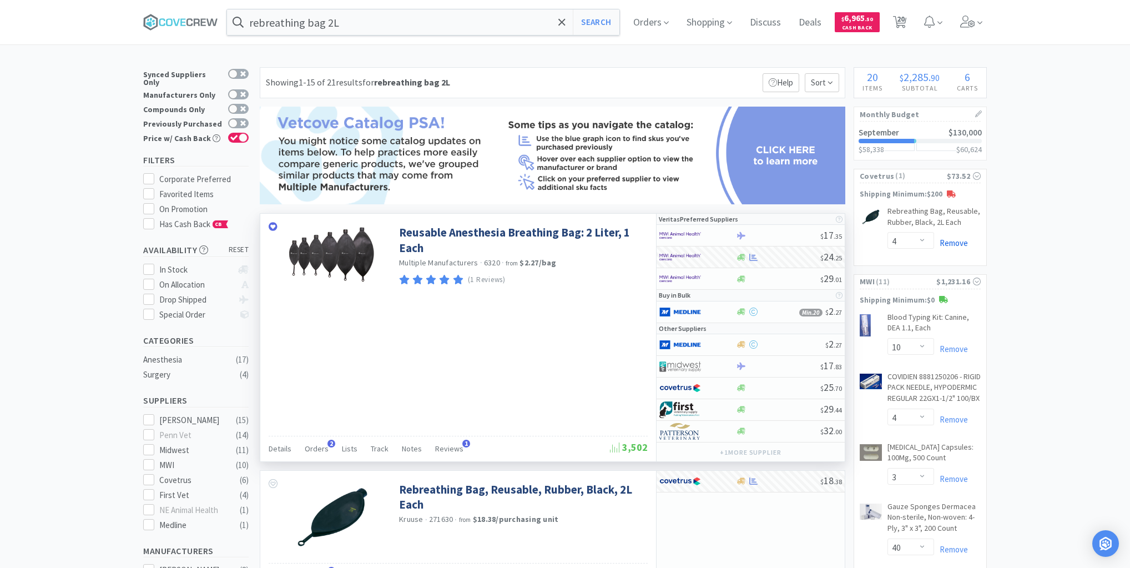
click at [957, 242] on link "Remove" at bounding box center [951, 243] width 34 height 11
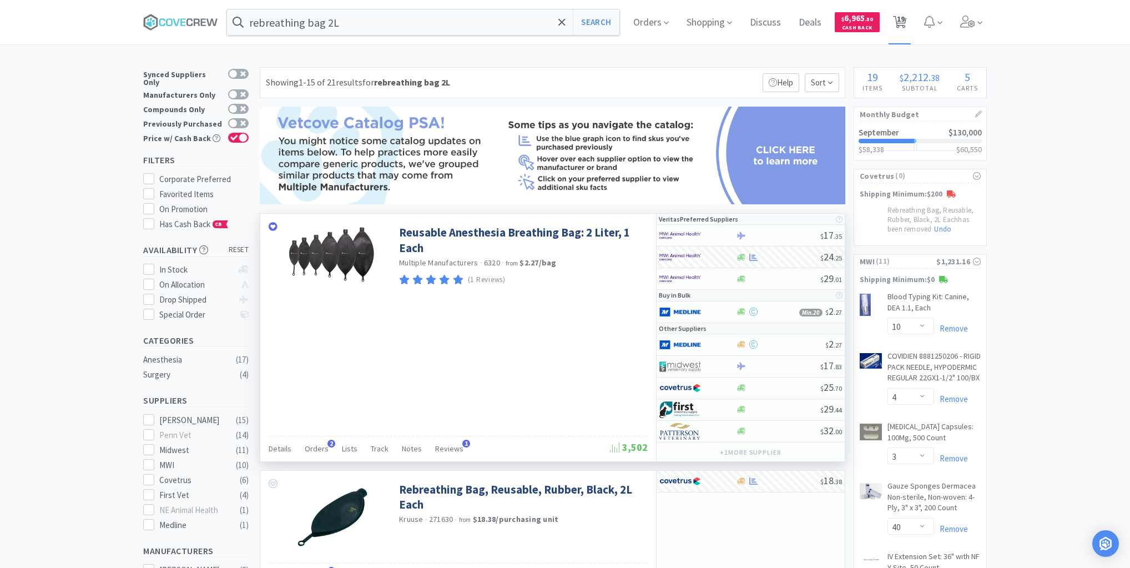
click at [902, 23] on span "19" at bounding box center [901, 19] width 8 height 44
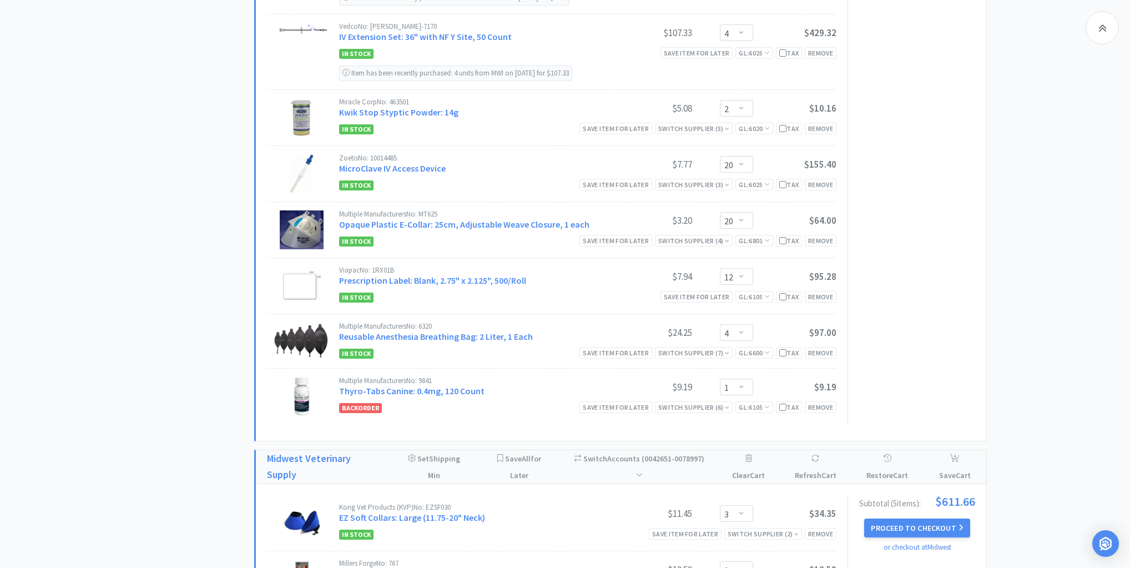
scroll to position [755, 0]
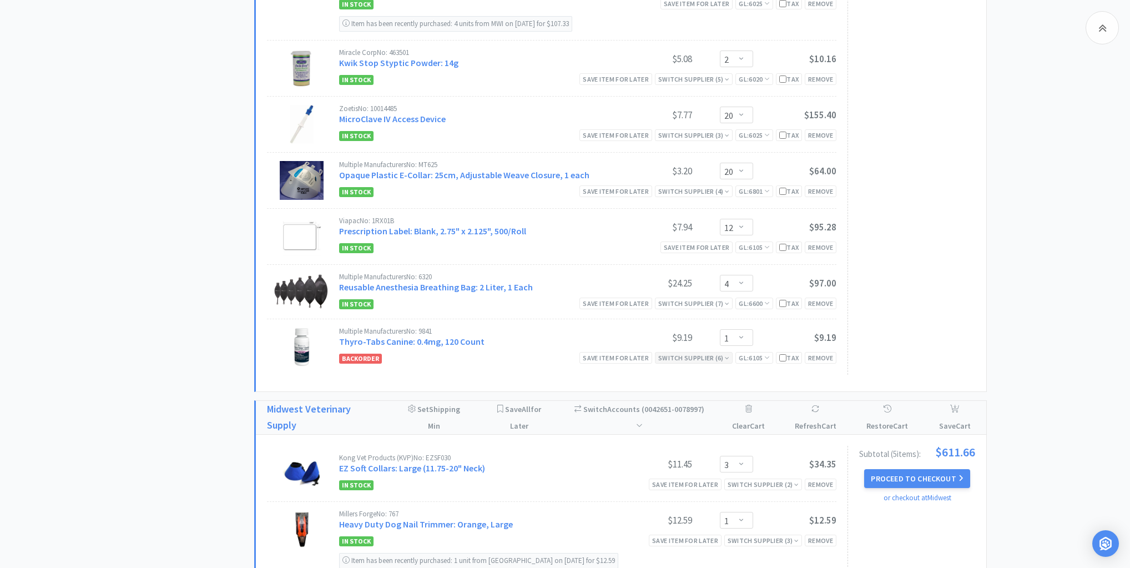
click at [725, 357] on icon at bounding box center [727, 358] width 4 height 7
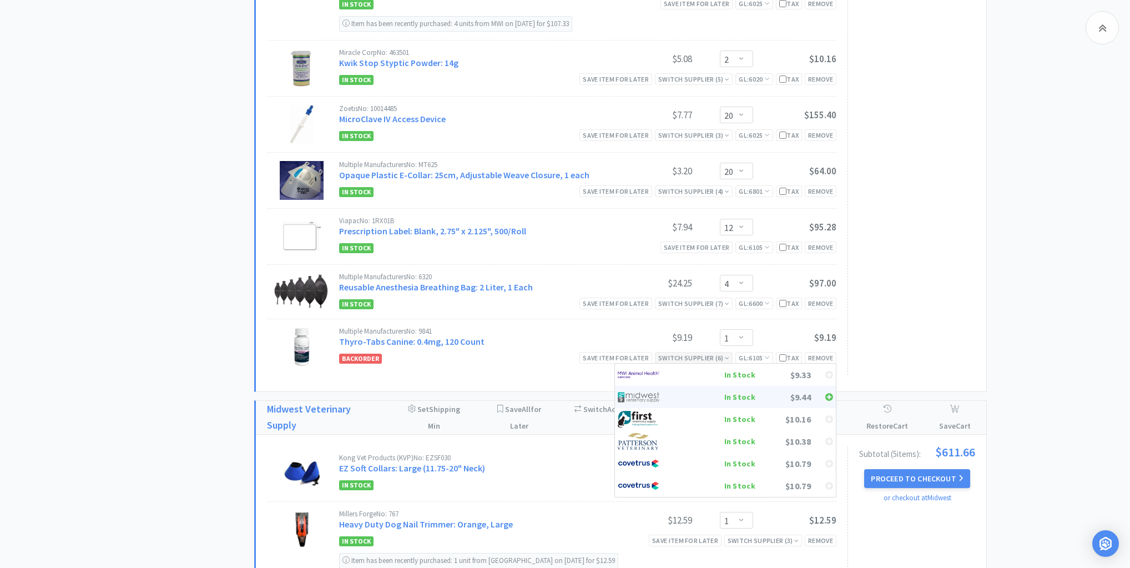
click at [739, 393] on div "In Stock" at bounding box center [714, 397] width 82 height 17
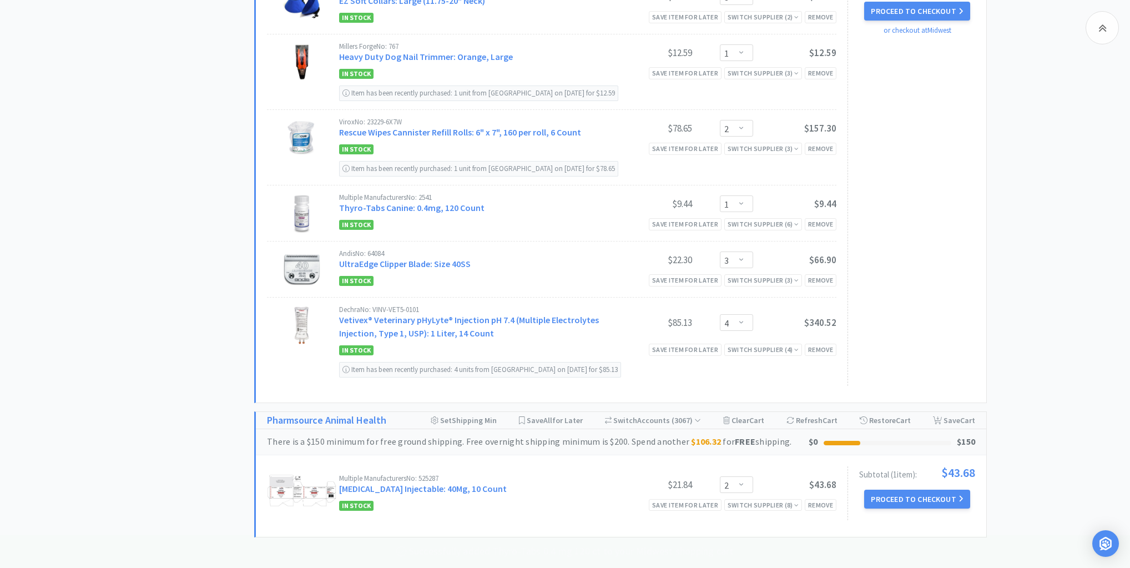
scroll to position [1243, 0]
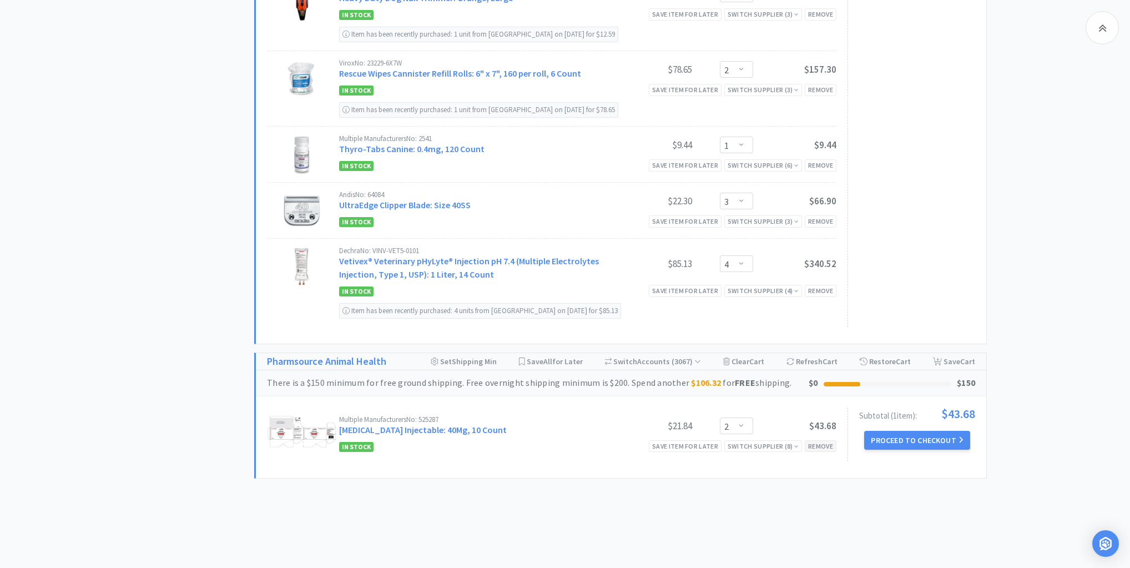
click at [821, 441] on div "Remove" at bounding box center [821, 446] width 32 height 12
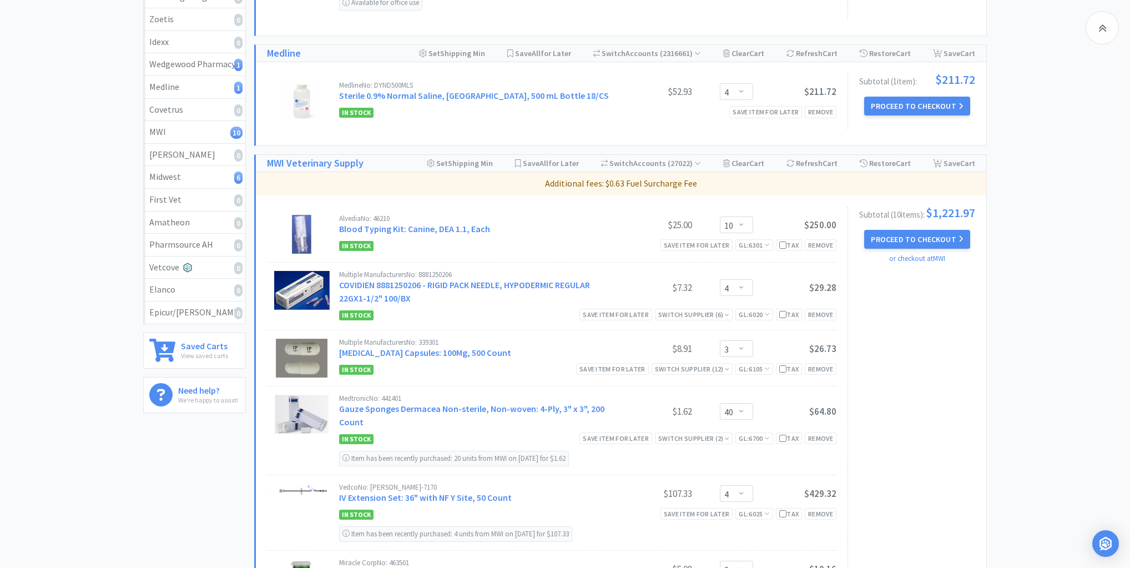
scroll to position [195, 0]
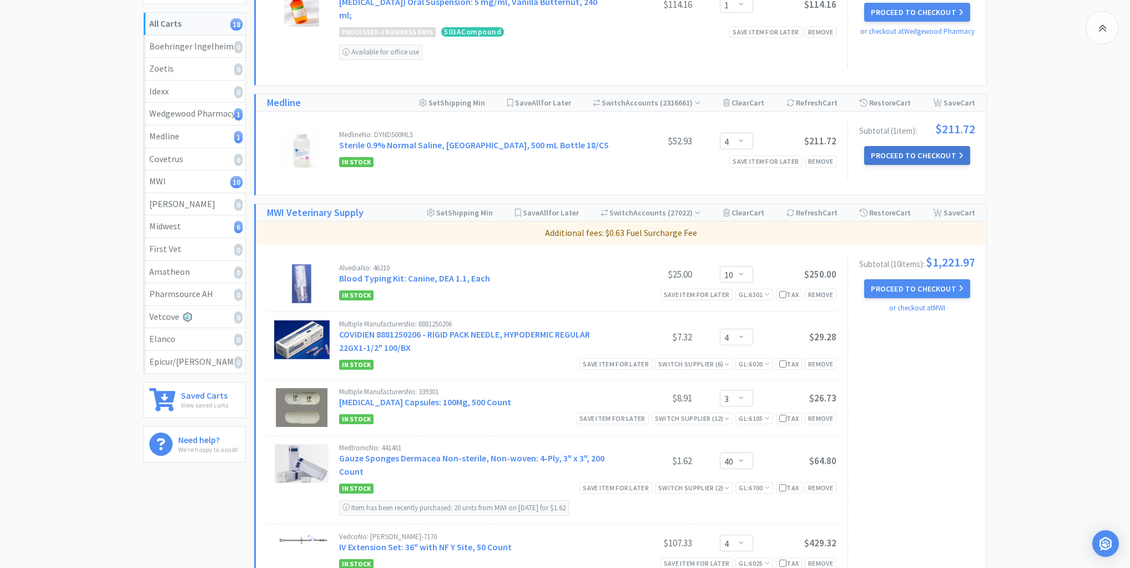
click at [925, 153] on button "Proceed to Checkout" at bounding box center [916, 155] width 105 height 19
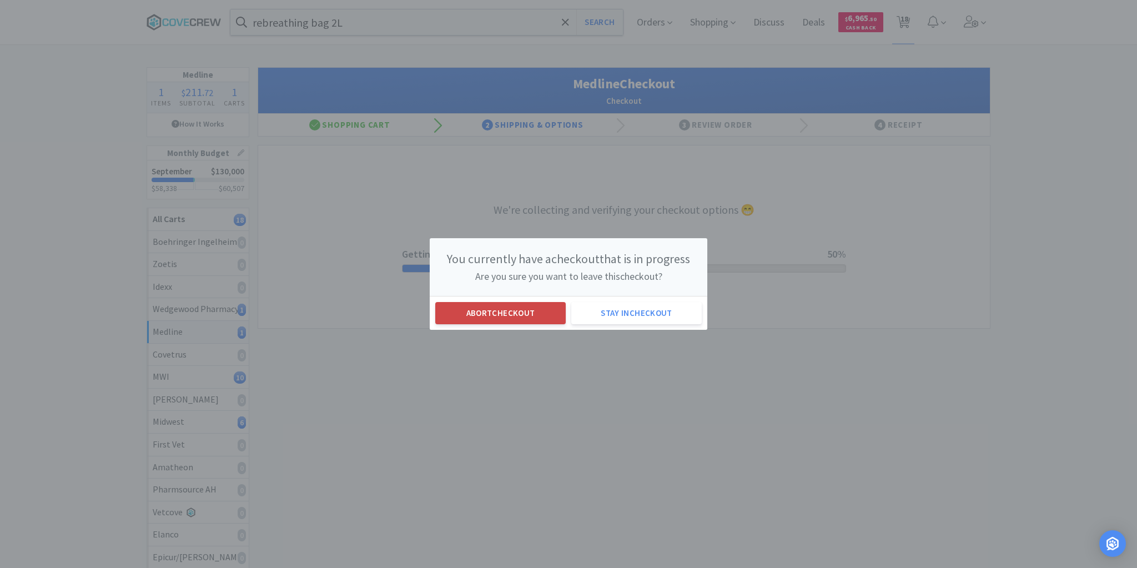
click at [492, 311] on button "Abort checkout" at bounding box center [500, 313] width 130 height 22
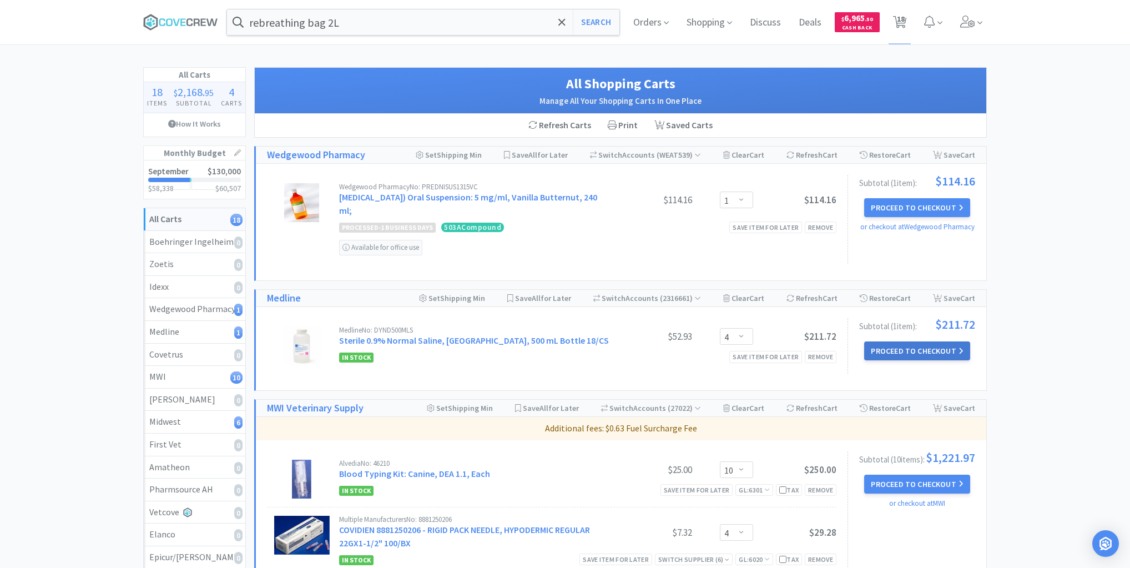
click at [890, 346] on button "Proceed to Checkout" at bounding box center [916, 350] width 105 height 19
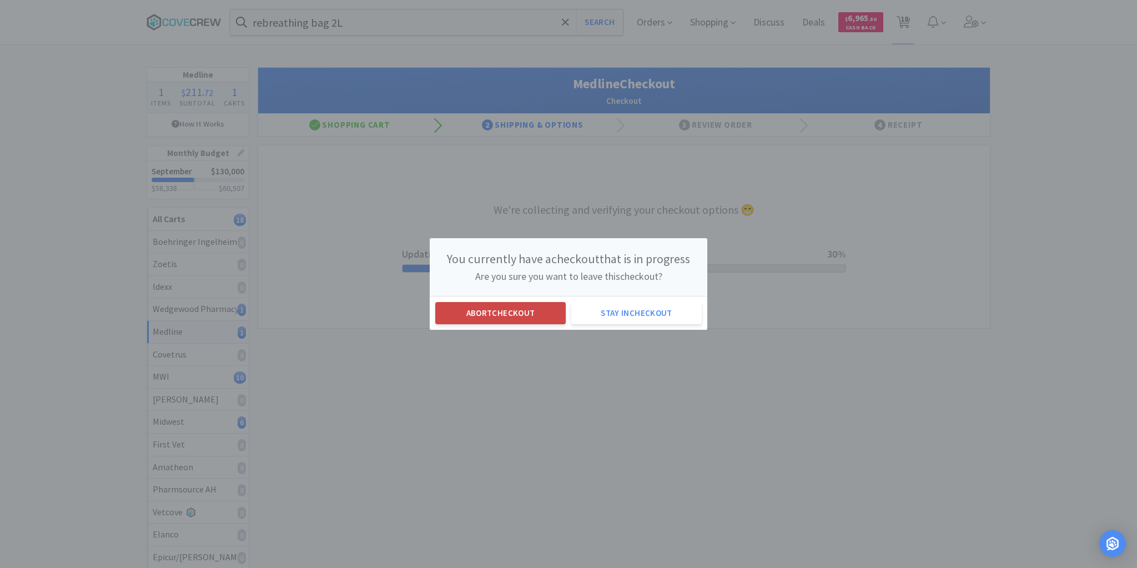
click at [515, 309] on button "Abort checkout" at bounding box center [500, 313] width 130 height 22
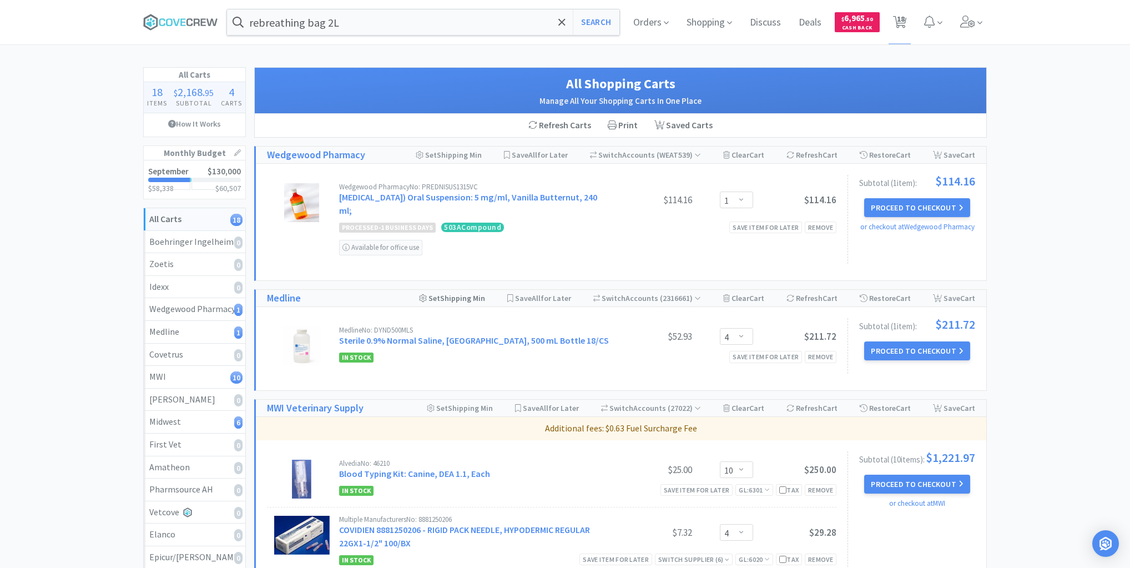
click at [459, 296] on div "Set Shipping Min" at bounding box center [452, 298] width 66 height 17
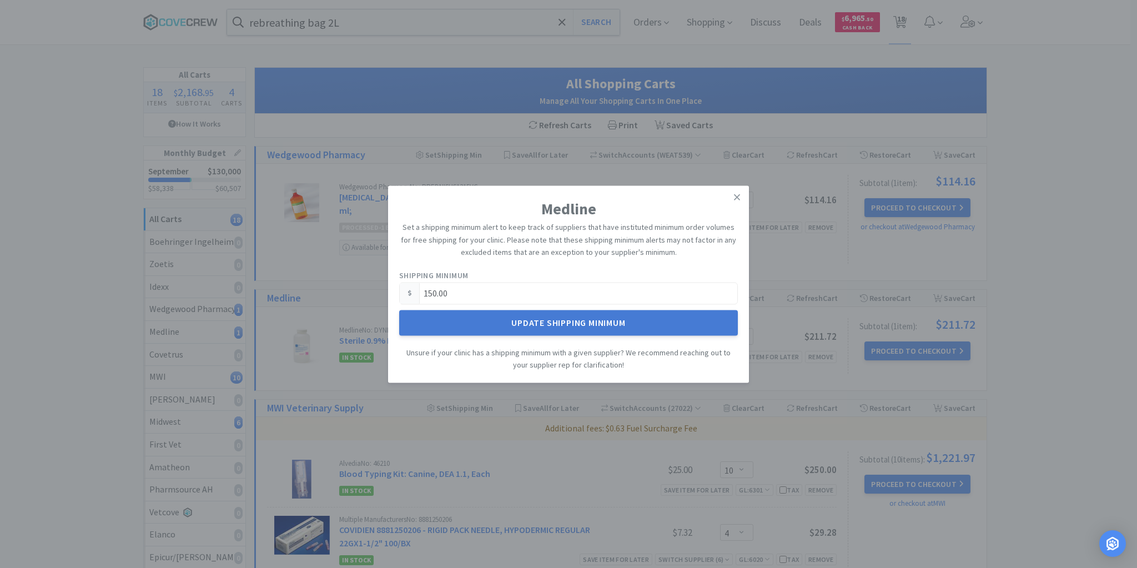
click at [540, 324] on button "Update Shipping Minimum" at bounding box center [568, 323] width 339 height 26
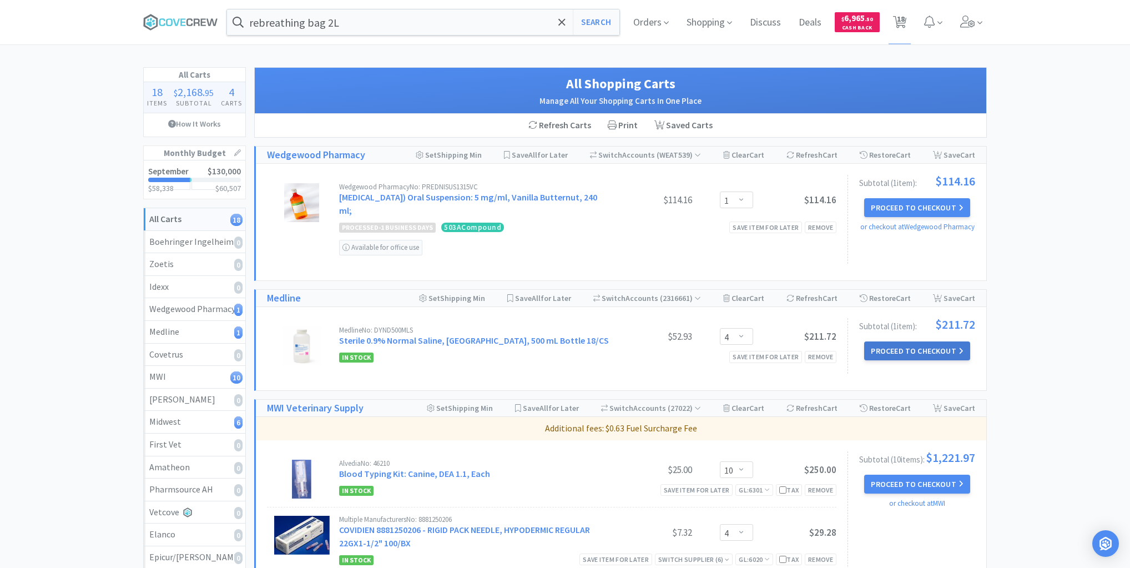
click at [929, 347] on button "Proceed to Checkout" at bounding box center [916, 350] width 105 height 19
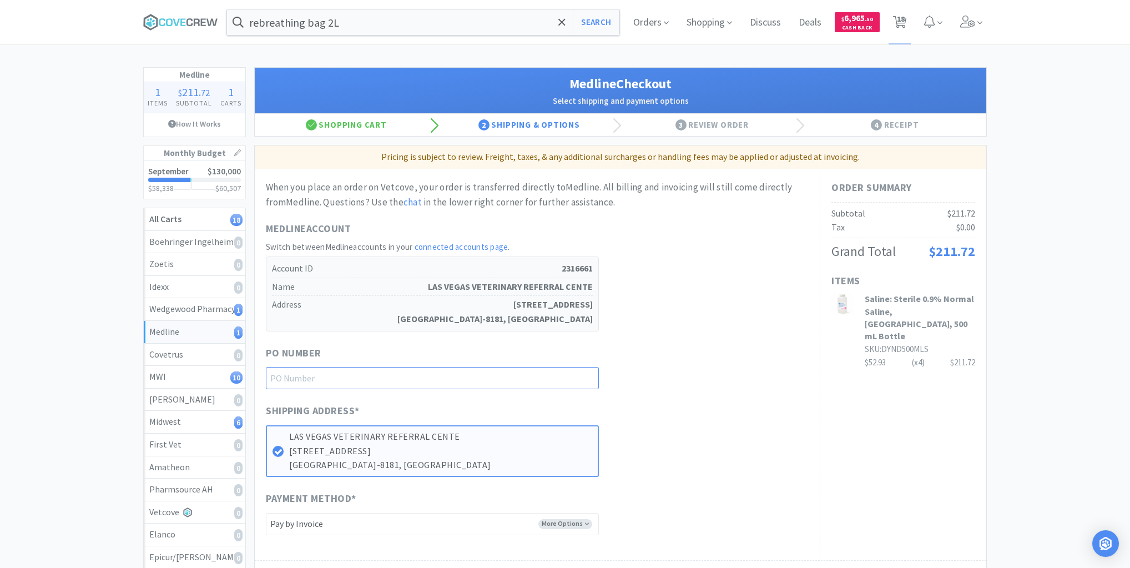
drag, startPoint x: 573, startPoint y: 373, endPoint x: 576, endPoint y: 382, distance: 9.3
click at [573, 374] on input "text" at bounding box center [432, 378] width 333 height 22
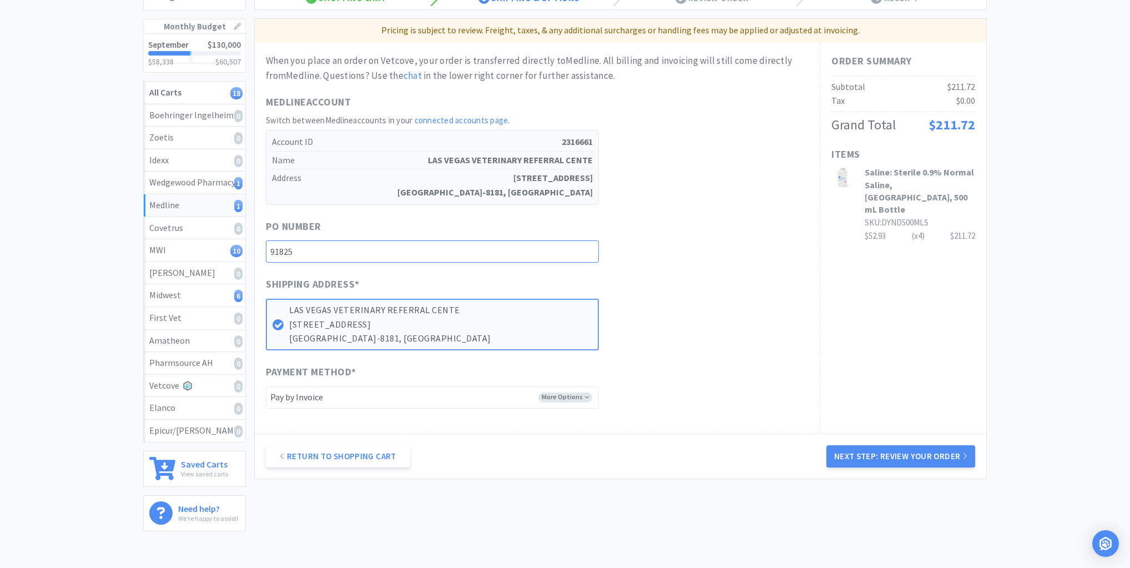
scroll to position [189, 0]
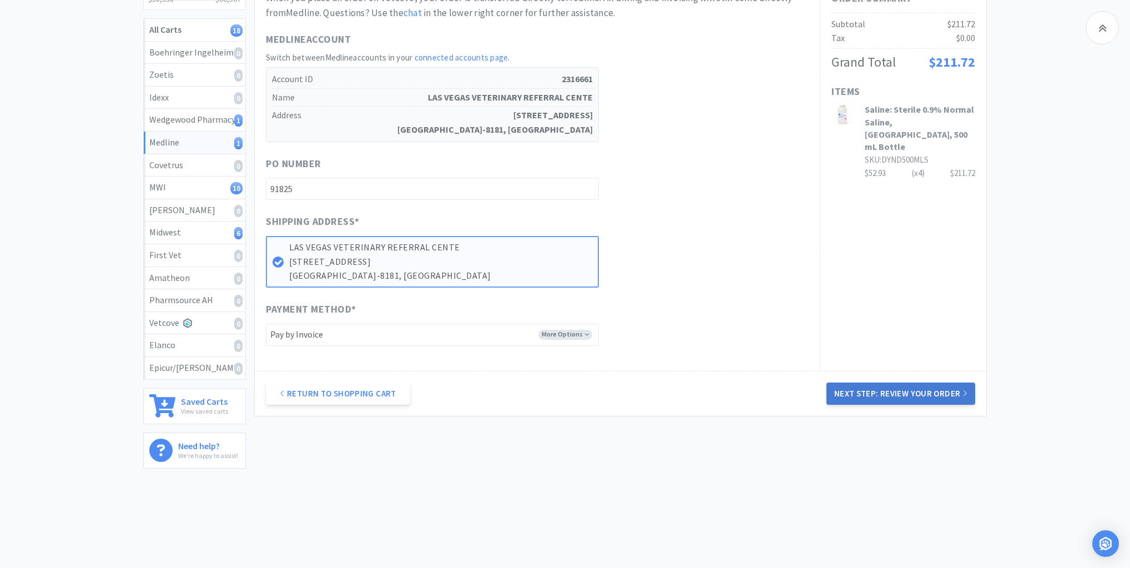
click at [899, 391] on button "Next Step: Review Your Order" at bounding box center [901, 393] width 149 height 22
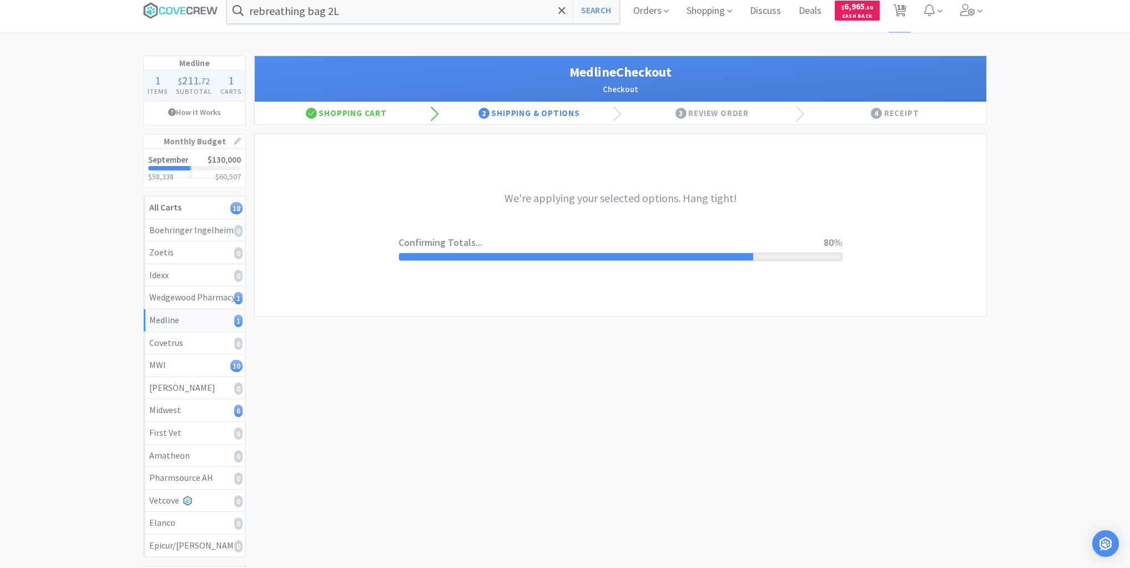
scroll to position [0, 0]
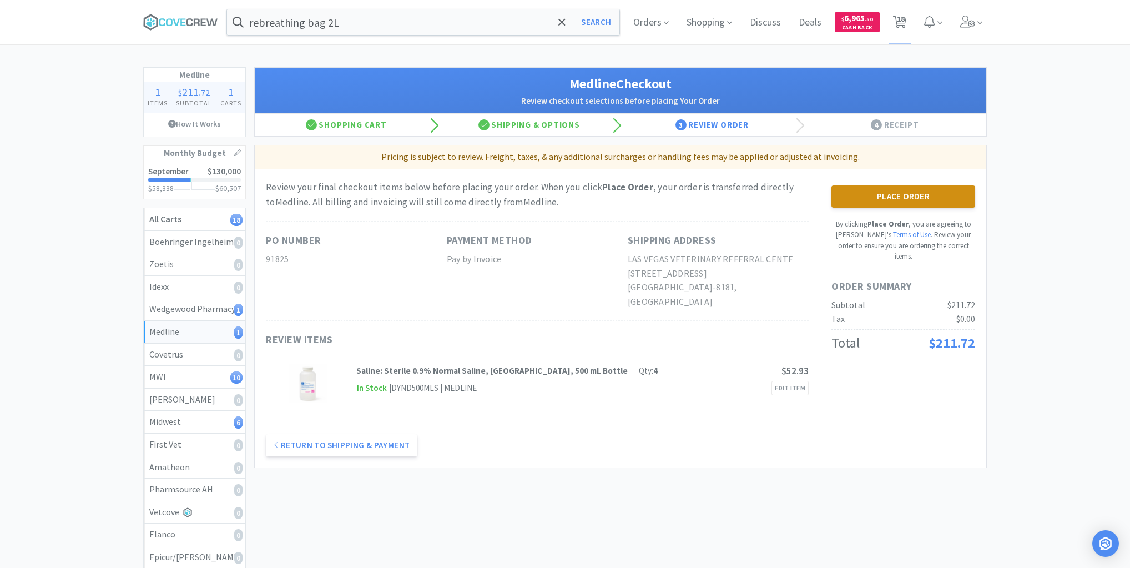
click at [893, 195] on button "Place Order" at bounding box center [904, 196] width 144 height 22
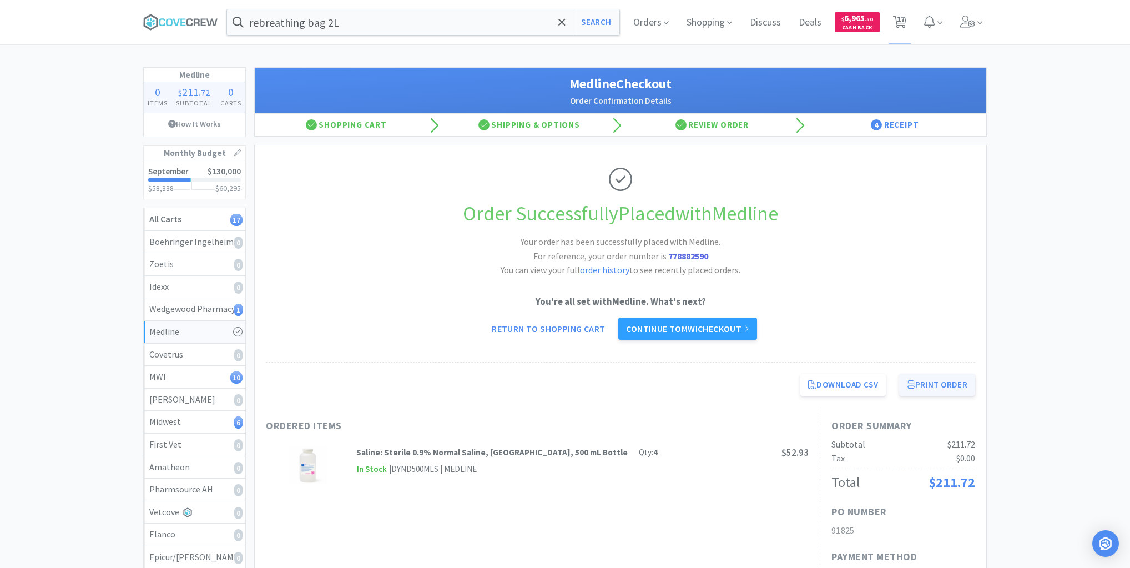
click at [939, 384] on button "Print Order" at bounding box center [937, 385] width 76 height 22
click at [194, 20] on icon at bounding box center [197, 21] width 6 height 7
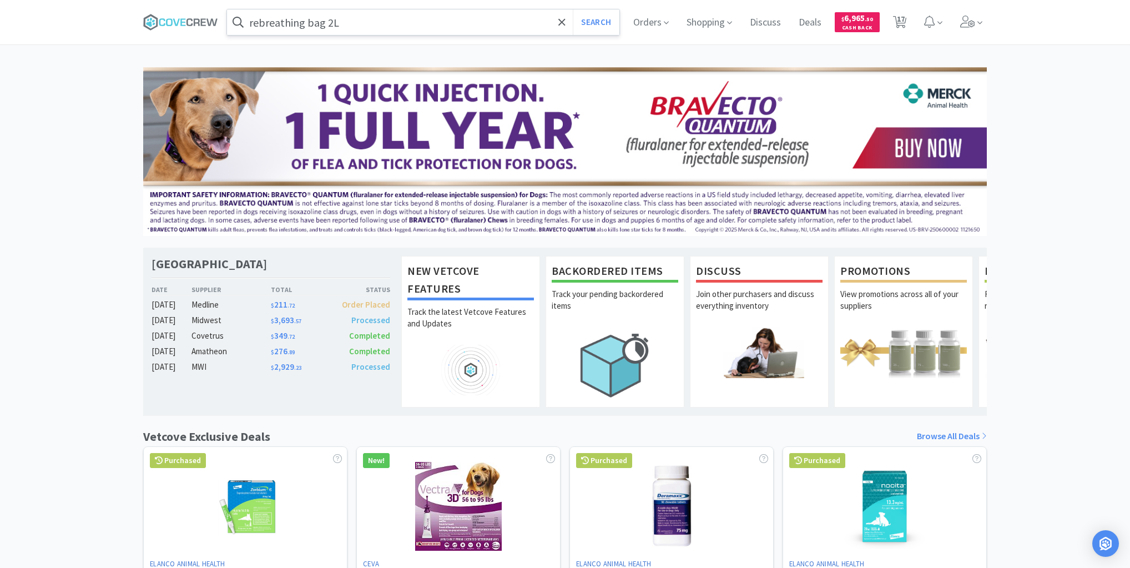
click at [391, 24] on input "rebreathing bag 2L" at bounding box center [423, 22] width 392 height 26
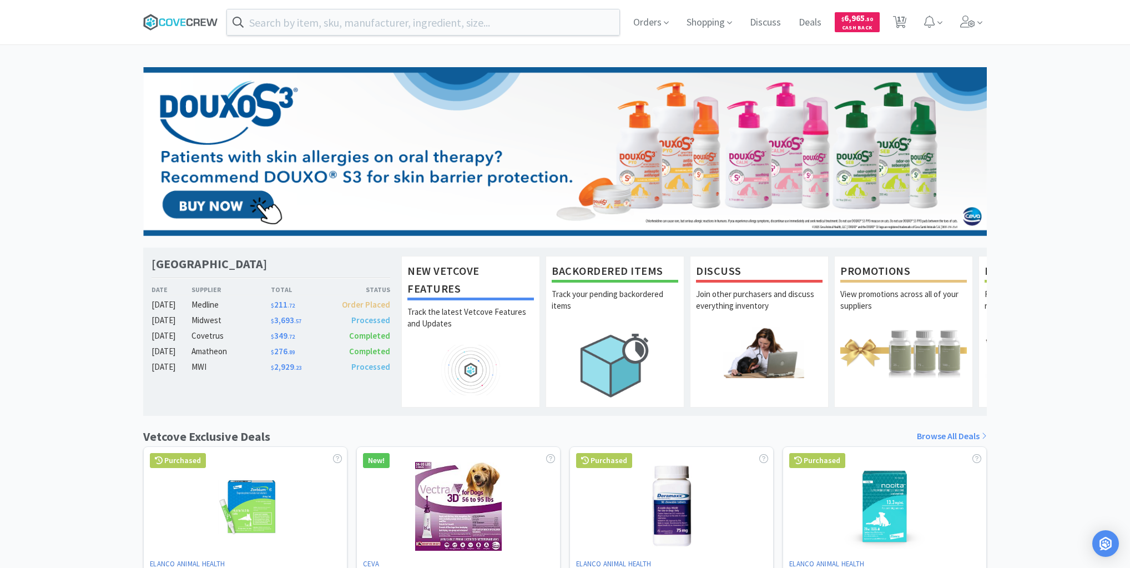
click at [191, 18] on icon at bounding box center [180, 22] width 75 height 17
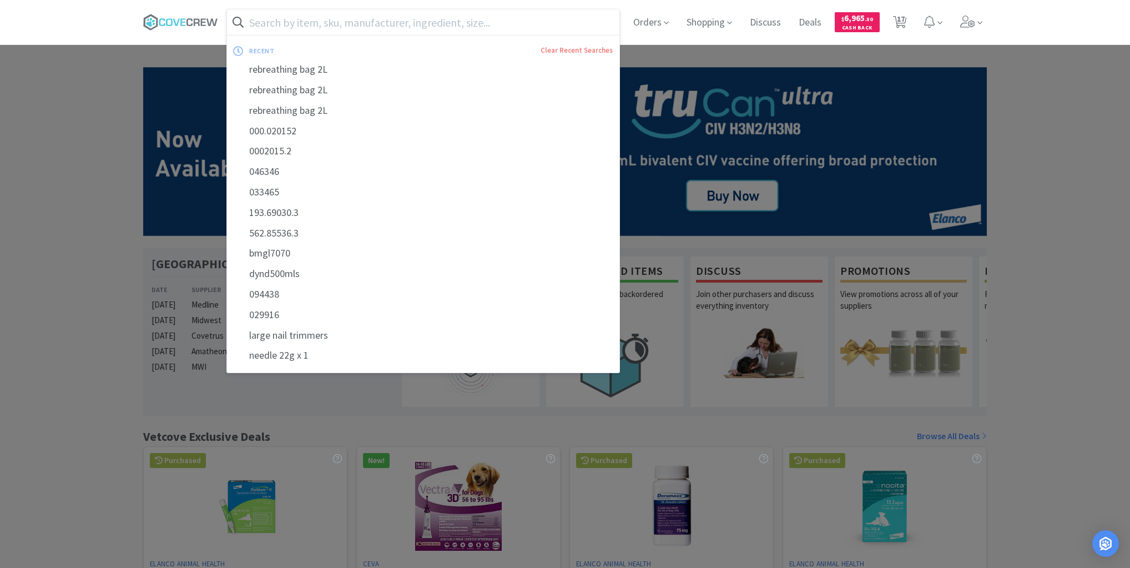
click at [397, 23] on input "text" at bounding box center [423, 22] width 392 height 26
click at [324, 70] on div "rebreathing bag 2L" at bounding box center [423, 69] width 392 height 21
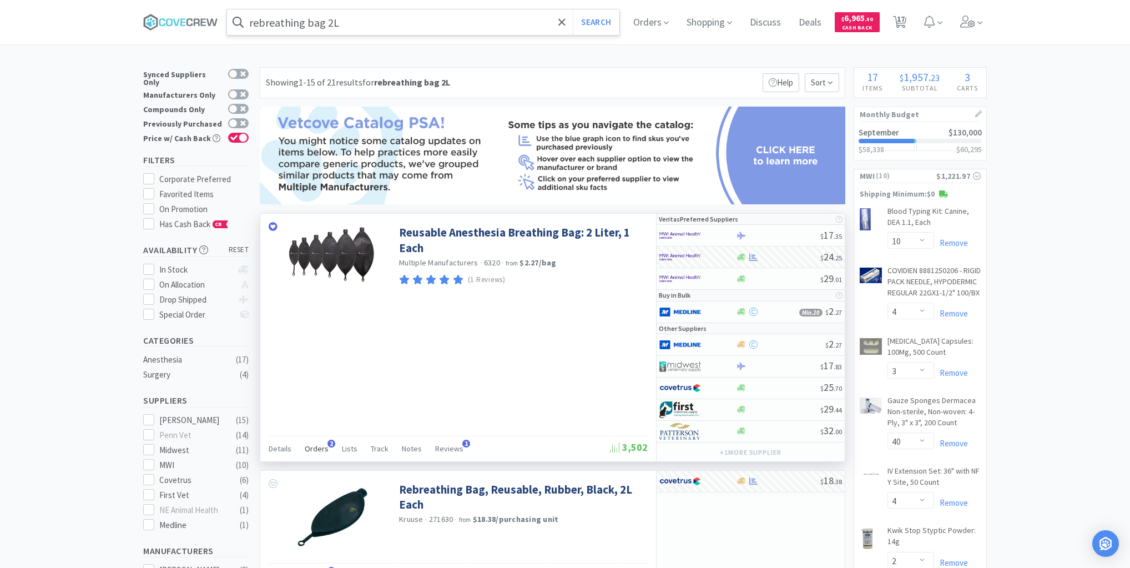
click at [315, 445] on span "Orders" at bounding box center [317, 449] width 24 height 10
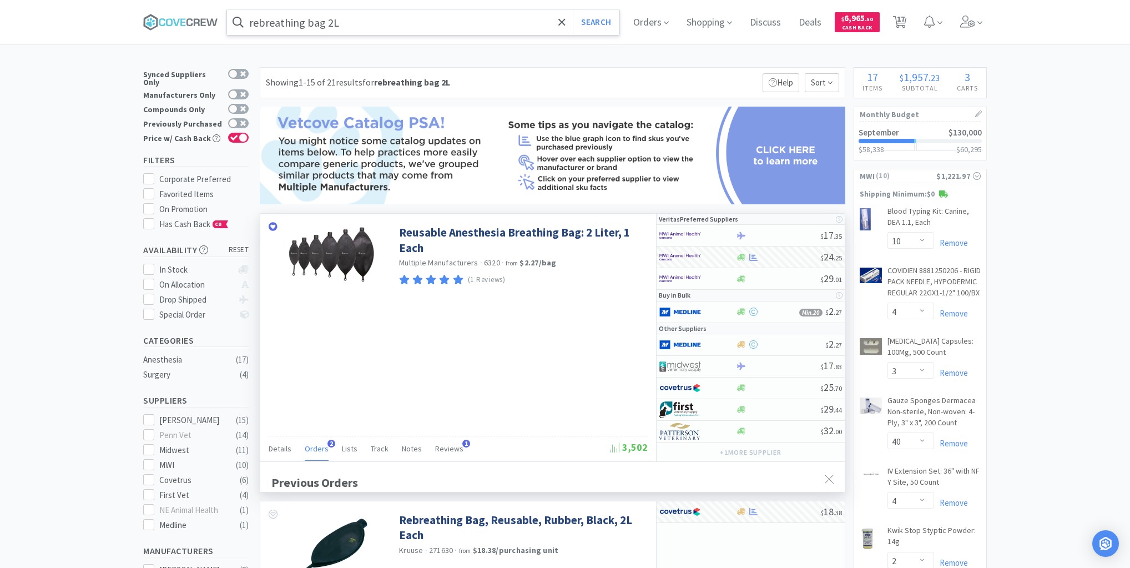
scroll to position [287, 585]
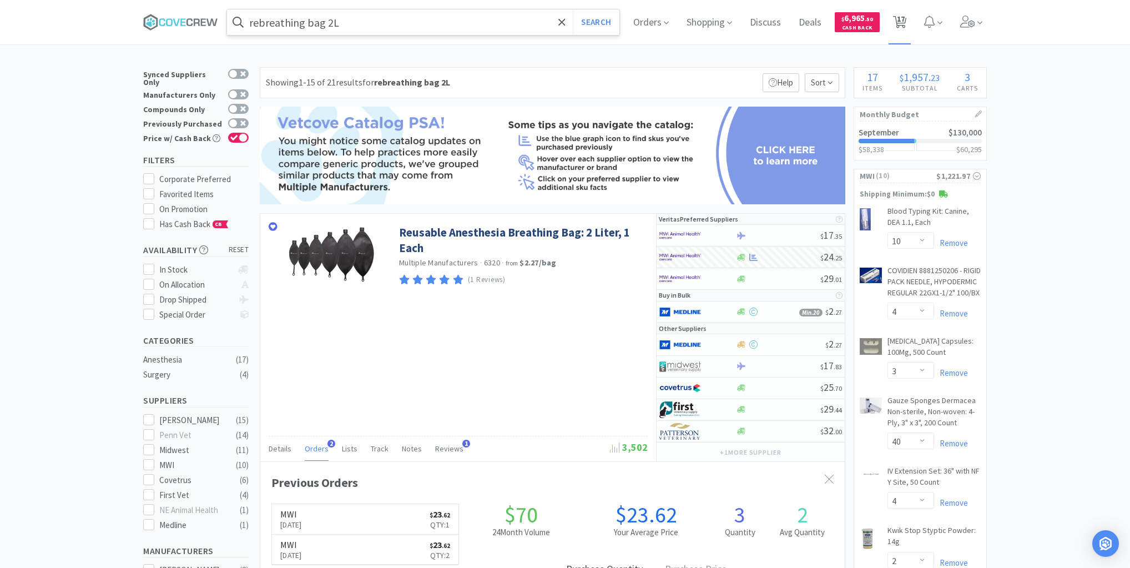
click at [902, 18] on span "17" at bounding box center [901, 19] width 8 height 44
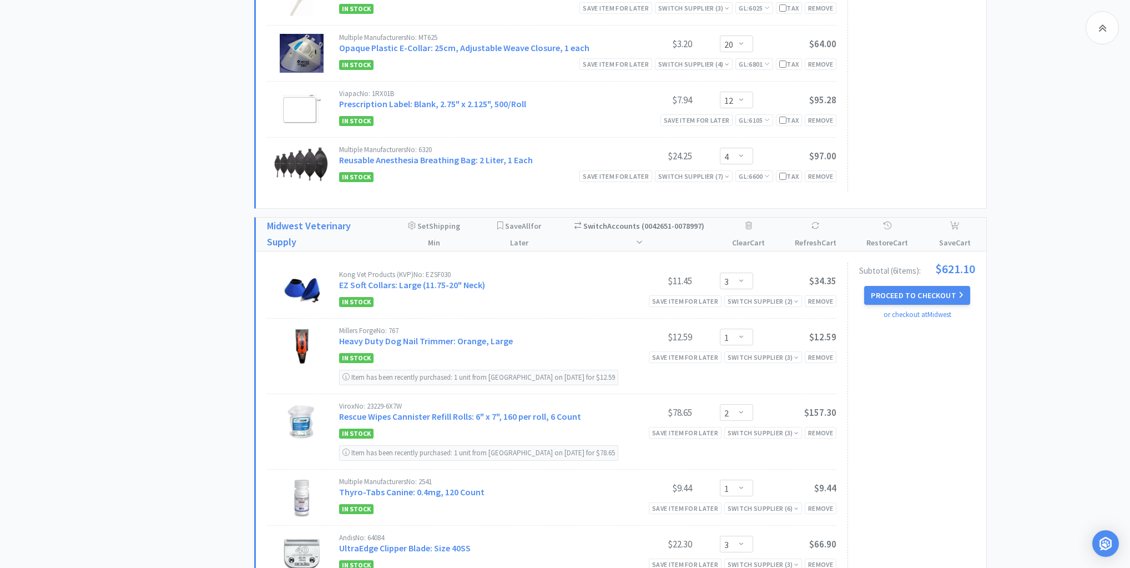
scroll to position [711, 0]
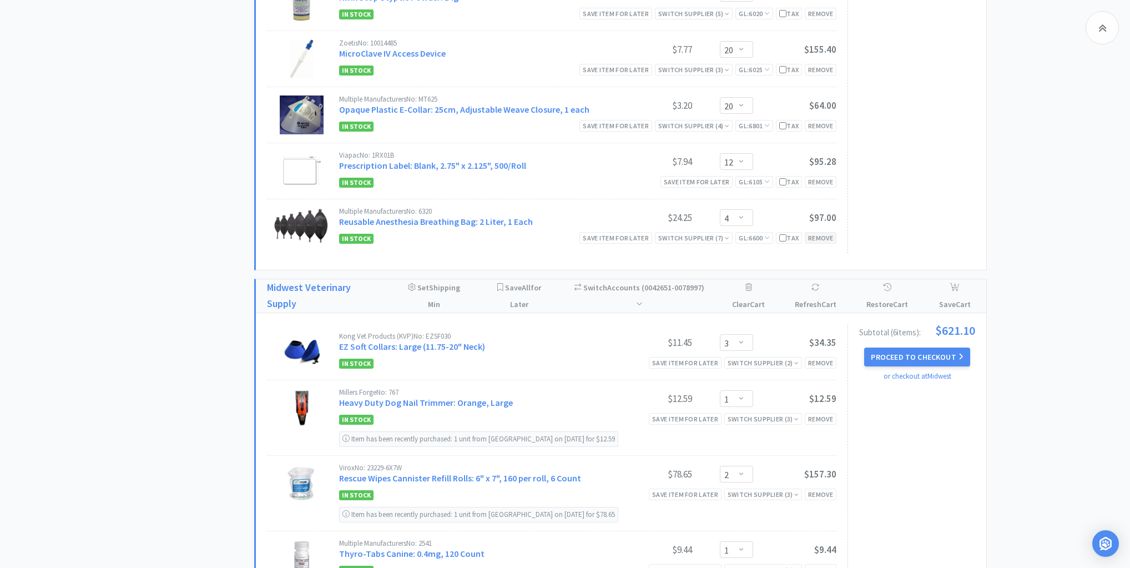
click at [821, 233] on div "Remove" at bounding box center [821, 238] width 32 height 12
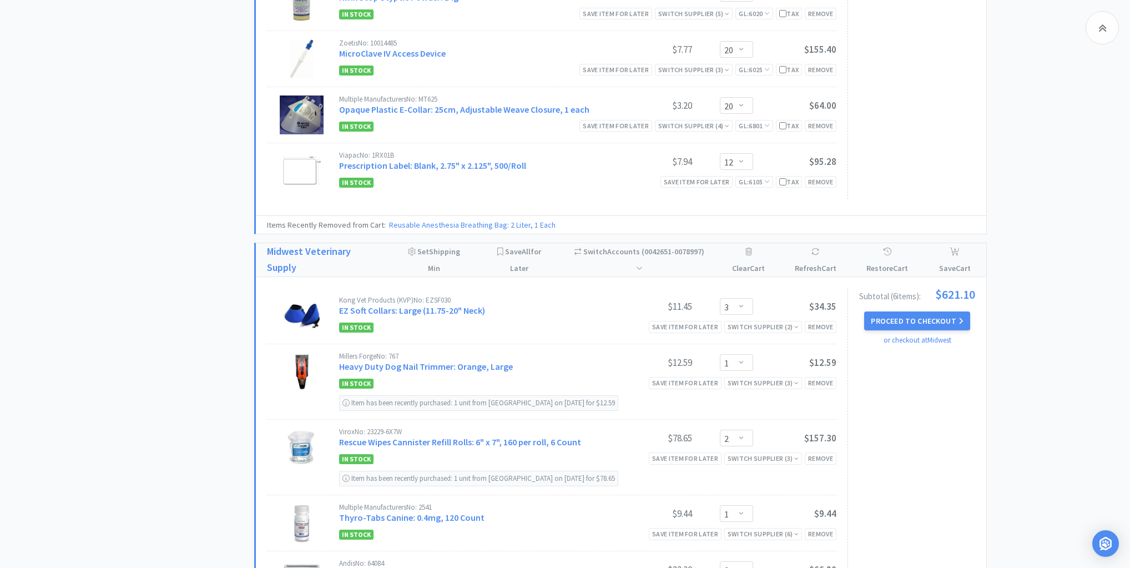
click at [199, 115] on div "All Carts 16 Items $ 1,860 . 23 Subtotal 3 Carts How It Works Monthly Budget Se…" at bounding box center [198, 45] width 111 height 1376
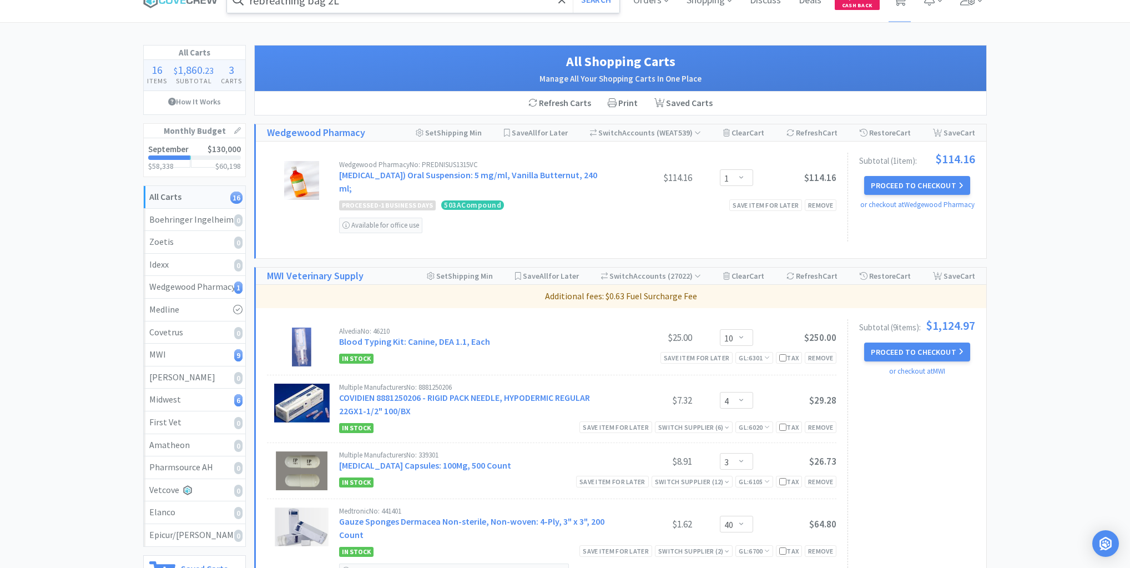
scroll to position [0, 0]
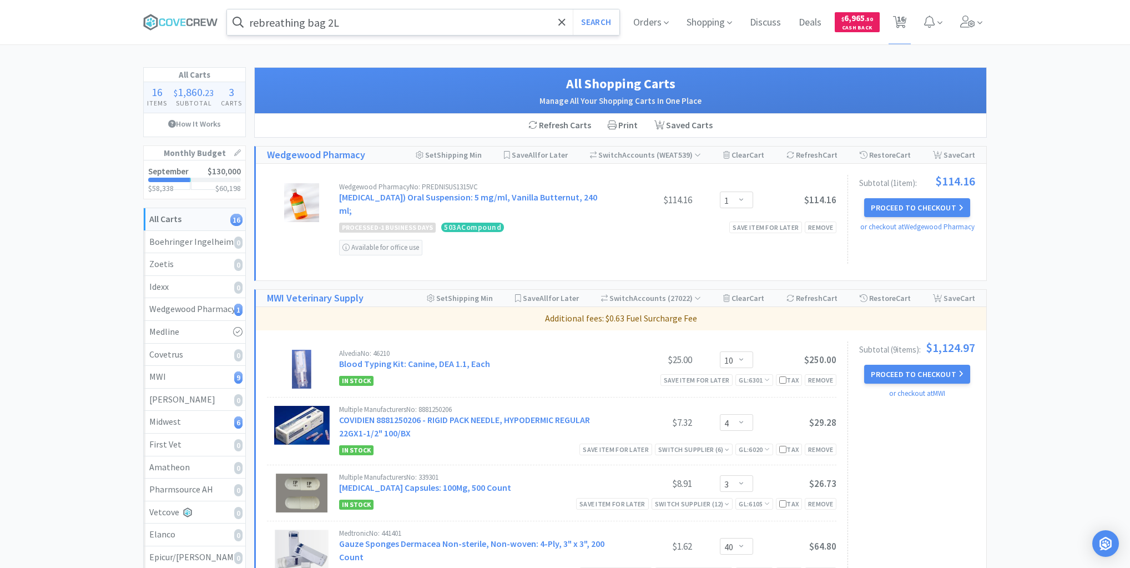
click at [491, 22] on input "rebreathing bag 2L" at bounding box center [423, 22] width 392 height 26
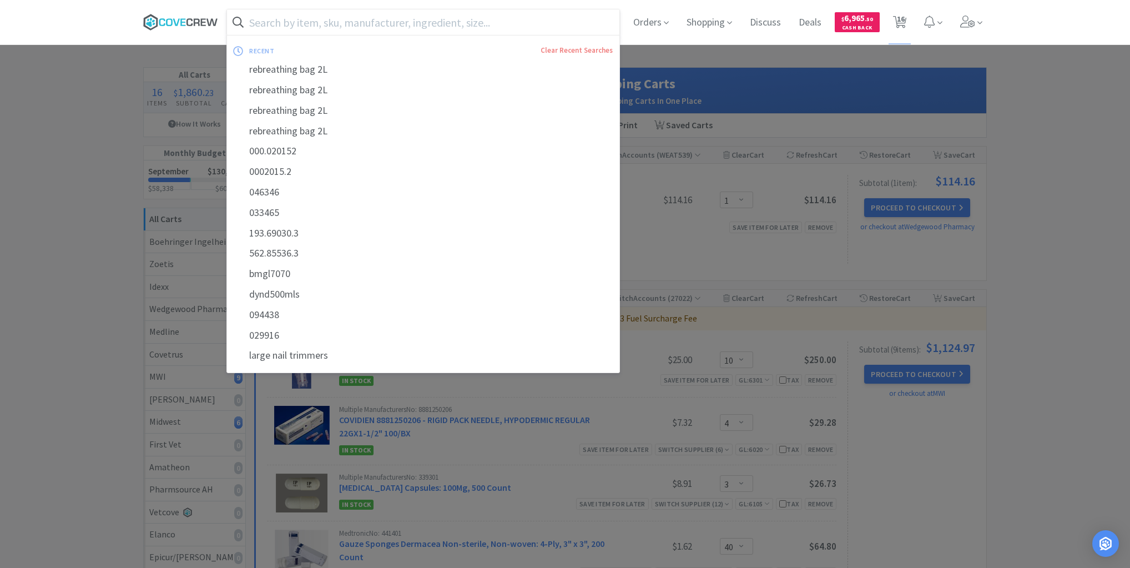
click at [184, 18] on icon at bounding box center [180, 22] width 75 height 17
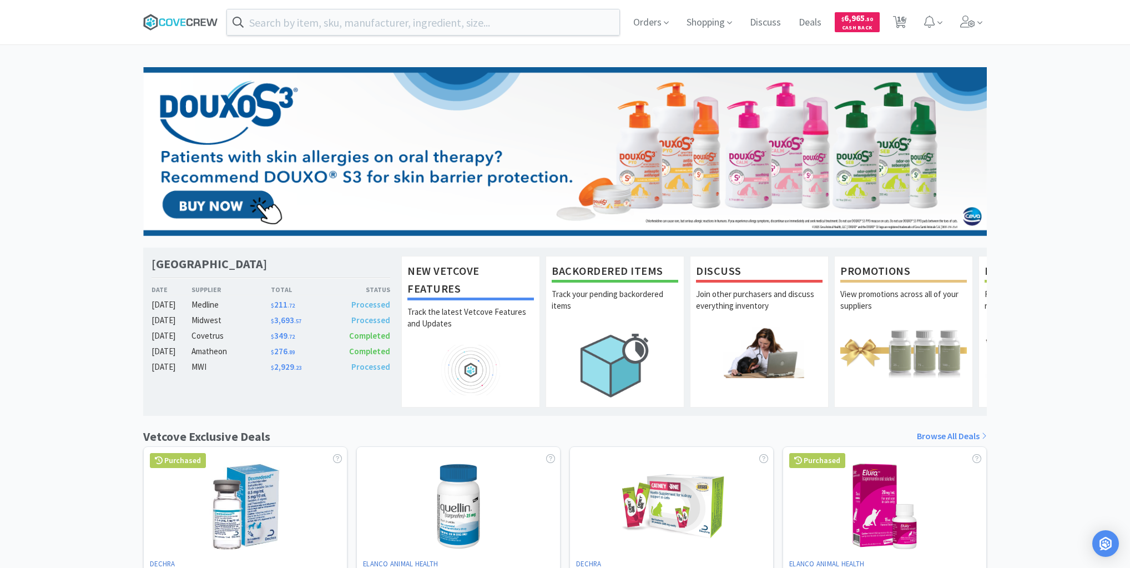
click at [174, 23] on icon at bounding box center [180, 22] width 75 height 17
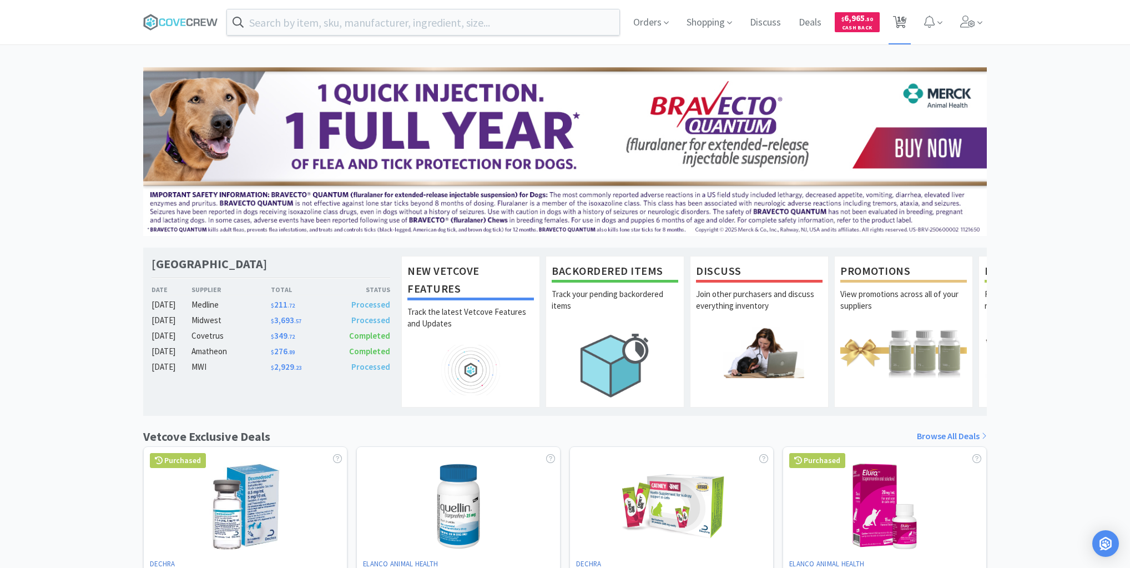
click at [904, 24] on span "16" at bounding box center [901, 19] width 8 height 44
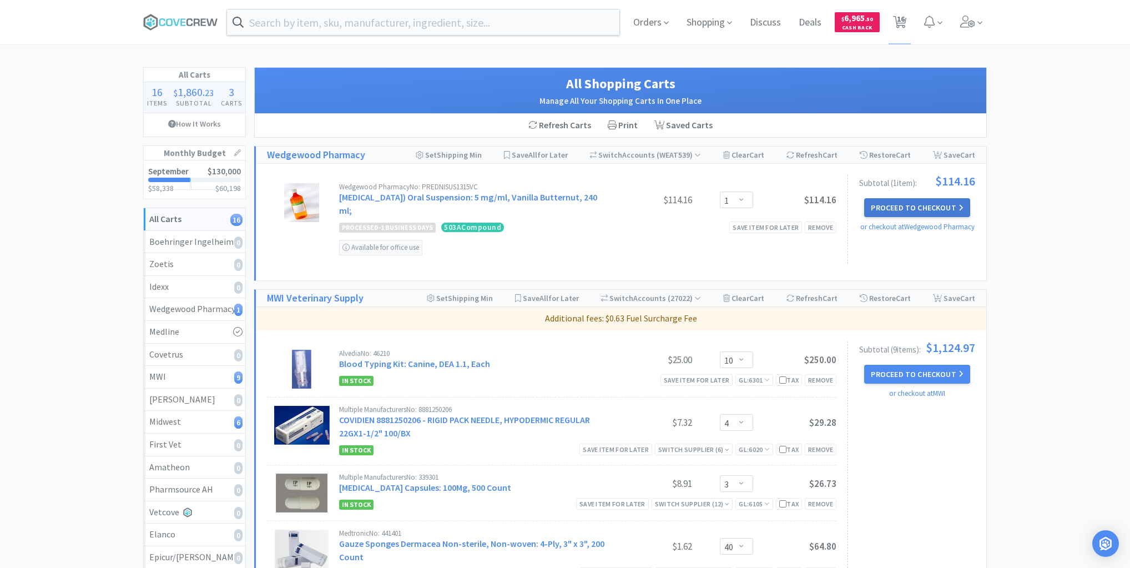
click at [923, 209] on button "Proceed to Checkout" at bounding box center [916, 207] width 105 height 19
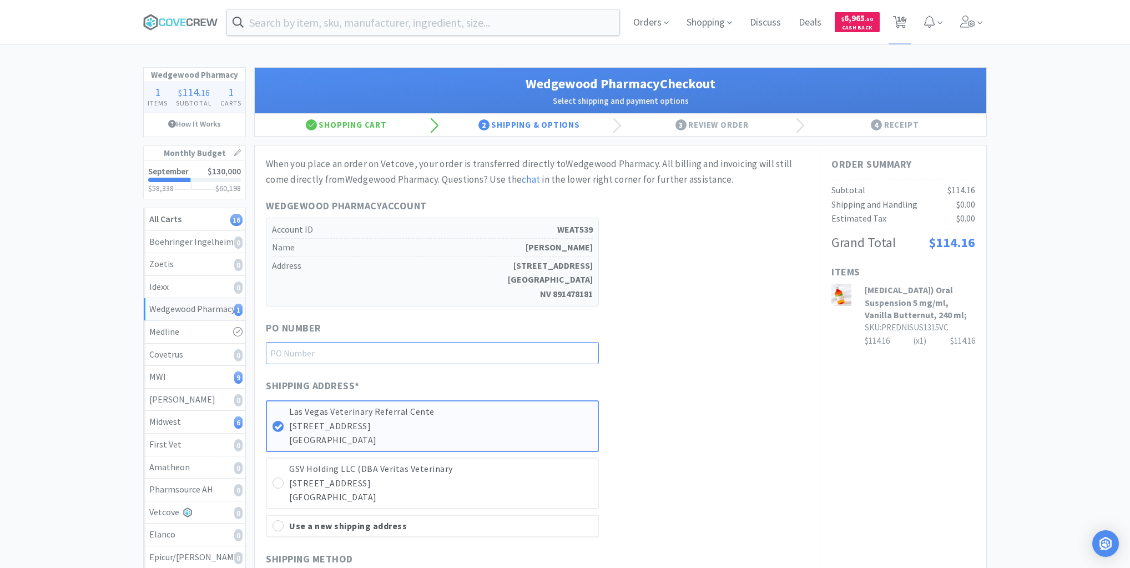
click at [577, 353] on input "text" at bounding box center [432, 353] width 333 height 22
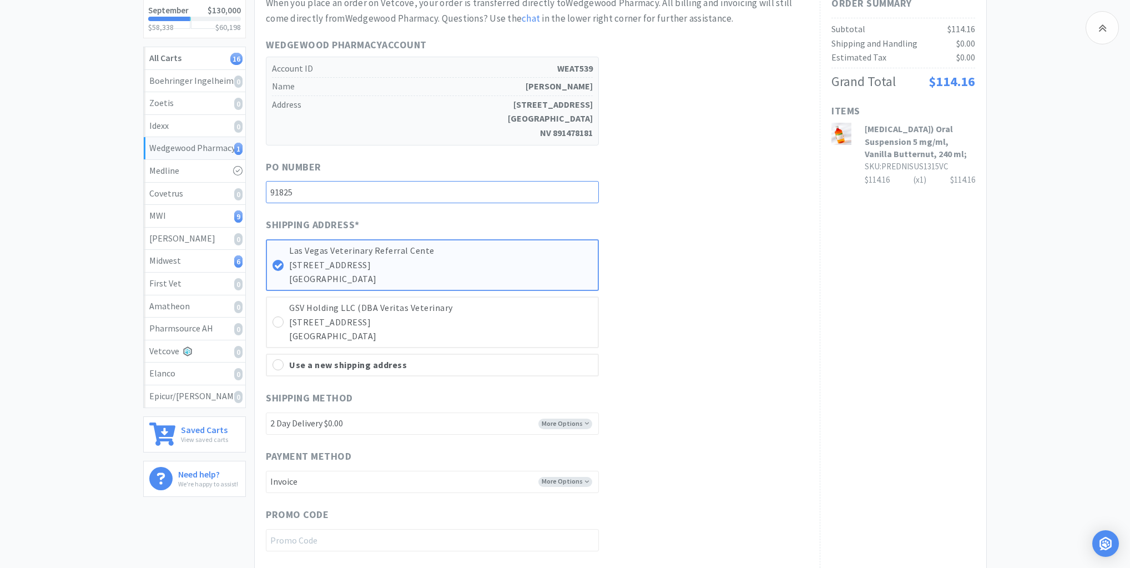
scroll to position [311, 0]
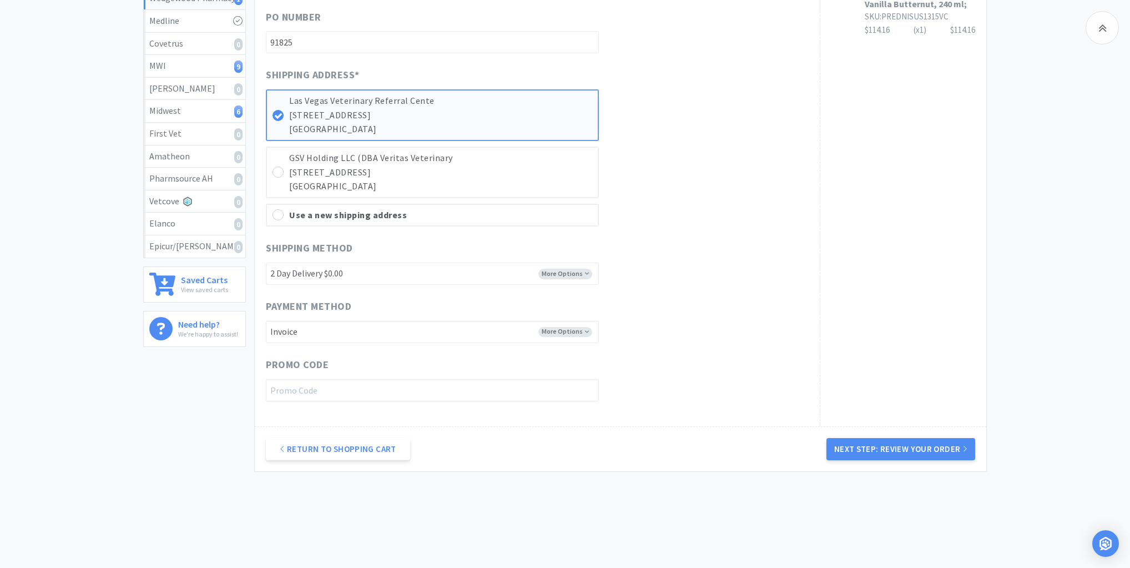
click at [917, 445] on button "Next Step: Review Your Order" at bounding box center [901, 449] width 149 height 22
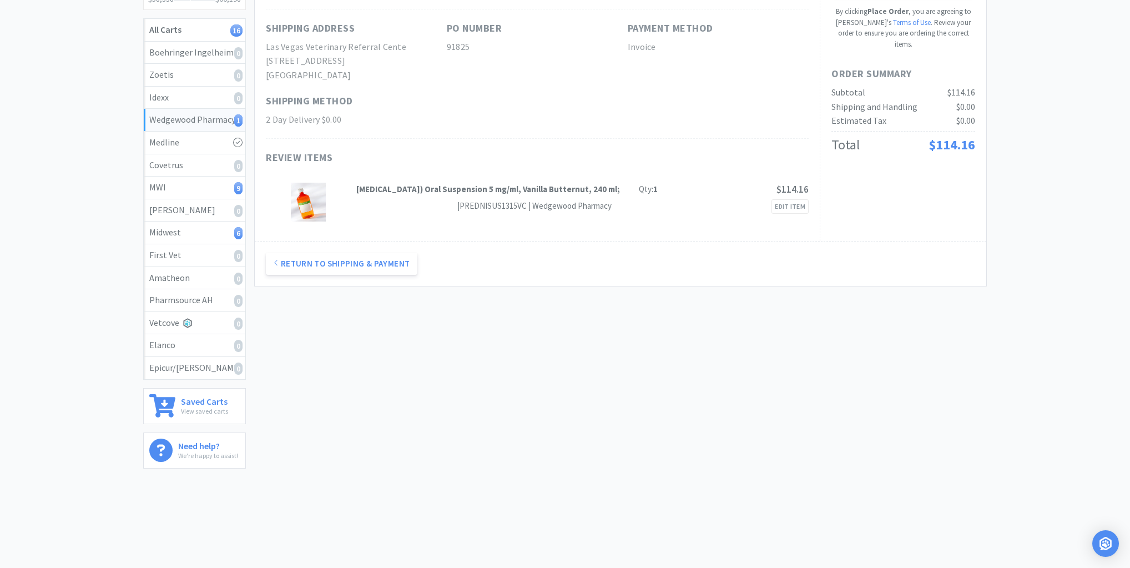
scroll to position [0, 0]
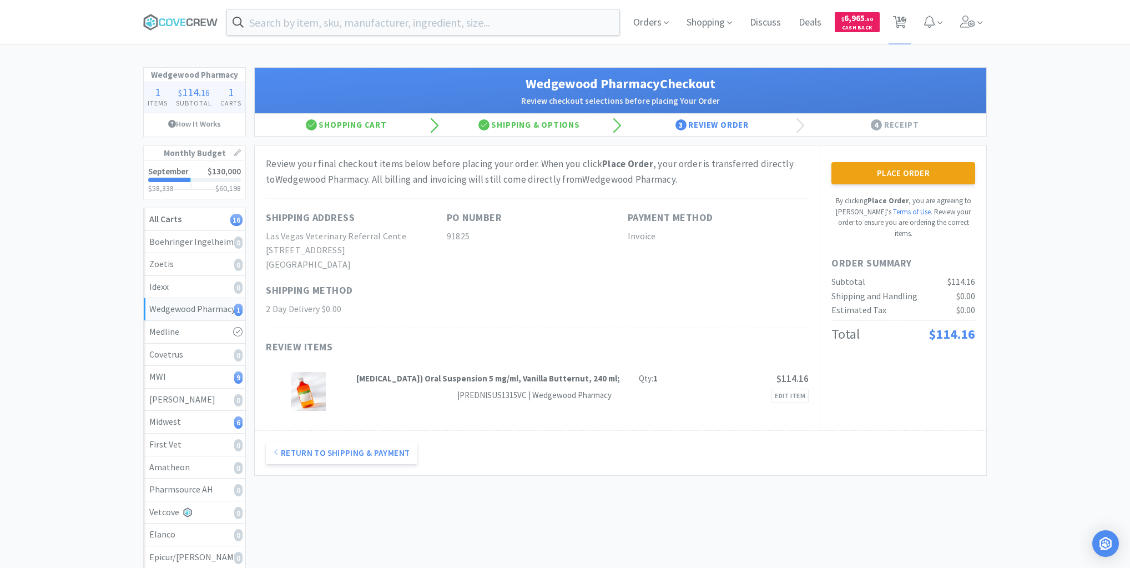
click at [889, 175] on button "Place Order" at bounding box center [904, 173] width 144 height 22
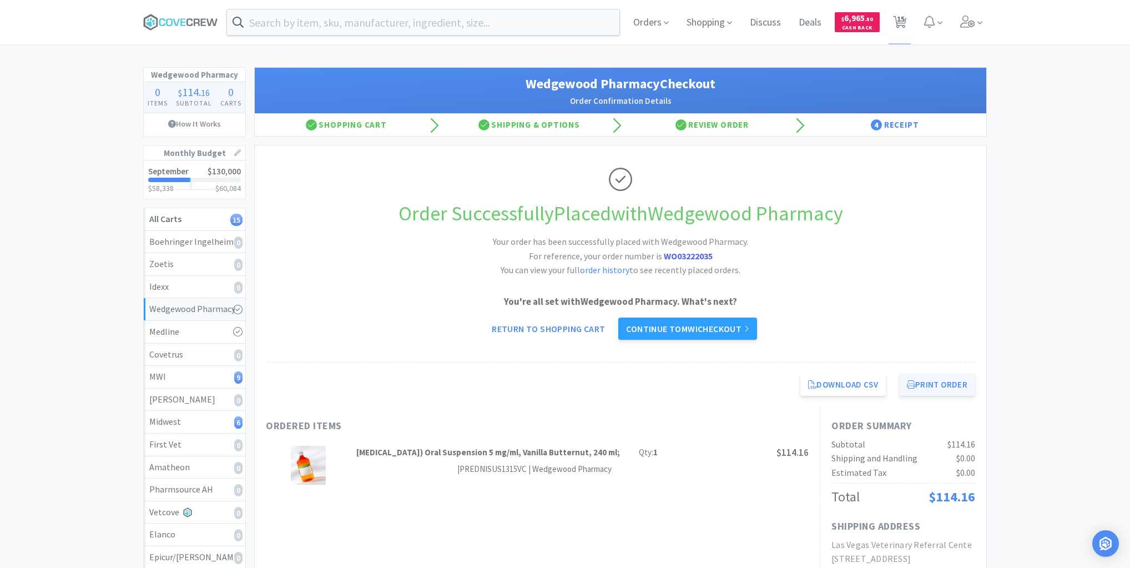
click at [940, 384] on button "Print Order" at bounding box center [937, 385] width 76 height 22
click at [184, 424] on div "Midwest 6" at bounding box center [194, 422] width 90 height 14
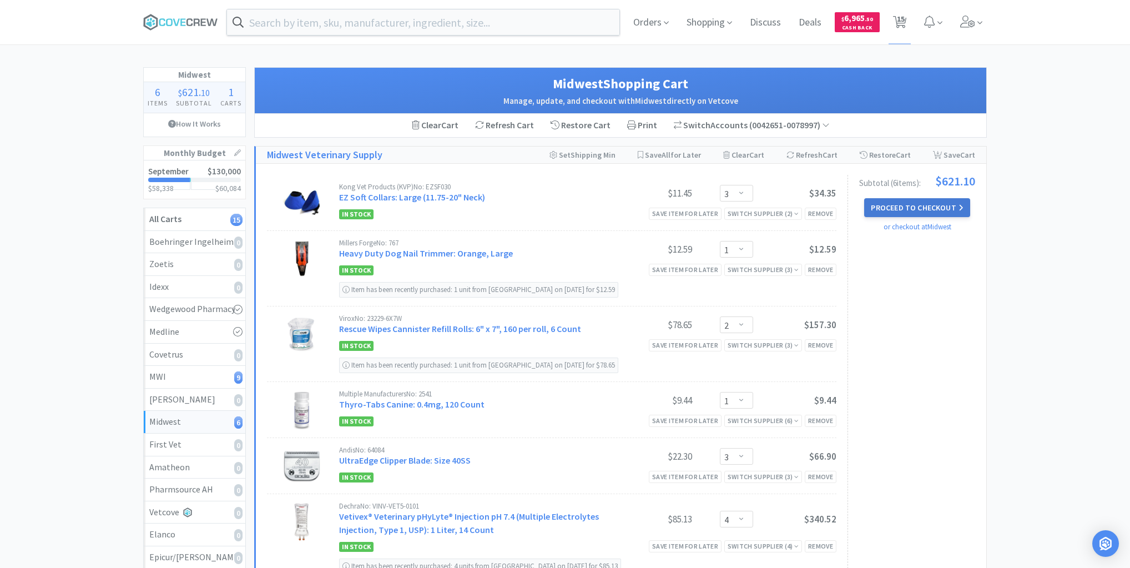
click at [926, 207] on button "Proceed to Checkout" at bounding box center [916, 207] width 105 height 19
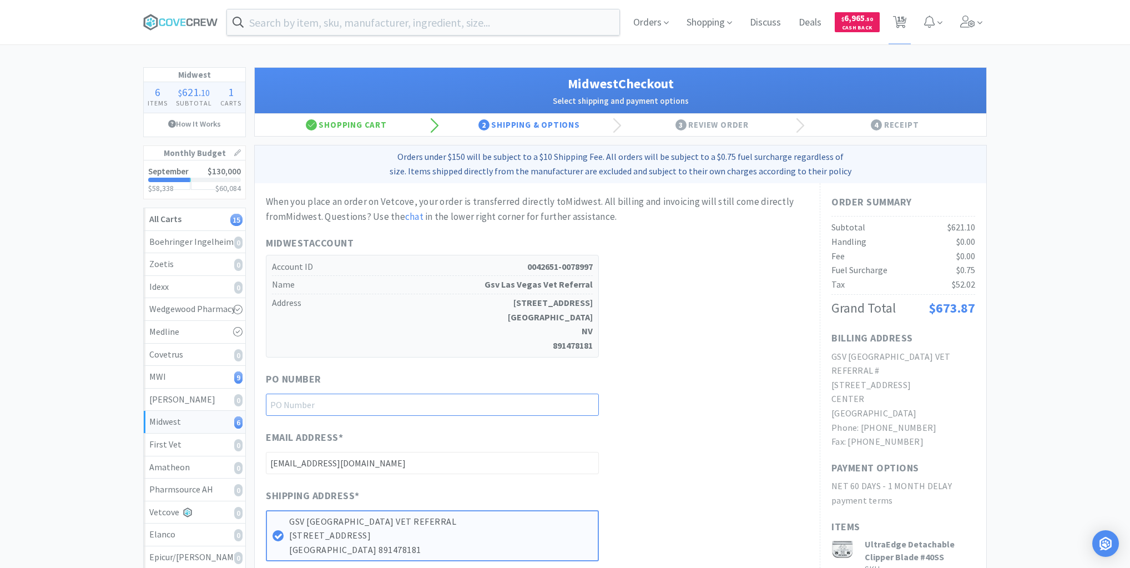
click at [585, 402] on input "text" at bounding box center [432, 405] width 333 height 22
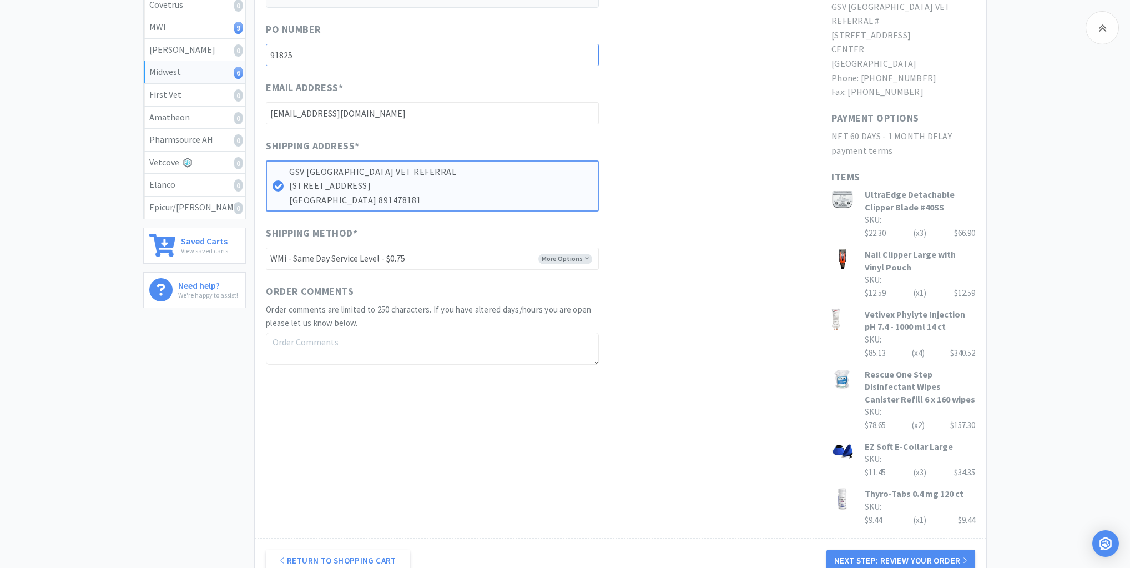
scroll to position [464, 0]
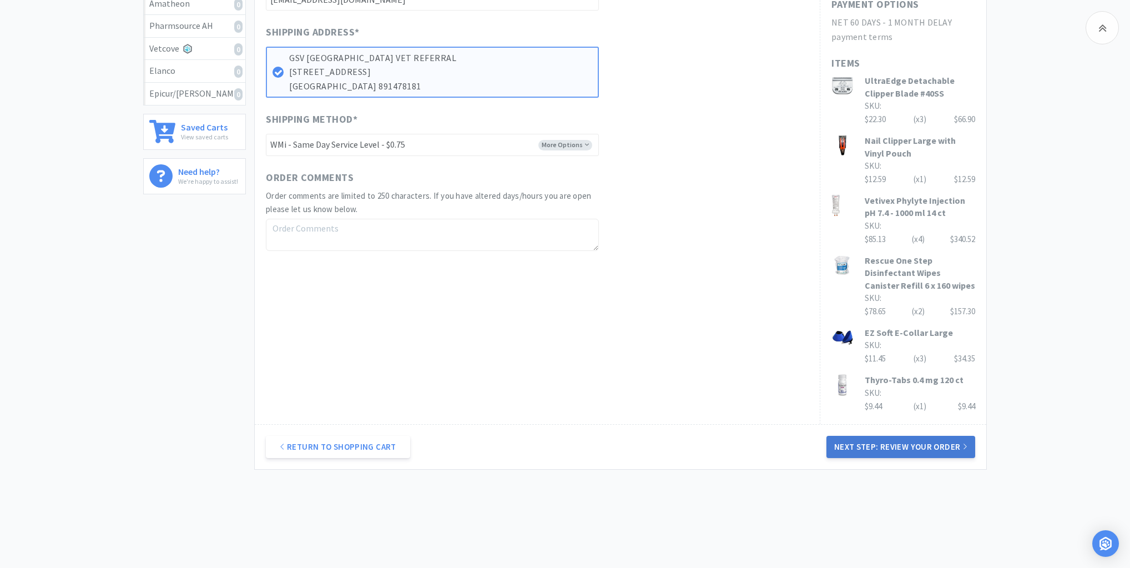
click at [917, 436] on button "Next Step: Review Your Order" at bounding box center [901, 447] width 149 height 22
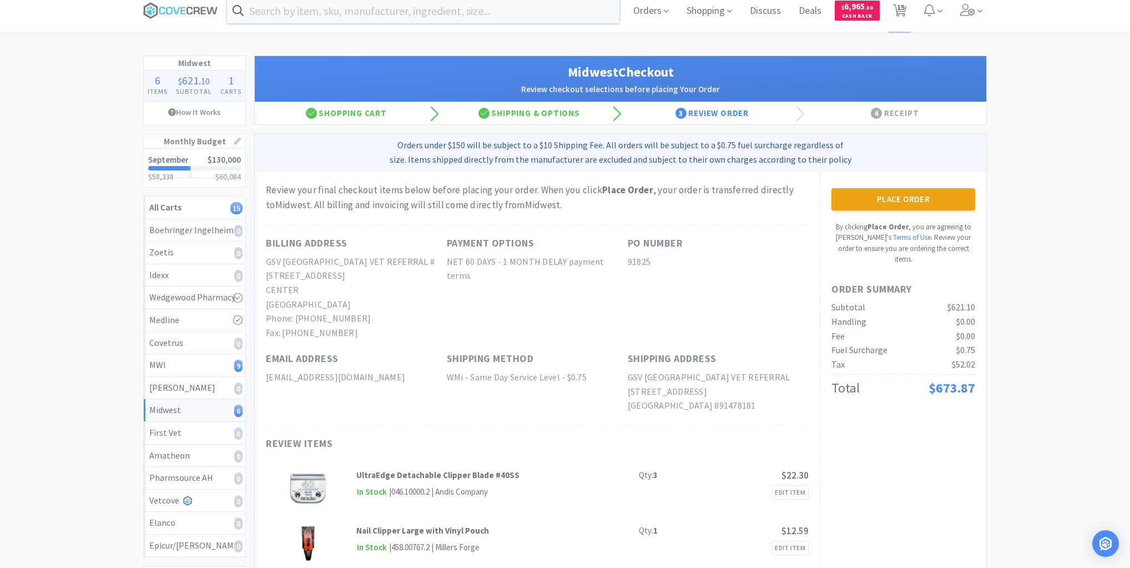
scroll to position [0, 0]
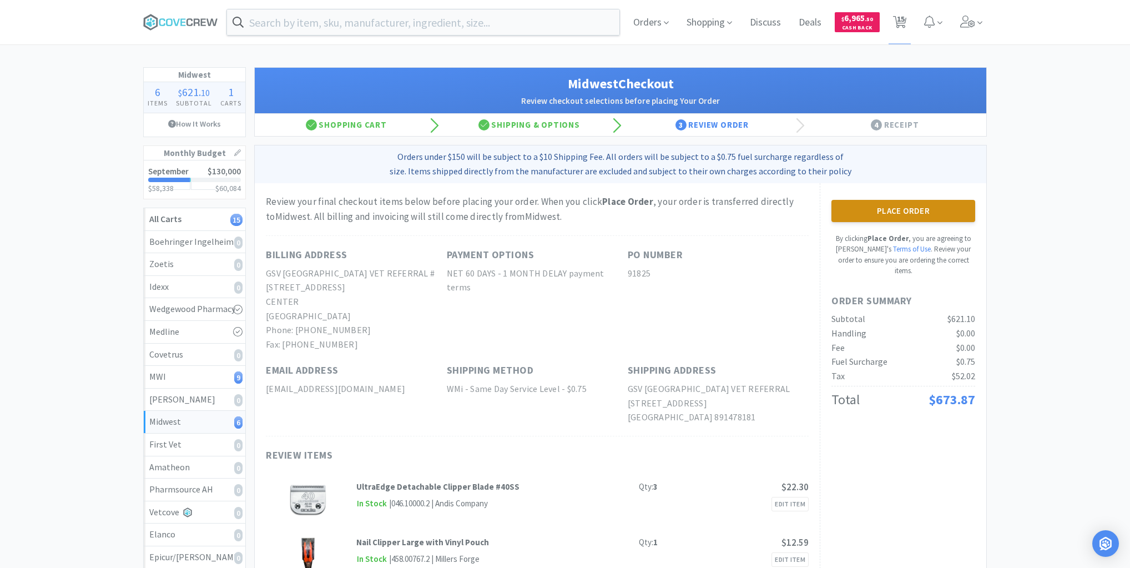
click at [915, 208] on button "Place Order" at bounding box center [904, 211] width 144 height 22
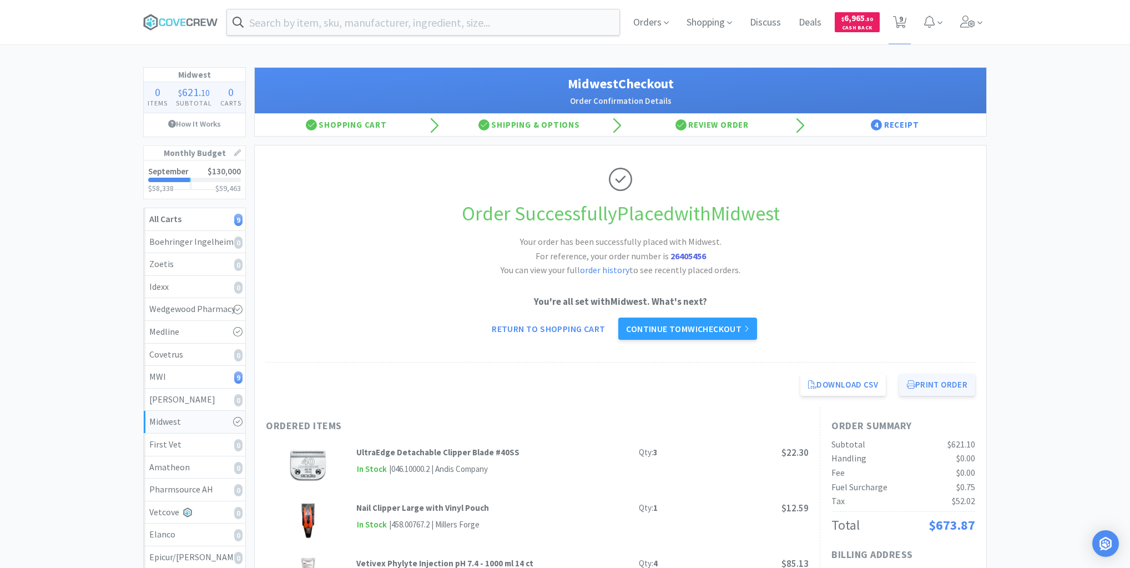
click at [922, 382] on button "Print Order" at bounding box center [937, 385] width 76 height 22
click at [213, 375] on div "MWI 9" at bounding box center [194, 377] width 90 height 14
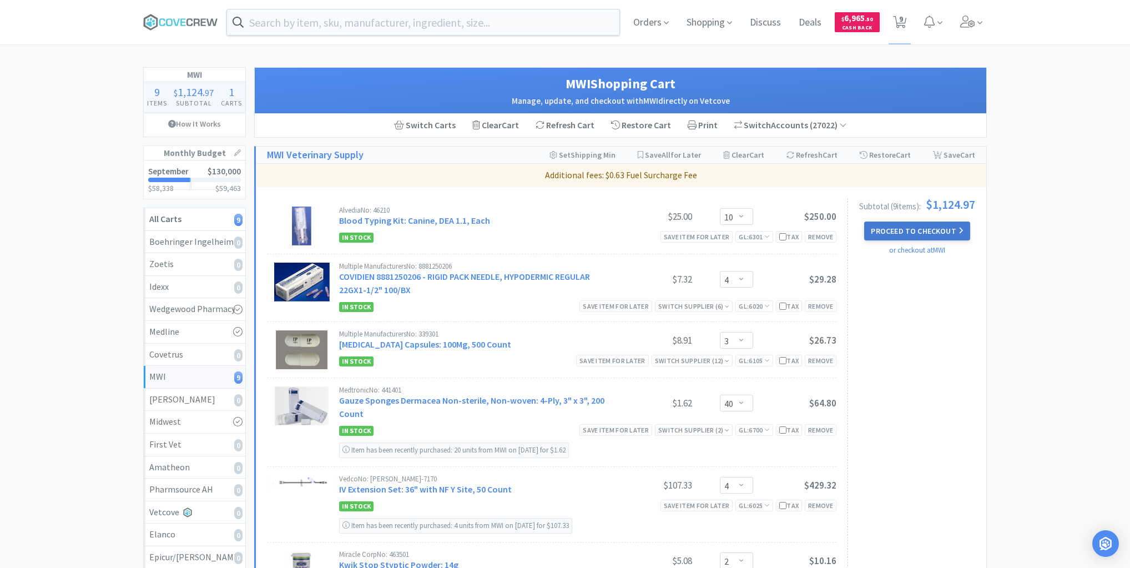
click at [930, 231] on button "Proceed to Checkout" at bounding box center [916, 230] width 105 height 19
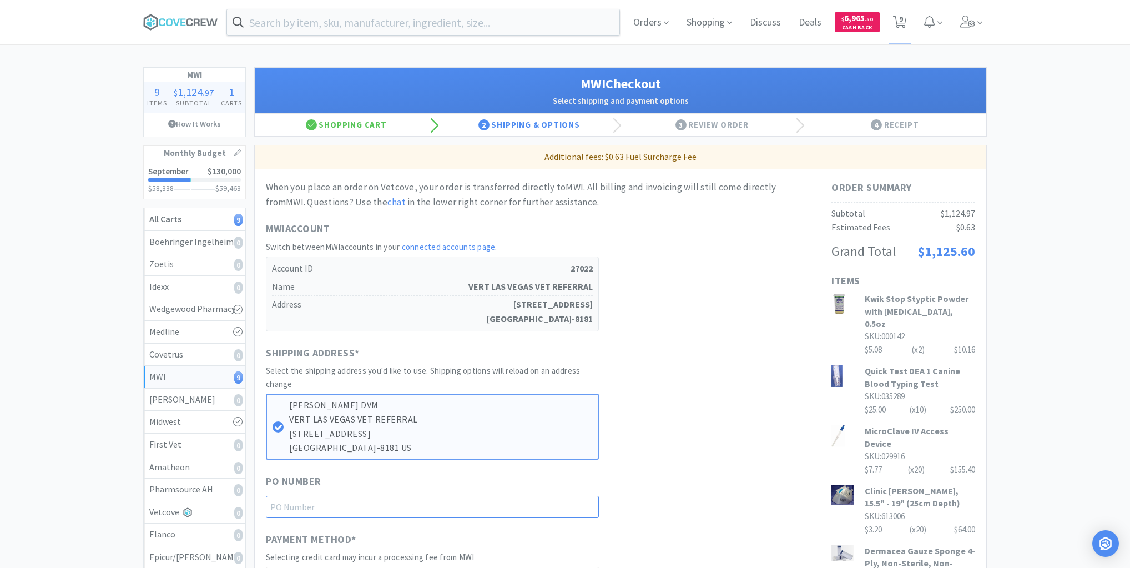
click at [545, 508] on input "text" at bounding box center [432, 507] width 333 height 22
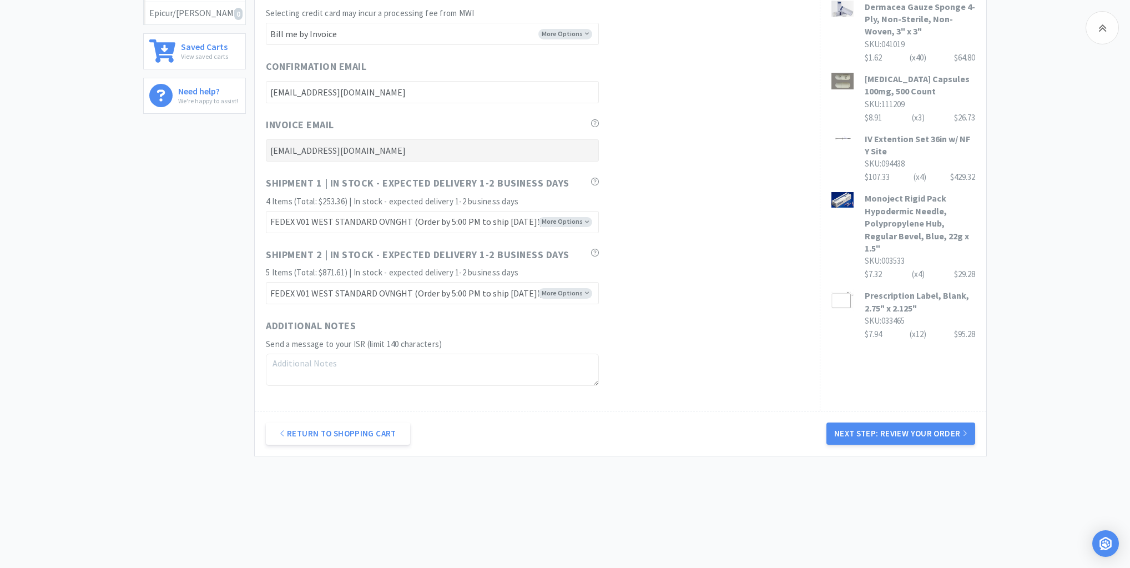
click at [919, 428] on button "Next Step: Review Your Order" at bounding box center [901, 433] width 149 height 22
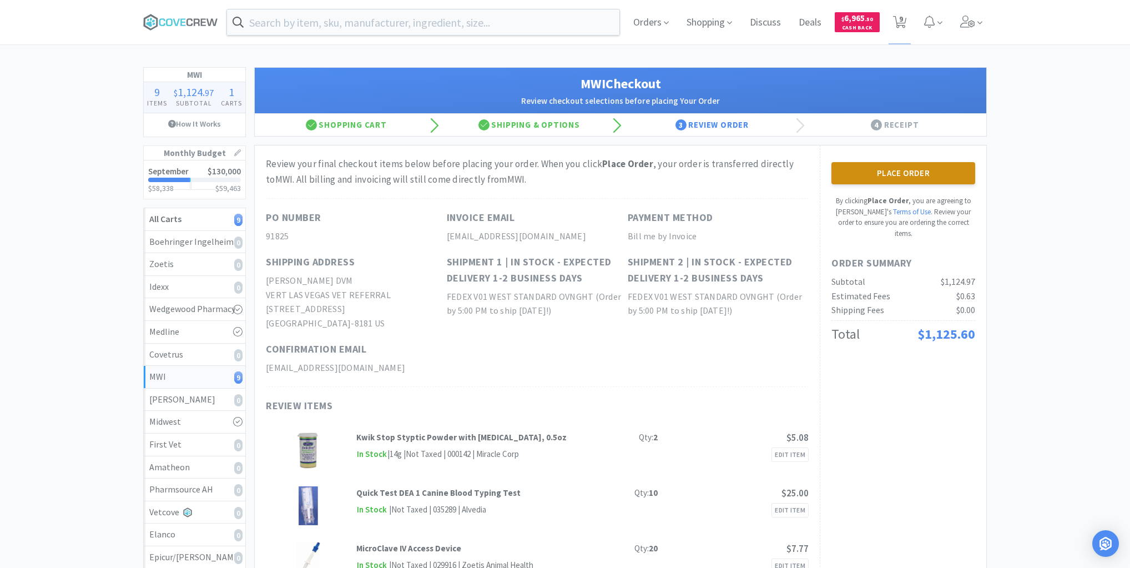
click at [906, 165] on button "Place Order" at bounding box center [904, 173] width 144 height 22
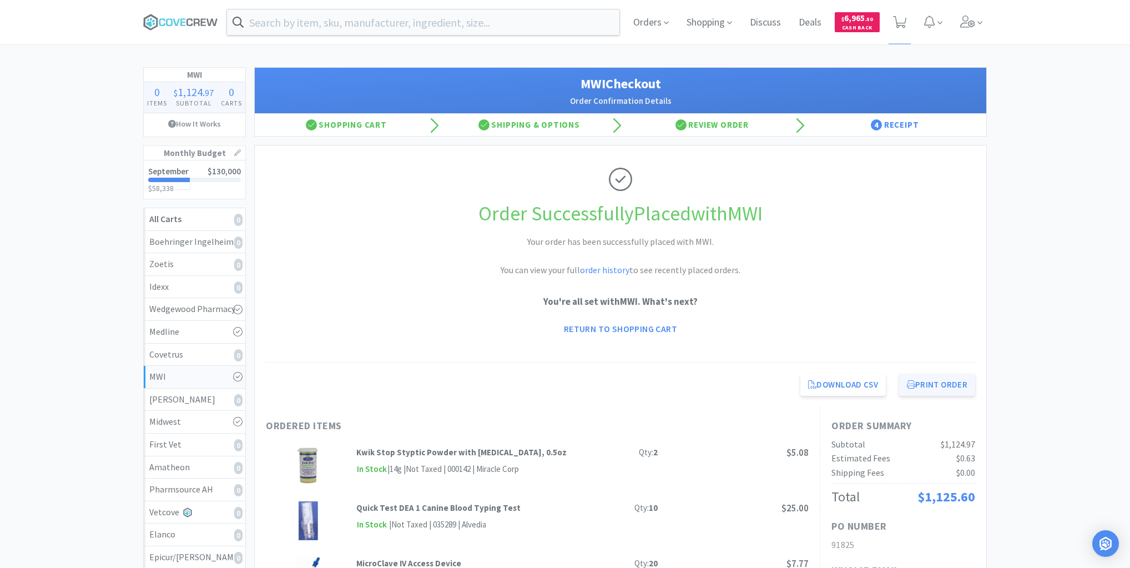
click at [941, 384] on button "Print Order" at bounding box center [937, 385] width 76 height 22
click at [198, 21] on icon at bounding box center [197, 21] width 6 height 7
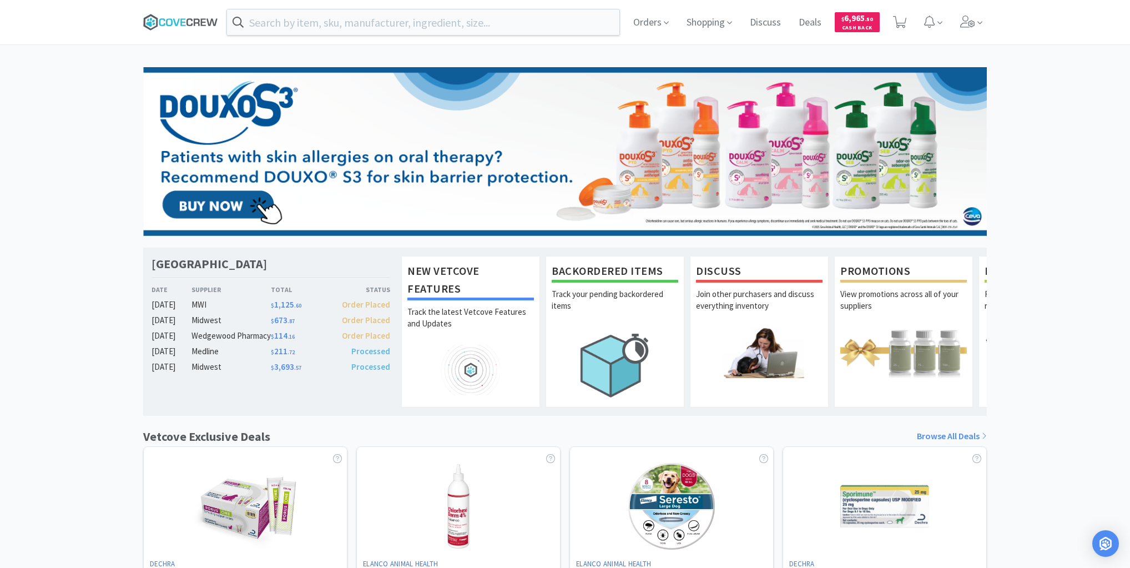
click at [179, 22] on icon at bounding box center [180, 22] width 75 height 17
